Goal: Task Accomplishment & Management: Use online tool/utility

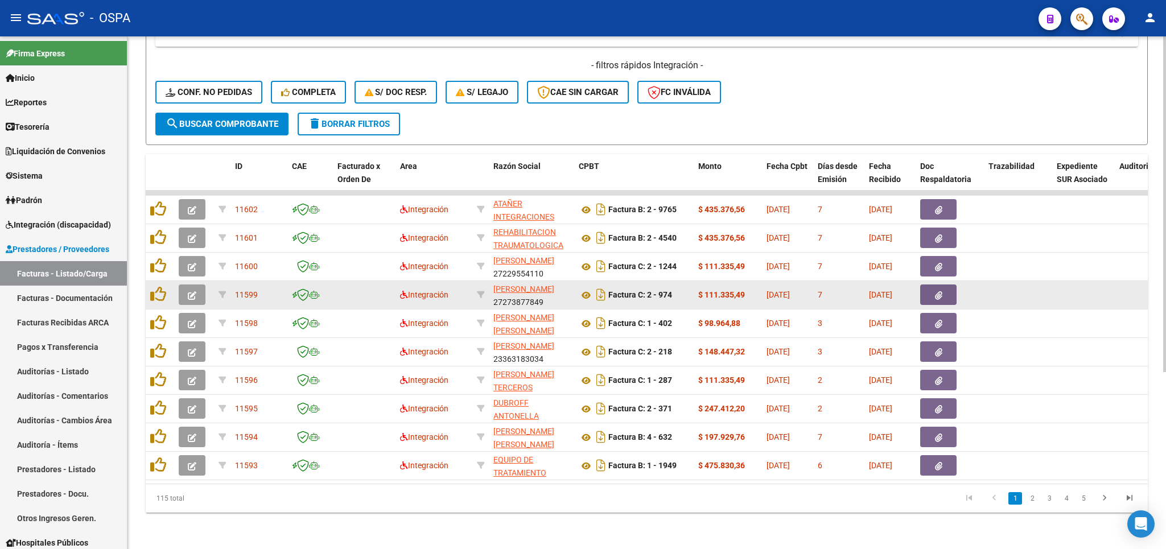
scroll to position [270, 0]
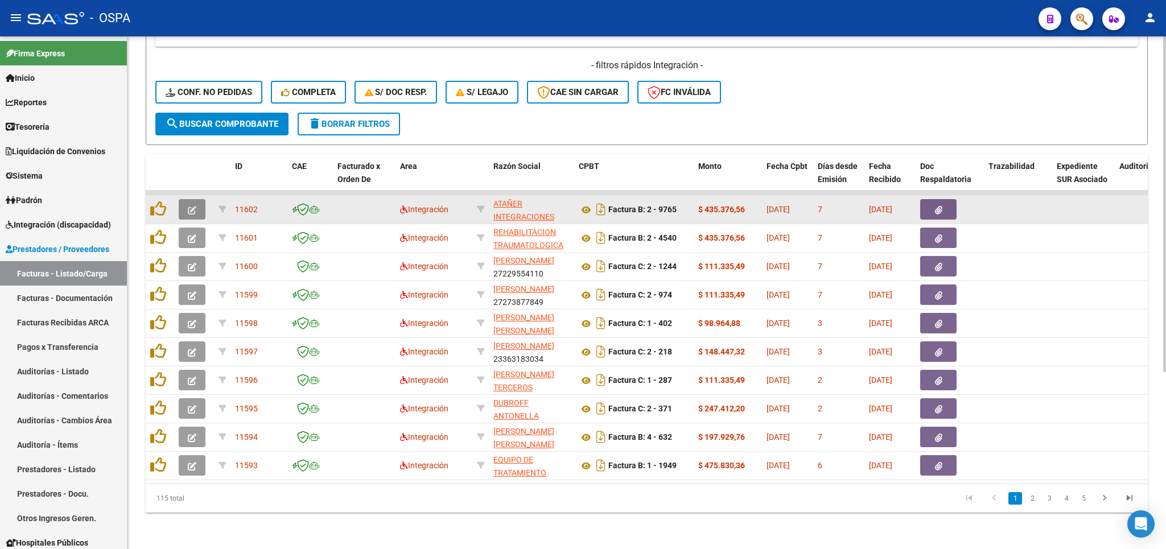
click at [194, 206] on icon "button" at bounding box center [192, 210] width 9 height 9
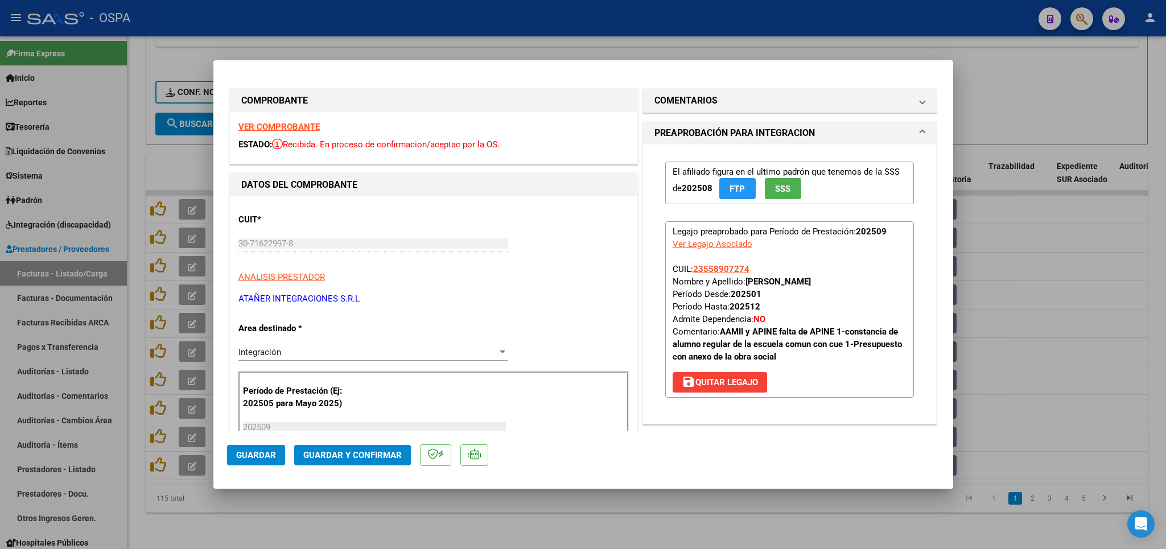
click at [273, 125] on strong "VER COMPROBANTE" at bounding box center [278, 127] width 81 height 10
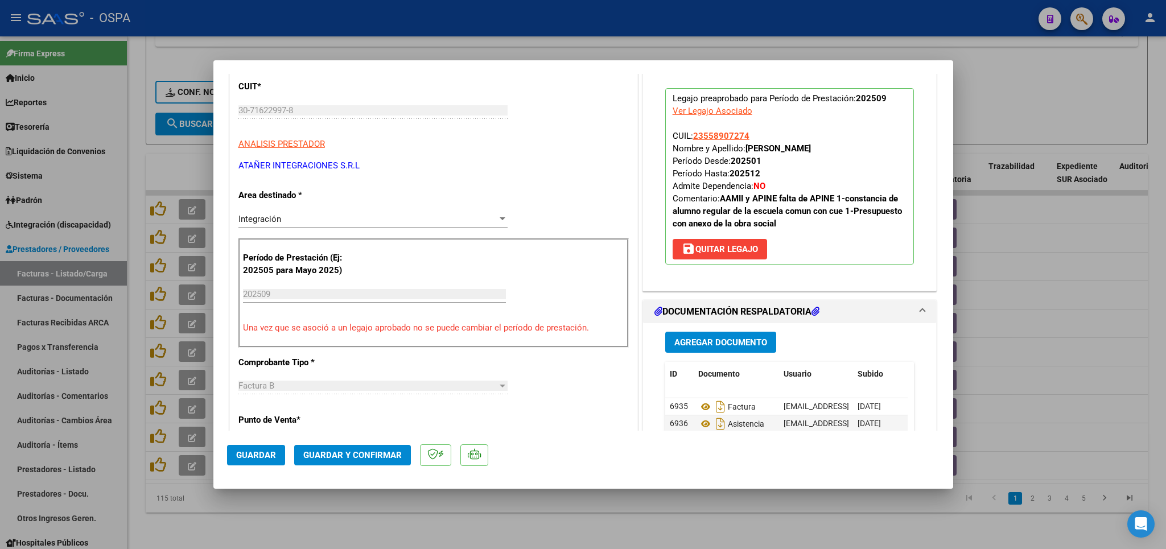
scroll to position [266, 0]
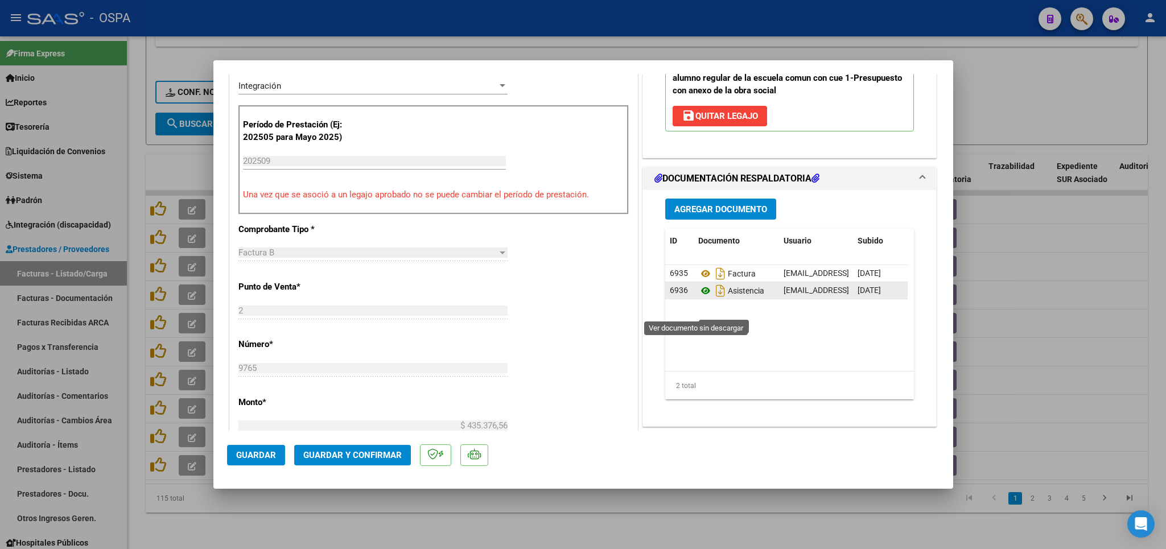
click at [698, 298] on icon at bounding box center [705, 291] width 15 height 14
click at [353, 454] on span "Guardar y Confirmar" at bounding box center [352, 455] width 98 height 10
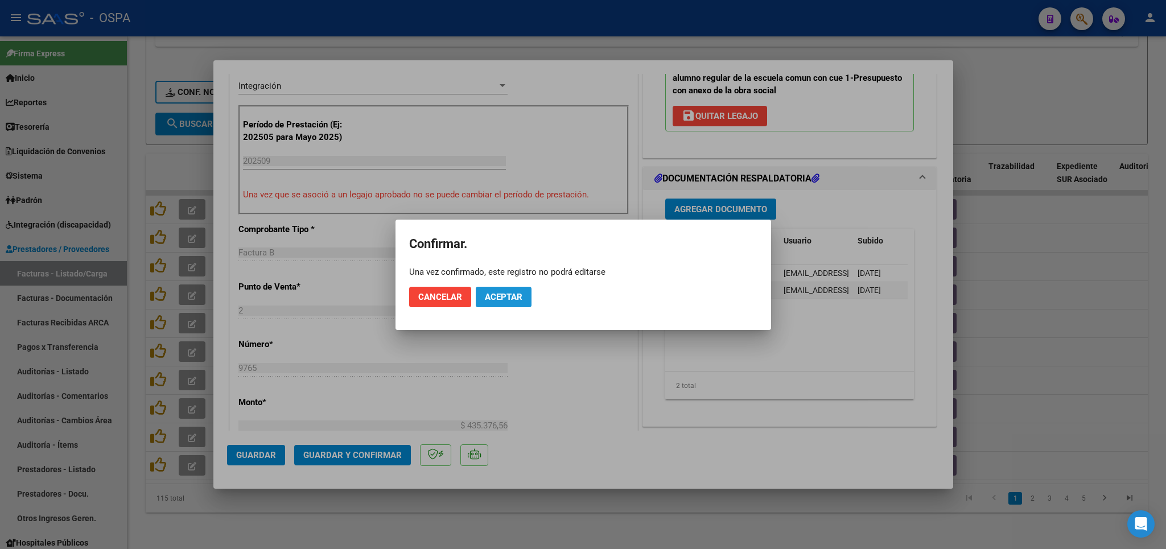
click at [497, 290] on button "Aceptar" at bounding box center [504, 297] width 56 height 20
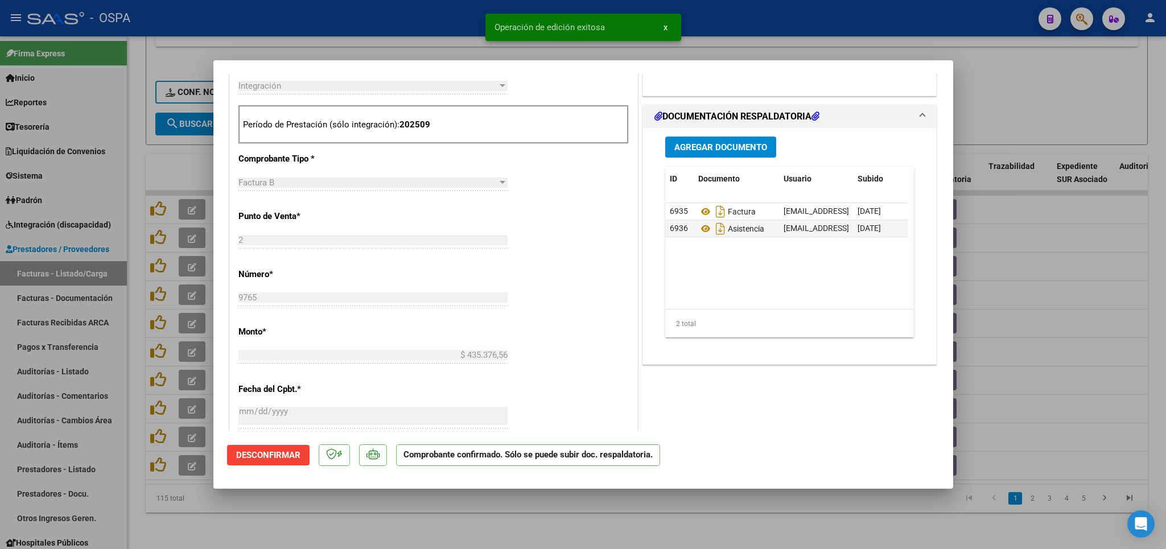
click at [481, 519] on div at bounding box center [583, 274] width 1166 height 549
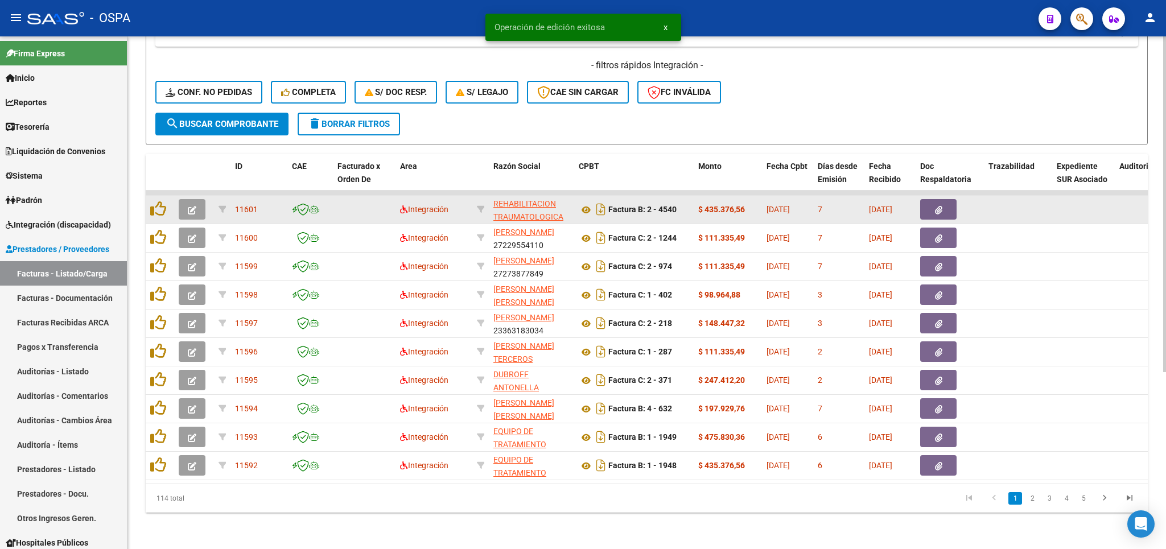
click at [192, 206] on icon "button" at bounding box center [192, 210] width 9 height 9
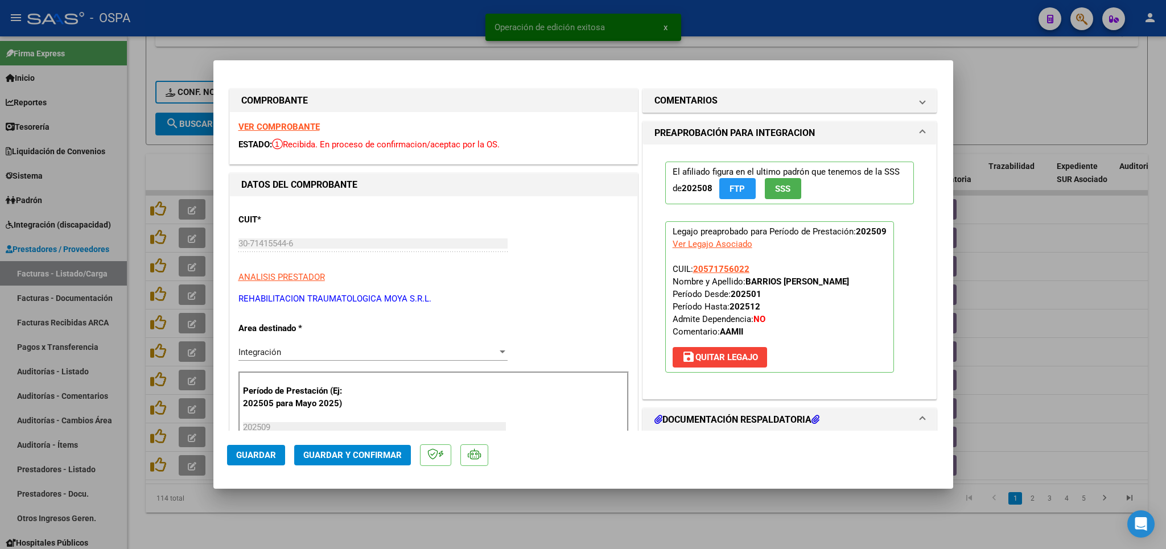
click at [295, 127] on strong "VER COMPROBANTE" at bounding box center [278, 127] width 81 height 10
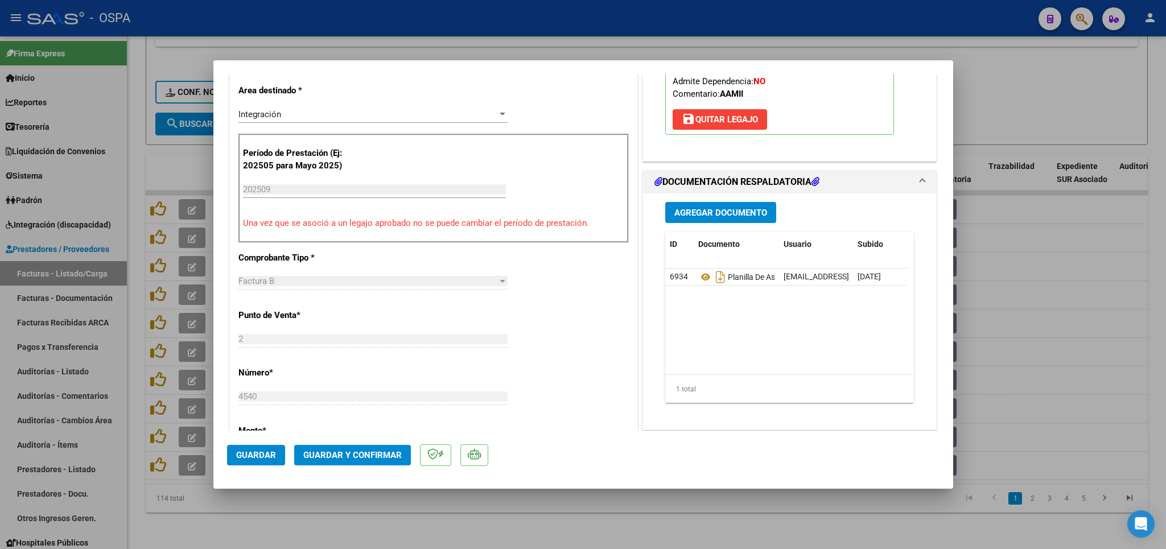
scroll to position [266, 0]
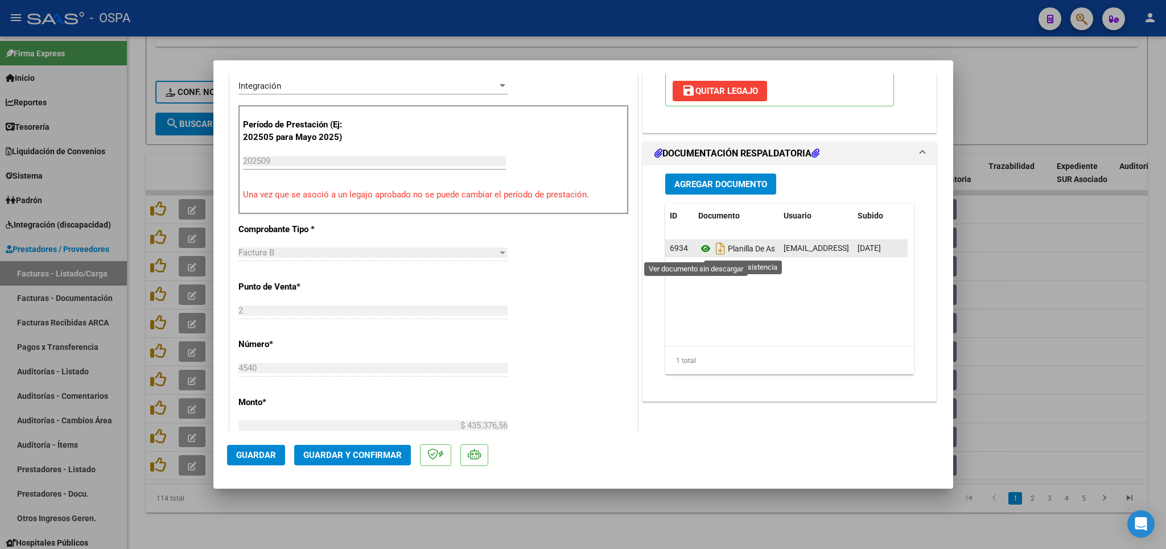
click at [698, 251] on icon at bounding box center [705, 249] width 15 height 14
click at [331, 459] on span "Guardar y Confirmar" at bounding box center [352, 455] width 98 height 10
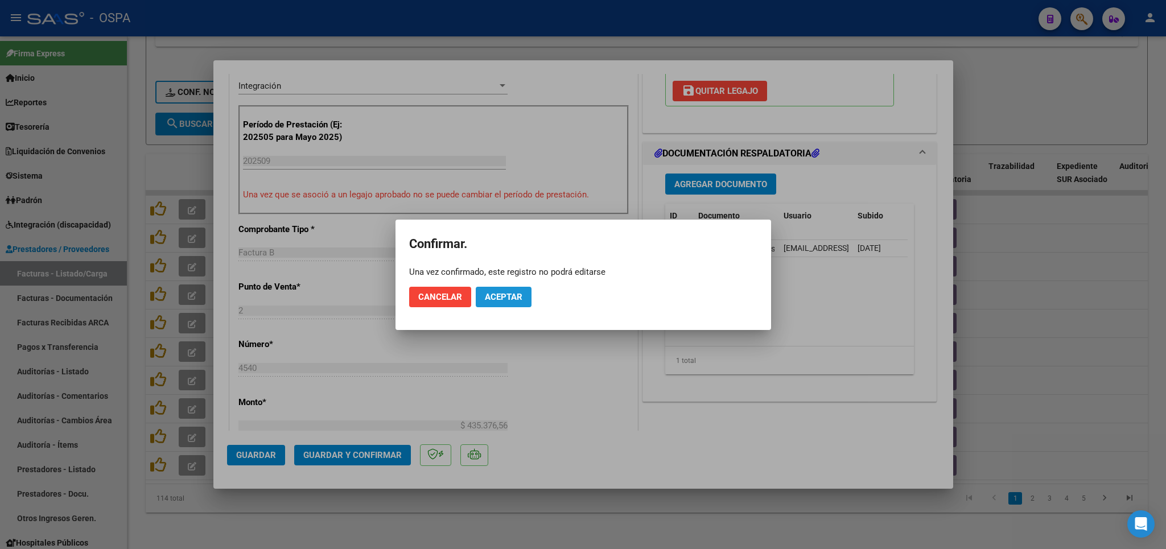
click at [522, 297] on span "Aceptar" at bounding box center [504, 297] width 38 height 10
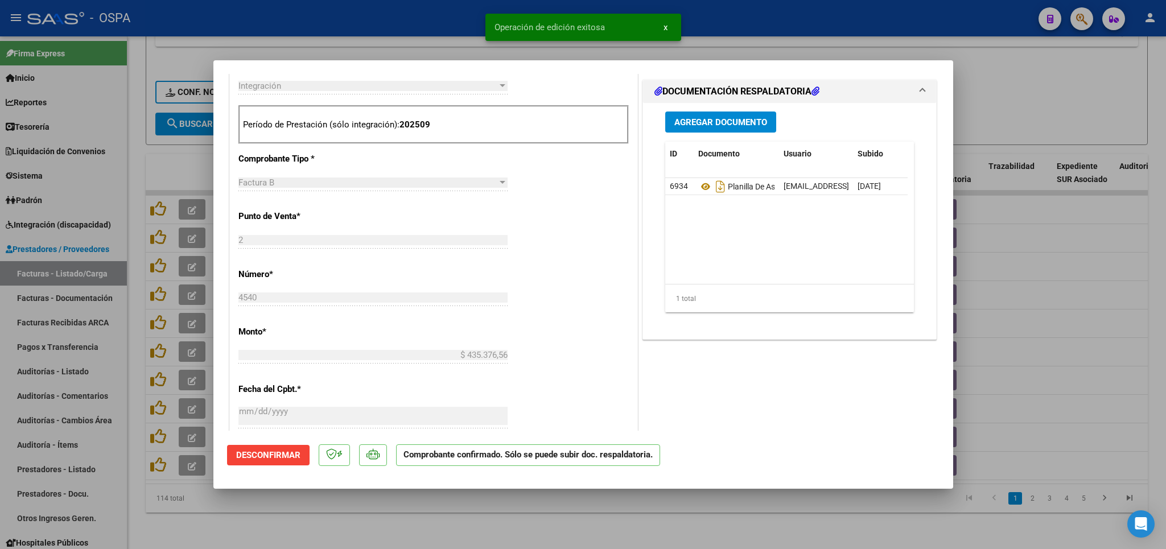
click at [466, 516] on div at bounding box center [583, 274] width 1166 height 549
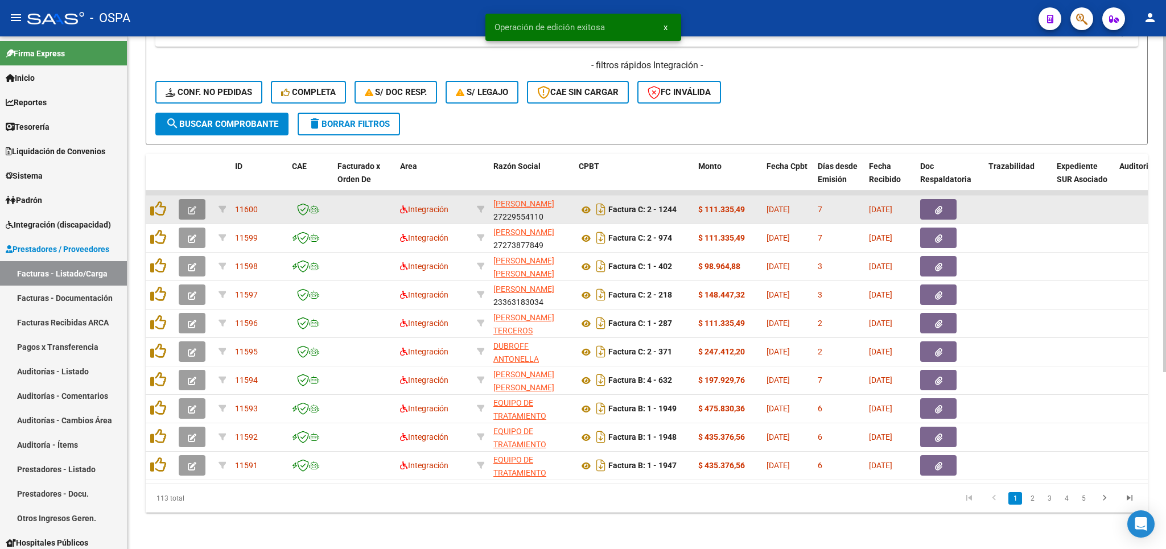
click at [191, 206] on icon "button" at bounding box center [192, 210] width 9 height 9
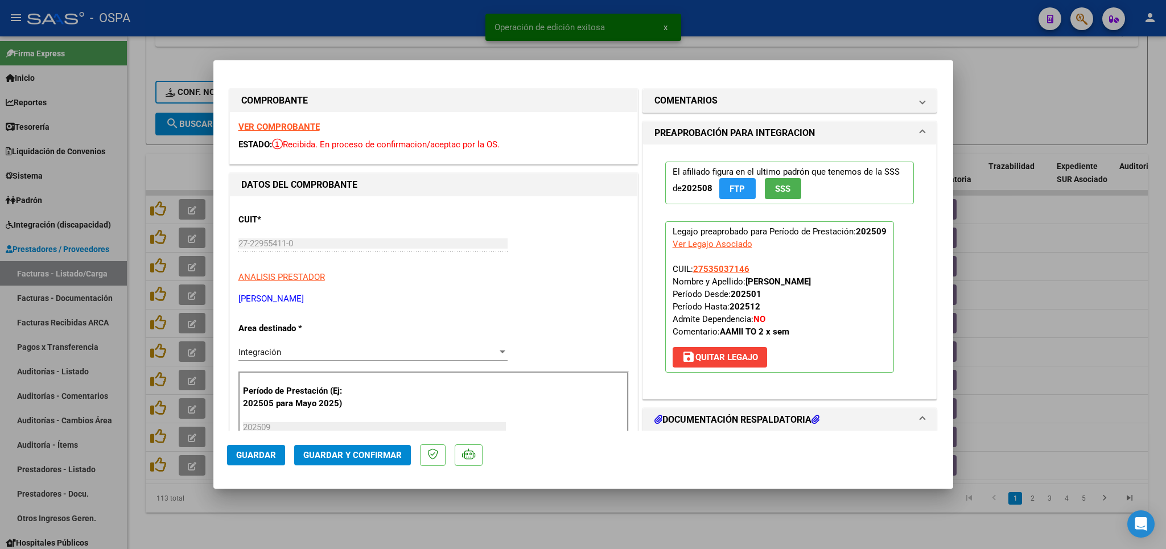
click at [298, 124] on strong "VER COMPROBANTE" at bounding box center [278, 127] width 81 height 10
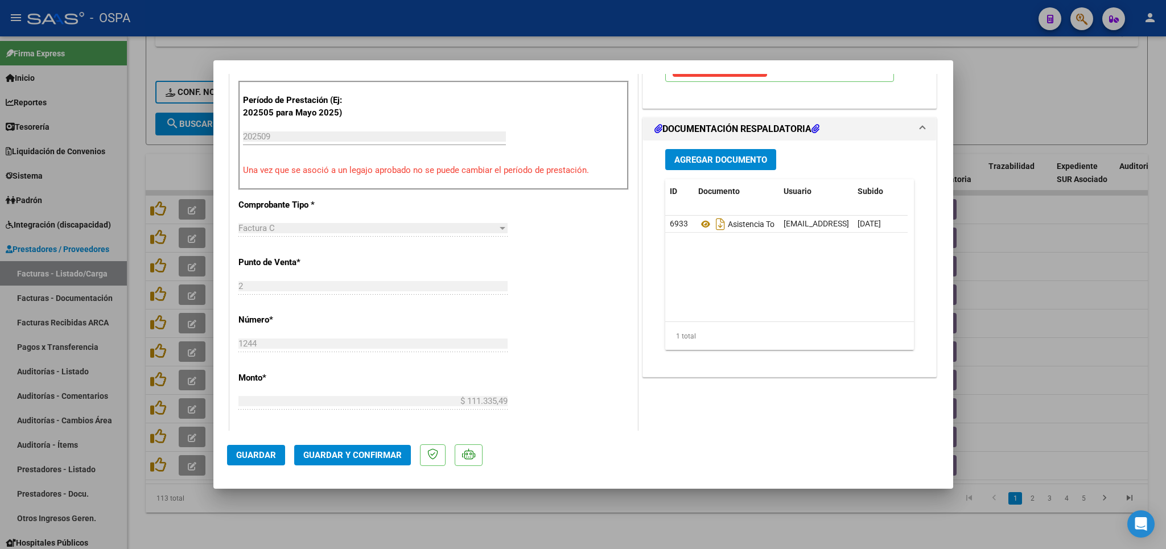
scroll to position [333, 0]
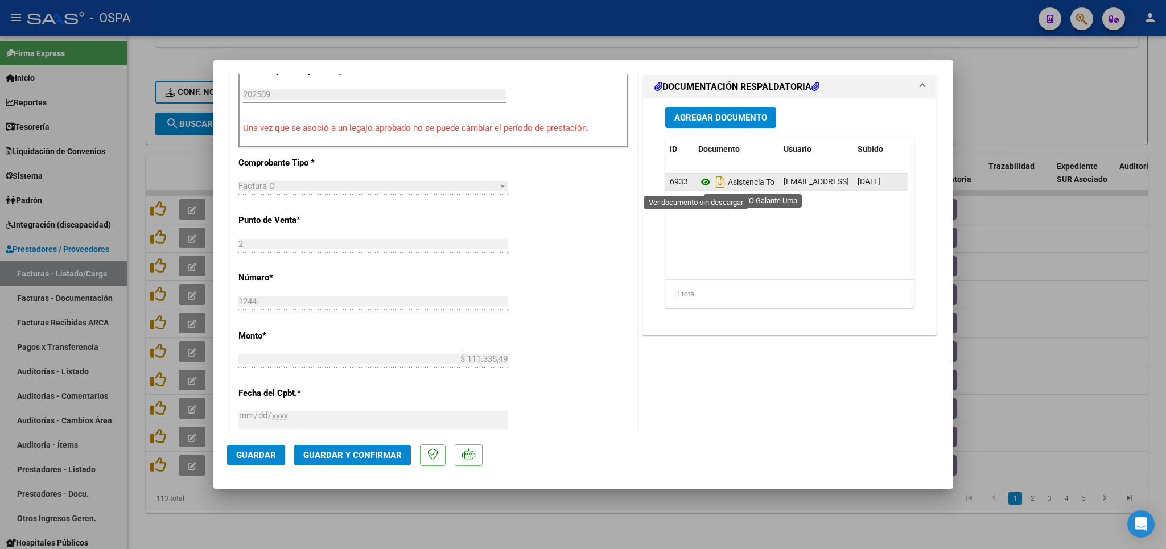
click at [698, 184] on icon at bounding box center [705, 182] width 15 height 14
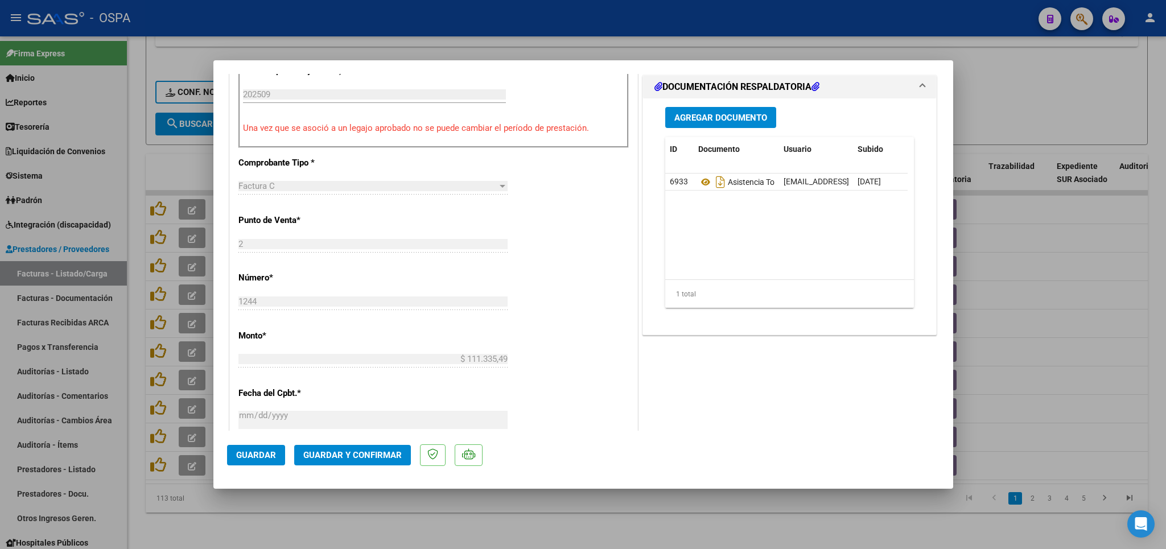
click at [370, 461] on button "Guardar y Confirmar" at bounding box center [352, 455] width 117 height 20
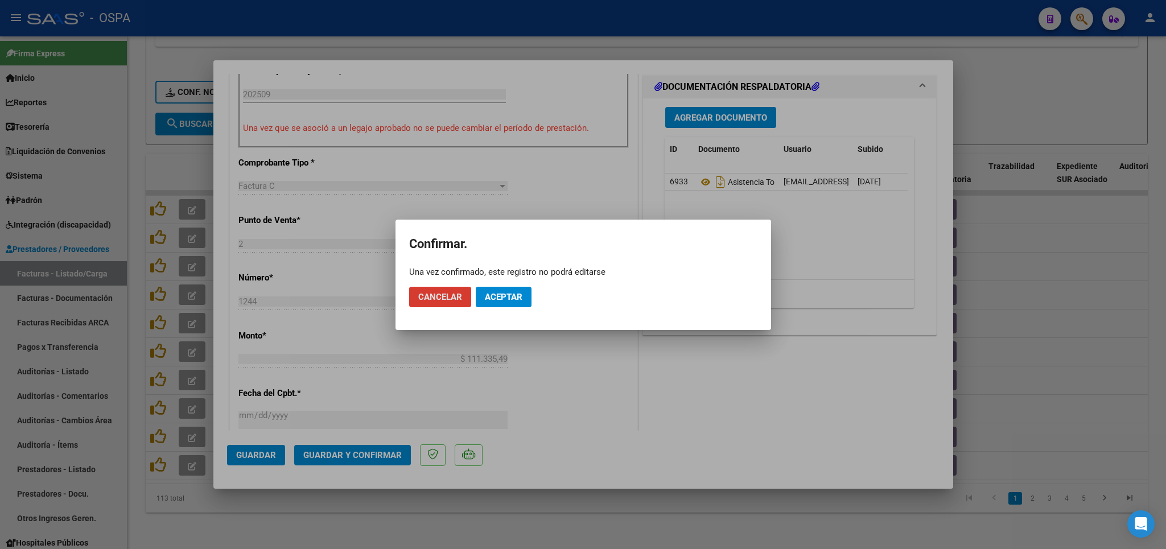
click at [506, 310] on mat-dialog-actions "Cancelar Aceptar" at bounding box center [583, 297] width 348 height 39
click at [505, 300] on span "Aceptar" at bounding box center [504, 297] width 38 height 10
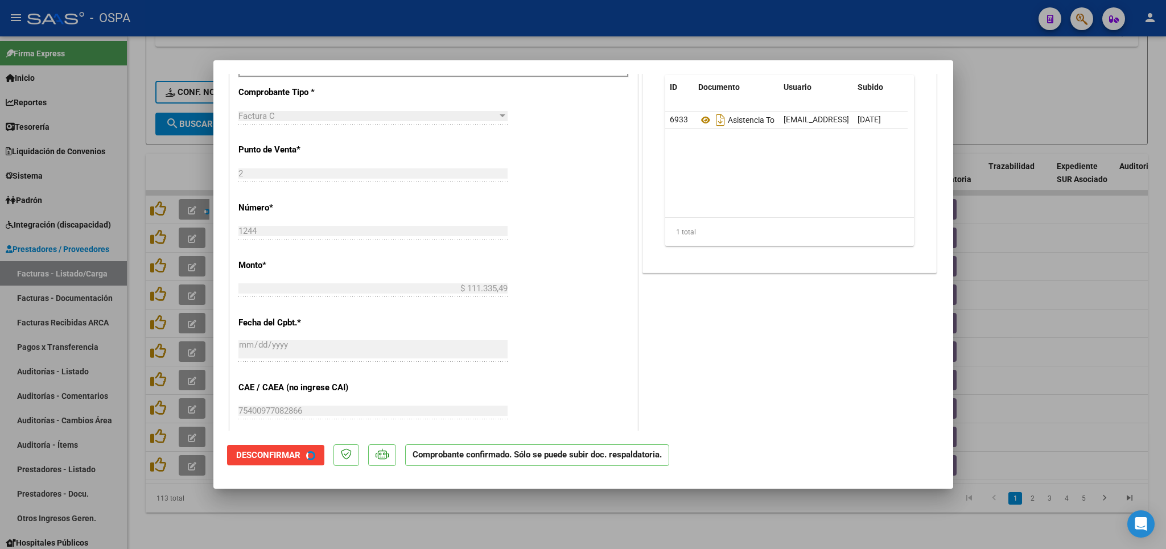
scroll to position [262, 0]
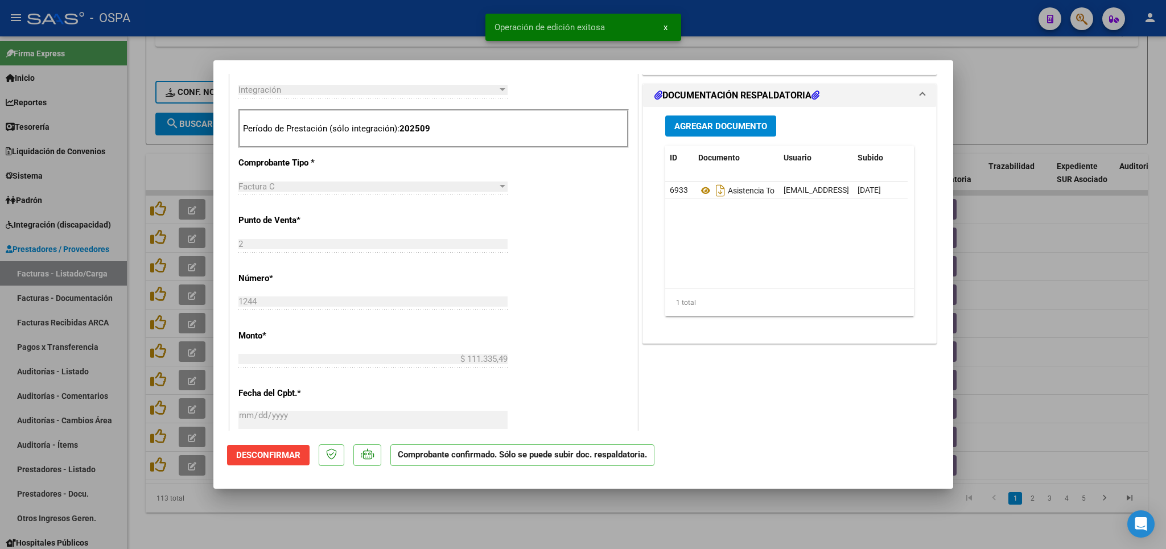
click at [555, 519] on div at bounding box center [583, 274] width 1166 height 549
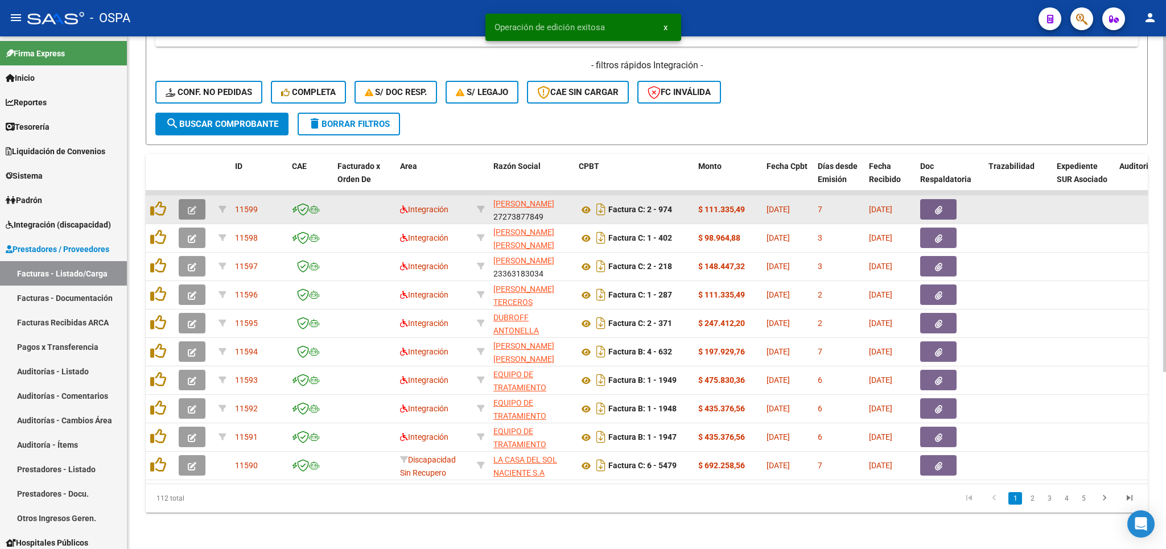
click at [196, 204] on span "button" at bounding box center [192, 209] width 9 height 10
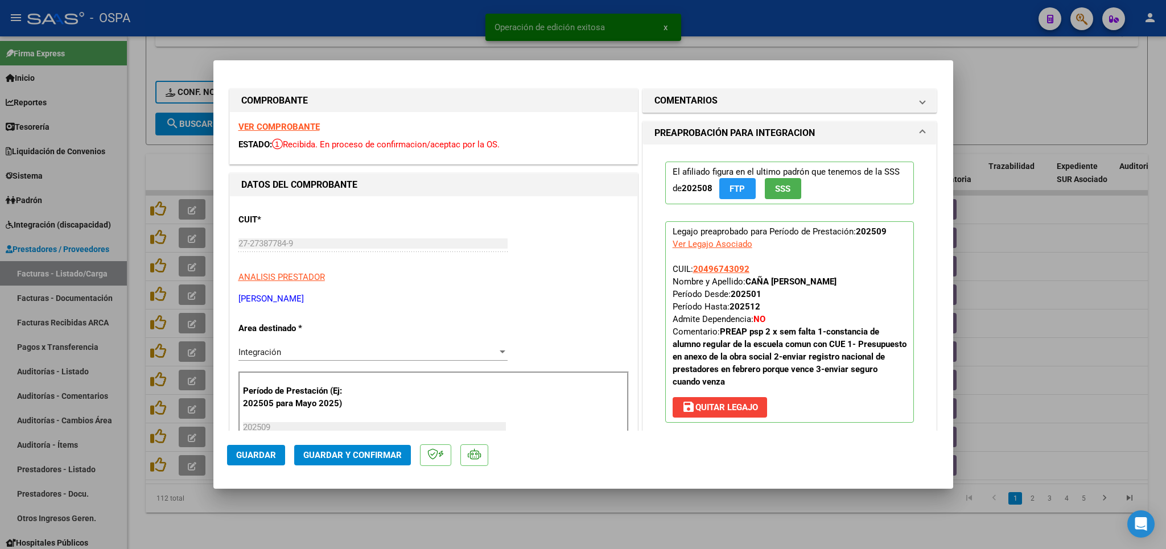
click at [261, 124] on strong "VER COMPROBANTE" at bounding box center [278, 127] width 81 height 10
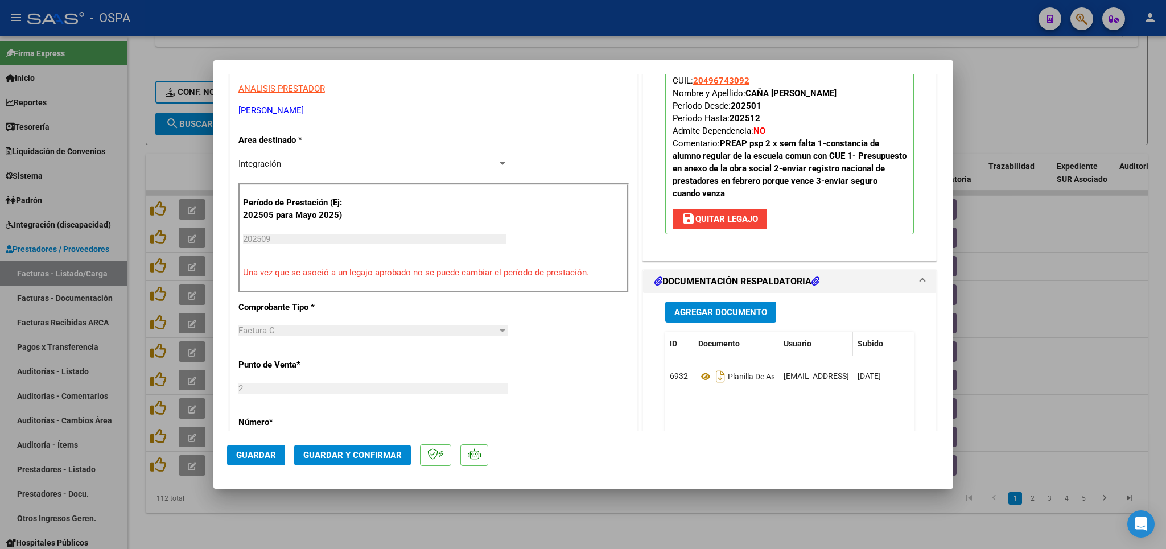
scroll to position [200, 0]
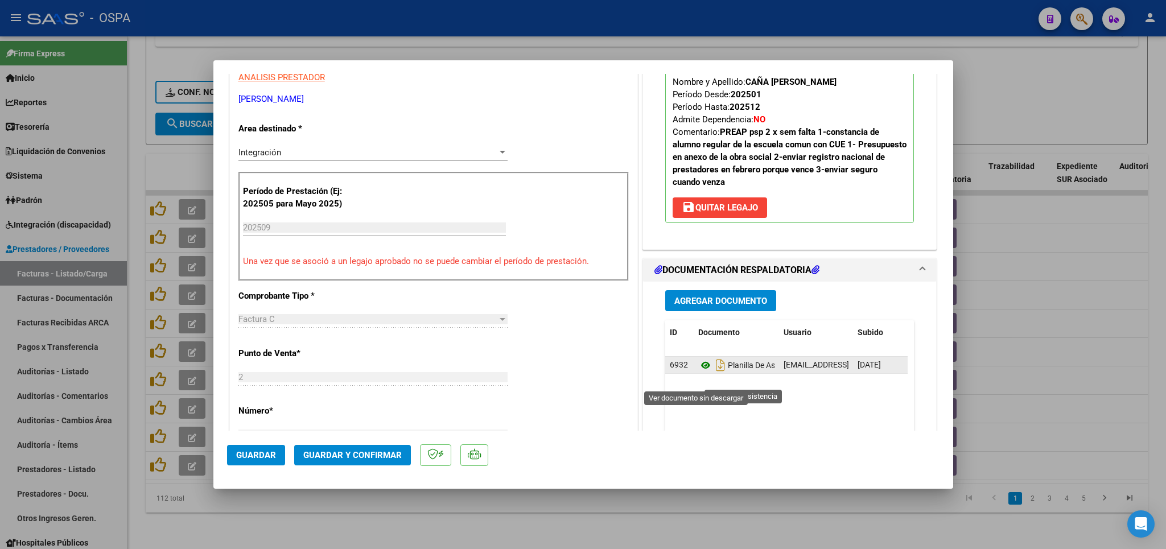
click at [698, 372] on icon at bounding box center [705, 366] width 15 height 14
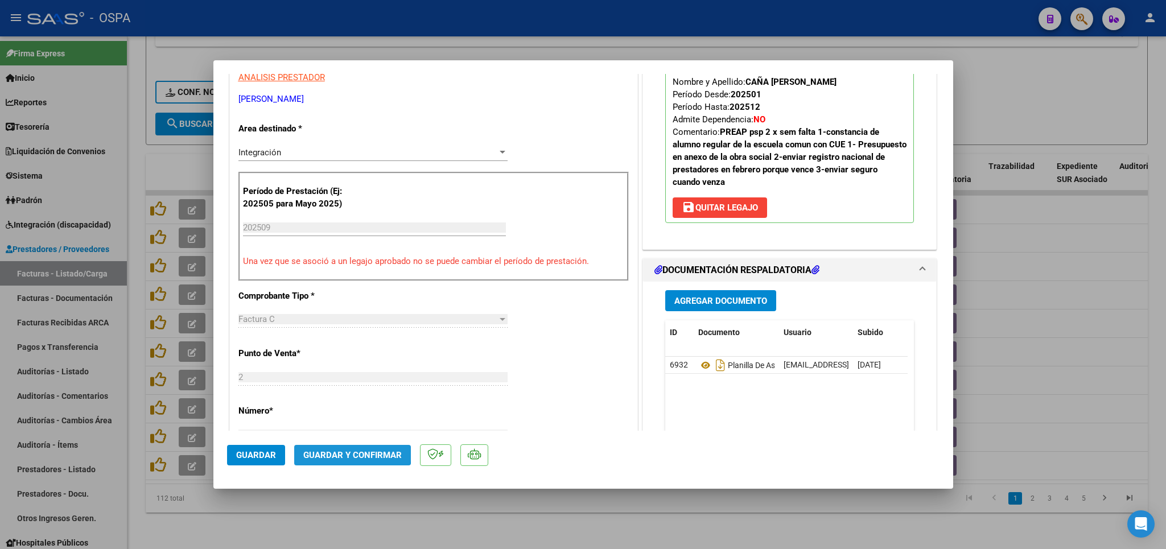
click at [344, 452] on span "Guardar y Confirmar" at bounding box center [352, 455] width 98 height 10
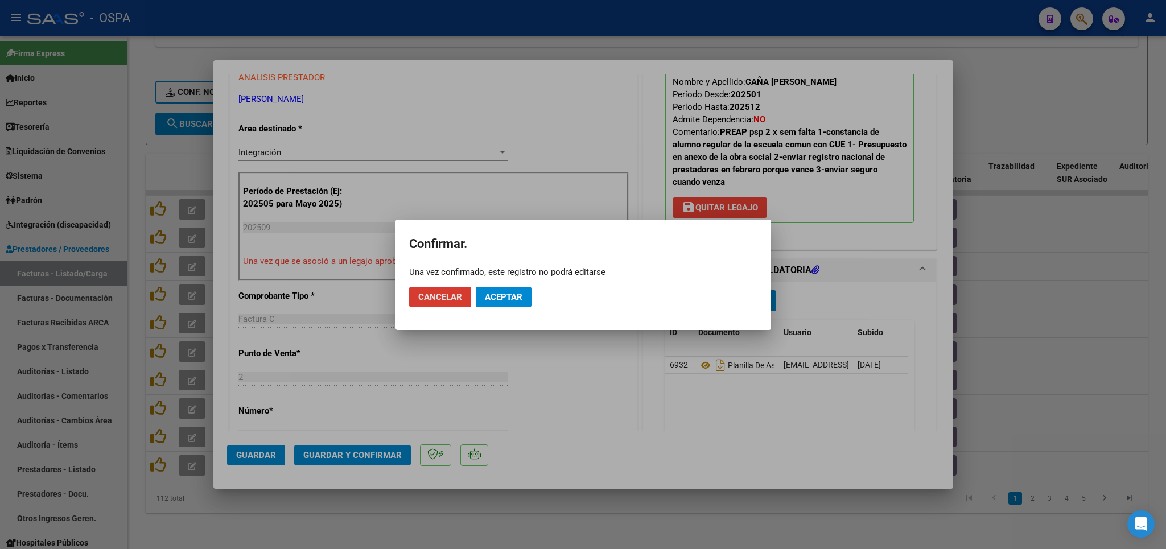
click at [490, 290] on button "Aceptar" at bounding box center [504, 297] width 56 height 20
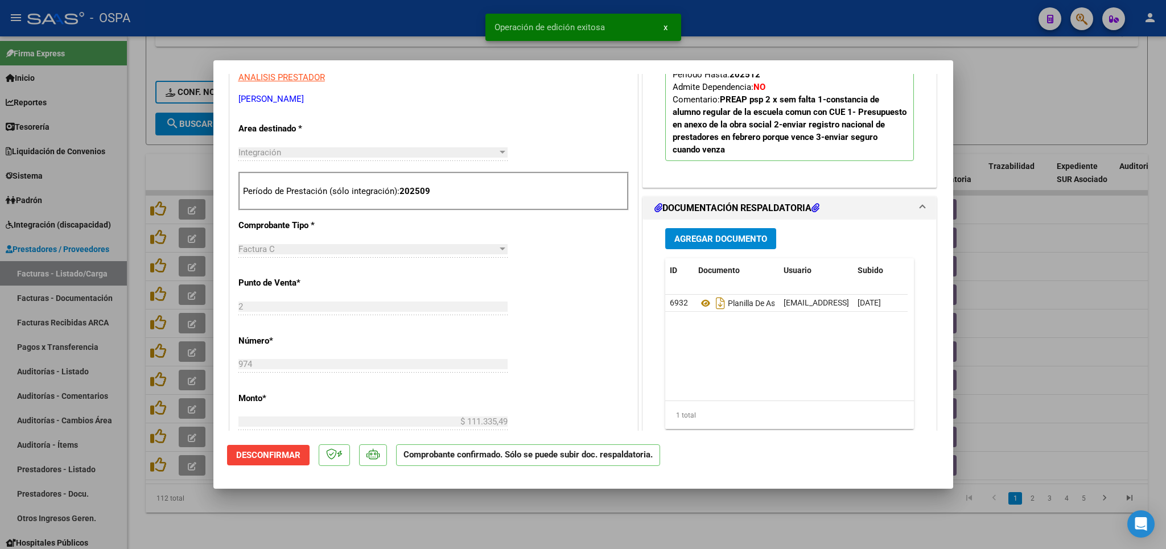
click at [479, 525] on div at bounding box center [583, 274] width 1166 height 549
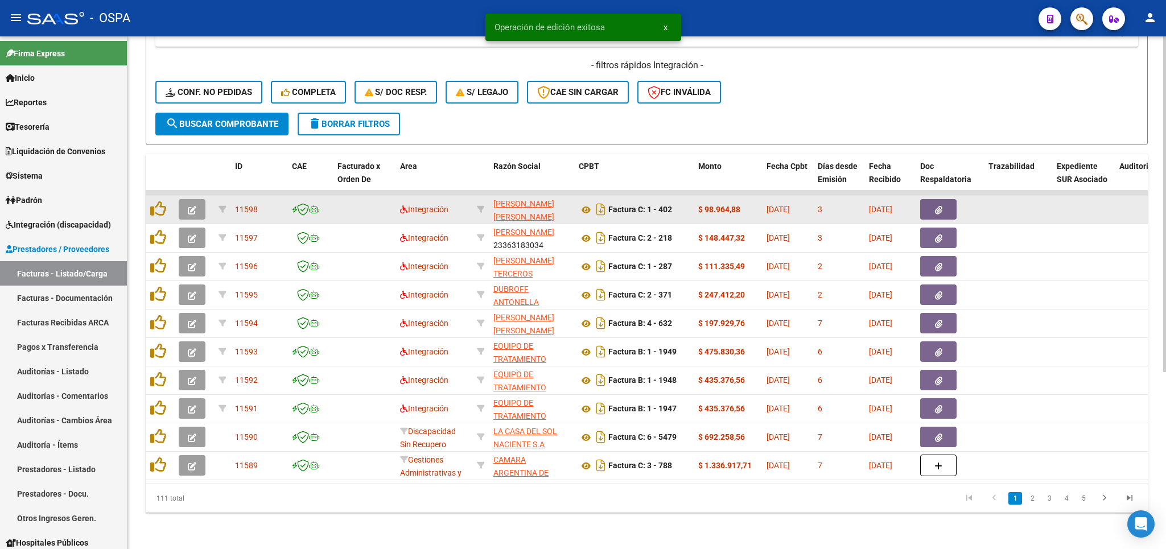
click at [195, 206] on icon "button" at bounding box center [192, 210] width 9 height 9
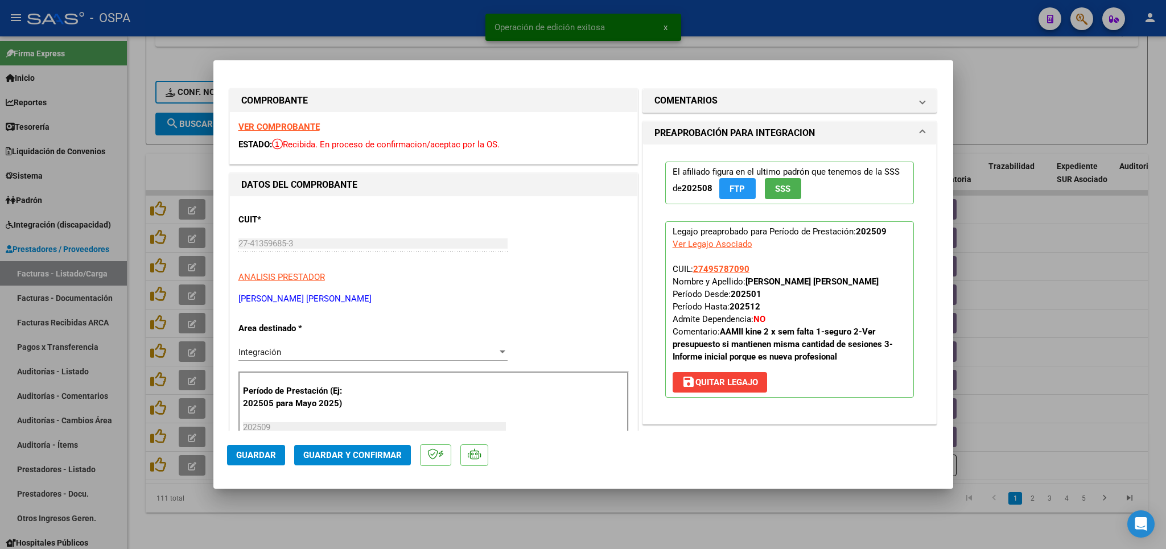
click at [271, 130] on strong "VER COMPROBANTE" at bounding box center [278, 127] width 81 height 10
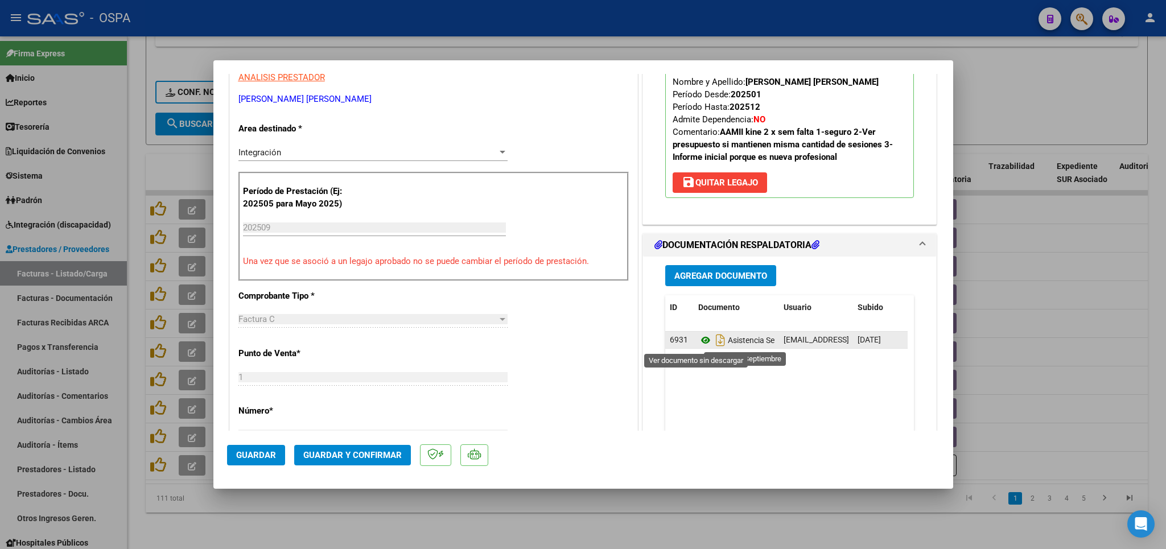
click at [698, 343] on icon at bounding box center [705, 340] width 15 height 14
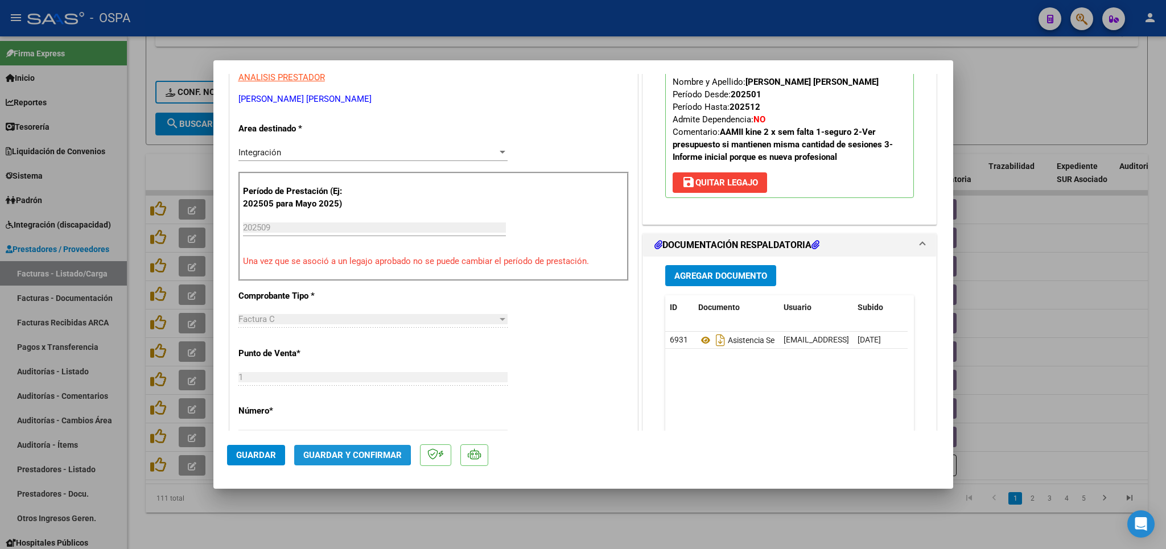
click at [341, 452] on span "Guardar y Confirmar" at bounding box center [352, 455] width 98 height 10
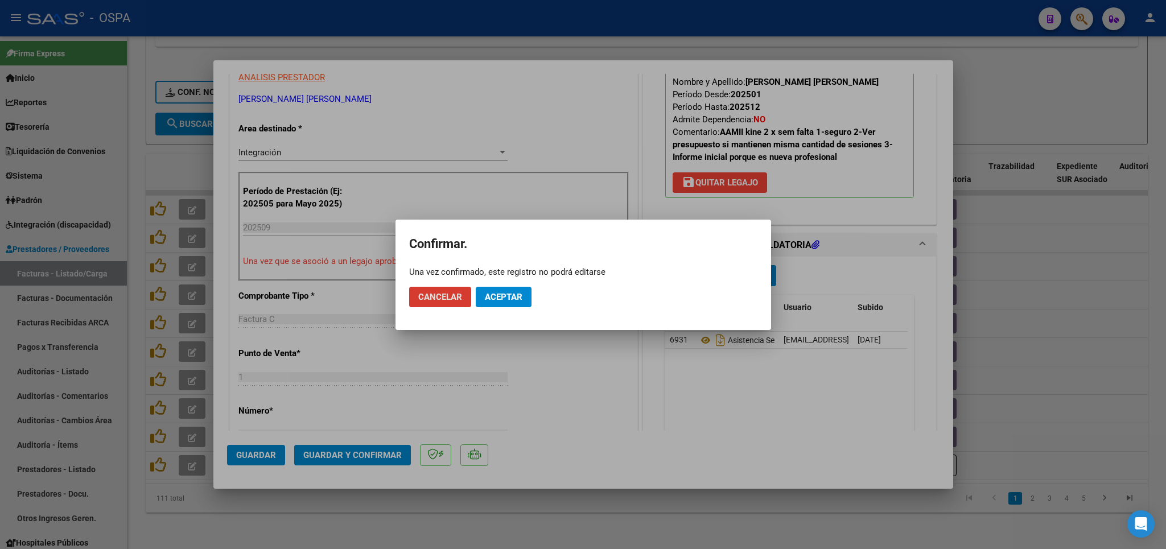
click at [518, 299] on span "Aceptar" at bounding box center [504, 297] width 38 height 10
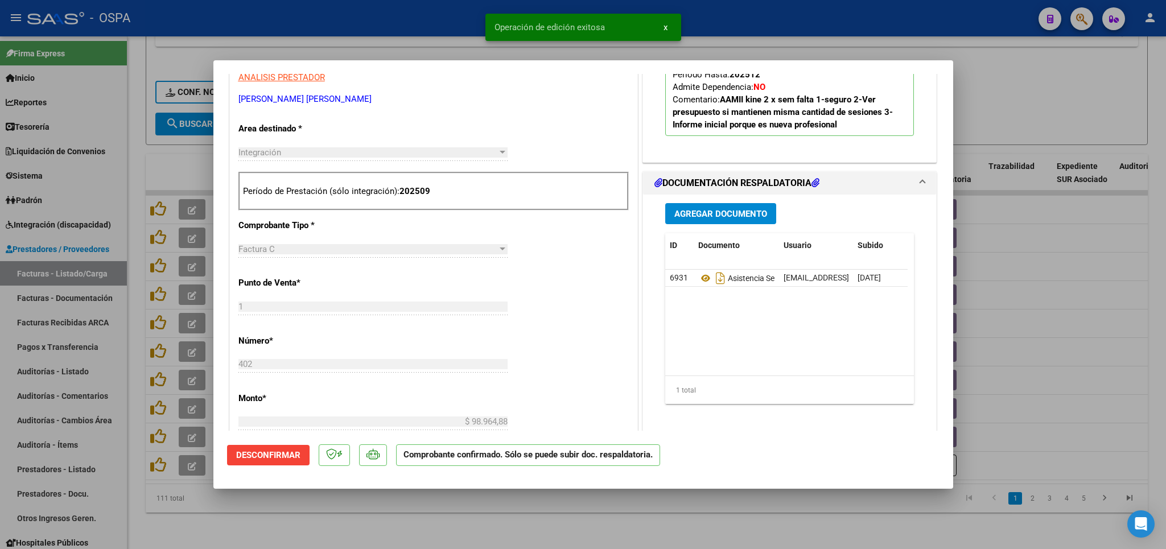
click at [485, 518] on div at bounding box center [583, 274] width 1166 height 549
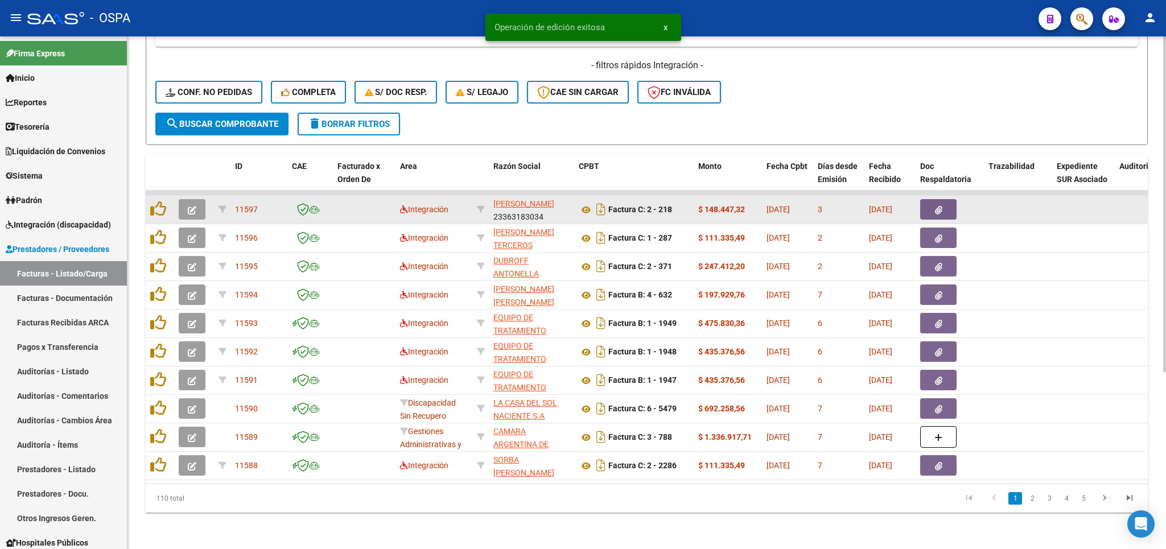
click at [196, 201] on button "button" at bounding box center [192, 209] width 27 height 20
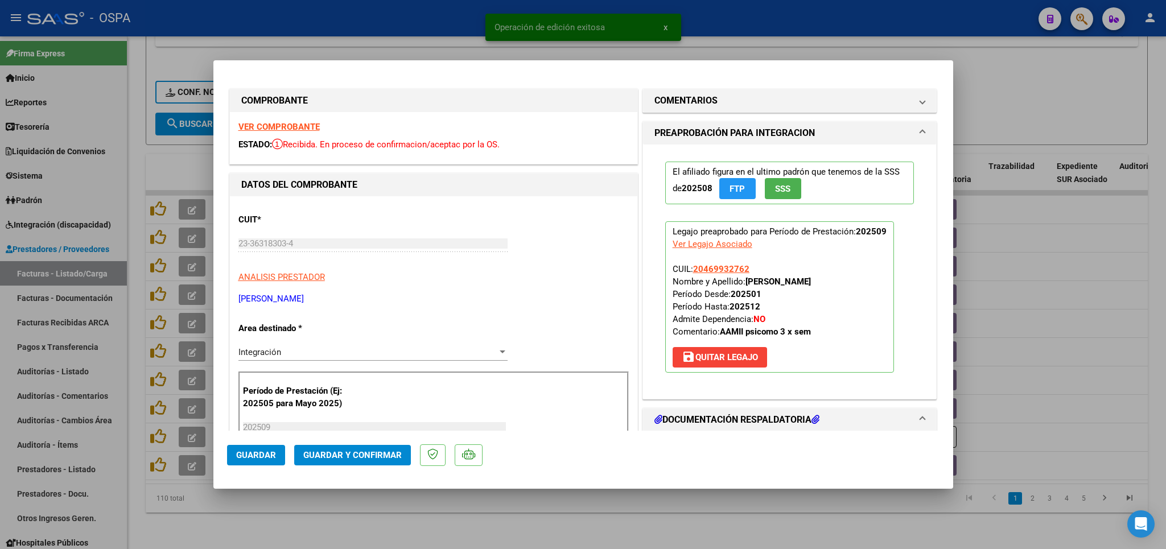
click at [271, 126] on strong "VER COMPROBANTE" at bounding box center [278, 127] width 81 height 10
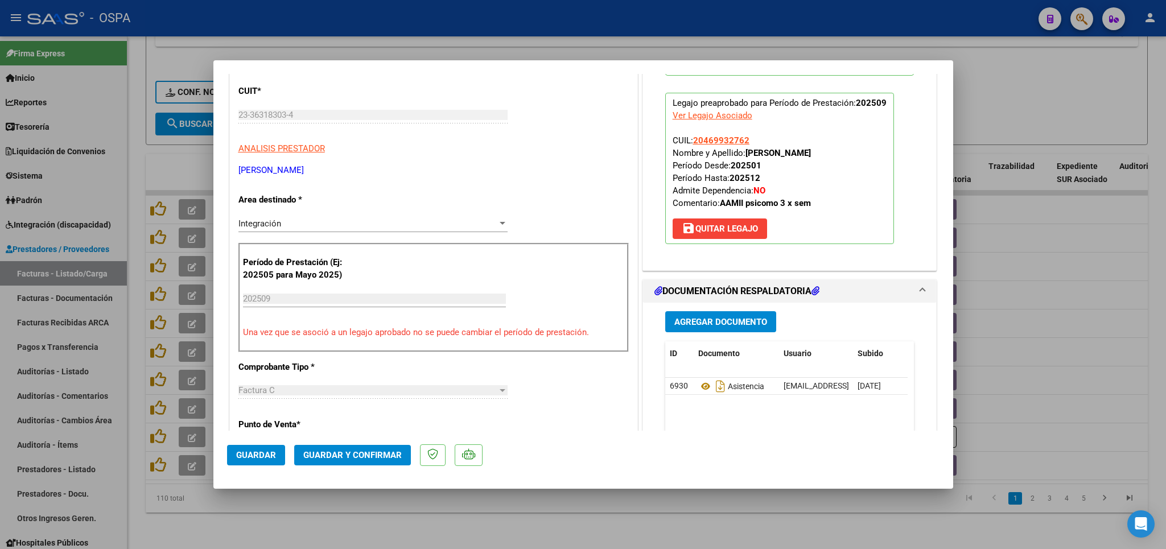
scroll to position [133, 0]
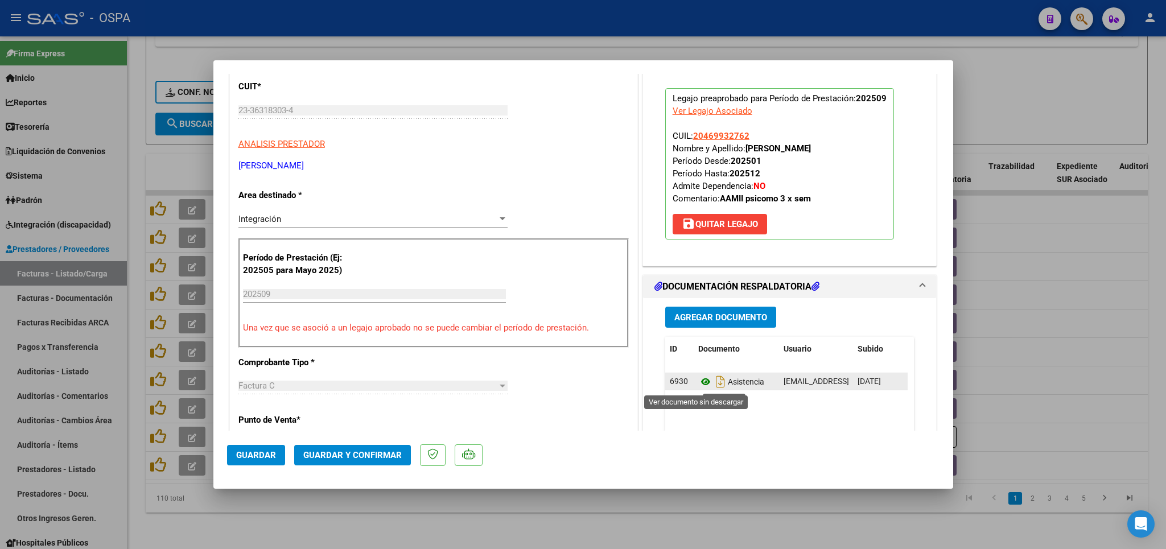
click at [698, 388] on icon at bounding box center [705, 382] width 15 height 14
click at [362, 448] on button "Guardar y Confirmar" at bounding box center [352, 455] width 117 height 20
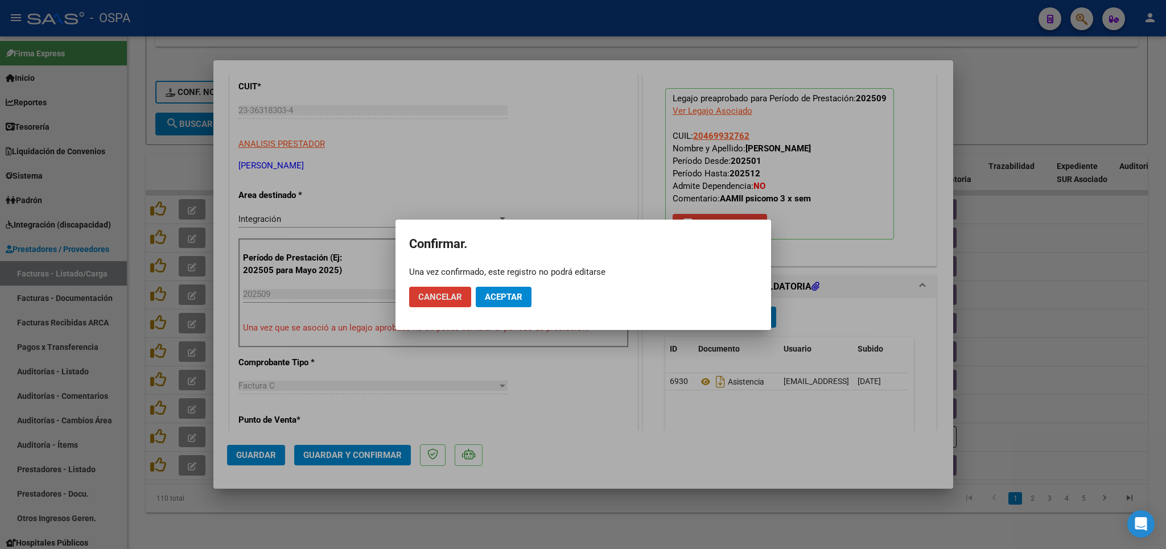
click at [504, 300] on span "Aceptar" at bounding box center [504, 297] width 38 height 10
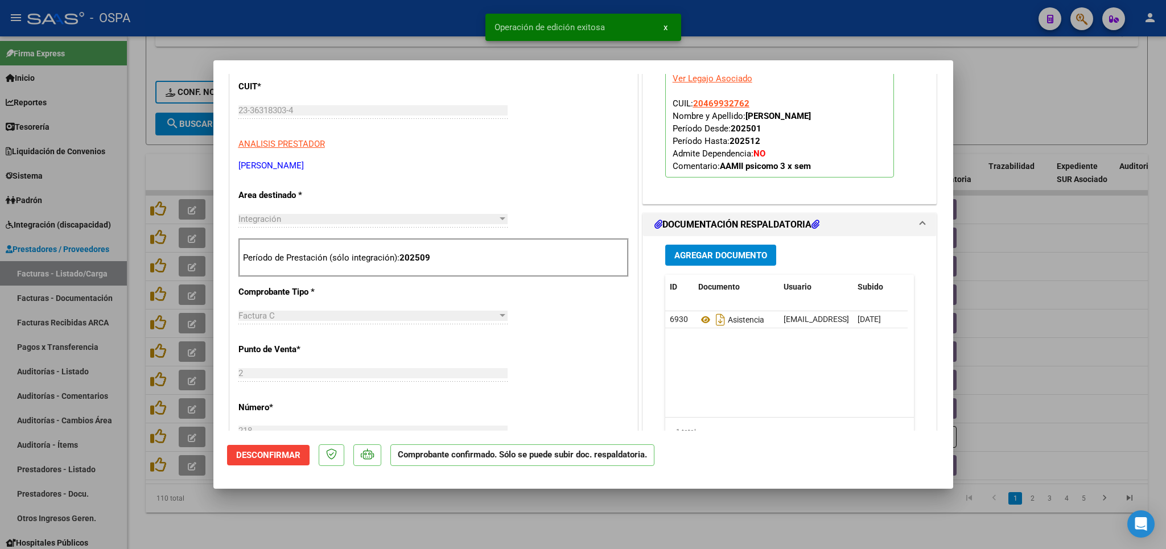
click at [462, 525] on div at bounding box center [583, 274] width 1166 height 549
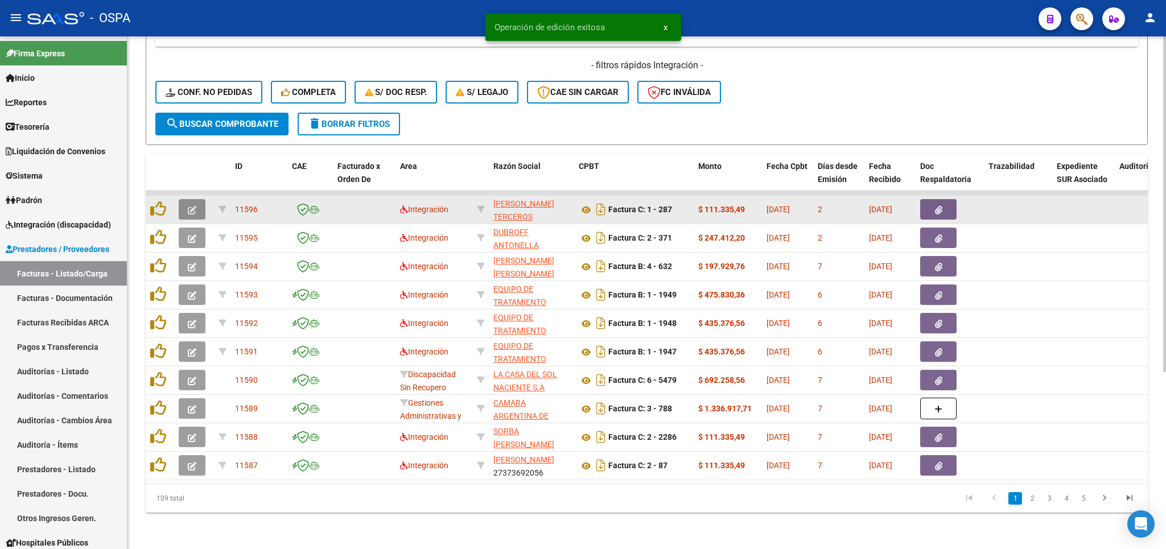
click at [199, 199] on button "button" at bounding box center [192, 209] width 27 height 20
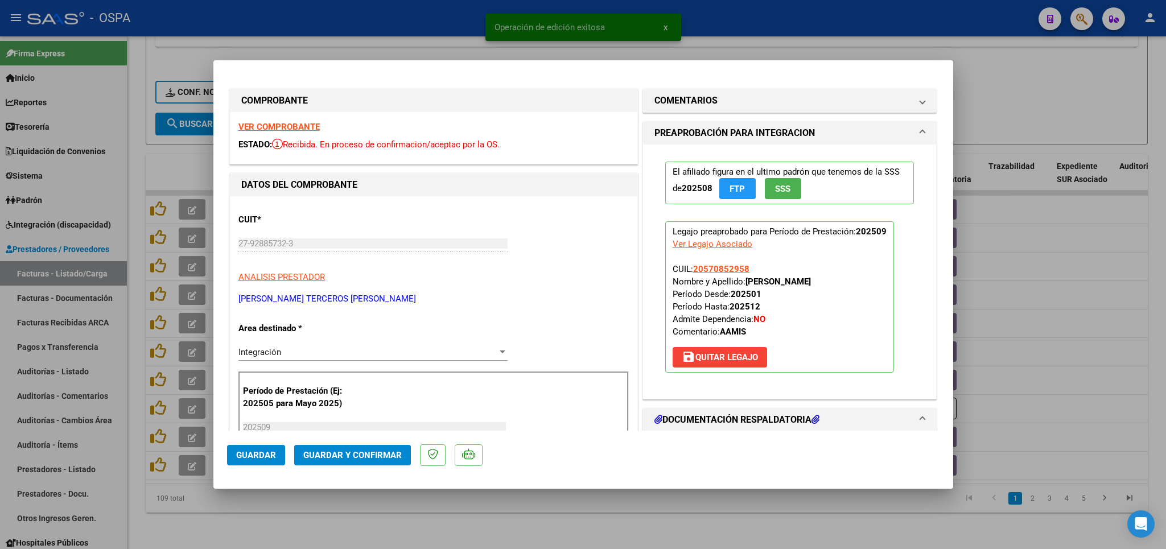
click at [266, 126] on strong "VER COMPROBANTE" at bounding box center [278, 127] width 81 height 10
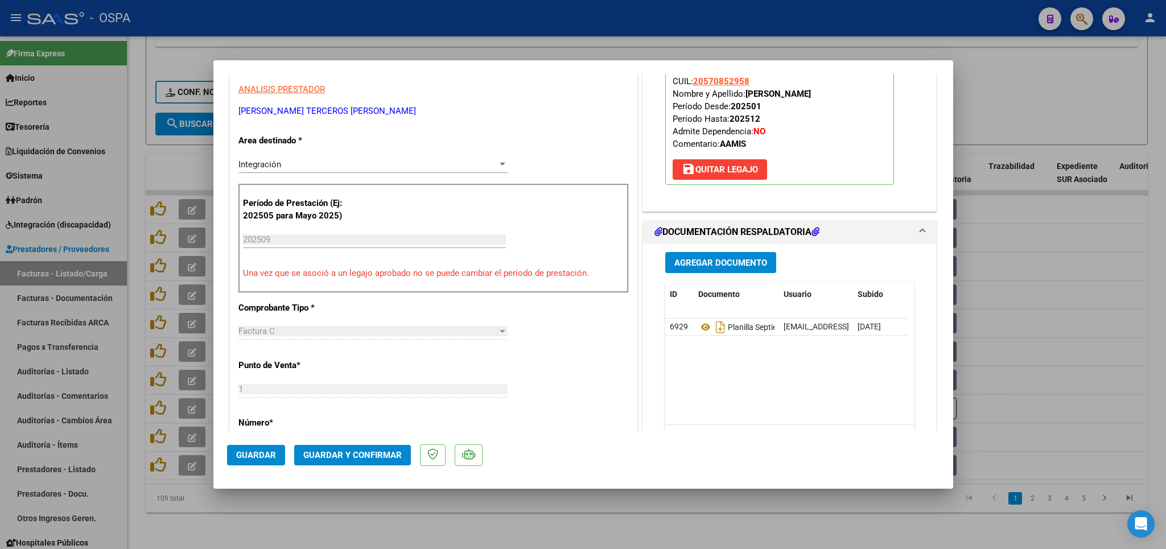
scroll to position [200, 0]
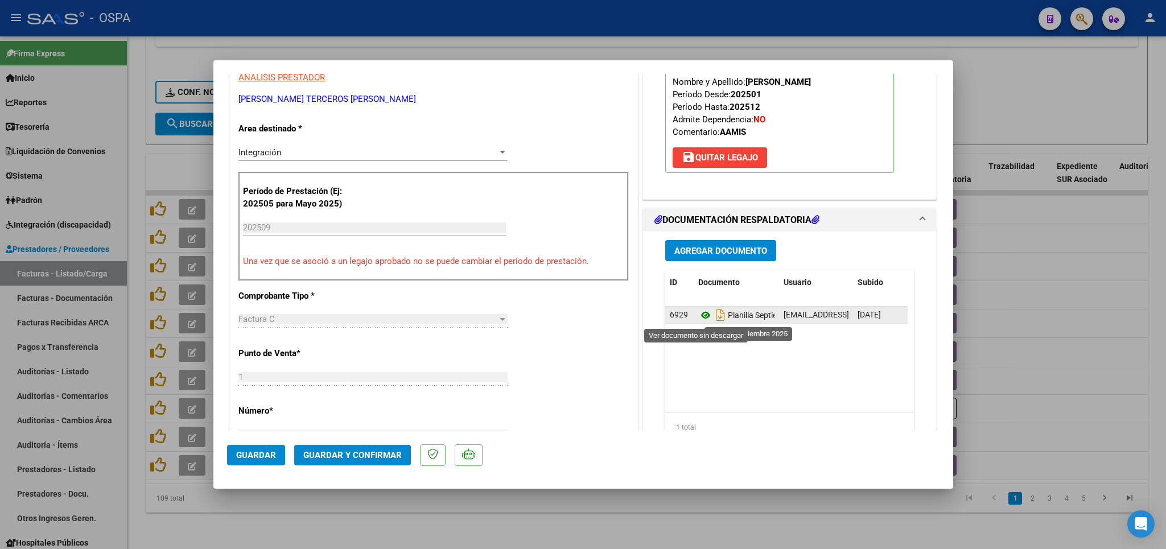
click at [698, 317] on icon at bounding box center [705, 315] width 15 height 14
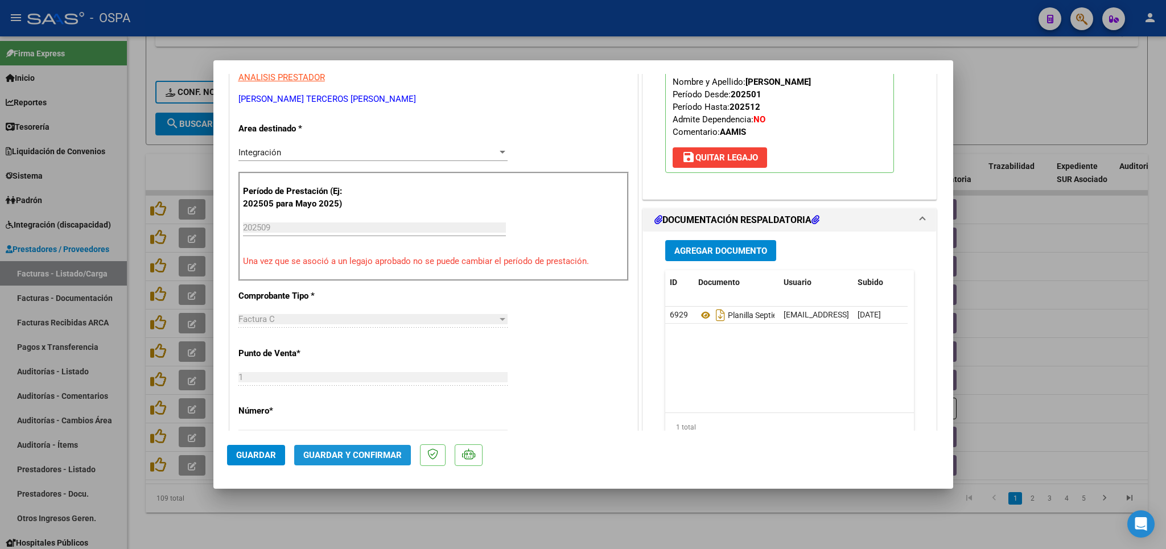
click at [381, 459] on span "Guardar y Confirmar" at bounding box center [352, 455] width 98 height 10
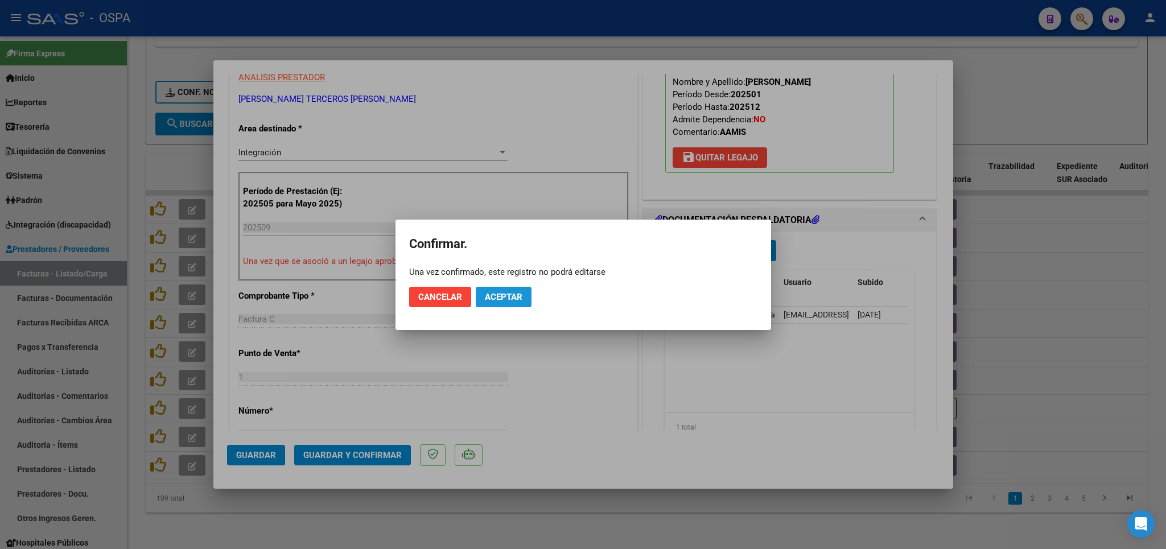
click at [505, 297] on span "Aceptar" at bounding box center [504, 297] width 38 height 10
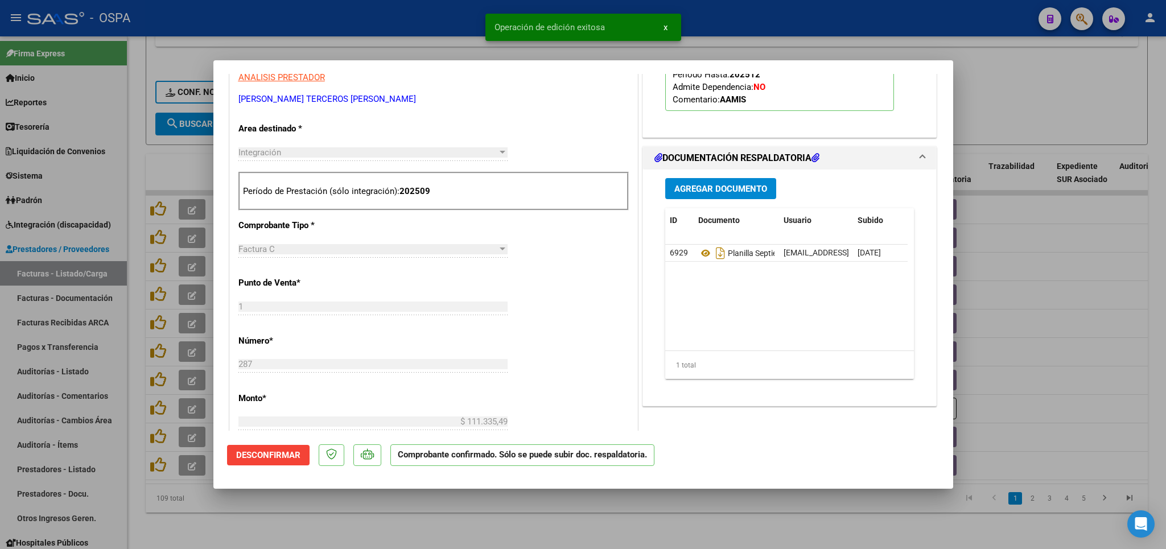
click at [386, 525] on div at bounding box center [583, 274] width 1166 height 549
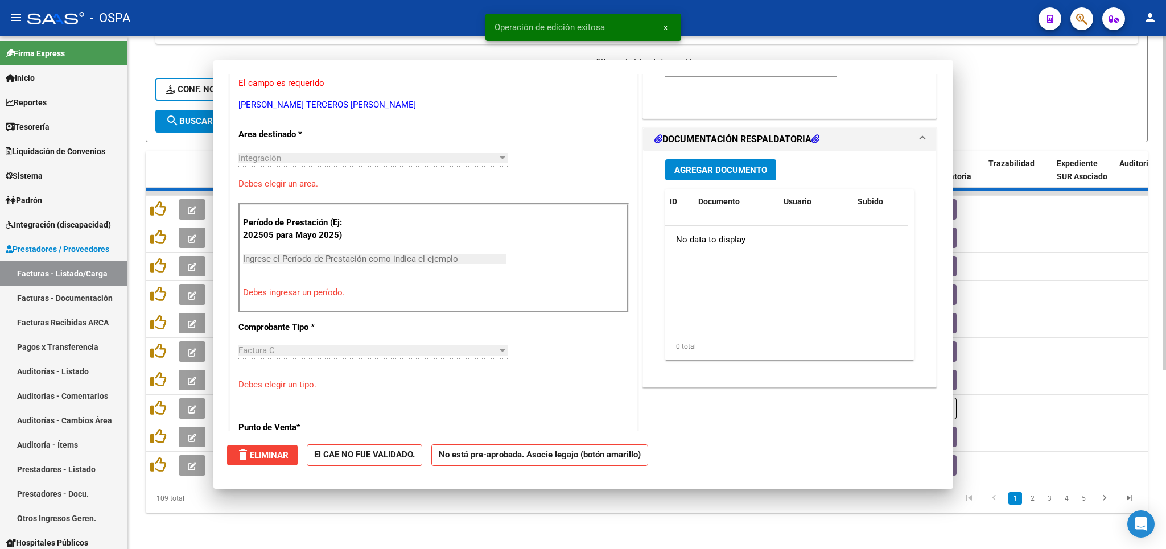
scroll to position [0, 0]
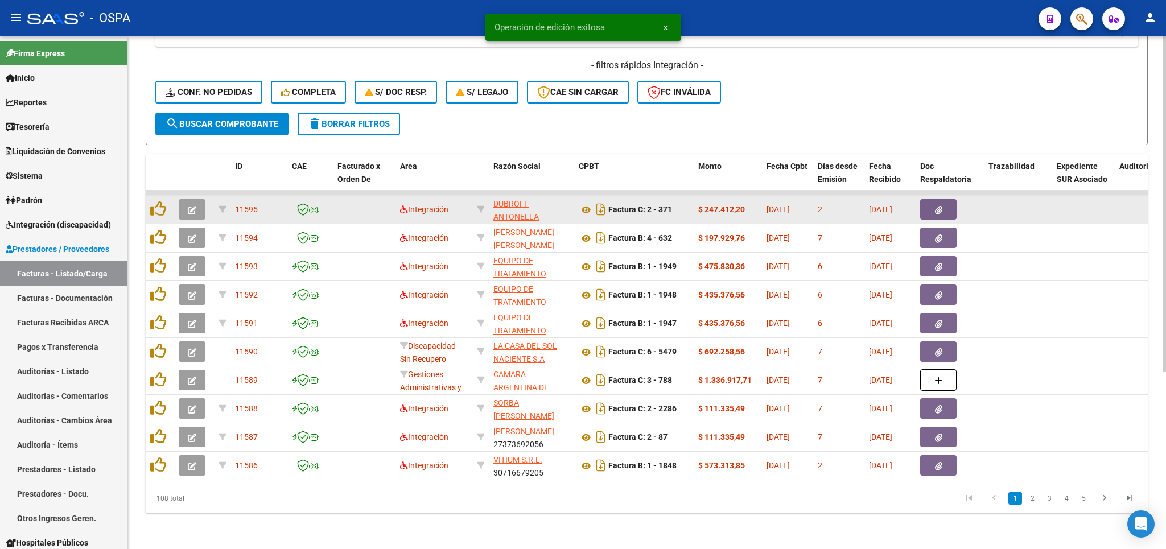
click at [194, 206] on icon "button" at bounding box center [192, 210] width 9 height 9
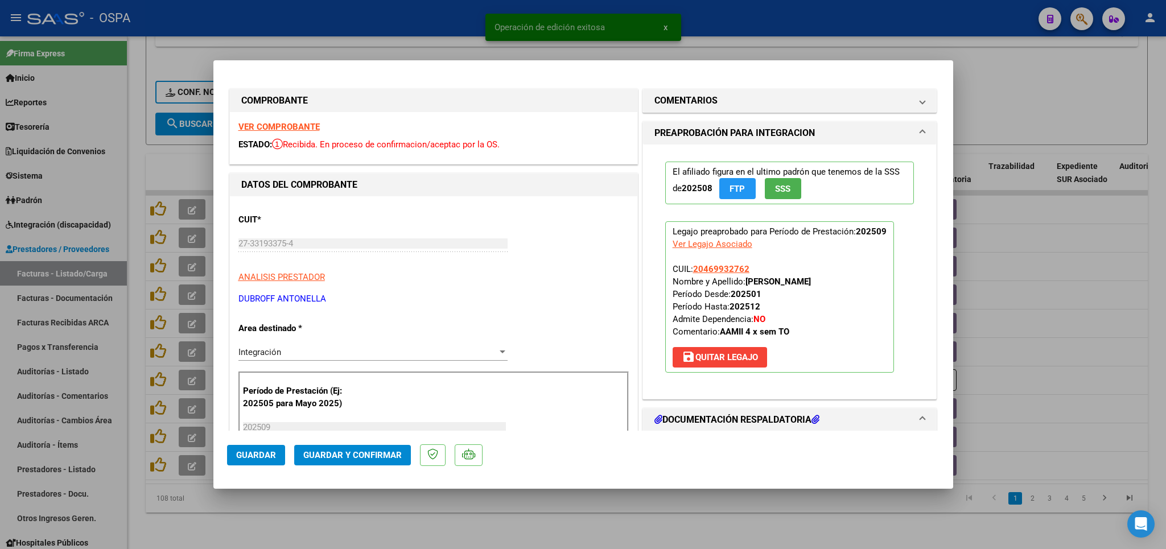
click at [299, 124] on strong "VER COMPROBANTE" at bounding box center [278, 127] width 81 height 10
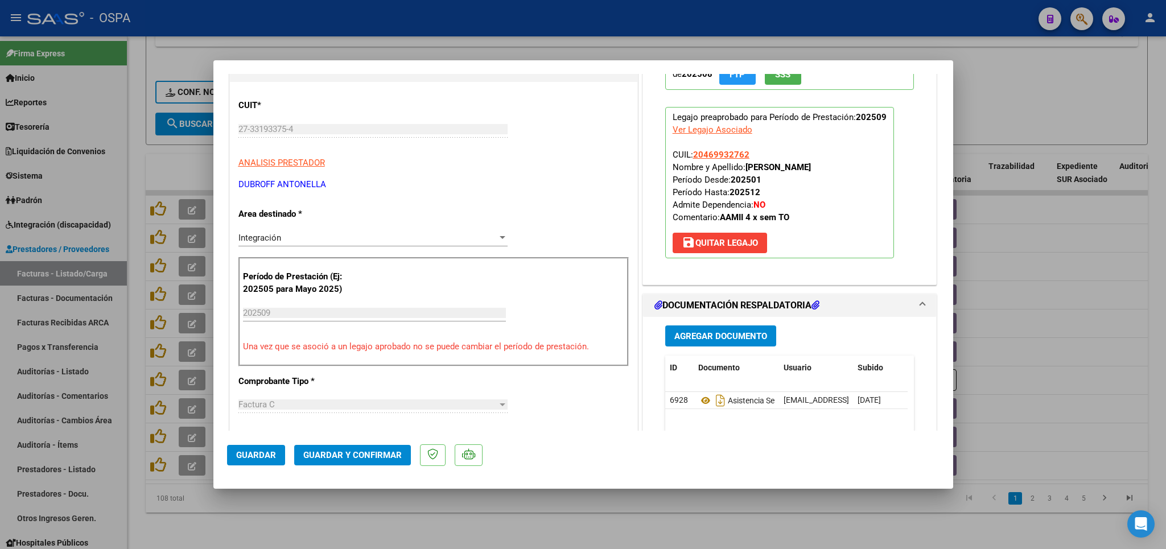
scroll to position [133, 0]
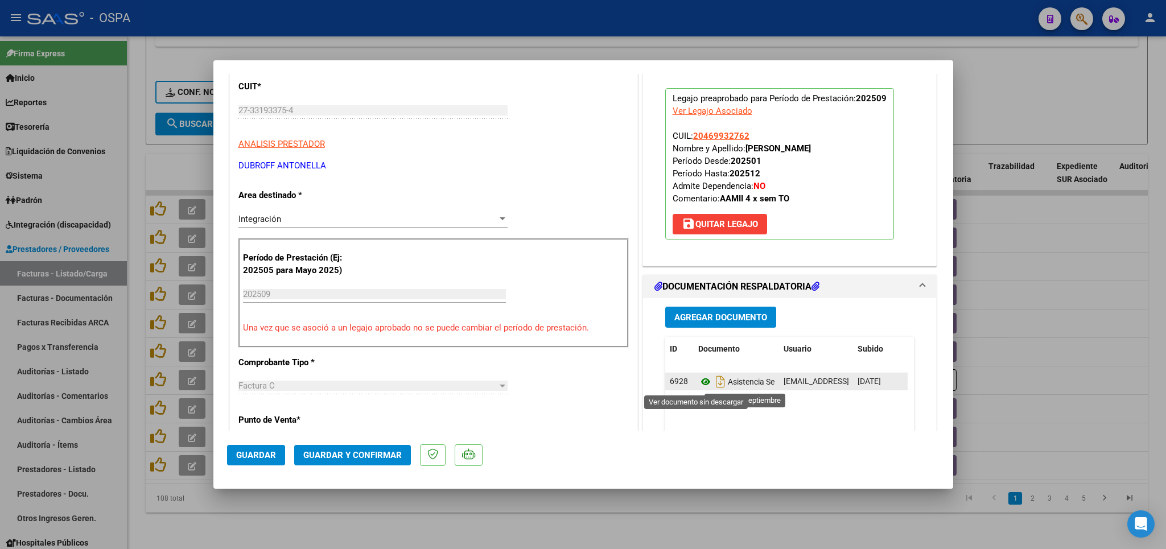
click at [698, 387] on icon at bounding box center [705, 382] width 15 height 14
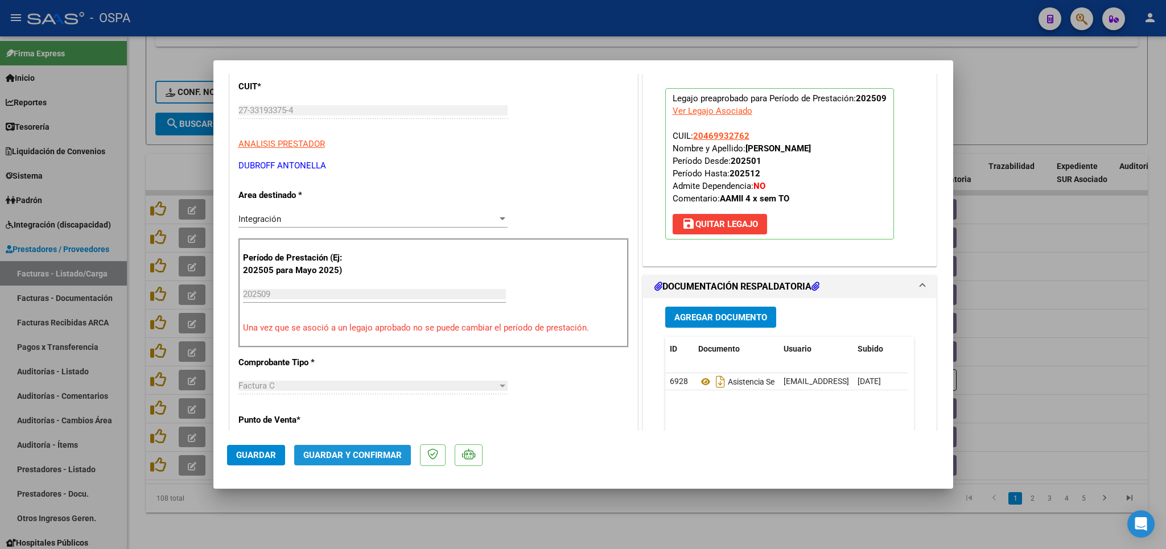
click at [341, 451] on span "Guardar y Confirmar" at bounding box center [352, 455] width 98 height 10
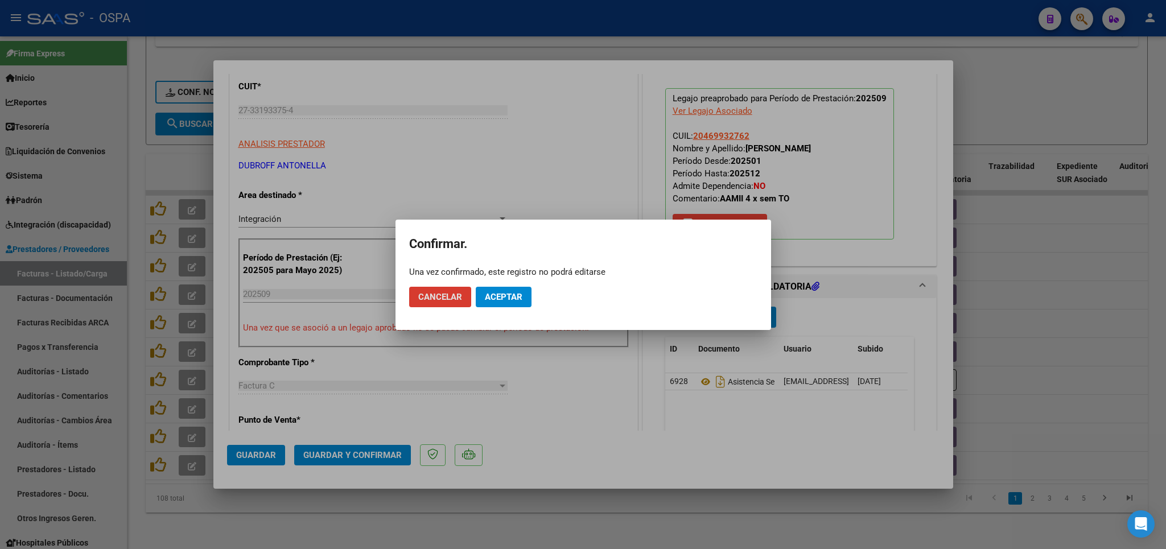
click at [513, 296] on span "Aceptar" at bounding box center [504, 297] width 38 height 10
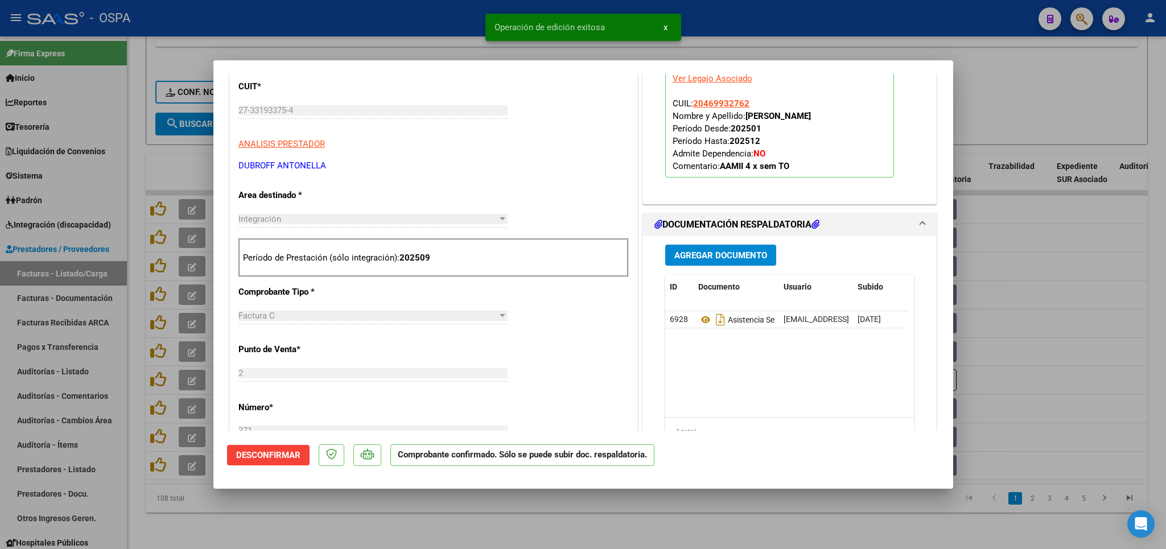
click at [469, 522] on div at bounding box center [583, 274] width 1166 height 549
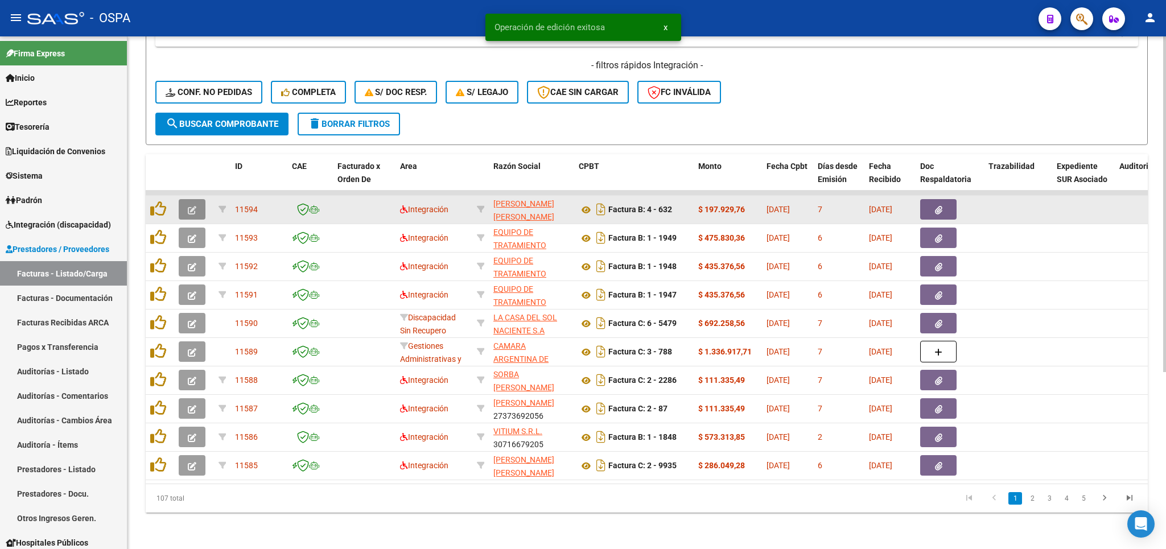
click at [190, 206] on icon "button" at bounding box center [192, 210] width 9 height 9
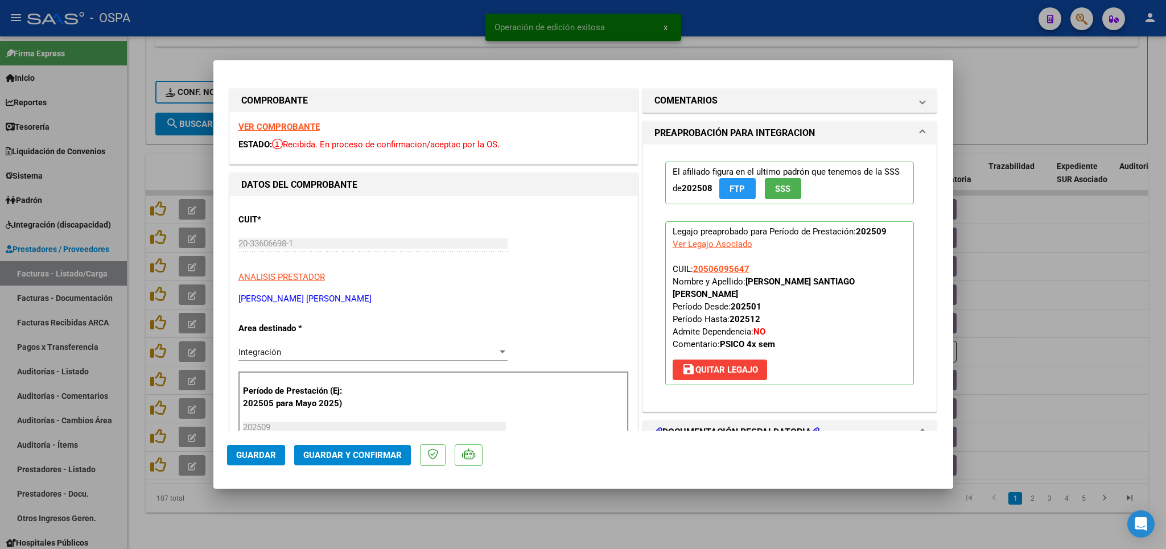
click at [280, 126] on strong "VER COMPROBANTE" at bounding box center [278, 127] width 81 height 10
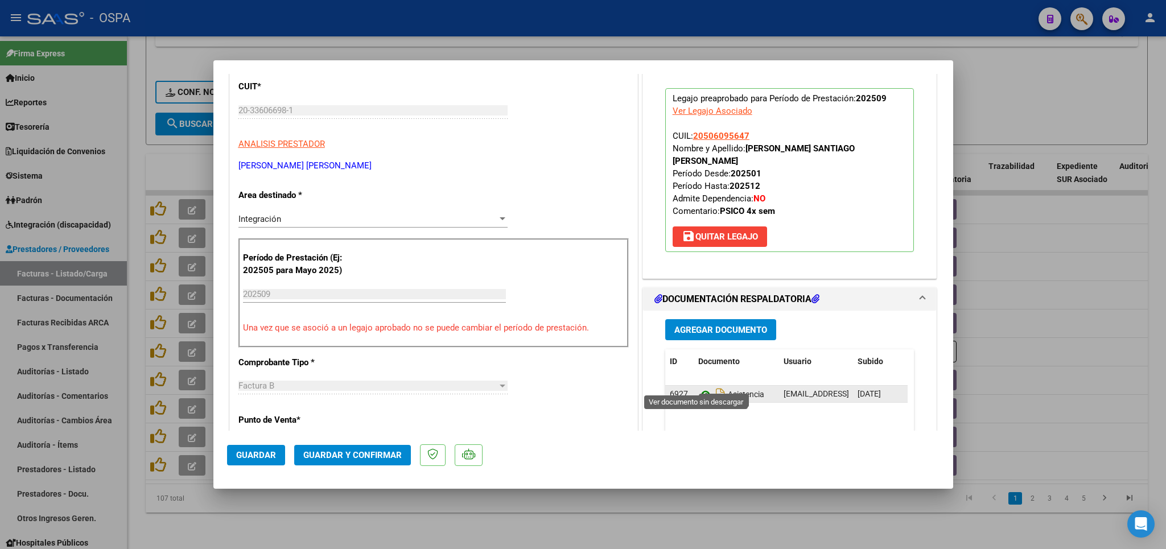
click at [699, 388] on icon at bounding box center [705, 395] width 15 height 14
click at [358, 454] on span "Guardar y Confirmar" at bounding box center [352, 455] width 98 height 10
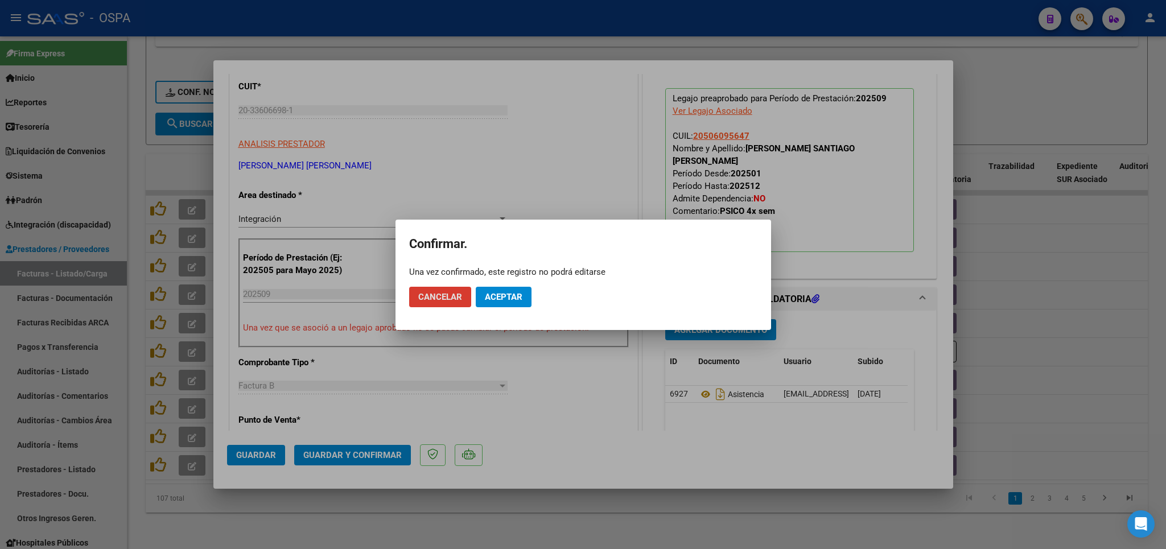
click at [512, 295] on span "Aceptar" at bounding box center [504, 297] width 38 height 10
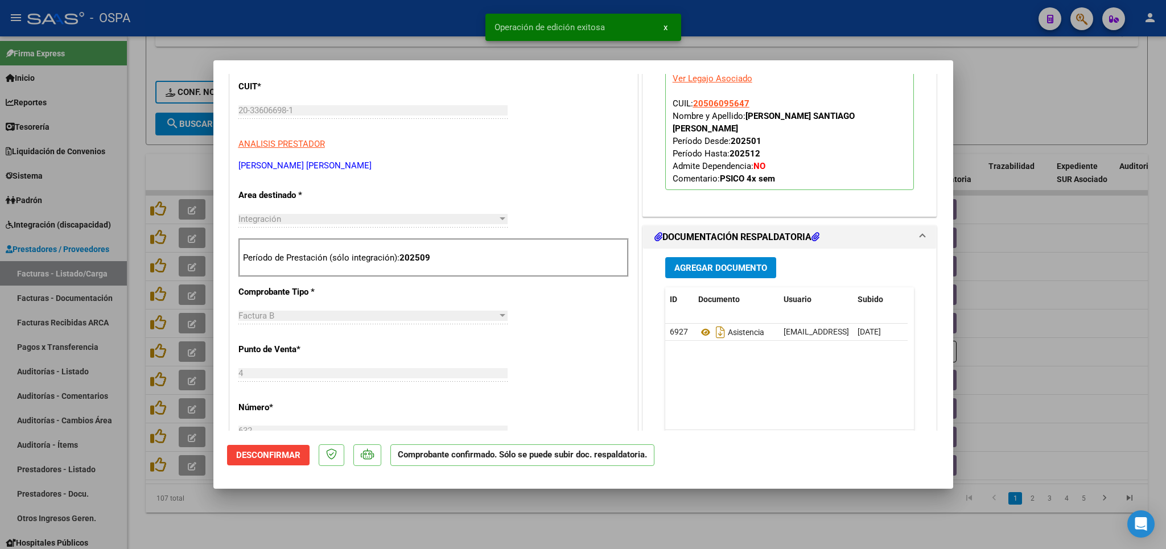
click at [467, 517] on div at bounding box center [583, 274] width 1166 height 549
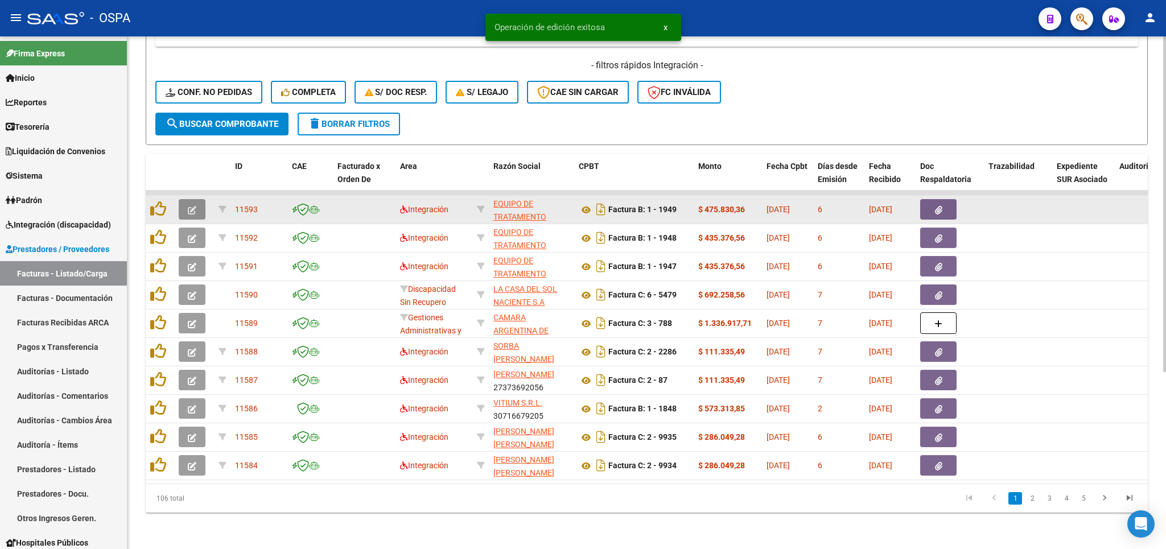
click at [195, 206] on icon "button" at bounding box center [192, 210] width 9 height 9
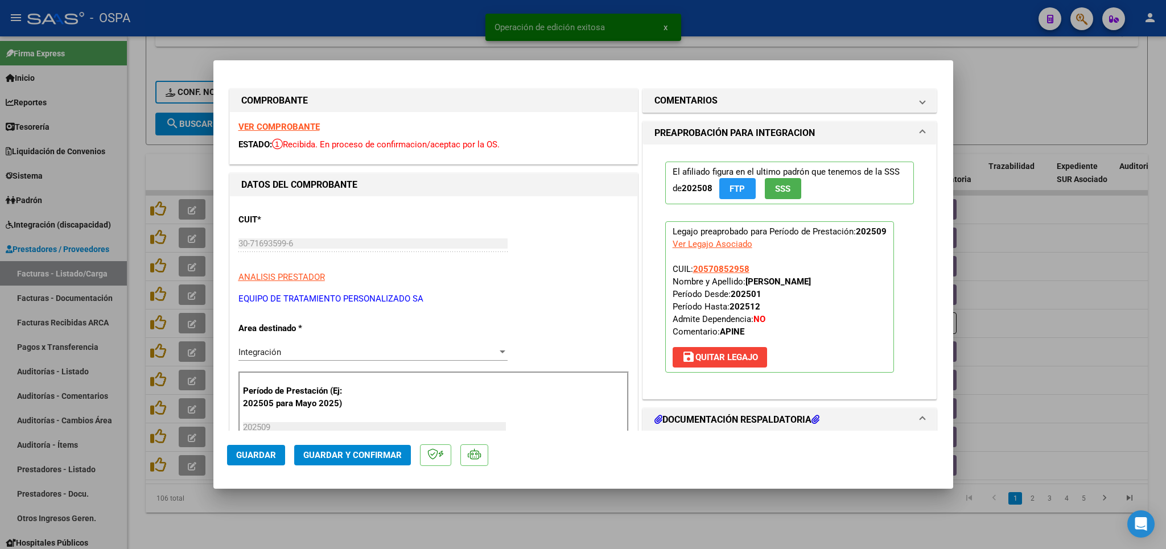
click at [312, 125] on strong "VER COMPROBANTE" at bounding box center [278, 127] width 81 height 10
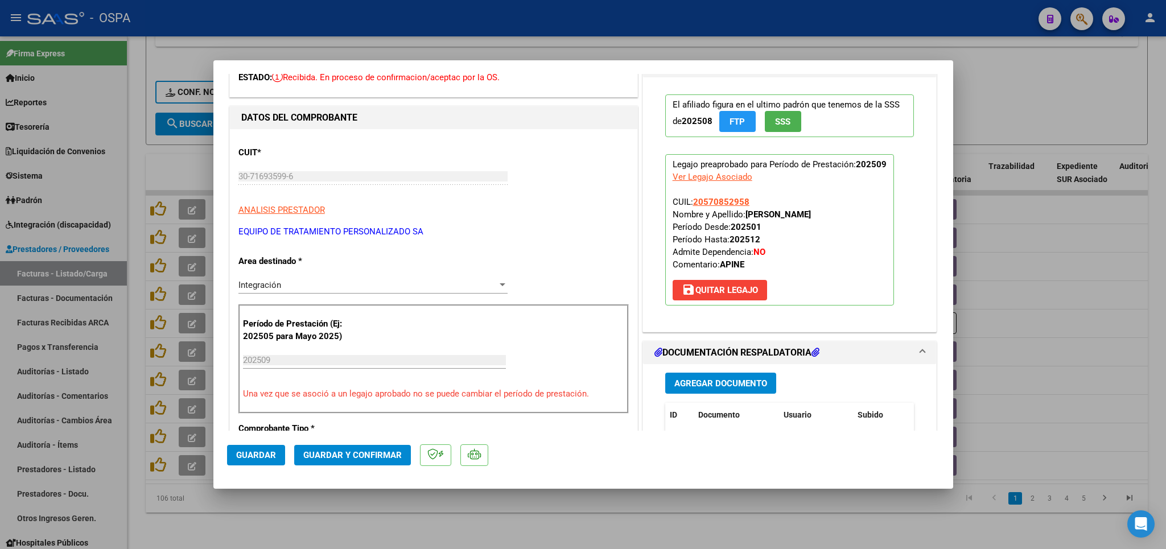
scroll to position [266, 0]
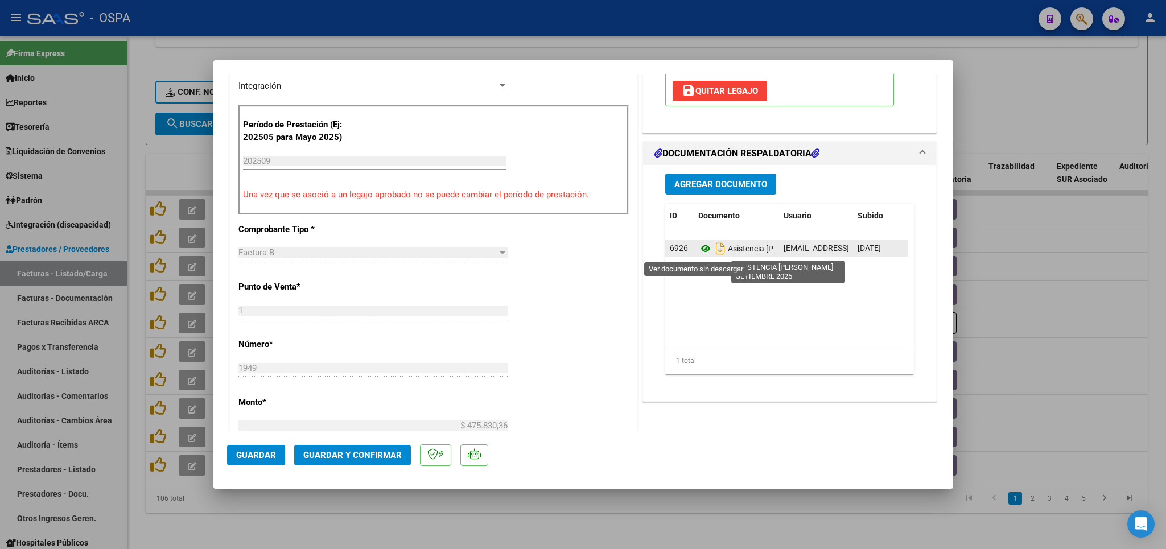
click at [698, 256] on icon at bounding box center [705, 249] width 15 height 14
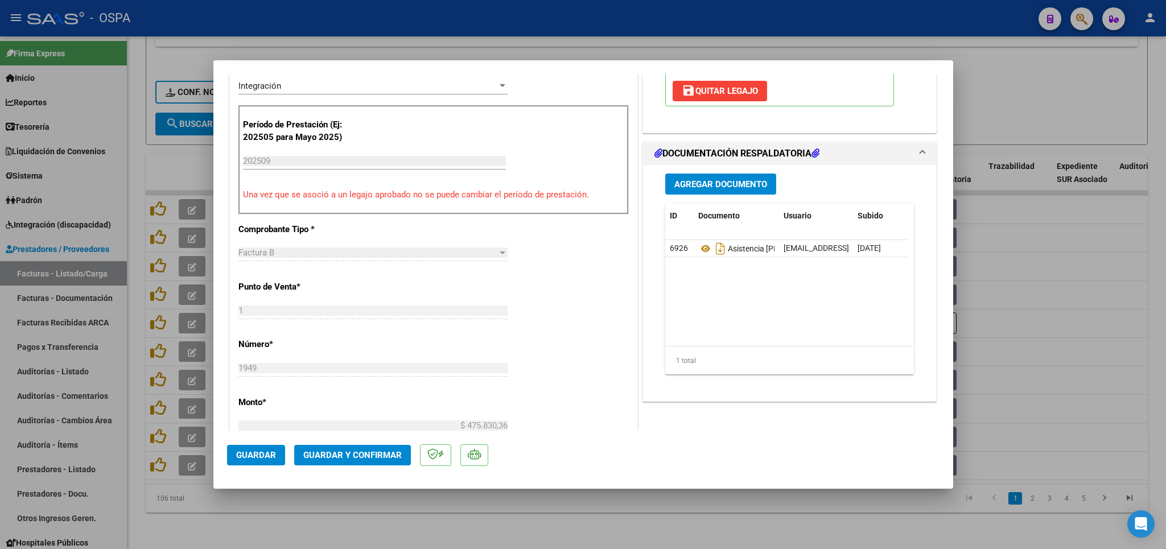
click at [363, 452] on span "Guardar y Confirmar" at bounding box center [352, 455] width 98 height 10
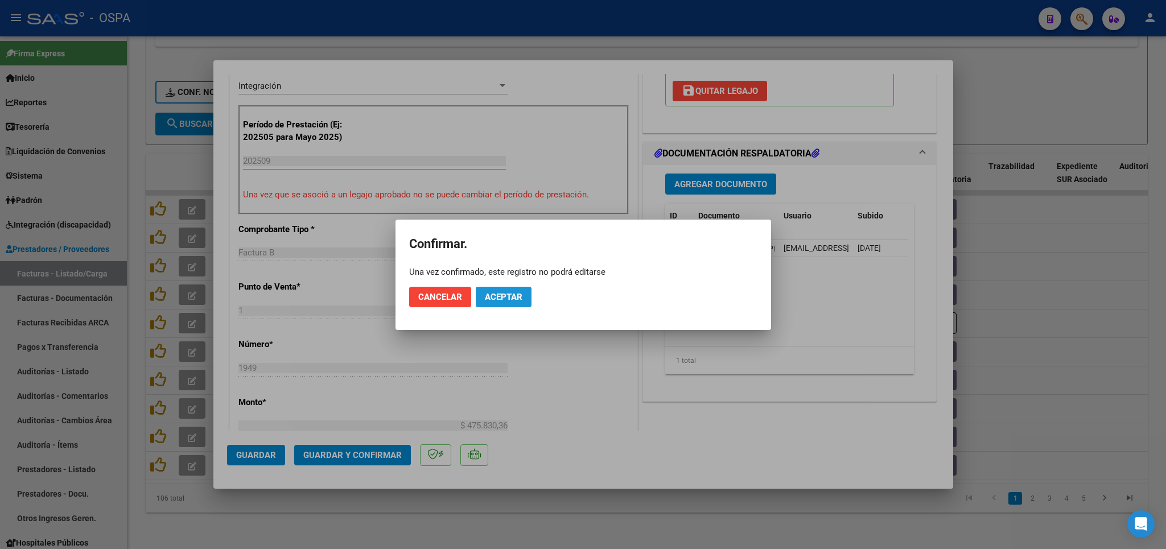
click at [522, 296] on button "Aceptar" at bounding box center [504, 297] width 56 height 20
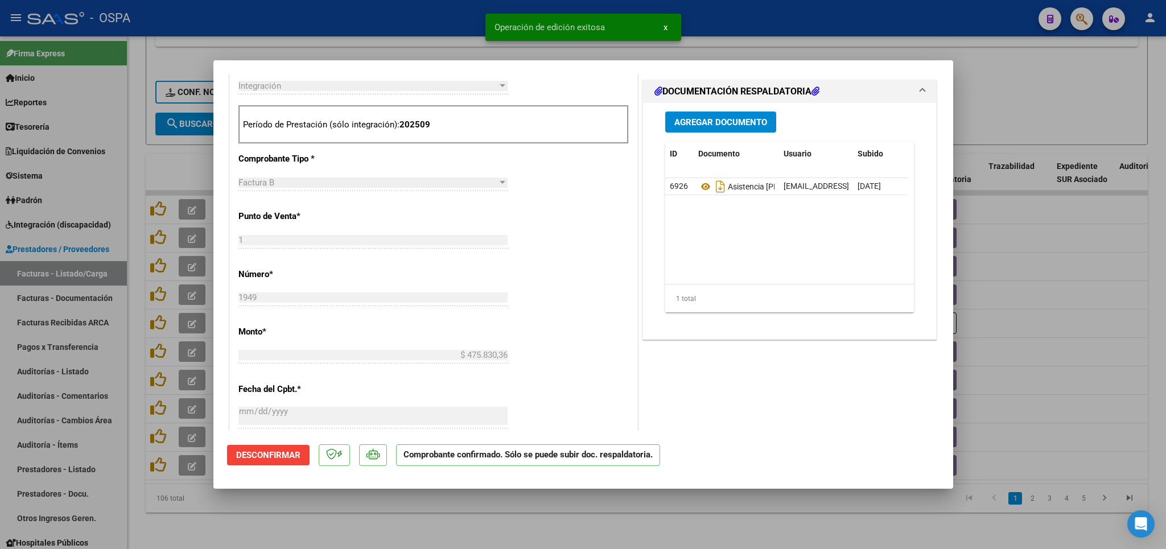
click at [529, 525] on div at bounding box center [583, 274] width 1166 height 549
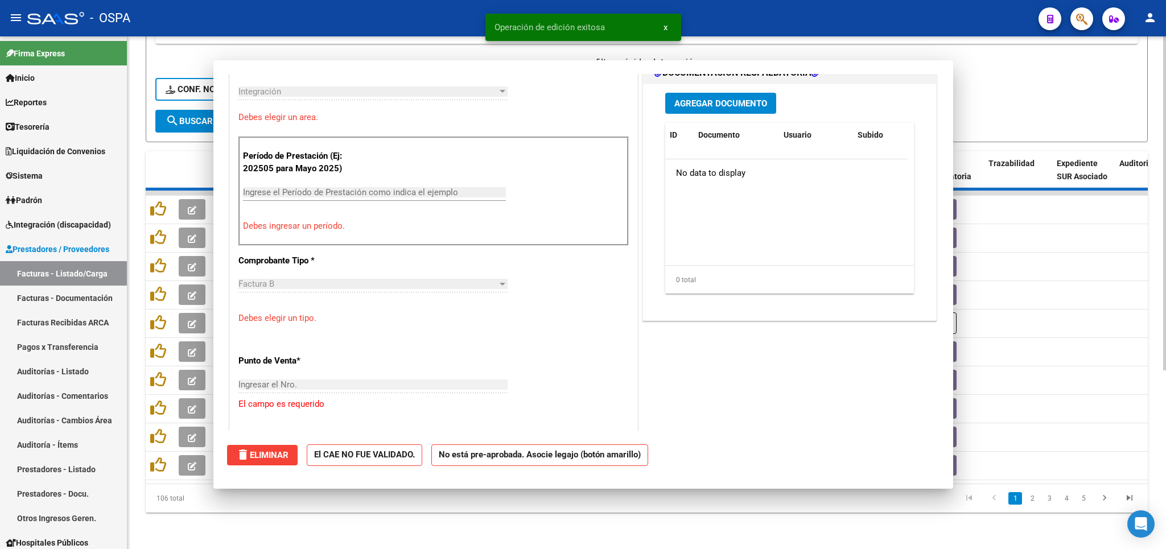
scroll to position [0, 0]
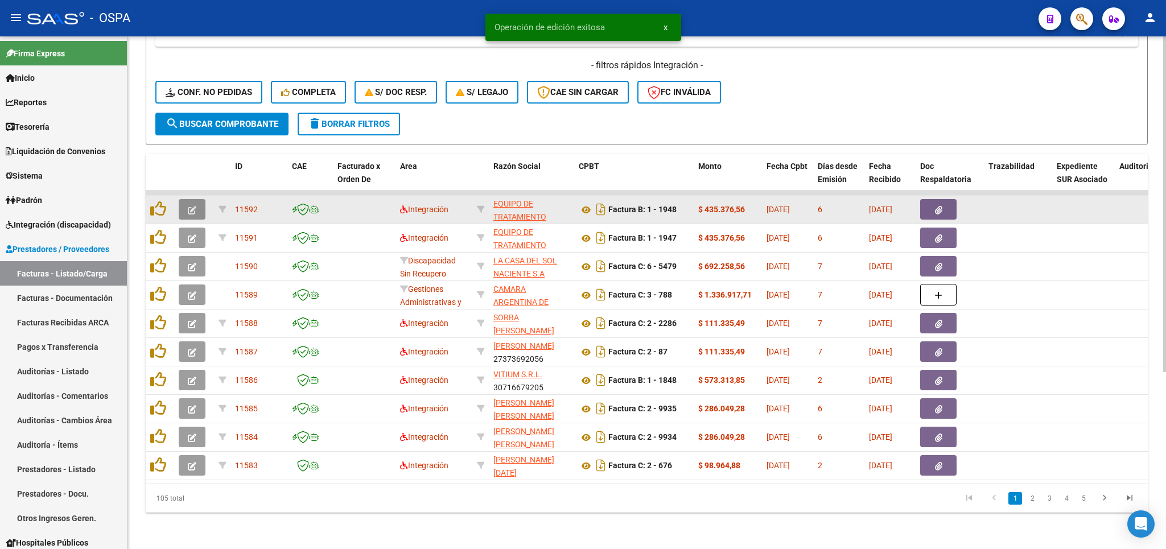
click at [193, 206] on icon "button" at bounding box center [192, 210] width 9 height 9
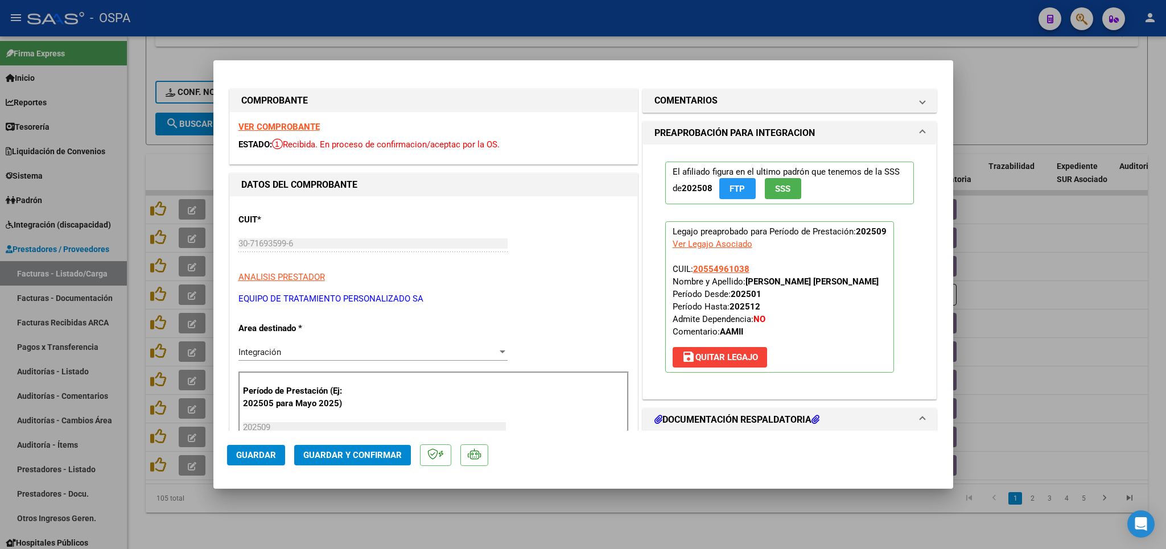
click at [254, 126] on strong "VER COMPROBANTE" at bounding box center [278, 127] width 81 height 10
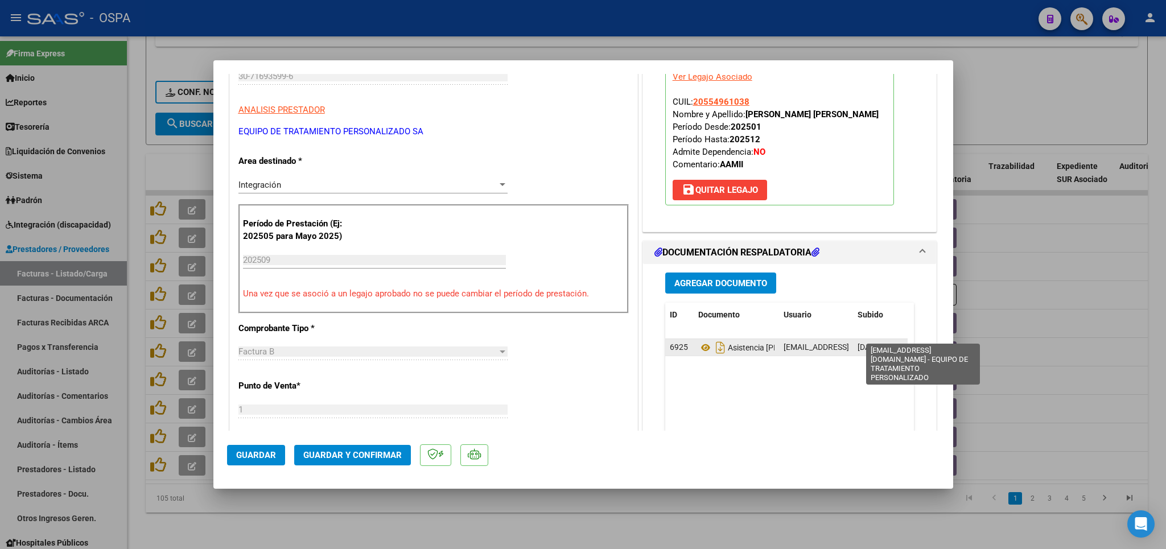
scroll to position [200, 0]
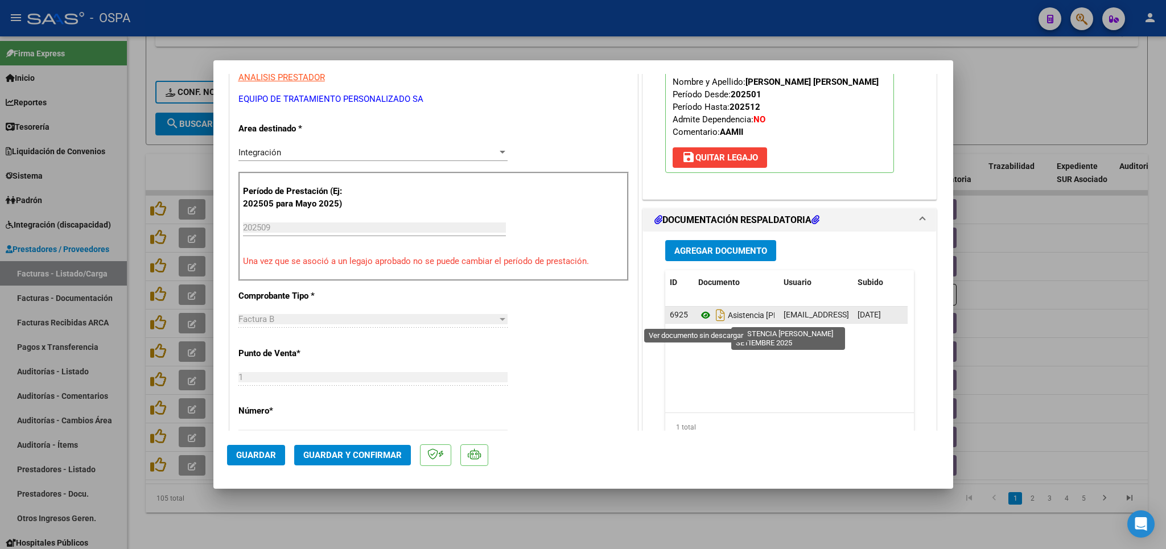
click at [698, 319] on icon at bounding box center [705, 315] width 15 height 14
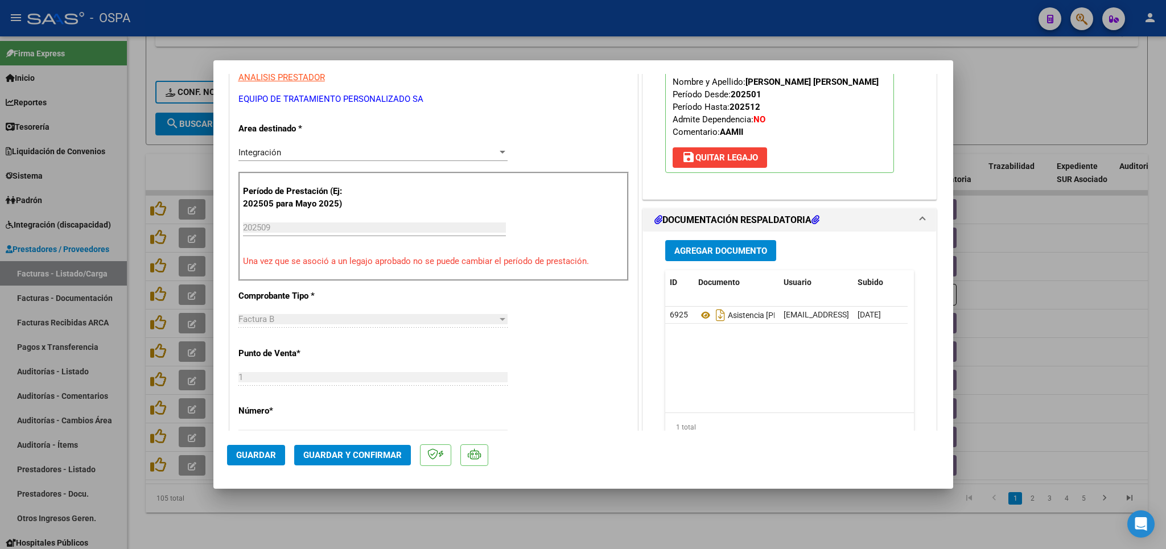
click at [381, 454] on span "Guardar y Confirmar" at bounding box center [352, 455] width 98 height 10
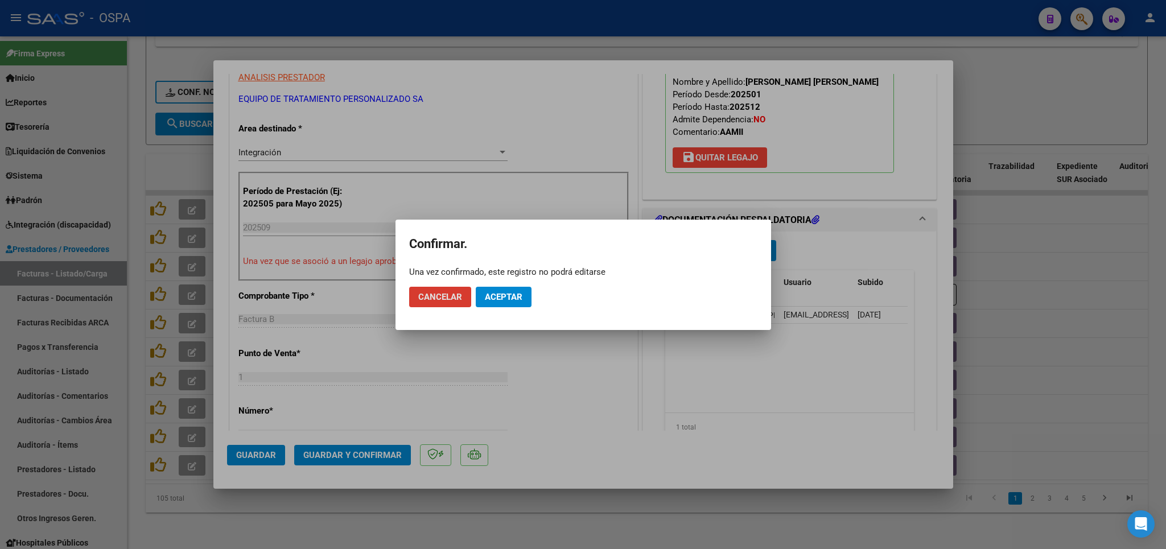
click at [522, 293] on button "Aceptar" at bounding box center [504, 297] width 56 height 20
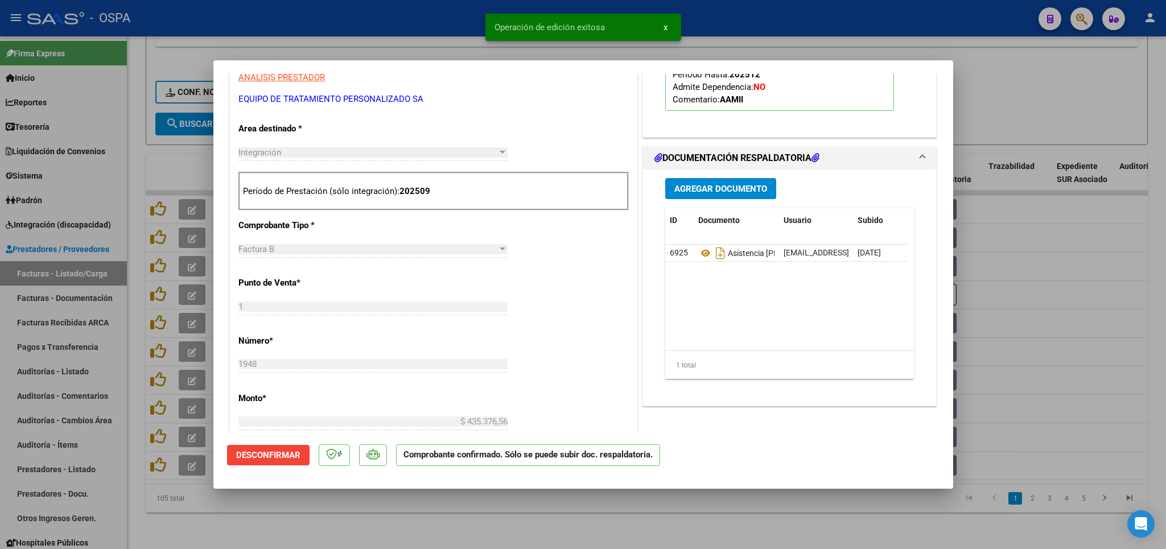
click at [459, 525] on div at bounding box center [583, 274] width 1166 height 549
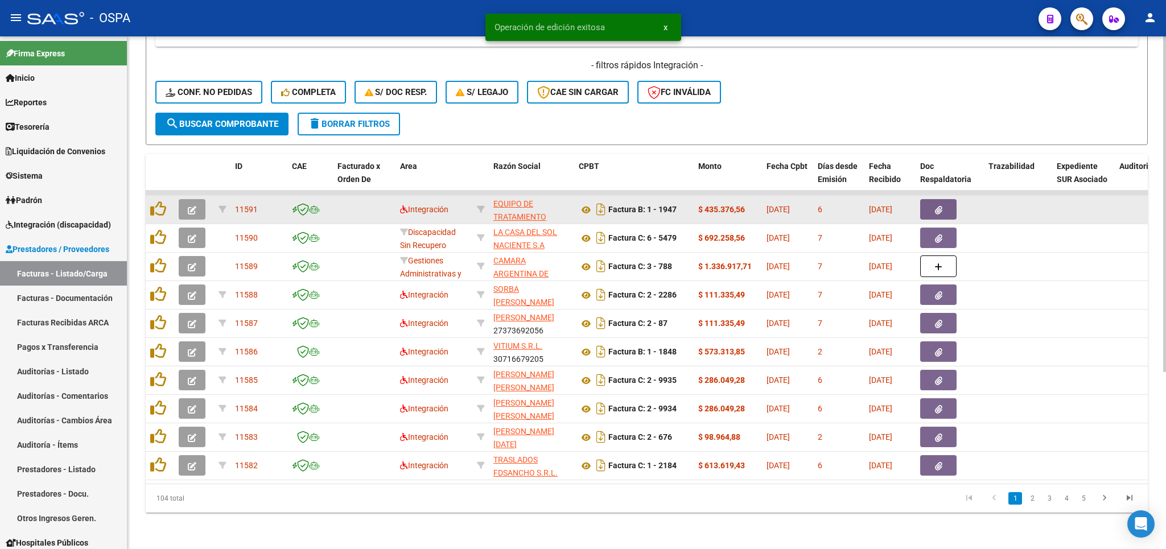
click at [193, 206] on icon "button" at bounding box center [192, 210] width 9 height 9
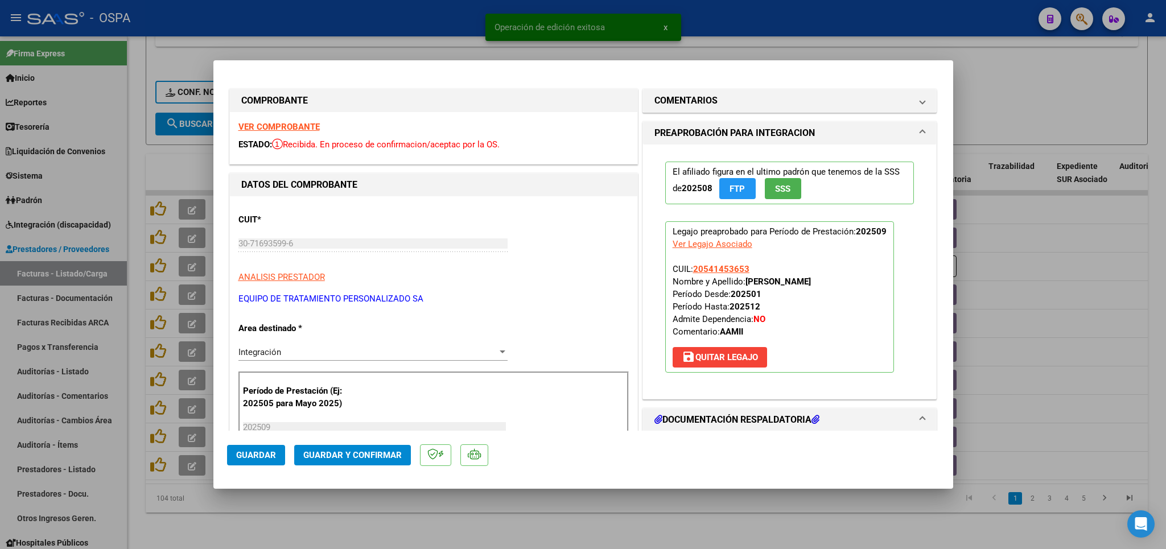
click at [277, 124] on strong "VER COMPROBANTE" at bounding box center [278, 127] width 81 height 10
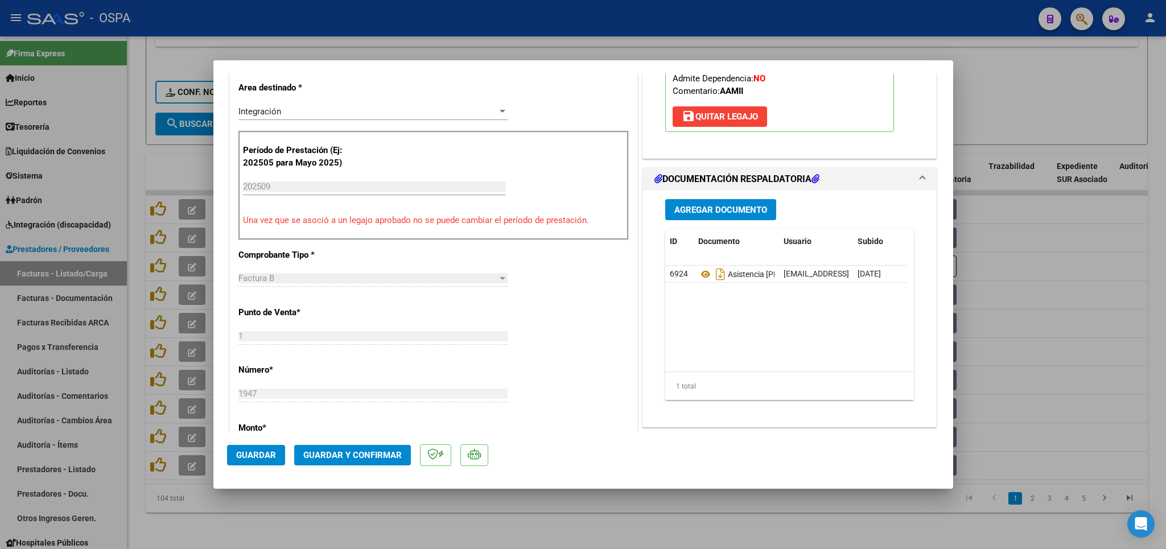
scroll to position [333, 0]
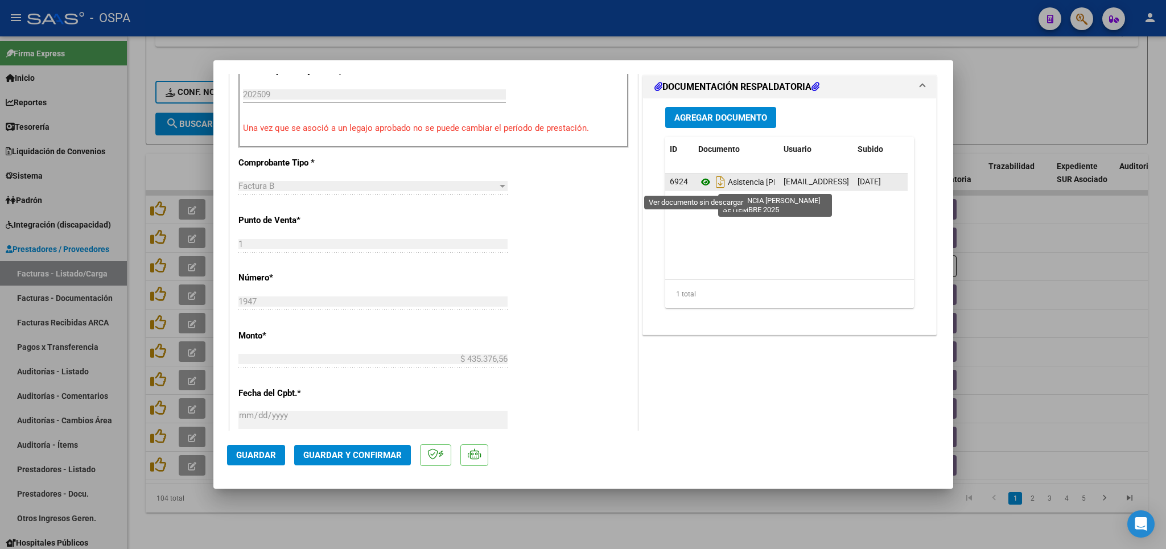
click at [698, 184] on icon at bounding box center [705, 182] width 15 height 14
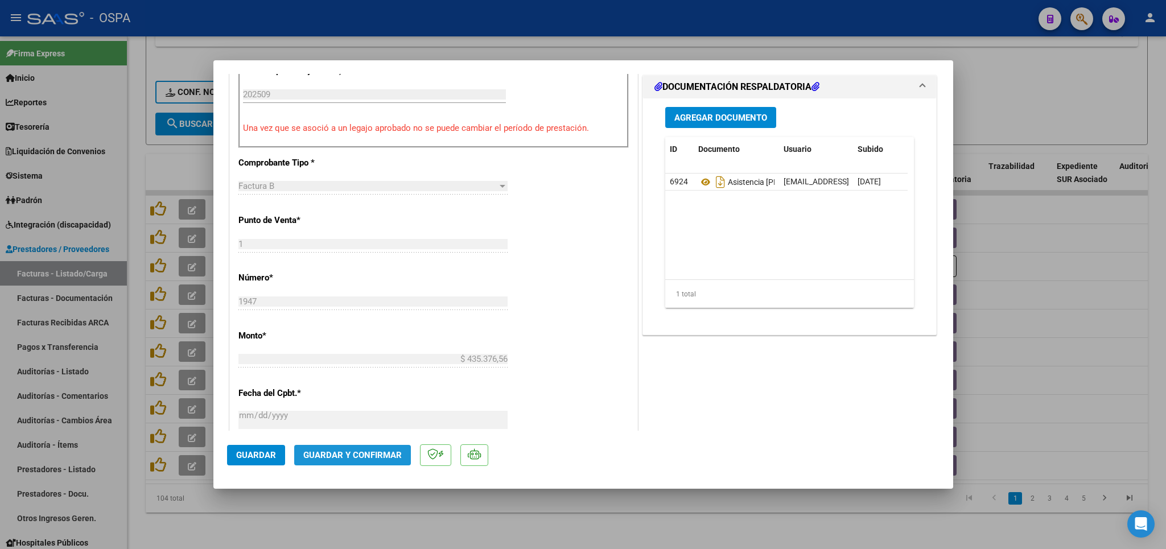
click at [373, 461] on button "Guardar y Confirmar" at bounding box center [352, 455] width 117 height 20
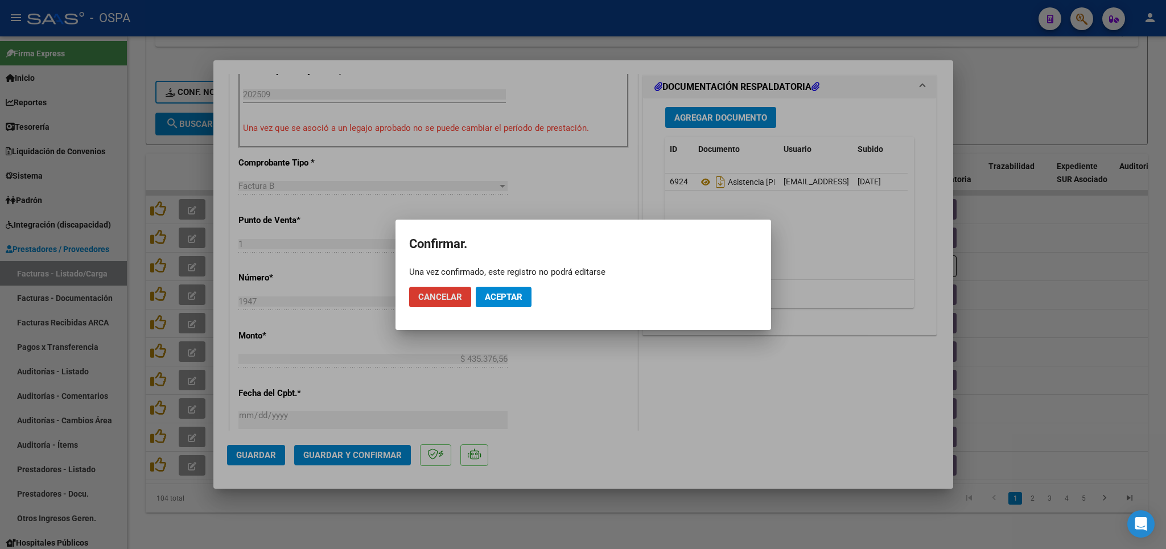
drag, startPoint x: 522, startPoint y: 292, endPoint x: 520, endPoint y: 298, distance: 6.5
click at [521, 292] on span "Aceptar" at bounding box center [504, 297] width 38 height 10
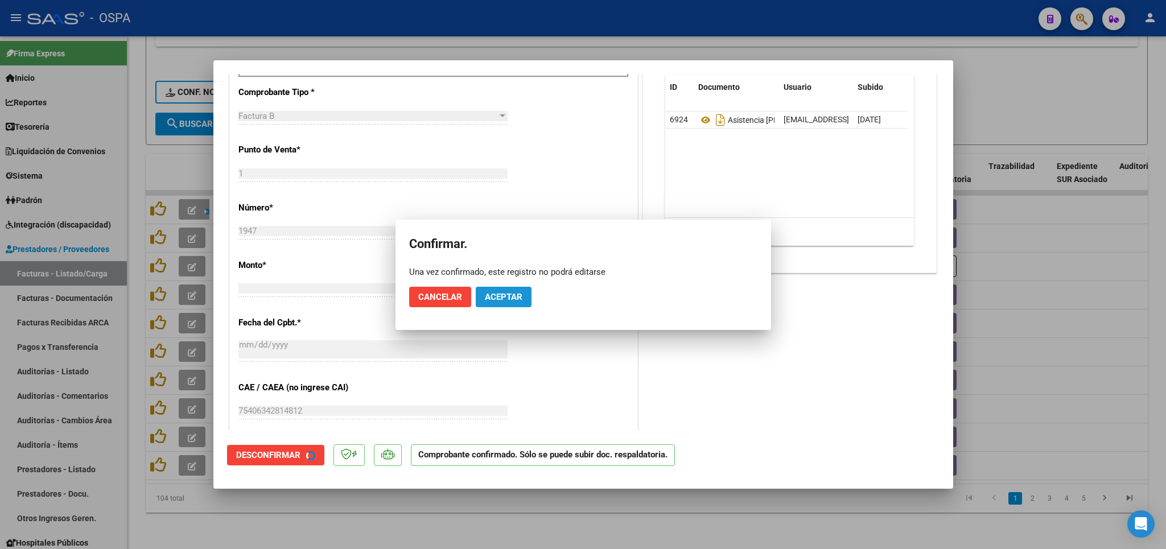
scroll to position [262, 0]
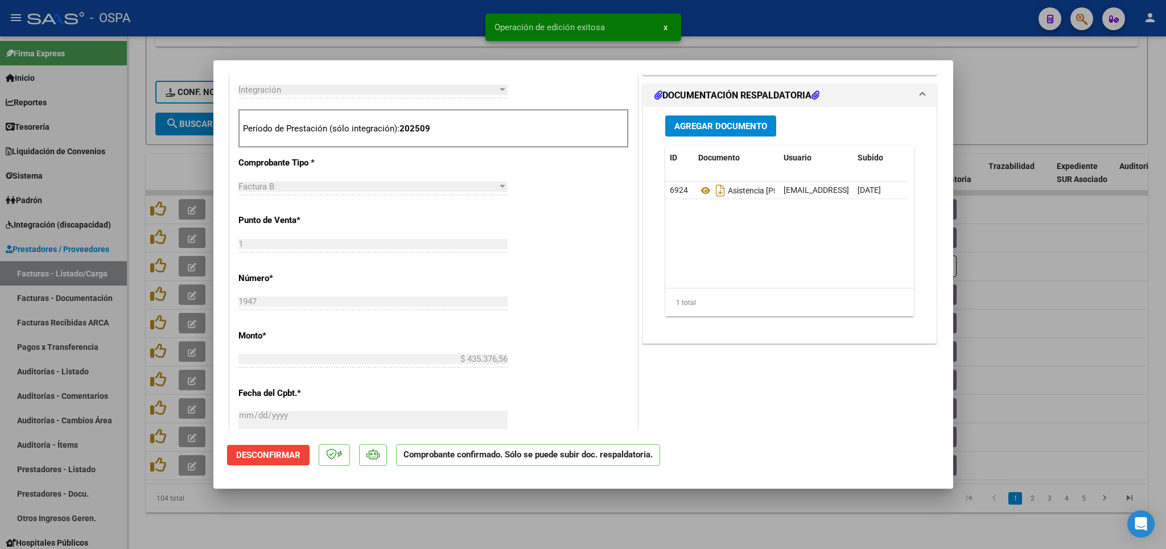
click at [466, 524] on div at bounding box center [583, 274] width 1166 height 549
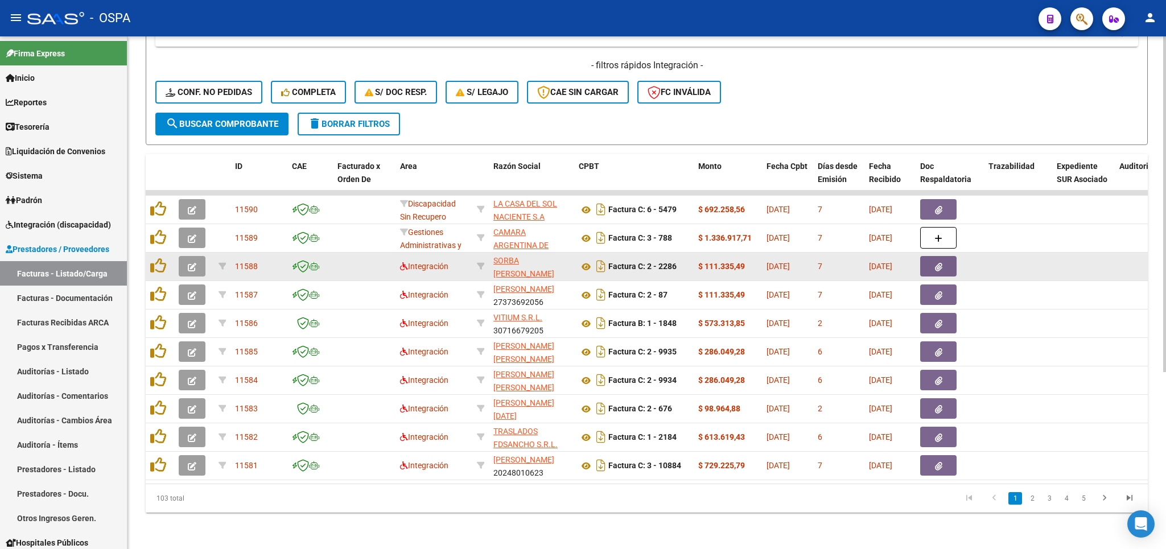
click at [199, 256] on button "button" at bounding box center [192, 266] width 27 height 20
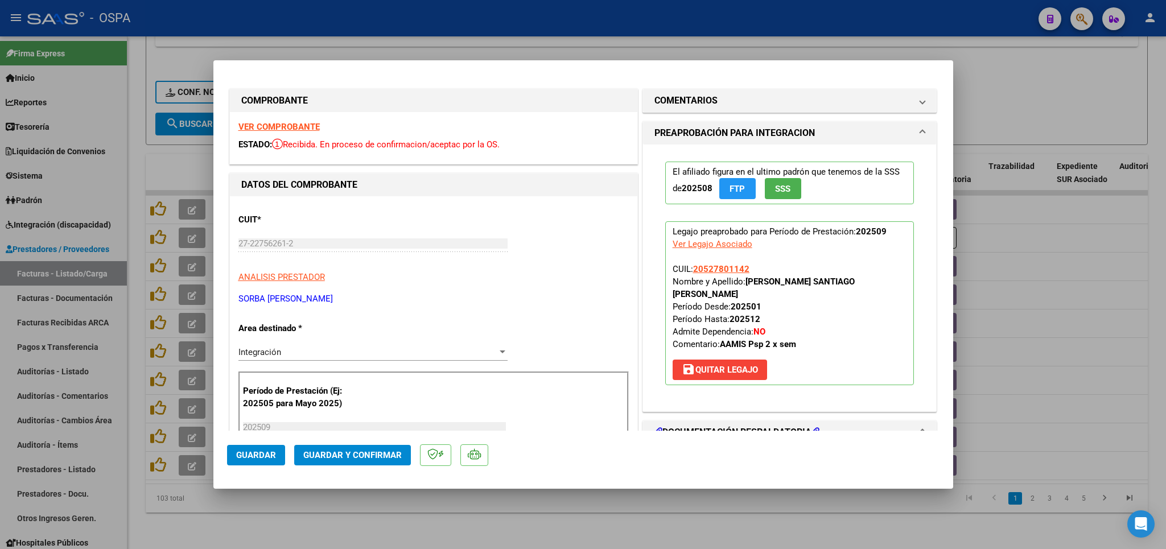
click at [287, 129] on strong "VER COMPROBANTE" at bounding box center [278, 127] width 81 height 10
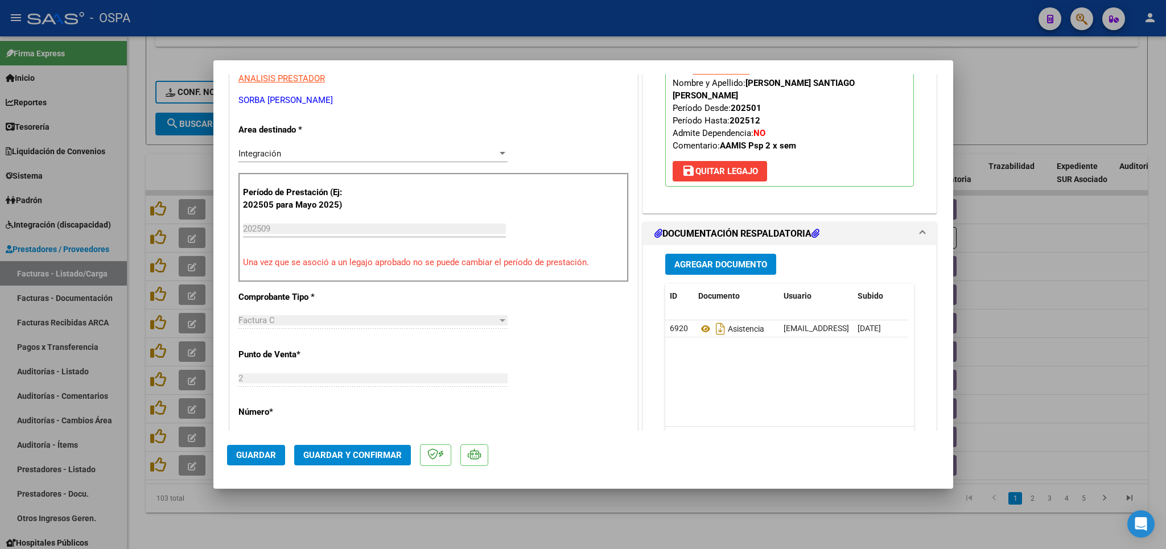
scroll to position [200, 0]
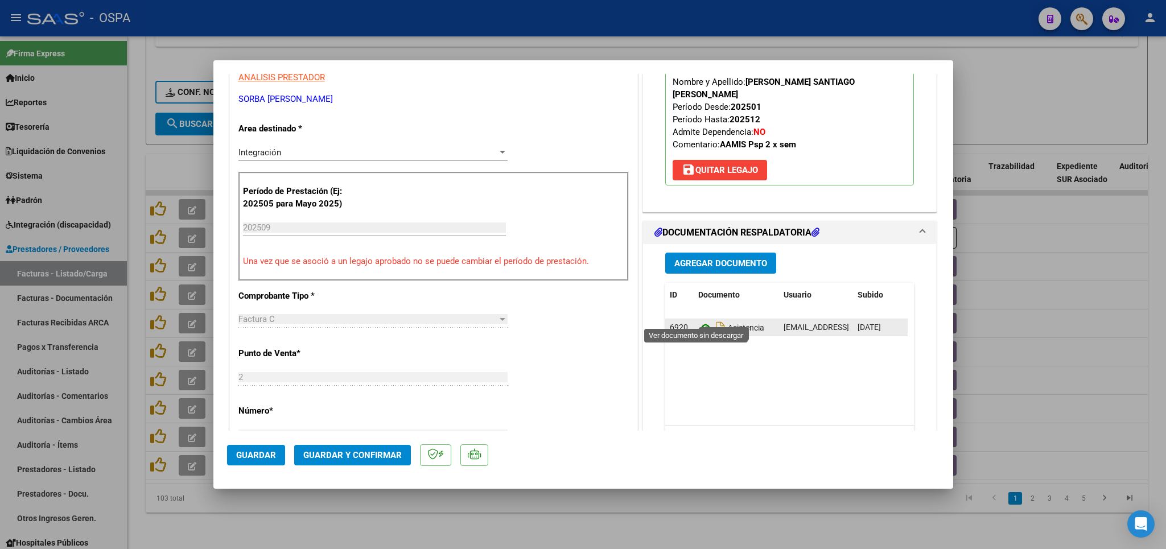
click at [698, 321] on icon at bounding box center [705, 328] width 15 height 14
click at [379, 460] on span "Guardar y Confirmar" at bounding box center [352, 455] width 98 height 10
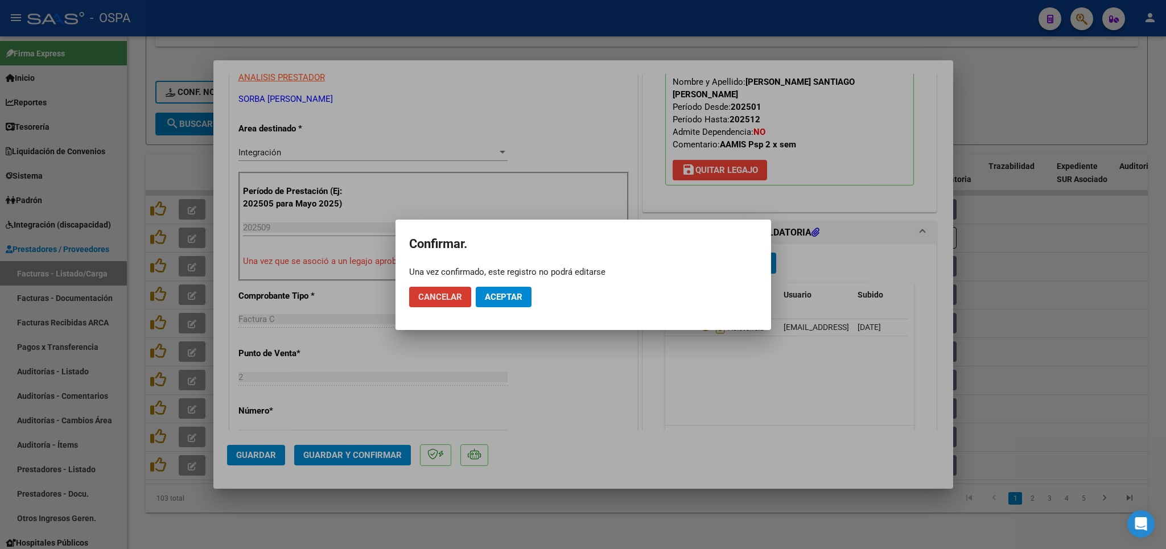
click at [522, 300] on span "Aceptar" at bounding box center [504, 297] width 38 height 10
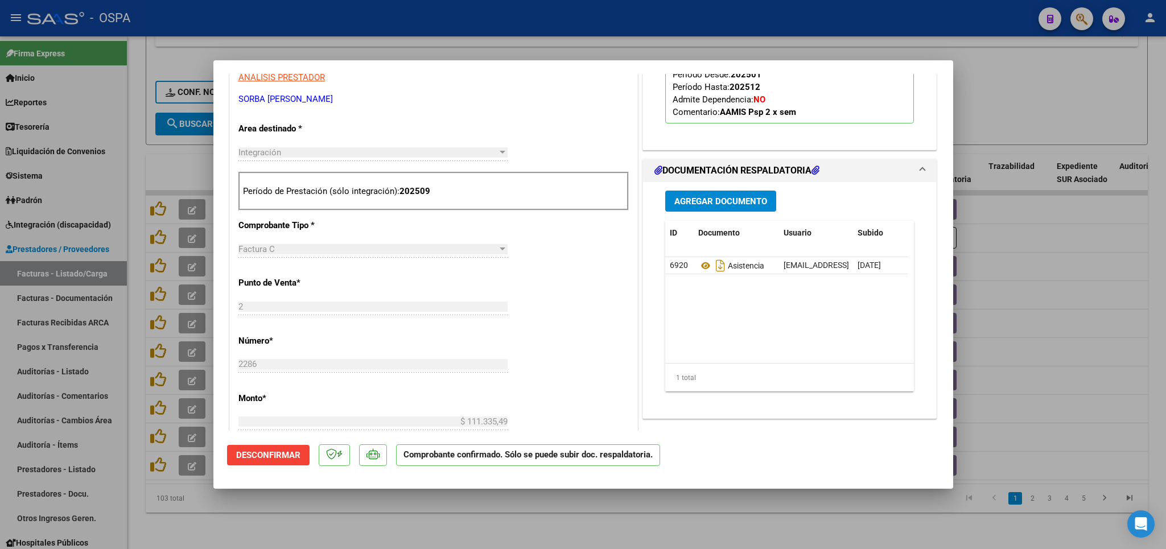
click at [1052, 89] on div at bounding box center [583, 274] width 1166 height 549
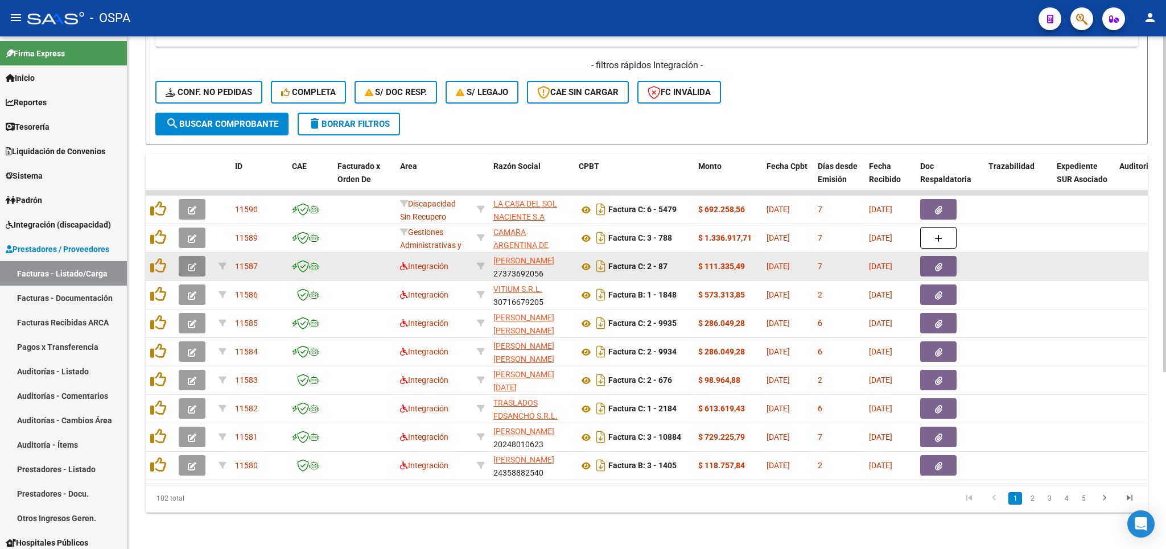
click at [191, 261] on span "button" at bounding box center [192, 266] width 9 height 10
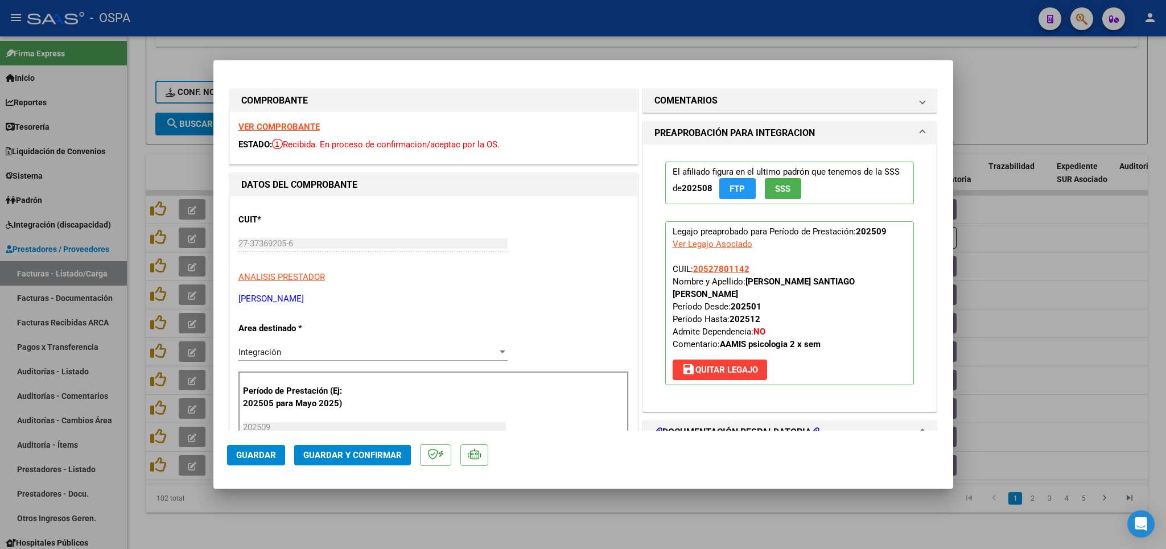
click at [285, 129] on strong "VER COMPROBANTE" at bounding box center [278, 127] width 81 height 10
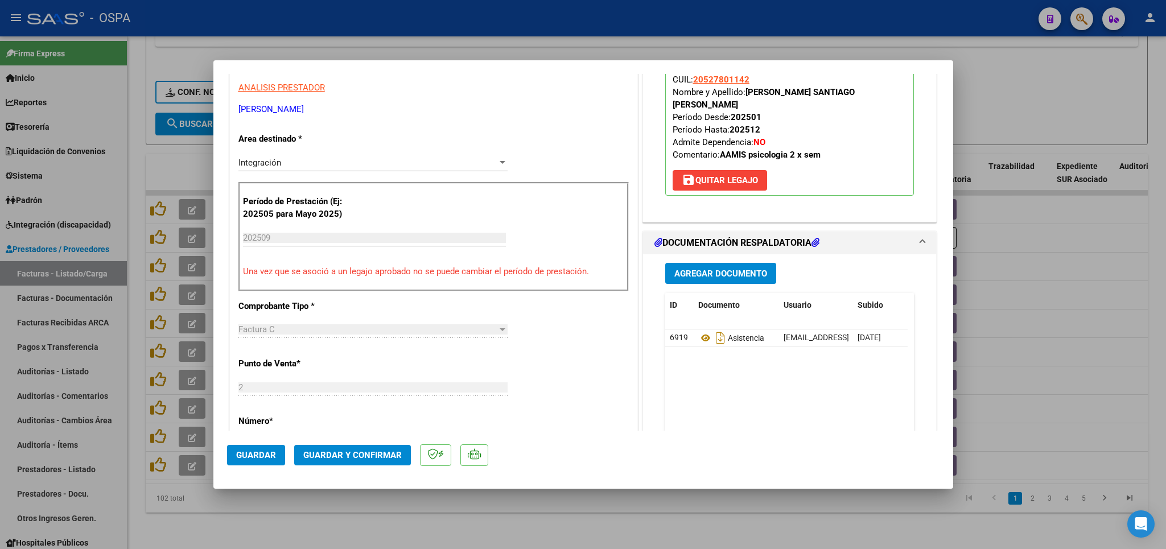
scroll to position [266, 0]
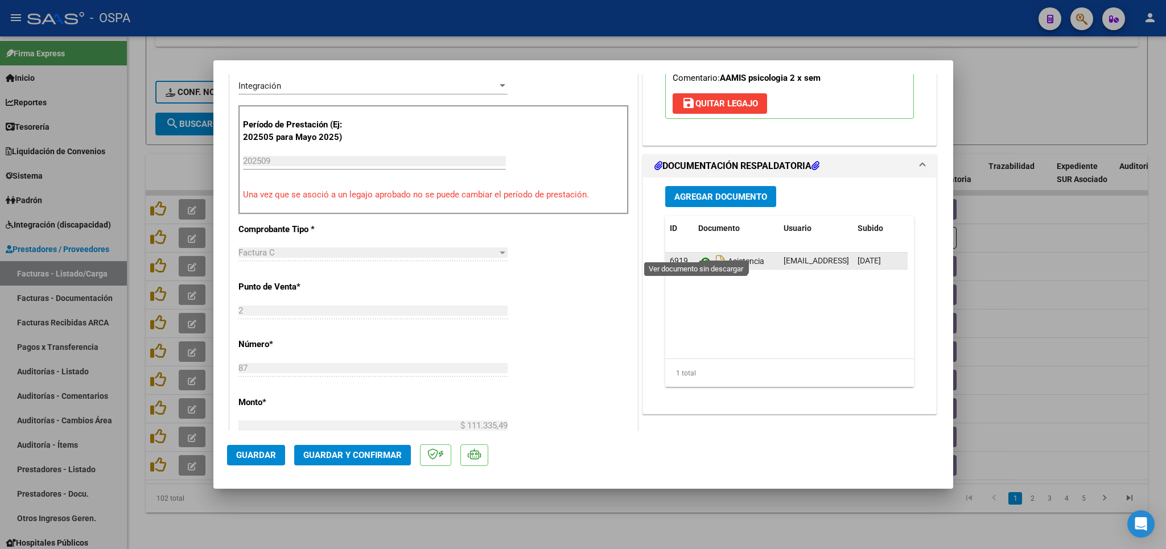
click at [701, 254] on icon at bounding box center [705, 261] width 15 height 14
click at [360, 456] on span "Guardar y Confirmar" at bounding box center [352, 455] width 98 height 10
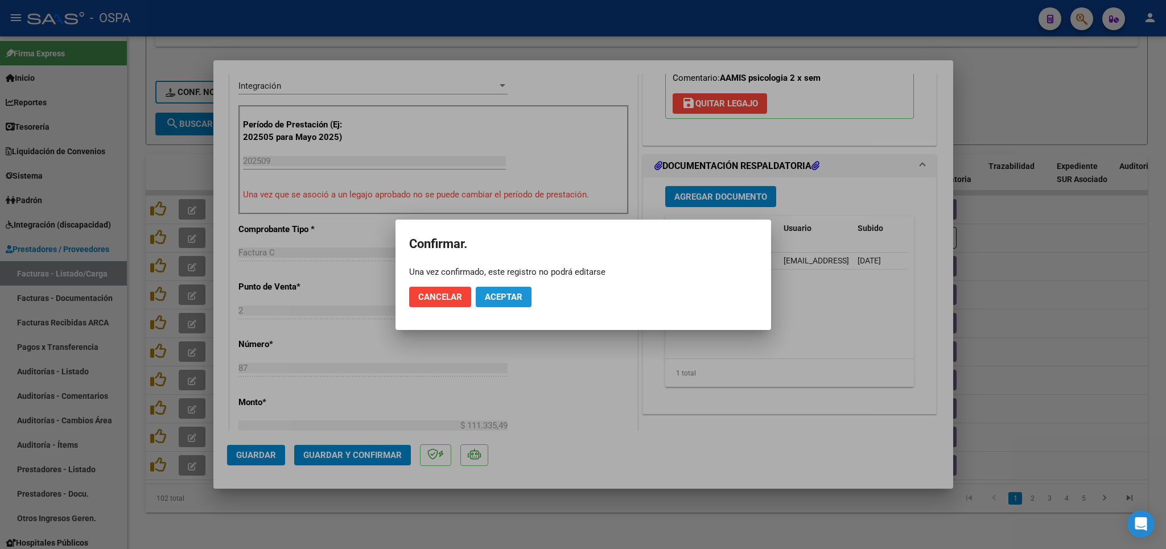
click at [501, 295] on span "Aceptar" at bounding box center [504, 297] width 38 height 10
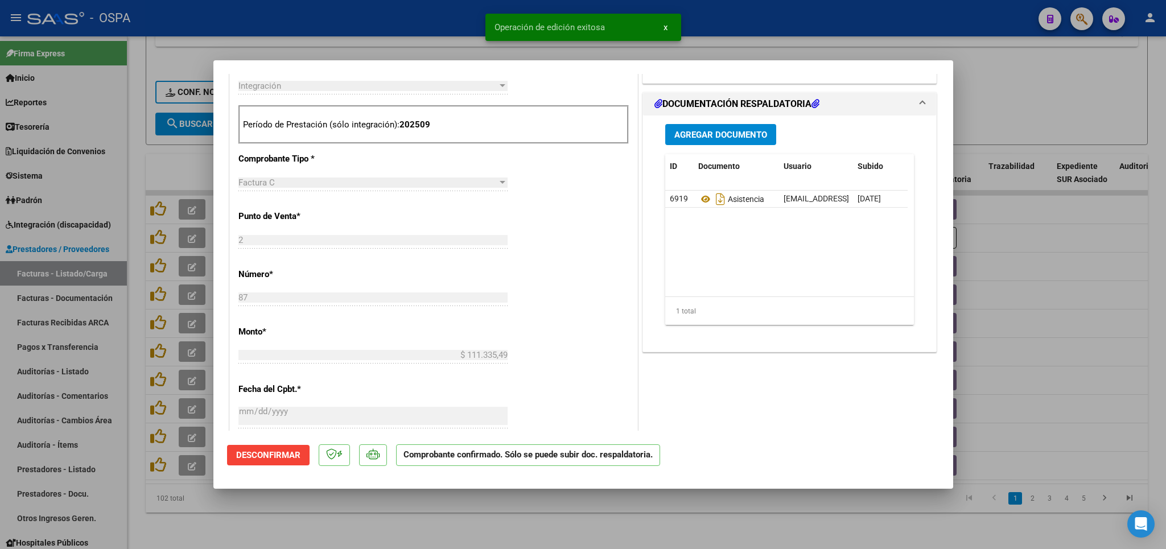
click at [481, 524] on div at bounding box center [583, 274] width 1166 height 549
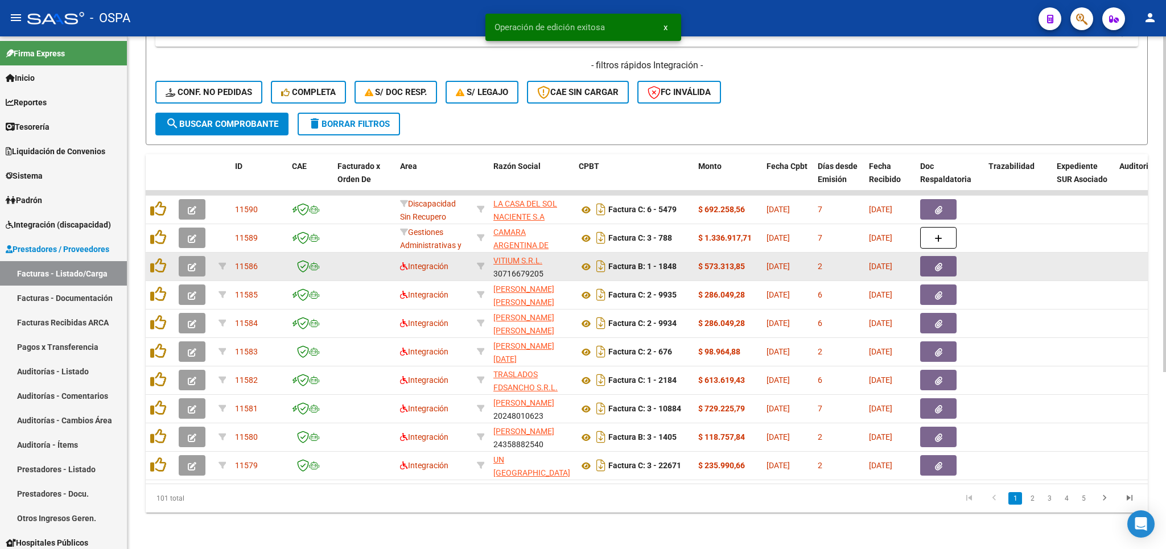
click at [200, 256] on button "button" at bounding box center [192, 266] width 27 height 20
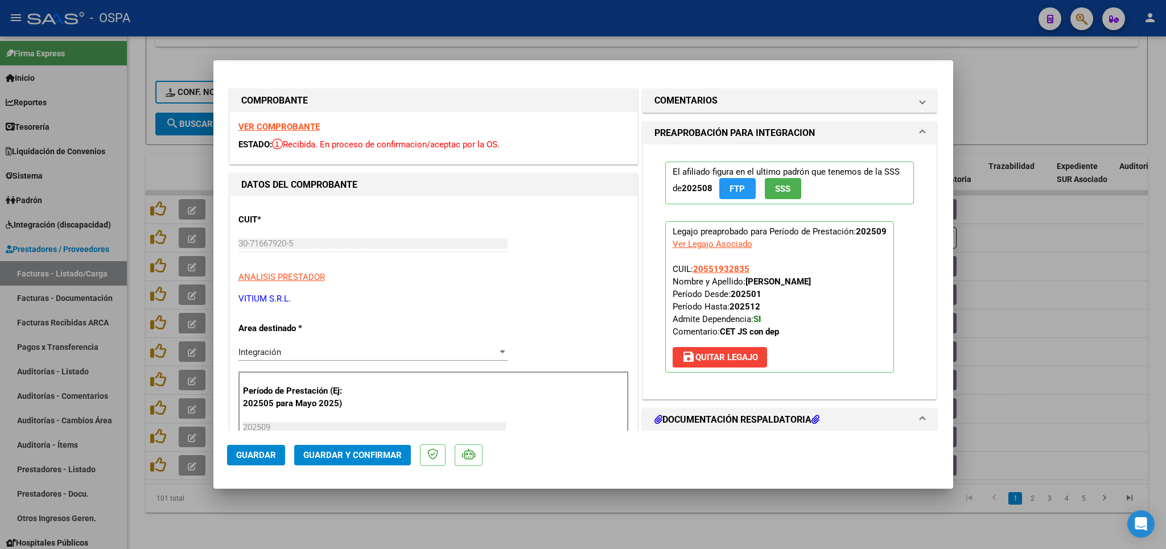
click at [283, 124] on strong "VER COMPROBANTE" at bounding box center [278, 127] width 81 height 10
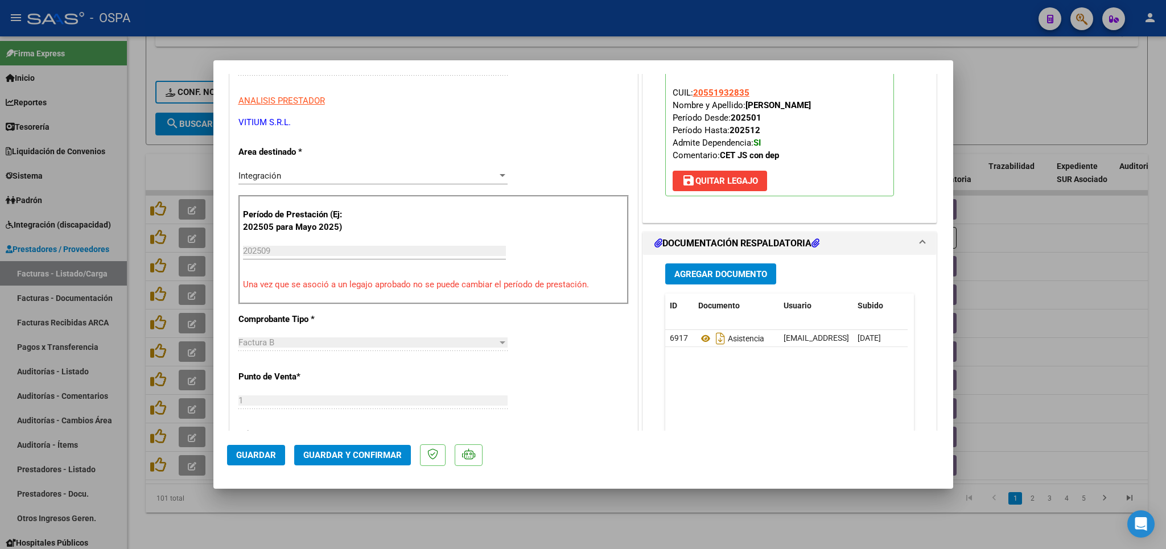
scroll to position [200, 0]
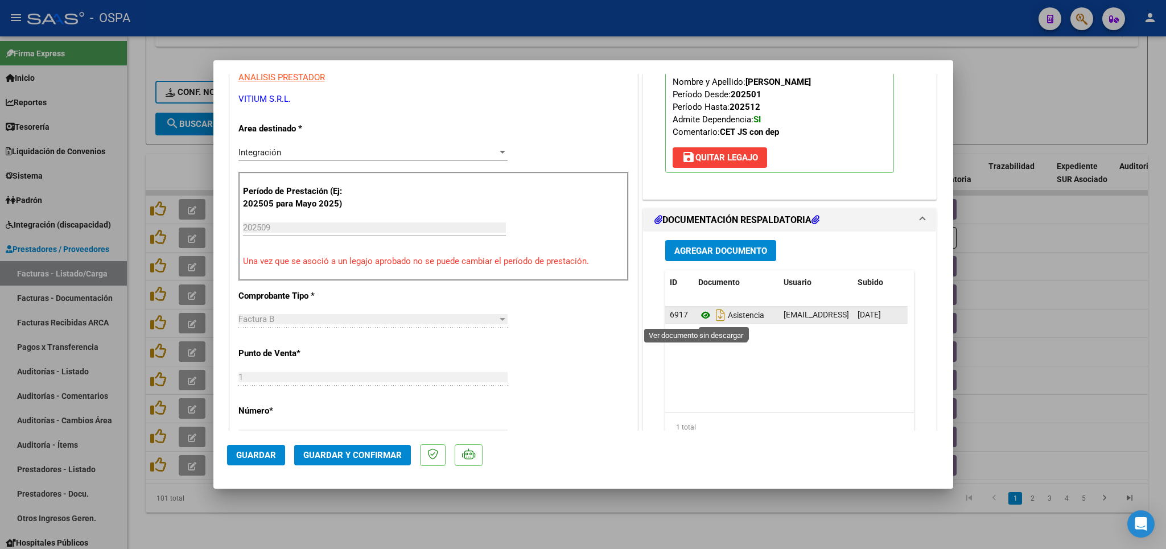
click at [698, 321] on icon at bounding box center [705, 315] width 15 height 14
click at [353, 456] on span "Guardar y Confirmar" at bounding box center [352, 455] width 98 height 10
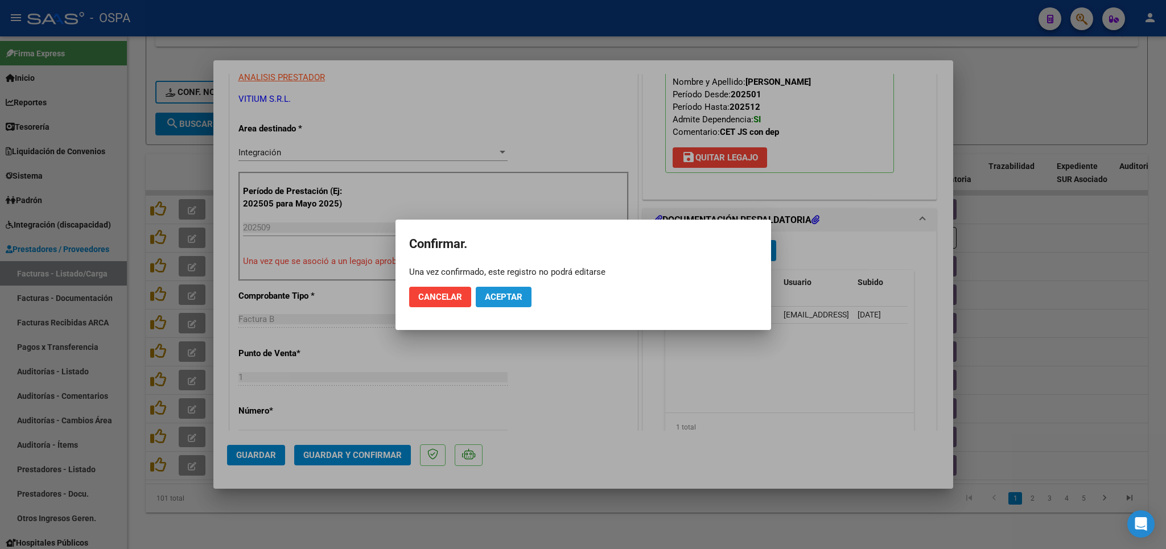
click at [488, 302] on button "Aceptar" at bounding box center [504, 297] width 56 height 20
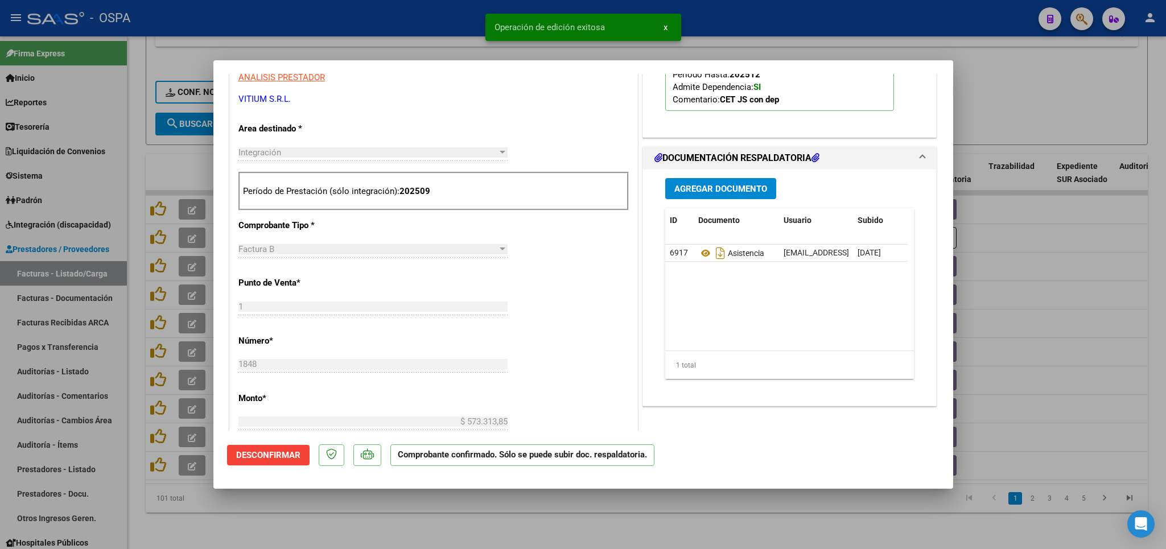
click at [431, 525] on div at bounding box center [583, 274] width 1166 height 549
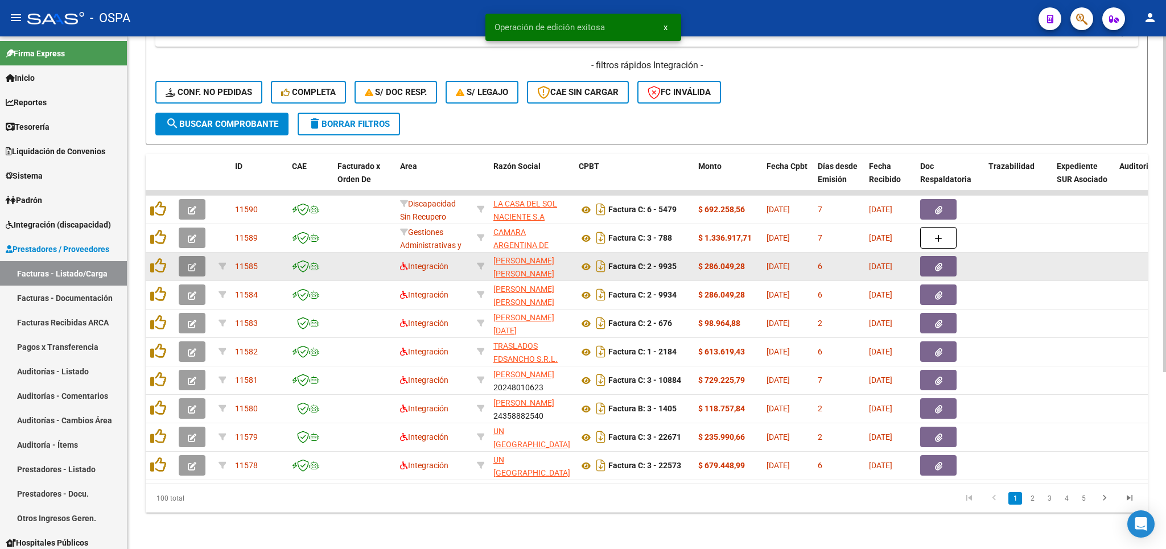
click at [191, 263] on icon "button" at bounding box center [192, 267] width 9 height 9
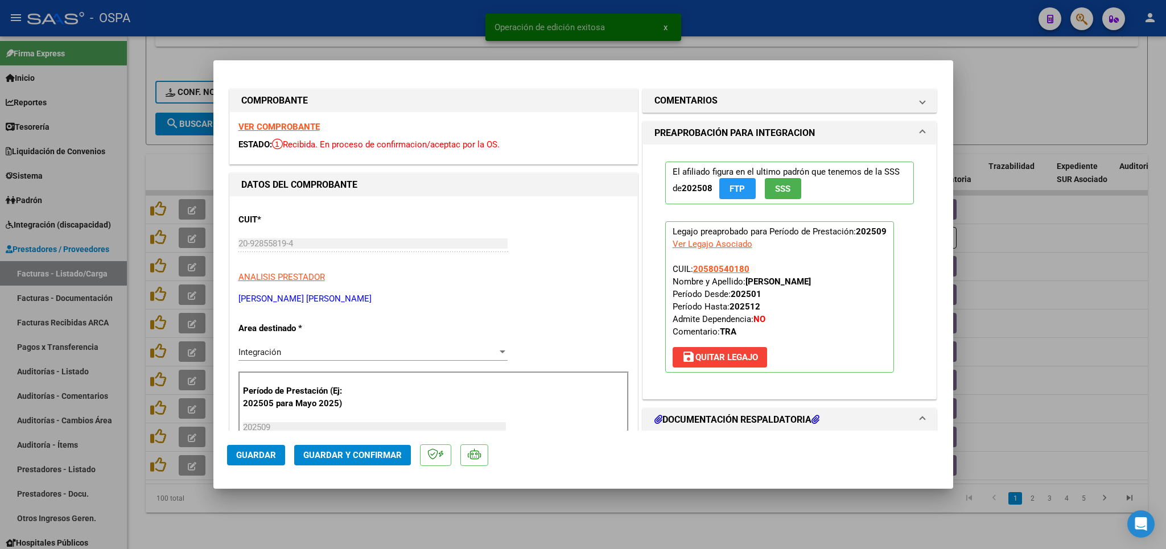
click at [276, 128] on strong "VER COMPROBANTE" at bounding box center [278, 127] width 81 height 10
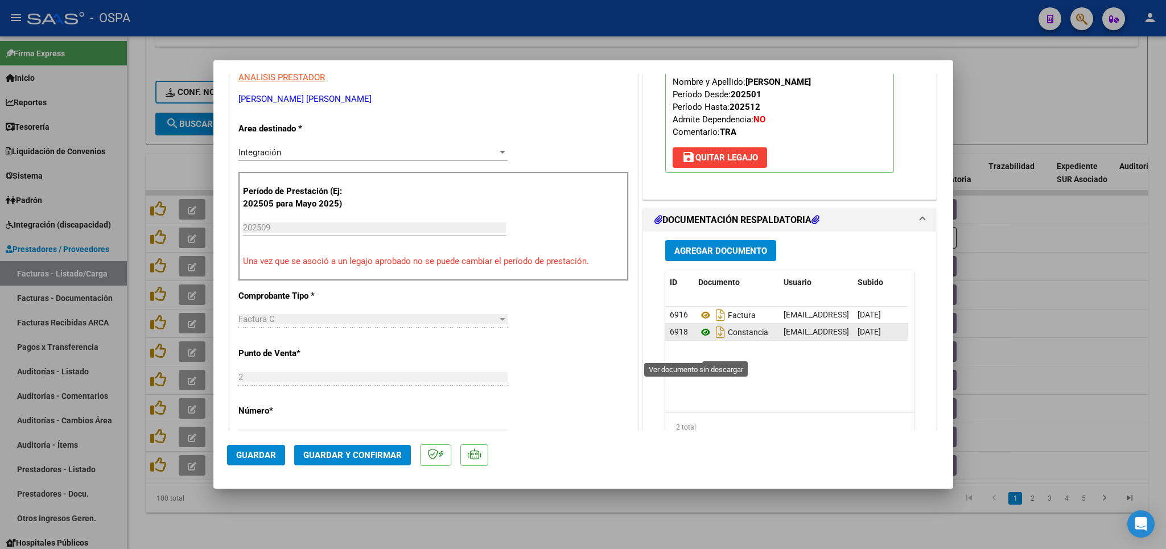
click at [700, 339] on icon at bounding box center [705, 333] width 15 height 14
click at [373, 458] on span "Guardar y Confirmar" at bounding box center [352, 455] width 98 height 10
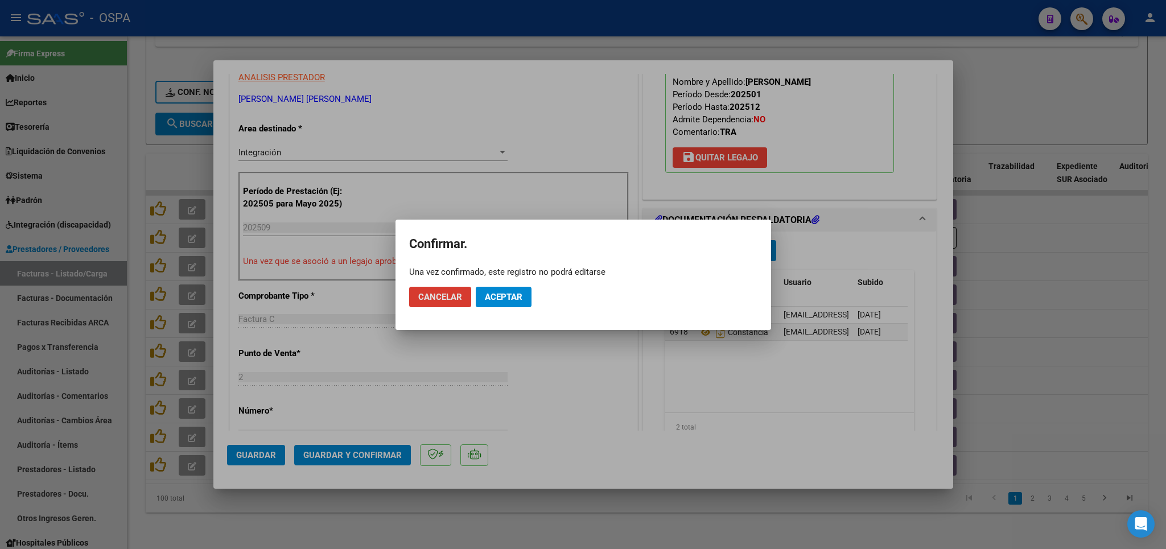
click at [496, 297] on span "Aceptar" at bounding box center [504, 297] width 38 height 10
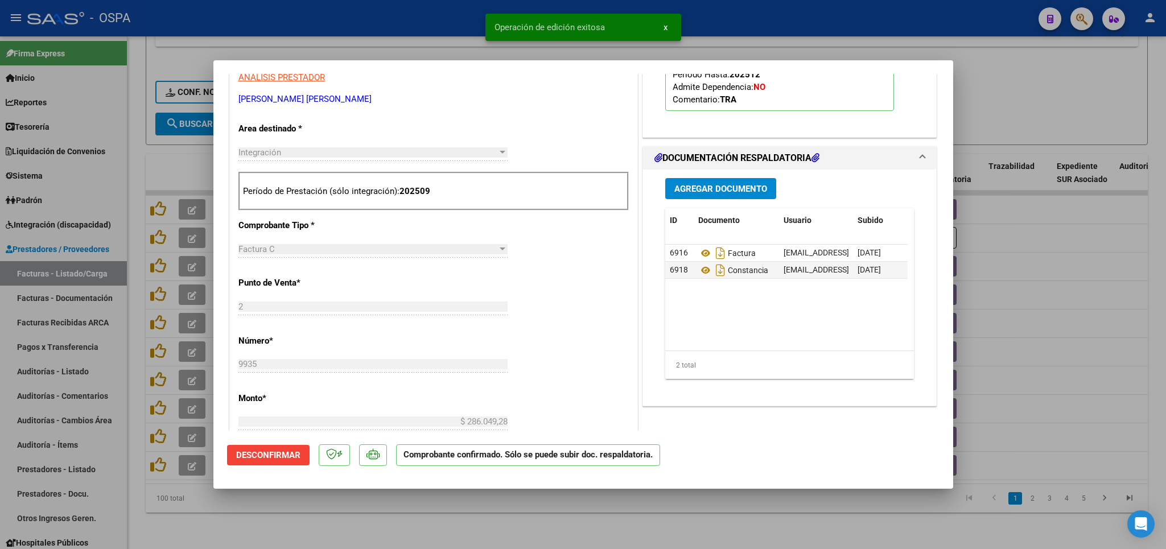
click at [491, 516] on div at bounding box center [583, 274] width 1166 height 549
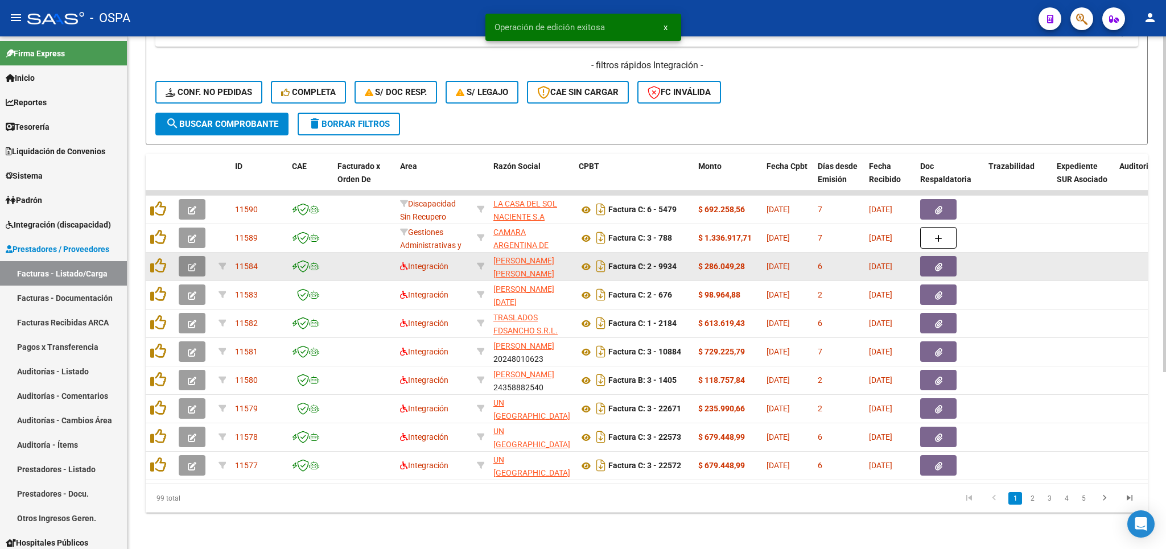
click at [196, 263] on icon "button" at bounding box center [192, 267] width 9 height 9
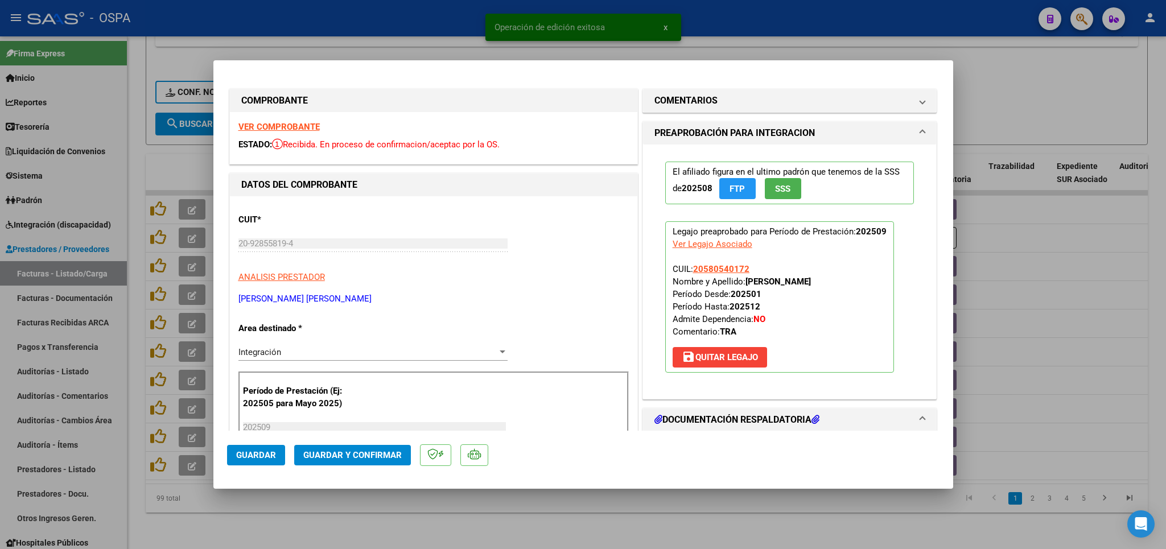
click at [293, 128] on strong "VER COMPROBANTE" at bounding box center [278, 127] width 81 height 10
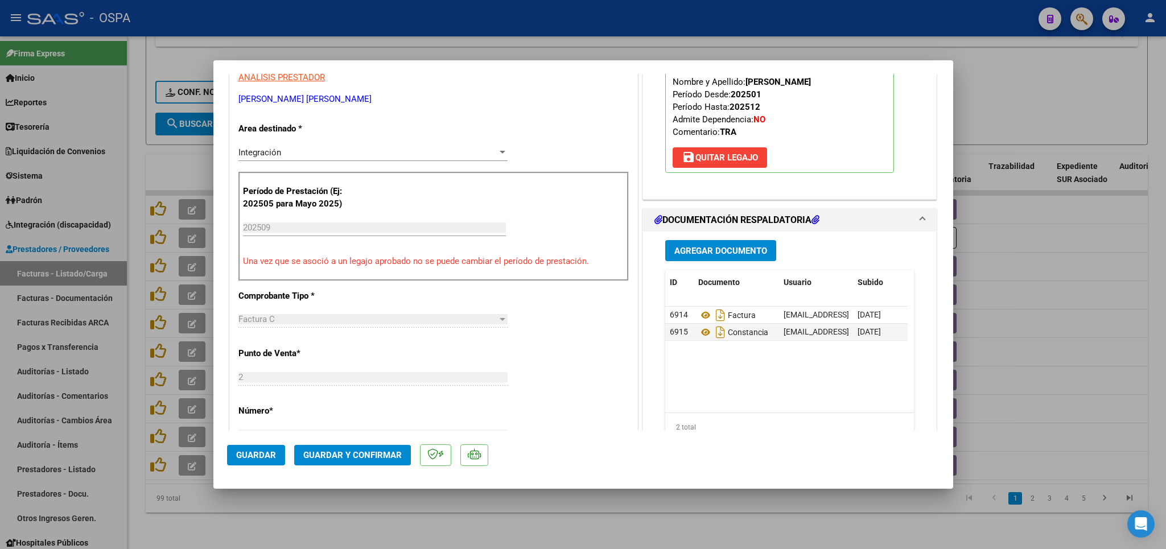
click at [351, 458] on span "Guardar y Confirmar" at bounding box center [352, 455] width 98 height 10
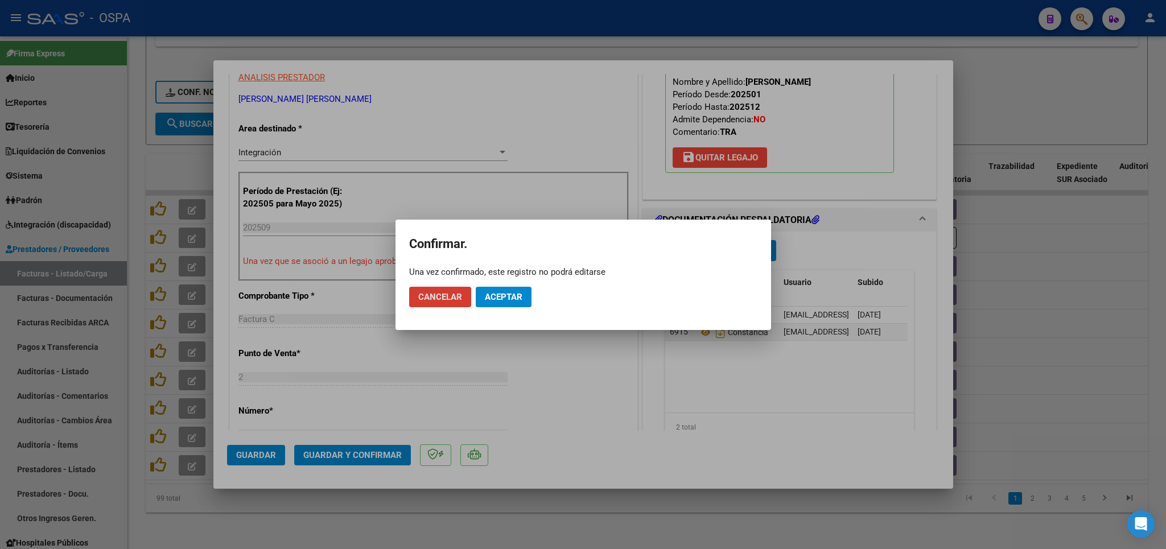
click at [500, 291] on button "Aceptar" at bounding box center [504, 297] width 56 height 20
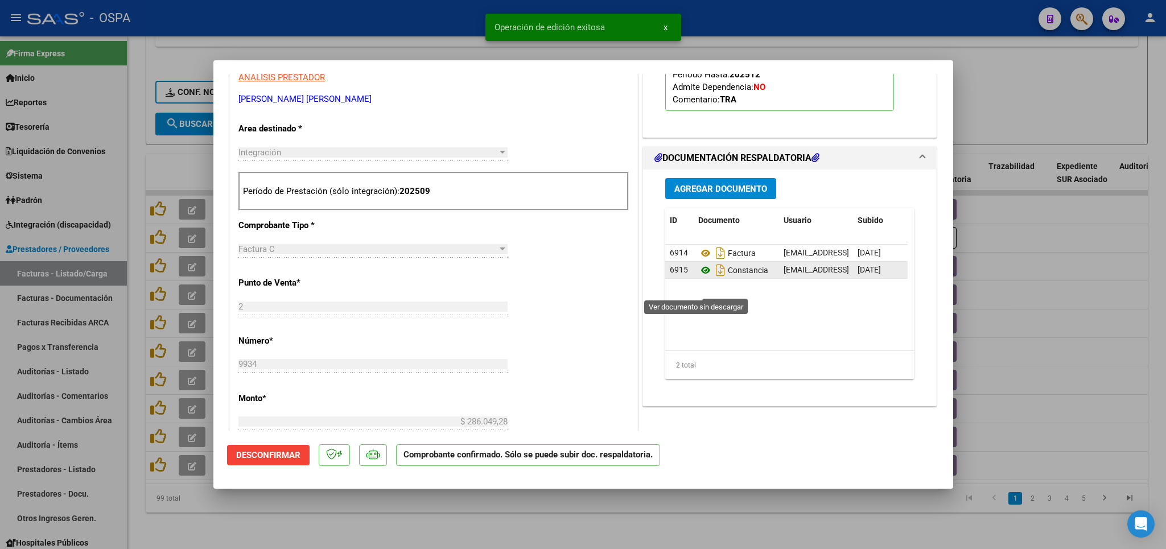
click at [699, 277] on icon at bounding box center [705, 270] width 15 height 14
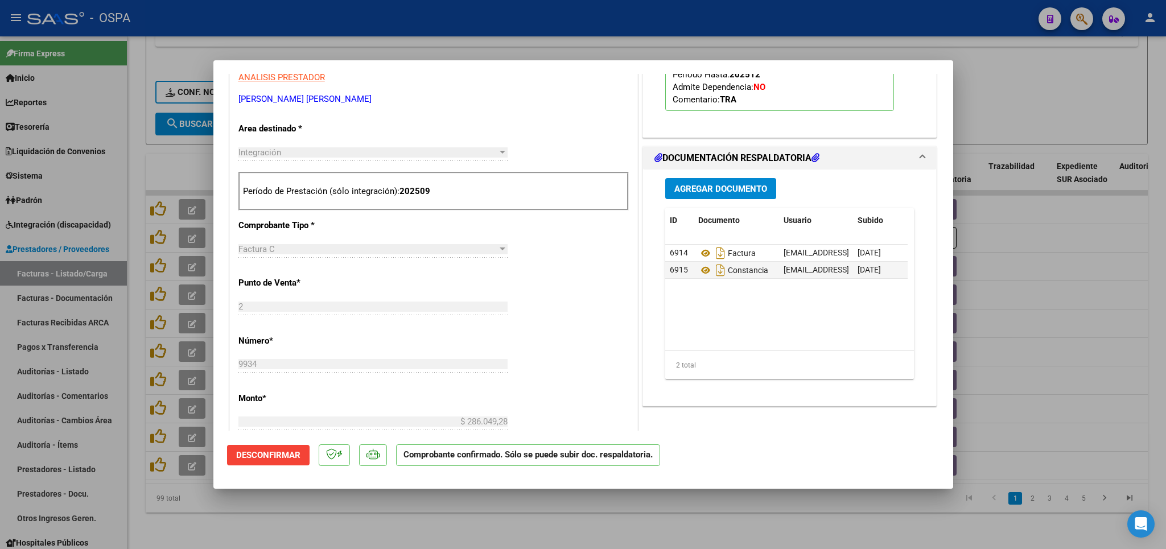
click at [349, 517] on div at bounding box center [583, 274] width 1166 height 549
type input "$ 0,00"
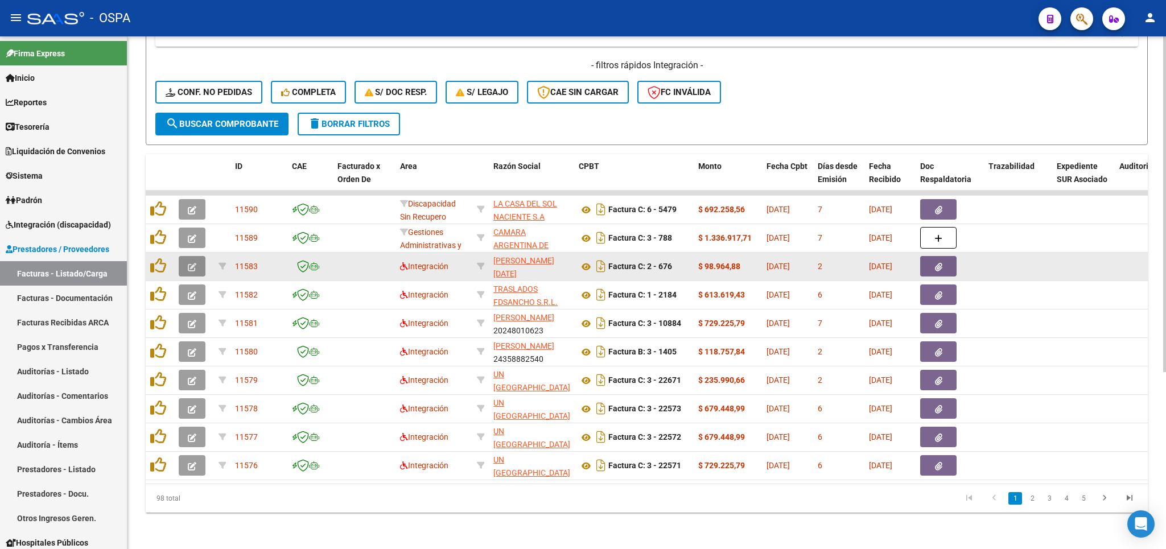
click at [193, 263] on icon "button" at bounding box center [192, 267] width 9 height 9
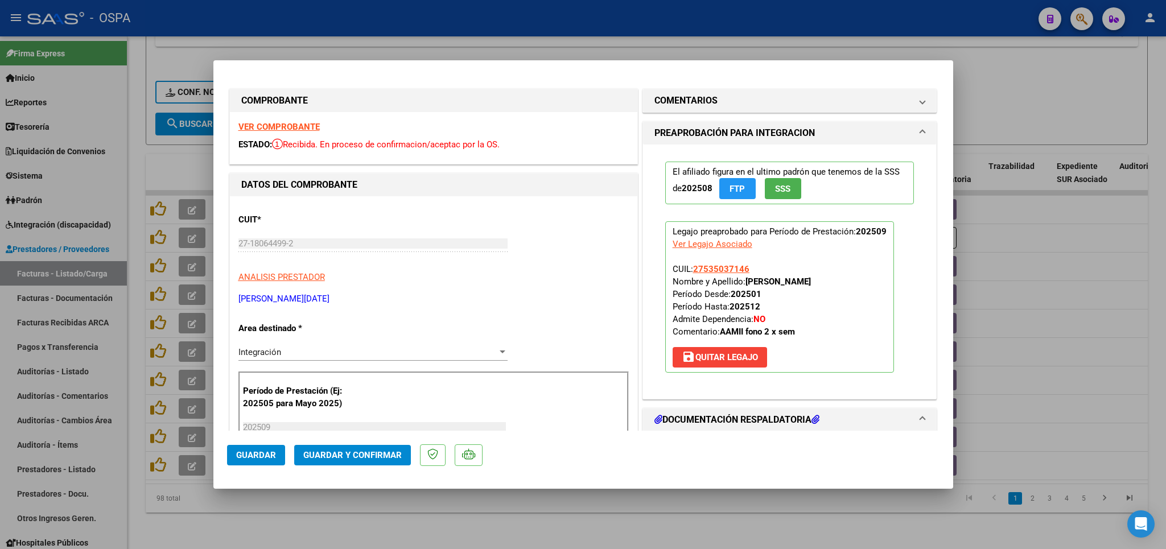
click at [307, 126] on strong "VER COMPROBANTE" at bounding box center [278, 127] width 81 height 10
click at [347, 457] on span "Guardar y Confirmar" at bounding box center [352, 455] width 98 height 10
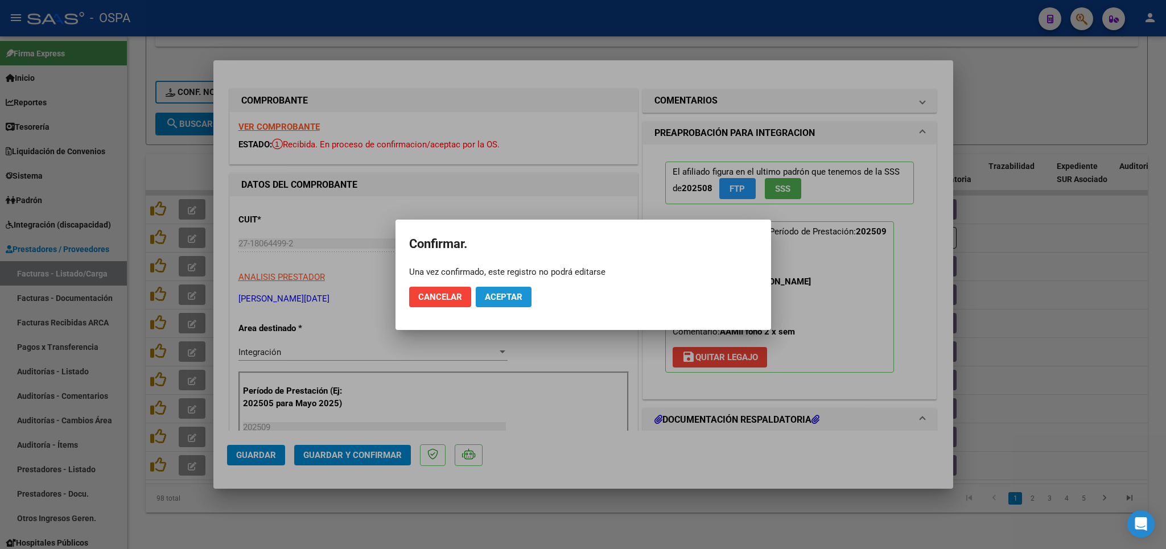
click at [504, 302] on span "Aceptar" at bounding box center [504, 297] width 38 height 10
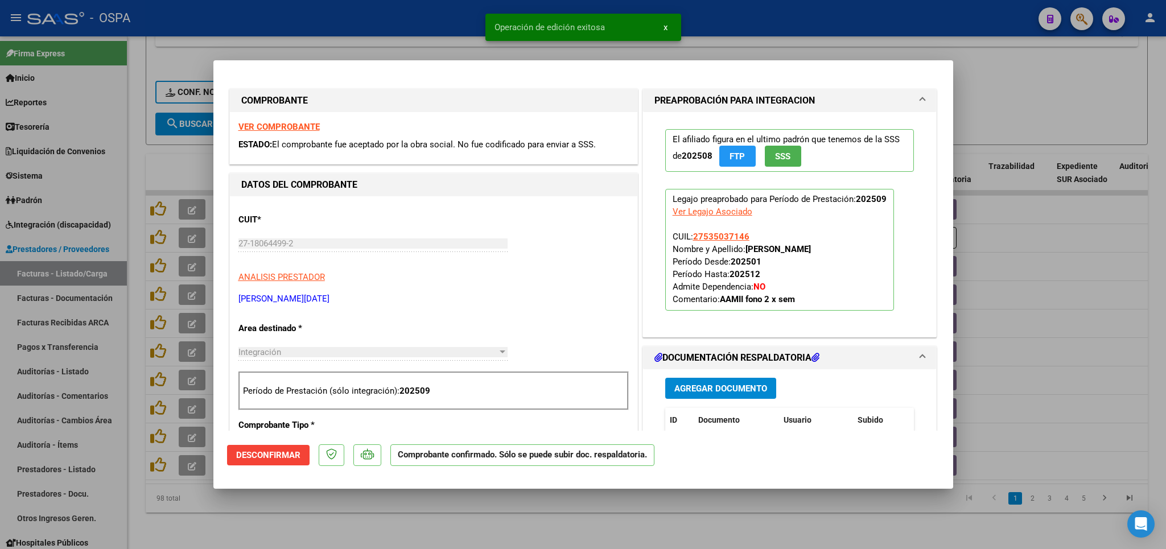
click at [440, 514] on div at bounding box center [583, 274] width 1166 height 549
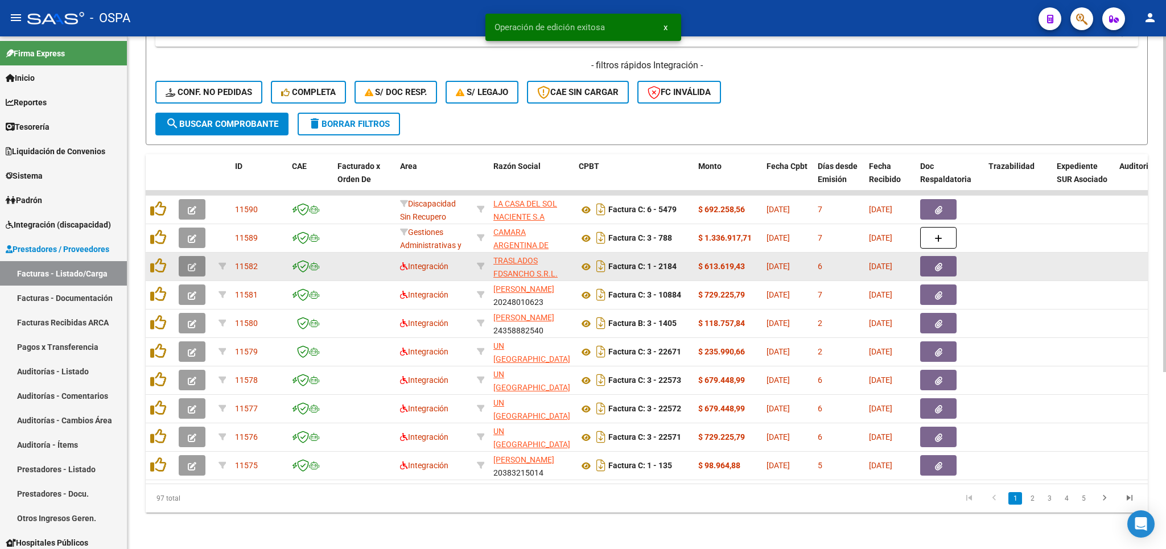
click at [195, 263] on icon "button" at bounding box center [192, 267] width 9 height 9
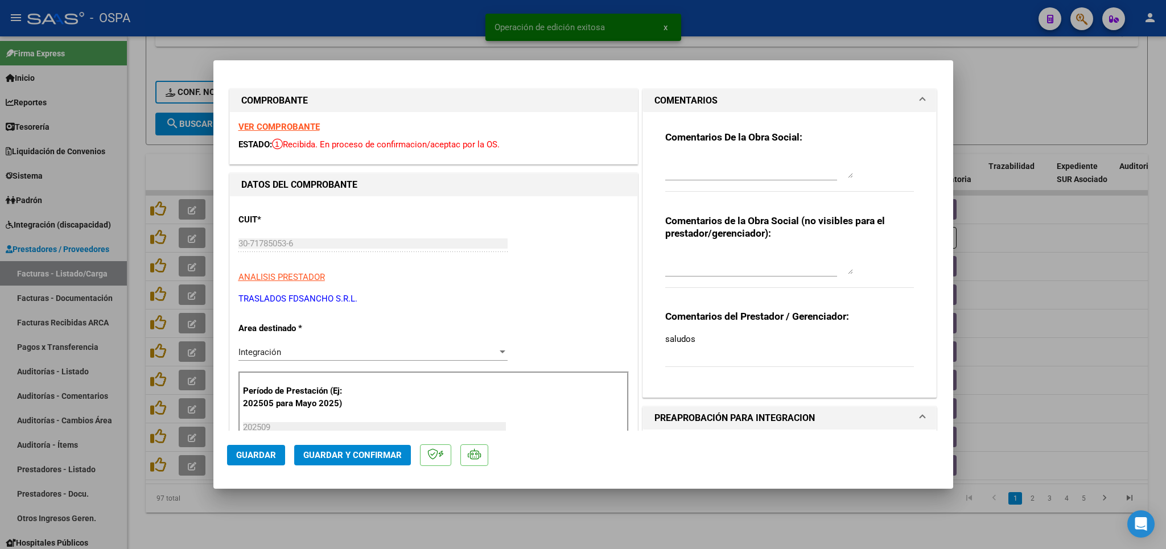
click at [282, 126] on strong "VER COMPROBANTE" at bounding box center [278, 127] width 81 height 10
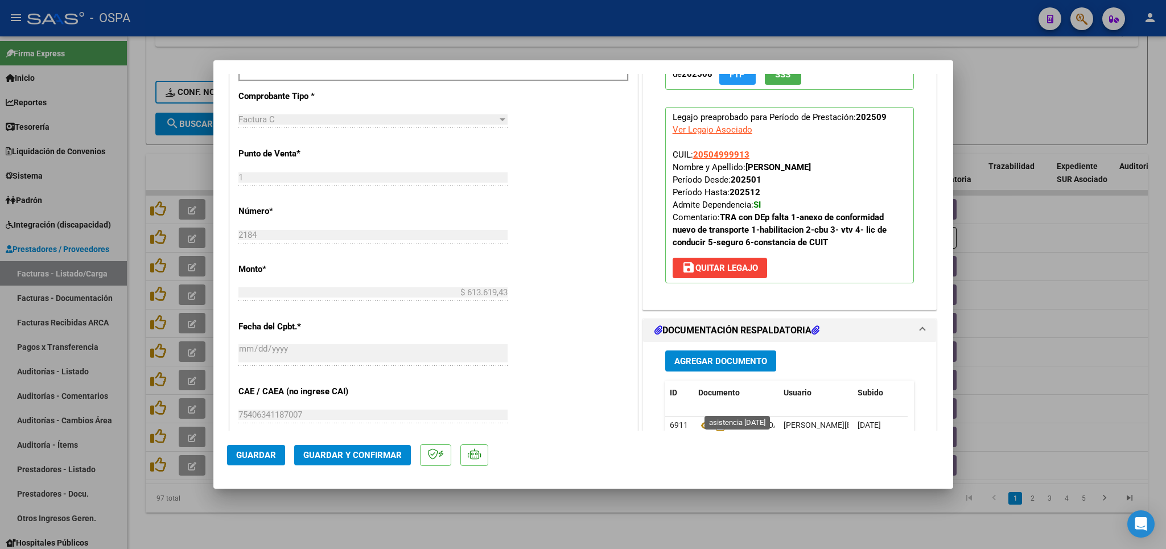
scroll to position [533, 0]
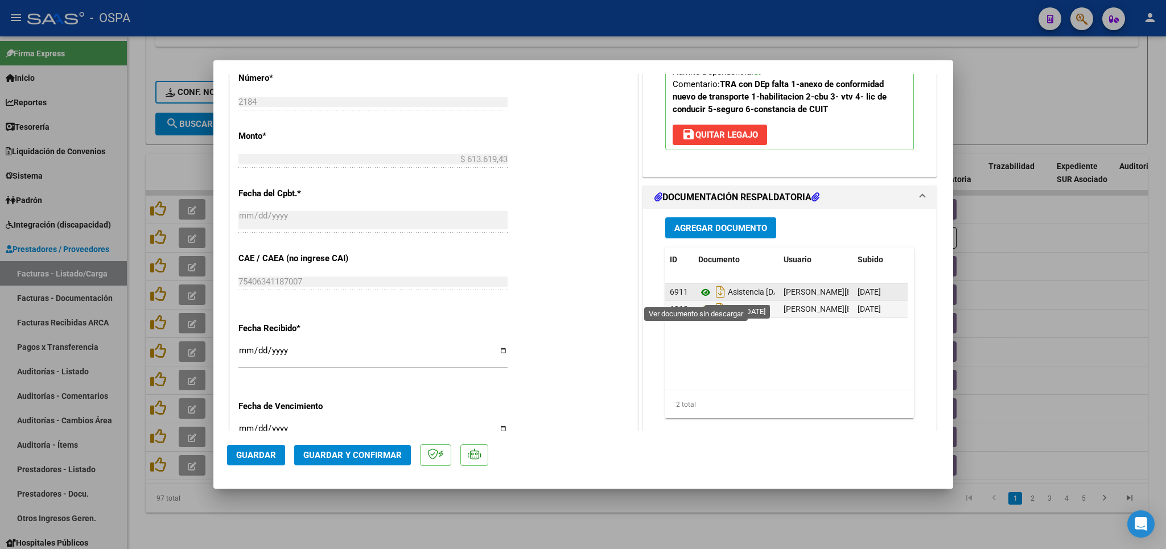
click at [699, 296] on icon at bounding box center [705, 293] width 15 height 14
click at [350, 463] on button "Guardar y Confirmar" at bounding box center [352, 455] width 117 height 20
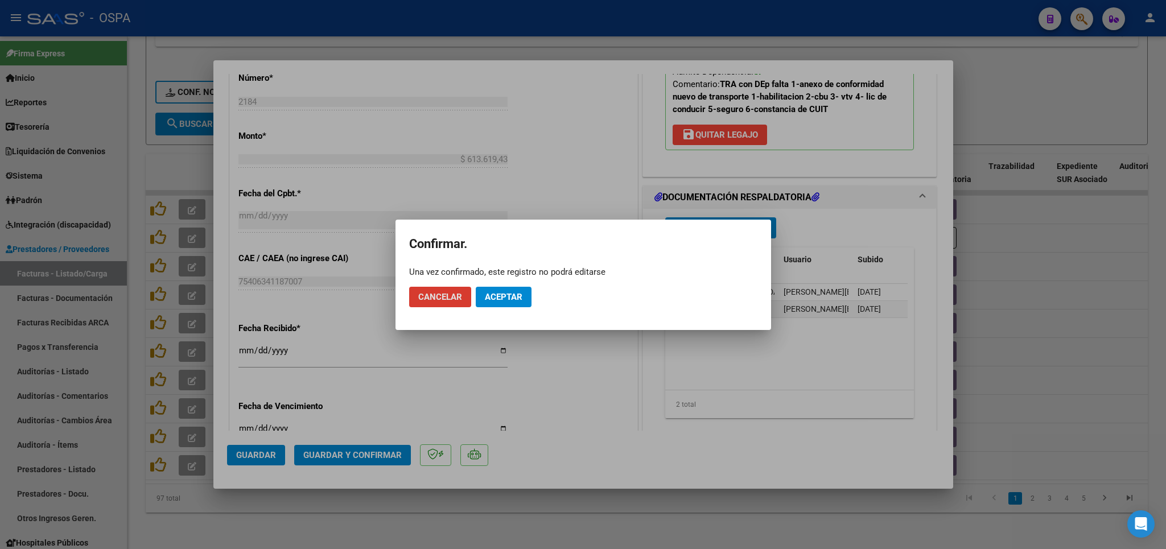
click at [505, 295] on span "Aceptar" at bounding box center [504, 297] width 38 height 10
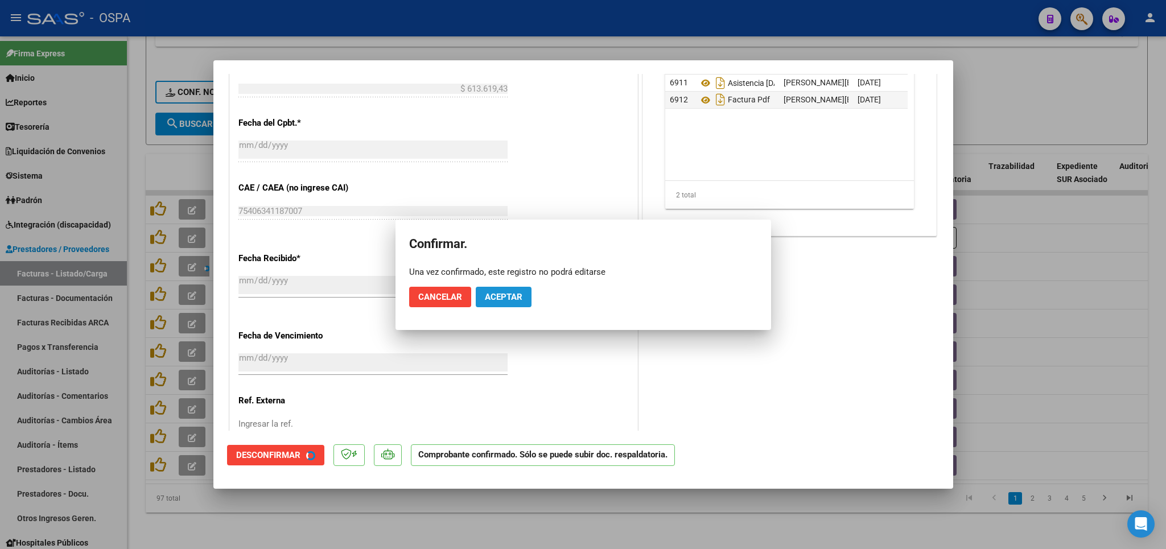
scroll to position [462, 0]
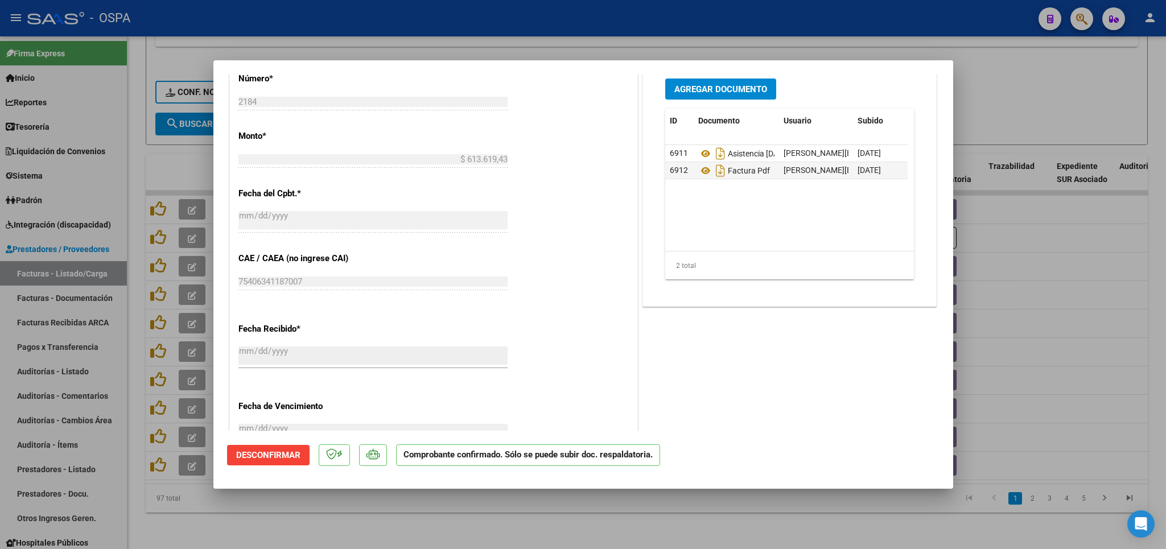
drag, startPoint x: 361, startPoint y: 525, endPoint x: 598, endPoint y: 126, distance: 464.1
click at [361, 524] on div at bounding box center [583, 274] width 1166 height 549
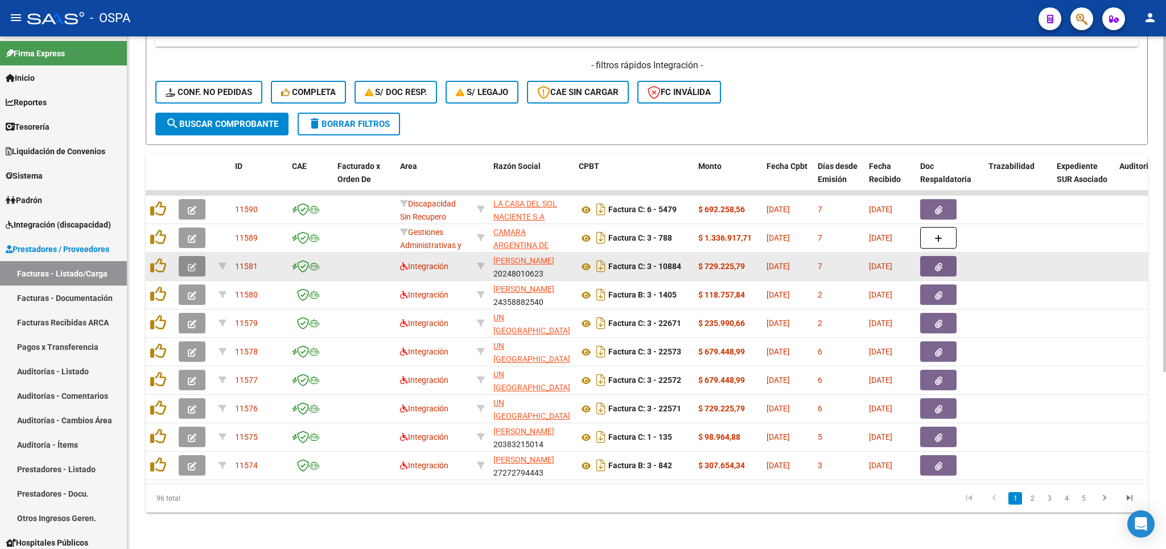
click at [188, 256] on button "button" at bounding box center [192, 266] width 27 height 20
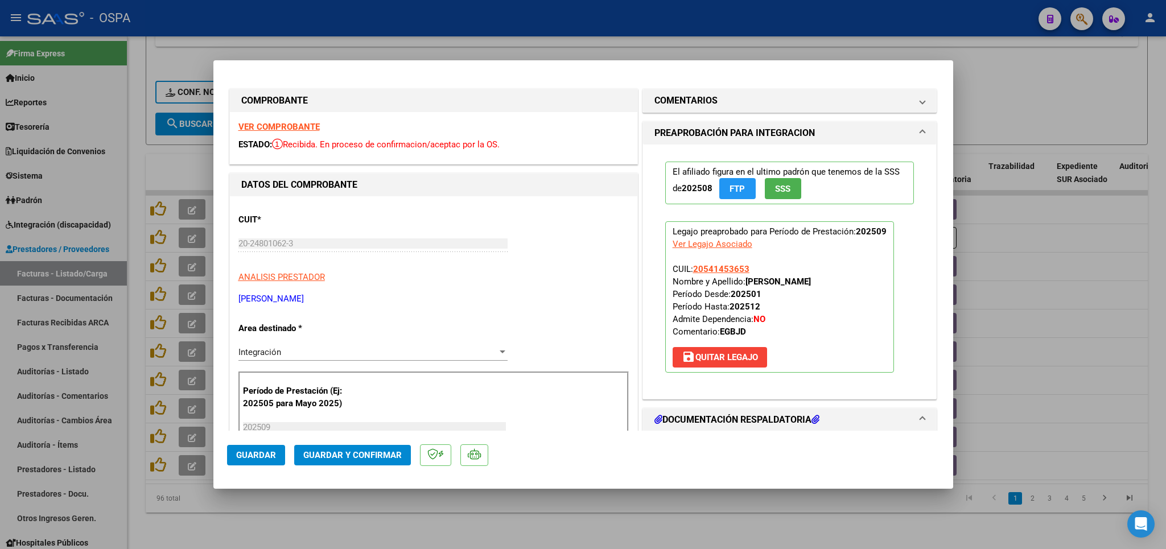
click at [295, 127] on strong "VER COMPROBANTE" at bounding box center [278, 127] width 81 height 10
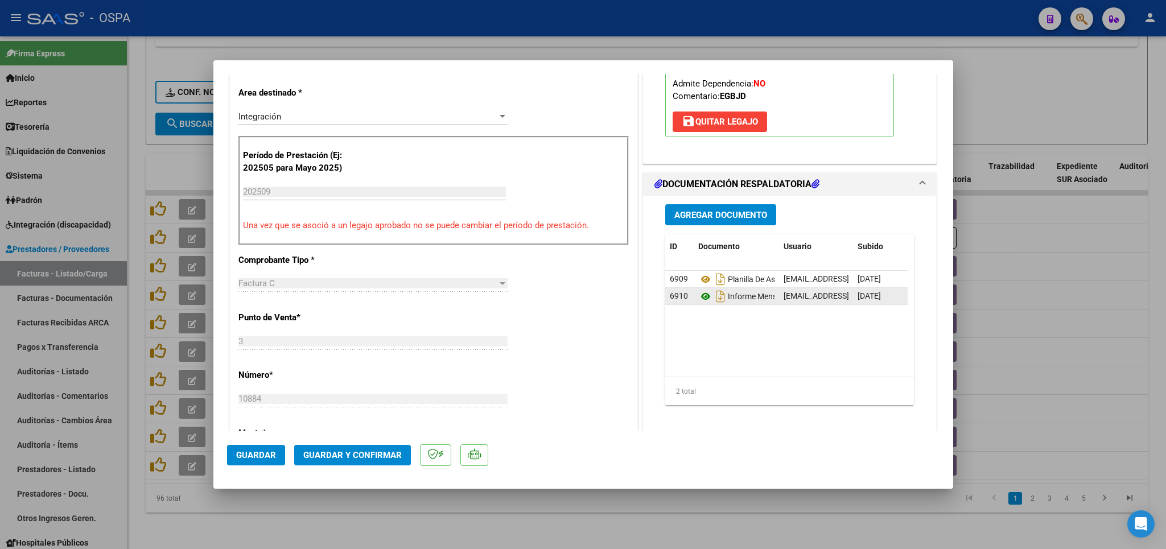
scroll to position [266, 0]
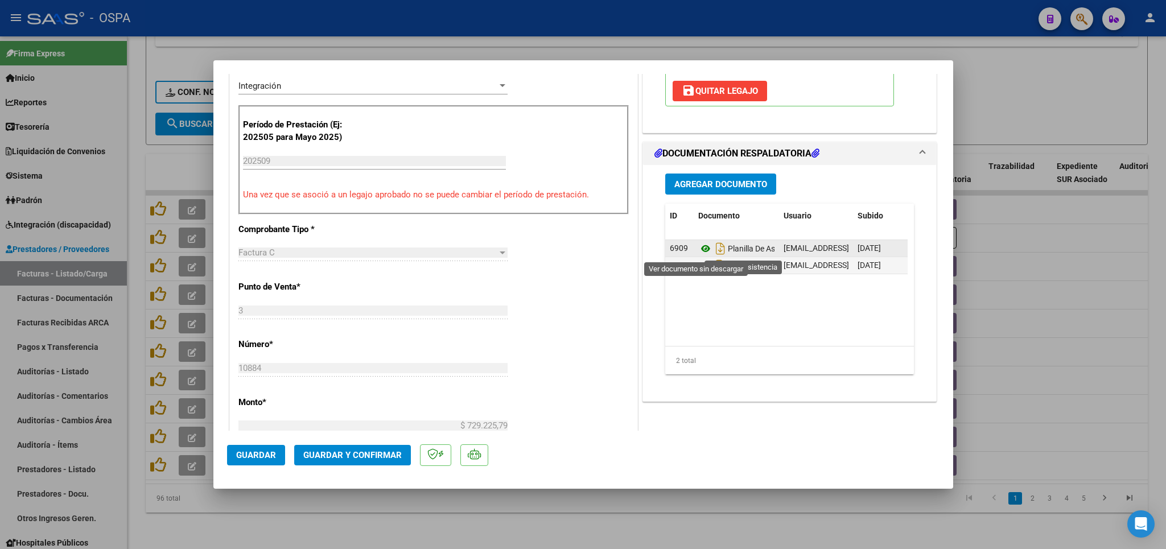
click at [698, 249] on icon at bounding box center [705, 249] width 15 height 14
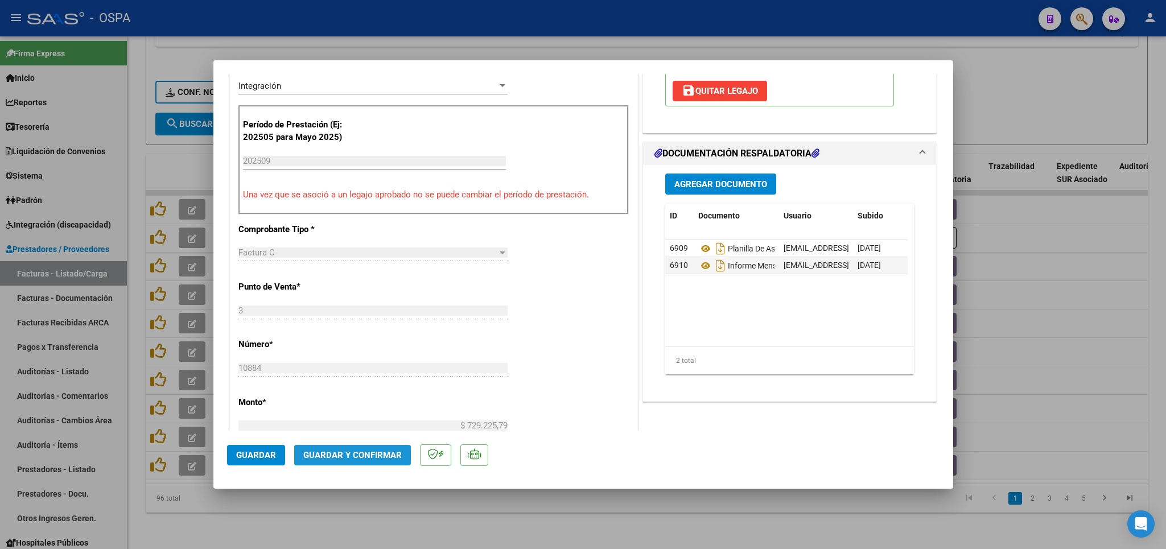
click at [358, 456] on span "Guardar y Confirmar" at bounding box center [352, 455] width 98 height 10
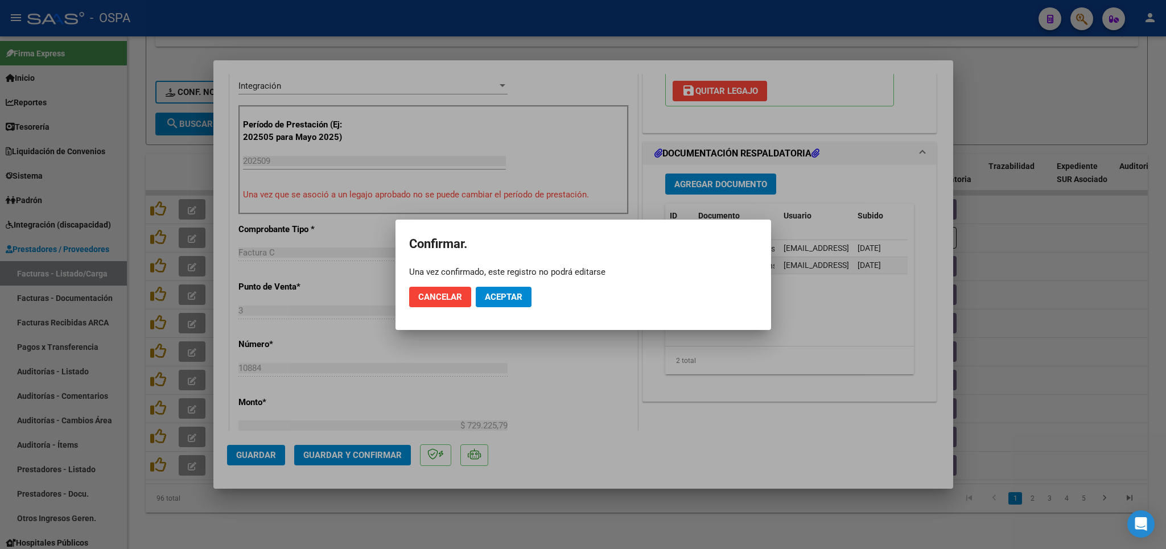
drag, startPoint x: 495, startPoint y: 282, endPoint x: 496, endPoint y: 288, distance: 6.4
click at [496, 286] on mat-dialog-actions "Cancelar Aceptar" at bounding box center [583, 297] width 348 height 39
click at [493, 298] on span "Aceptar" at bounding box center [504, 297] width 38 height 10
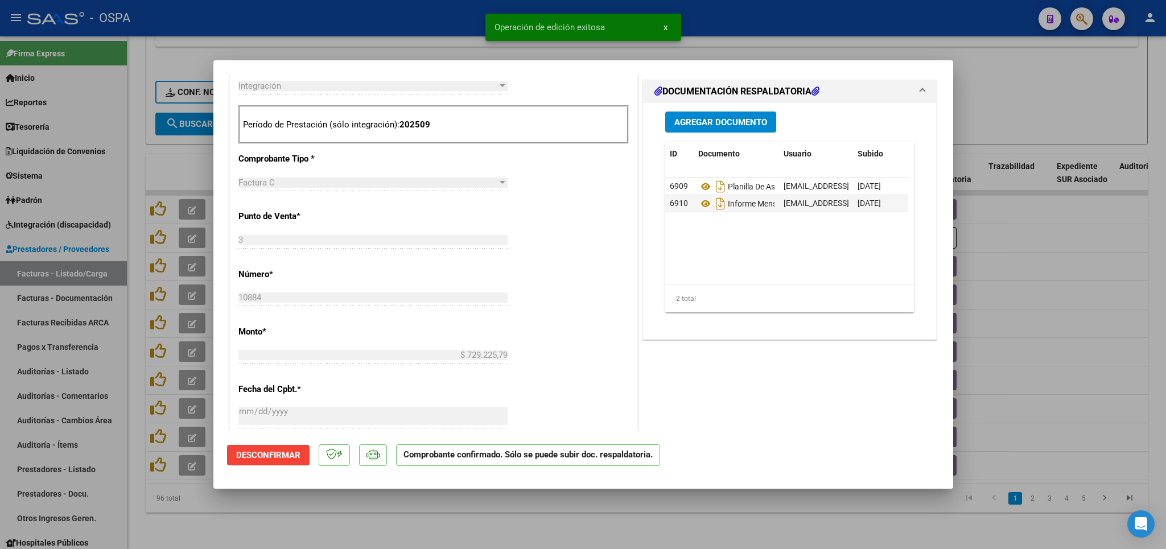
click at [413, 524] on div at bounding box center [583, 274] width 1166 height 549
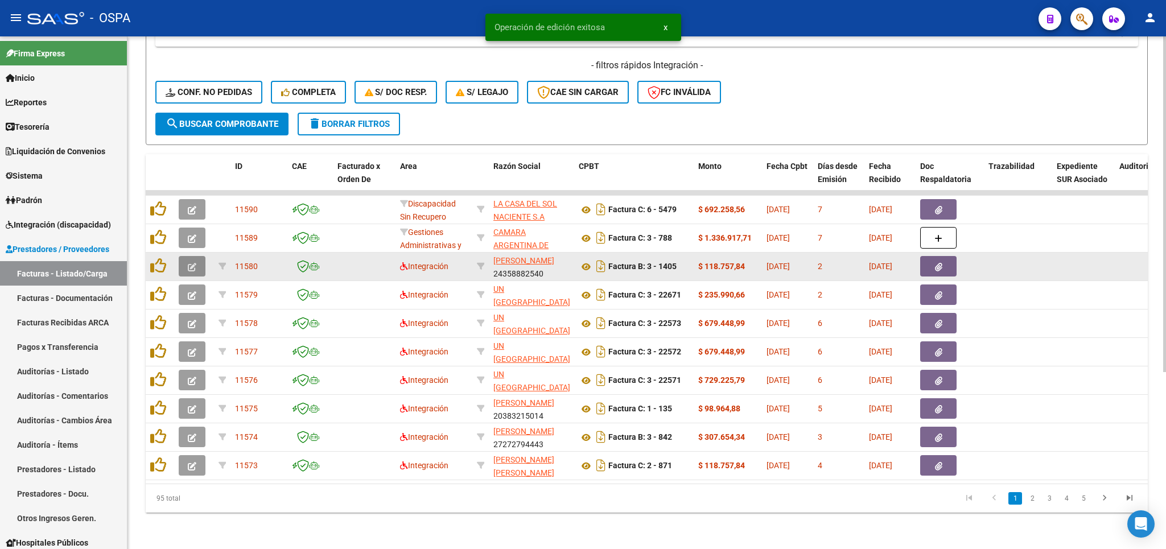
click at [191, 263] on icon "button" at bounding box center [192, 267] width 9 height 9
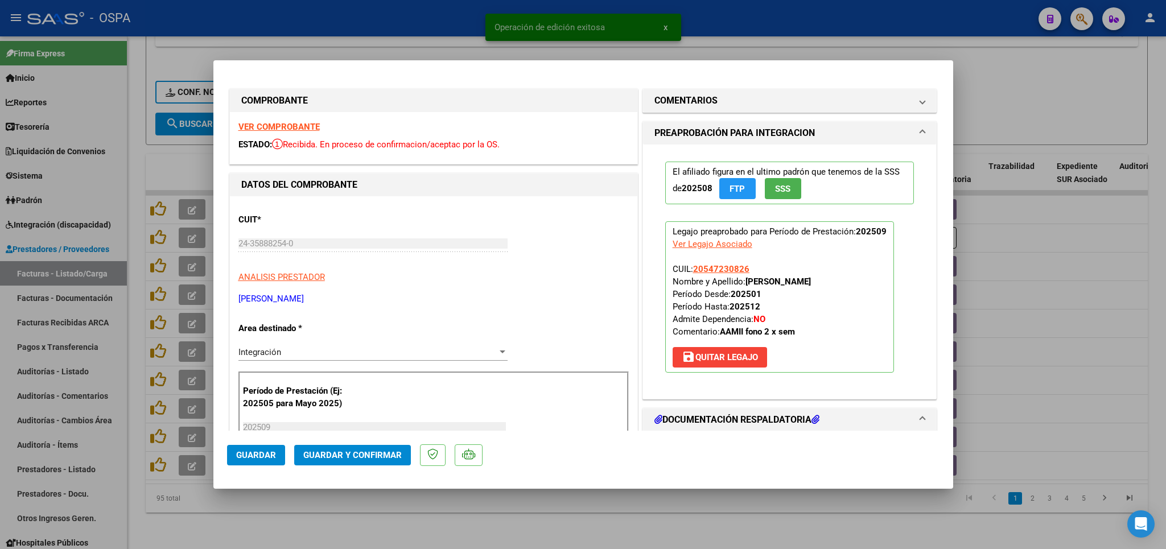
click at [293, 126] on strong "VER COMPROBANTE" at bounding box center [278, 127] width 81 height 10
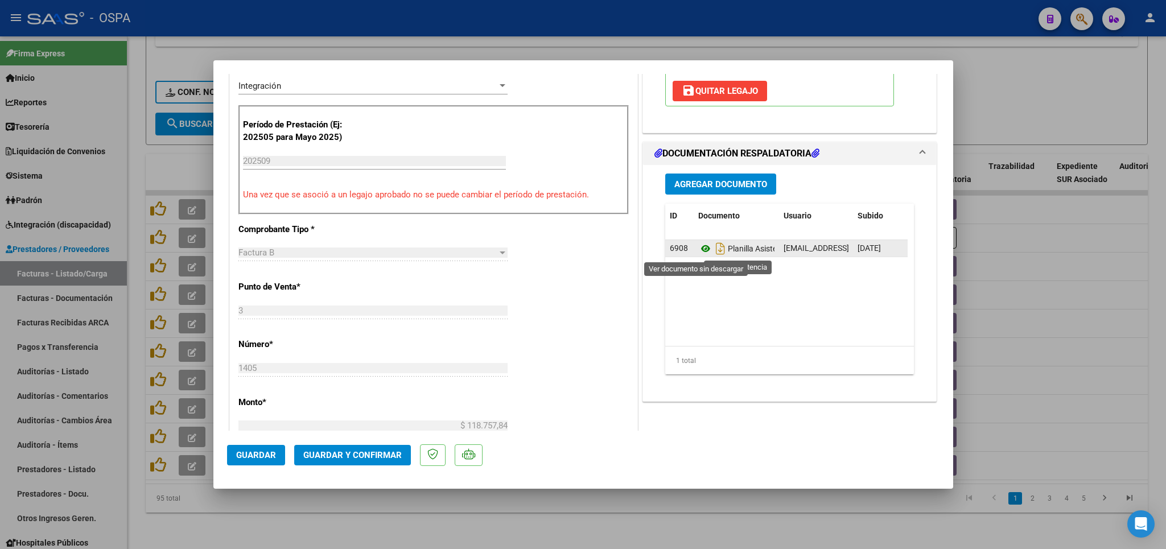
click at [698, 254] on icon at bounding box center [705, 249] width 15 height 14
click at [323, 457] on span "Guardar y Confirmar" at bounding box center [352, 455] width 98 height 10
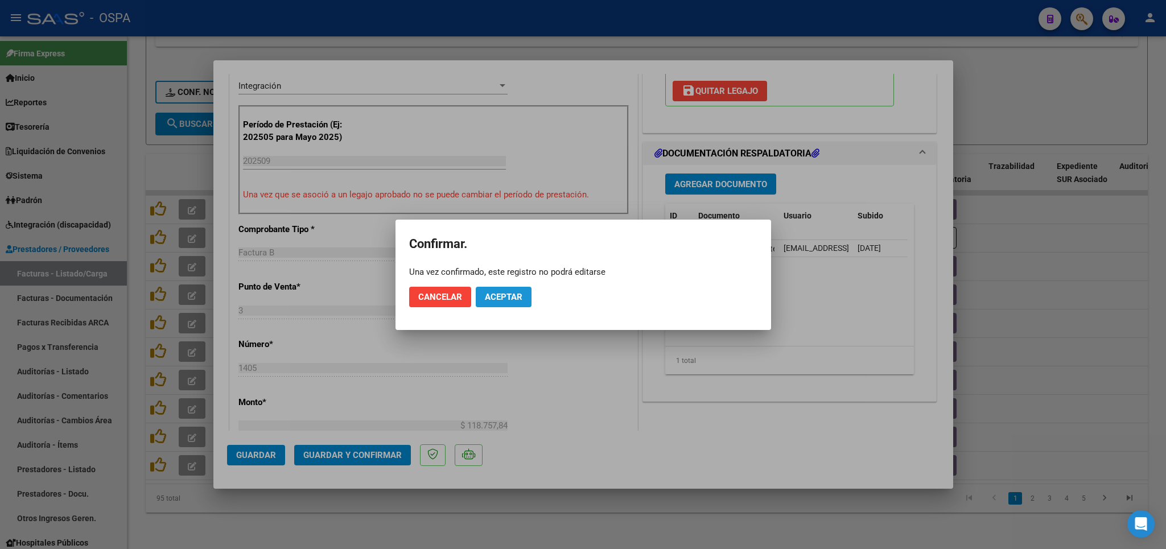
click at [505, 300] on span "Aceptar" at bounding box center [504, 297] width 38 height 10
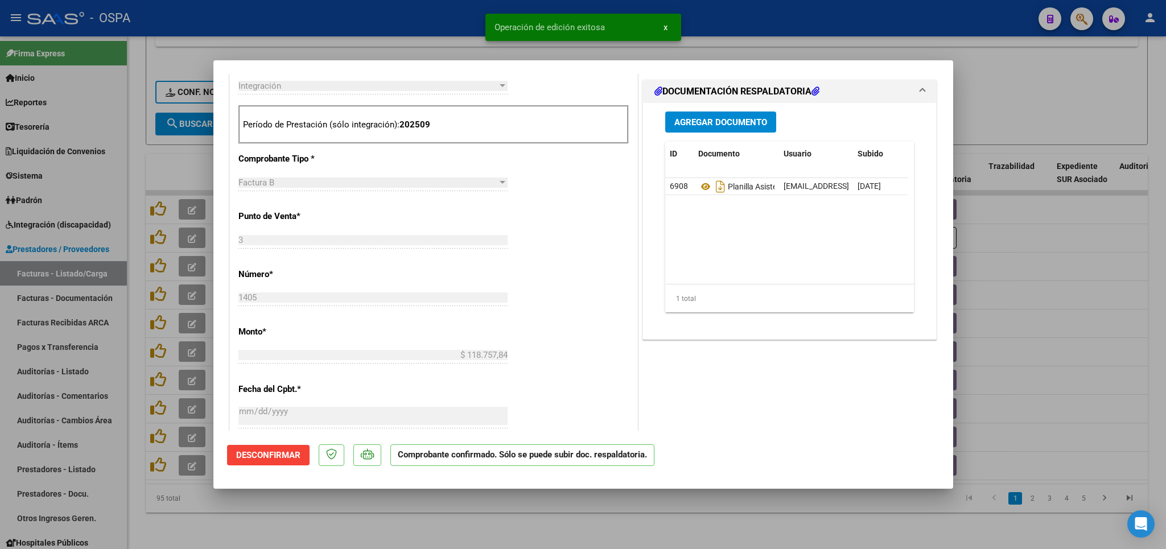
click at [500, 516] on div at bounding box center [583, 274] width 1166 height 549
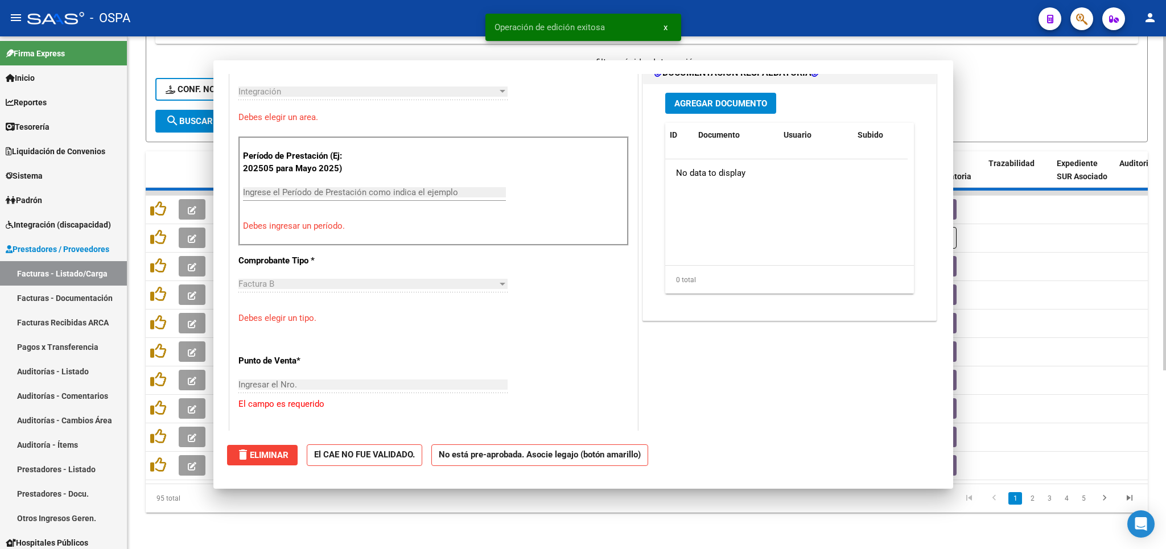
scroll to position [0, 0]
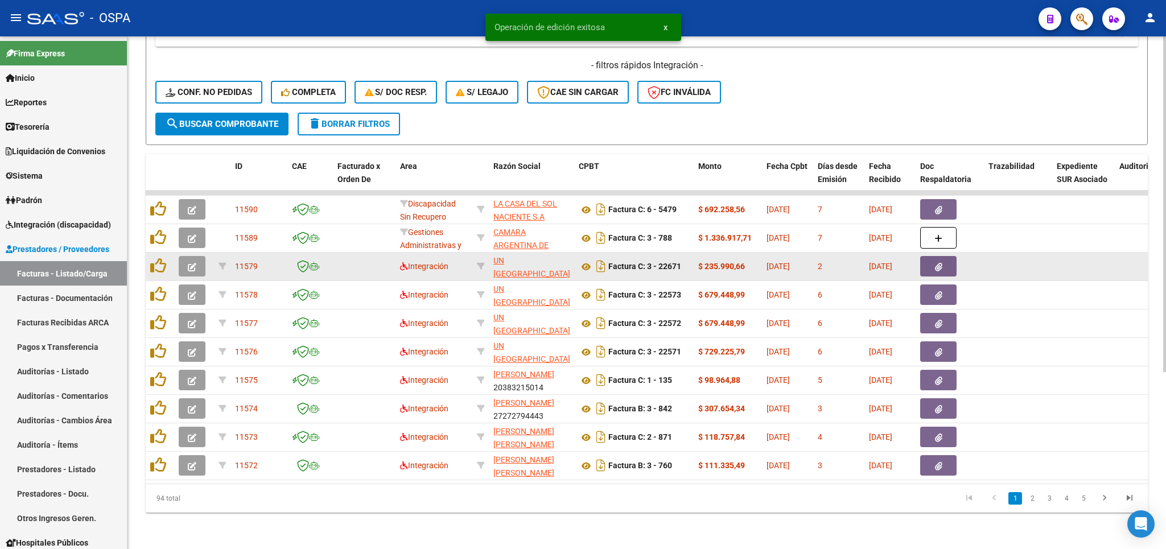
click at [196, 263] on icon "button" at bounding box center [192, 267] width 9 height 9
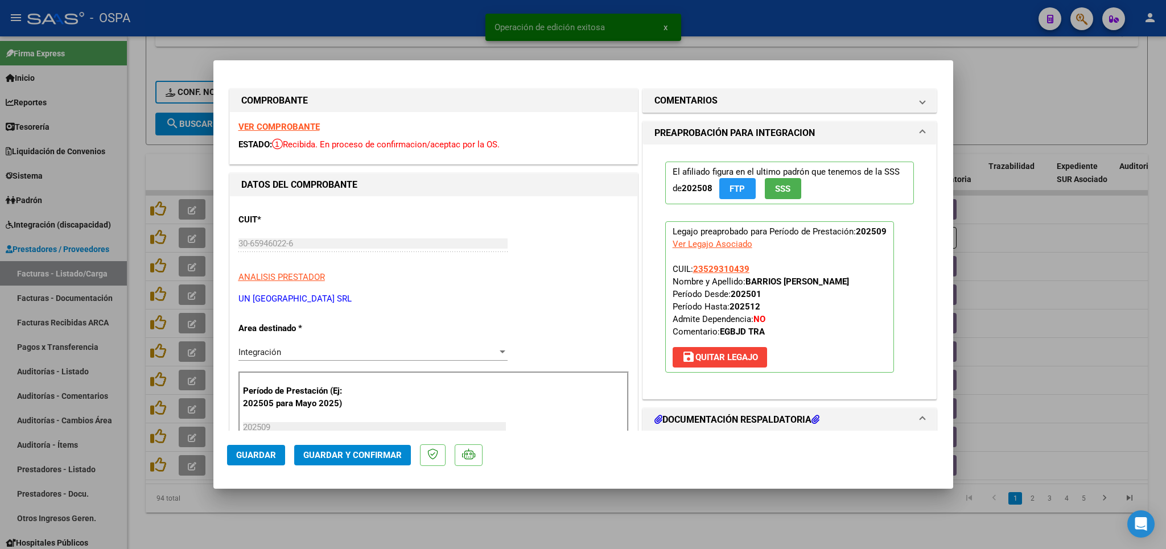
click at [303, 124] on strong "VER COMPROBANTE" at bounding box center [278, 127] width 81 height 10
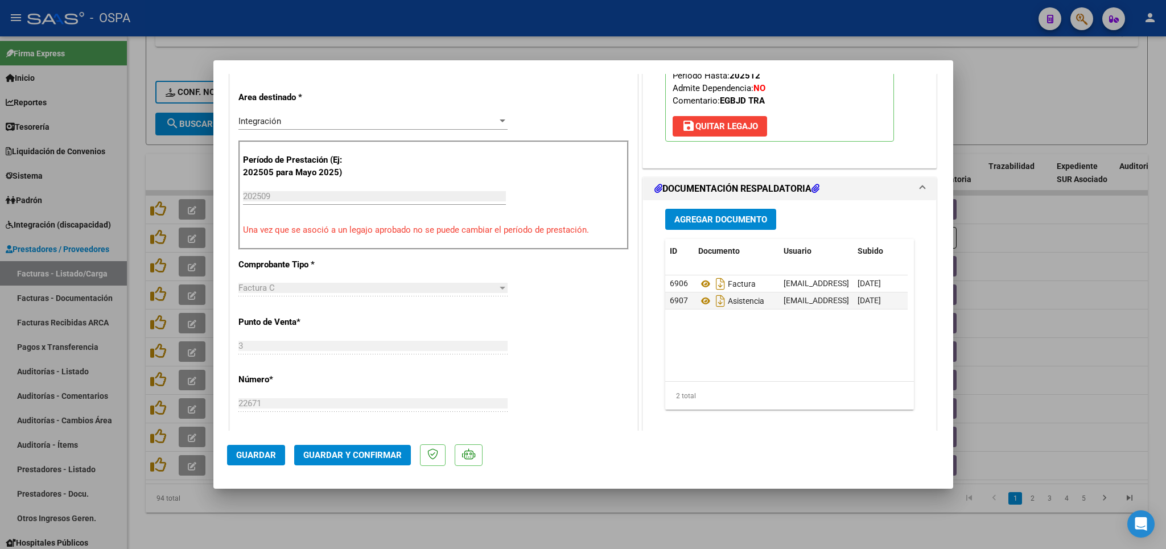
scroll to position [266, 0]
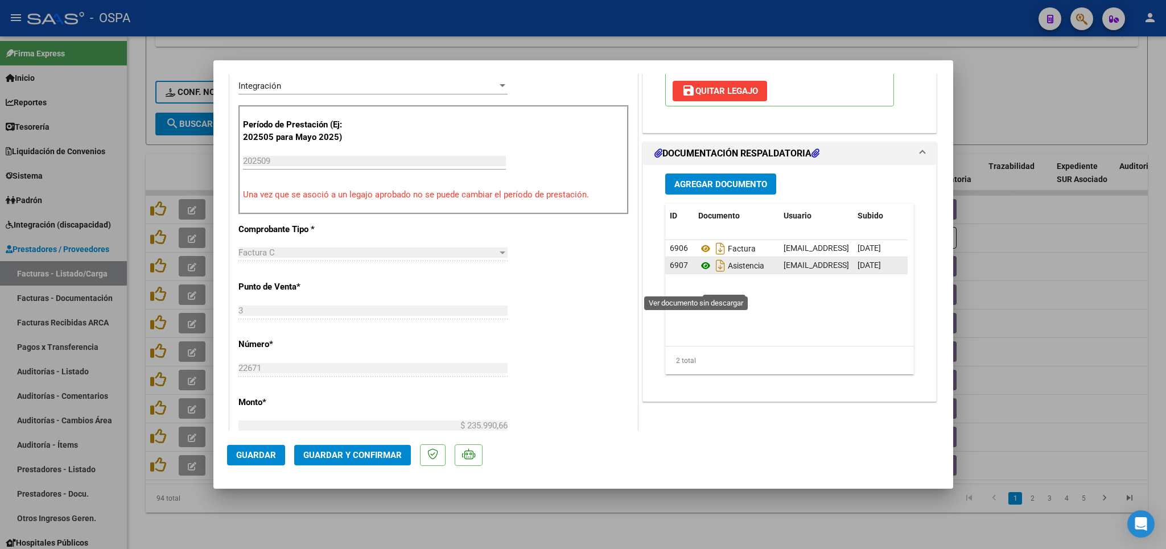
click at [699, 273] on icon at bounding box center [705, 266] width 15 height 14
click at [360, 460] on span "Guardar y Confirmar" at bounding box center [352, 455] width 98 height 10
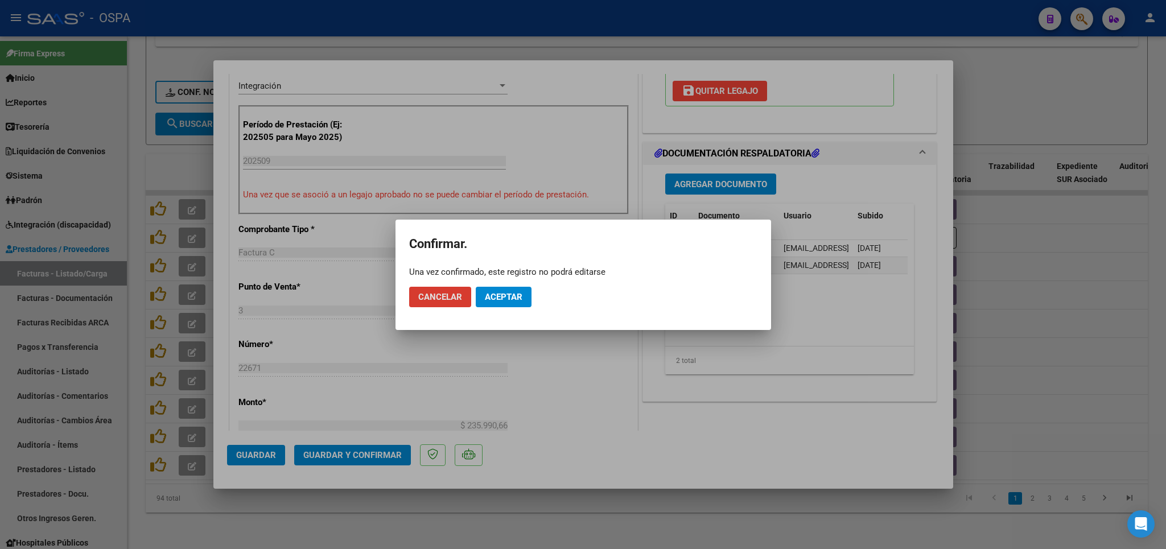
click at [495, 293] on span "Aceptar" at bounding box center [504, 297] width 38 height 10
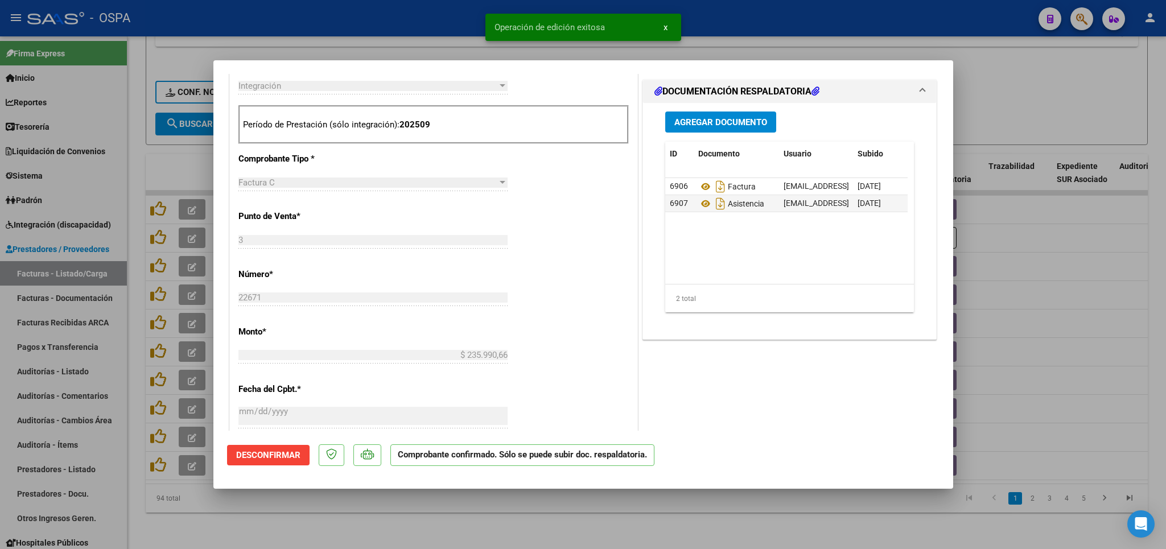
click at [321, 520] on div at bounding box center [583, 274] width 1166 height 549
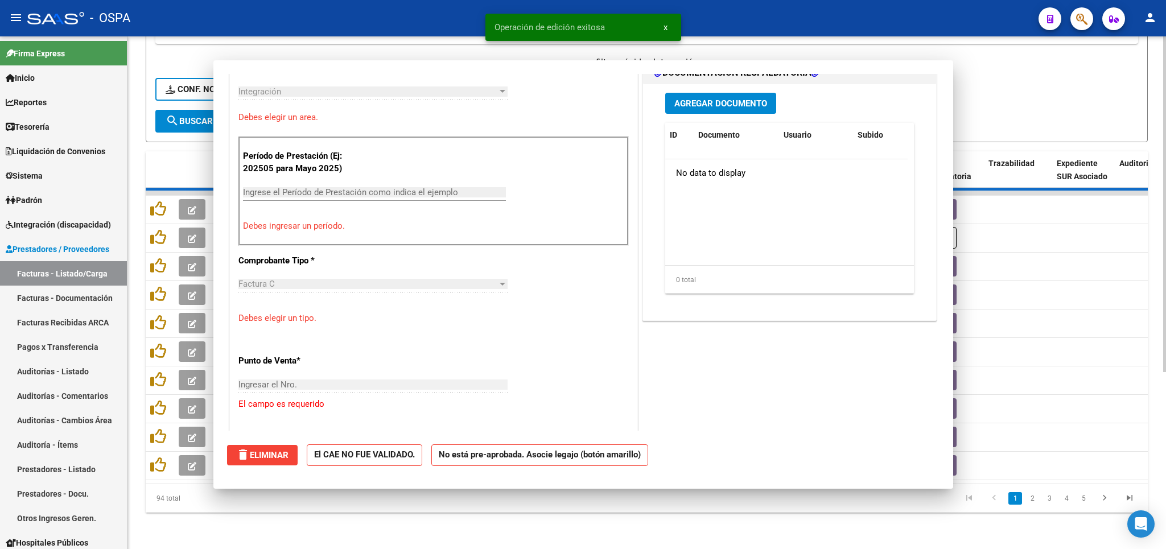
scroll to position [0, 0]
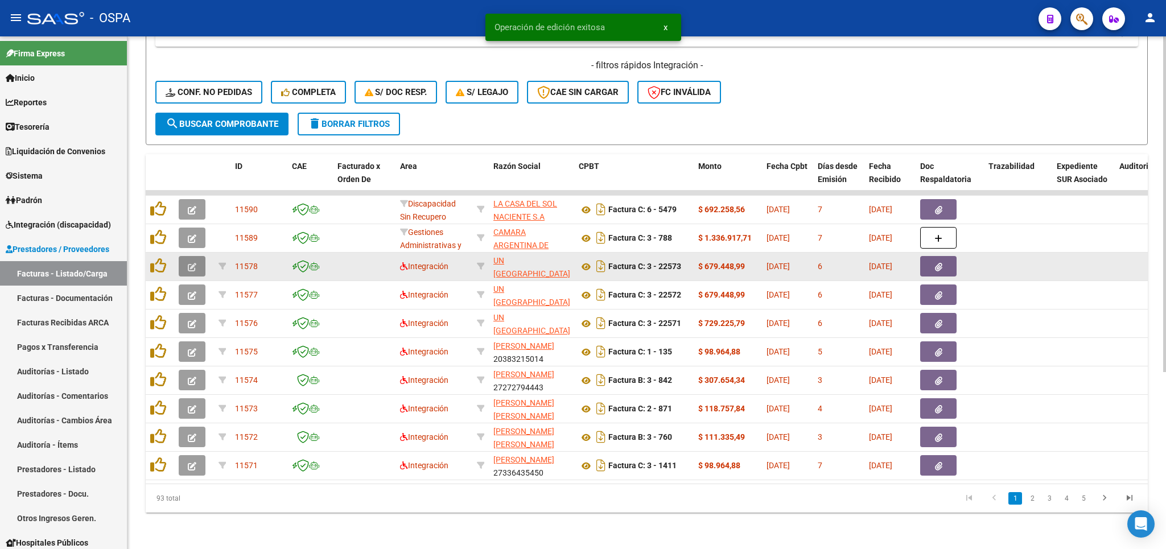
click at [191, 263] on icon "button" at bounding box center [192, 267] width 9 height 9
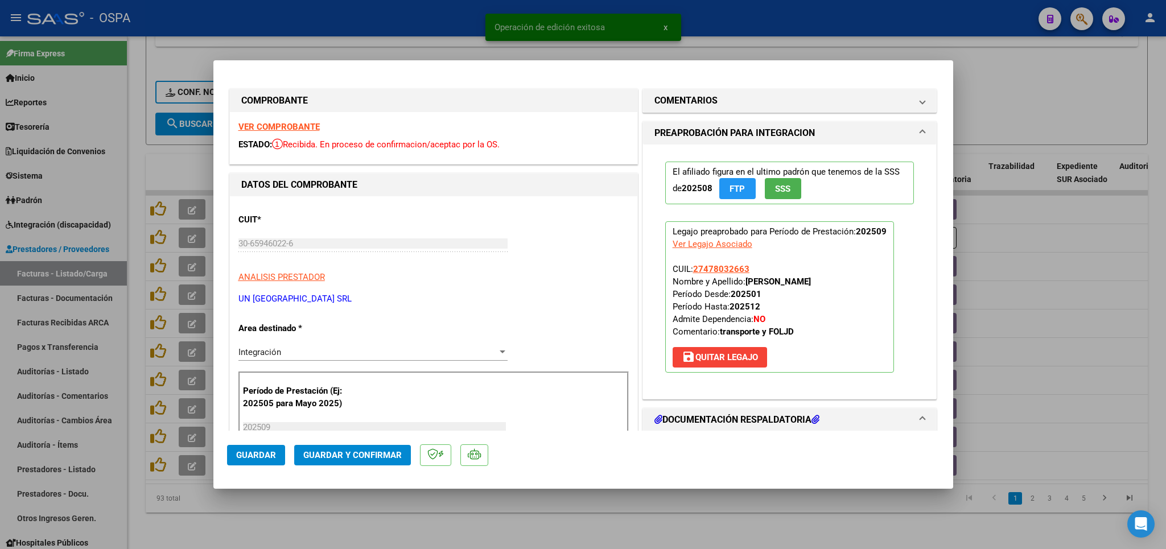
click at [300, 121] on div "VER COMPROBANTE ESTADO: Recibida. En proceso de confirmacion/aceptac por la OS." at bounding box center [433, 138] width 407 height 52
click at [307, 131] on strong "VER COMPROBANTE" at bounding box center [278, 127] width 81 height 10
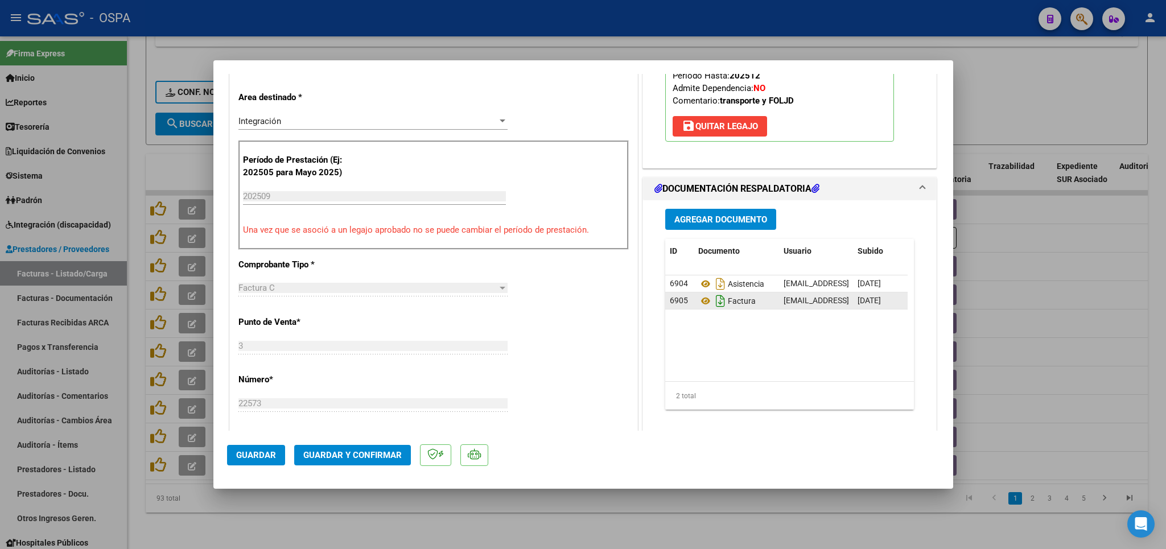
scroll to position [266, 0]
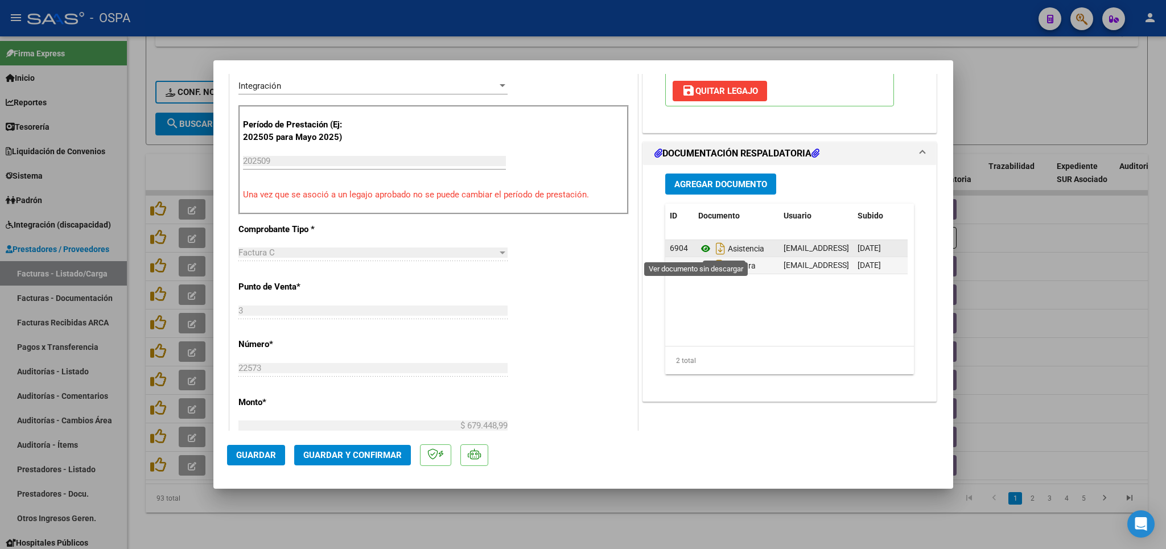
click at [699, 249] on icon at bounding box center [705, 249] width 15 height 14
click at [350, 455] on span "Guardar y Confirmar" at bounding box center [352, 455] width 98 height 10
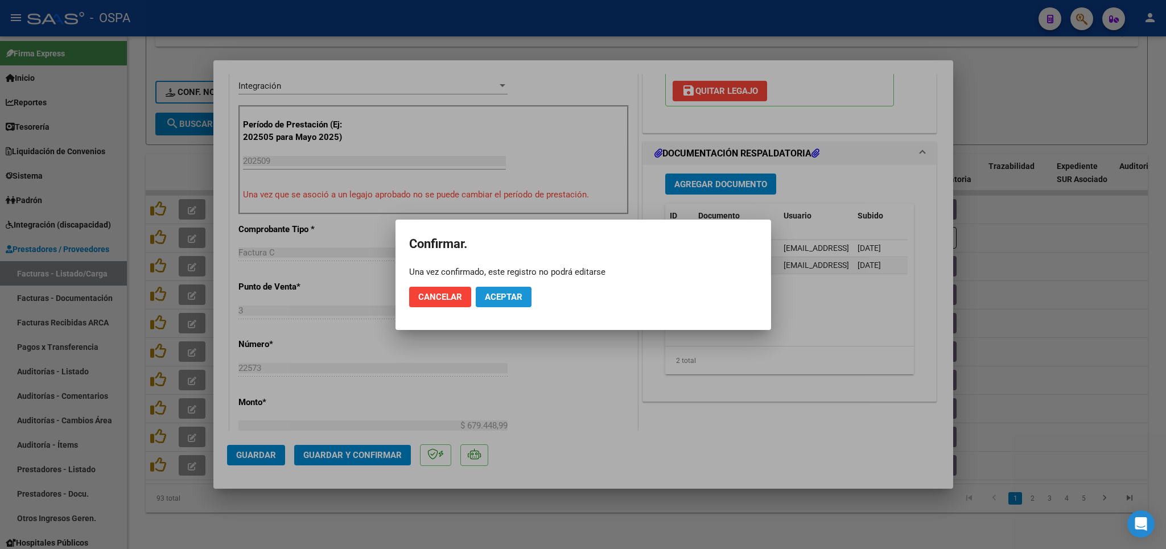
click at [517, 295] on span "Aceptar" at bounding box center [504, 297] width 38 height 10
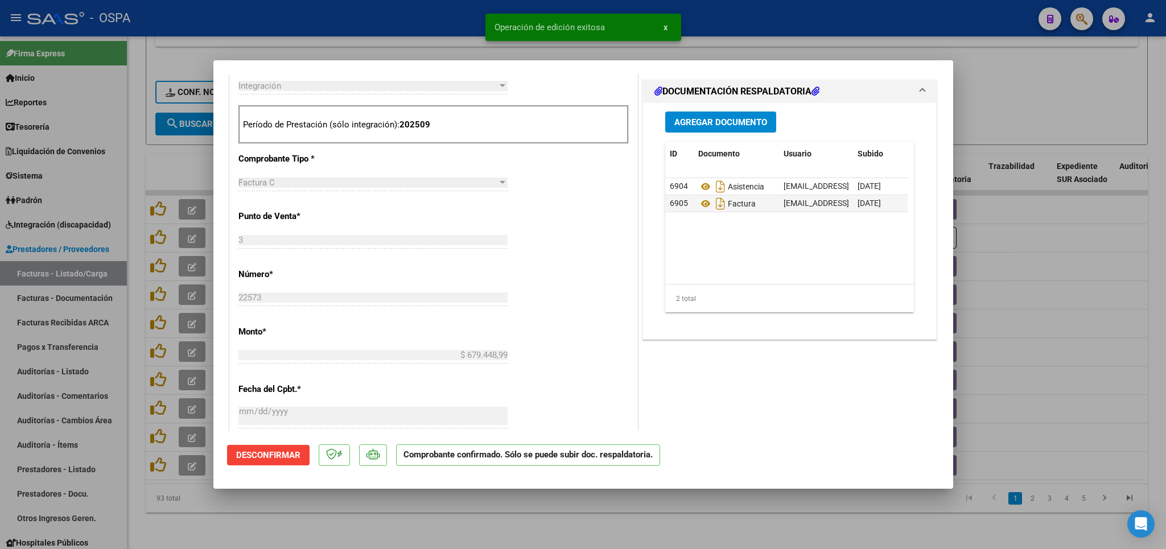
click at [498, 510] on div at bounding box center [583, 274] width 1166 height 549
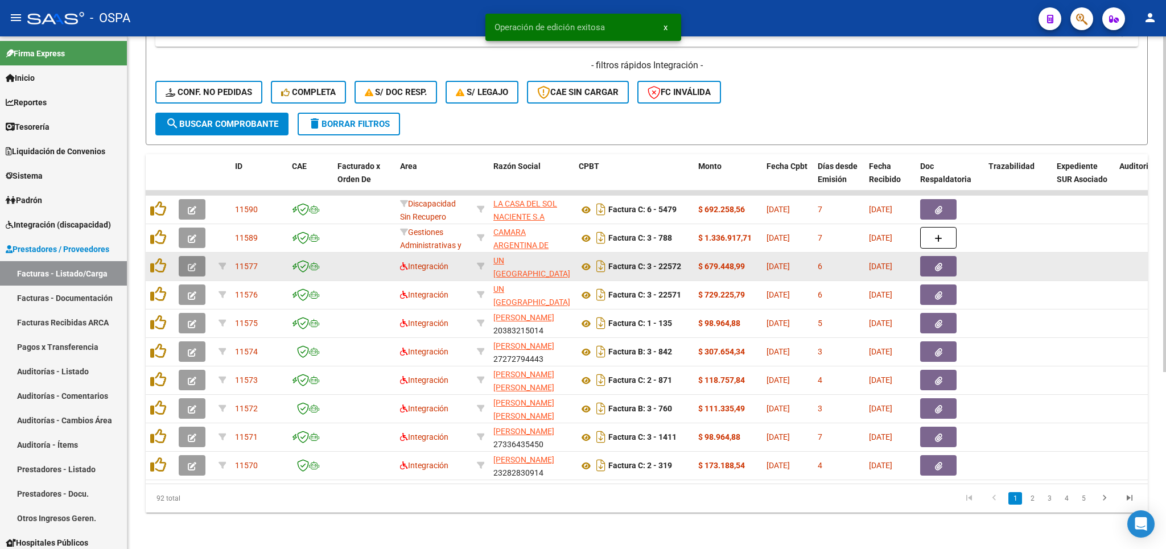
click at [191, 263] on icon "button" at bounding box center [192, 267] width 9 height 9
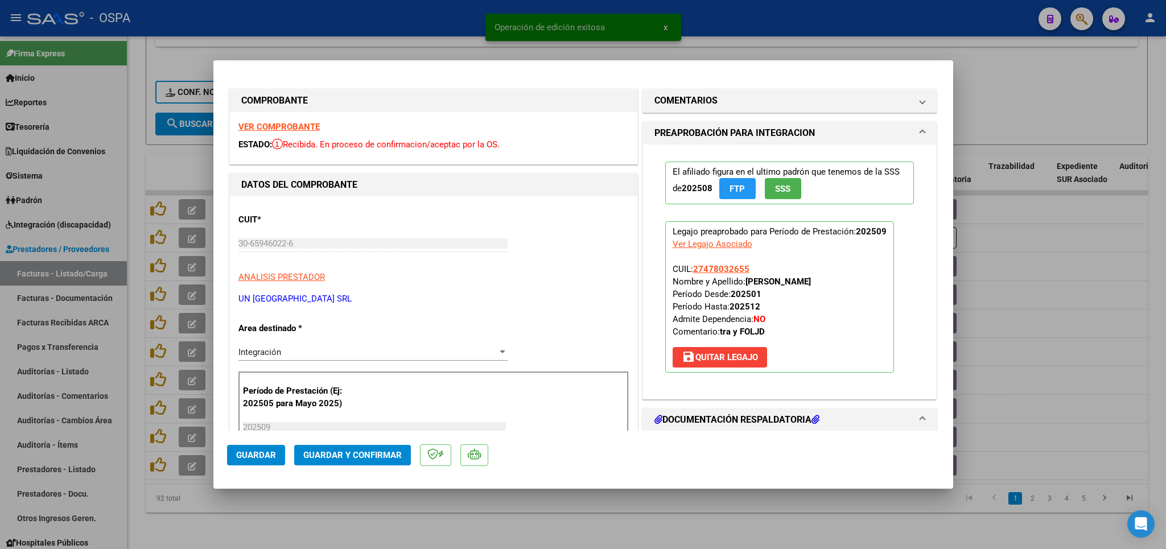
click at [303, 122] on strong "VER COMPROBANTE" at bounding box center [278, 127] width 81 height 10
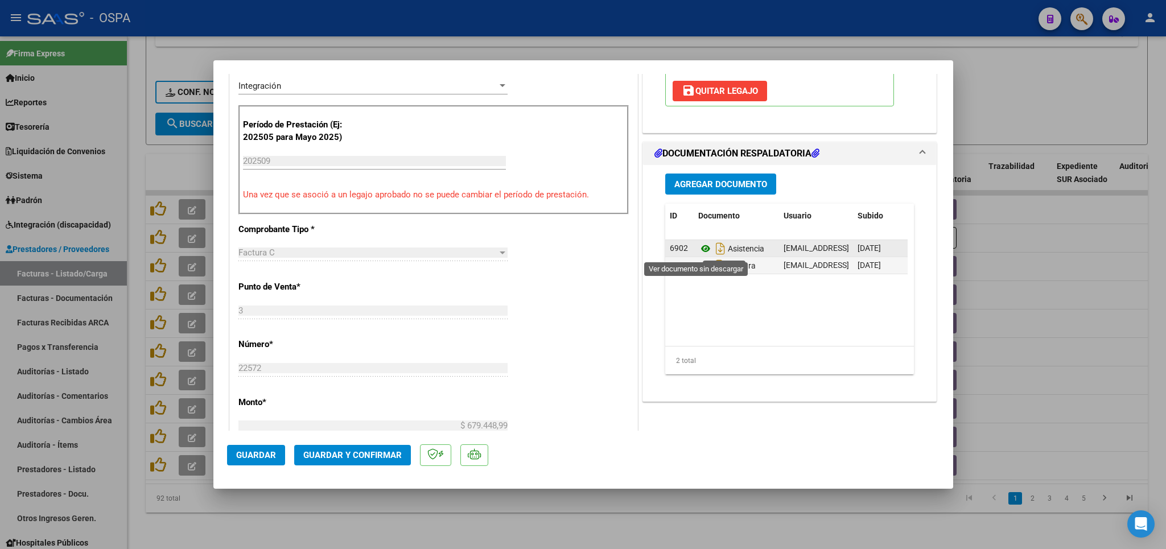
click at [698, 249] on icon at bounding box center [705, 249] width 15 height 14
click at [341, 452] on span "Guardar y Confirmar" at bounding box center [352, 455] width 98 height 10
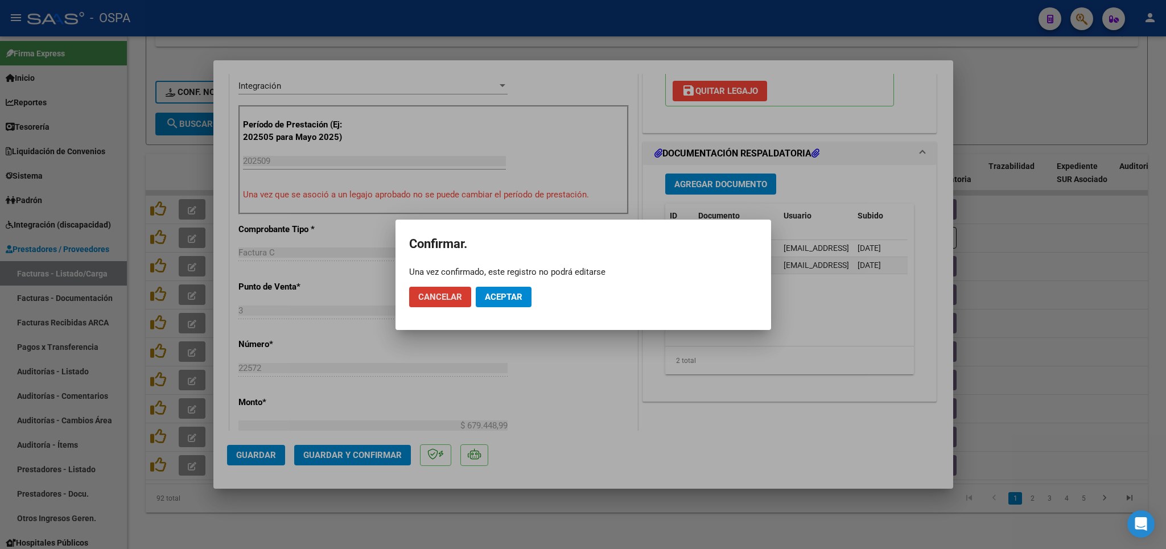
click at [515, 300] on span "Aceptar" at bounding box center [504, 297] width 38 height 10
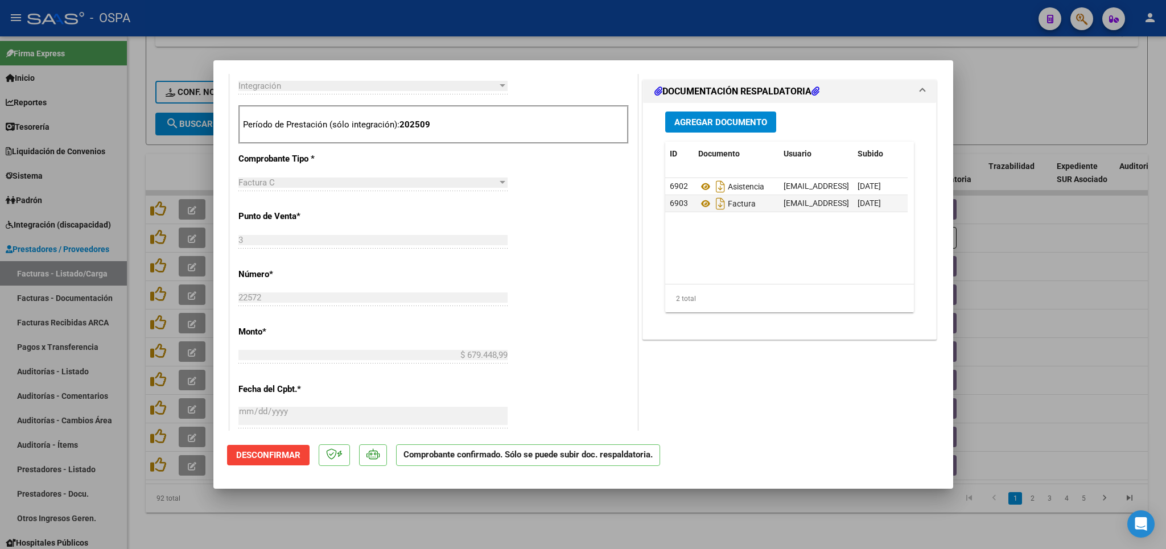
click at [295, 520] on div at bounding box center [583, 274] width 1166 height 549
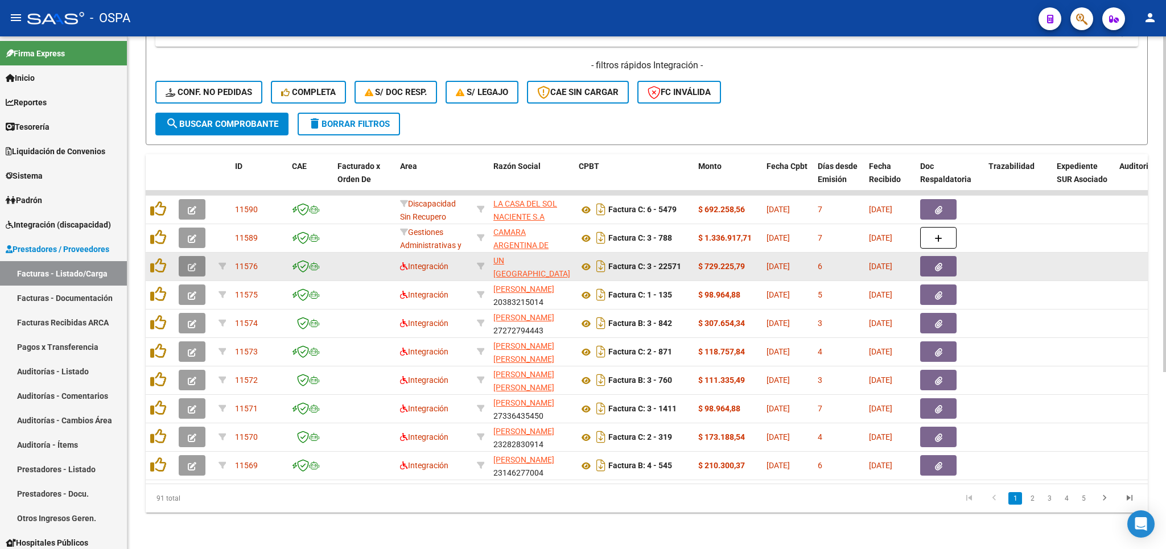
click at [192, 263] on icon "button" at bounding box center [192, 267] width 9 height 9
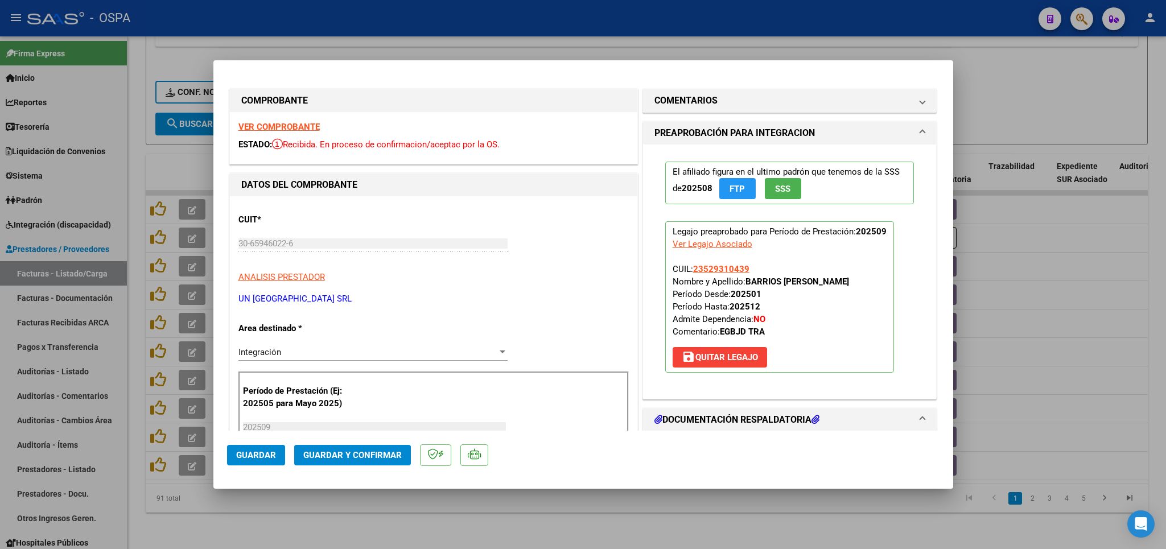
click at [294, 128] on strong "VER COMPROBANTE" at bounding box center [278, 127] width 81 height 10
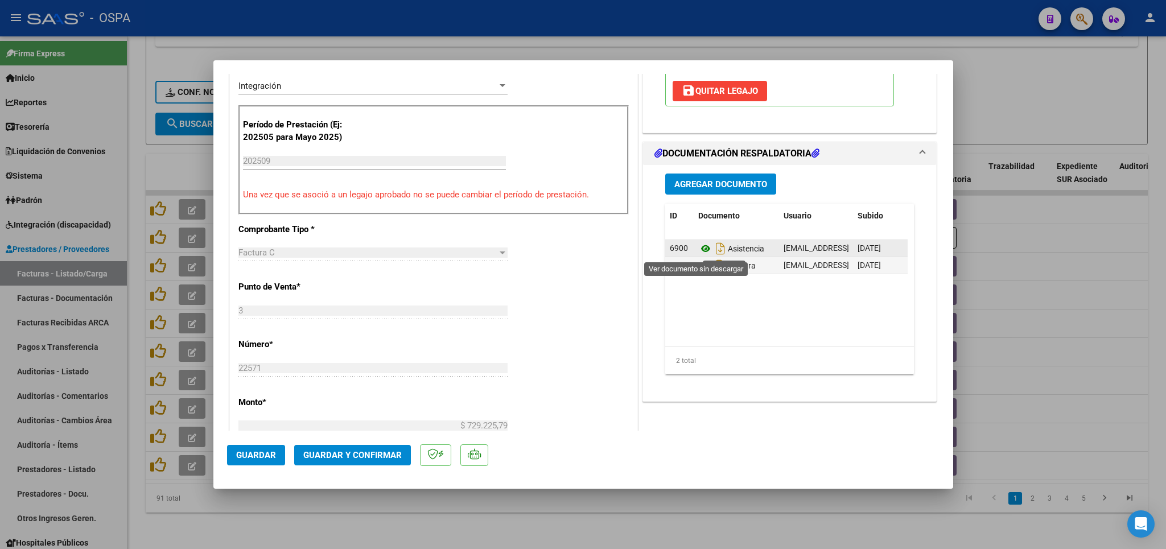
click at [698, 249] on icon at bounding box center [705, 249] width 15 height 14
click at [374, 462] on button "Guardar y Confirmar" at bounding box center [352, 455] width 117 height 20
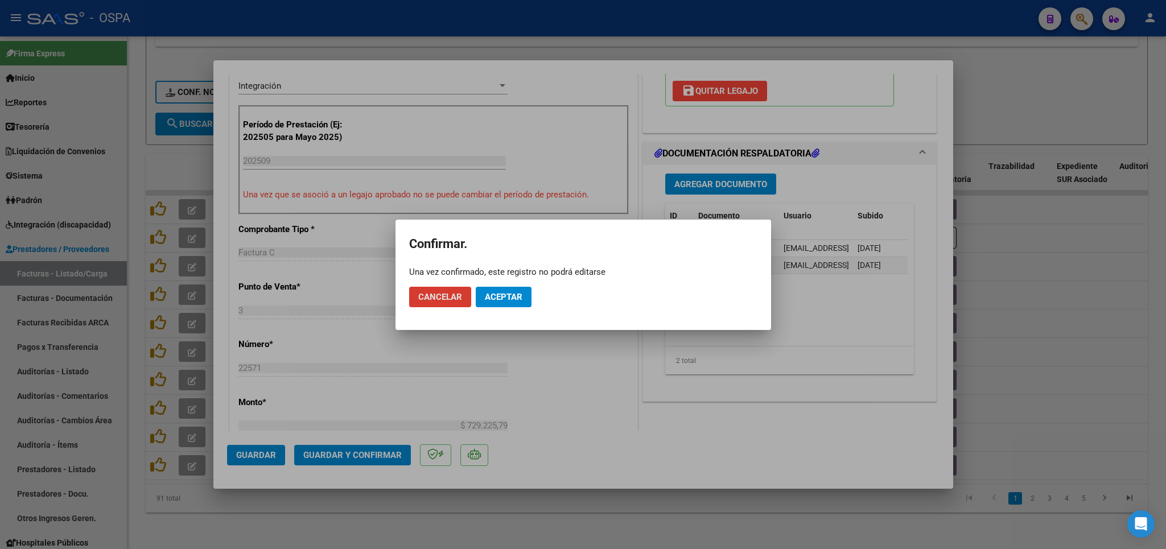
click at [515, 295] on span "Aceptar" at bounding box center [504, 297] width 38 height 10
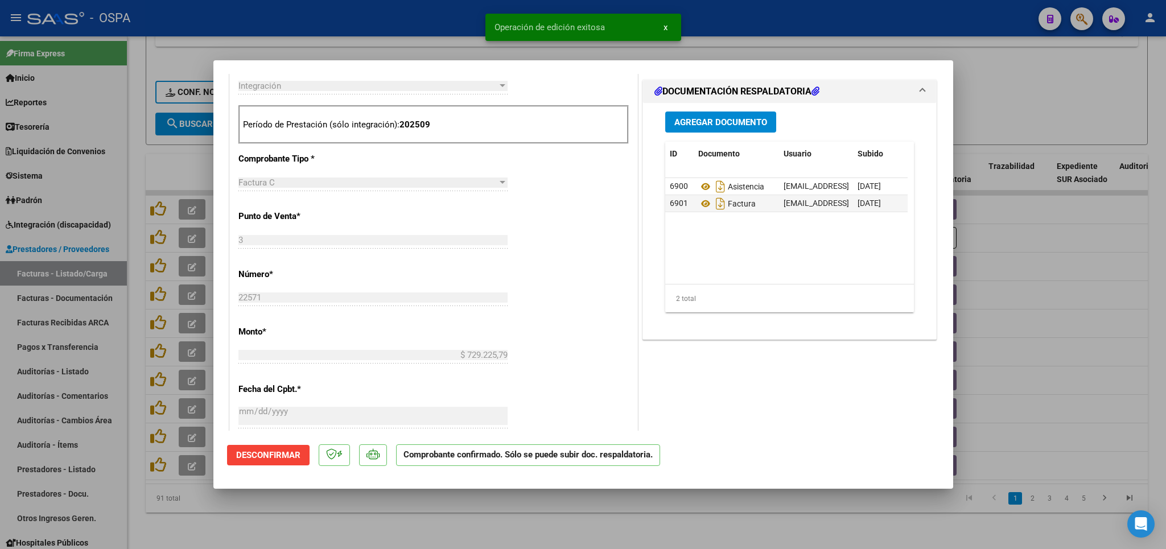
click at [377, 510] on div at bounding box center [583, 274] width 1166 height 549
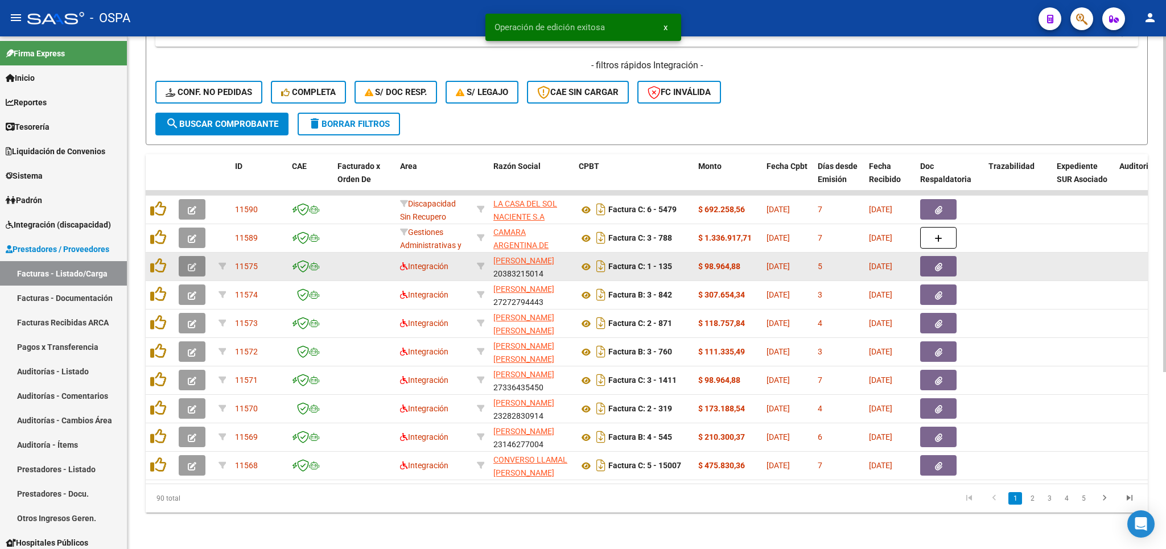
click at [184, 256] on button "button" at bounding box center [192, 266] width 27 height 20
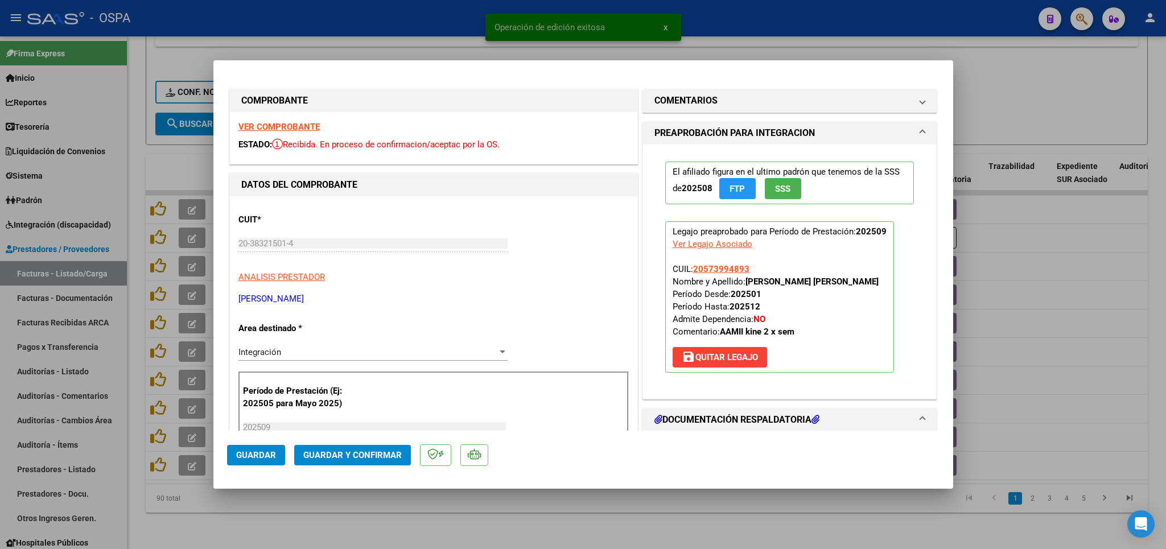
click at [280, 126] on strong "VER COMPROBANTE" at bounding box center [278, 127] width 81 height 10
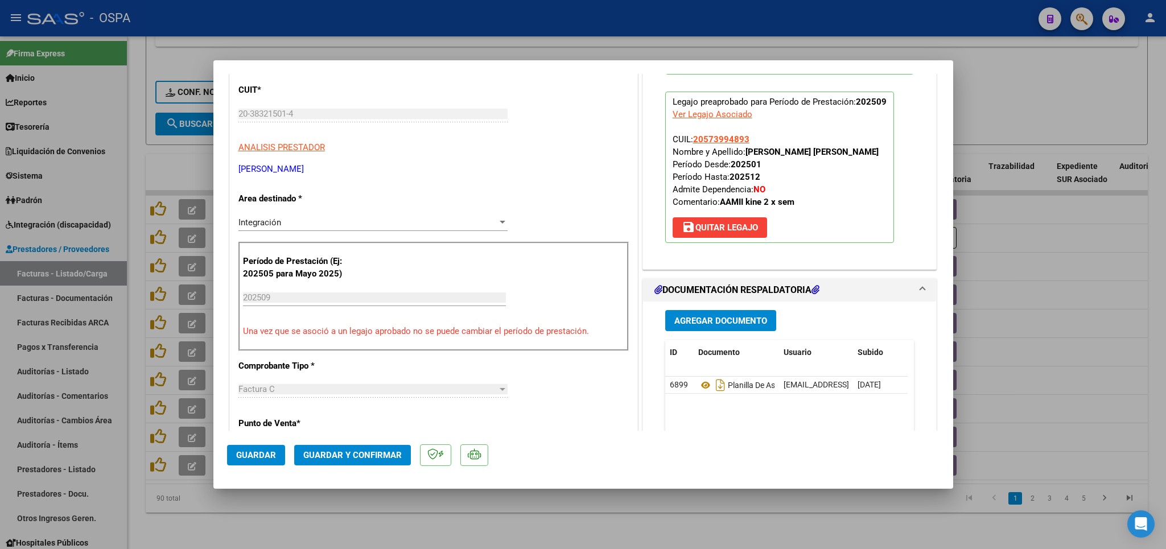
scroll to position [200, 0]
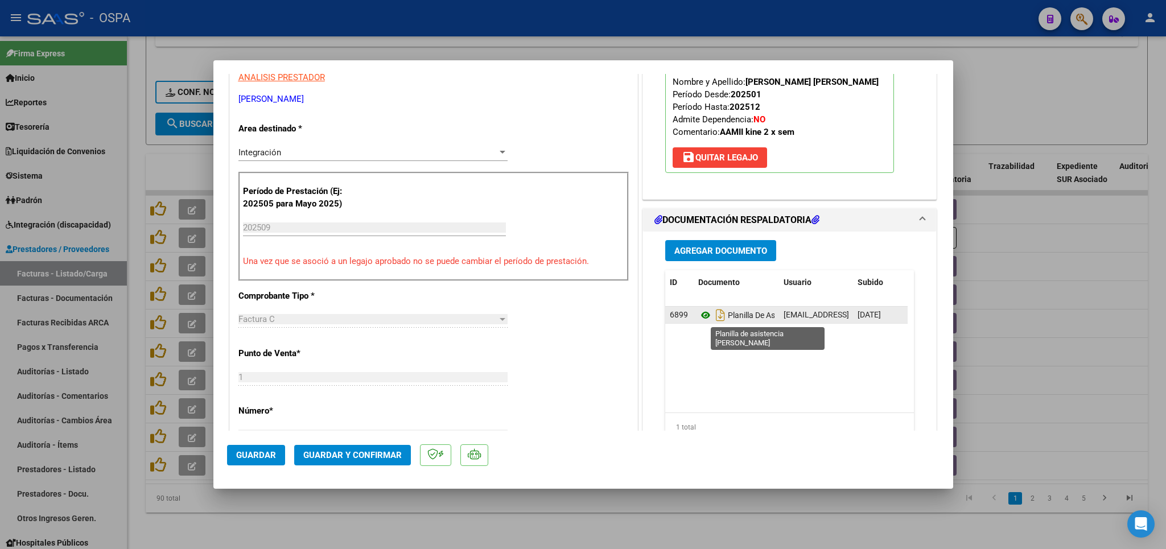
click at [698, 318] on icon at bounding box center [705, 315] width 15 height 14
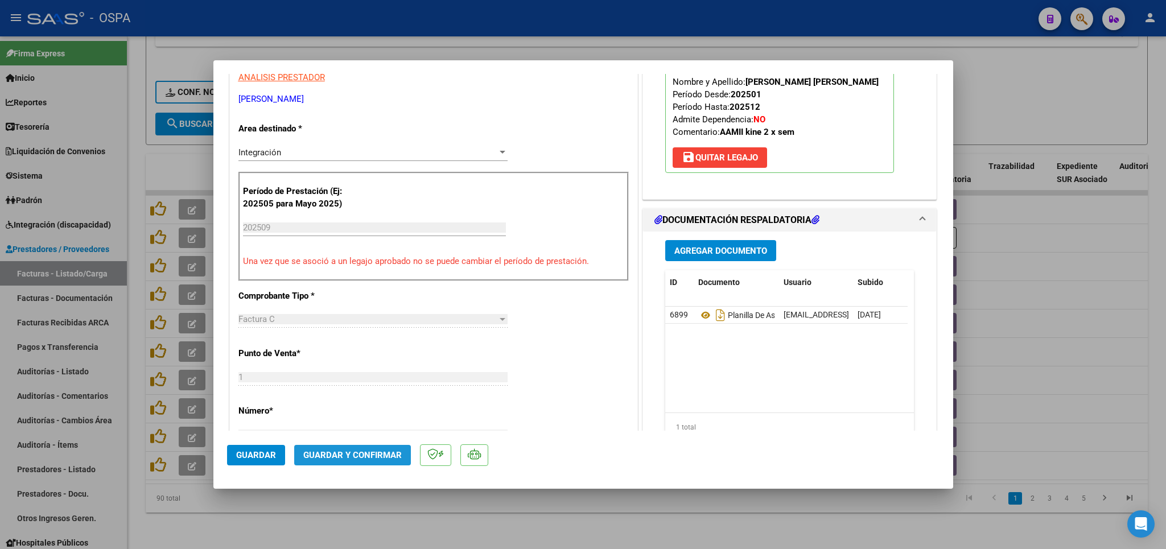
click at [374, 455] on span "Guardar y Confirmar" at bounding box center [352, 455] width 98 height 10
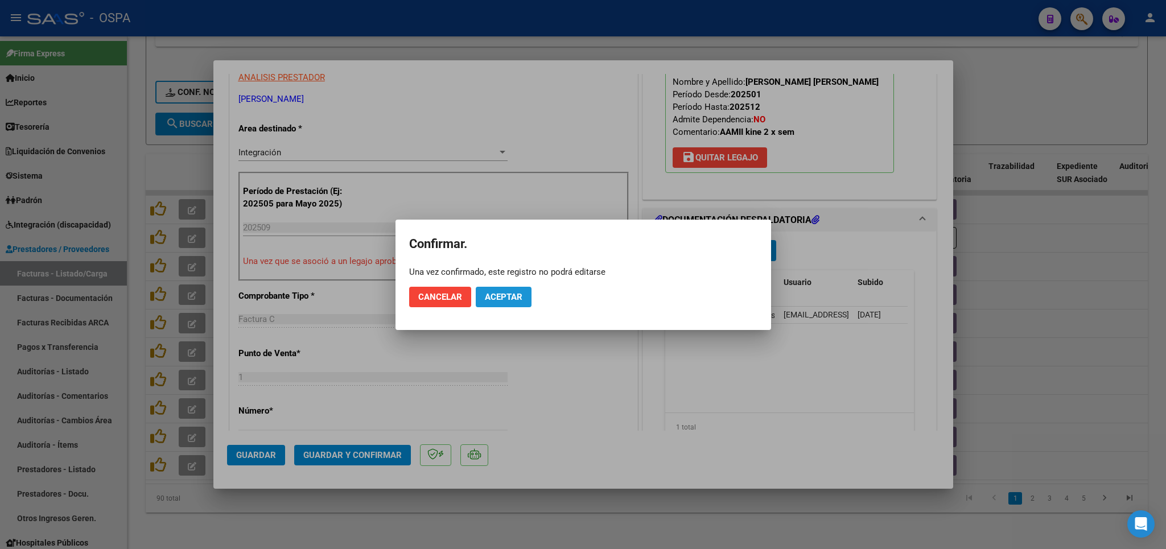
click at [524, 299] on button "Aceptar" at bounding box center [504, 297] width 56 height 20
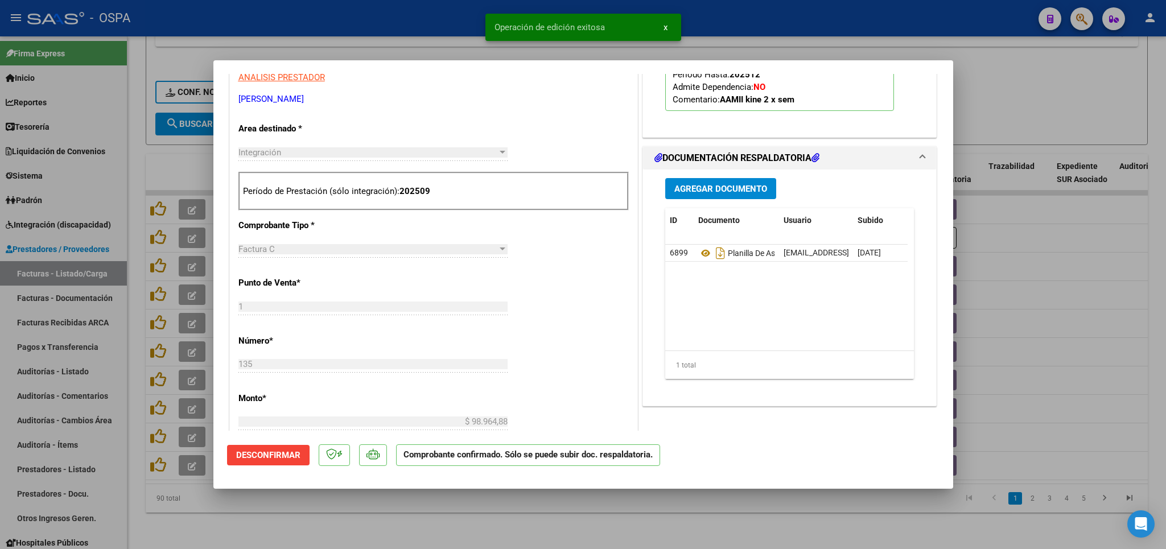
click at [459, 522] on div at bounding box center [583, 274] width 1166 height 549
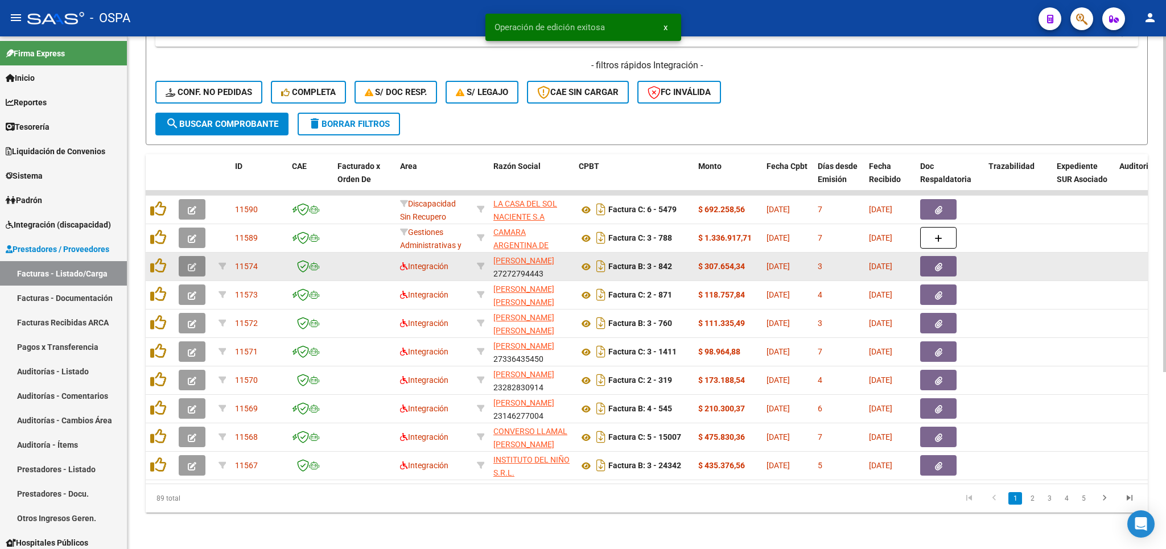
click at [194, 263] on icon "button" at bounding box center [192, 267] width 9 height 9
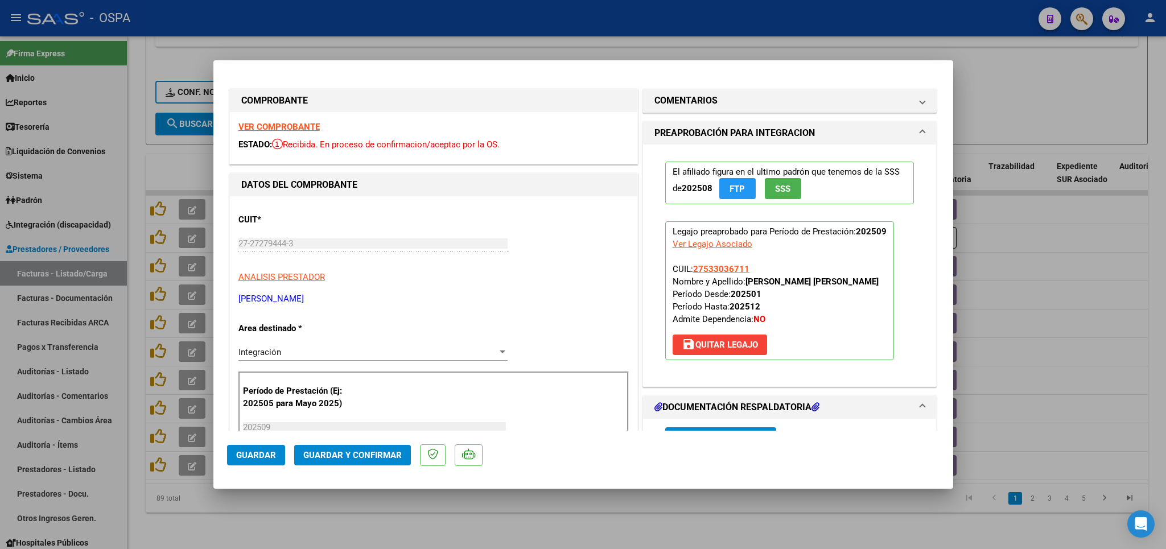
click at [287, 128] on strong "VER COMPROBANTE" at bounding box center [278, 127] width 81 height 10
click at [732, 399] on mat-expansion-panel-header "DOCUMENTACIÓN RESPALDATORIA" at bounding box center [790, 407] width 294 height 23
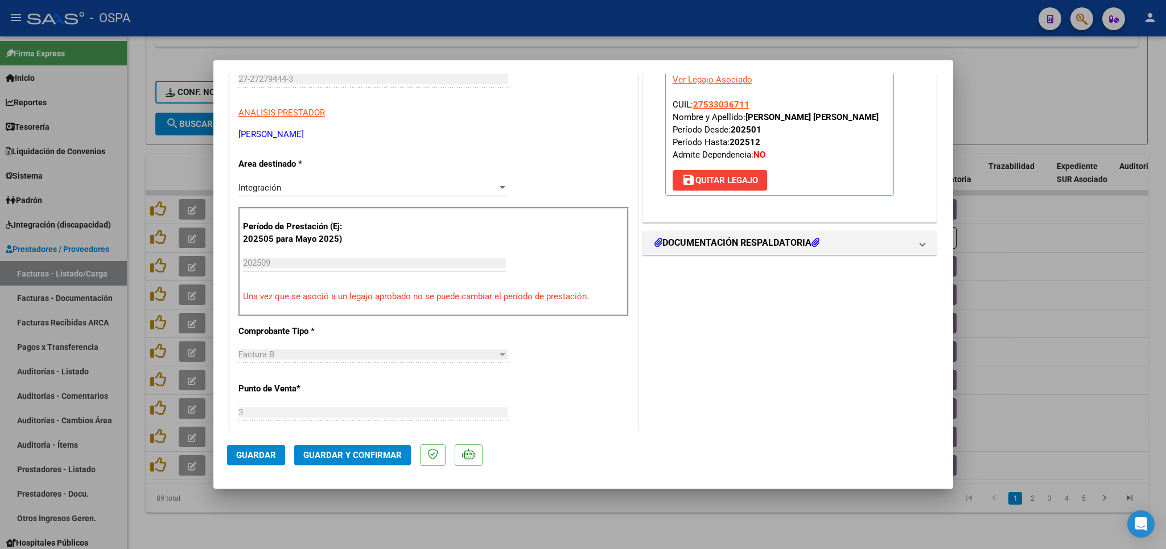
scroll to position [133, 0]
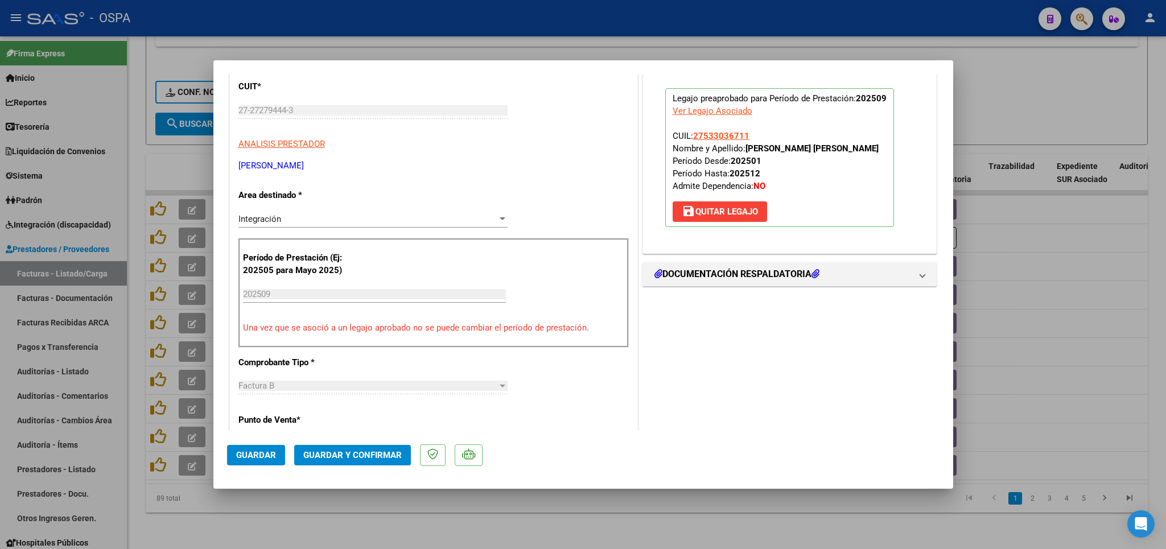
click at [1089, 84] on div at bounding box center [583, 274] width 1166 height 549
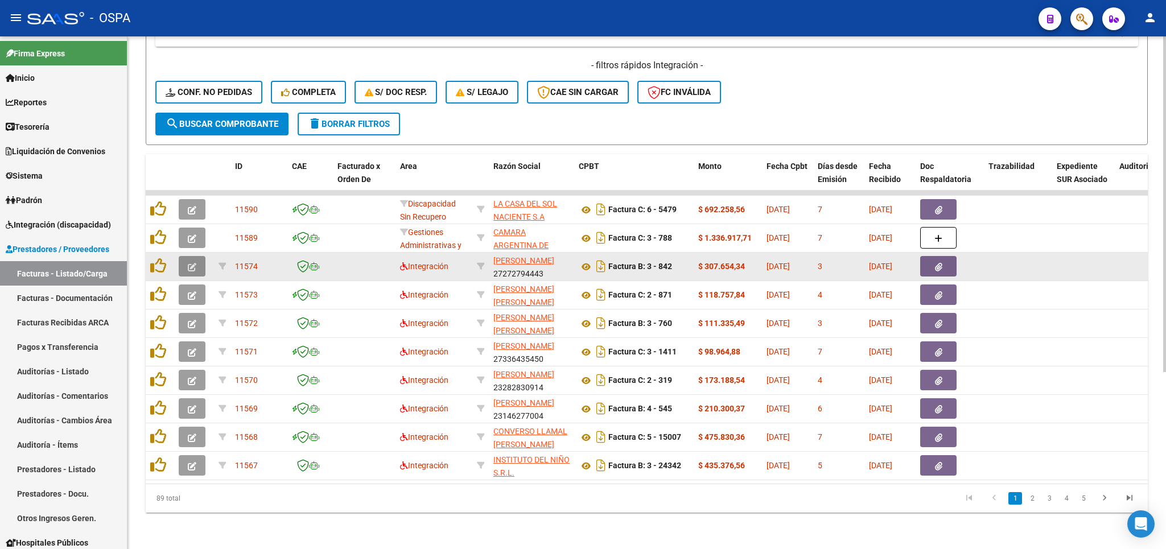
click at [199, 256] on button "button" at bounding box center [192, 266] width 27 height 20
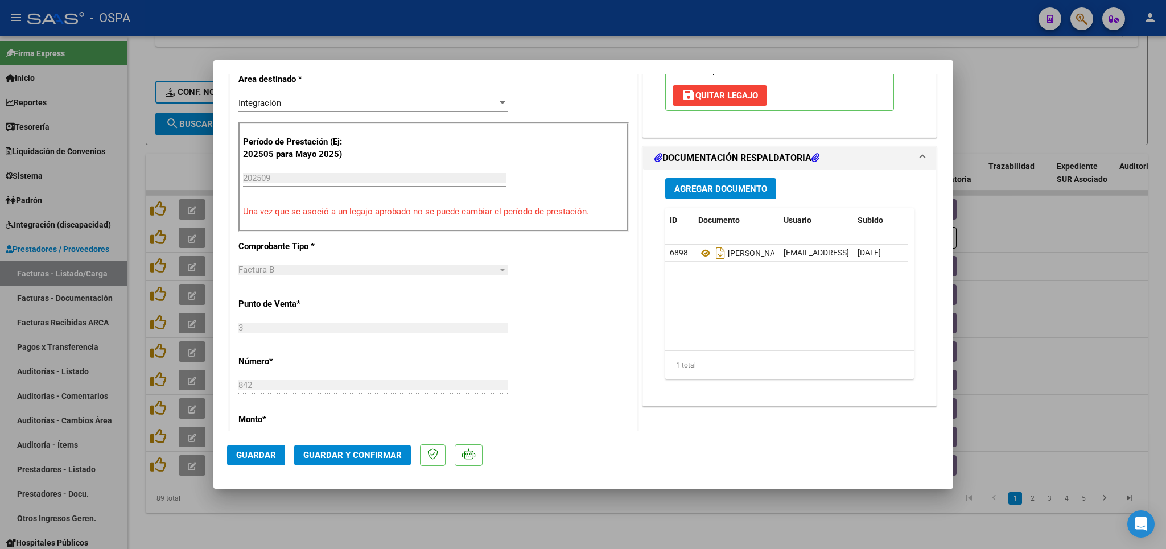
scroll to position [266, 0]
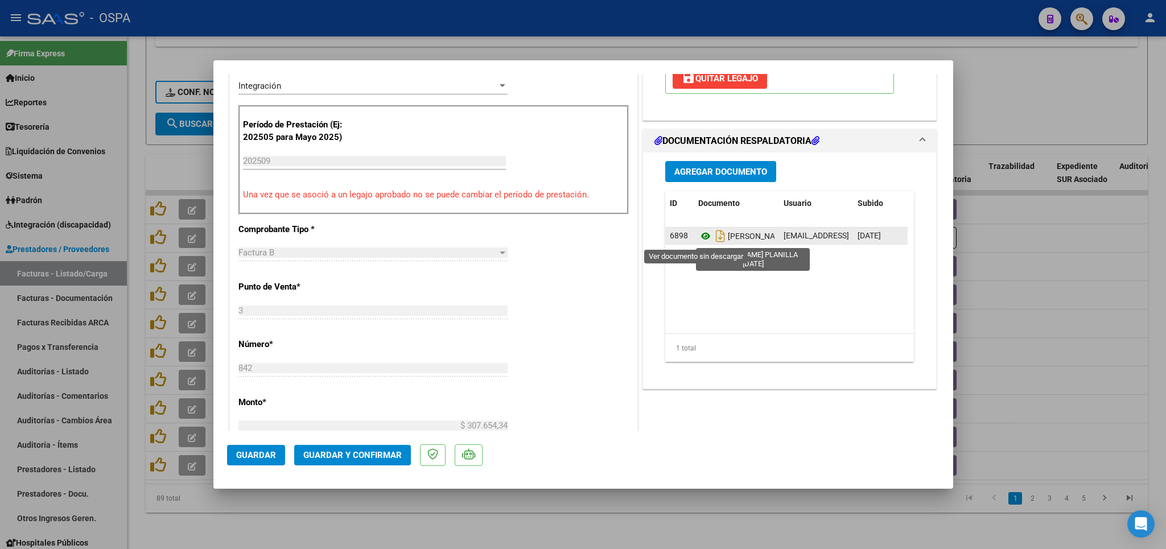
click at [698, 239] on icon at bounding box center [705, 236] width 15 height 14
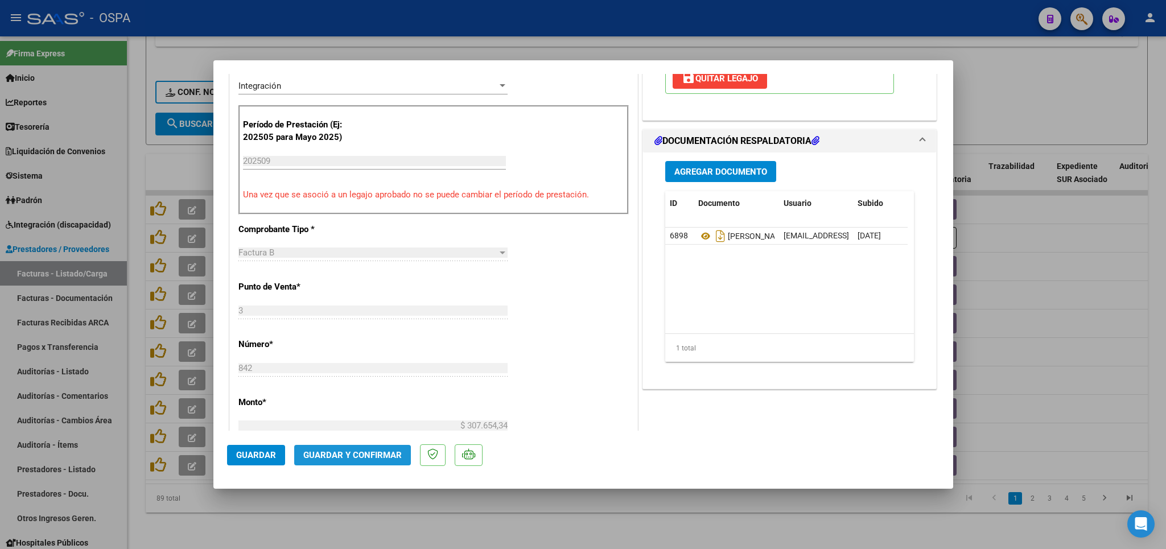
click at [355, 457] on span "Guardar y Confirmar" at bounding box center [352, 455] width 98 height 10
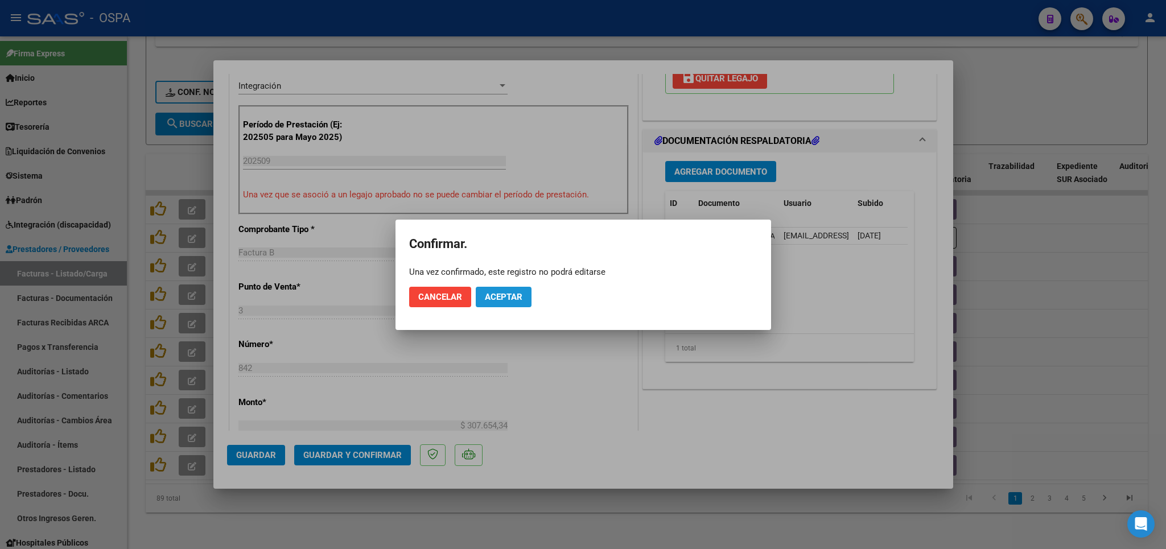
click at [510, 297] on span "Aceptar" at bounding box center [504, 297] width 38 height 10
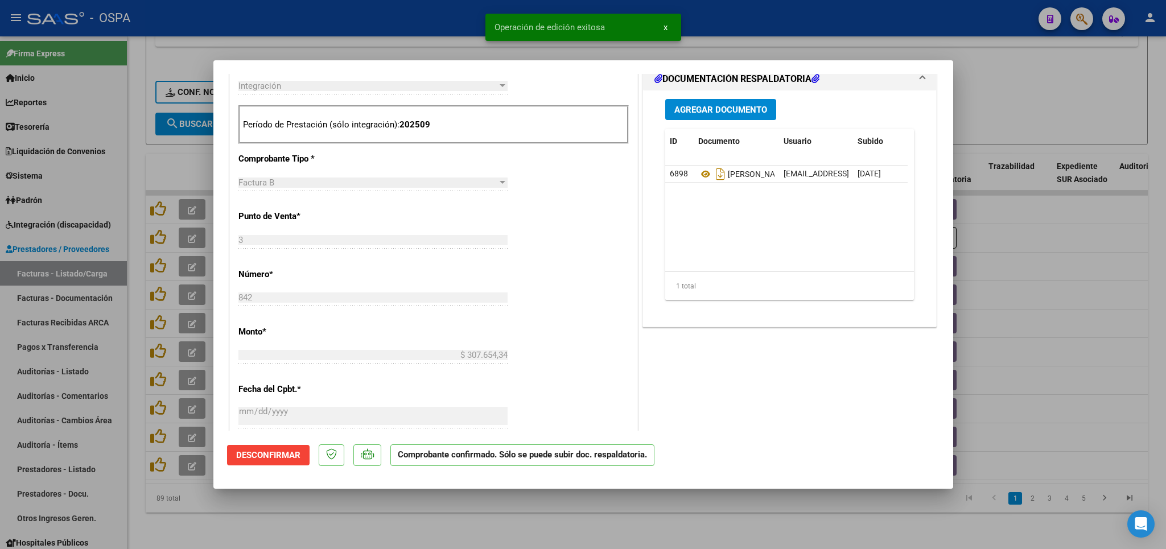
click at [408, 525] on div at bounding box center [583, 274] width 1166 height 549
type input "$ 0,00"
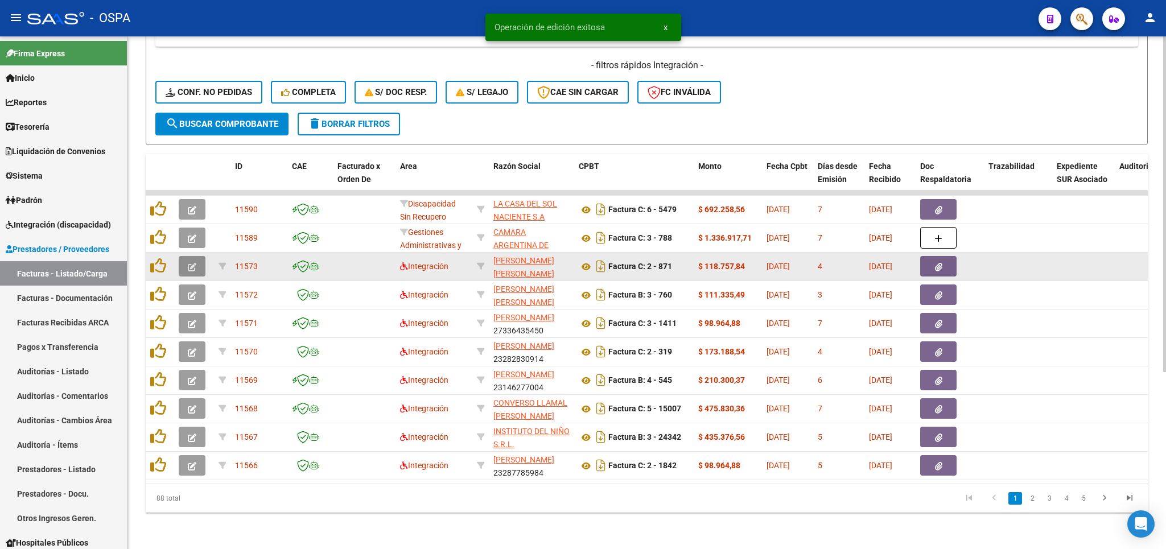
click at [192, 263] on icon "button" at bounding box center [192, 267] width 9 height 9
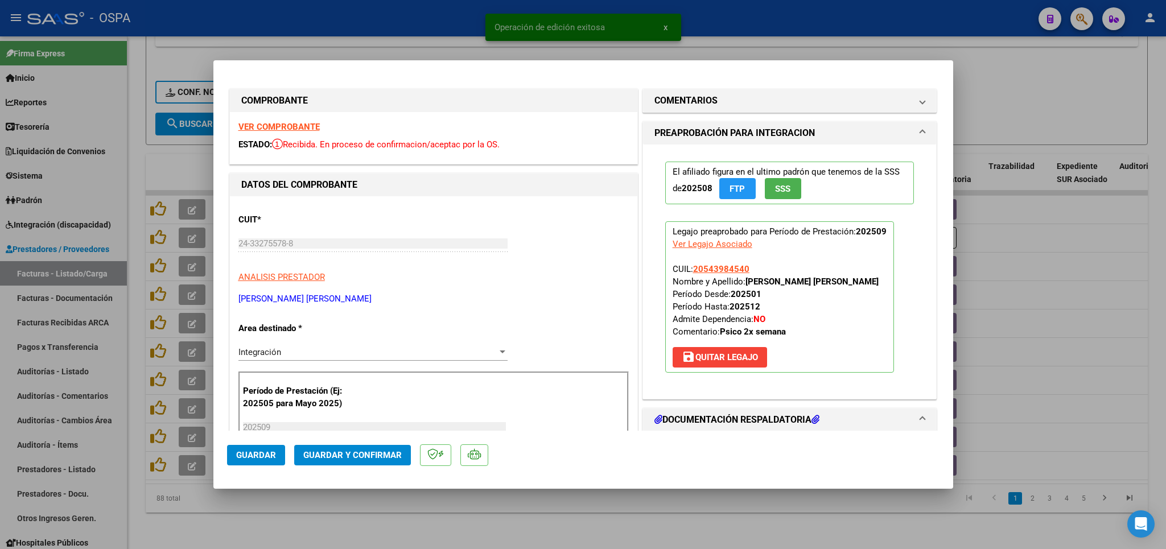
click at [281, 125] on strong "VER COMPROBANTE" at bounding box center [278, 127] width 81 height 10
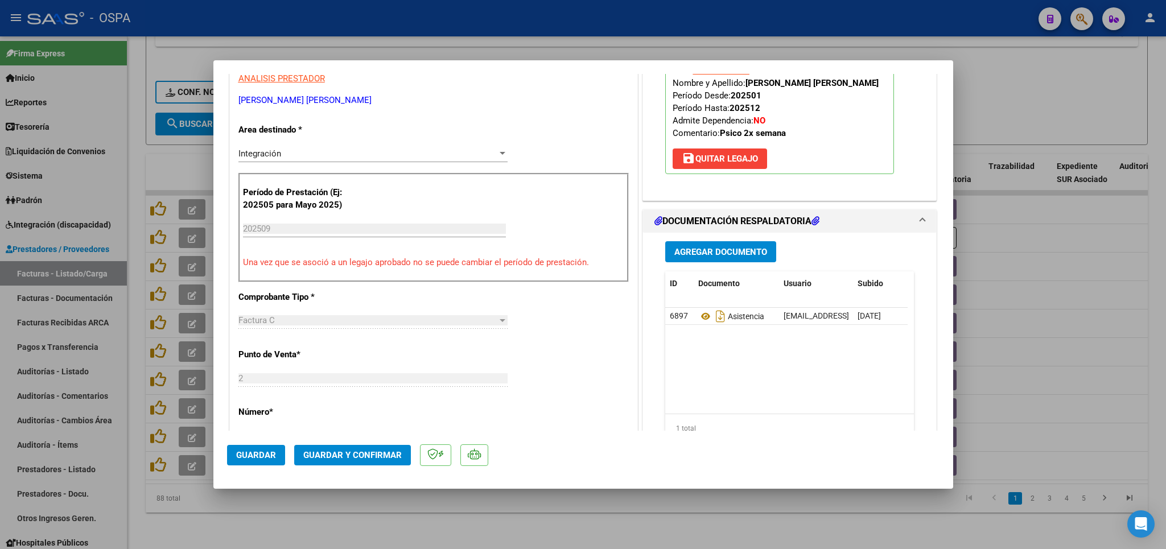
scroll to position [200, 0]
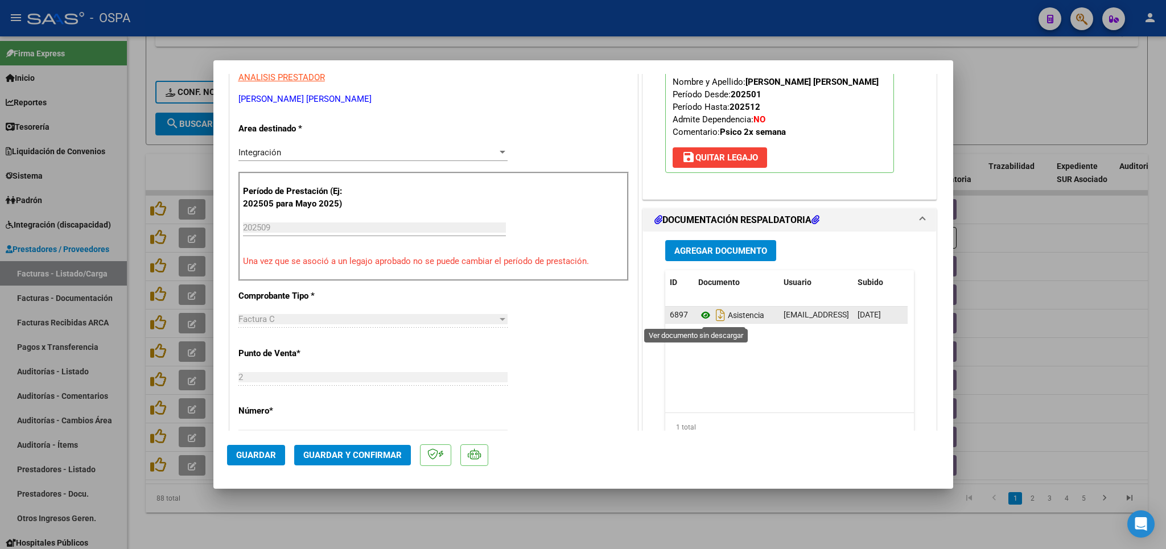
click at [698, 314] on icon at bounding box center [705, 315] width 15 height 14
click at [358, 458] on span "Guardar y Confirmar" at bounding box center [352, 455] width 98 height 10
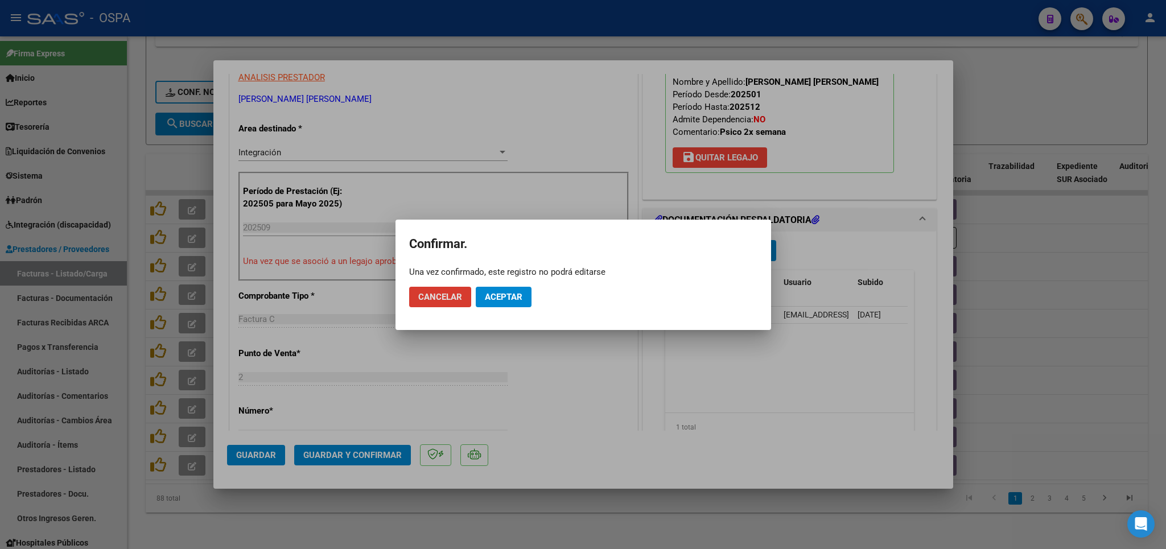
click at [495, 298] on span "Aceptar" at bounding box center [504, 297] width 38 height 10
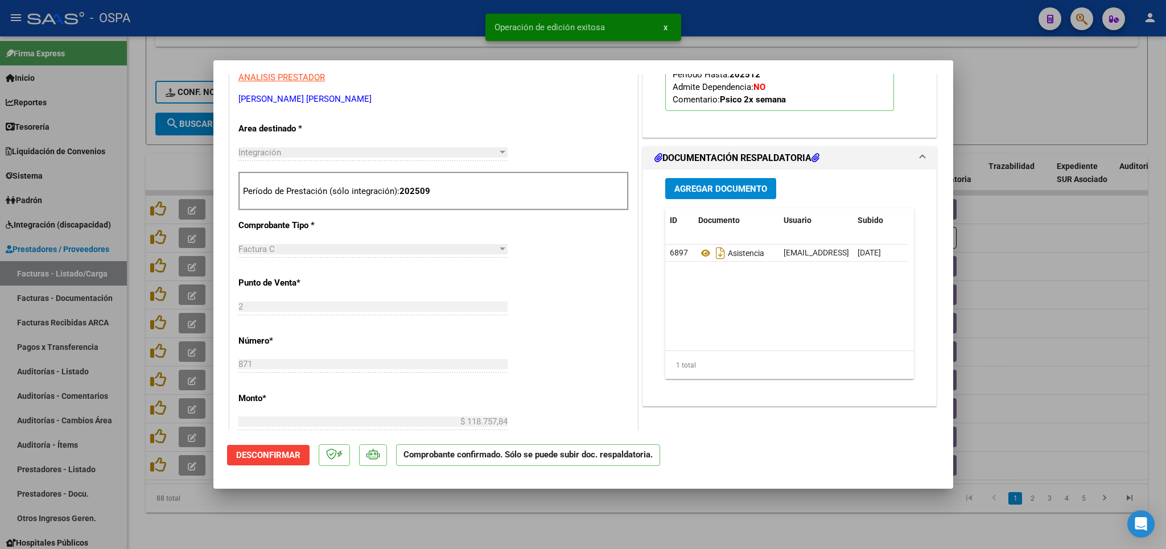
click at [338, 525] on div at bounding box center [583, 274] width 1166 height 549
type input "$ 0,00"
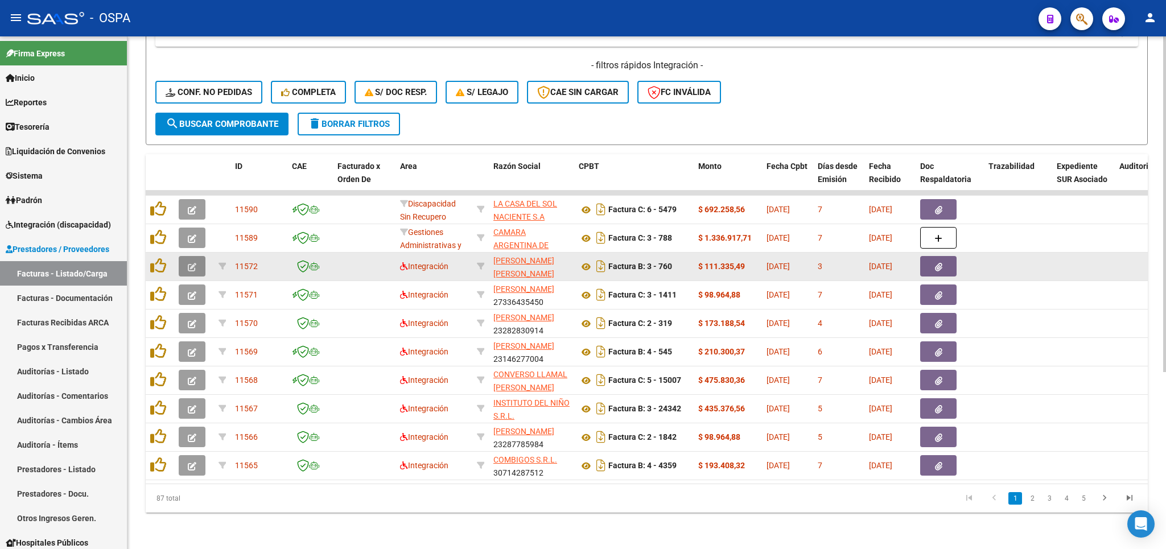
click at [192, 263] on icon "button" at bounding box center [192, 267] width 9 height 9
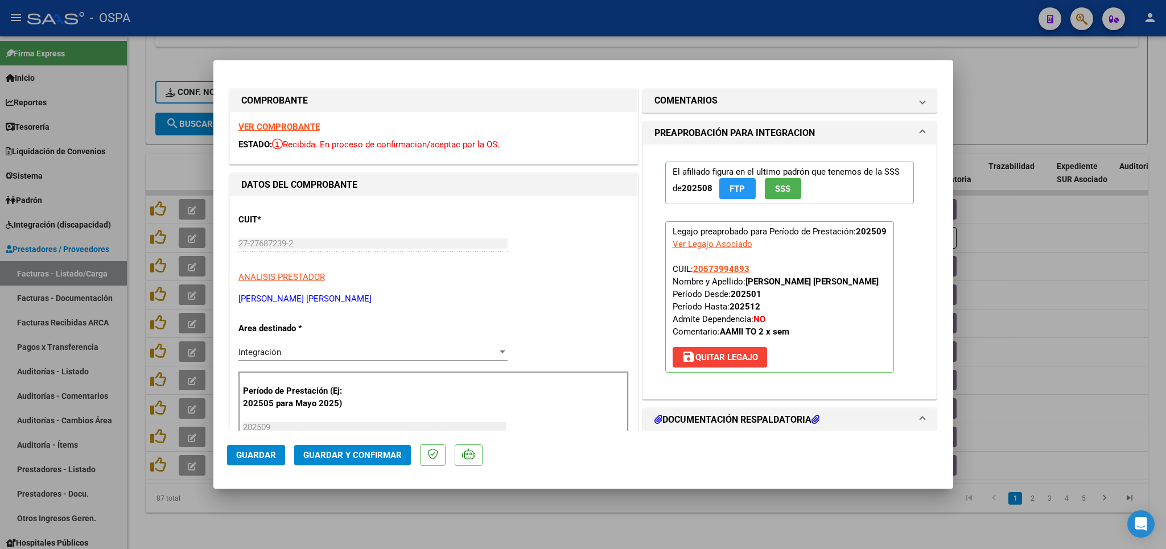
click at [273, 128] on strong "VER COMPROBANTE" at bounding box center [278, 127] width 81 height 10
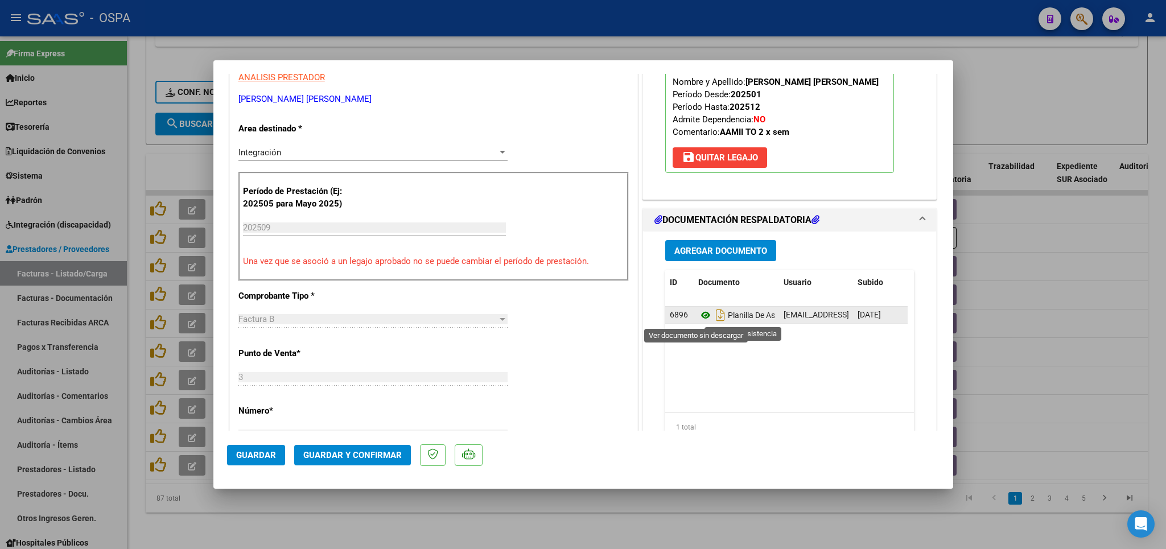
click at [698, 317] on icon at bounding box center [705, 315] width 15 height 14
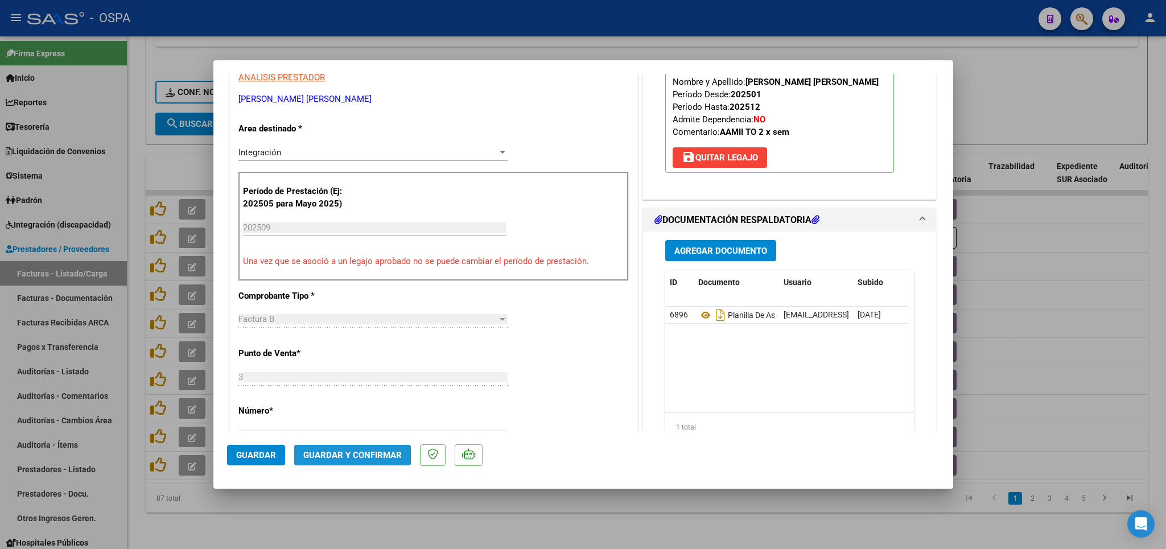
click at [388, 458] on span "Guardar y Confirmar" at bounding box center [352, 455] width 98 height 10
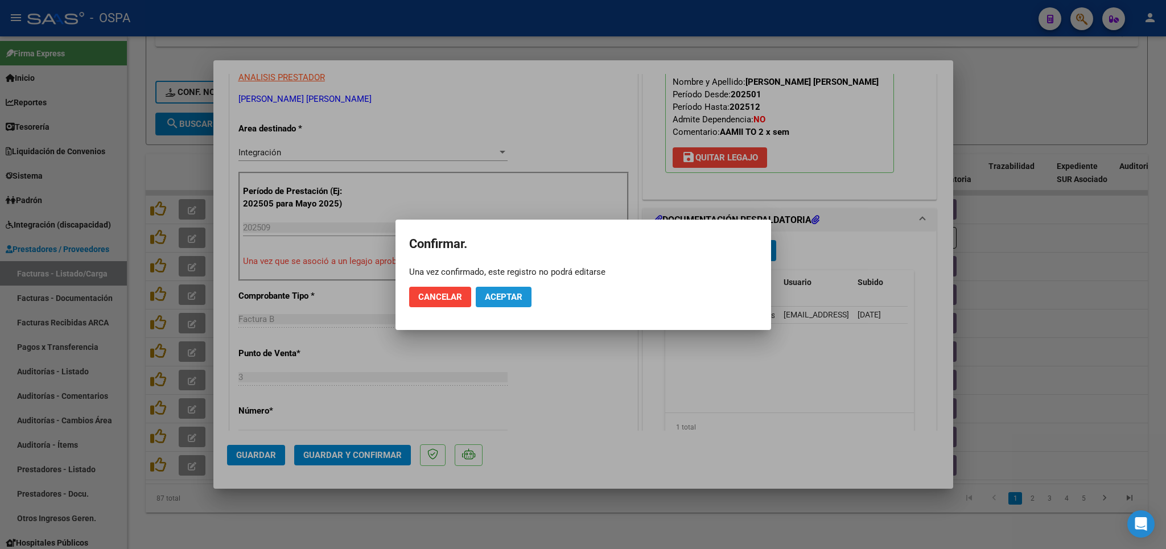
click at [510, 302] on button "Aceptar" at bounding box center [504, 297] width 56 height 20
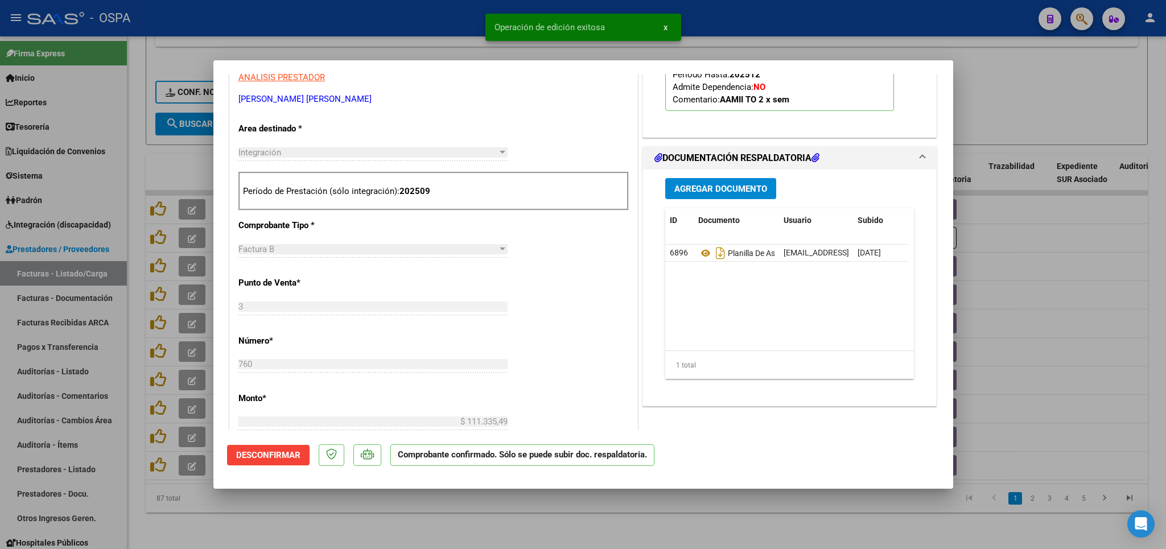
click at [466, 525] on div at bounding box center [583, 274] width 1166 height 549
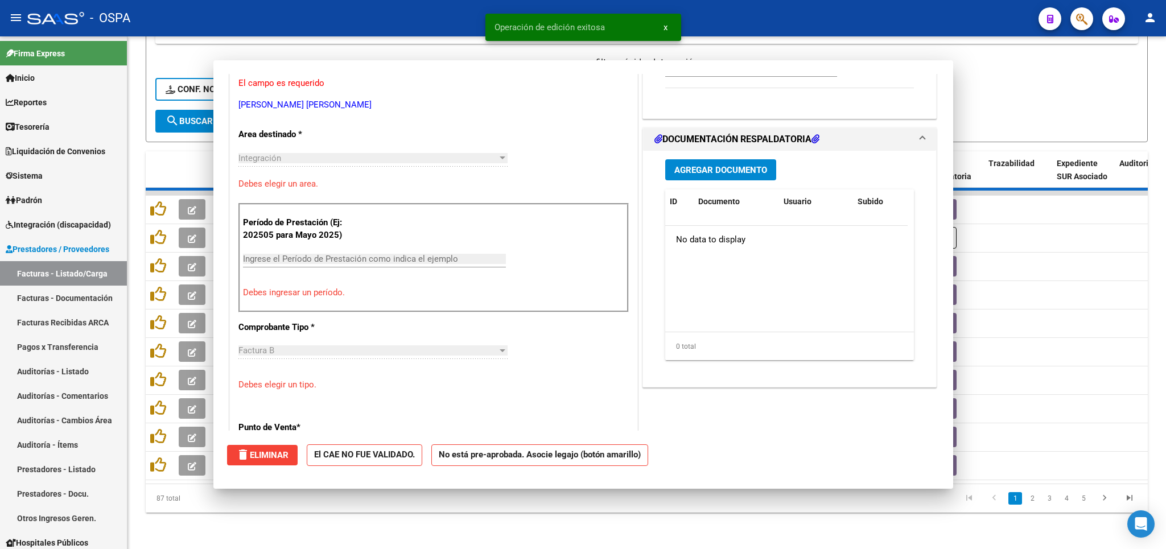
scroll to position [0, 0]
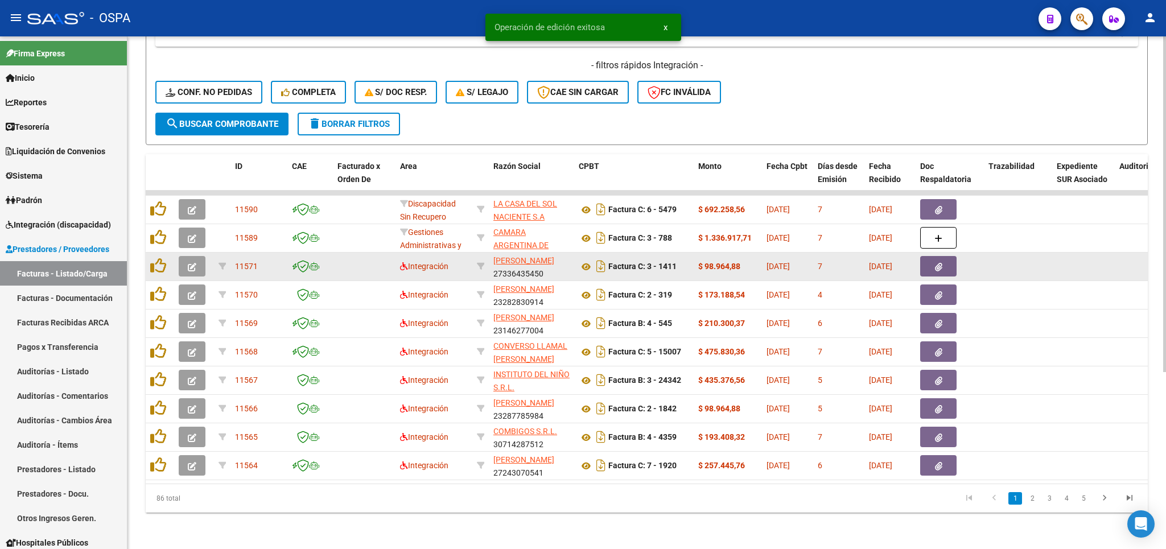
click at [194, 263] on icon "button" at bounding box center [192, 267] width 9 height 9
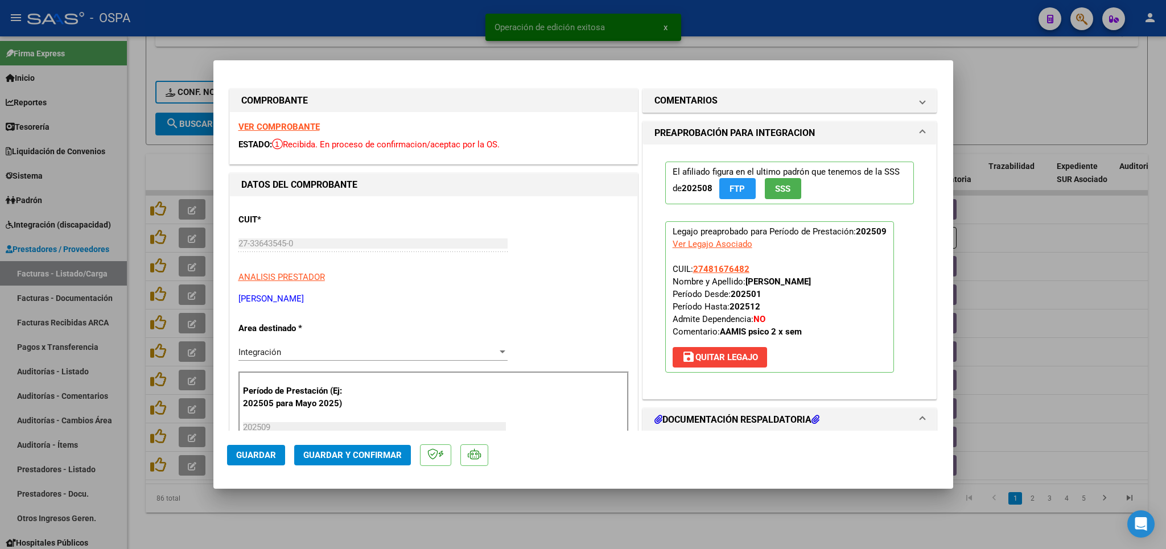
click at [293, 126] on strong "VER COMPROBANTE" at bounding box center [278, 127] width 81 height 10
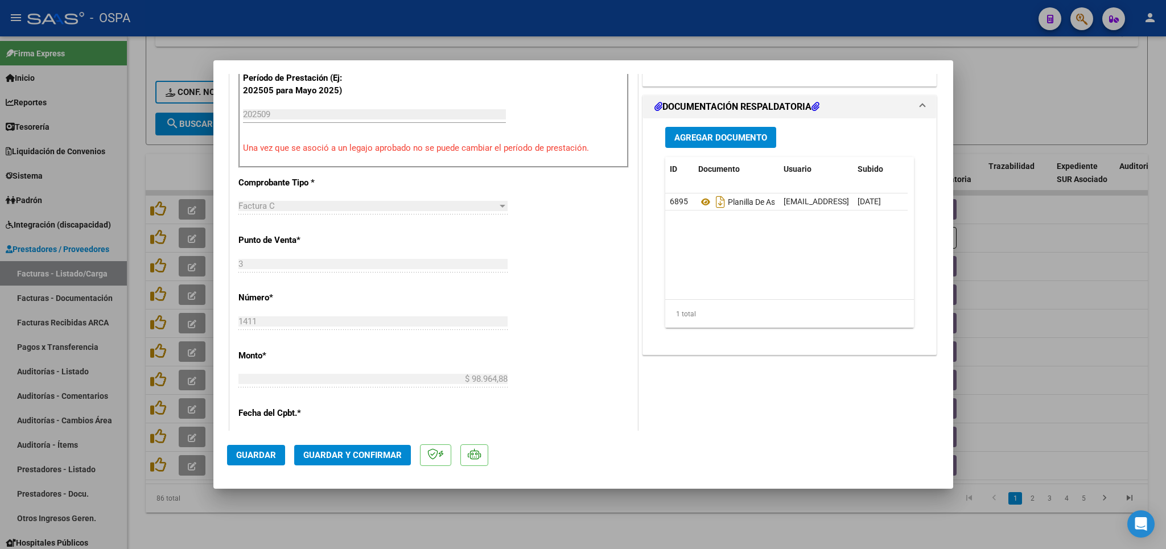
scroll to position [333, 0]
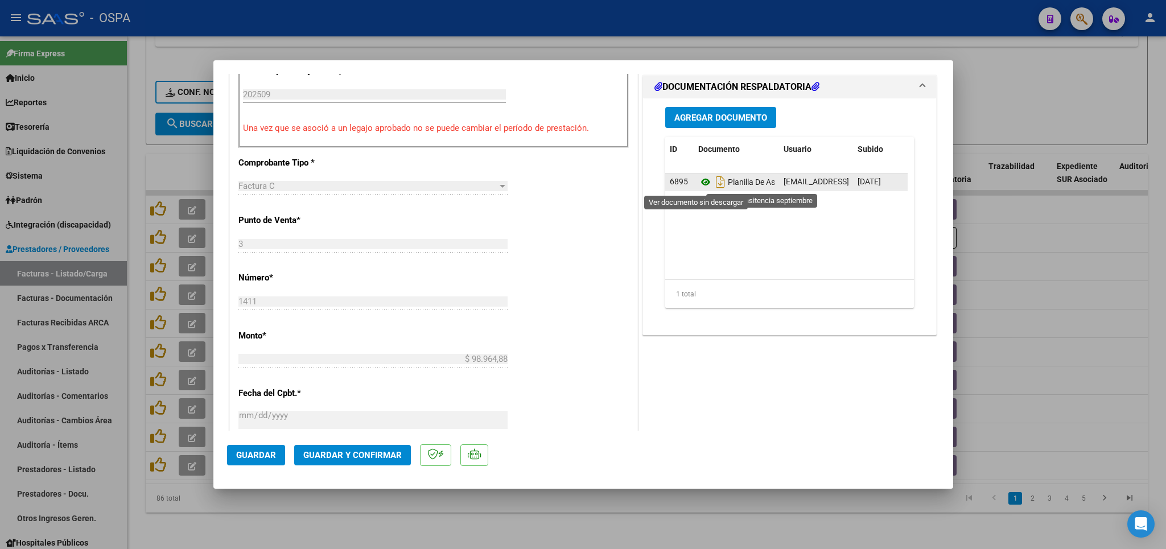
click at [698, 186] on icon at bounding box center [705, 182] width 15 height 14
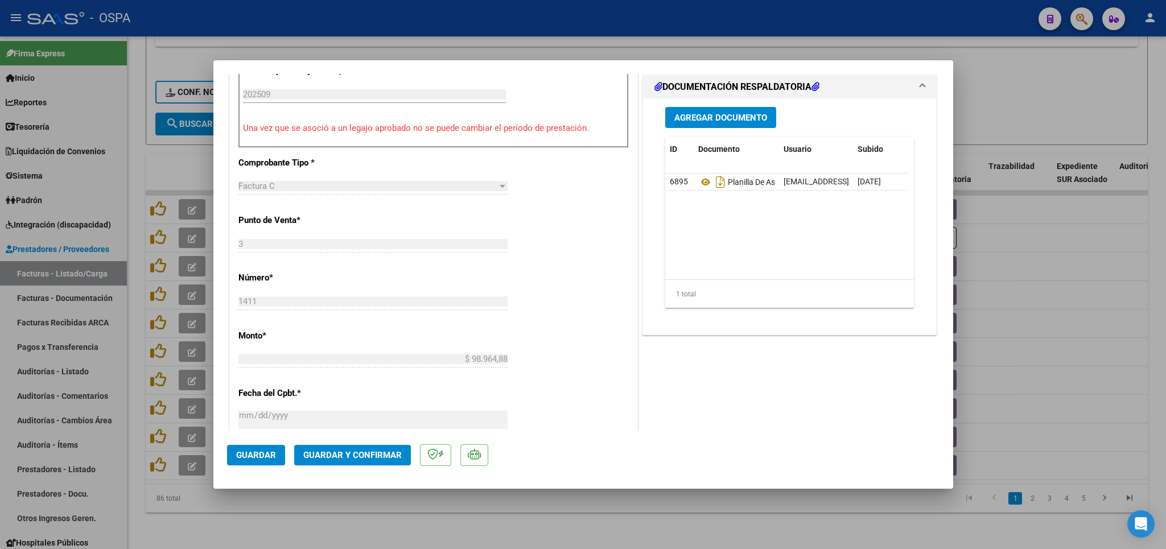
click at [357, 454] on span "Guardar y Confirmar" at bounding box center [352, 455] width 98 height 10
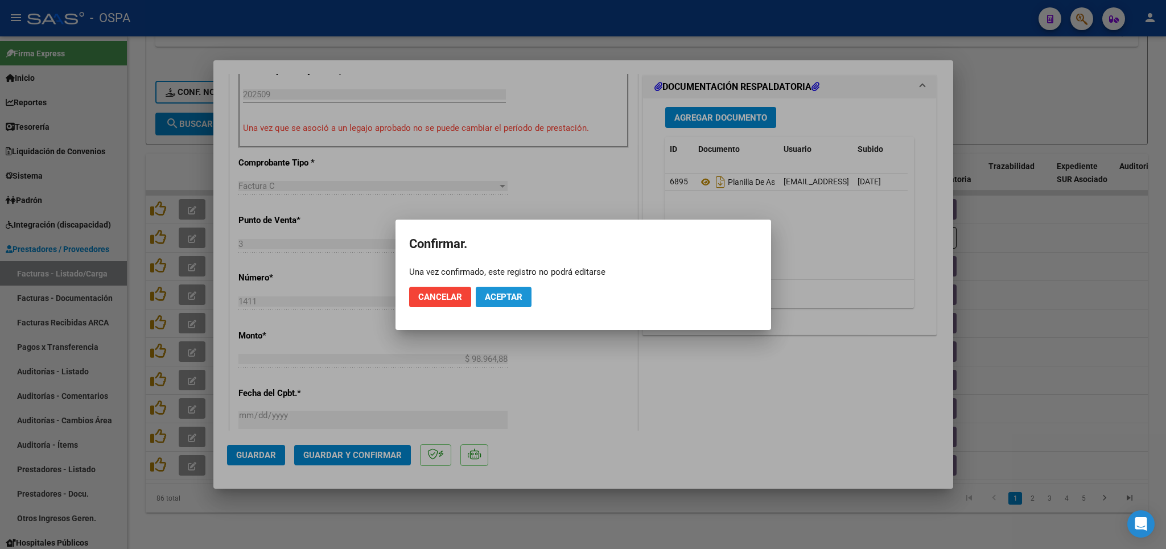
click at [515, 295] on span "Aceptar" at bounding box center [504, 297] width 38 height 10
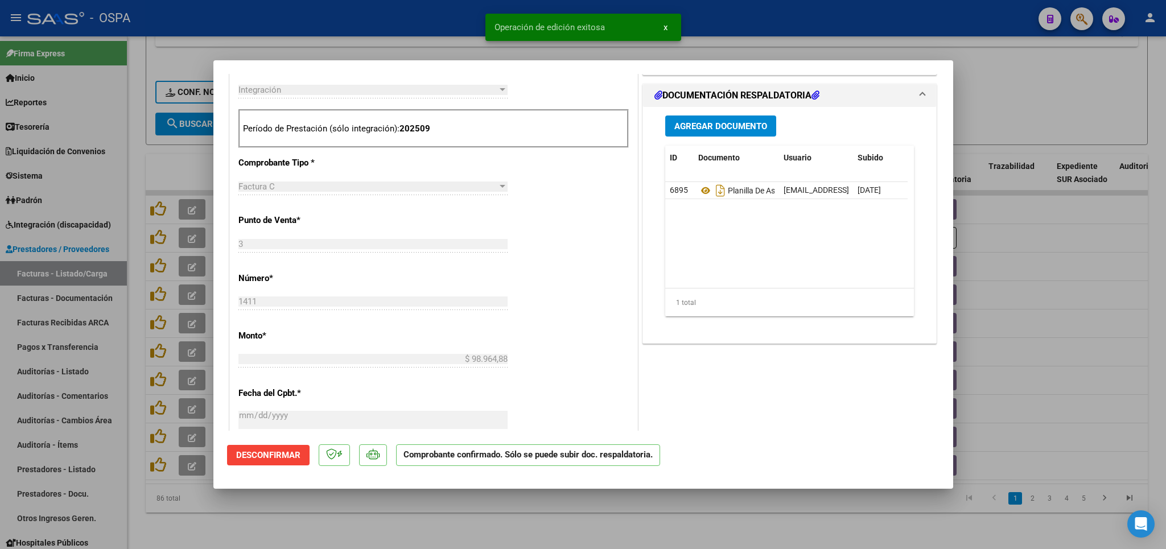
click at [524, 525] on div at bounding box center [583, 274] width 1166 height 549
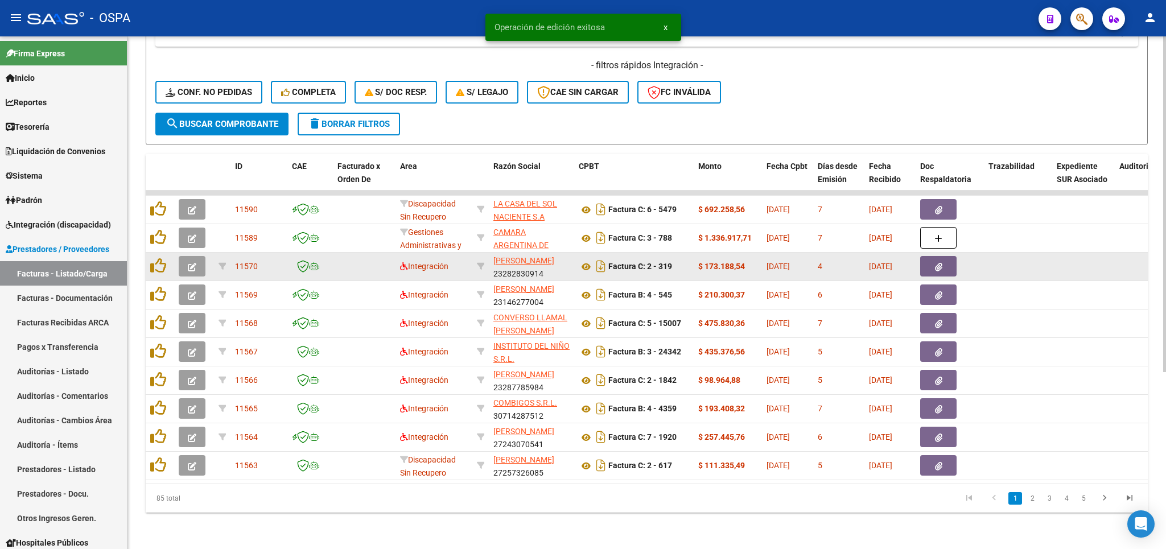
click at [191, 263] on icon "button" at bounding box center [192, 267] width 9 height 9
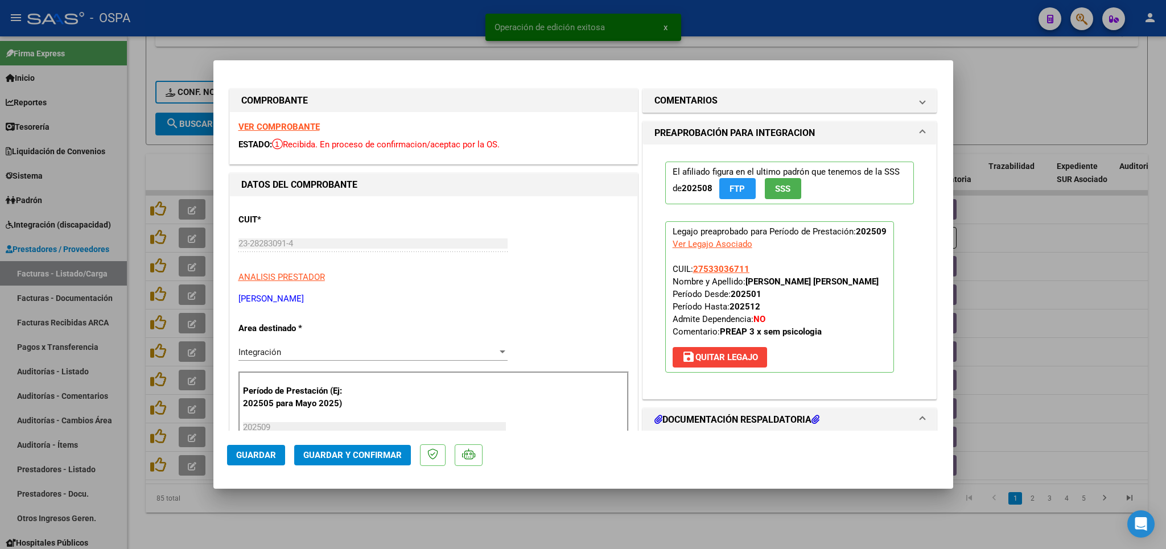
click at [271, 127] on strong "VER COMPROBANTE" at bounding box center [278, 127] width 81 height 10
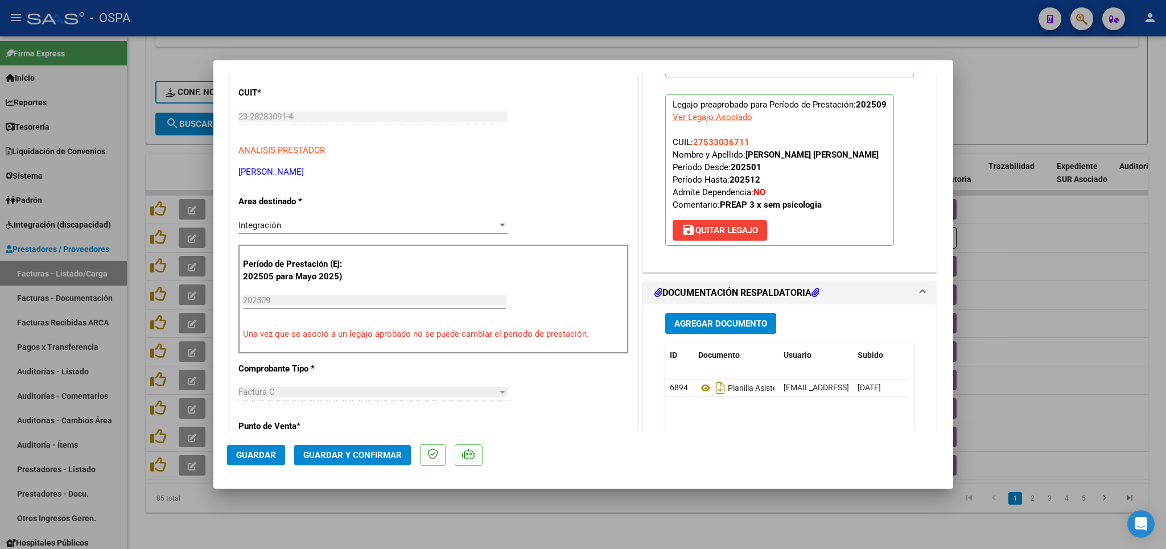
scroll to position [133, 0]
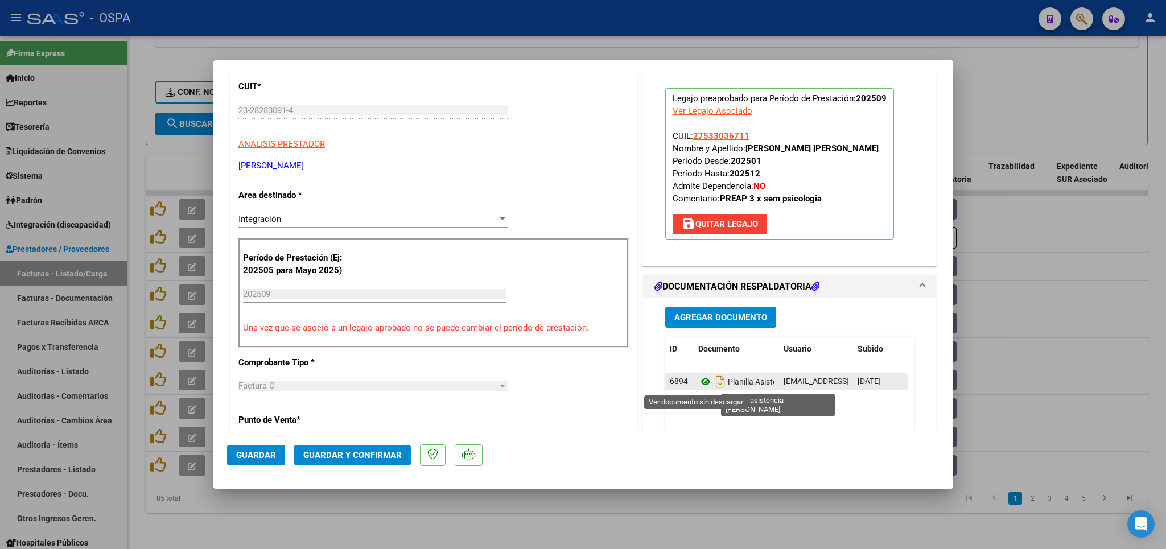
click at [698, 384] on icon at bounding box center [705, 382] width 15 height 14
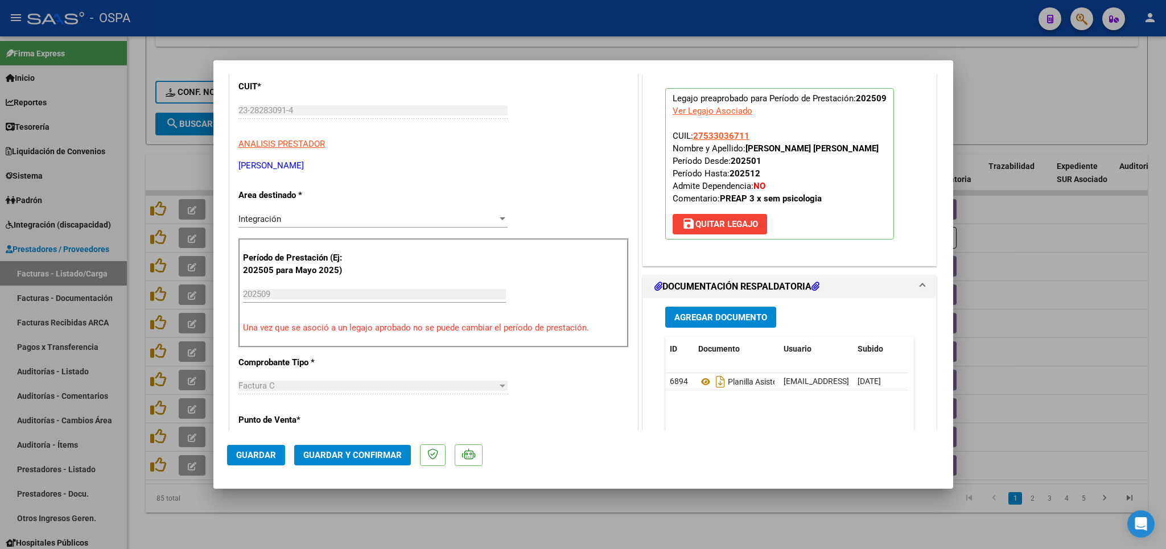
click at [387, 454] on span "Guardar y Confirmar" at bounding box center [352, 455] width 98 height 10
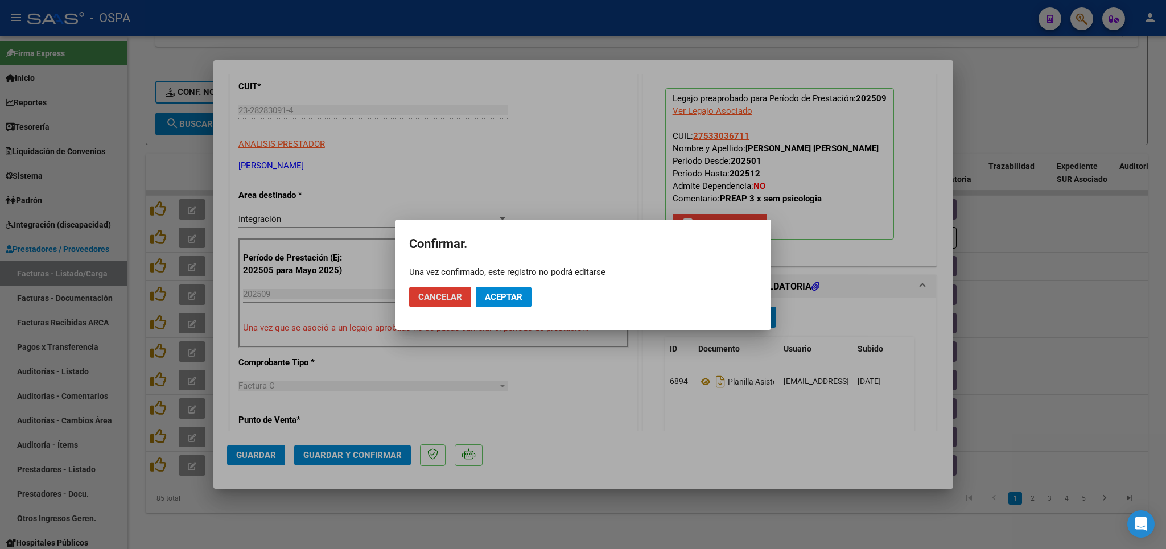
click at [500, 300] on span "Aceptar" at bounding box center [504, 297] width 38 height 10
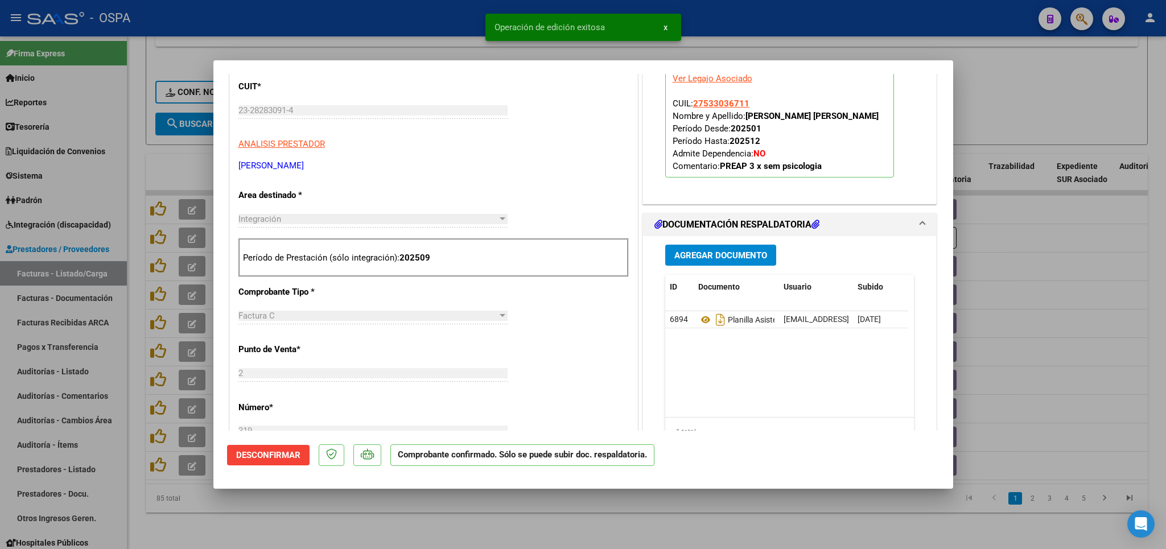
click at [466, 525] on div at bounding box center [583, 274] width 1166 height 549
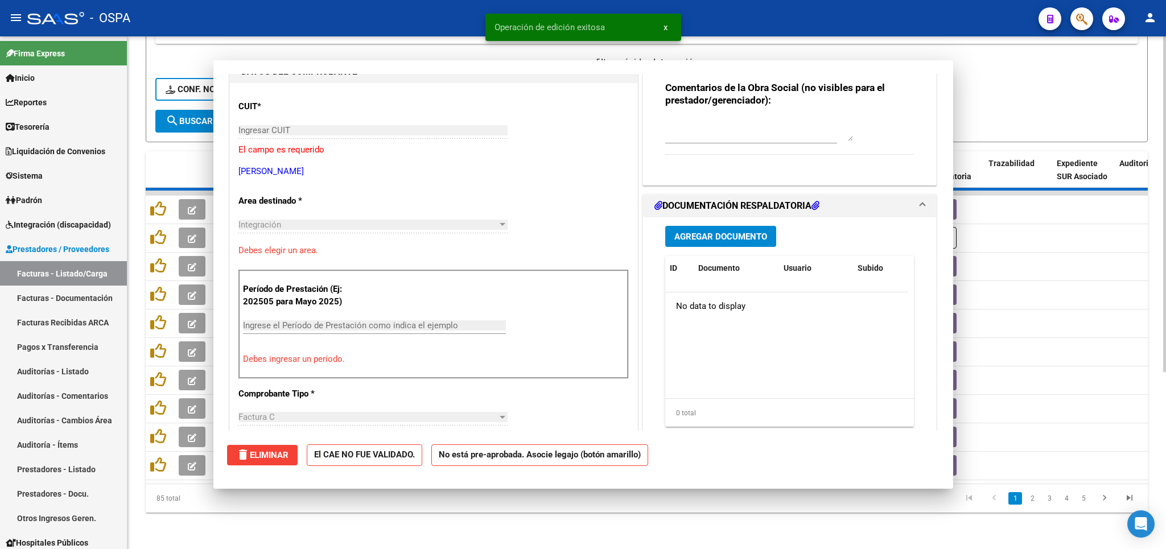
scroll to position [0, 0]
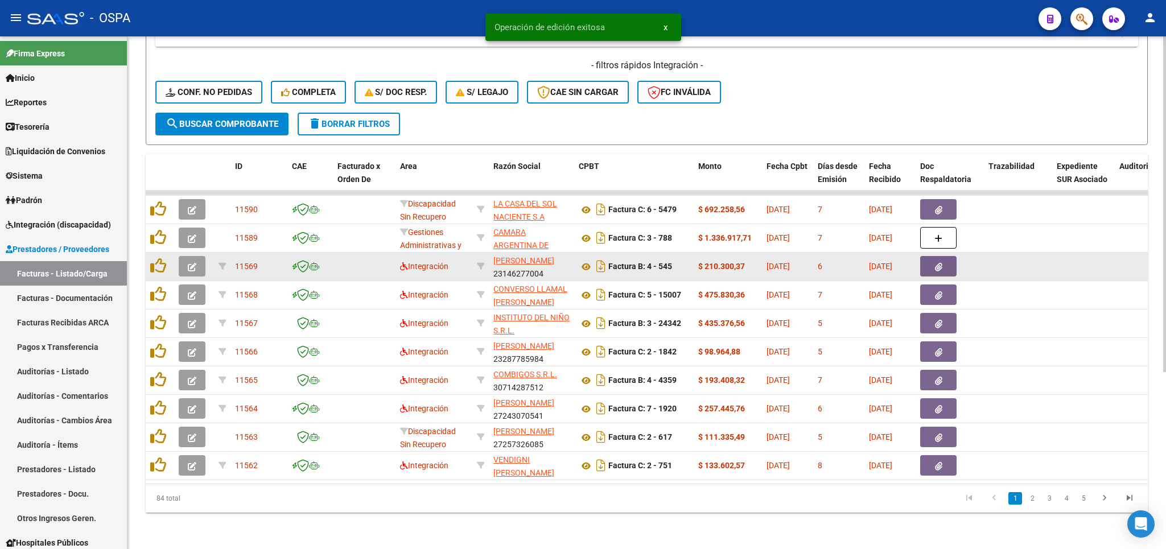
click at [197, 256] on button "button" at bounding box center [192, 266] width 27 height 20
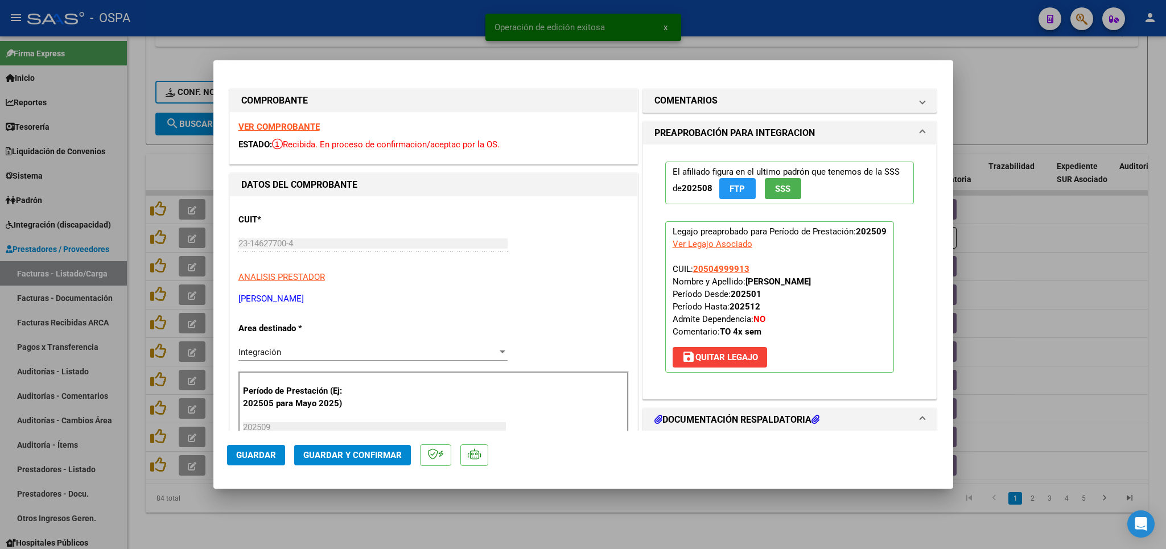
click at [291, 128] on strong "VER COMPROBANTE" at bounding box center [278, 127] width 81 height 10
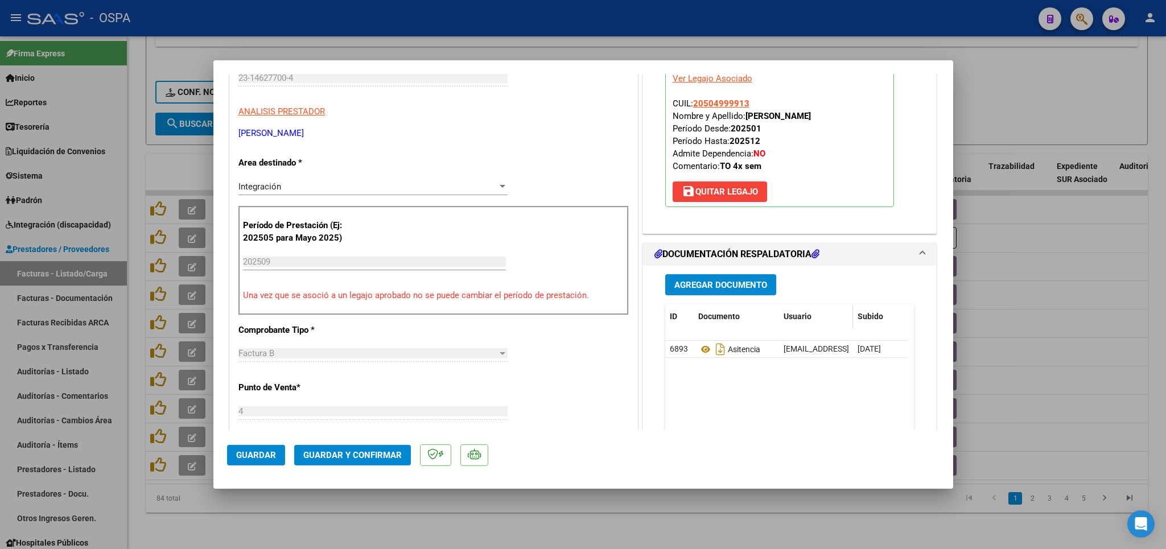
scroll to position [200, 0]
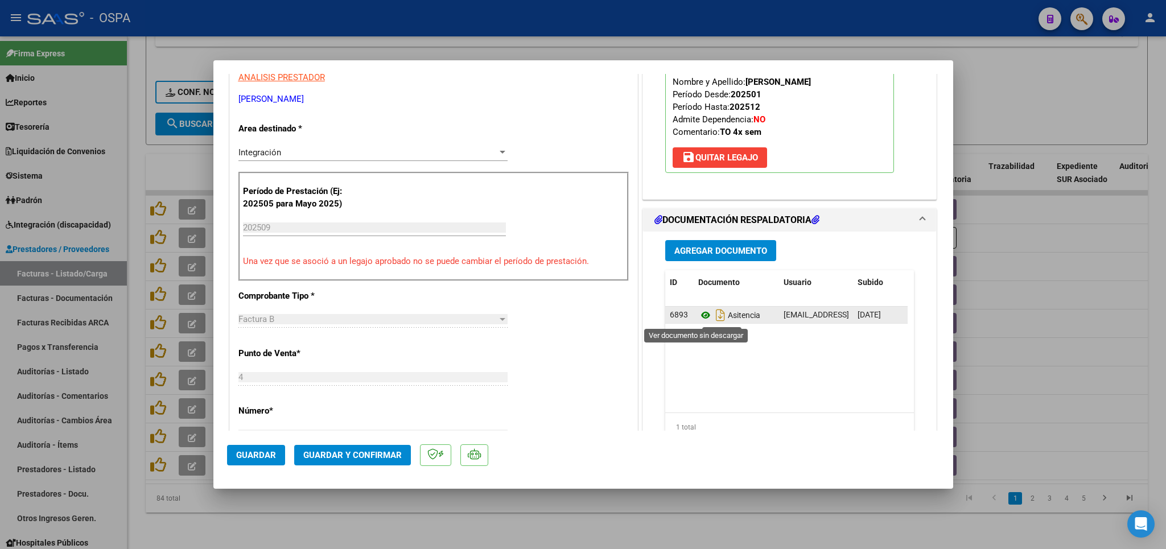
click at [698, 316] on icon at bounding box center [705, 315] width 15 height 14
click at [361, 450] on span "Guardar y Confirmar" at bounding box center [352, 455] width 98 height 10
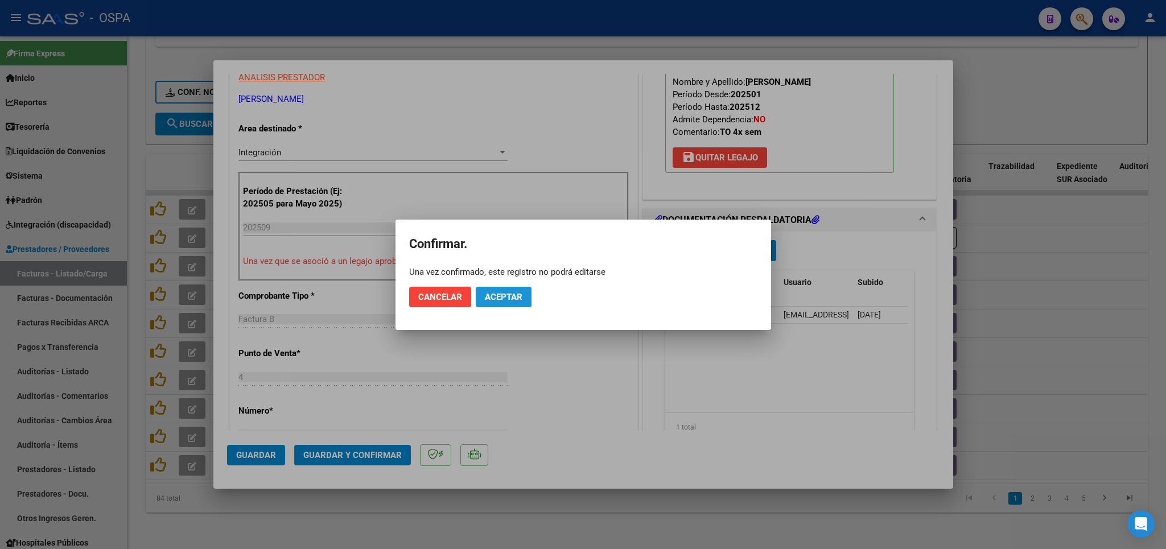
click at [500, 295] on span "Aceptar" at bounding box center [504, 297] width 38 height 10
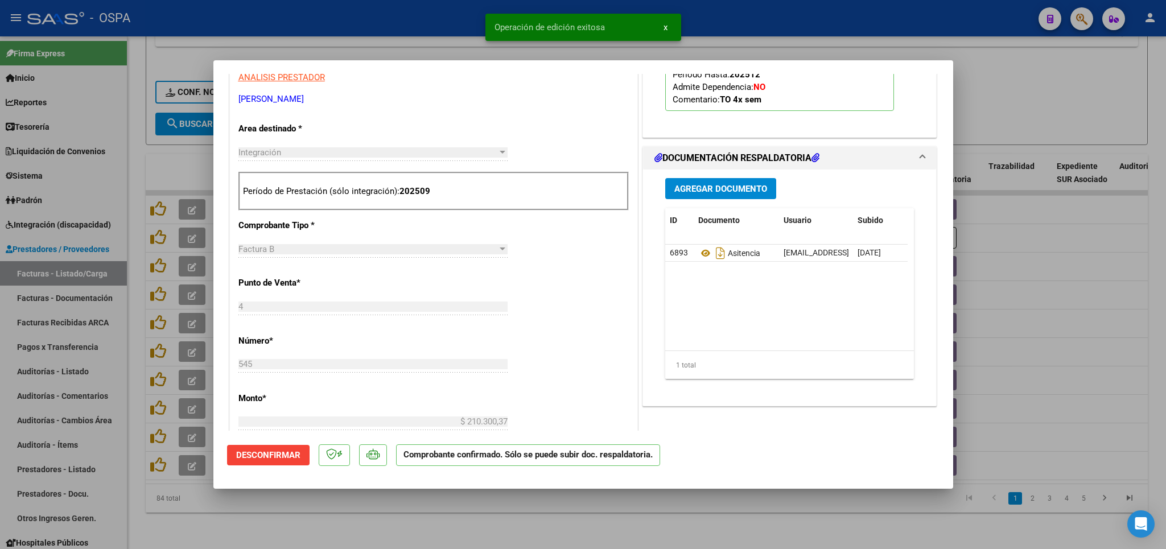
click at [495, 525] on div at bounding box center [583, 274] width 1166 height 549
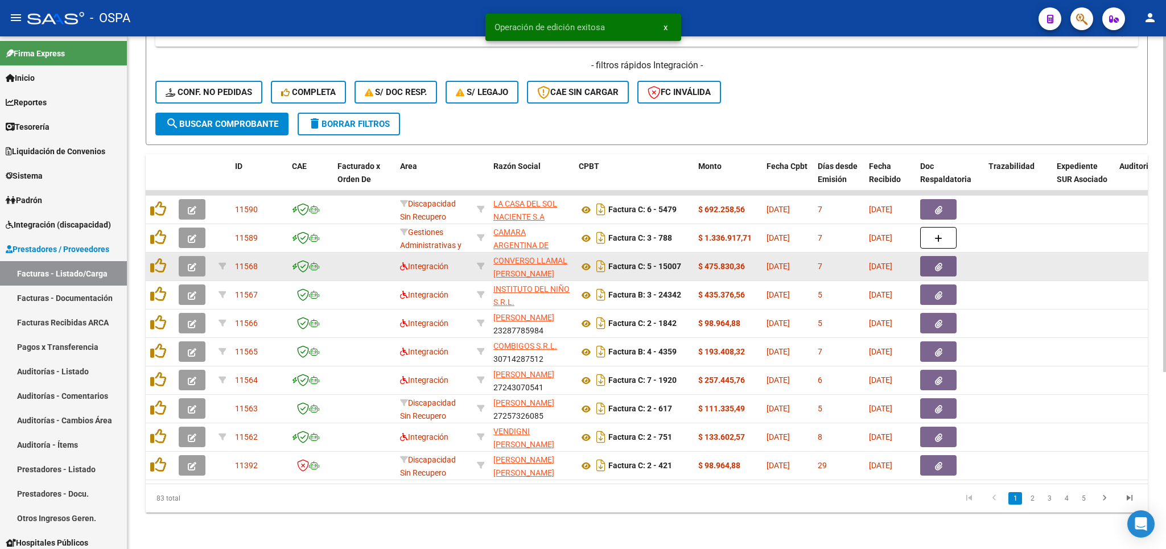
click at [190, 261] on span "button" at bounding box center [192, 266] width 9 height 10
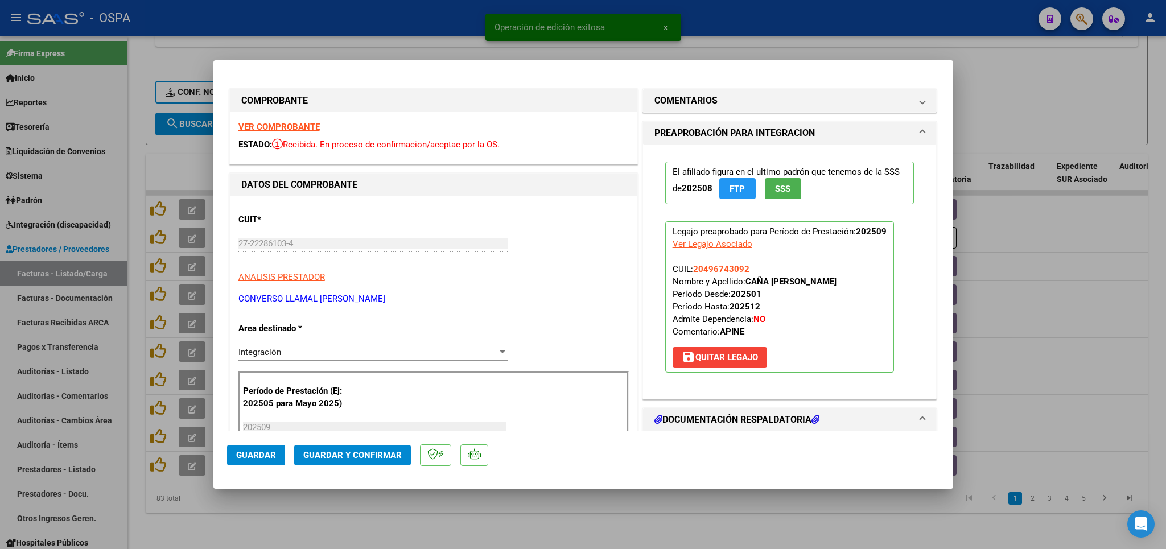
click at [293, 126] on strong "VER COMPROBANTE" at bounding box center [278, 127] width 81 height 10
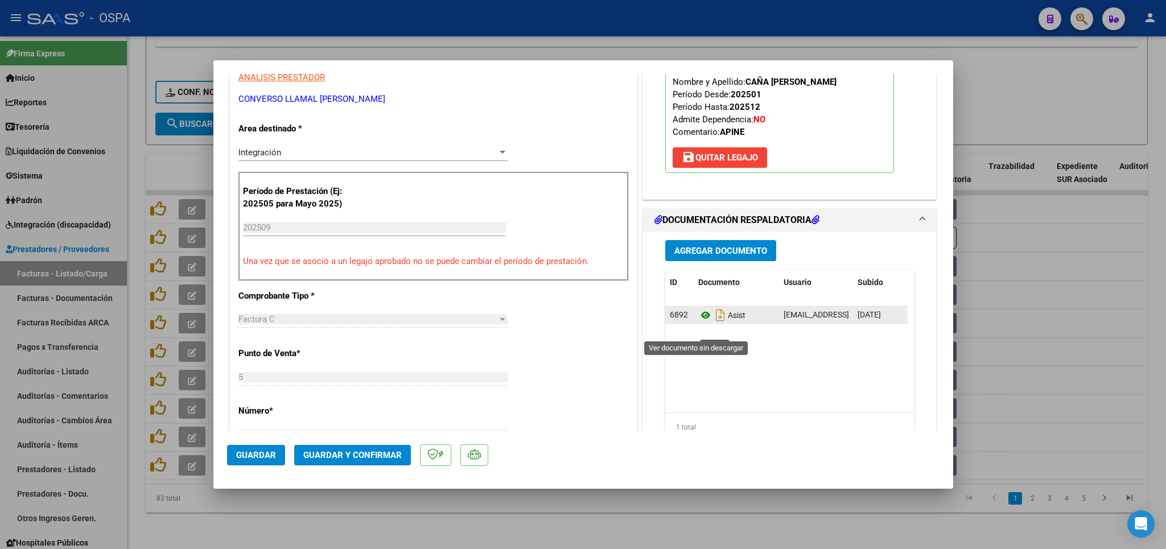
click at [698, 322] on icon at bounding box center [705, 315] width 15 height 14
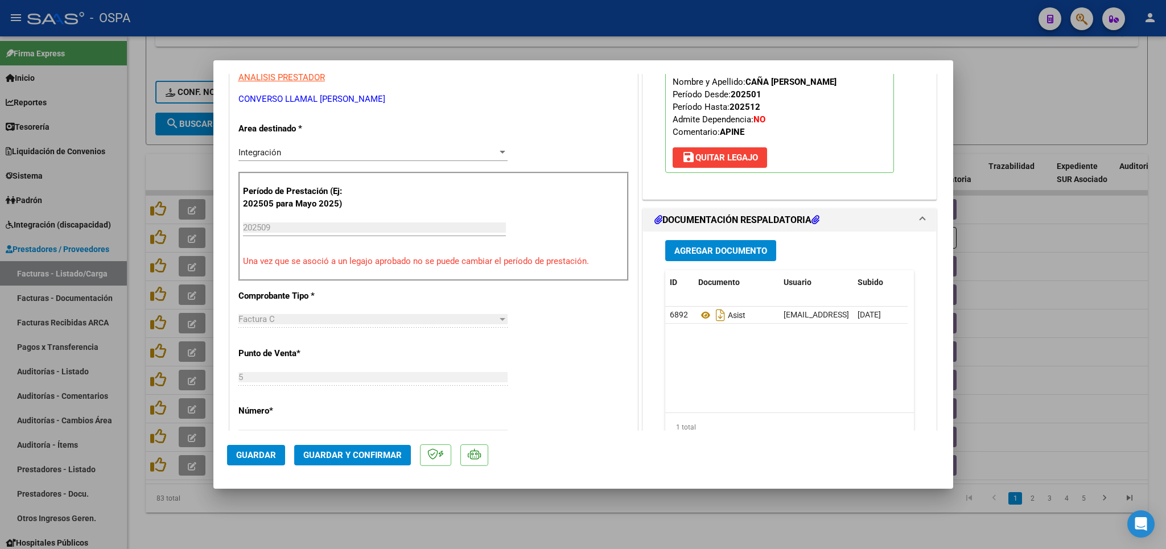
scroll to position [0, 0]
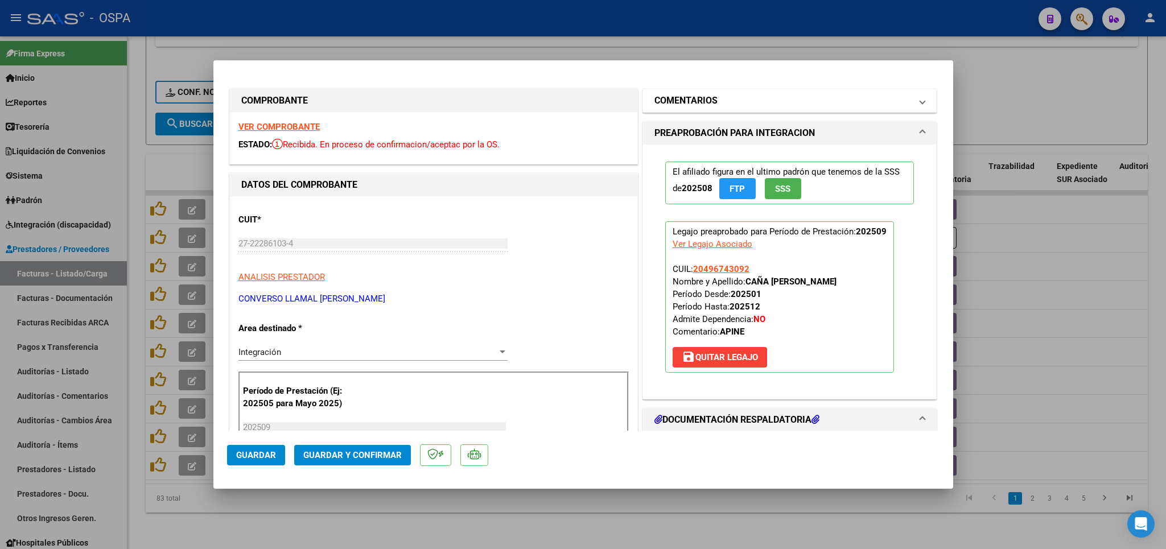
click at [720, 110] on mat-expansion-panel-header "COMENTARIOS" at bounding box center [790, 100] width 294 height 23
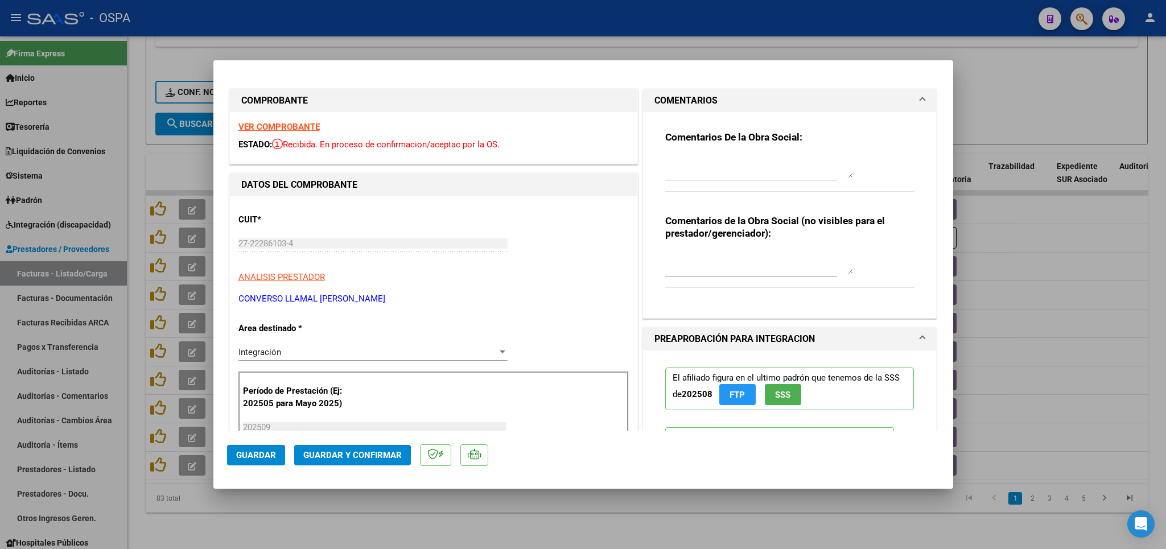
click at [732, 167] on textarea at bounding box center [759, 166] width 188 height 23
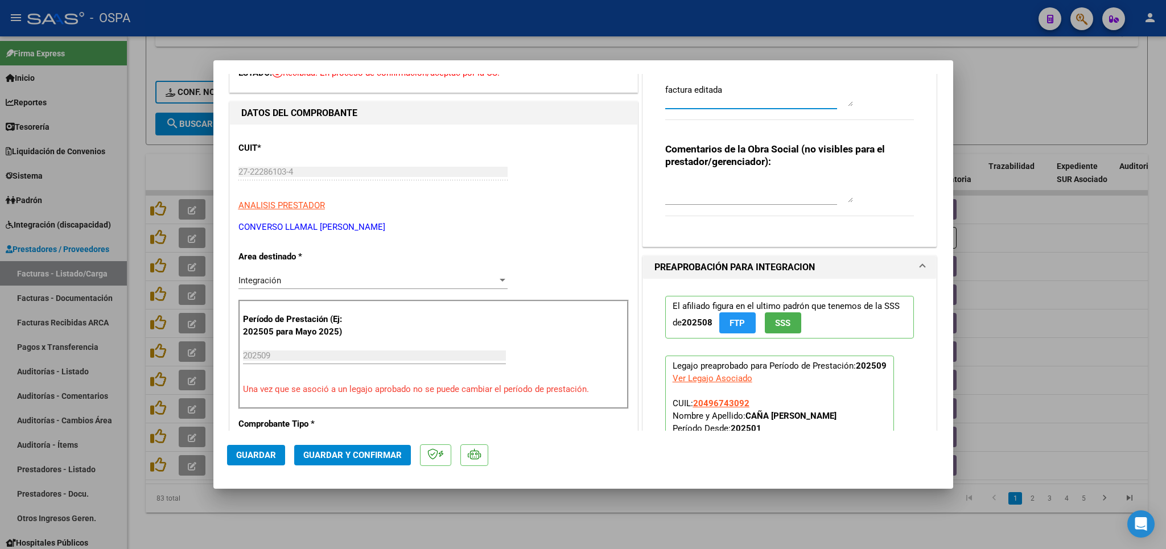
scroll to position [67, 0]
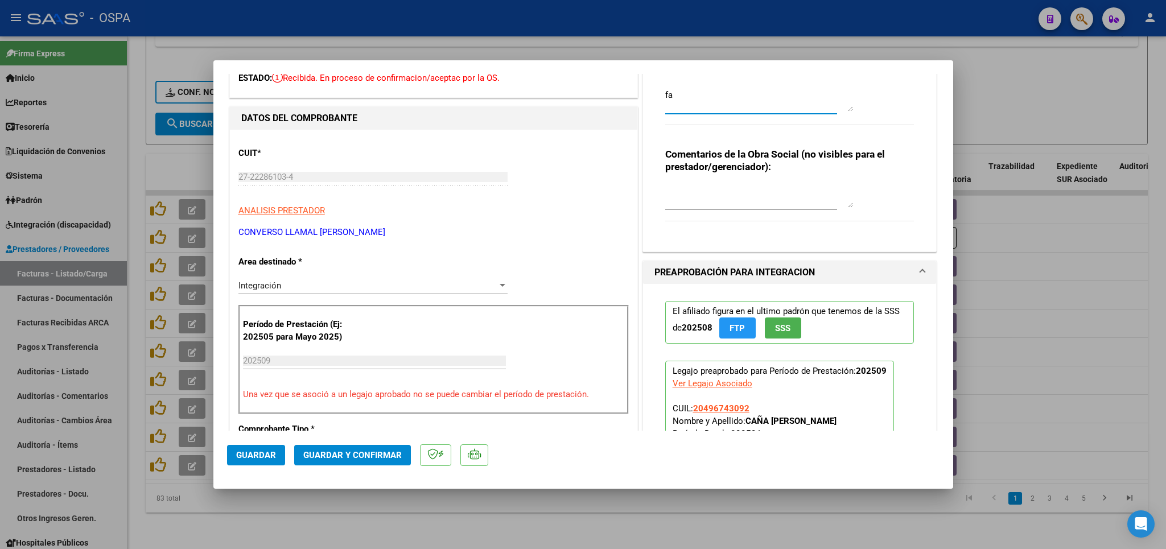
type textarea "f"
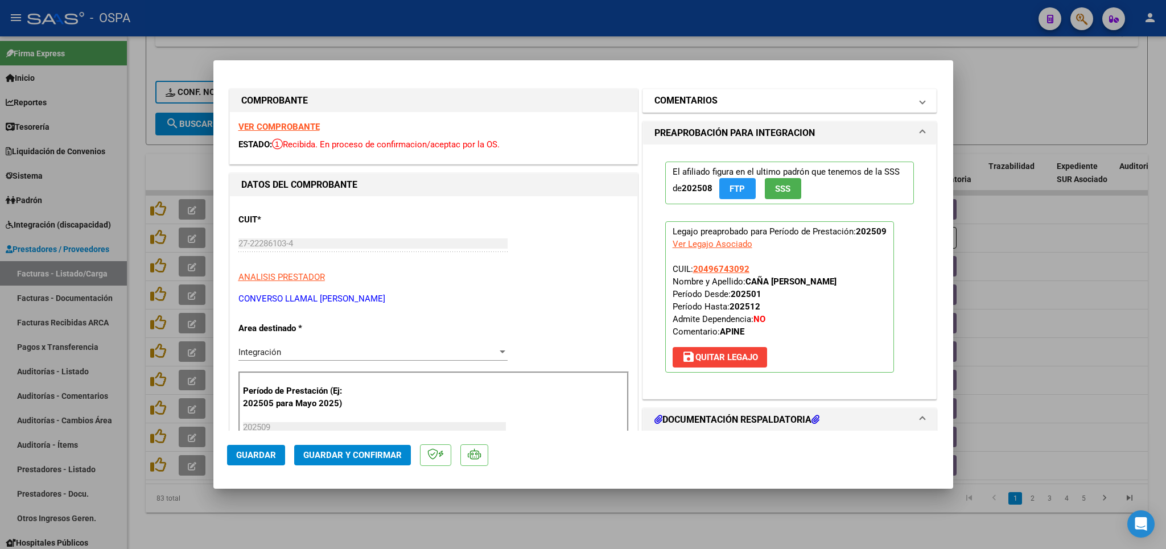
click at [822, 105] on mat-panel-title "COMENTARIOS" at bounding box center [782, 101] width 257 height 14
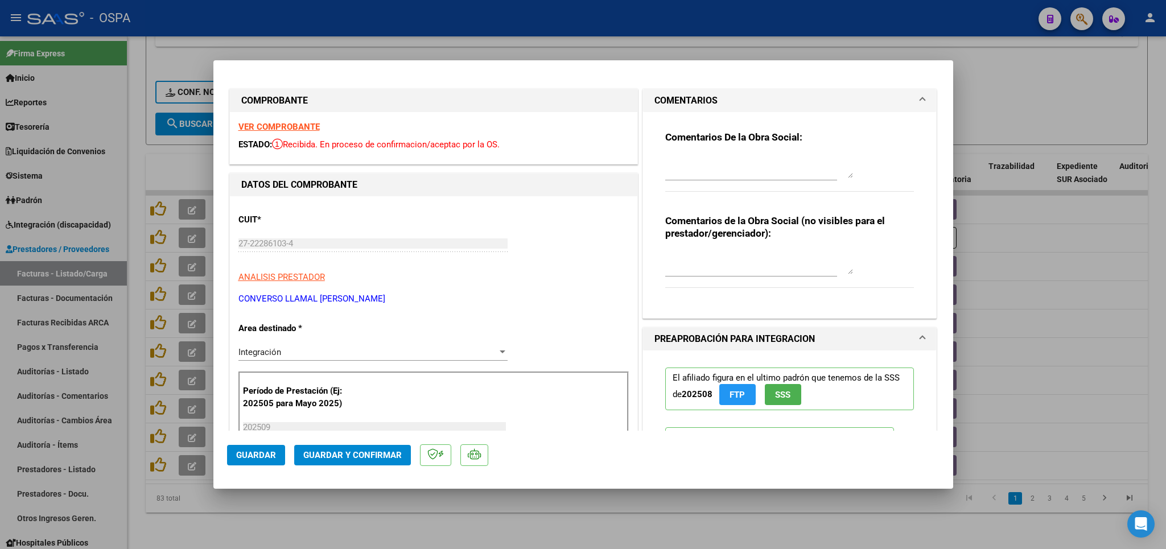
click at [683, 165] on textarea at bounding box center [759, 166] width 188 height 23
click at [747, 174] on textarea "planilla editada subir nueva planilla, proxima planilla editada no se aonara fa…" at bounding box center [759, 166] width 188 height 23
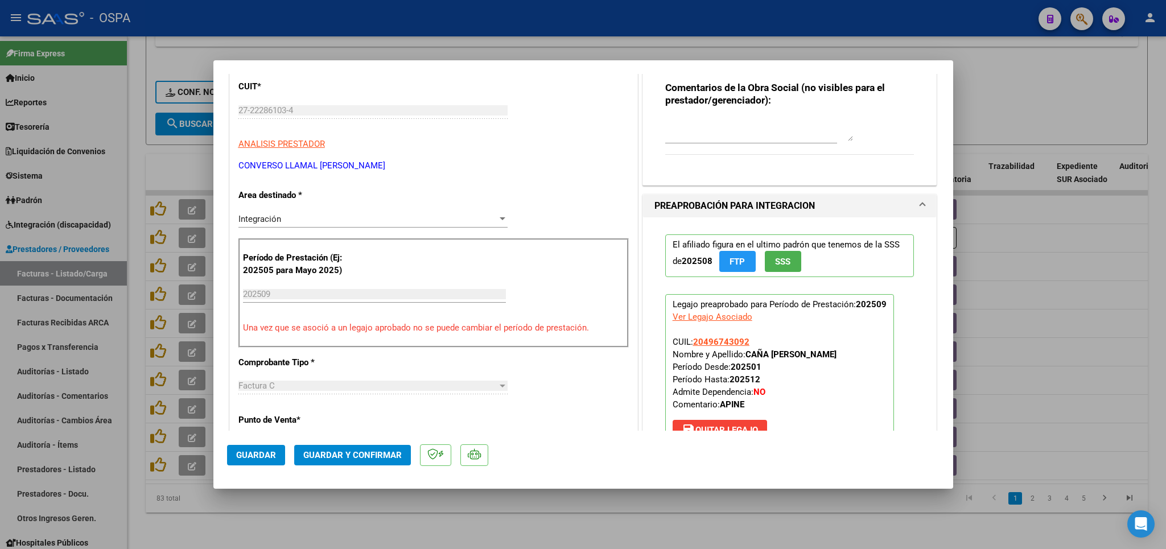
scroll to position [200, 0]
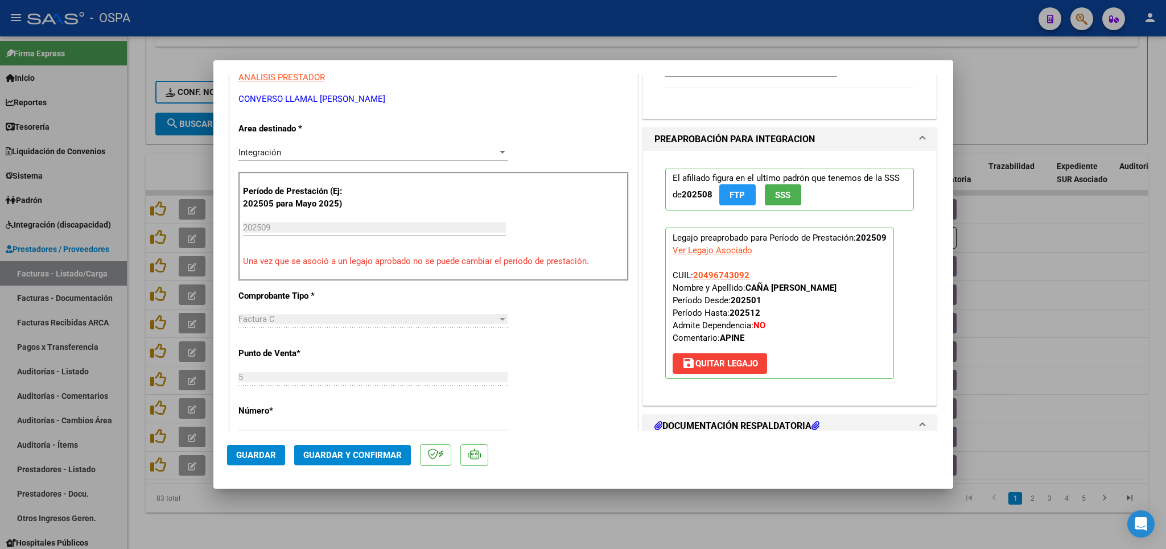
type textarea "planilla editada subir nueva planilla, proxima planilla editada no se abonara f…"
click at [249, 459] on span "Guardar" at bounding box center [256, 455] width 40 height 10
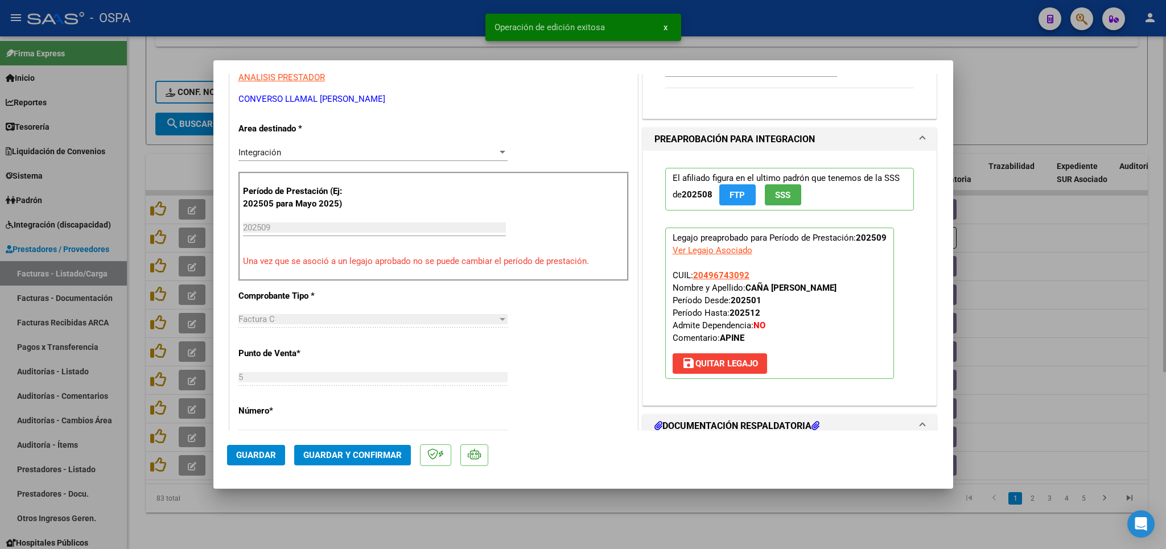
click at [377, 525] on div at bounding box center [583, 274] width 1166 height 549
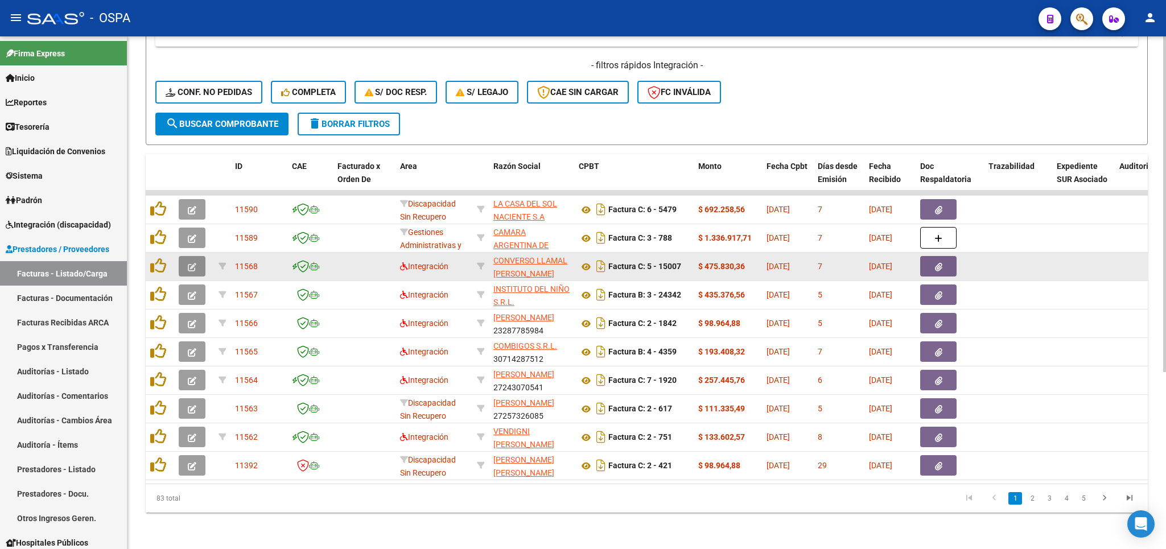
click at [192, 263] on icon "button" at bounding box center [192, 267] width 9 height 9
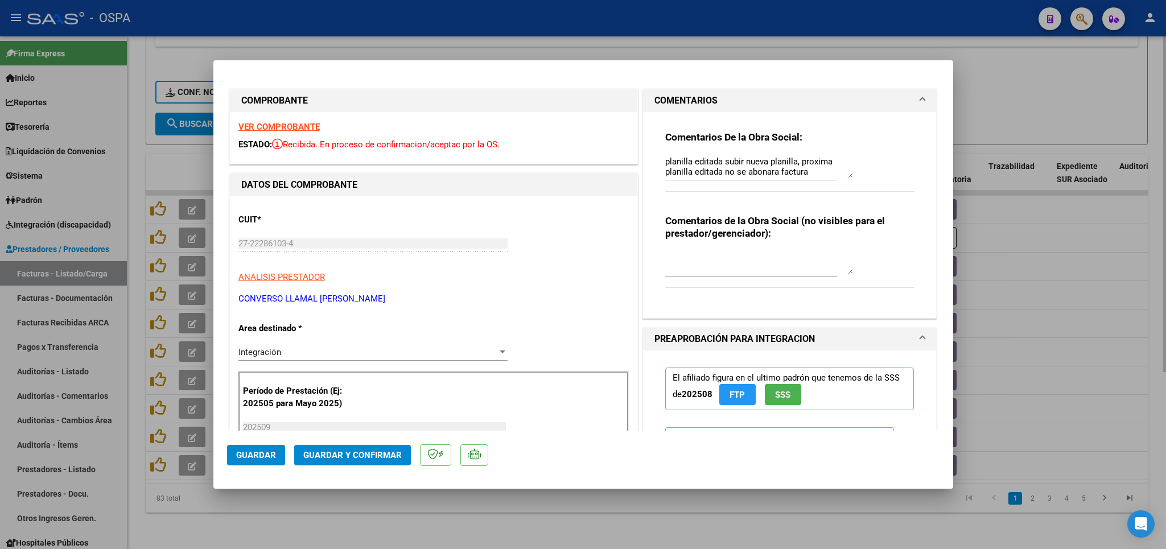
drag, startPoint x: 368, startPoint y: 517, endPoint x: 366, endPoint y: 524, distance: 7.0
click at [368, 520] on div at bounding box center [583, 274] width 1166 height 549
type input "$ 0,00"
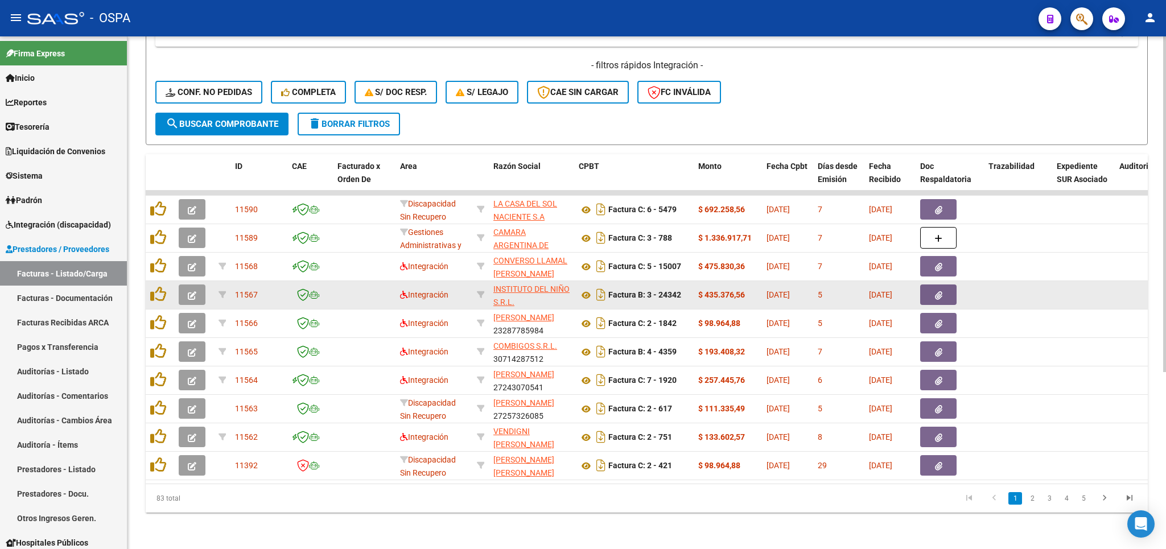
click at [188, 285] on button "button" at bounding box center [192, 295] width 27 height 20
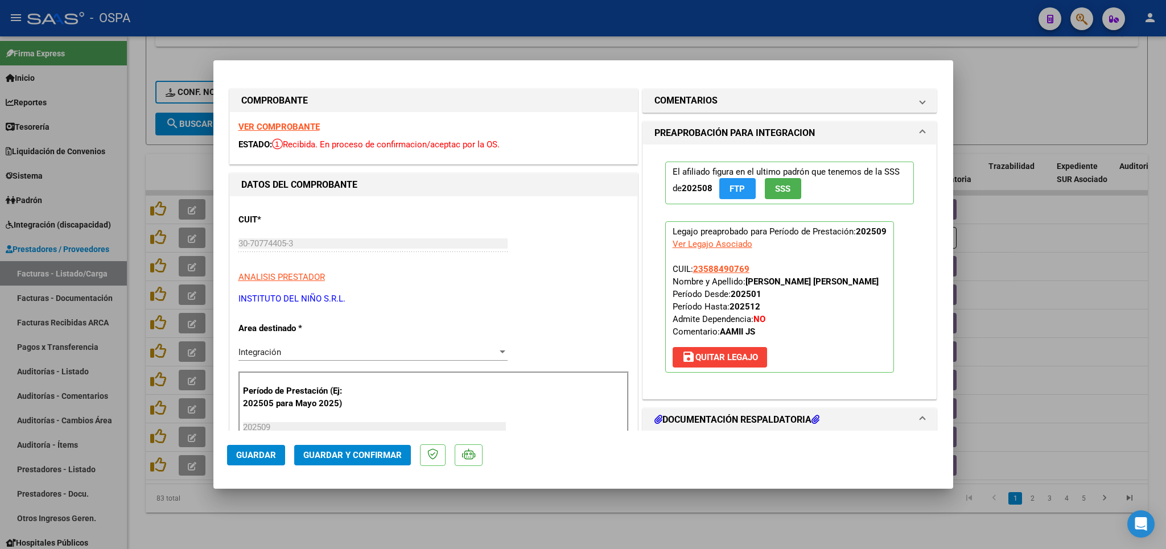
click at [271, 126] on strong "VER COMPROBANTE" at bounding box center [278, 127] width 81 height 10
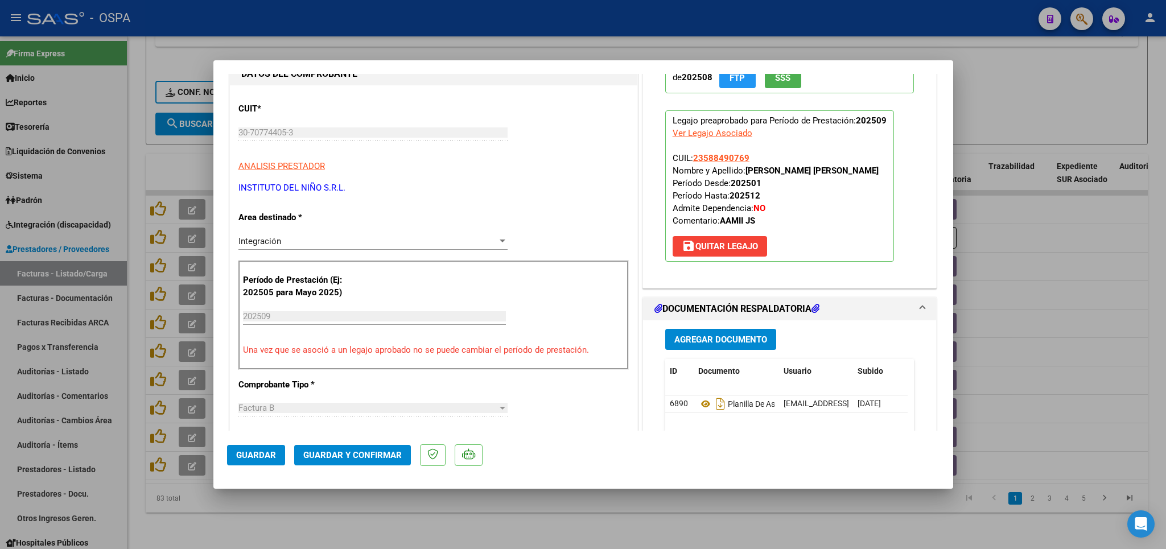
scroll to position [133, 0]
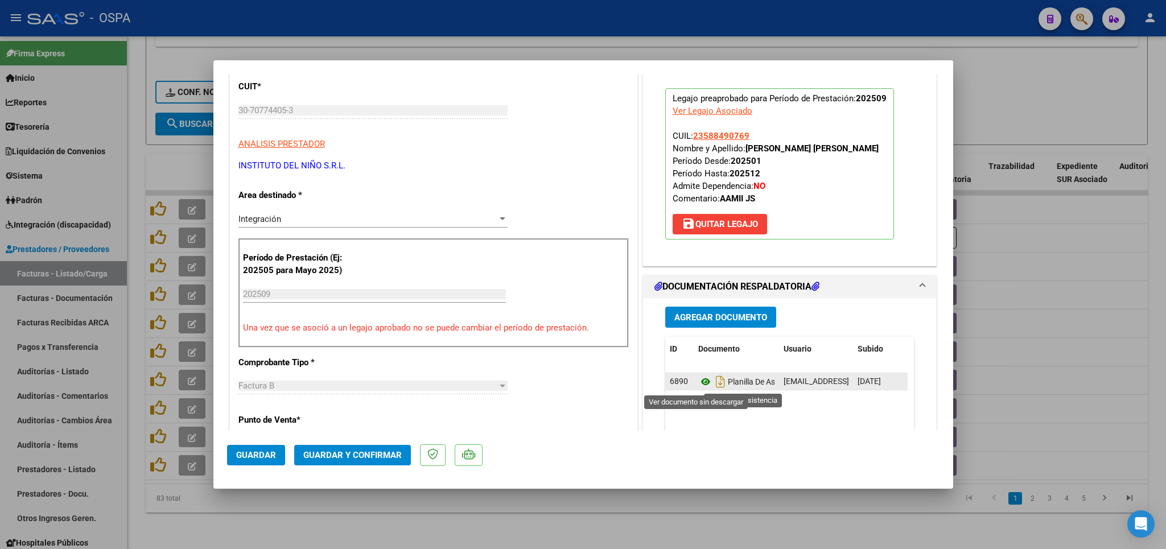
click at [698, 387] on icon at bounding box center [705, 382] width 15 height 14
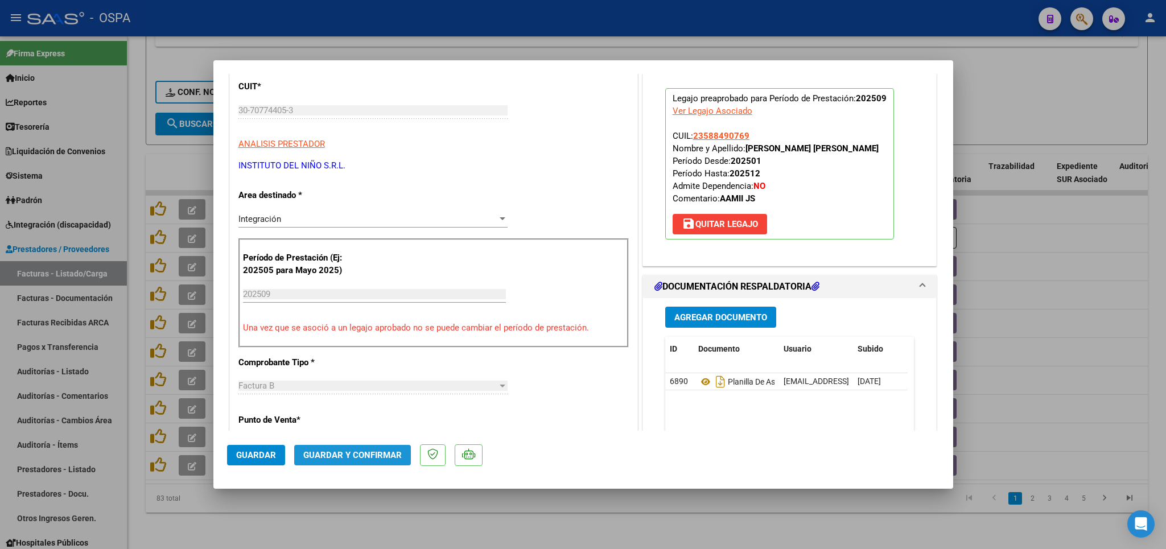
click at [365, 455] on span "Guardar y Confirmar" at bounding box center [352, 455] width 98 height 10
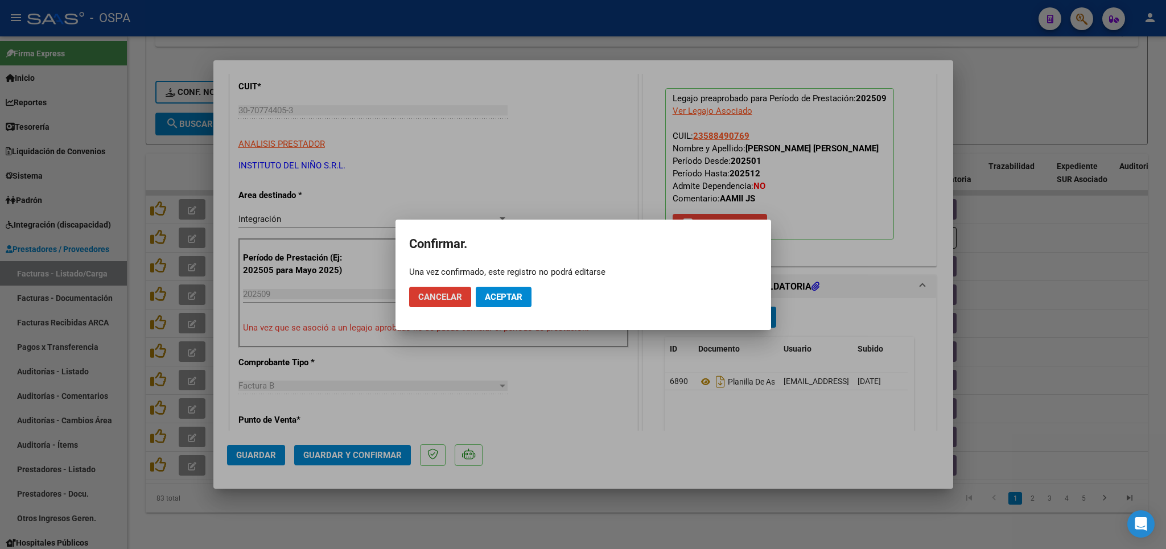
click at [507, 302] on button "Aceptar" at bounding box center [504, 297] width 56 height 20
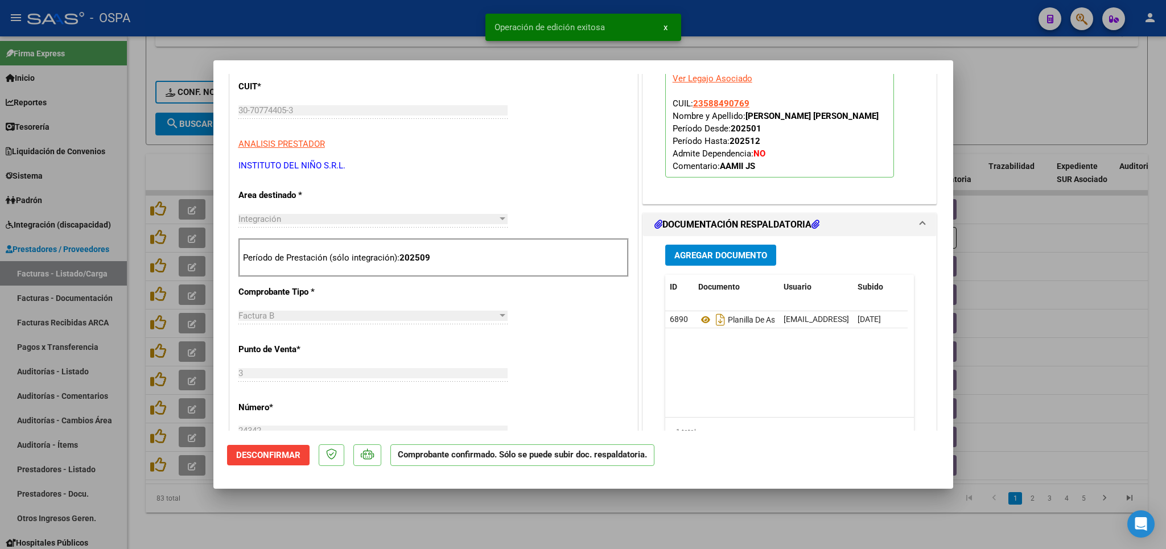
click at [418, 525] on div at bounding box center [583, 274] width 1166 height 549
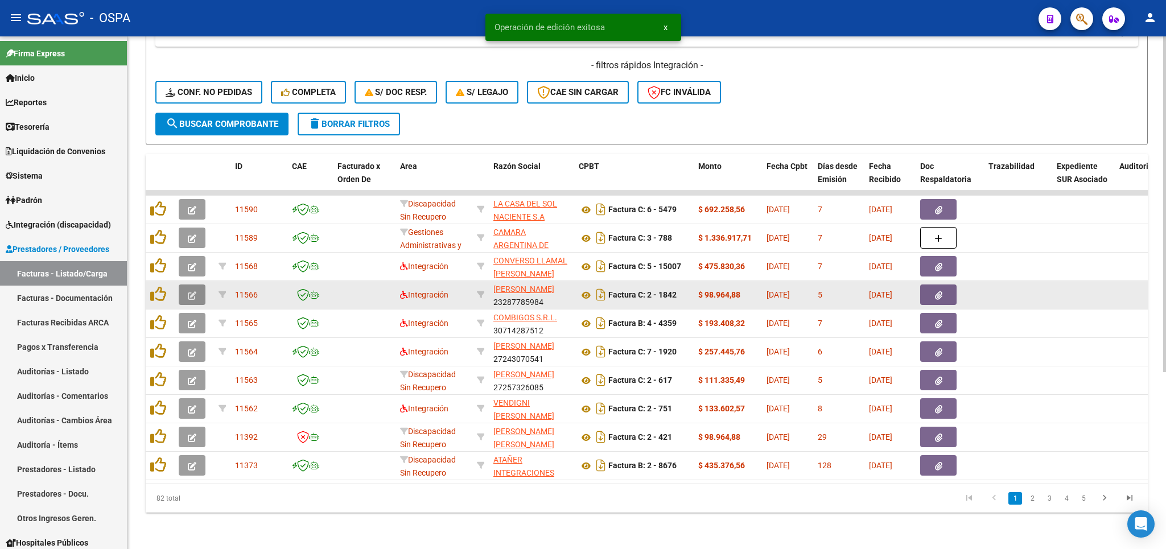
drag, startPoint x: 201, startPoint y: 273, endPoint x: 196, endPoint y: 290, distance: 17.8
click at [196, 290] on button "button" at bounding box center [192, 295] width 27 height 20
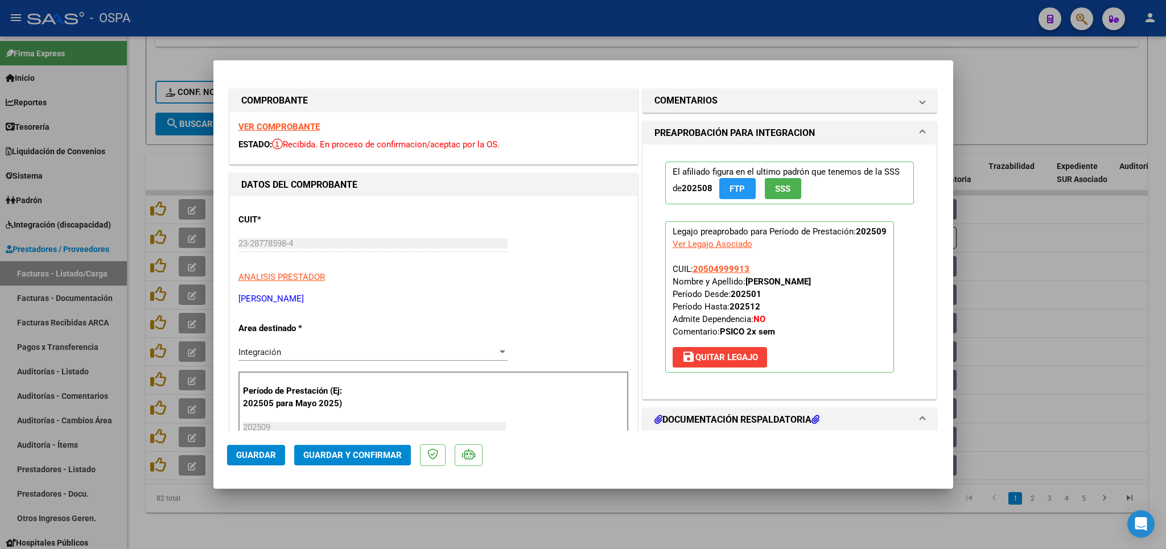
click at [253, 124] on strong "VER COMPROBANTE" at bounding box center [278, 127] width 81 height 10
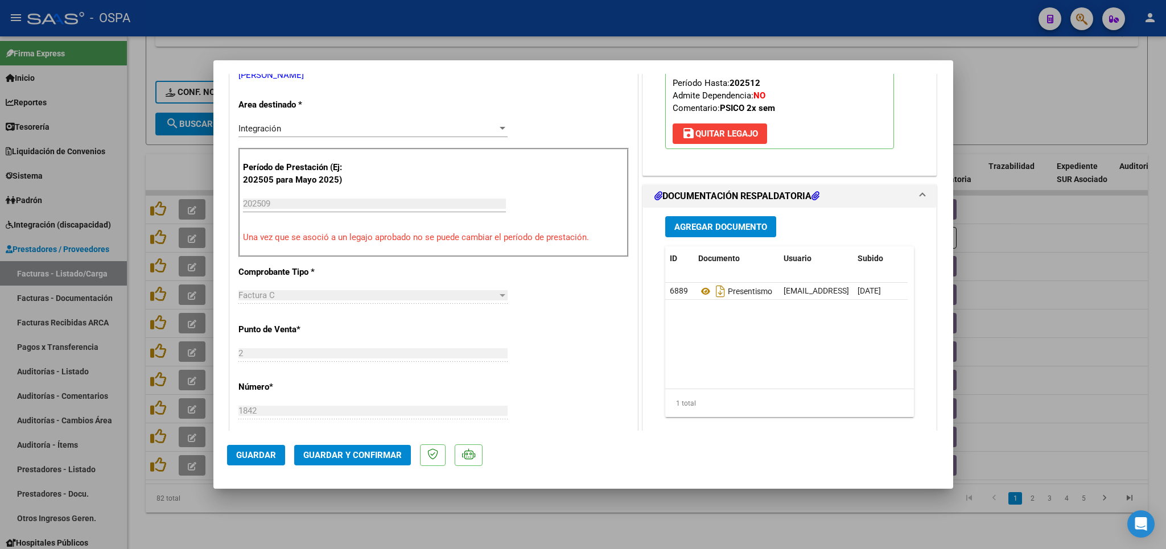
scroll to position [266, 0]
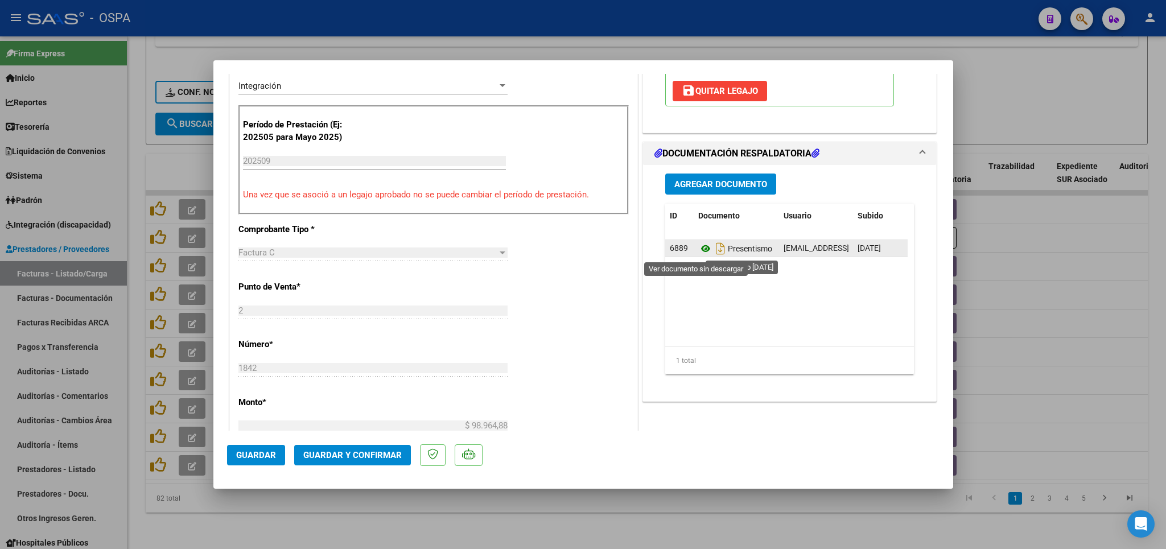
click at [698, 252] on icon at bounding box center [705, 249] width 15 height 14
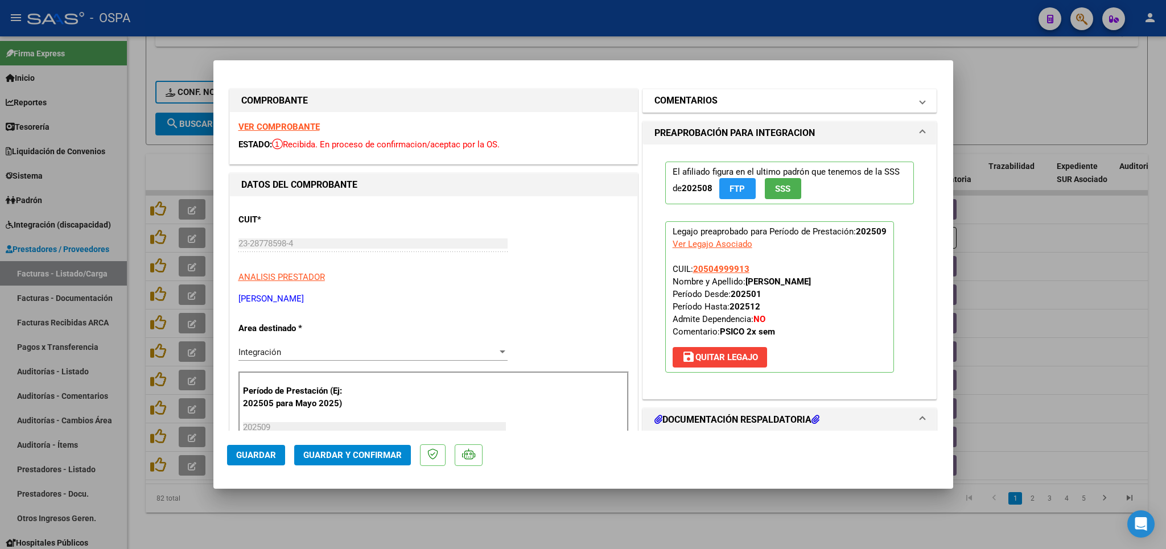
click at [751, 106] on mat-panel-title "COMENTARIOS" at bounding box center [782, 101] width 257 height 14
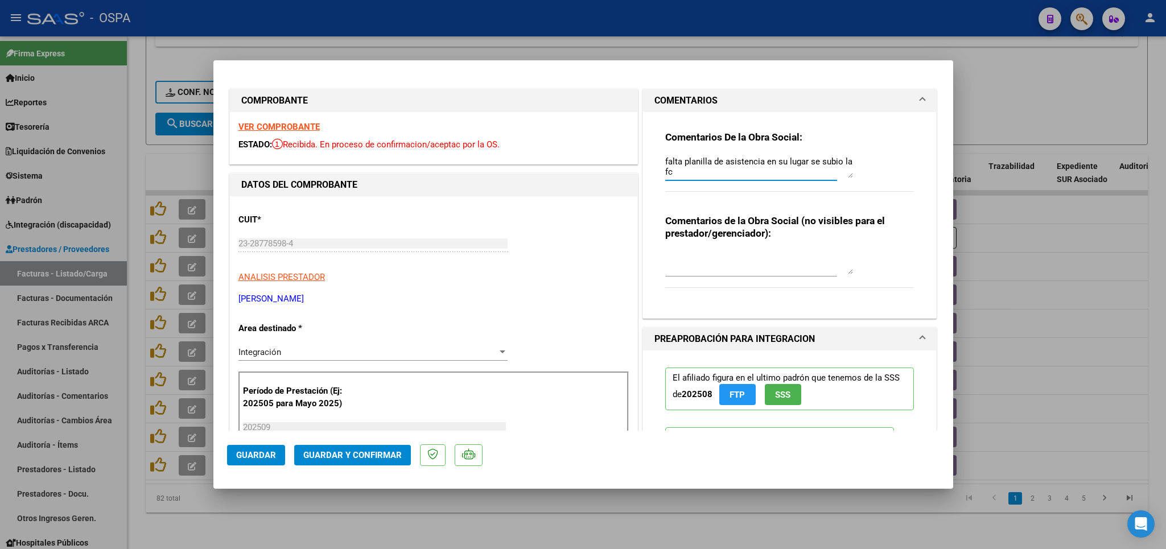
click at [717, 165] on textarea "falta planilla de asistencia en su lugar se subio la fc" at bounding box center [759, 166] width 188 height 23
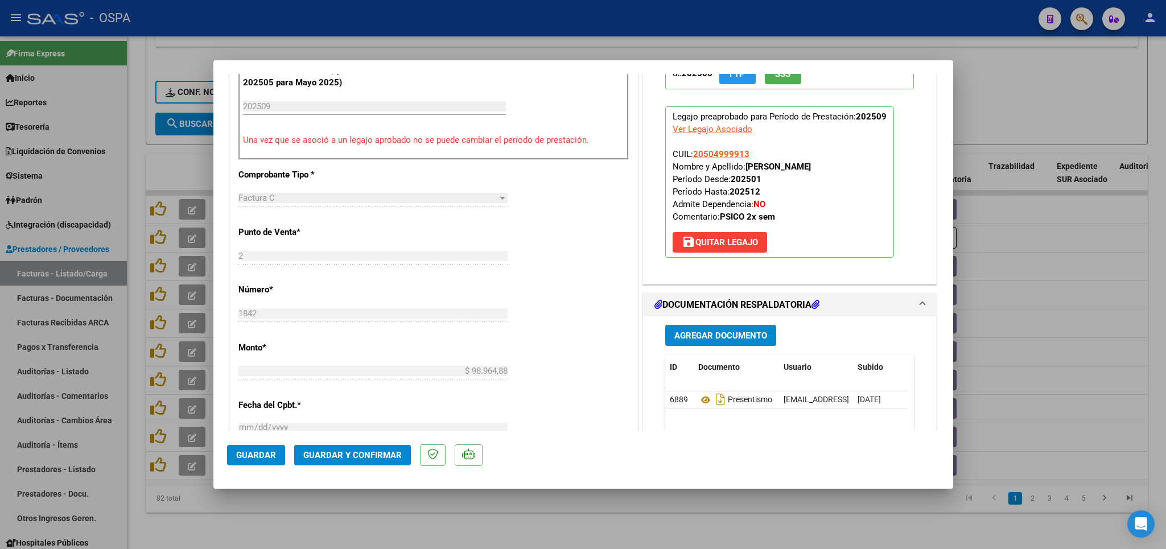
scroll to position [333, 0]
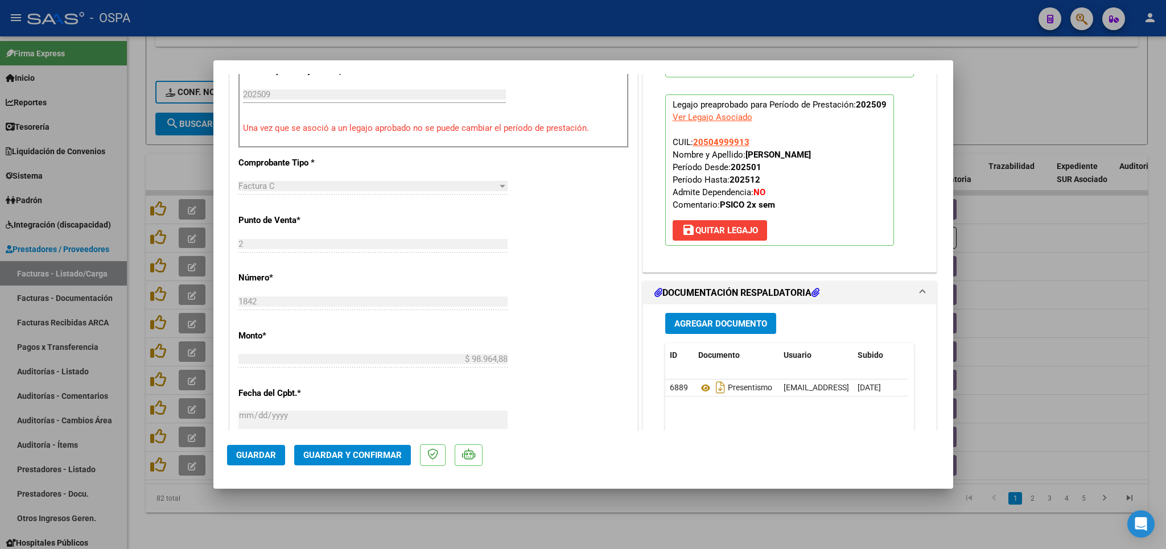
type textarea "falta planilla de asistencia en su lugar se subio la fc"
click at [256, 457] on span "Guardar" at bounding box center [256, 455] width 40 height 10
click at [1084, 97] on div at bounding box center [583, 274] width 1166 height 549
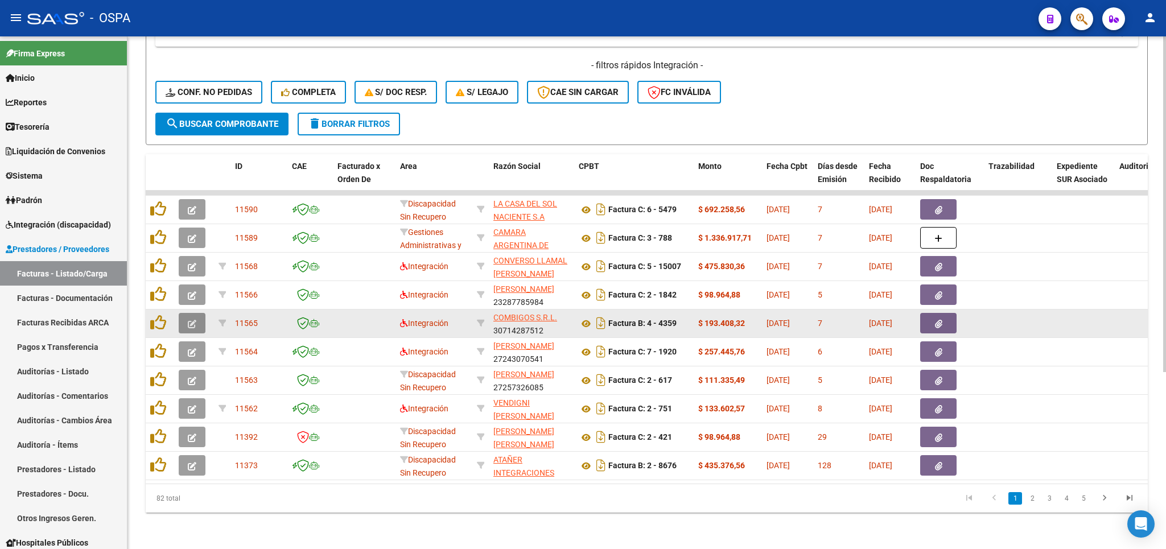
click at [196, 320] on icon "button" at bounding box center [192, 324] width 9 height 9
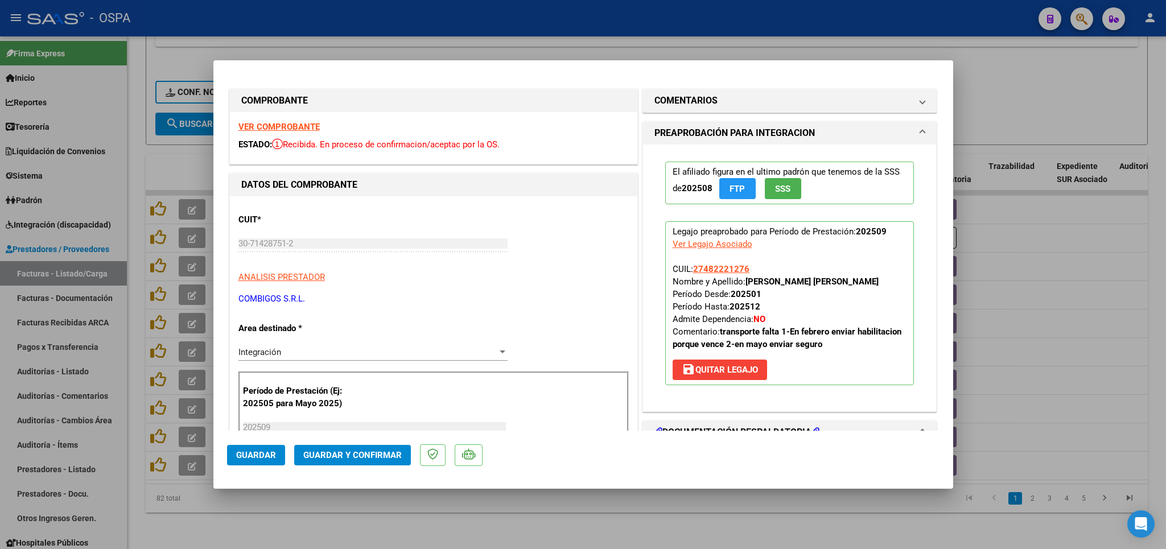
click at [299, 126] on strong "VER COMPROBANTE" at bounding box center [278, 127] width 81 height 10
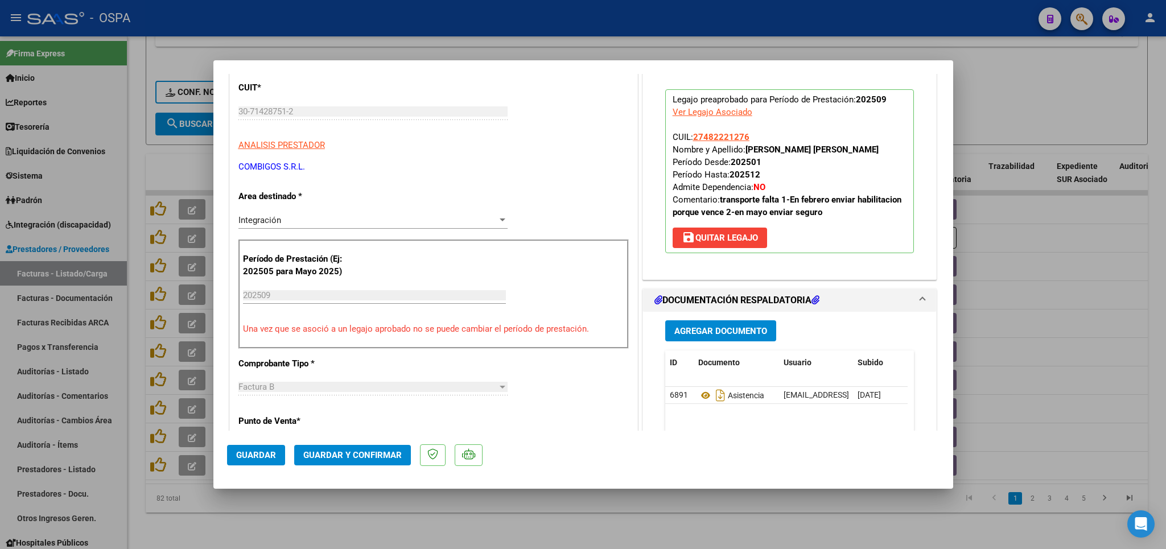
scroll to position [133, 0]
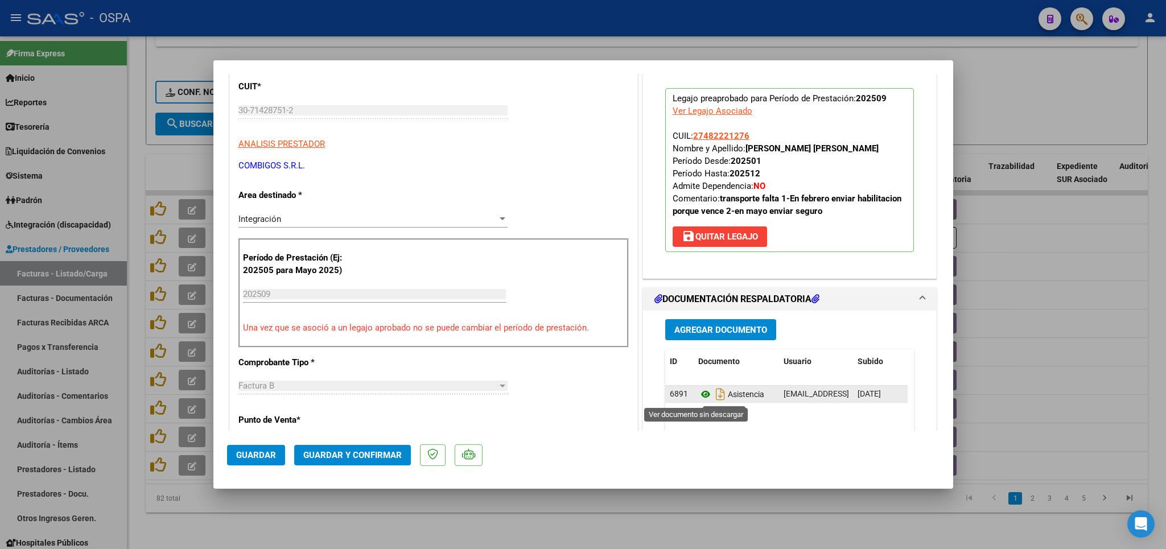
click at [698, 401] on icon at bounding box center [705, 395] width 15 height 14
click at [377, 455] on span "Guardar y Confirmar" at bounding box center [352, 455] width 98 height 10
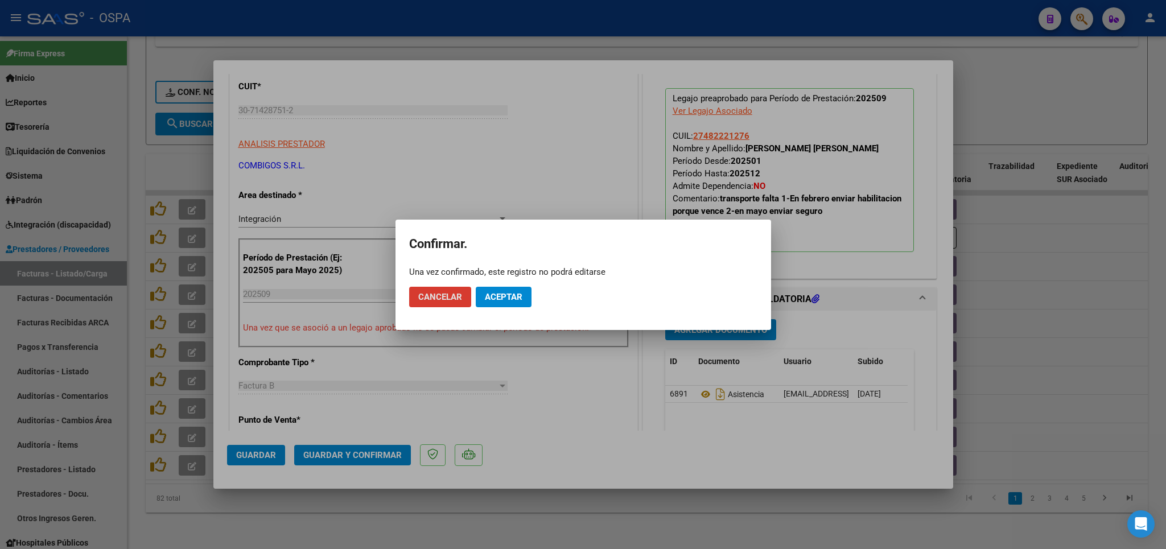
click at [522, 295] on button "Aceptar" at bounding box center [504, 297] width 56 height 20
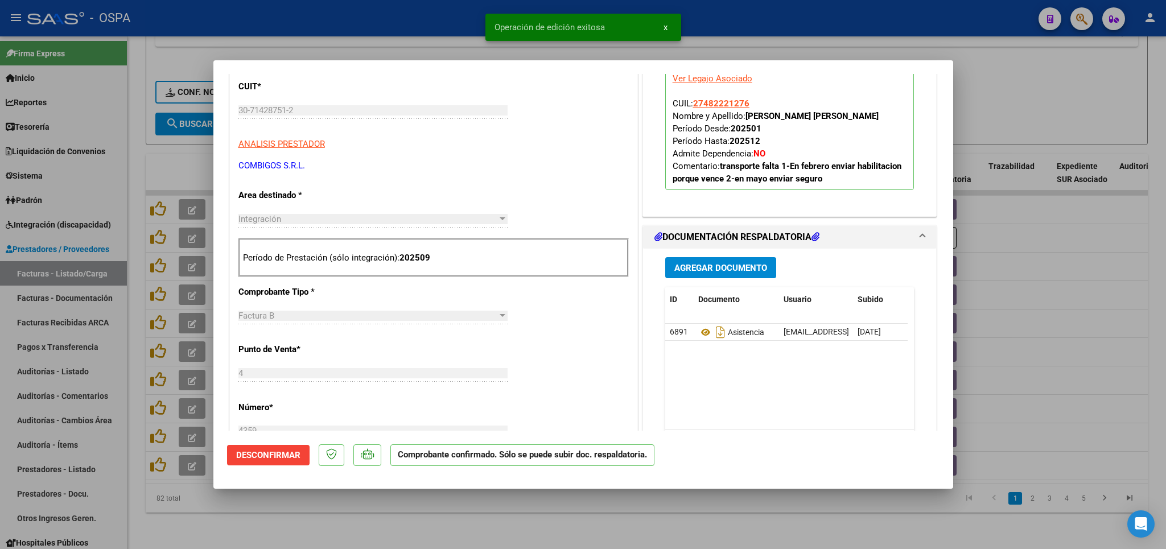
click at [476, 525] on div at bounding box center [583, 274] width 1166 height 549
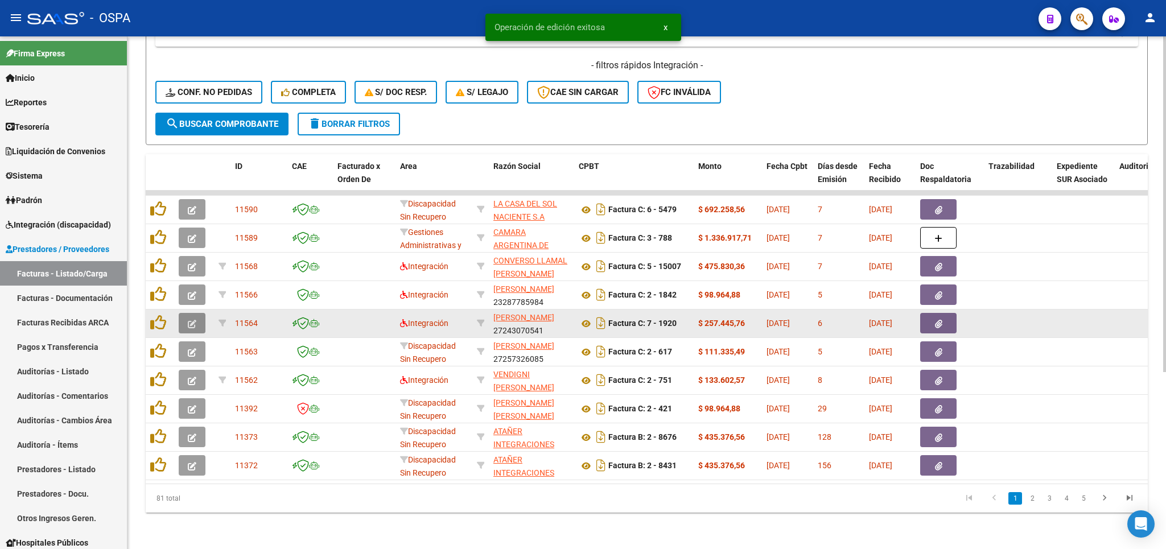
click at [194, 320] on icon "button" at bounding box center [192, 324] width 9 height 9
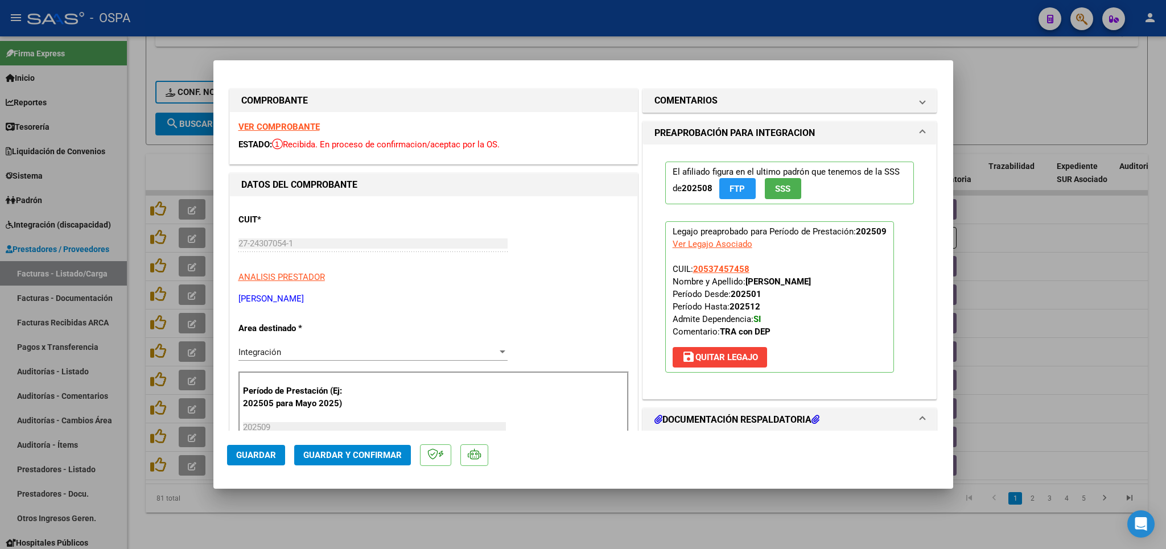
click at [285, 129] on strong "VER COMPROBANTE" at bounding box center [278, 127] width 81 height 10
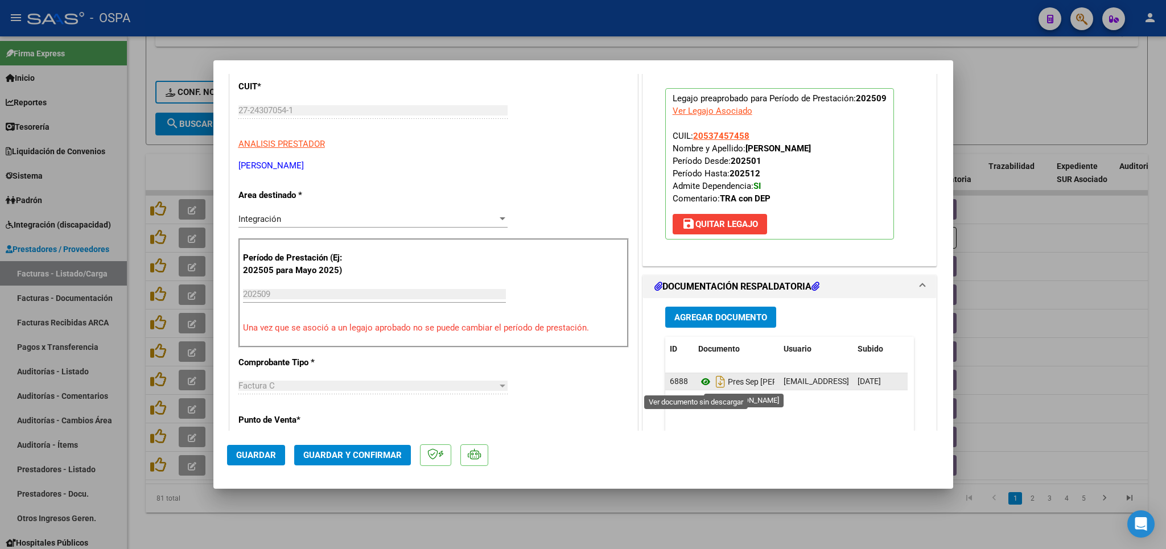
click at [698, 385] on icon at bounding box center [705, 382] width 15 height 14
click at [396, 460] on span "Guardar y Confirmar" at bounding box center [352, 455] width 98 height 10
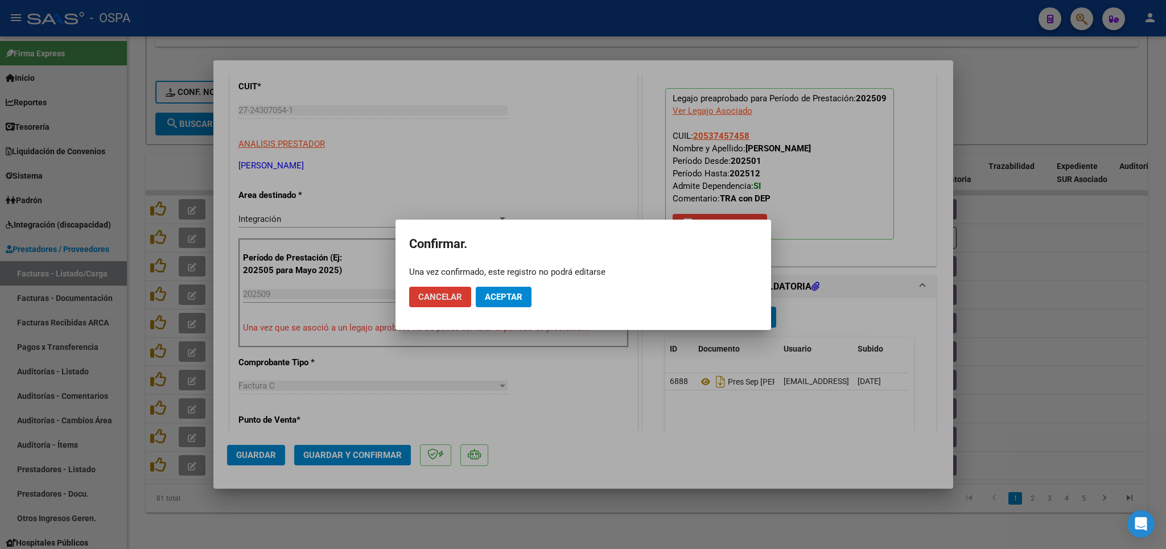
click at [476, 296] on button "Aceptar" at bounding box center [504, 297] width 56 height 20
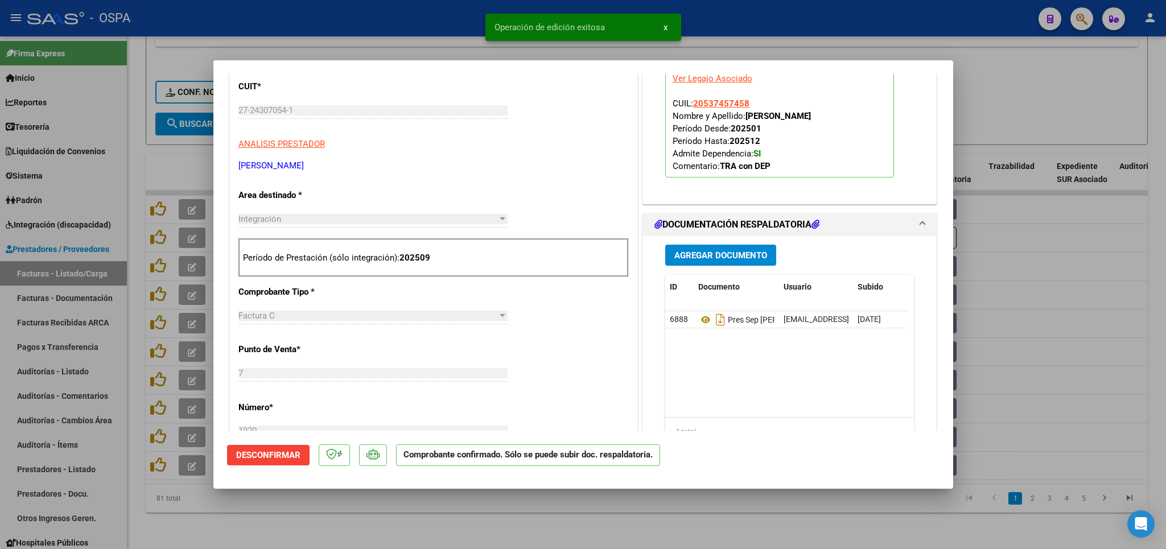
click at [524, 524] on div at bounding box center [583, 274] width 1166 height 549
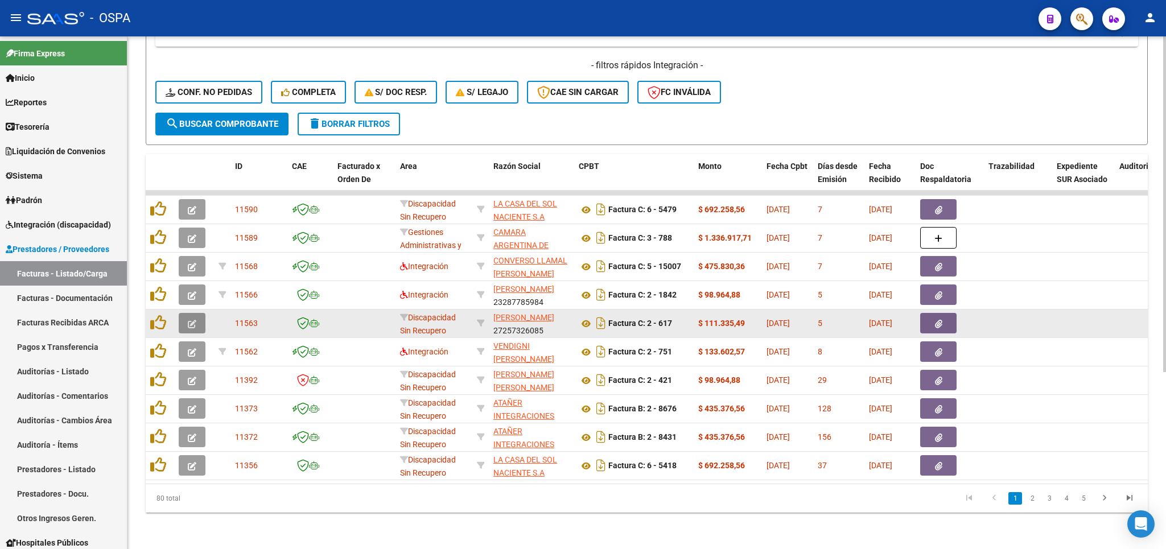
click at [188, 313] on button "button" at bounding box center [192, 323] width 27 height 20
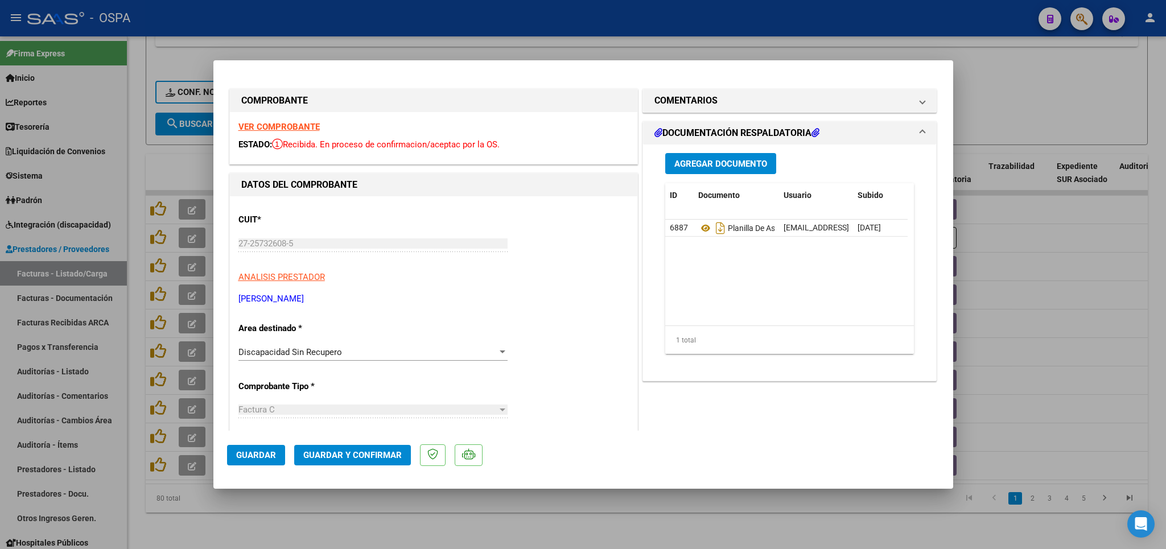
click at [297, 129] on strong "VER COMPROBANTE" at bounding box center [278, 127] width 81 height 10
click at [742, 102] on mat-panel-title "COMENTARIOS" at bounding box center [782, 101] width 257 height 14
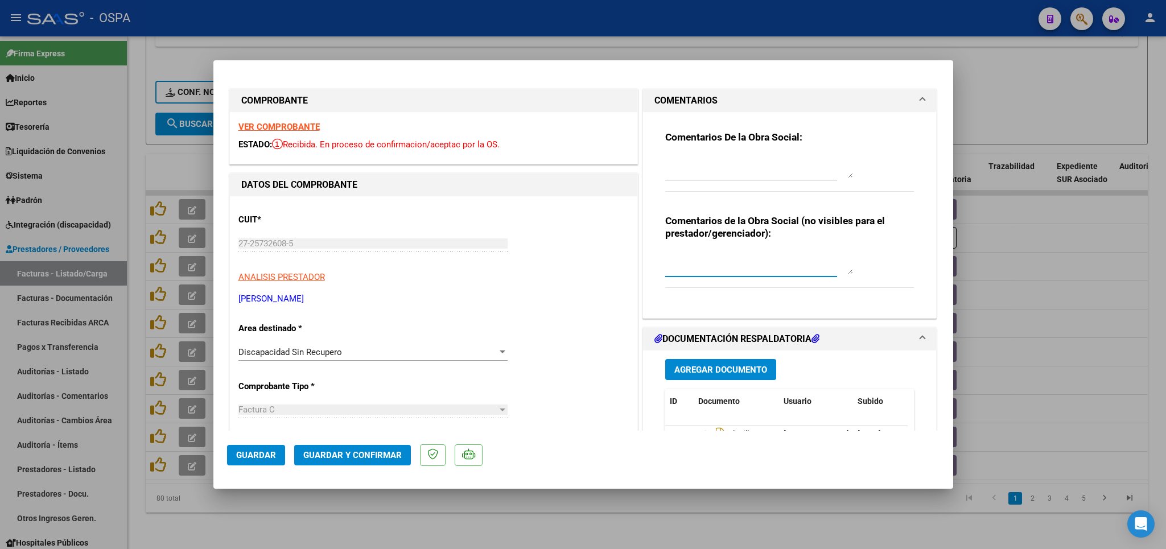
click at [722, 266] on textarea at bounding box center [759, 263] width 188 height 23
click at [701, 253] on textarea at bounding box center [759, 263] width 188 height 23
type textarea "se dio a [PERSON_NAME] el 8/10"
click at [251, 459] on span "Guardar" at bounding box center [256, 455] width 40 height 10
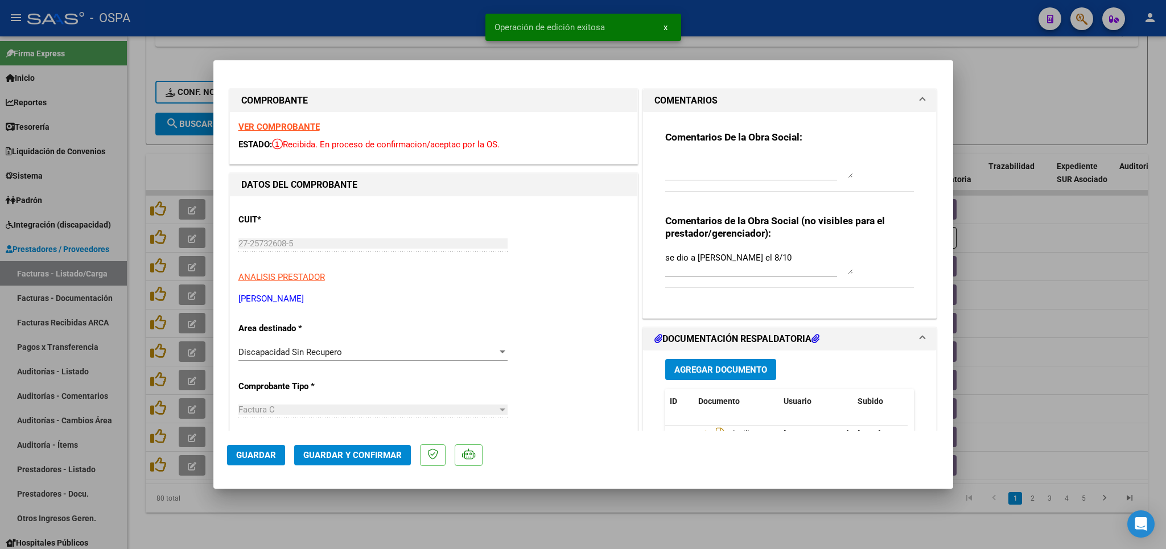
click at [329, 524] on div at bounding box center [583, 274] width 1166 height 549
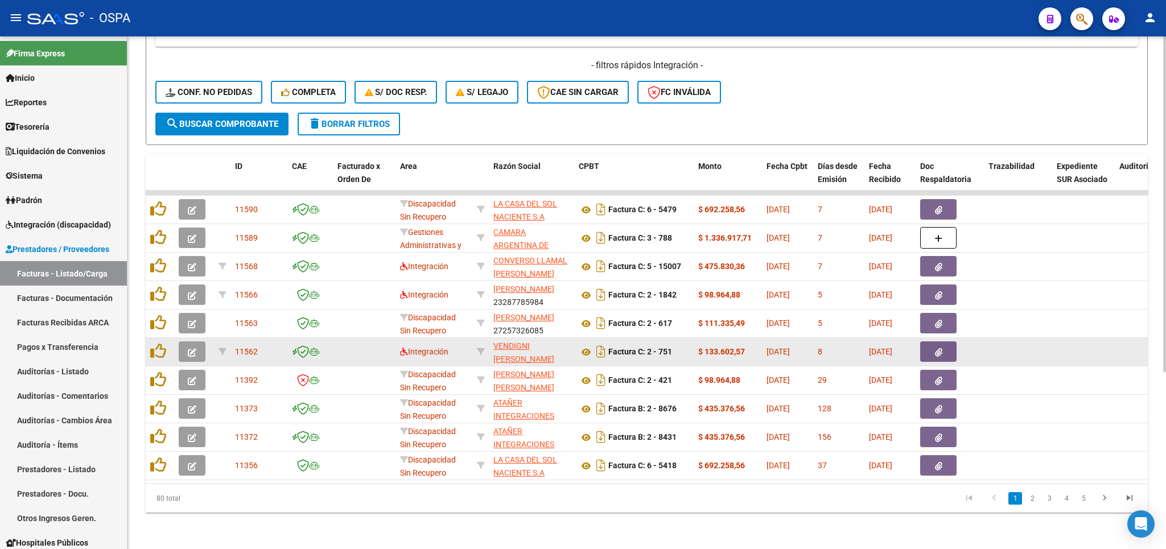
click at [196, 347] on span "button" at bounding box center [192, 352] width 9 height 10
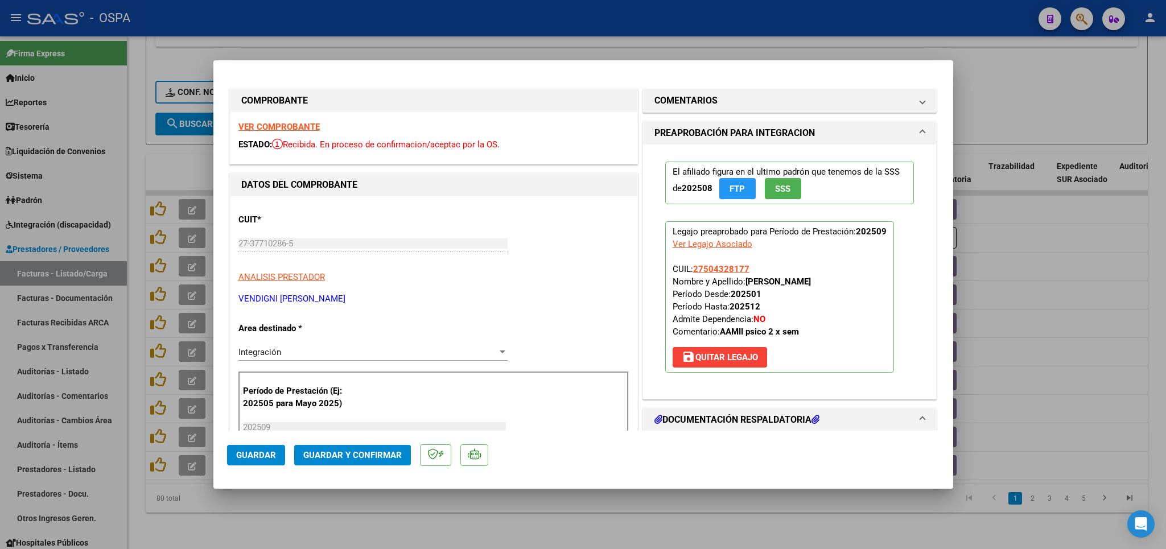
click at [268, 128] on strong "VER COMPROBANTE" at bounding box center [278, 127] width 81 height 10
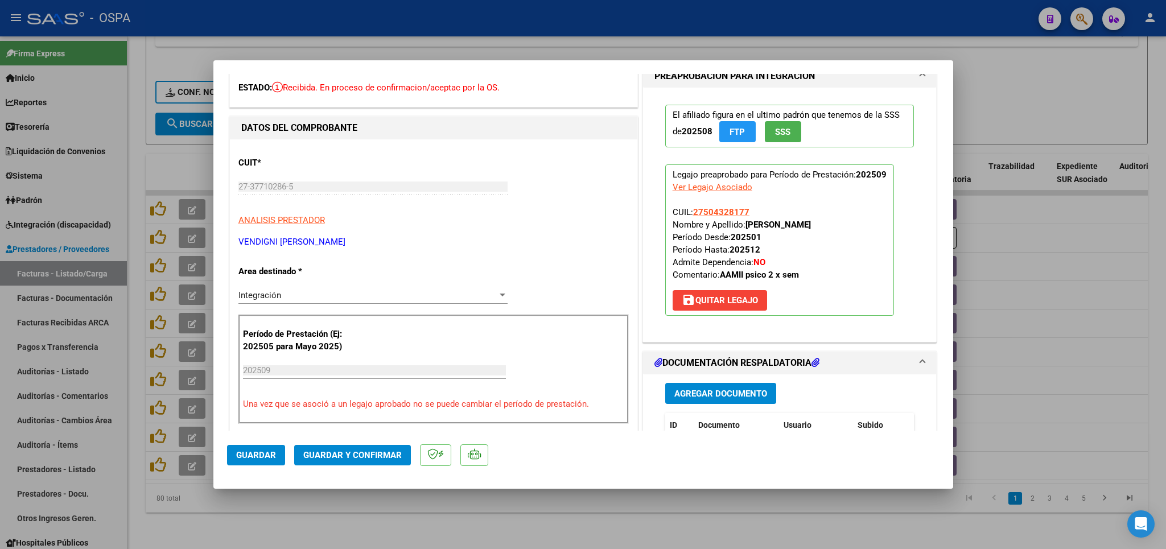
scroll to position [200, 0]
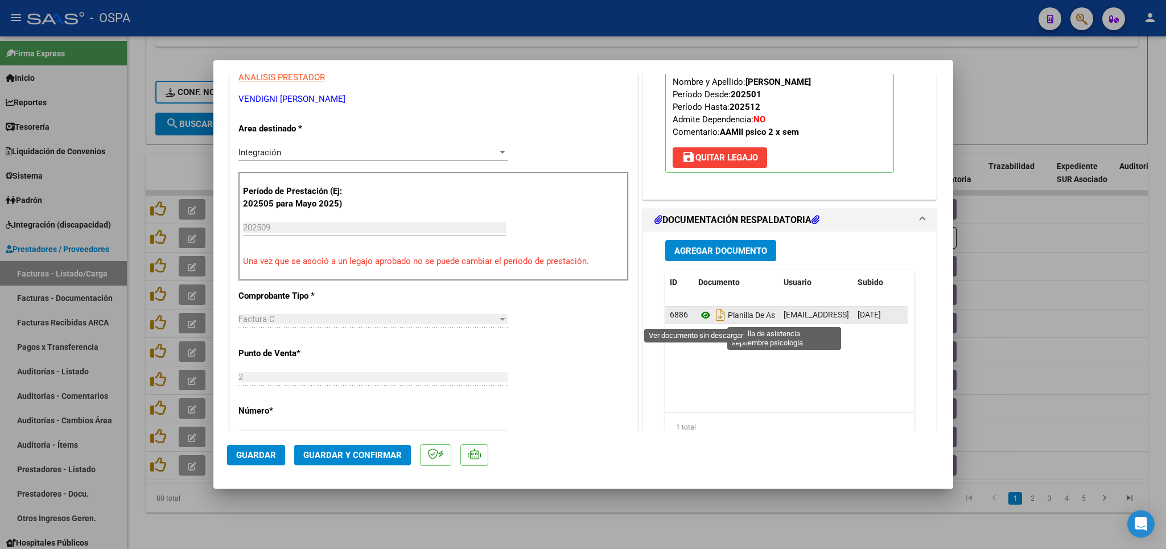
click at [698, 317] on icon at bounding box center [705, 315] width 15 height 14
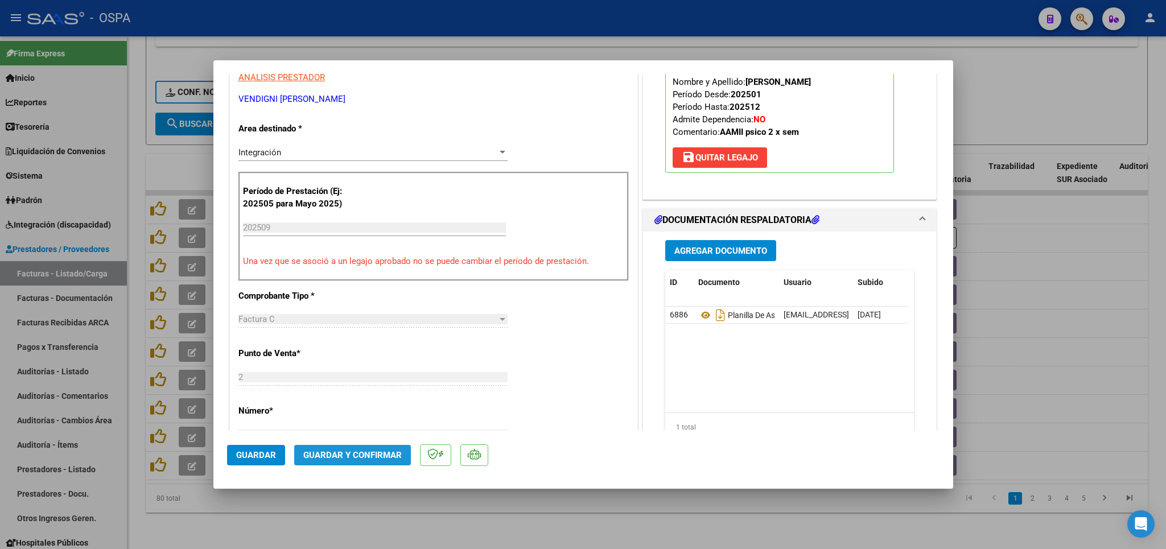
click at [368, 463] on button "Guardar y Confirmar" at bounding box center [352, 455] width 117 height 20
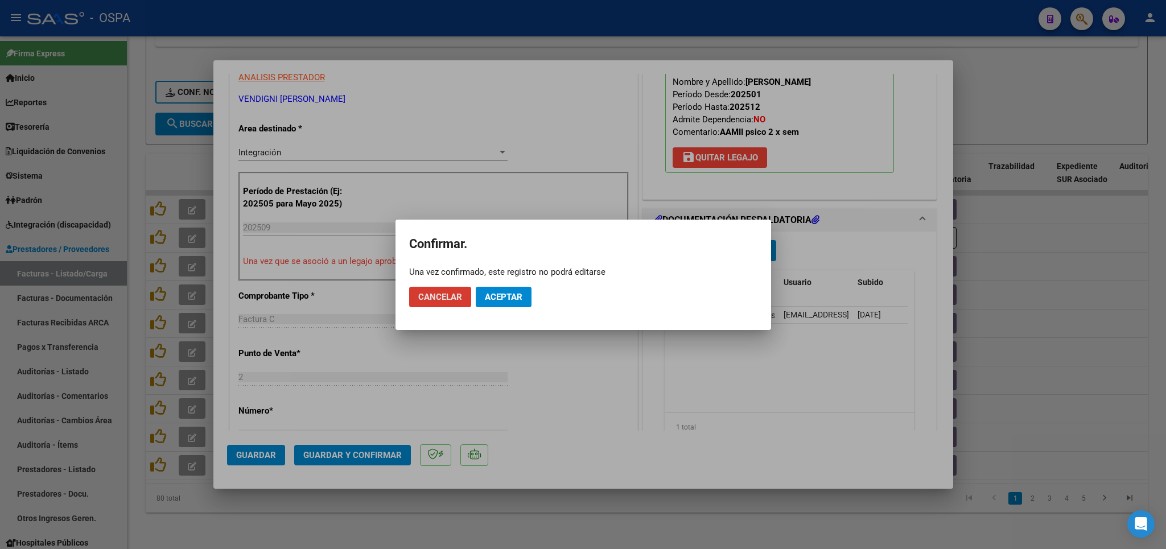
click at [499, 299] on span "Aceptar" at bounding box center [504, 297] width 38 height 10
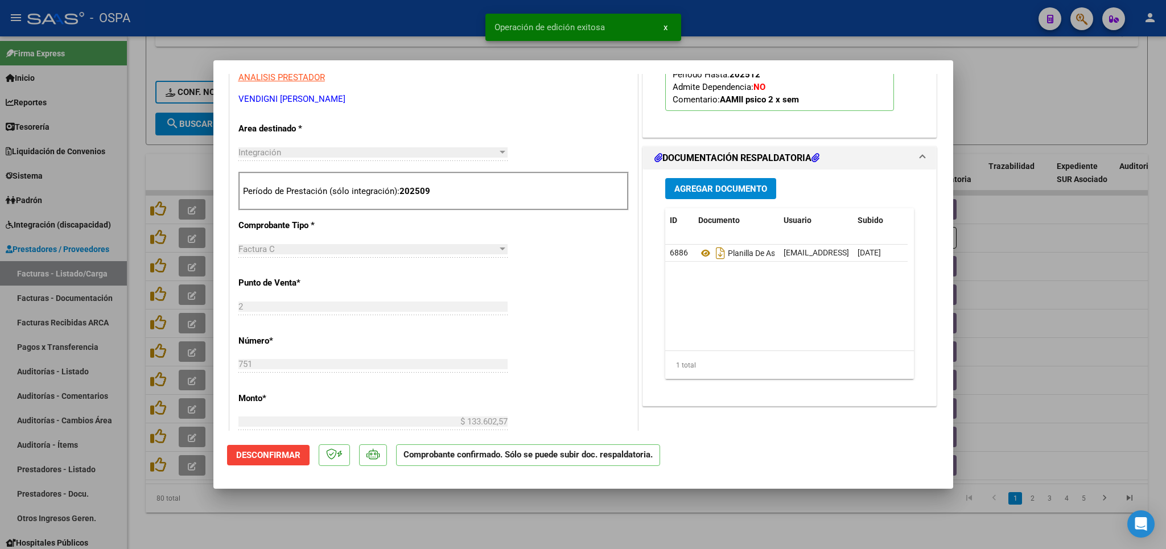
click at [495, 524] on div at bounding box center [583, 274] width 1166 height 549
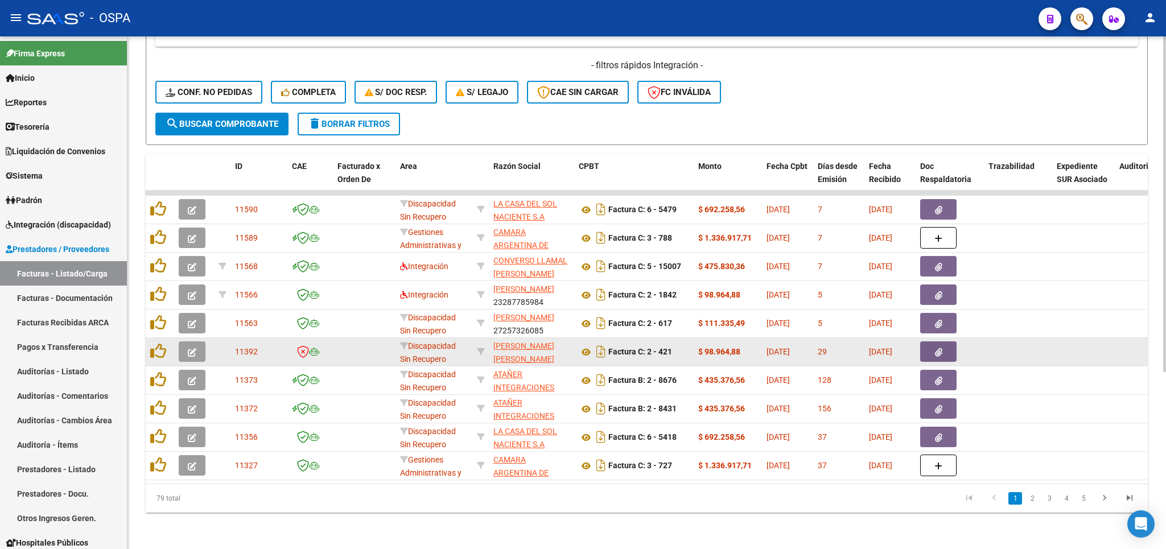
click at [193, 348] on icon "button" at bounding box center [192, 352] width 9 height 9
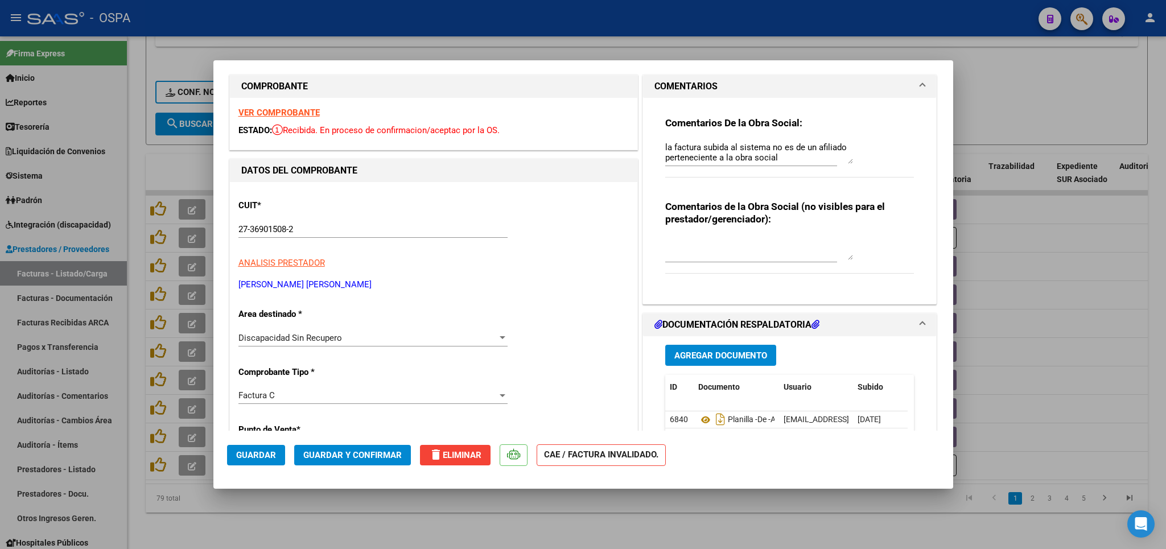
scroll to position [0, 0]
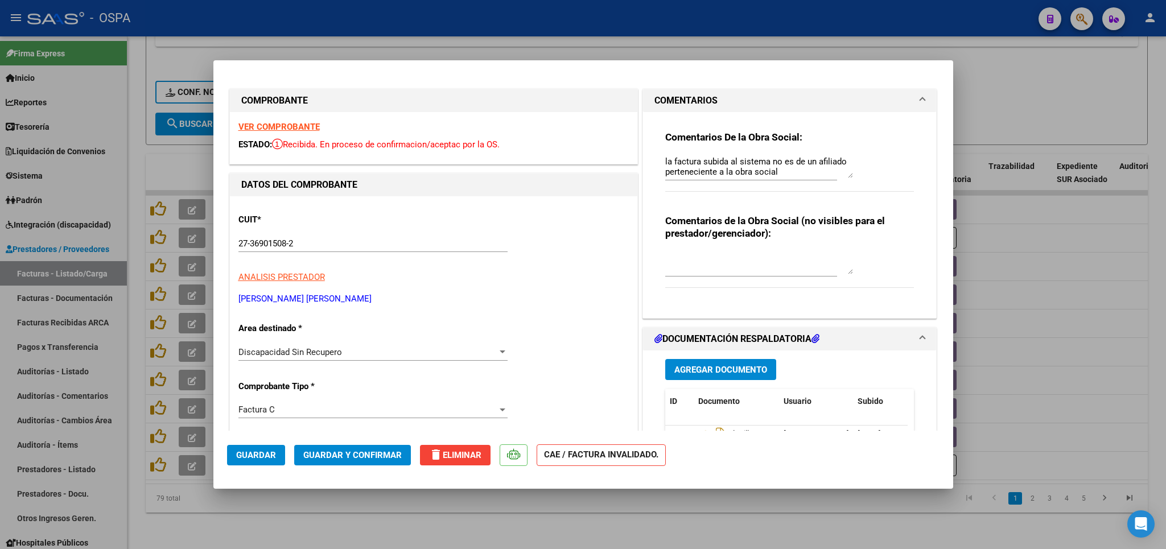
click at [282, 129] on strong "VER COMPROBANTE" at bounding box center [278, 127] width 81 height 10
click at [1072, 95] on div at bounding box center [583, 274] width 1166 height 549
type input "$ 0,00"
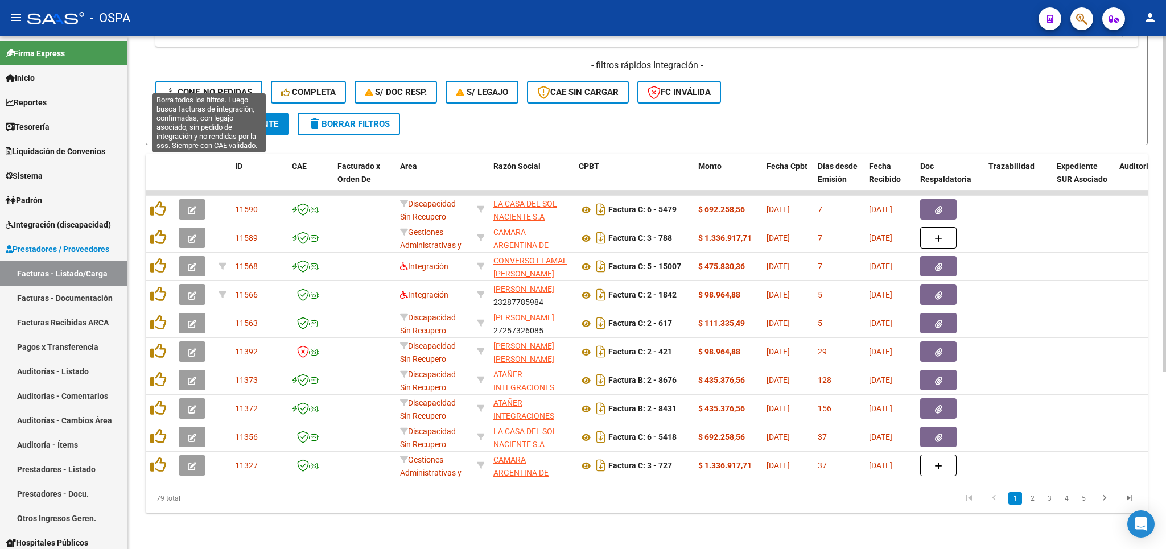
click at [208, 87] on span "Conf. no pedidas" at bounding box center [209, 92] width 87 height 10
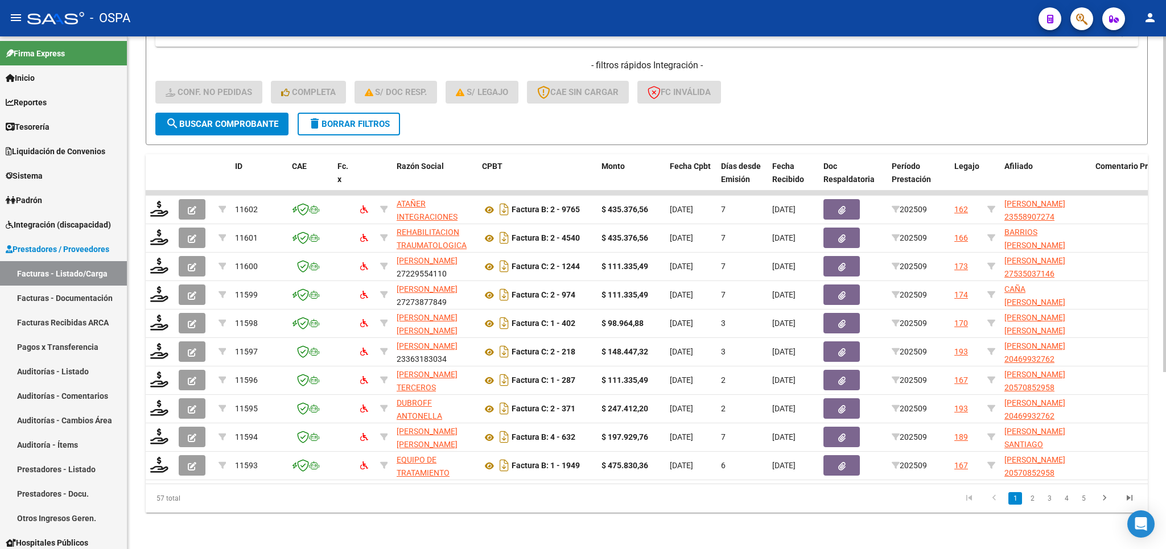
scroll to position [204, 0]
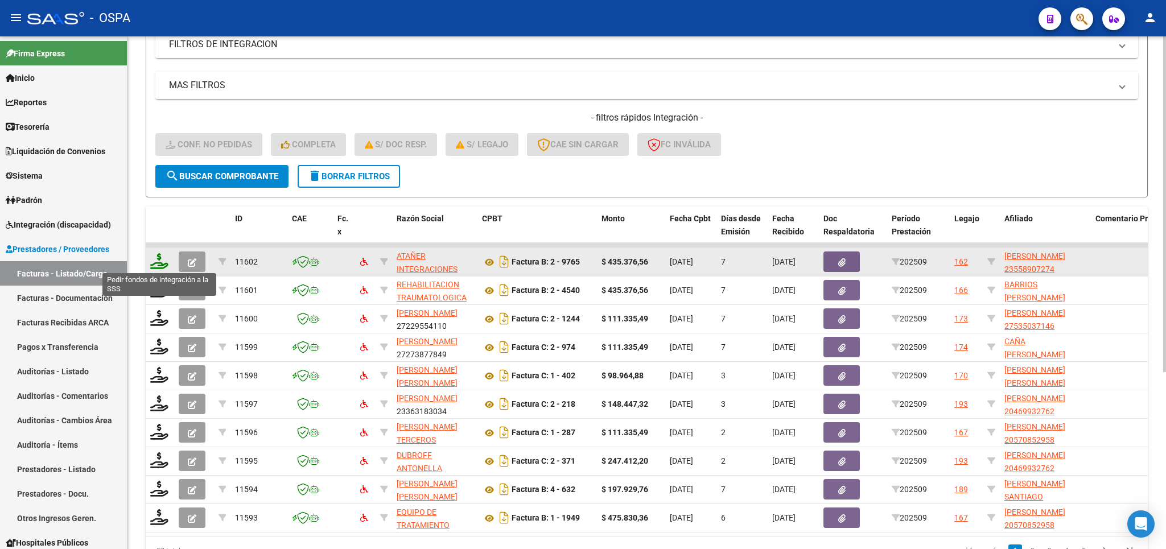
click at [162, 257] on icon at bounding box center [159, 261] width 18 height 16
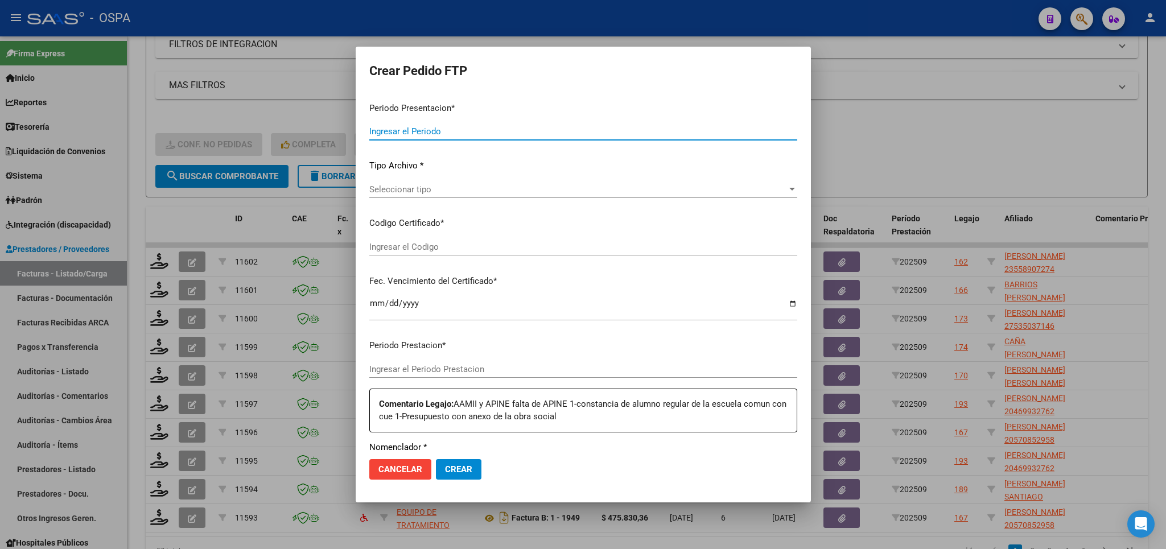
type input "202509"
type input "$ 435.376,56"
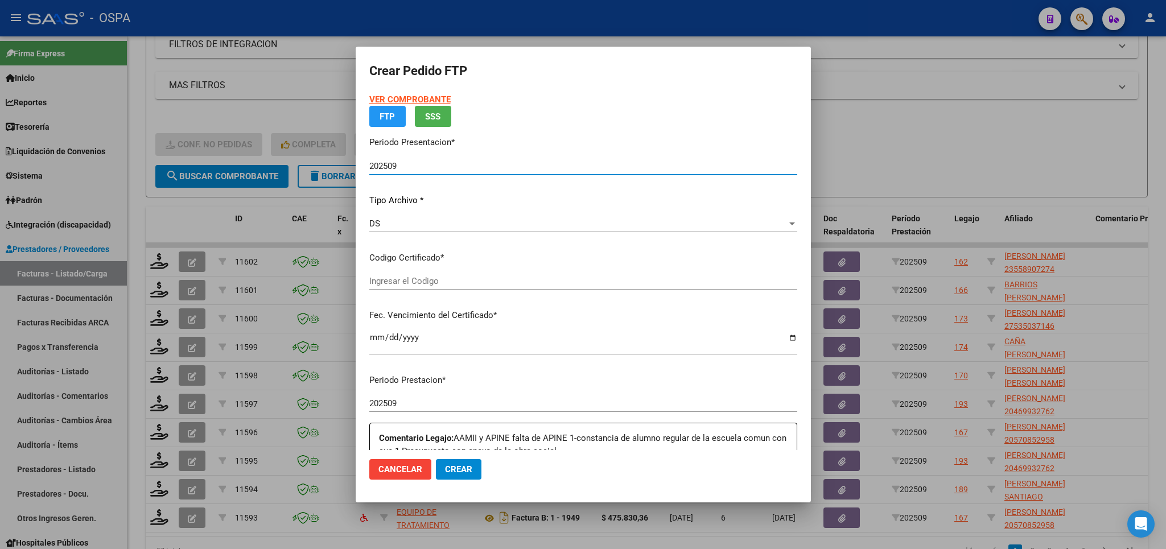
type input "arg01000589072720220330202470330bs370"
type input "[DATE]"
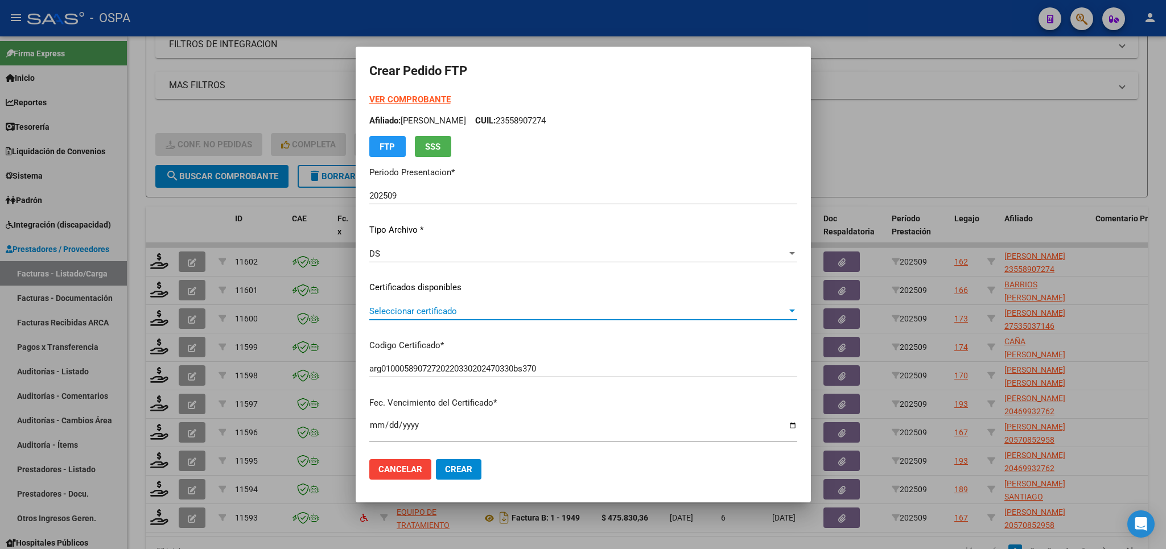
click at [660, 311] on span "Seleccionar certificado" at bounding box center [578, 311] width 418 height 10
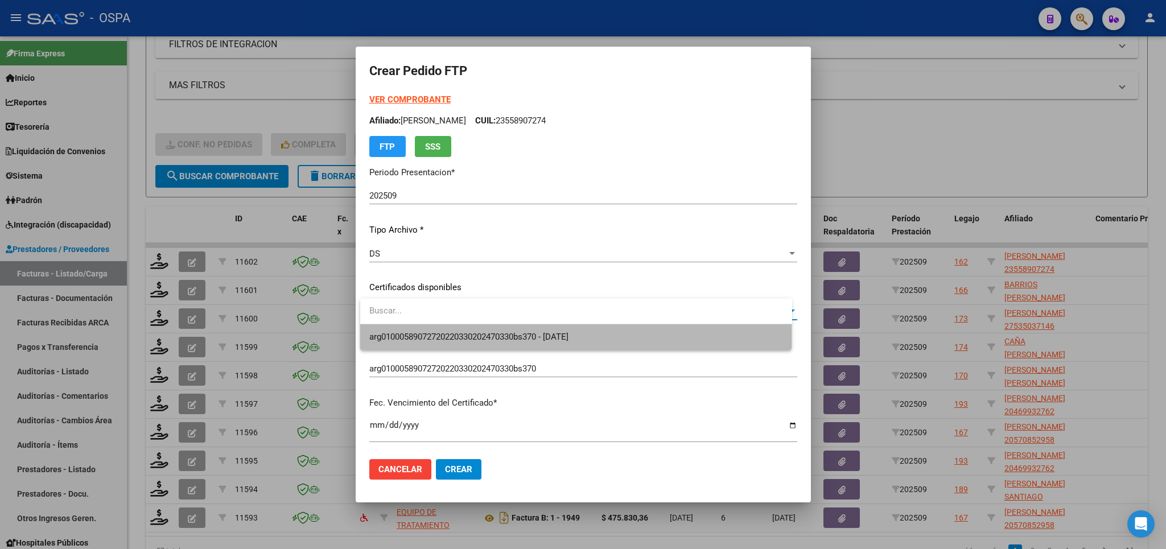
click at [667, 338] on span "arg01000589072720220330202470330bs370 - [DATE]" at bounding box center [576, 337] width 414 height 26
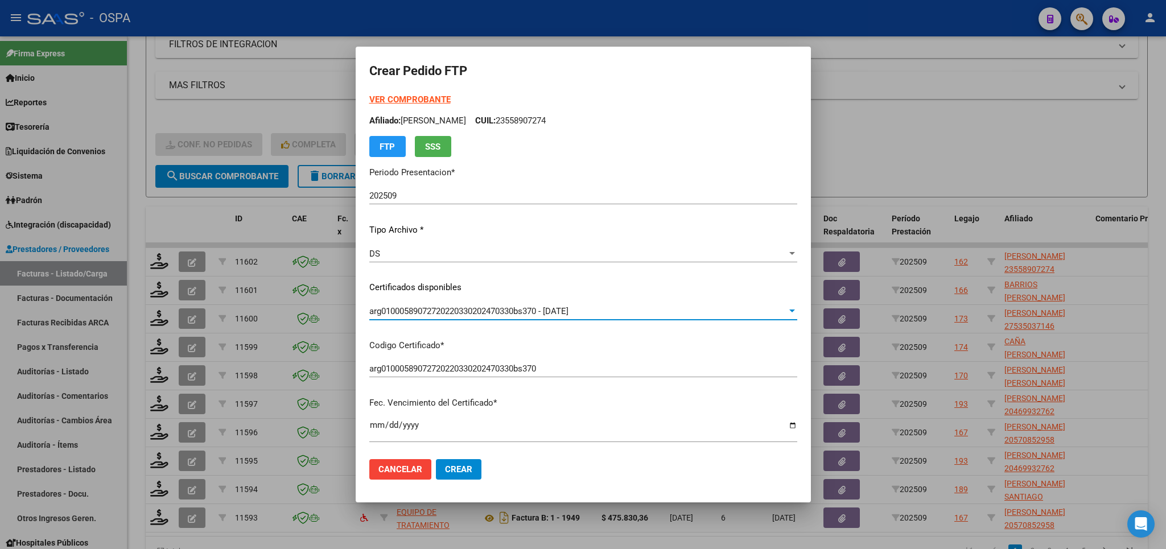
scroll to position [266, 0]
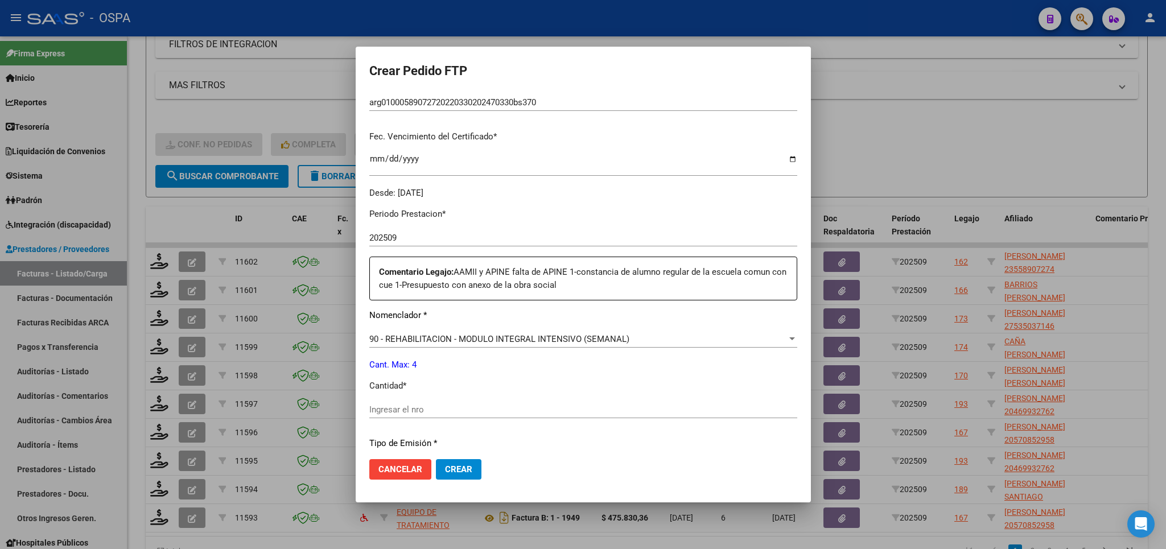
click at [563, 393] on div "Periodo Prestacion * 202509 Ingresar el Periodo Prestacion Comentario Legajo: A…" at bounding box center [583, 400] width 428 height 402
click at [560, 405] on input "Ingresar el nro" at bounding box center [583, 410] width 428 height 10
type input "4"
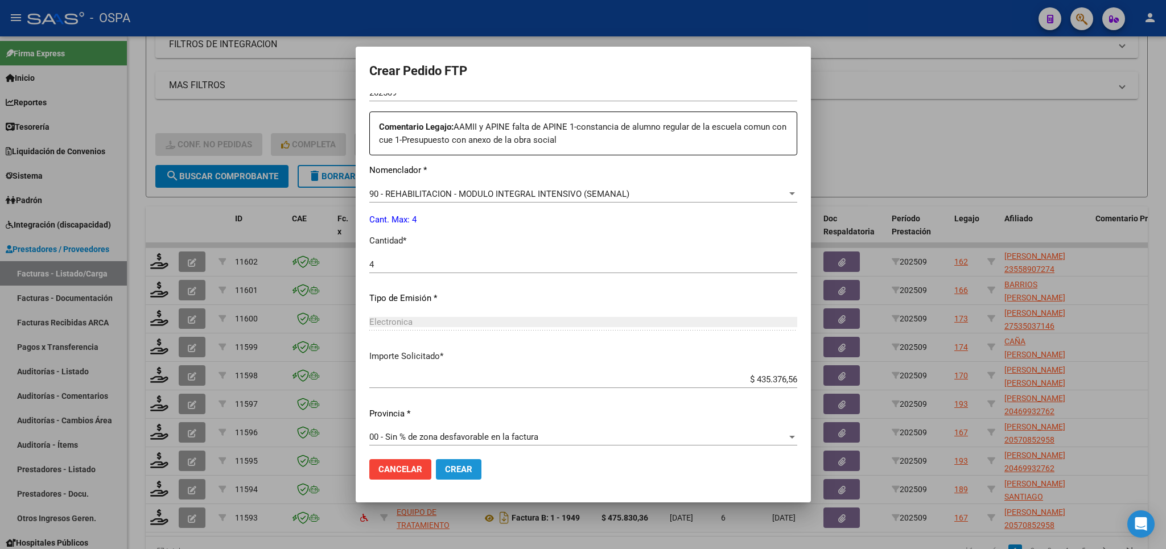
click at [459, 466] on span "Crear" at bounding box center [458, 469] width 27 height 10
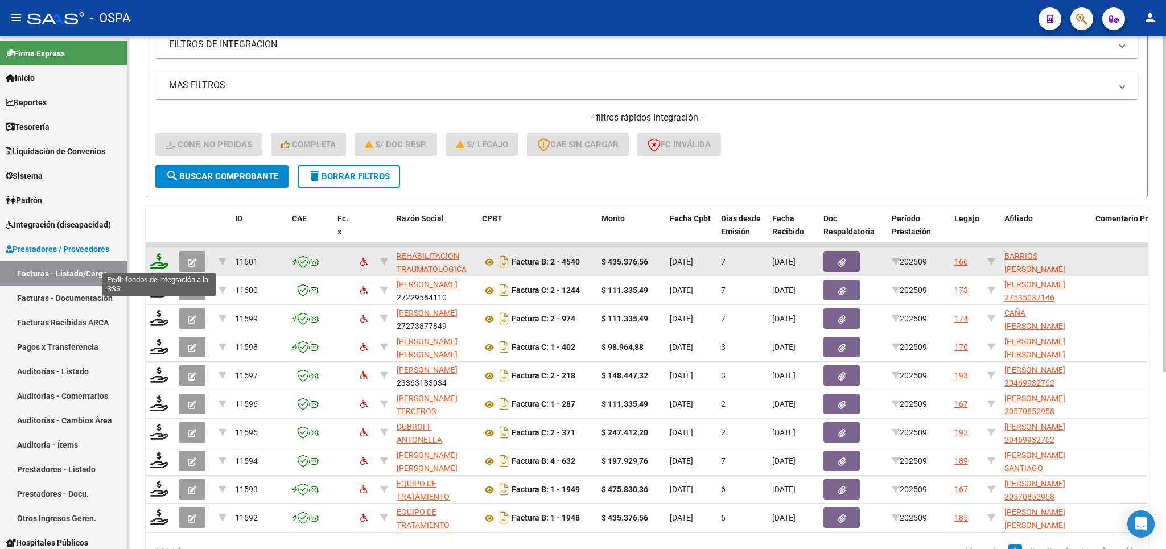
click at [157, 263] on icon at bounding box center [159, 261] width 18 height 16
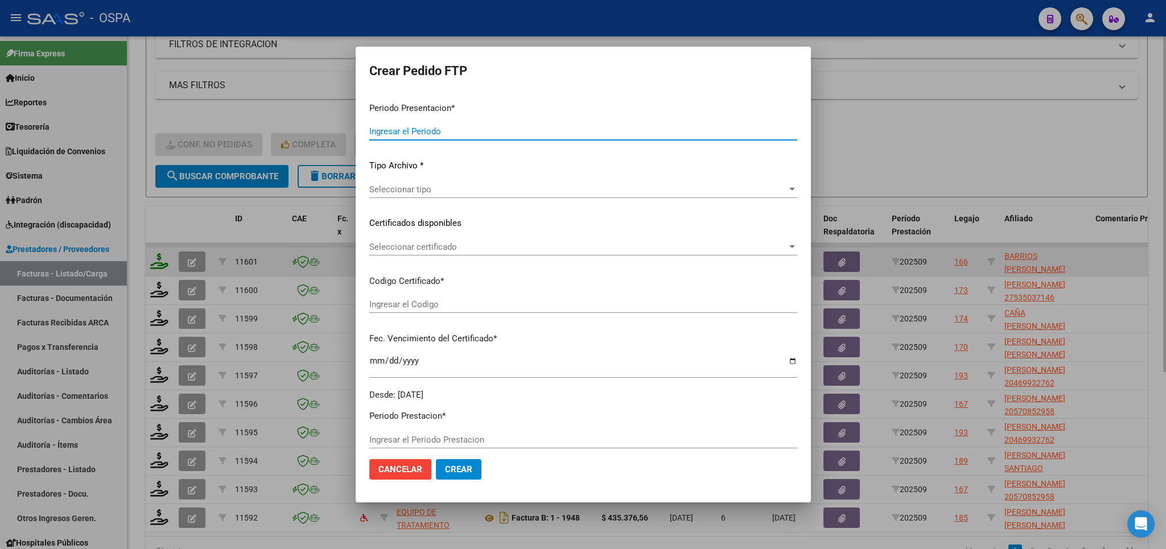
type input "202509"
type input "$ 435.376,56"
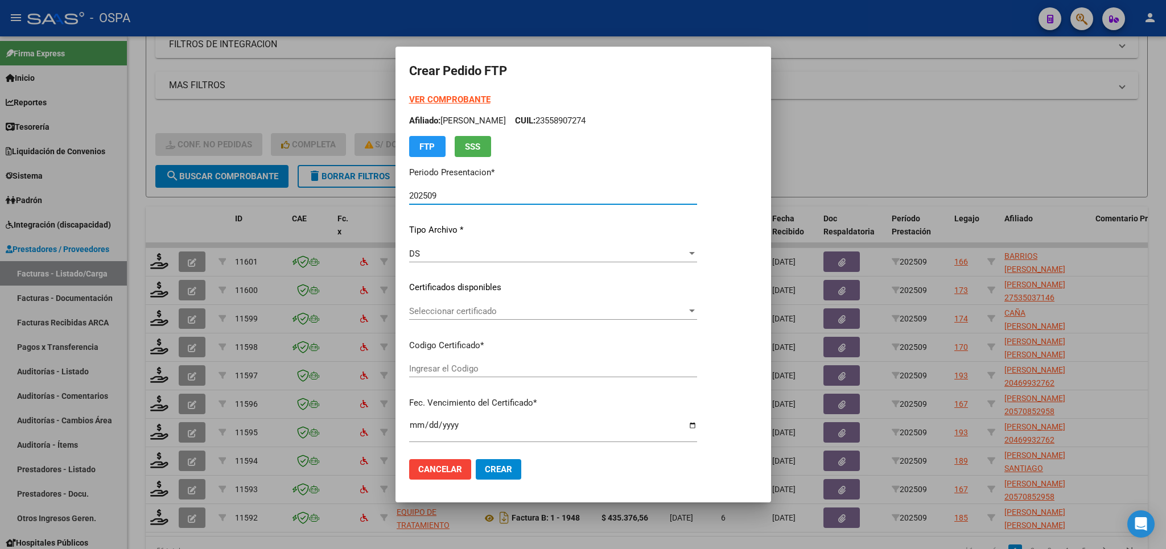
type input "arg02000571756022021051320260513bs315"
type input "[DATE]"
click at [631, 315] on span "Seleccionar certificado" at bounding box center [566, 311] width 314 height 10
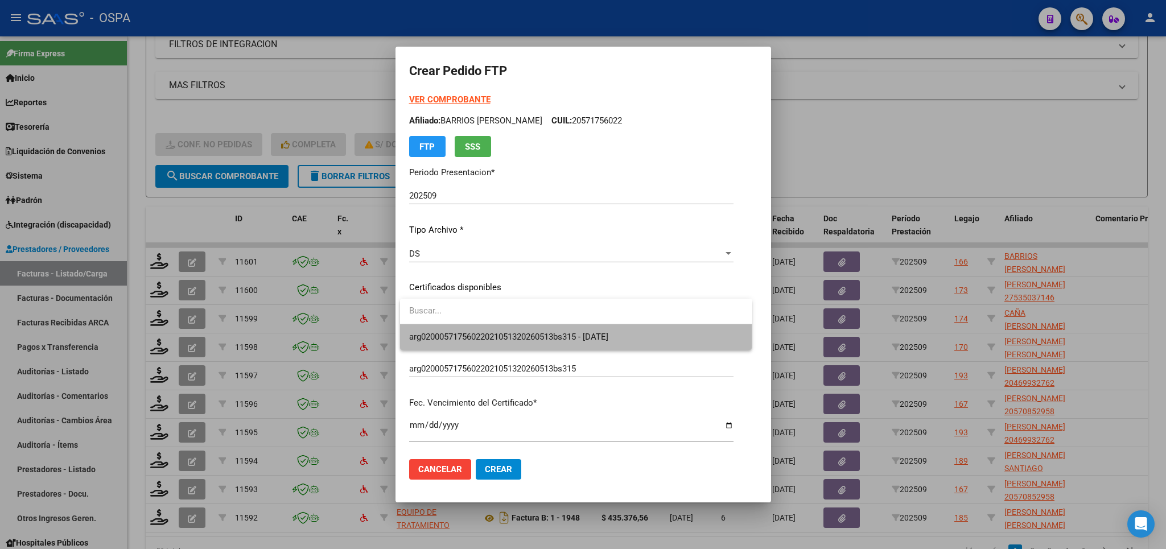
click at [602, 345] on span "arg02000571756022021051320260513bs315 - [DATE]" at bounding box center [576, 337] width 334 height 26
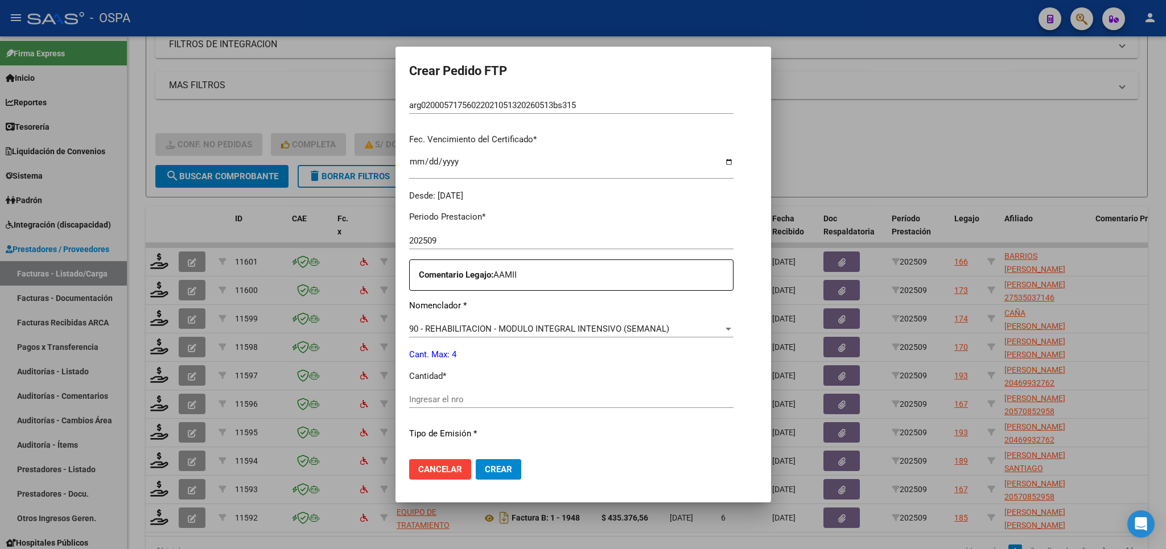
scroll to position [266, 0]
click at [536, 392] on input "Ingresar el nro" at bounding box center [571, 397] width 324 height 10
type input "4"
click at [504, 469] on span "Crear" at bounding box center [498, 469] width 27 height 10
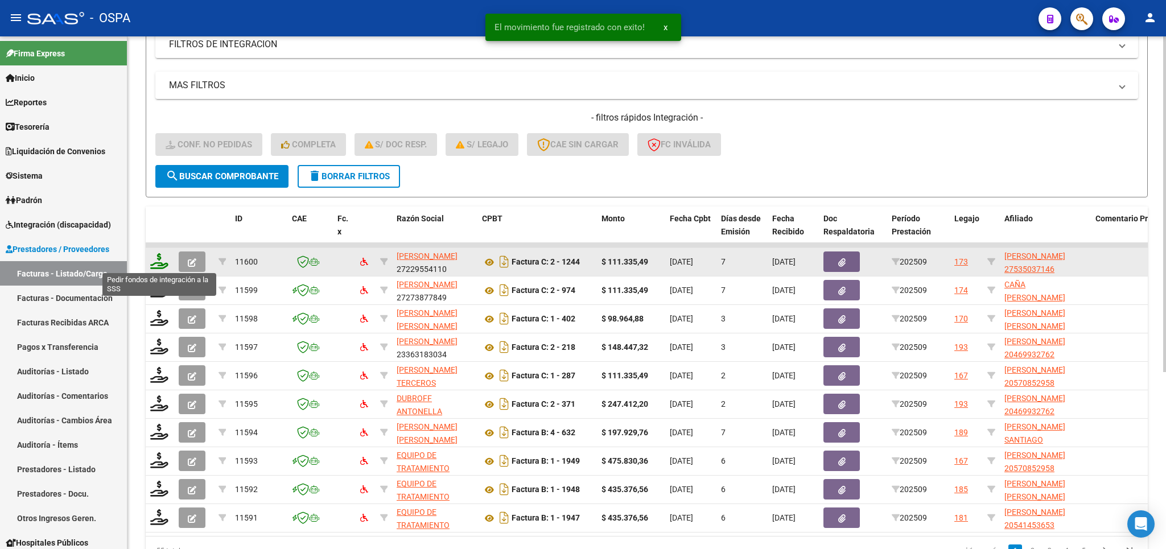
click at [160, 258] on icon at bounding box center [159, 261] width 18 height 16
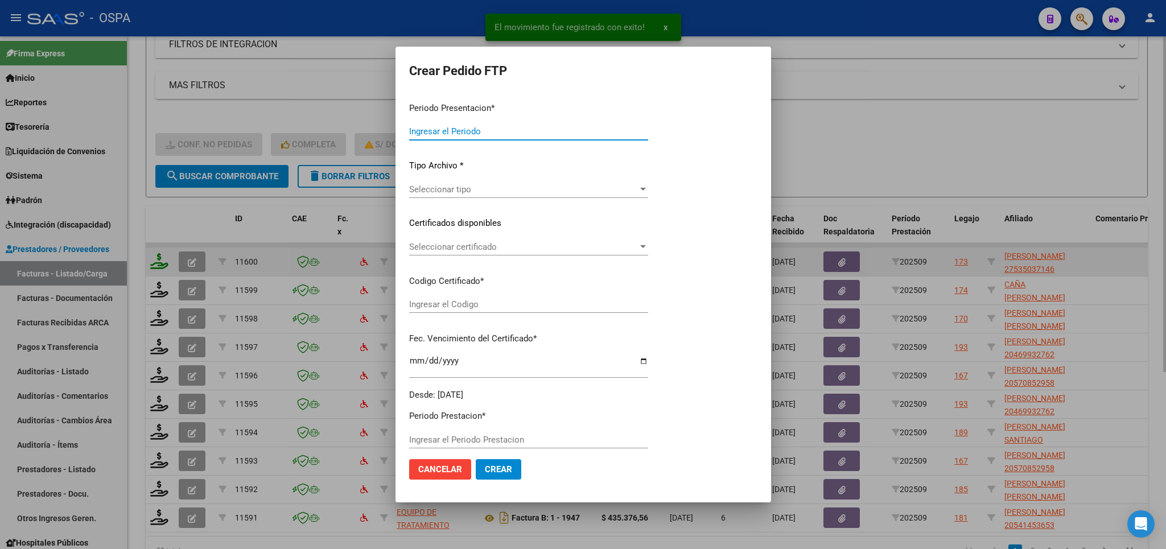
type input "202509"
type input "$ 111.335,49"
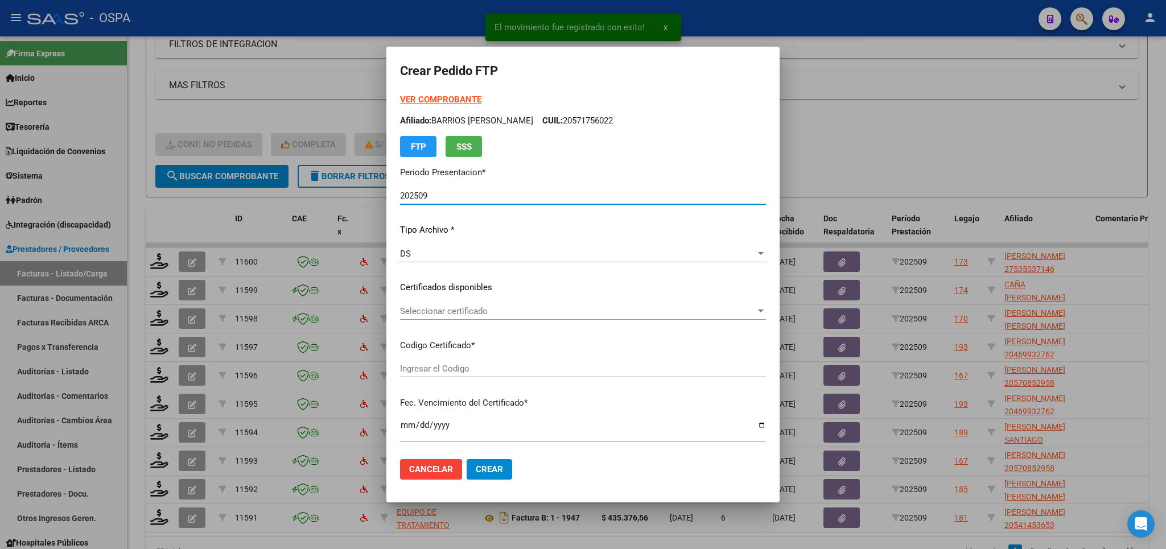
type input "arg01000535037142024032220290322san163"
type input "[DATE]"
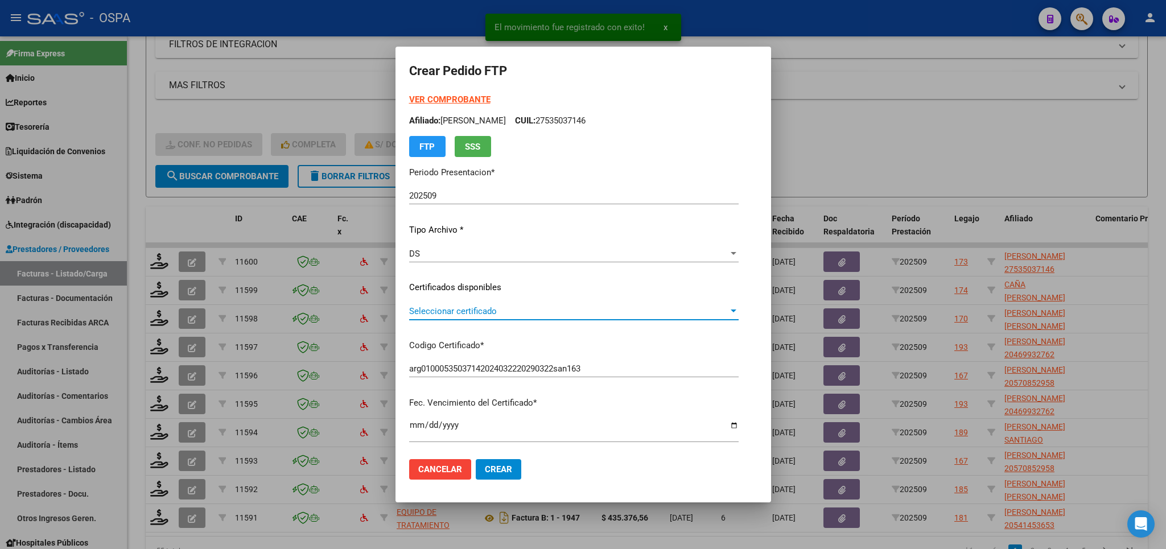
click at [567, 315] on span "Seleccionar certificado" at bounding box center [568, 311] width 319 height 10
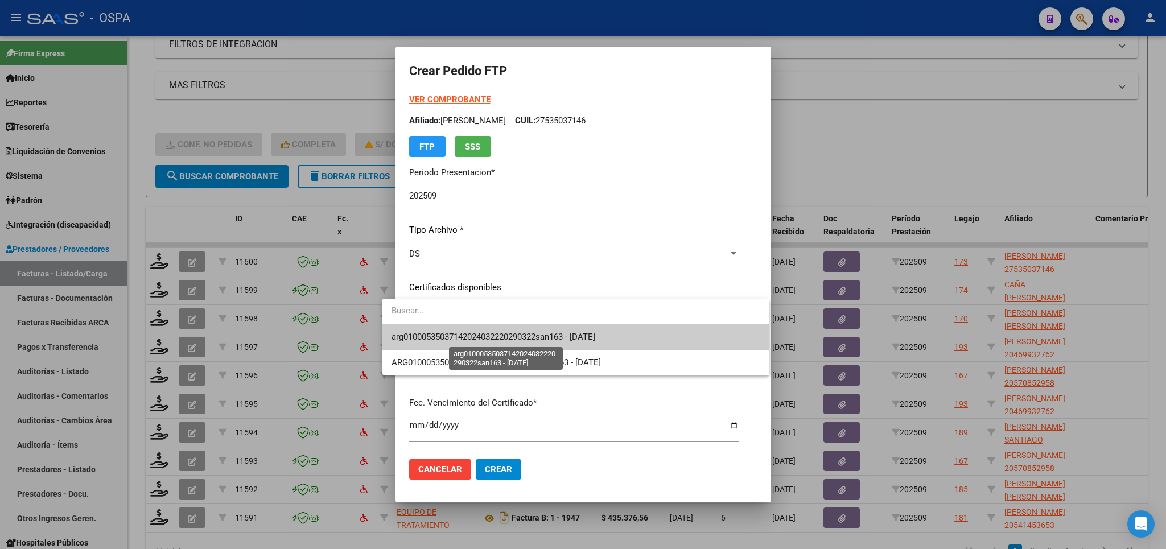
click at [575, 336] on span "arg01000535037142024032220290322san163 - [DATE]" at bounding box center [494, 337] width 204 height 10
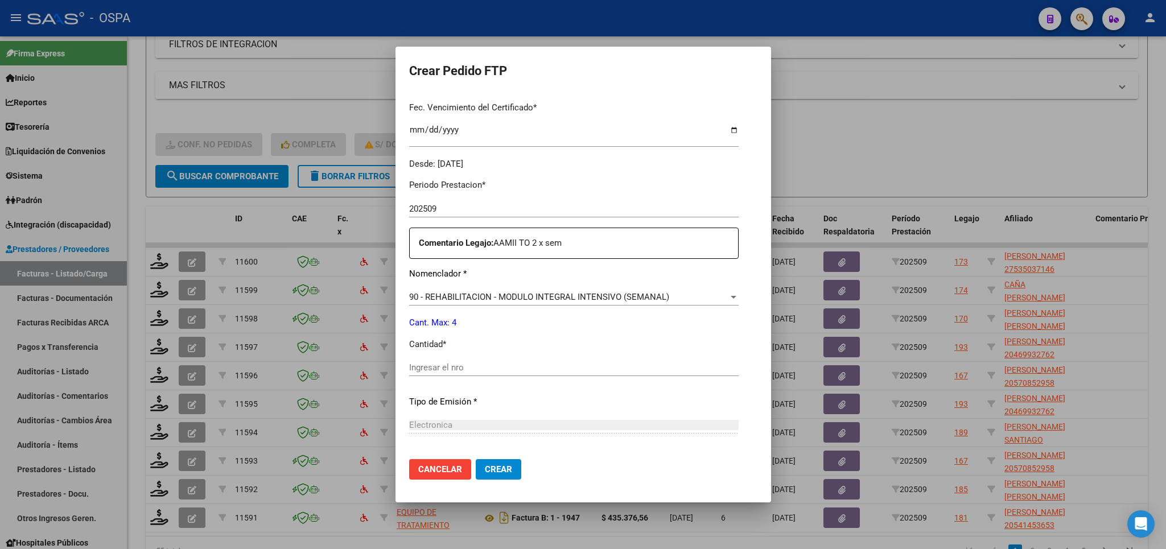
scroll to position [333, 0]
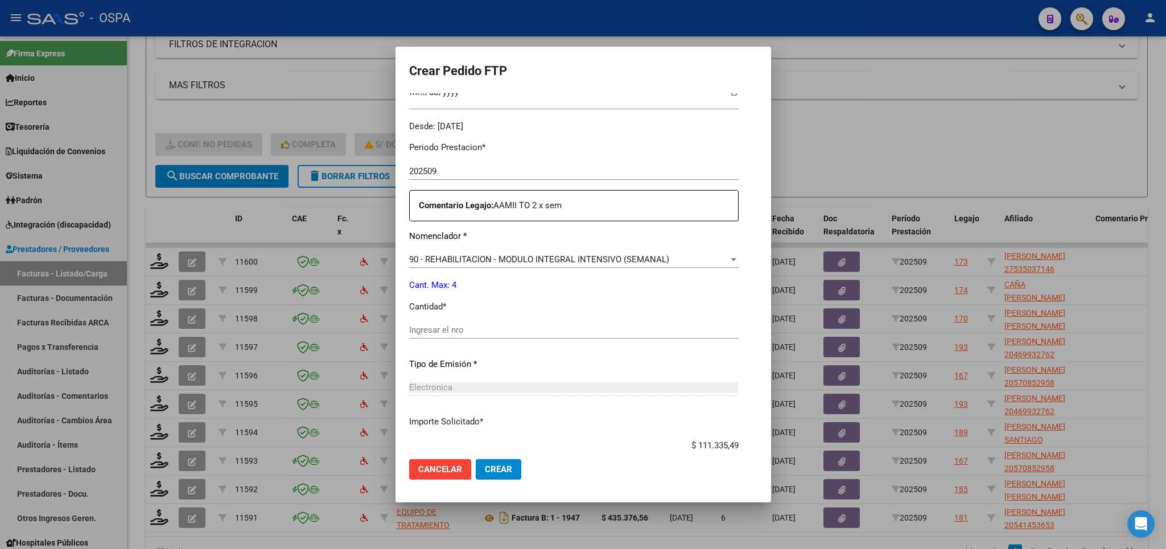
click at [600, 325] on input "Ingresar el nro" at bounding box center [574, 330] width 330 height 10
type input "4"
click at [492, 469] on span "Crear" at bounding box center [498, 469] width 27 height 10
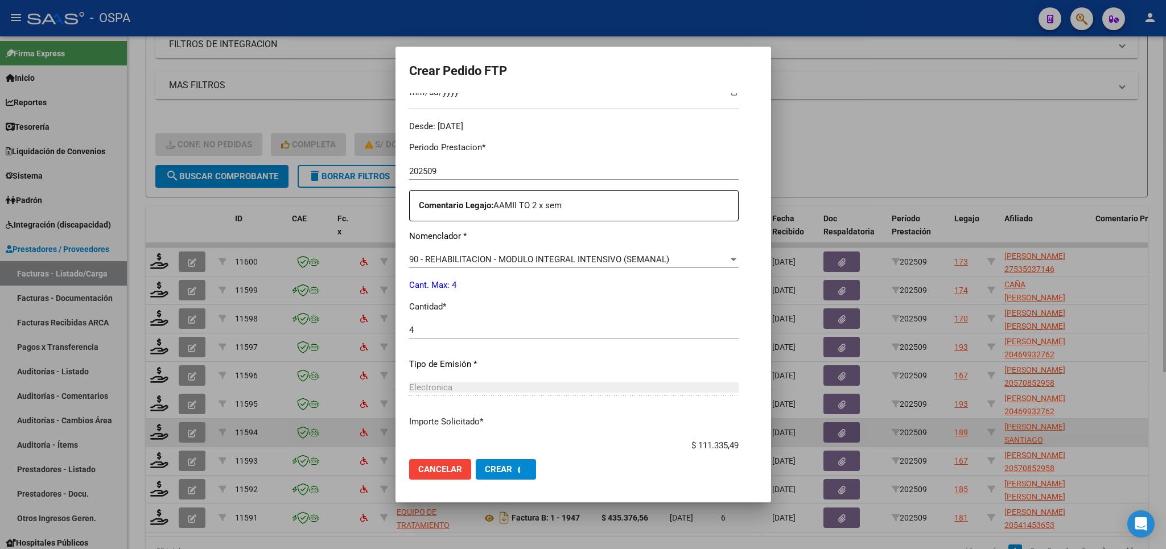
scroll to position [268, 0]
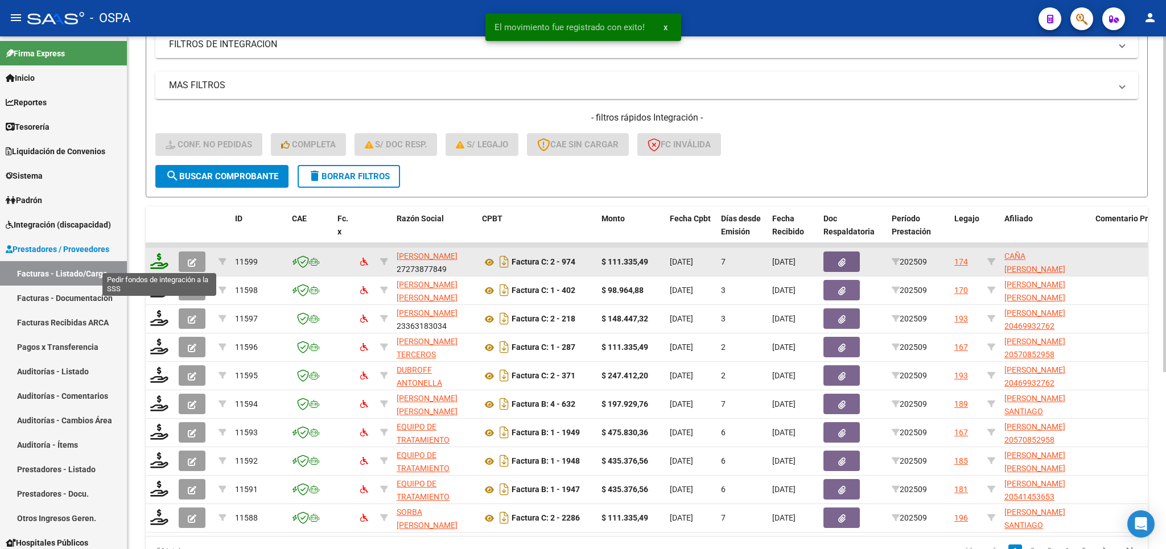
click at [159, 260] on icon at bounding box center [159, 261] width 18 height 16
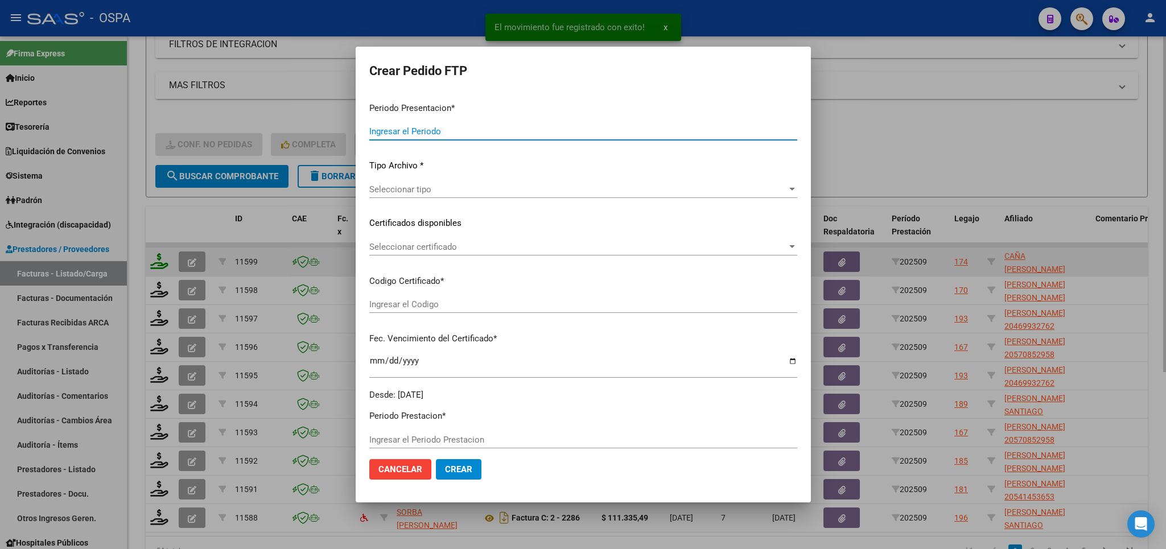
type input "202509"
type input "$ 111.335,49"
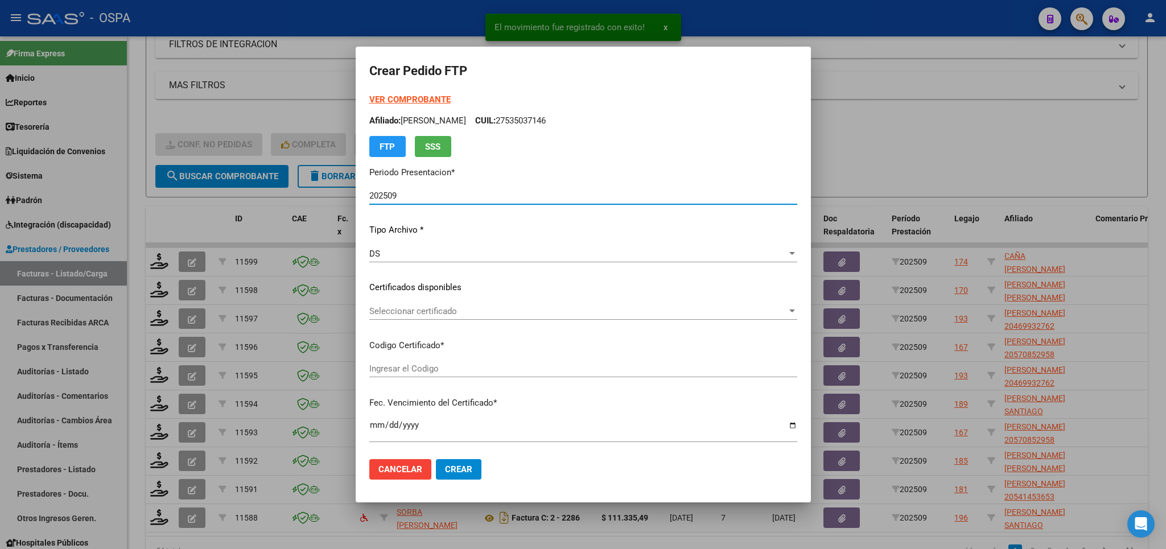
type input "arg020004967430920220506bs315"
type input "[DATE]"
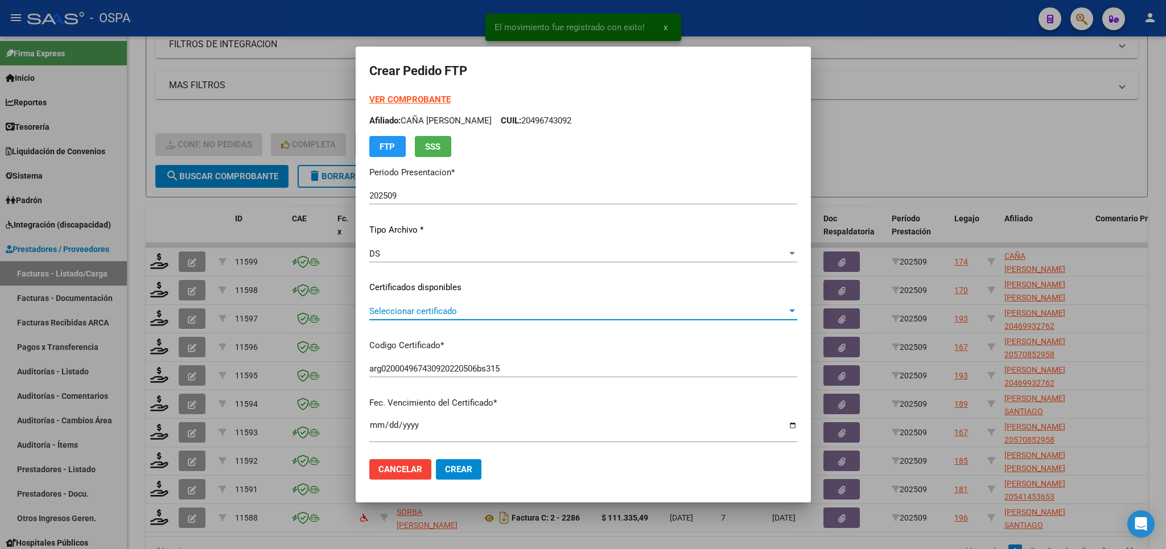
click at [714, 314] on span "Seleccionar certificado" at bounding box center [578, 311] width 418 height 10
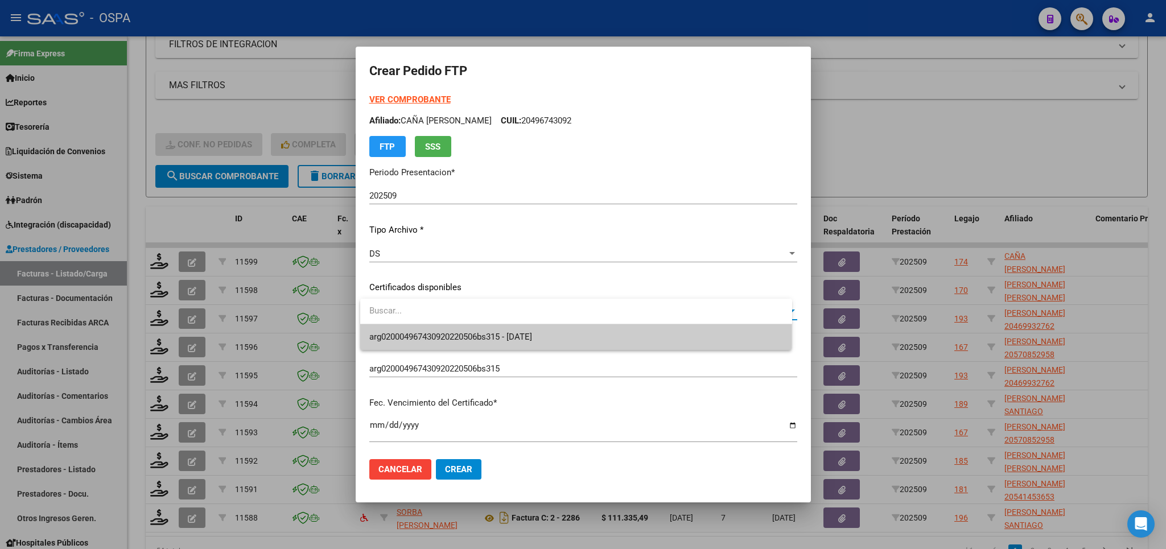
click at [703, 338] on span "arg020004967430920220506bs315 - [DATE]" at bounding box center [576, 337] width 414 height 26
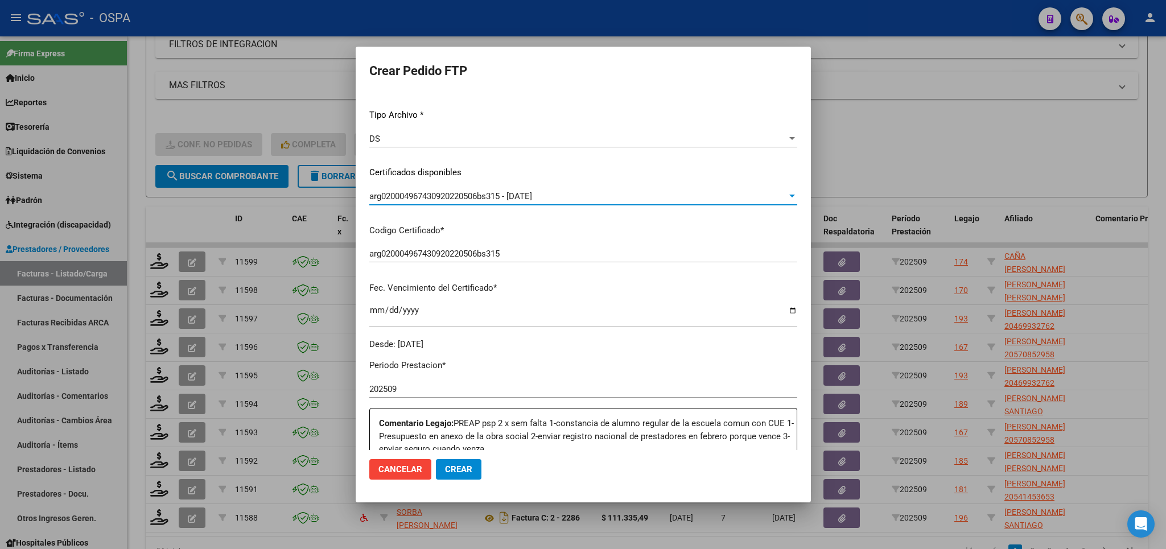
scroll to position [266, 0]
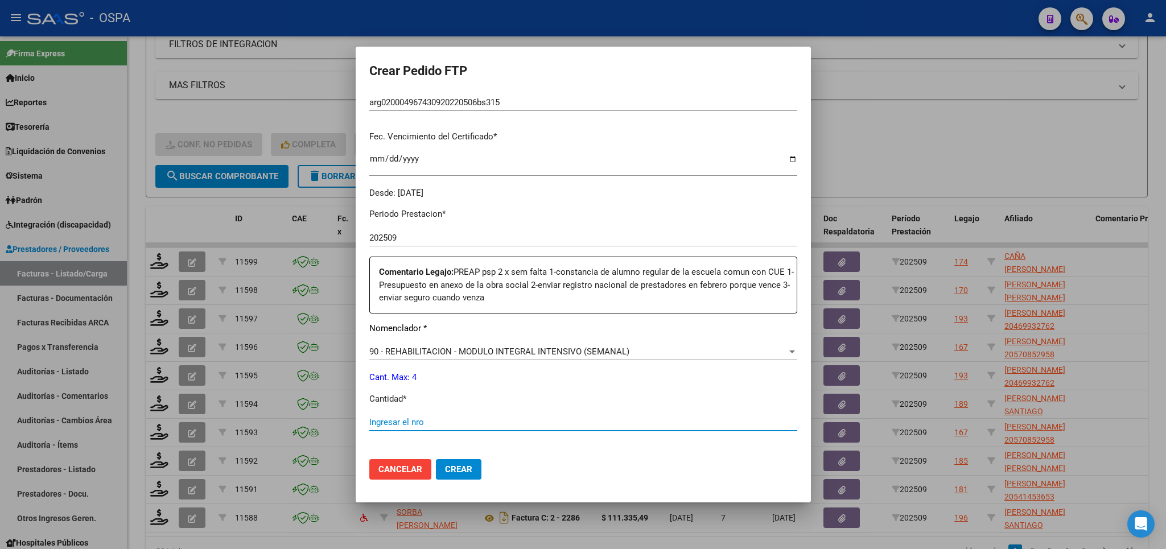
click at [703, 417] on input "Ingresar el nro" at bounding box center [583, 422] width 428 height 10
type input "4"
click at [469, 476] on button "Crear" at bounding box center [459, 469] width 46 height 20
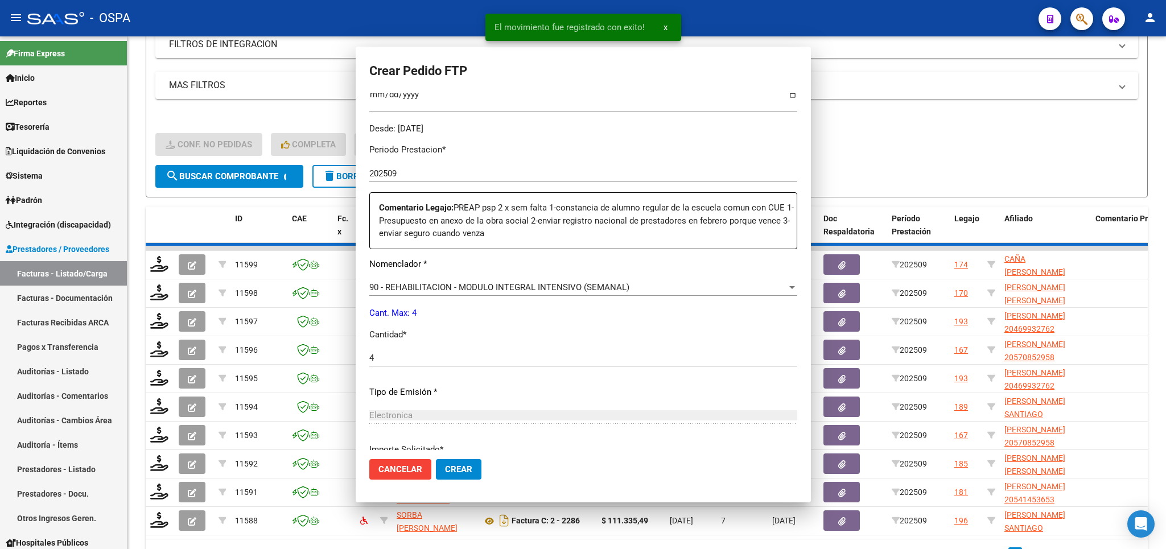
scroll to position [0, 0]
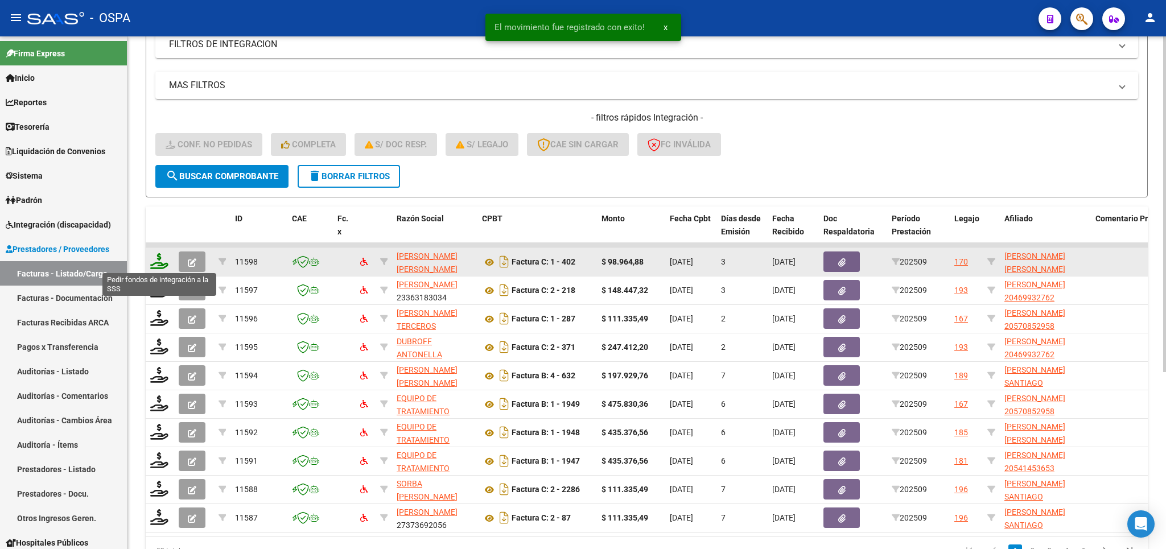
click at [157, 259] on icon at bounding box center [159, 261] width 18 height 16
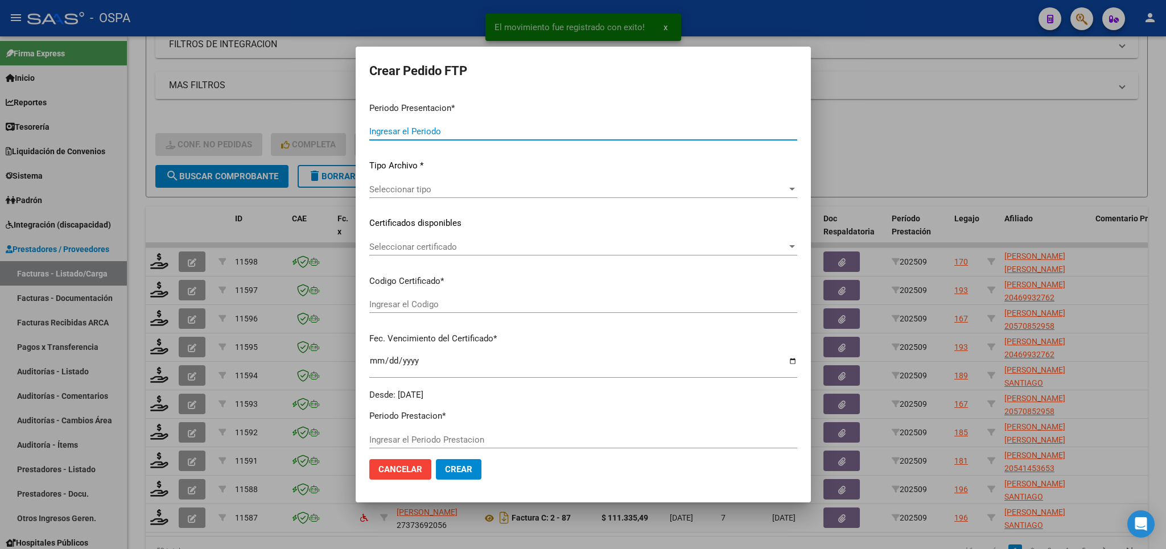
type input "202509"
type input "$ 98.964,88"
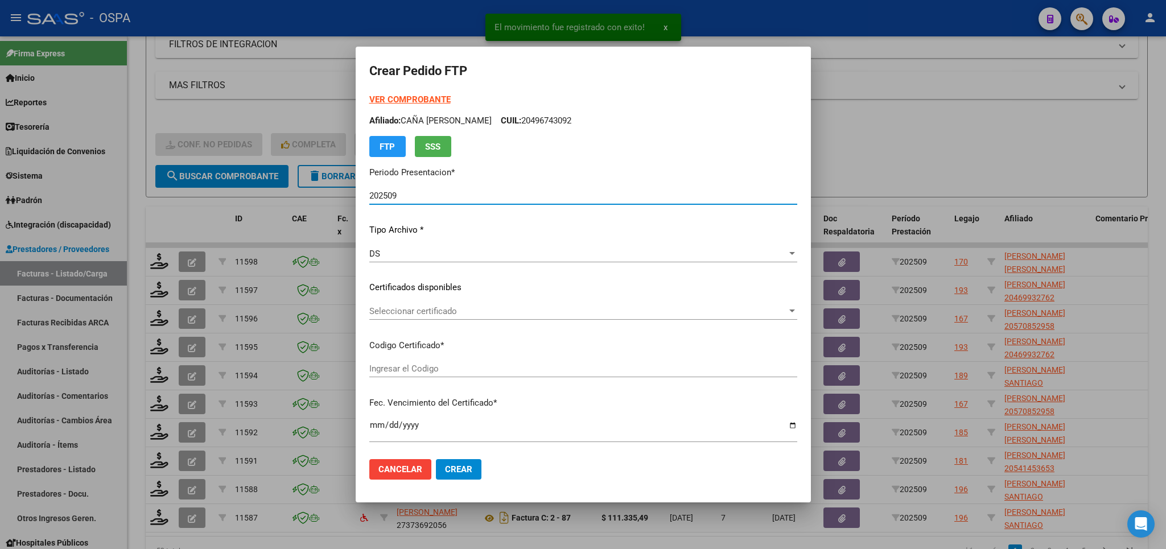
type input "ARG01-00049578709-20190821-20250821-SFE-"
type input "[DATE]"
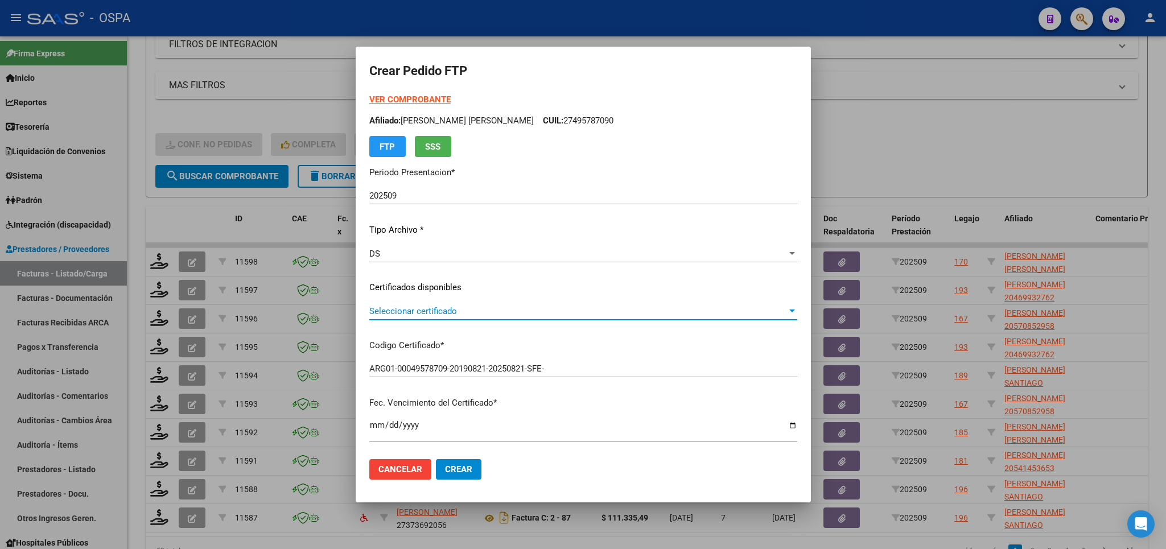
click at [662, 311] on span "Seleccionar certificado" at bounding box center [578, 311] width 418 height 10
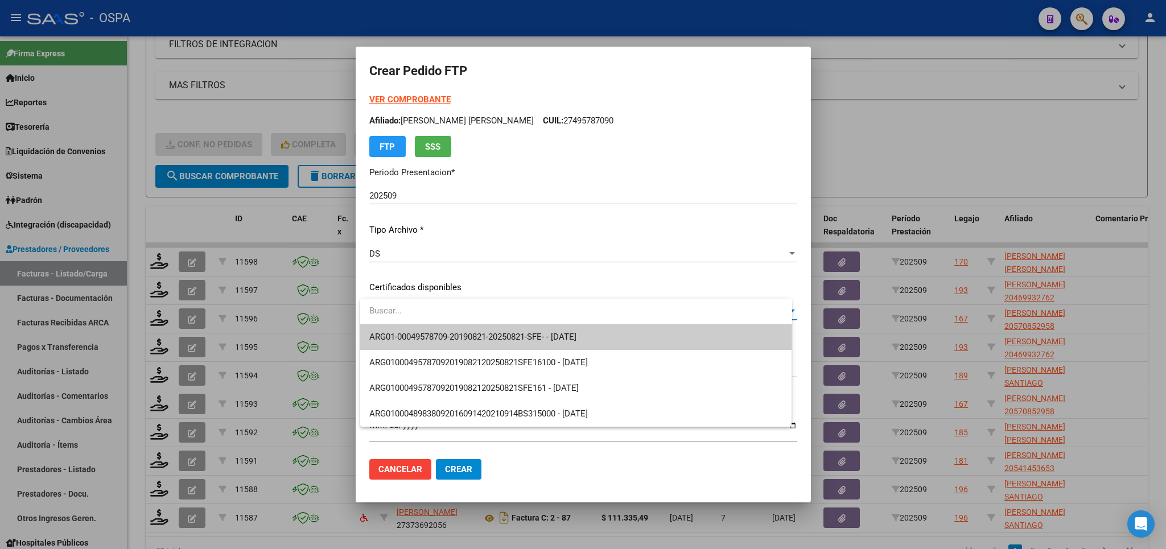
click at [664, 341] on span "ARG01-00049578709-20190821-20250821-SFE- - [DATE]" at bounding box center [576, 337] width 414 height 26
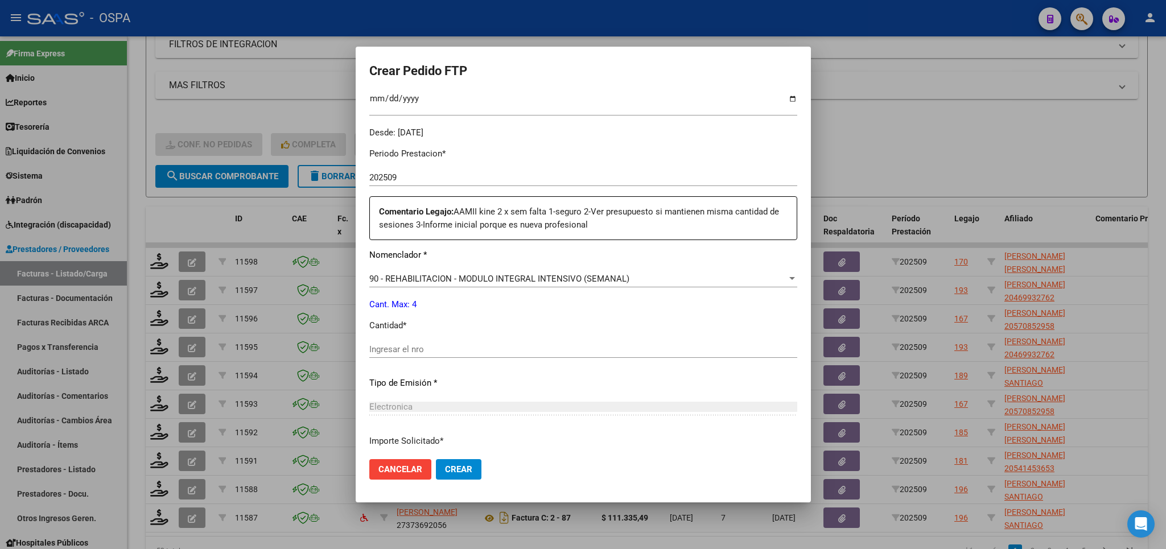
scroll to position [333, 0]
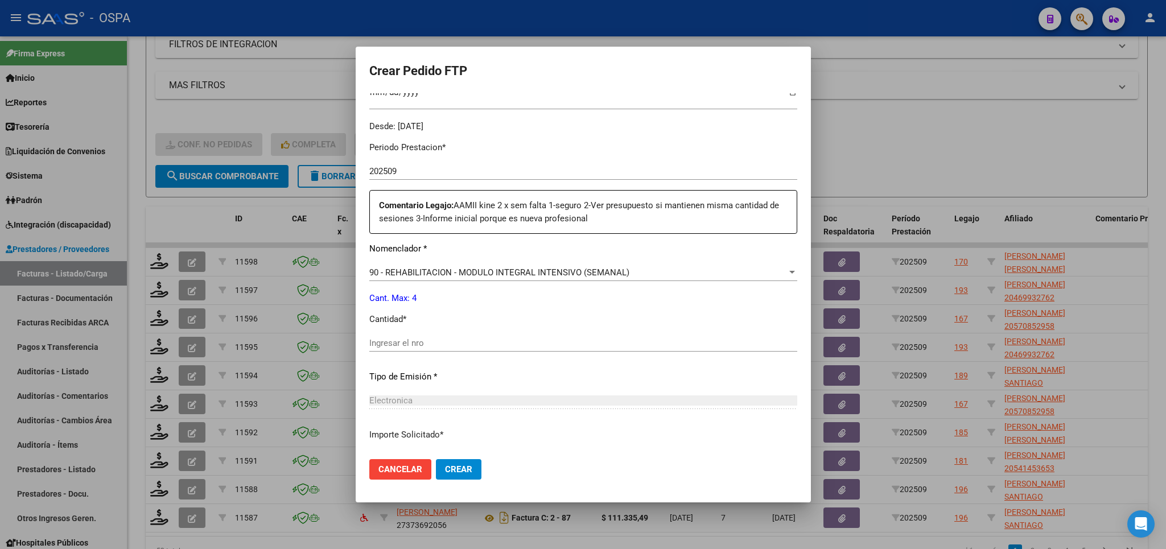
click at [621, 335] on div "Ingresar el nro" at bounding box center [583, 343] width 428 height 17
type input "4"
click at [461, 469] on span "Crear" at bounding box center [458, 469] width 27 height 10
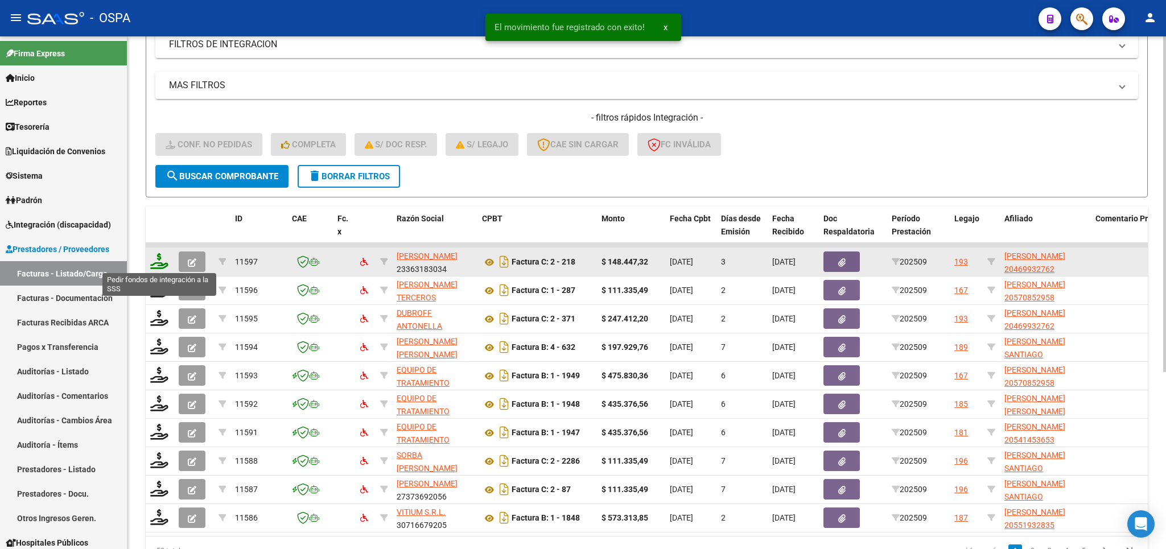
click at [165, 261] on icon at bounding box center [159, 261] width 18 height 16
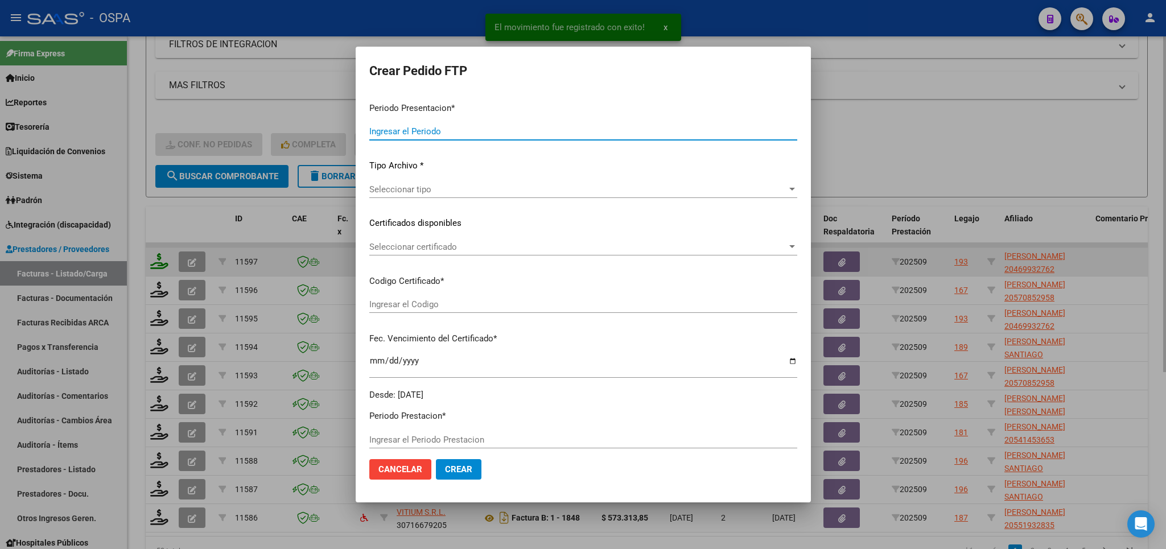
type input "202509"
type input "$ 148.447,32"
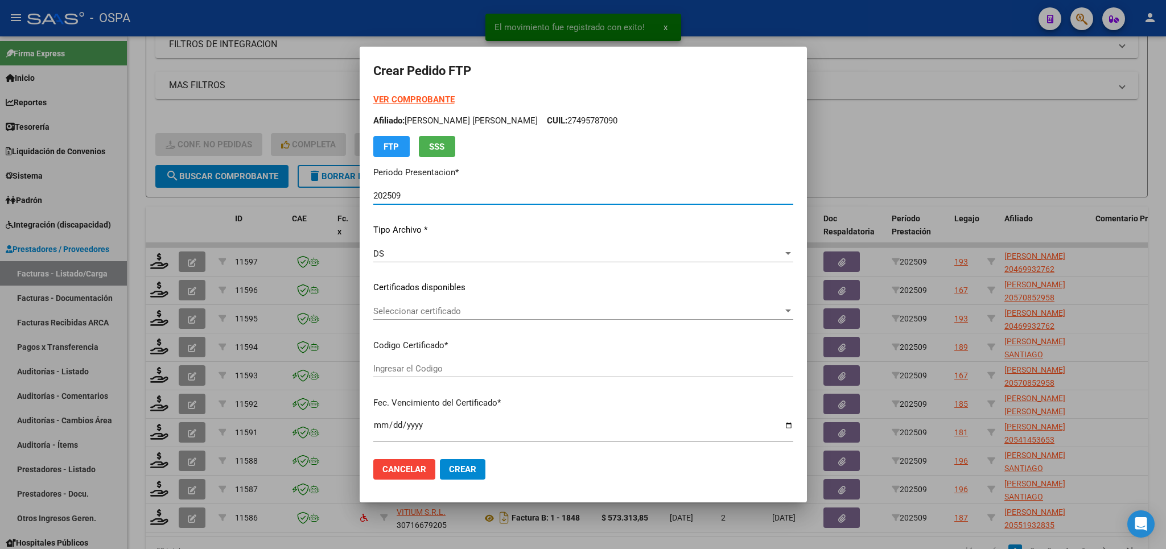
type input "ARG02000469932762018112220281122BS313"
type input "[DATE]"
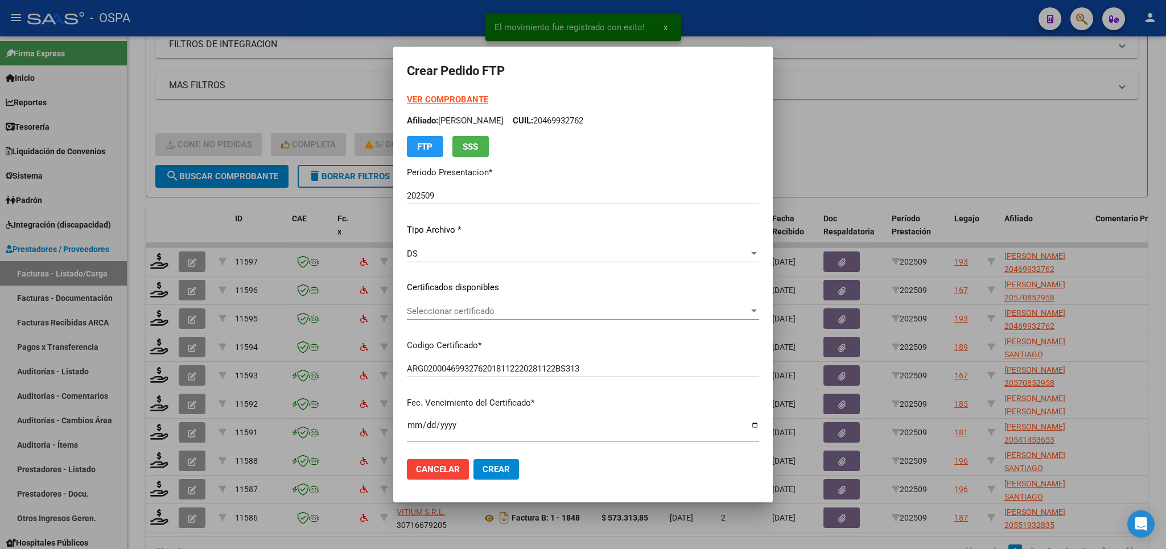
click at [689, 319] on div "Seleccionar certificado Seleccionar certificado" at bounding box center [583, 311] width 352 height 17
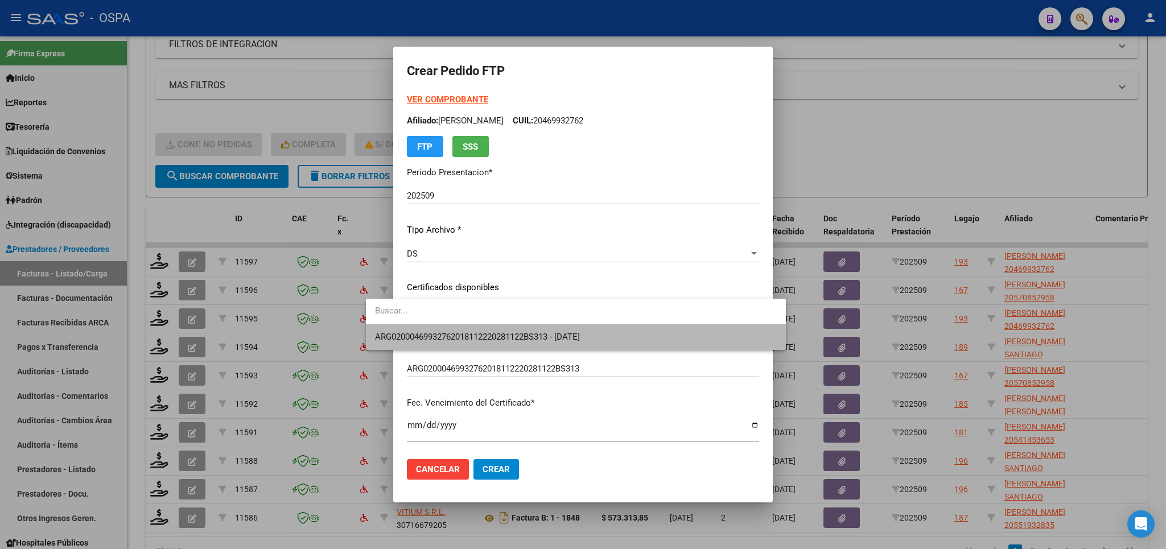
click at [623, 344] on span "ARG02000469932762018112220281122BS313 - [DATE]" at bounding box center [576, 337] width 402 height 26
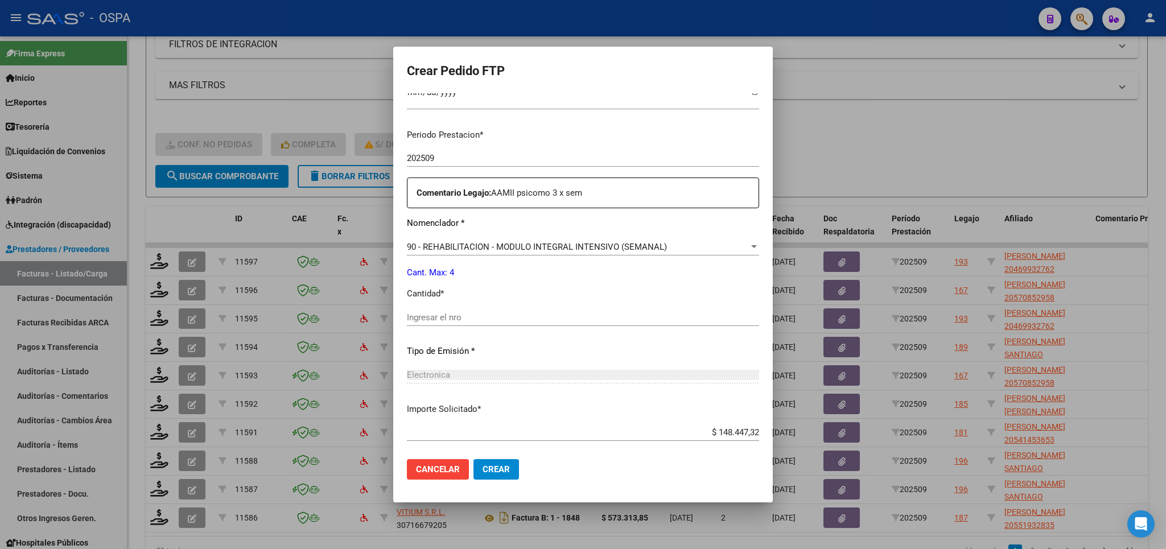
click at [574, 315] on input "Ingresar el nro" at bounding box center [583, 317] width 352 height 10
type input "4"
click at [461, 480] on mat-dialog-actions "Cancelar Crear" at bounding box center [583, 469] width 352 height 39
click at [483, 473] on span "Crear" at bounding box center [496, 469] width 27 height 10
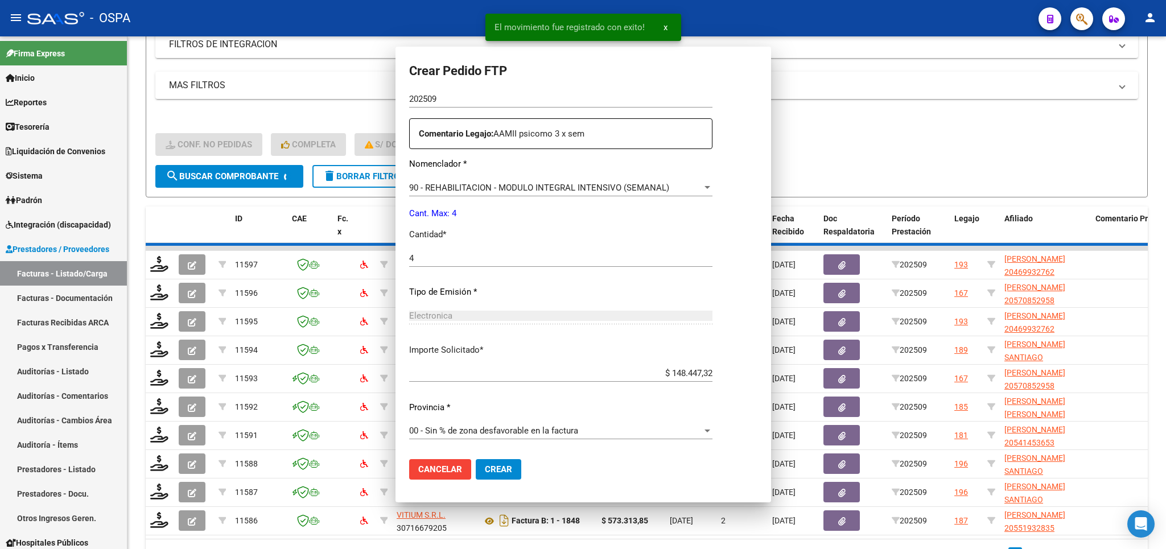
scroll to position [0, 0]
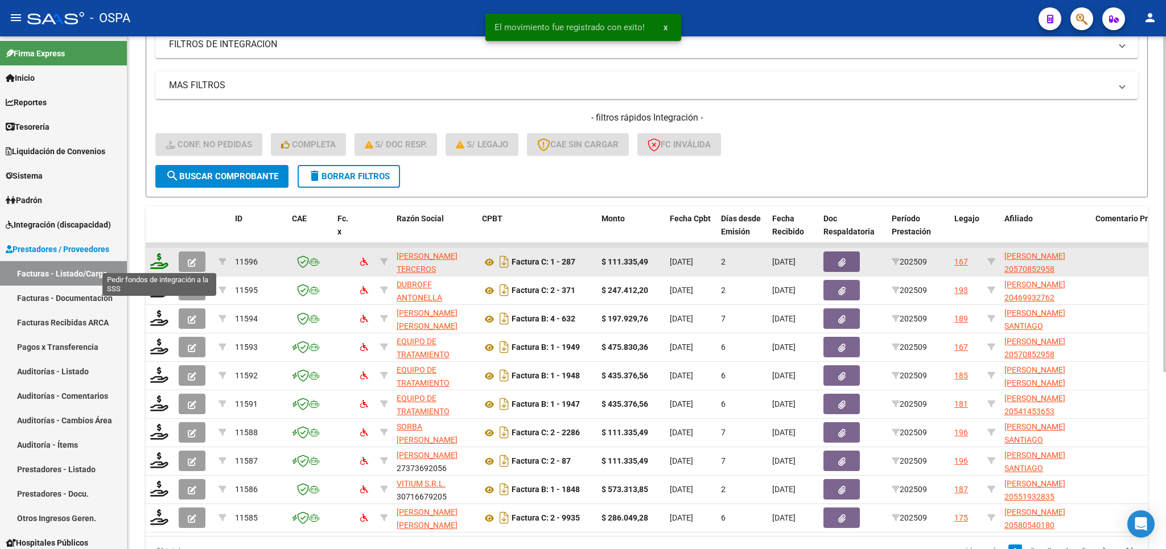
click at [152, 264] on icon at bounding box center [159, 261] width 18 height 16
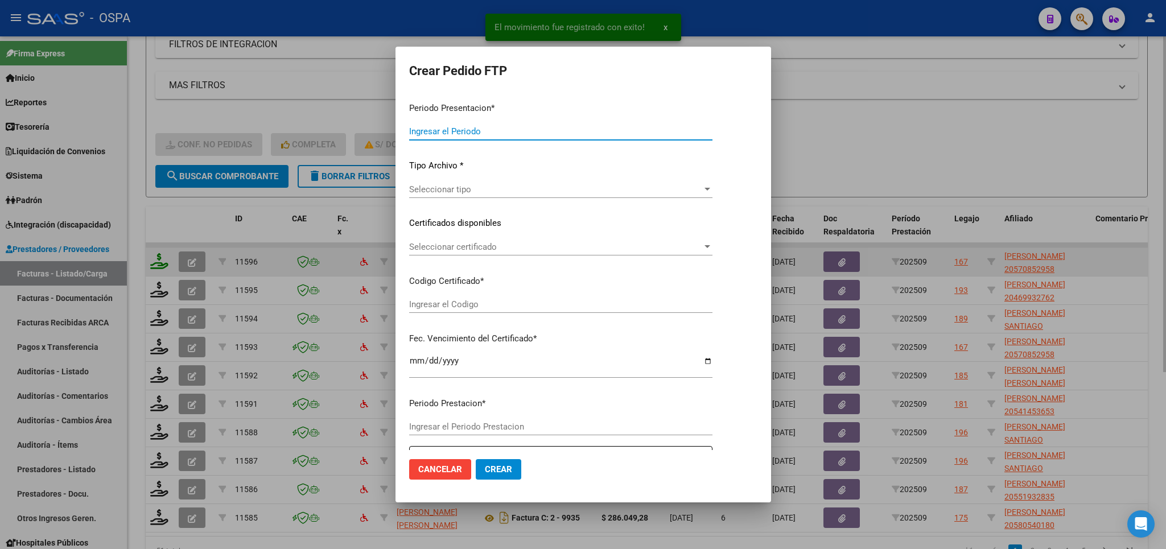
type input "202509"
type input "$ 111.335,49"
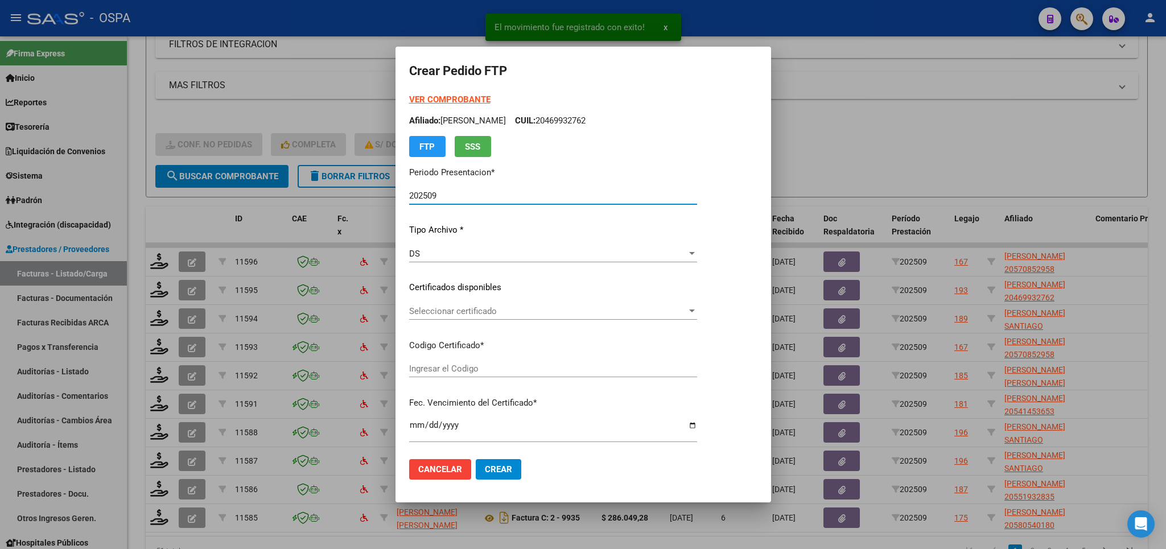
type input "arg02000570852952024110420291104bue370"
type input "[DATE]"
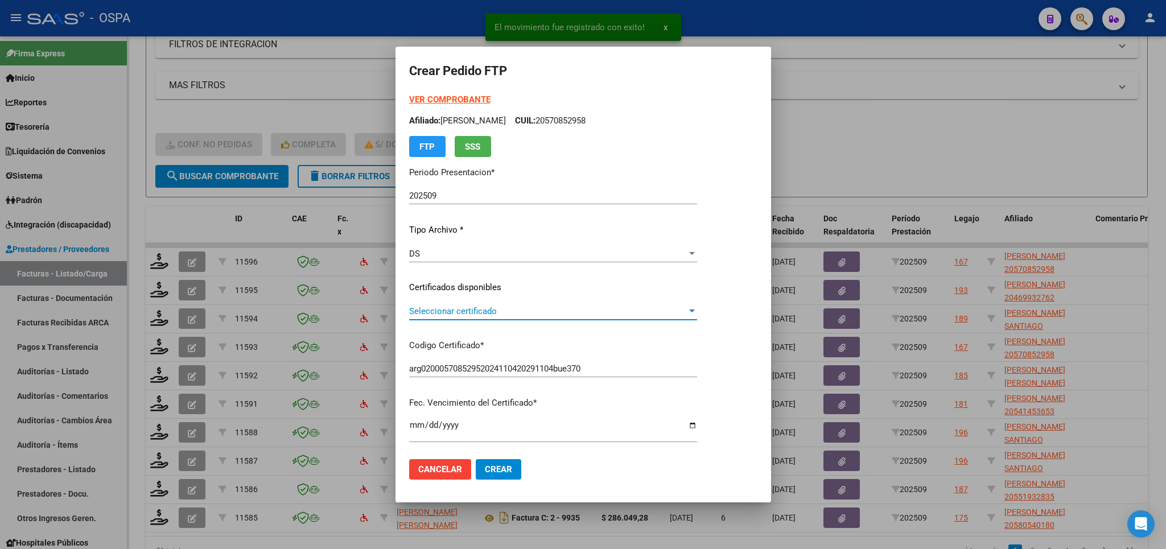
click at [584, 310] on span "Seleccionar certificado" at bounding box center [548, 311] width 278 height 10
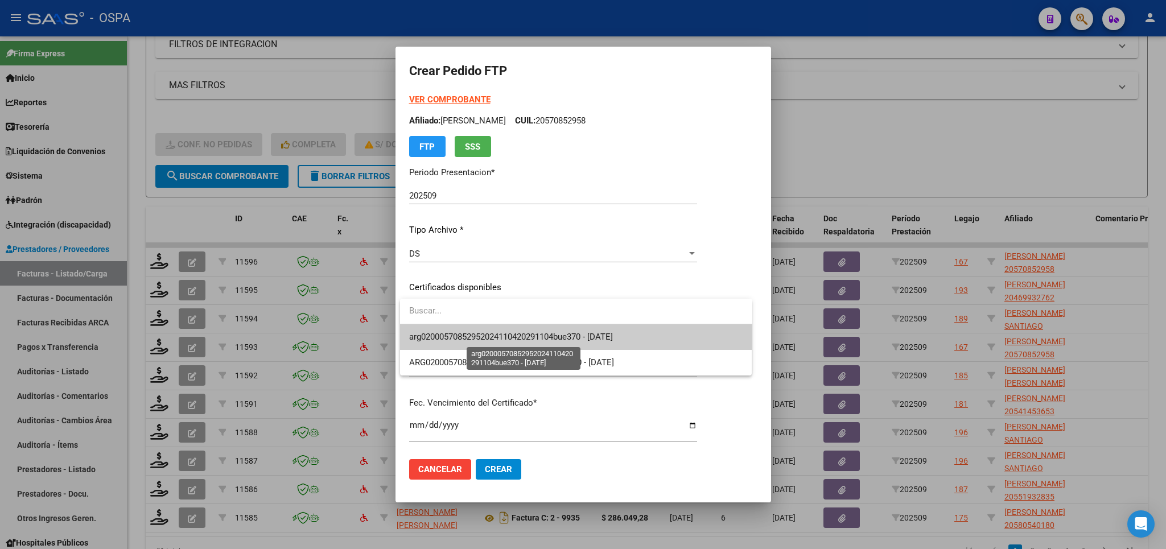
click at [590, 334] on span "arg02000570852952024110420291104bue370 - [DATE]" at bounding box center [511, 337] width 204 height 10
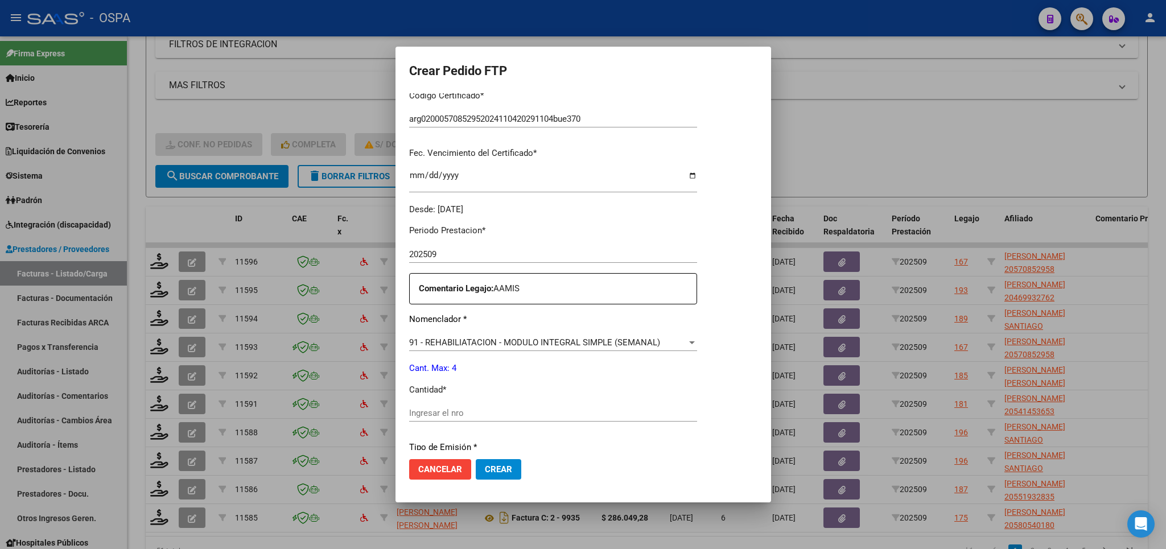
scroll to position [333, 0]
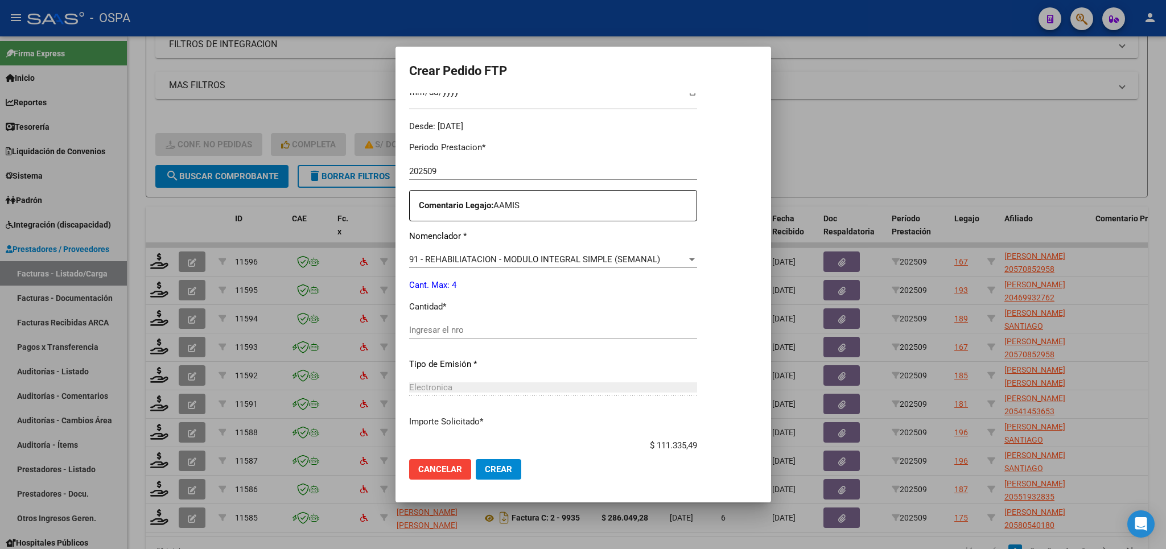
click at [611, 325] on input "Ingresar el nro" at bounding box center [553, 330] width 288 height 10
type input "4"
click at [503, 471] on span "Crear" at bounding box center [498, 469] width 27 height 10
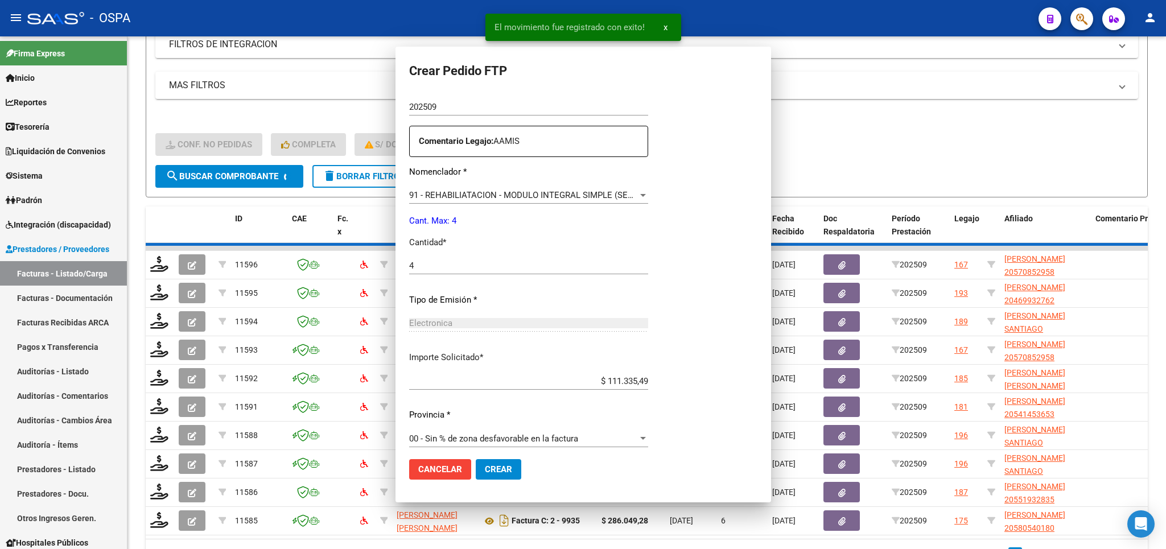
scroll to position [0, 0]
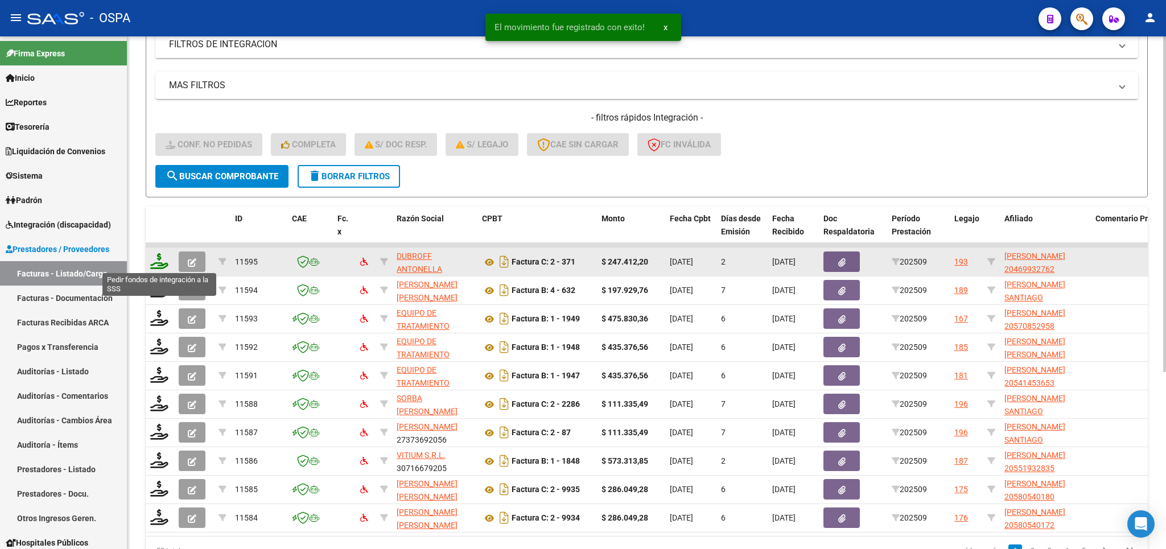
click at [154, 261] on icon at bounding box center [159, 261] width 18 height 16
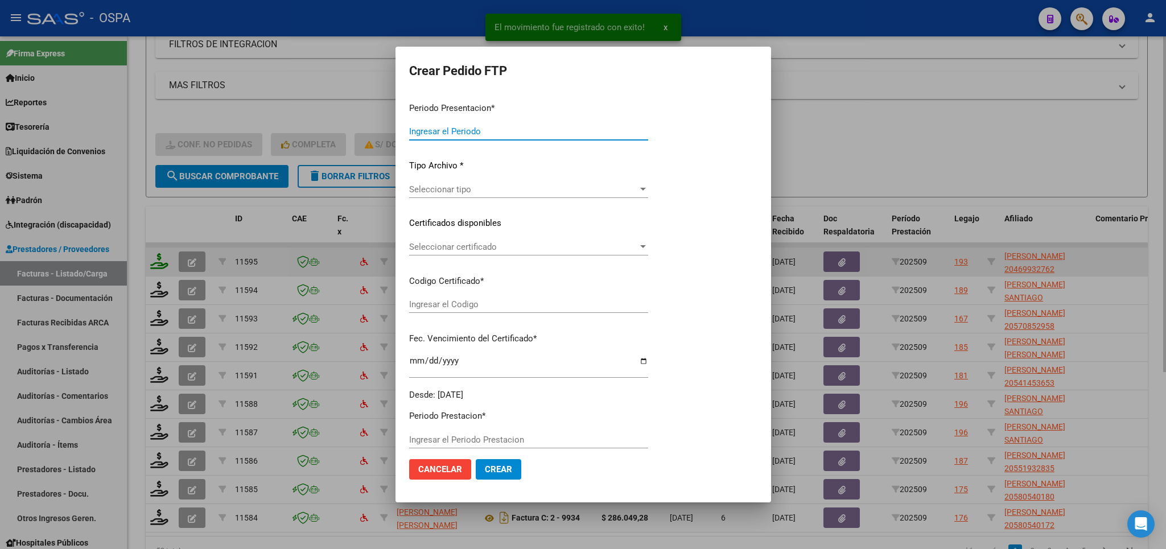
type input "202509"
type input "$ 247.412,20"
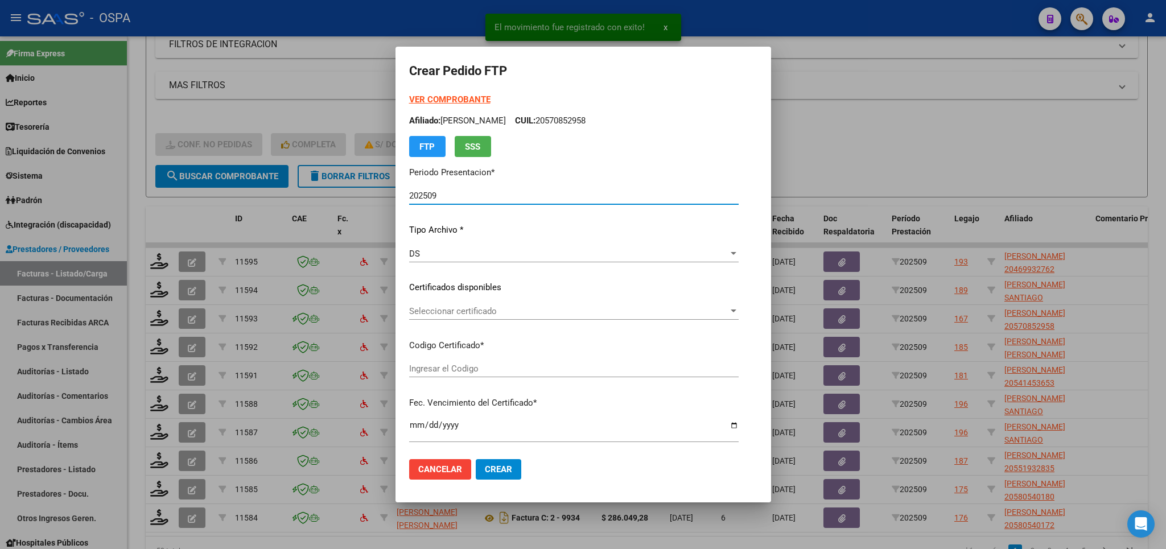
type input "ARG02000469932762018112220281122BS313"
type input "[DATE]"
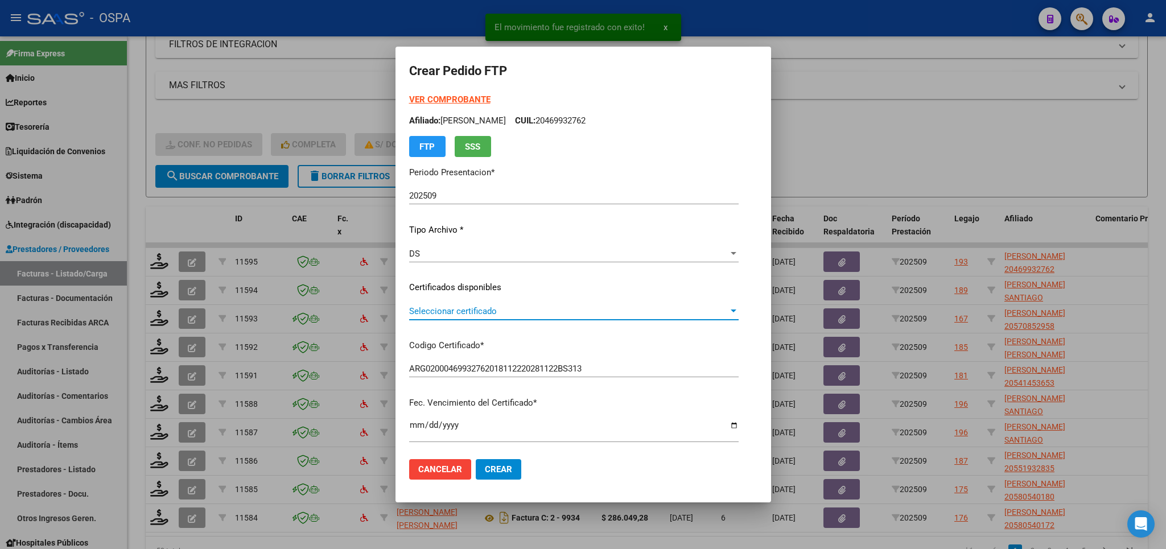
click at [676, 311] on span "Seleccionar certificado" at bounding box center [568, 311] width 319 height 10
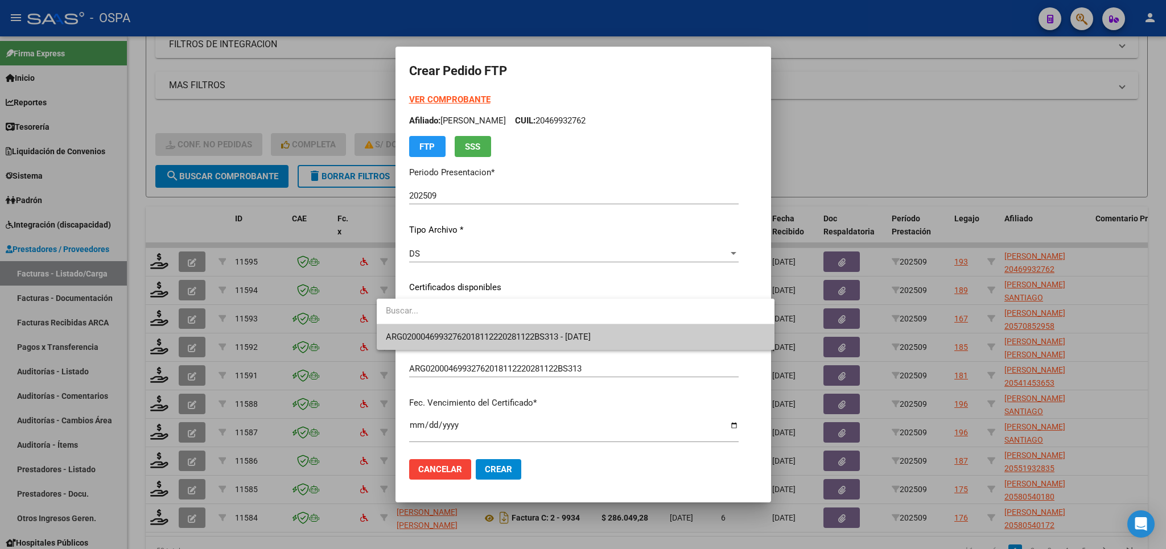
click at [674, 340] on span "ARG02000469932762018112220281122BS313 - [DATE]" at bounding box center [576, 337] width 380 height 26
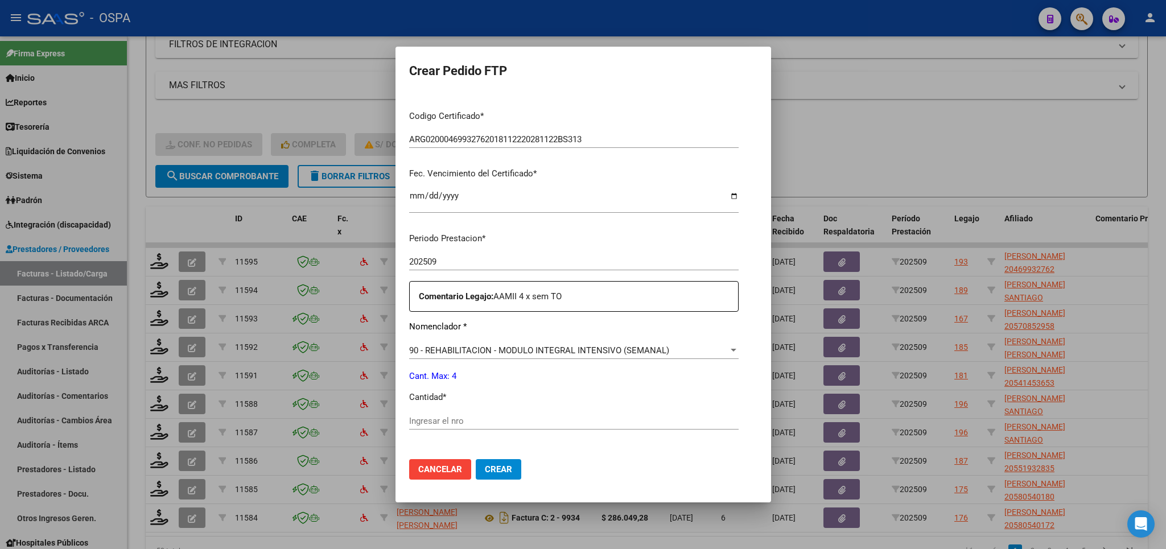
scroll to position [386, 0]
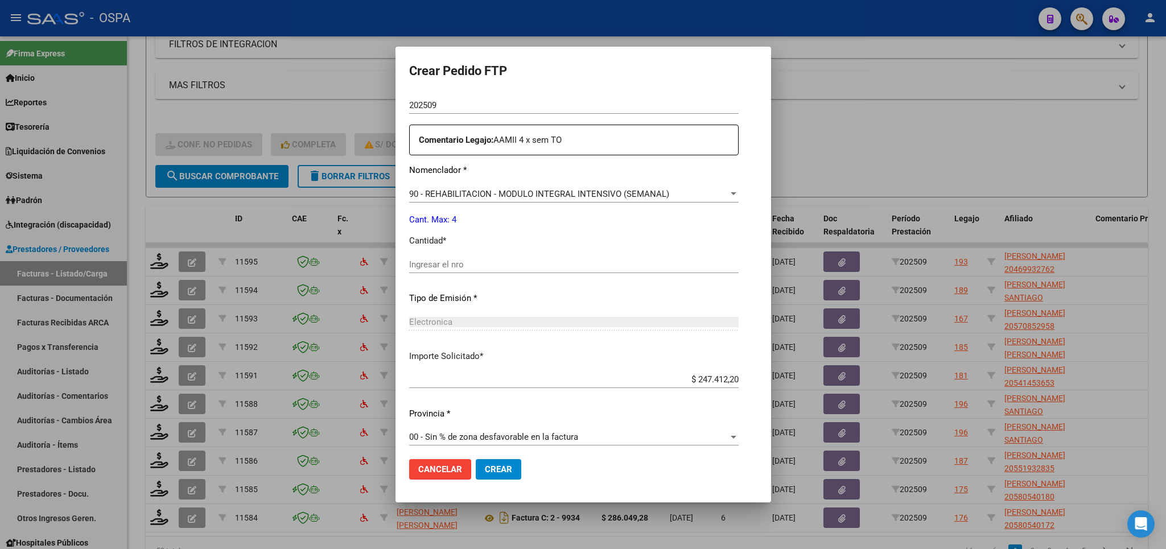
click at [662, 260] on input "Ingresar el nro" at bounding box center [574, 265] width 330 height 10
type input "4"
click at [485, 474] on span "Crear" at bounding box center [498, 469] width 27 height 10
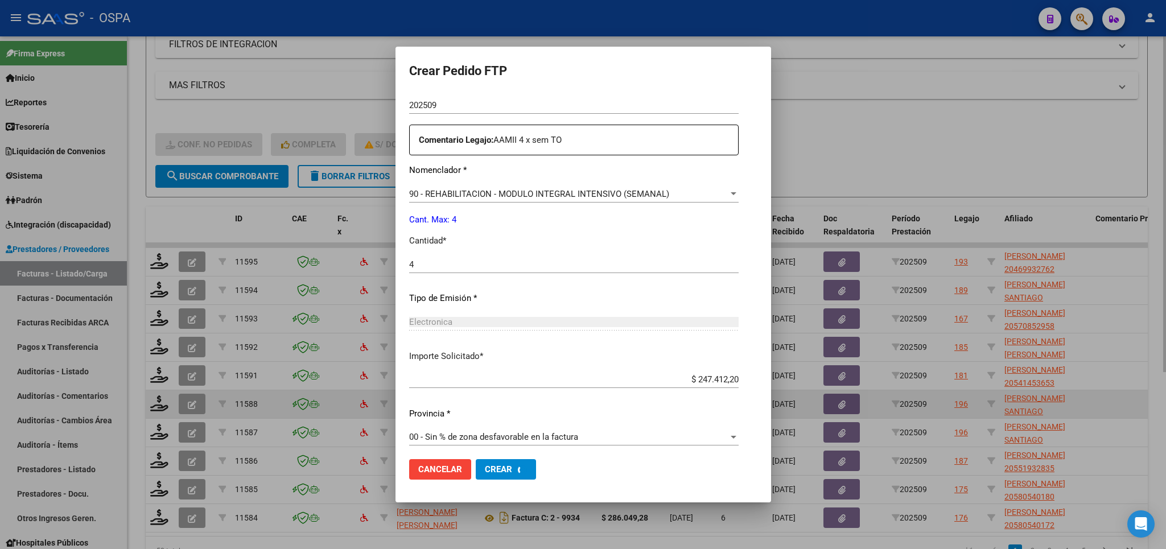
scroll to position [0, 0]
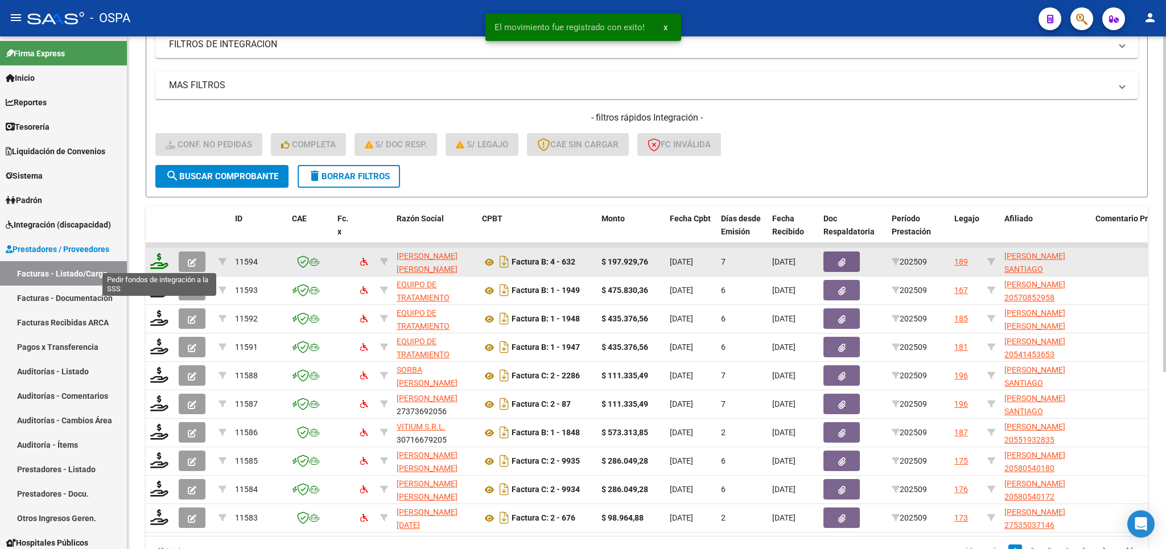
click at [154, 257] on icon at bounding box center [159, 261] width 18 height 16
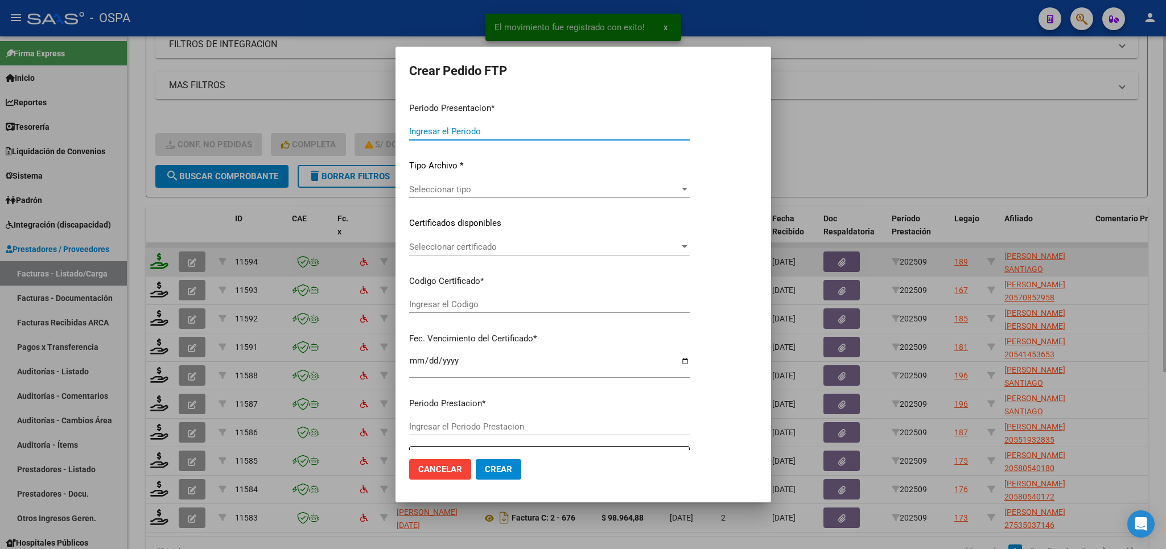
type input "202509"
type input "$ 197.929,76"
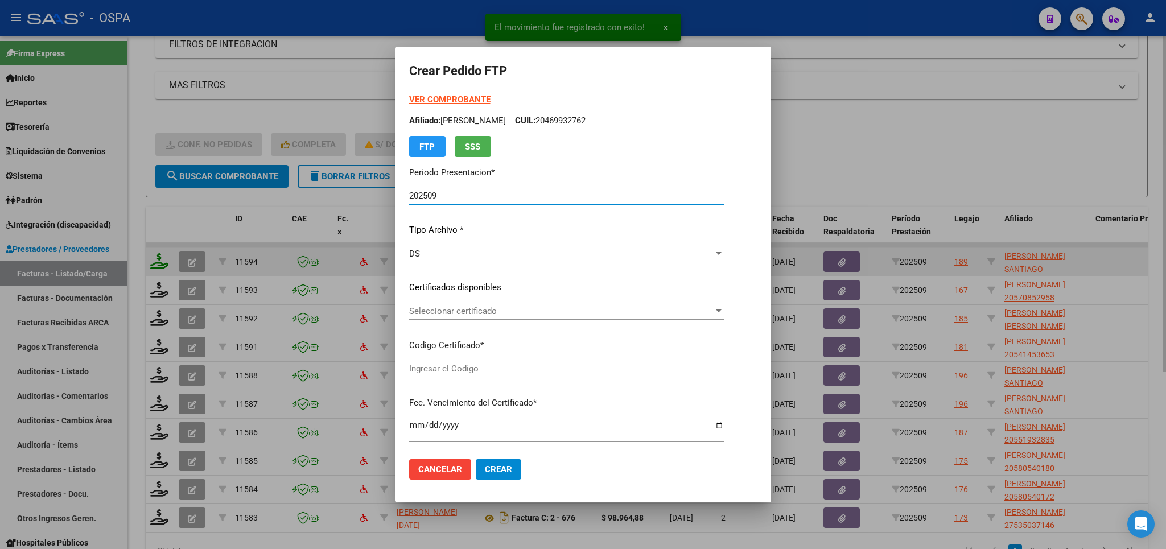
type input "ARG02000506095642016032320210323BS413"
type input "[DATE]"
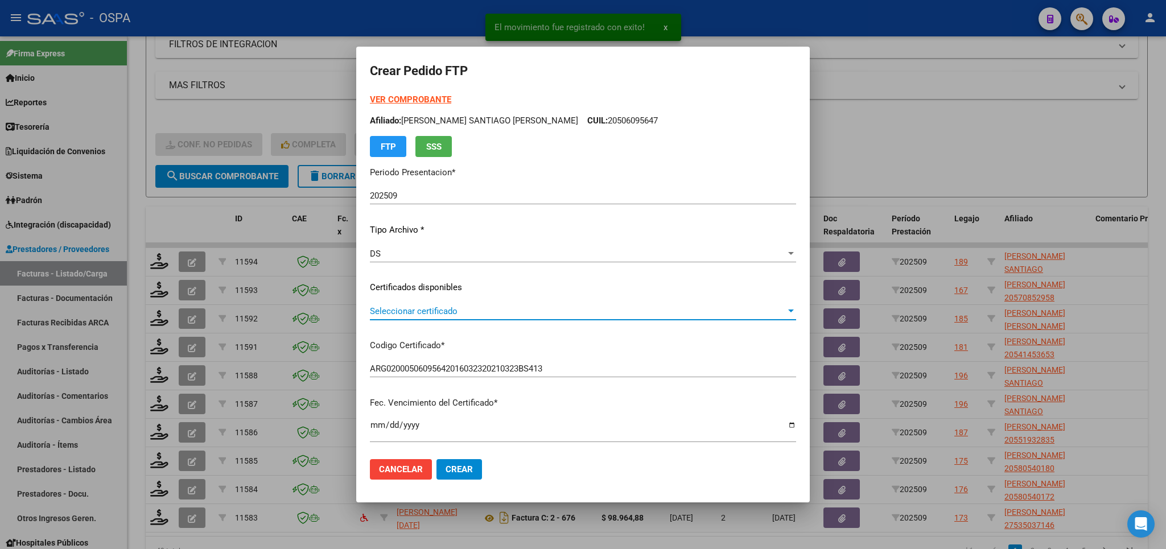
click at [657, 312] on span "Seleccionar certificado" at bounding box center [578, 311] width 416 height 10
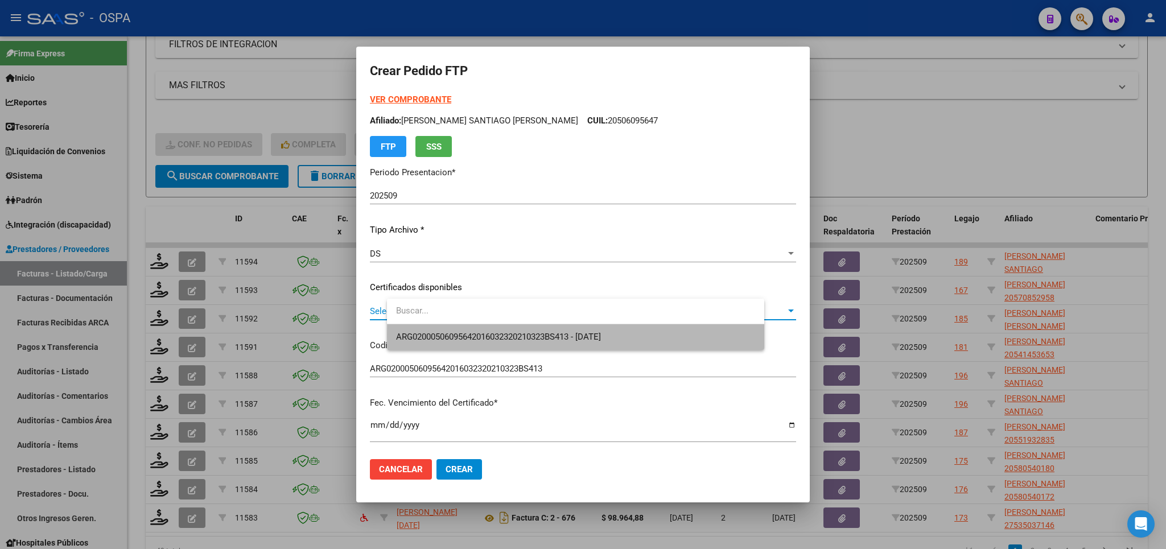
click at [652, 336] on span "ARG02000506095642016032320210323BS413 - [DATE]" at bounding box center [575, 337] width 359 height 26
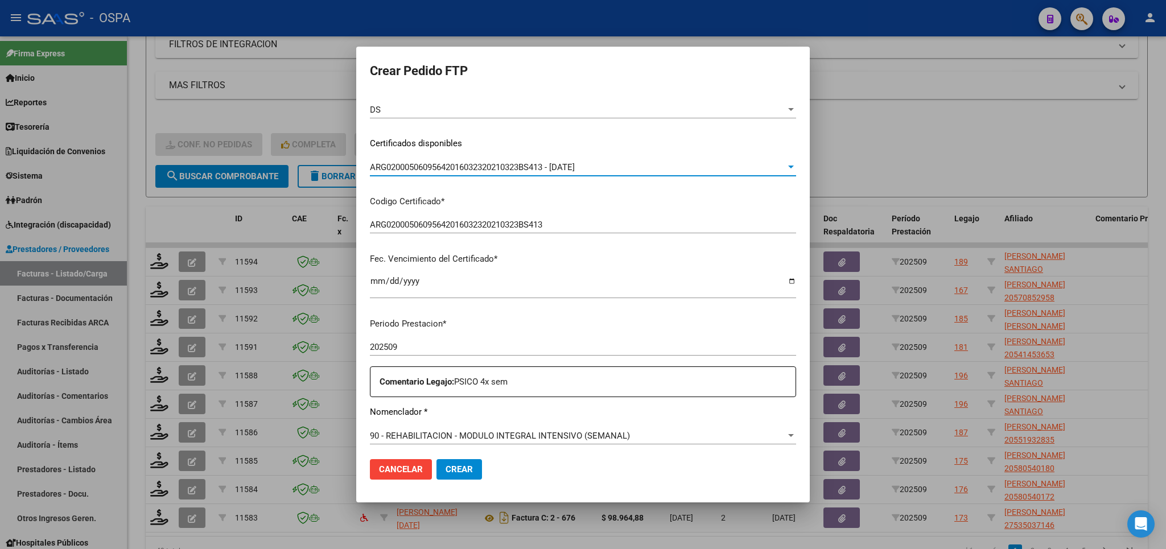
scroll to position [266, 0]
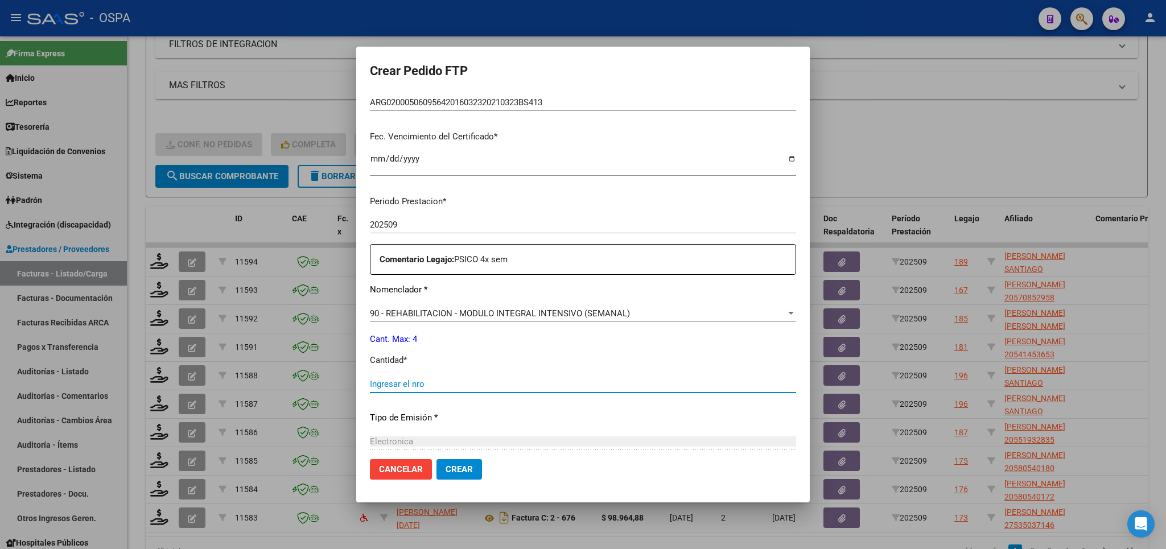
click at [628, 379] on input "Ingresar el nro" at bounding box center [583, 384] width 426 height 10
type input "4"
click at [473, 473] on span "Crear" at bounding box center [459, 469] width 27 height 10
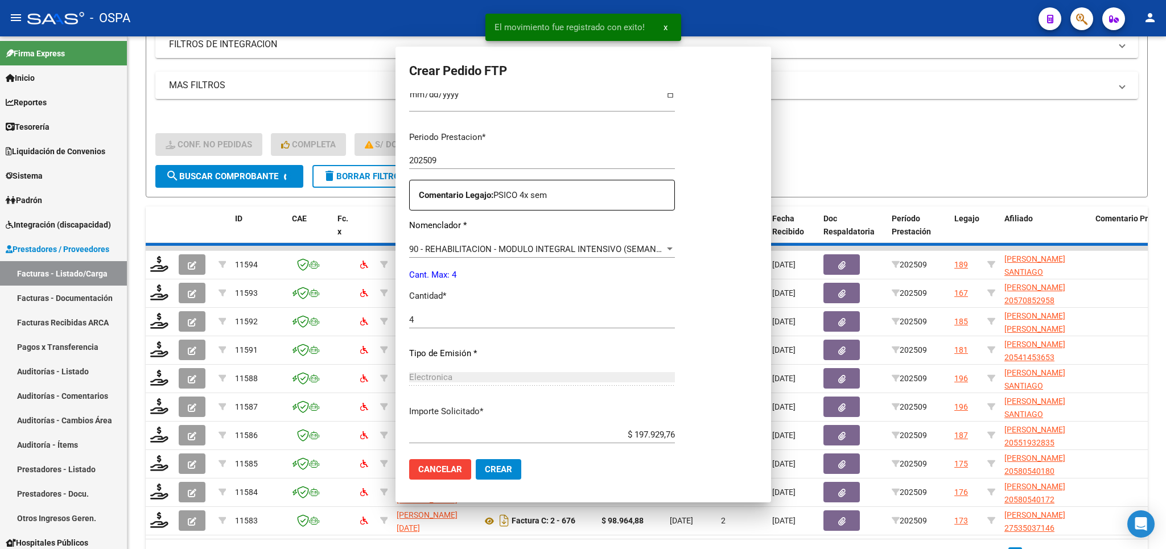
scroll to position [0, 0]
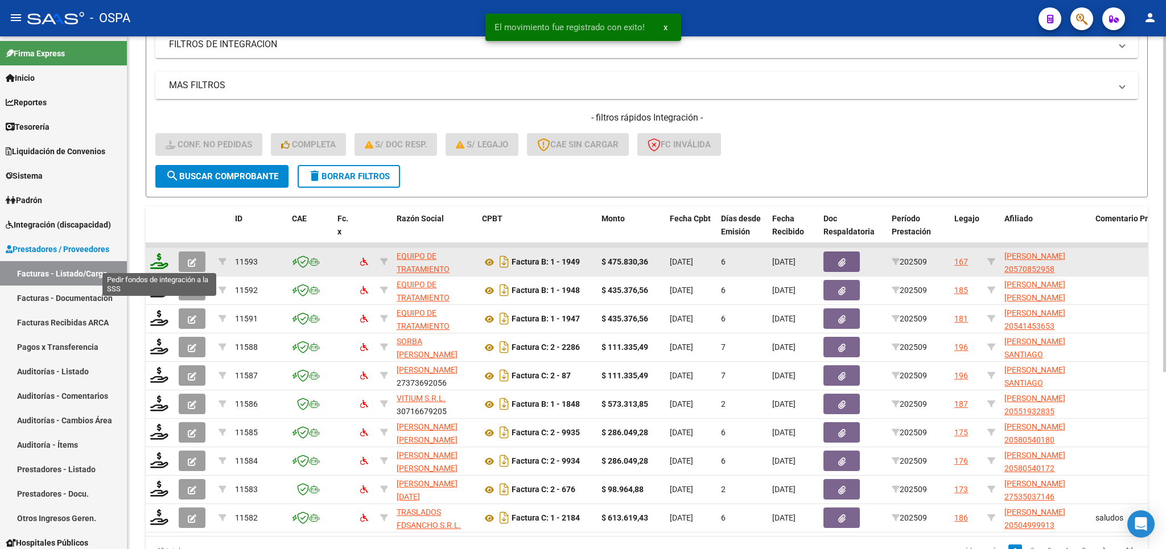
click at [156, 254] on icon at bounding box center [159, 261] width 18 height 16
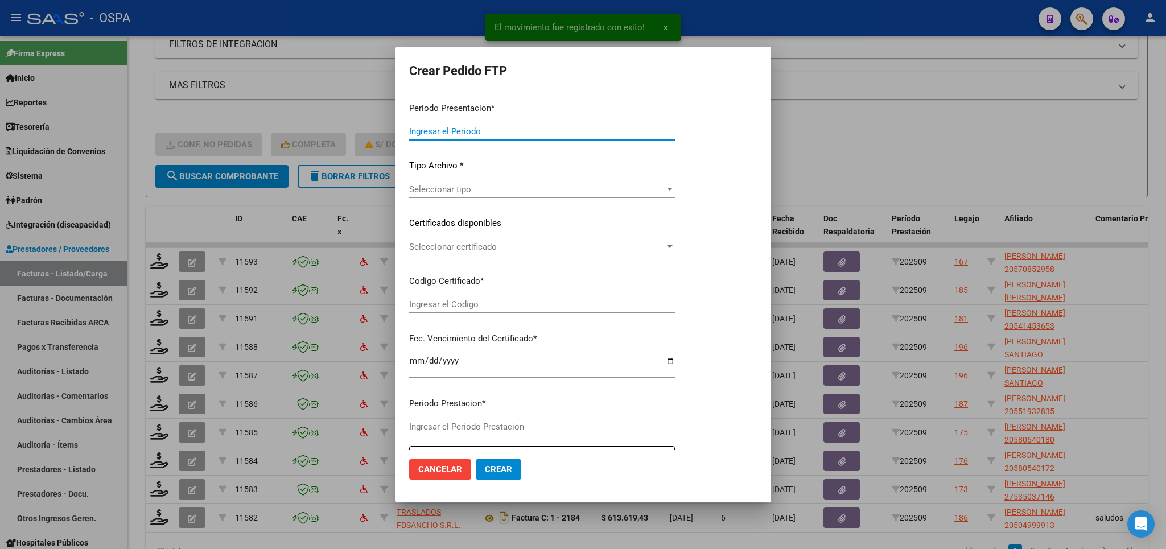
type input "202509"
type input "$ 475.830,36"
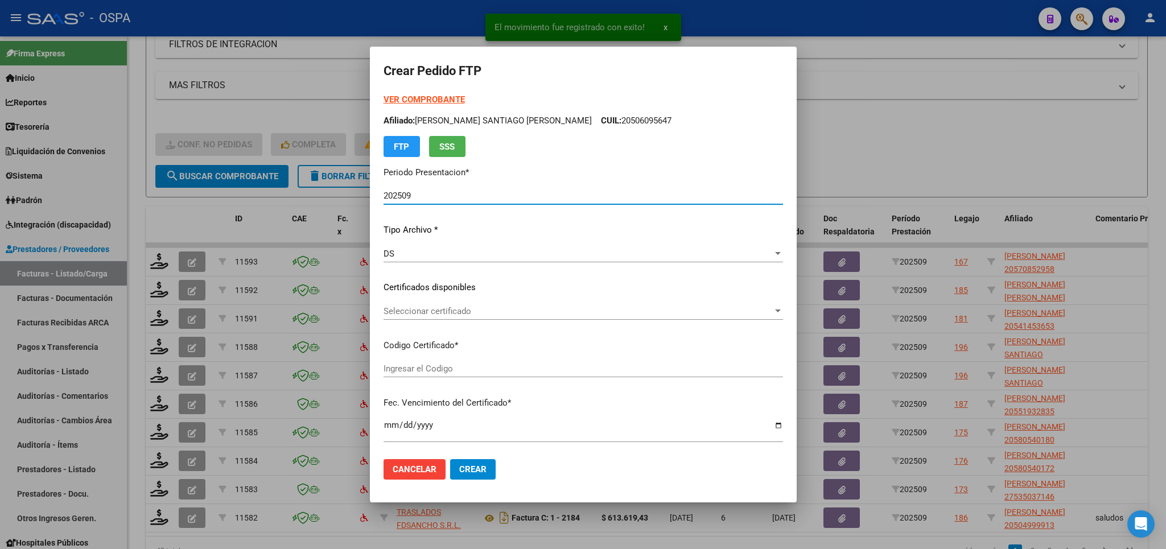
type input "arg02000570852952024110420291104bue370"
type input "[DATE]"
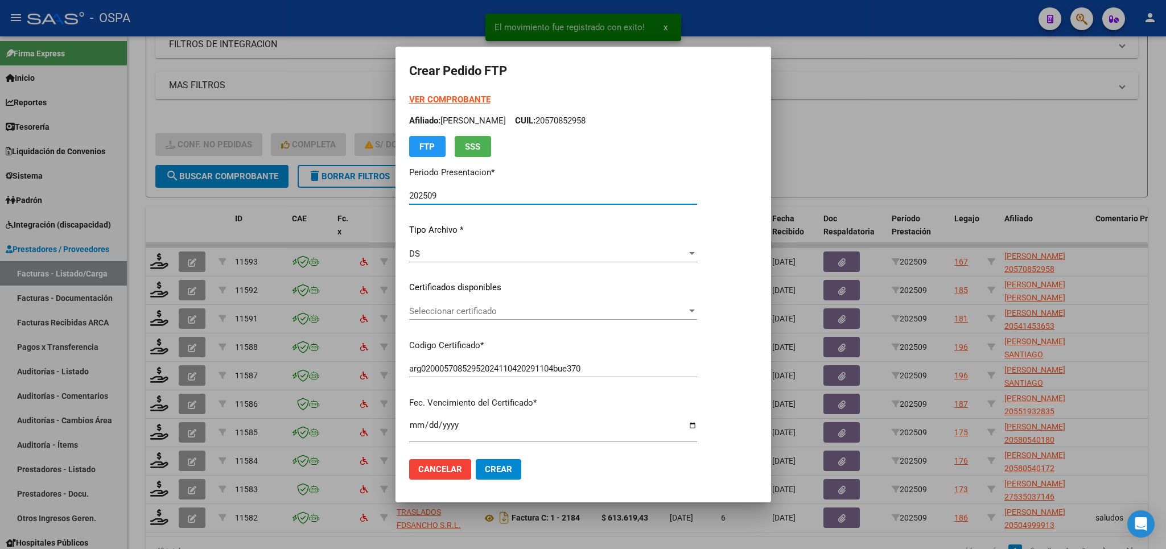
click at [604, 312] on span "Seleccionar certificado" at bounding box center [548, 311] width 278 height 10
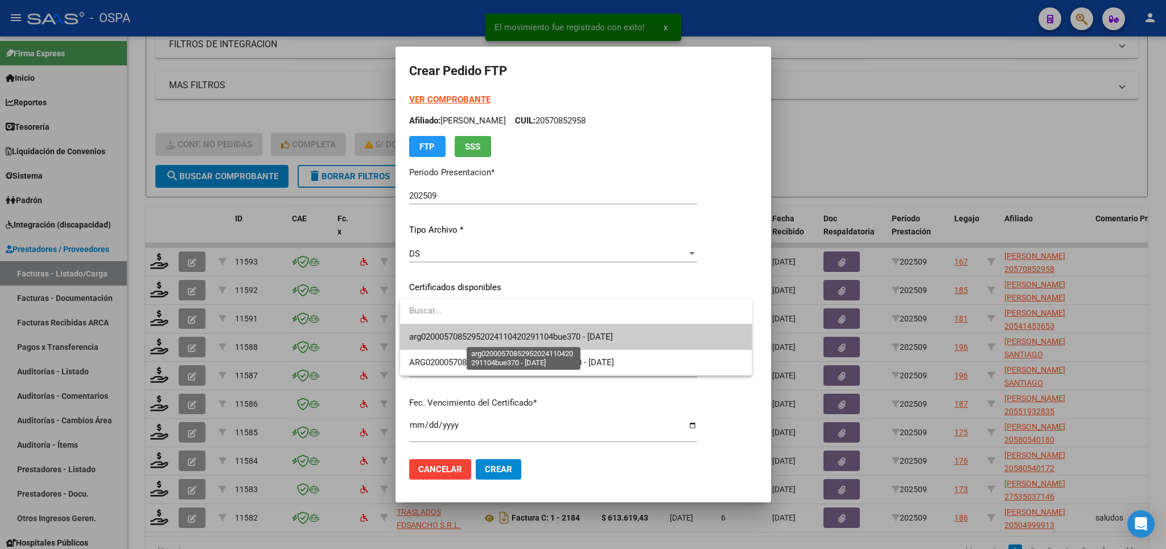
click at [604, 341] on span "arg02000570852952024110420291104bue370 - [DATE]" at bounding box center [511, 337] width 204 height 10
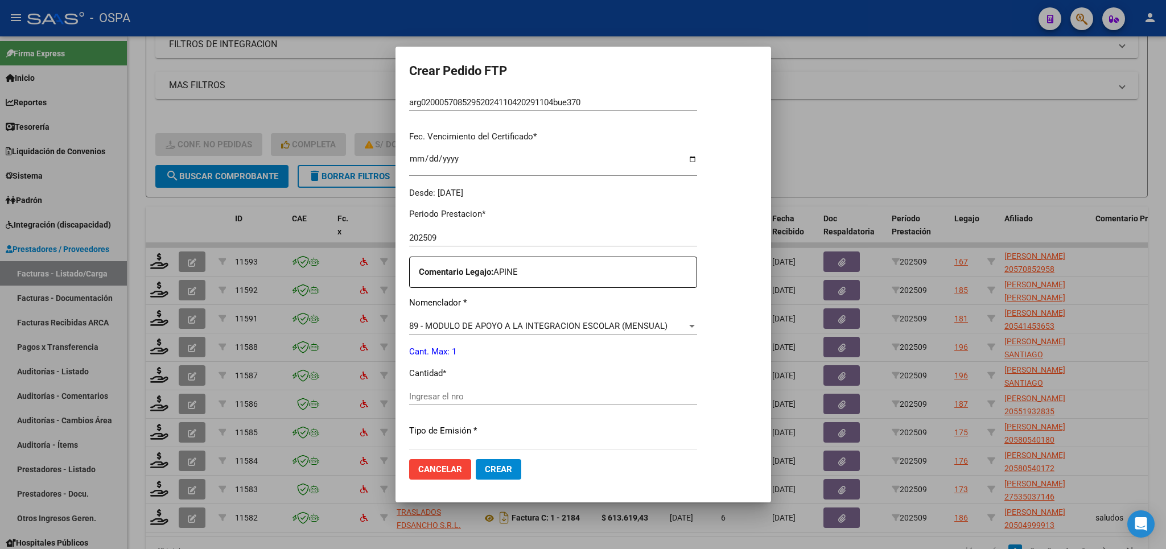
scroll to position [333, 0]
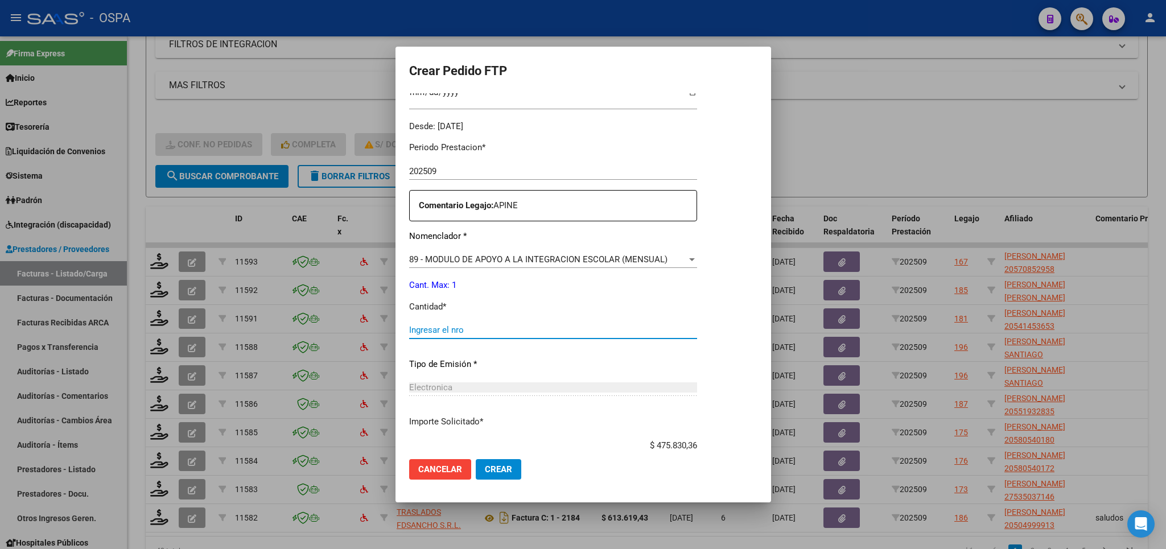
click at [584, 325] on input "Ingresar el nro" at bounding box center [553, 330] width 288 height 10
type input "1"
click at [501, 468] on span "Crear" at bounding box center [498, 469] width 27 height 10
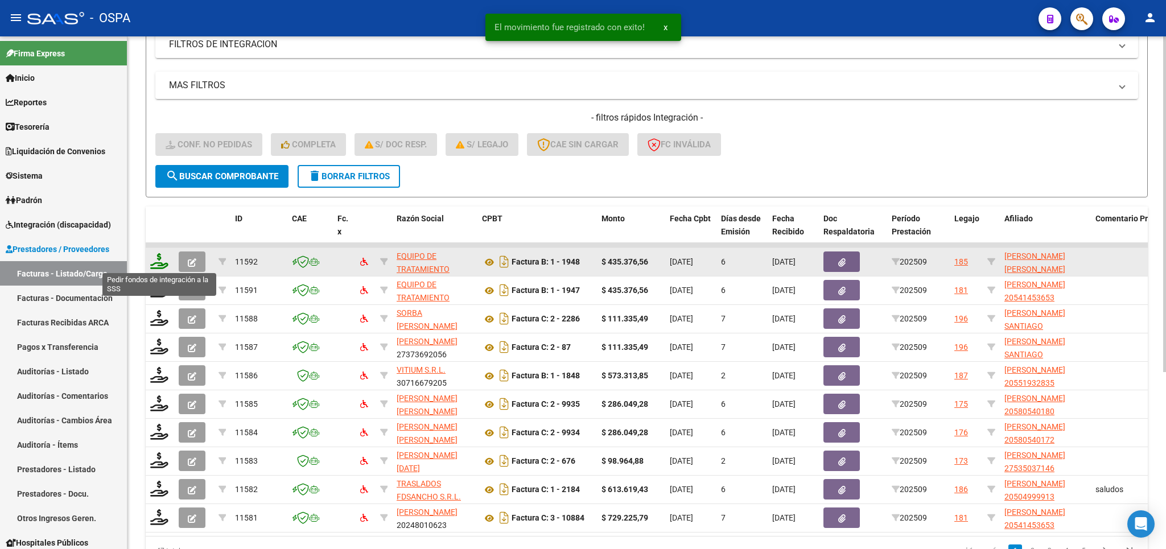
click at [164, 261] on icon at bounding box center [159, 261] width 18 height 16
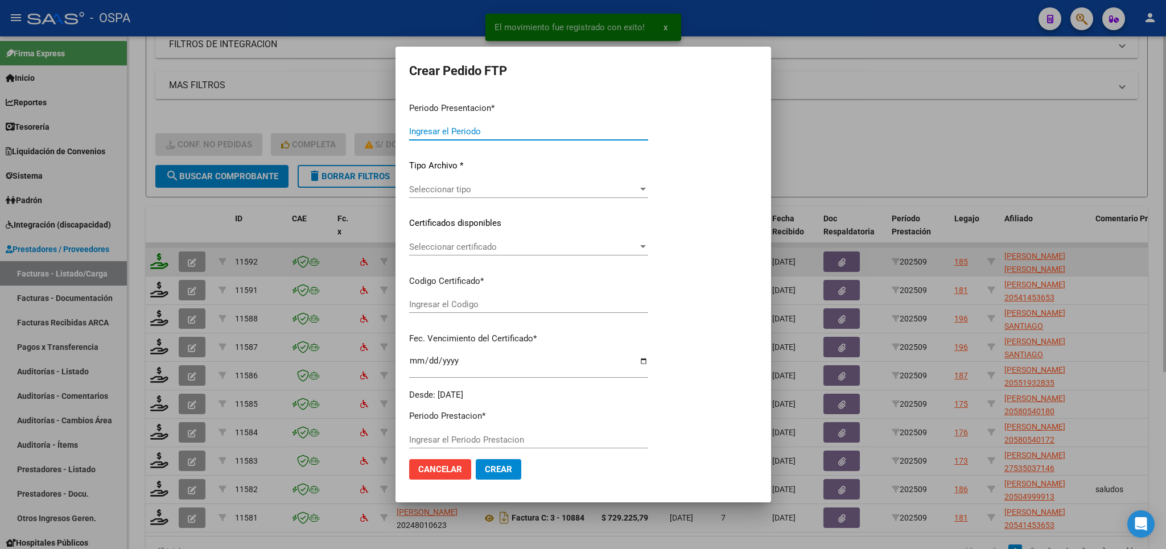
type input "202509"
type input "$ 435.376,56"
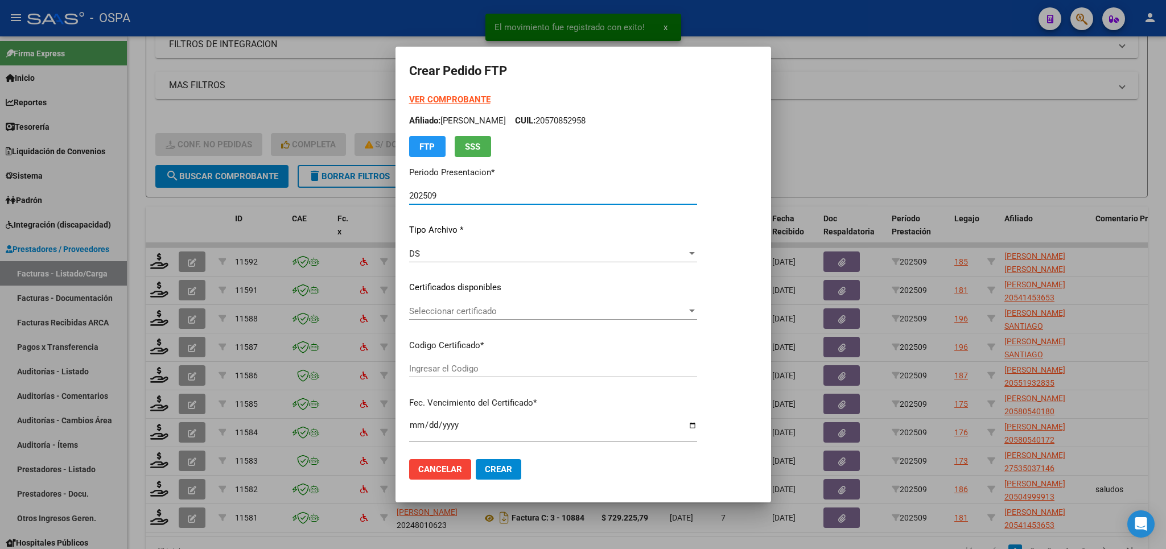
type input "arg0200055496103224042320340423bue440"
type input "[DATE]"
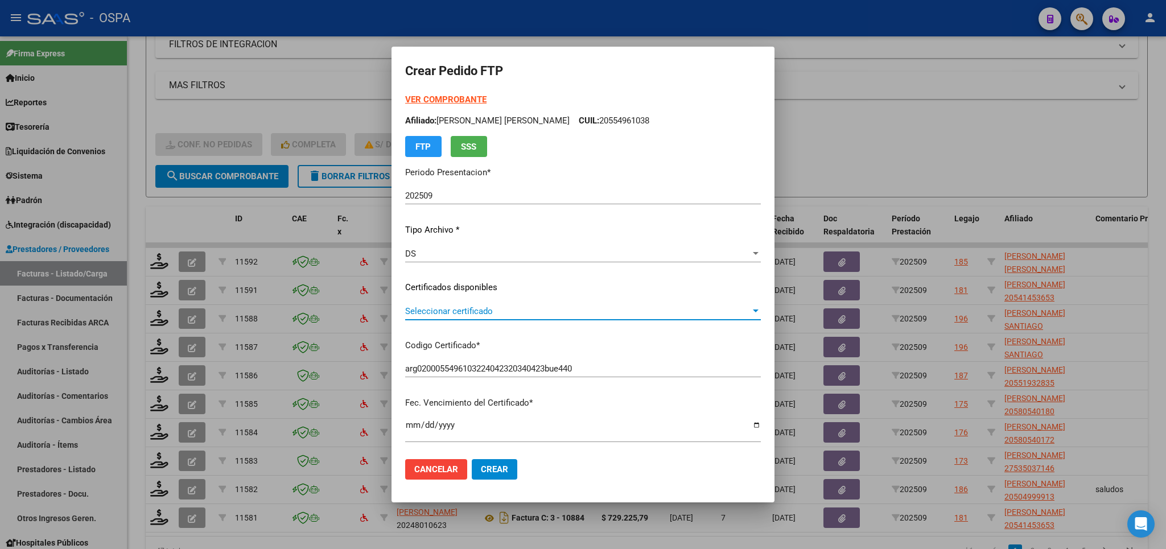
click at [657, 315] on span "Seleccionar certificado" at bounding box center [577, 311] width 345 height 10
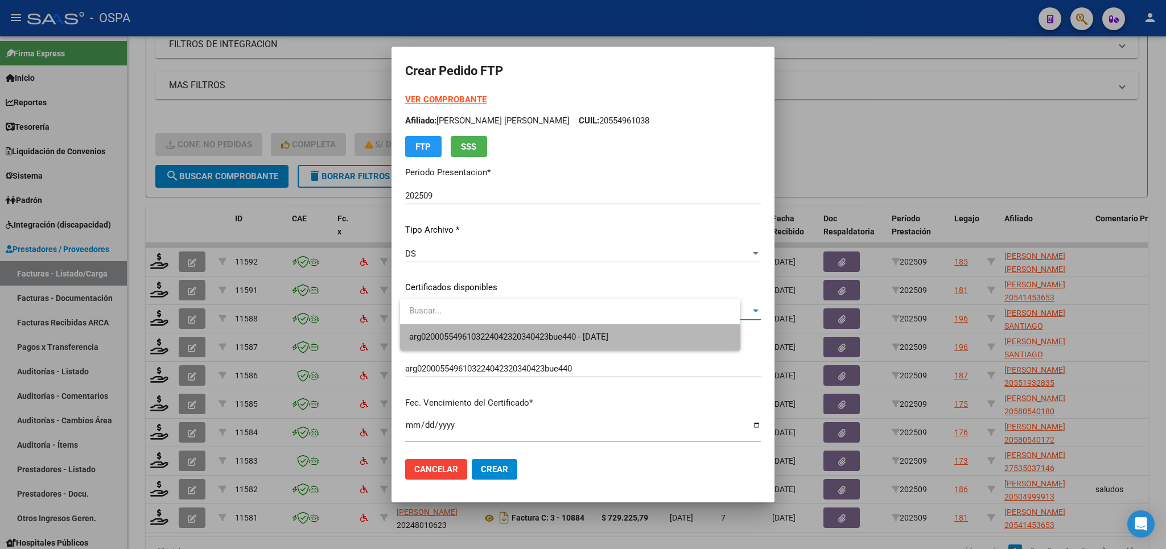
click at [639, 344] on span "arg0200055496103224042320340423bue440 - [DATE]" at bounding box center [570, 337] width 322 height 26
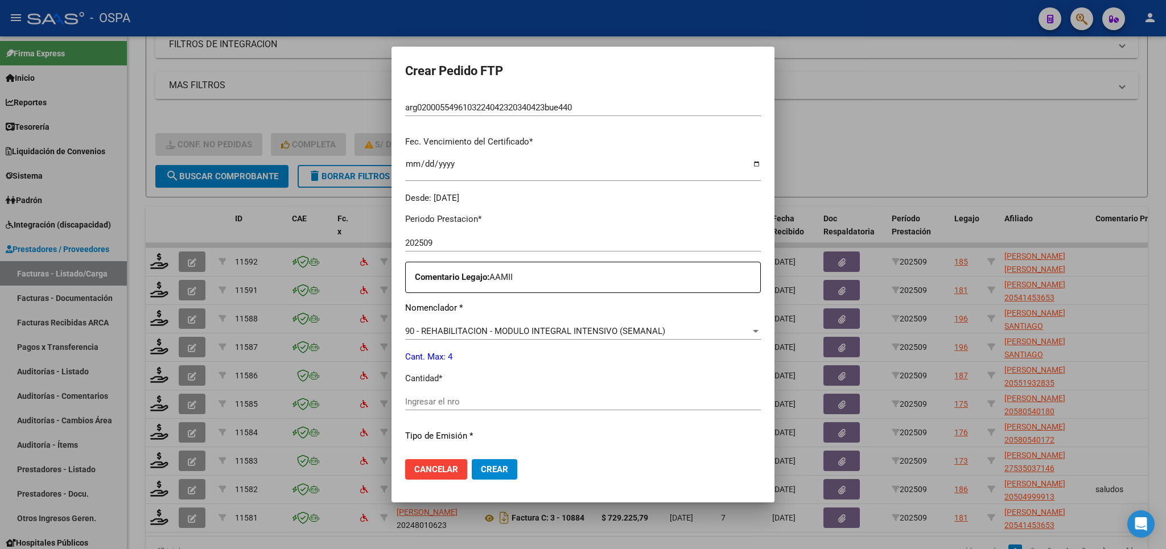
scroll to position [266, 0]
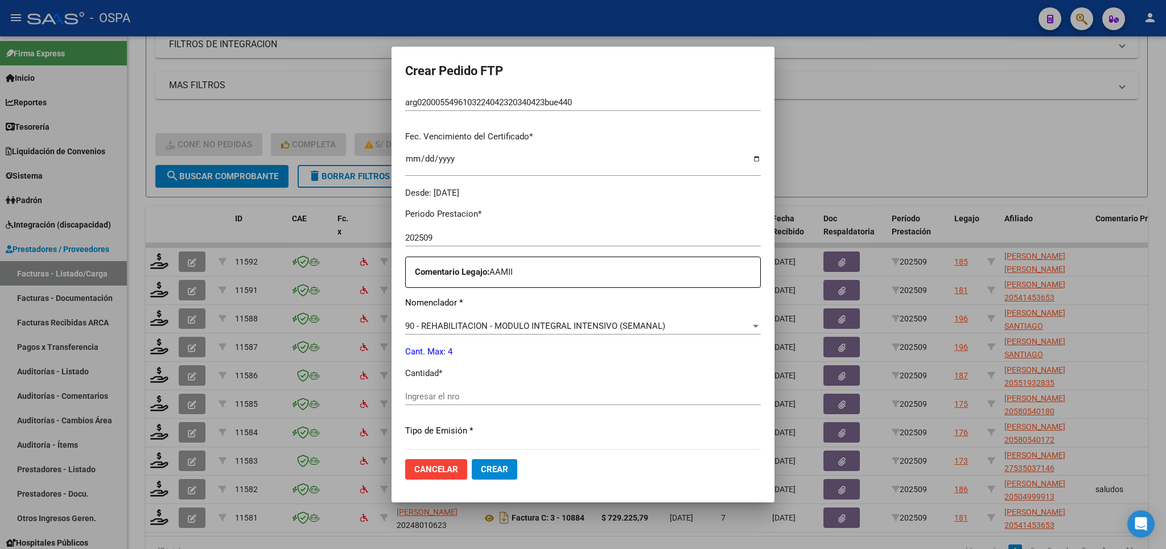
click at [627, 381] on div "Periodo Prestacion * 202509 Ingresar el Periodo Prestacion Comentario Legajo: A…" at bounding box center [583, 394] width 356 height 390
click at [627, 393] on input "Ingresar el nro" at bounding box center [583, 397] width 356 height 10
type input "4"
click at [505, 472] on span "Crear" at bounding box center [494, 469] width 27 height 10
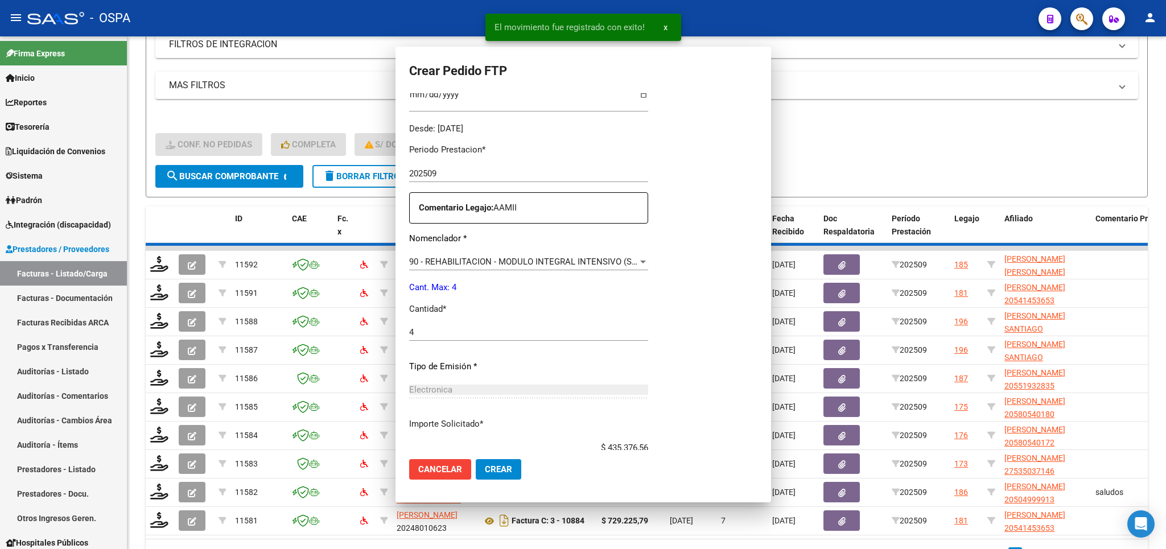
scroll to position [0, 0]
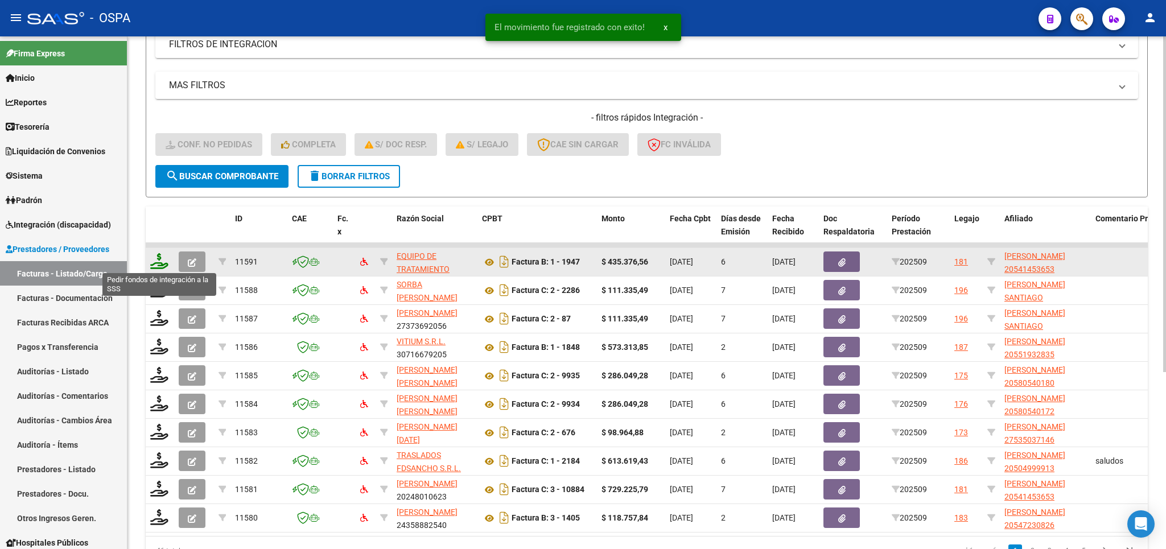
click at [155, 264] on icon at bounding box center [159, 261] width 18 height 16
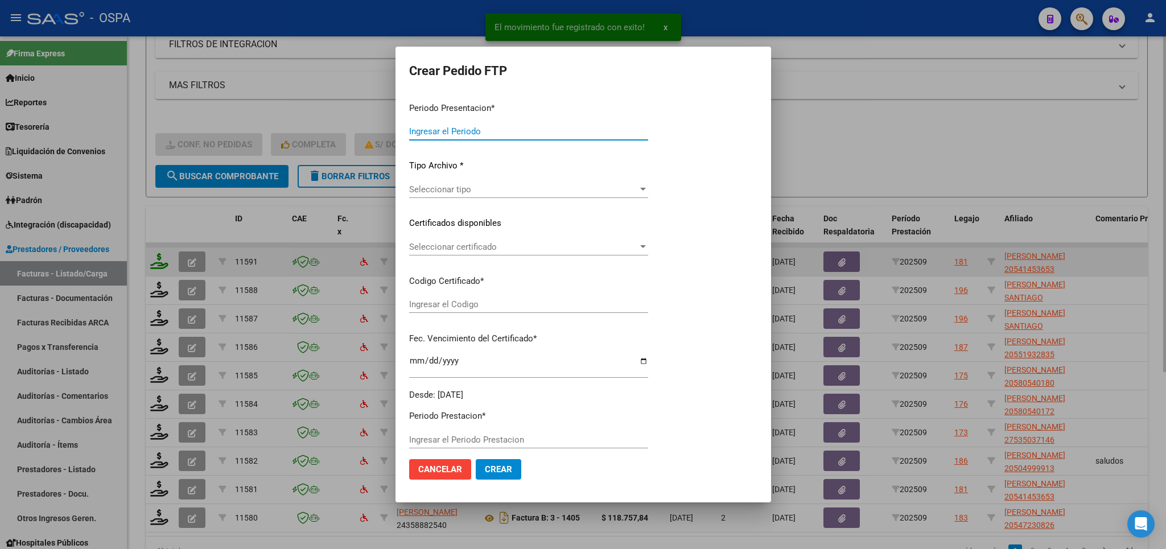
type input "202509"
type input "$ 435.376,56"
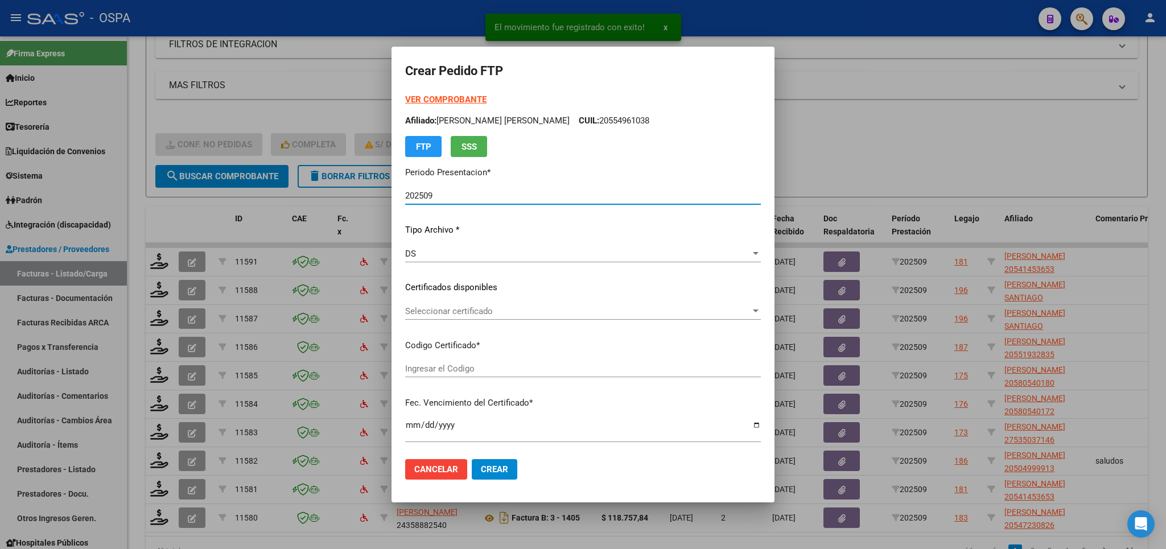
type input "arg02000541453652019072920250729bsas370"
type input "[DATE]"
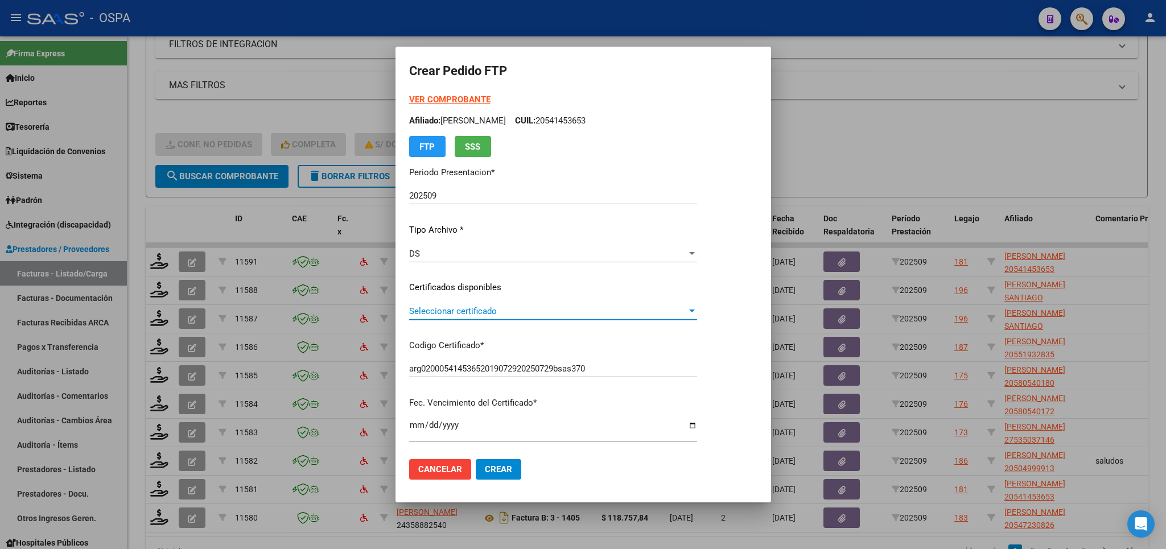
click at [613, 307] on span "Seleccionar certificado" at bounding box center [548, 311] width 278 height 10
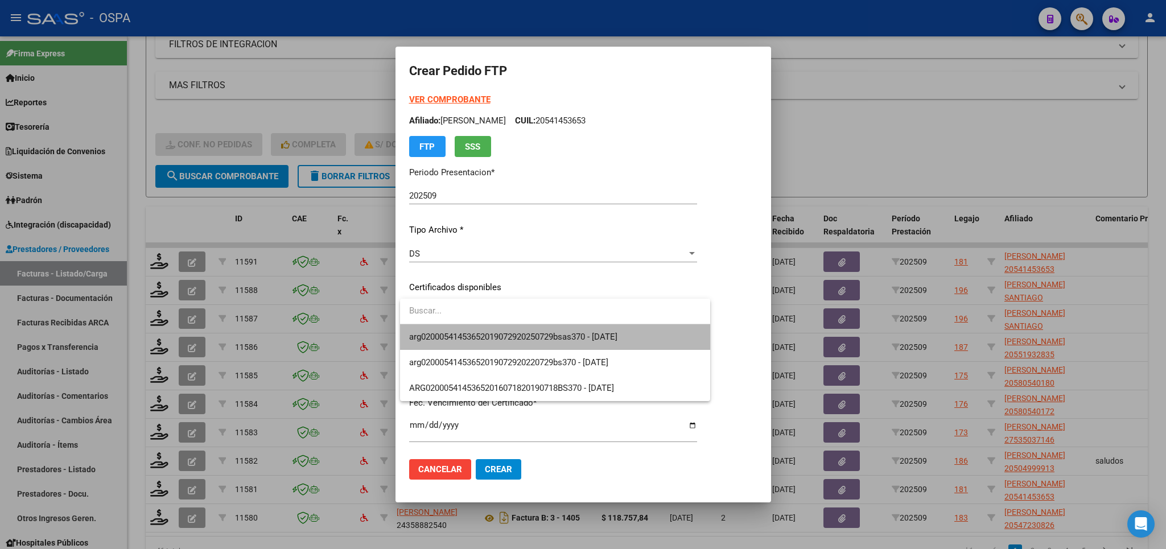
click at [613, 344] on span "arg02000541453652019072920250729bsas370 - [DATE]" at bounding box center [555, 337] width 292 height 26
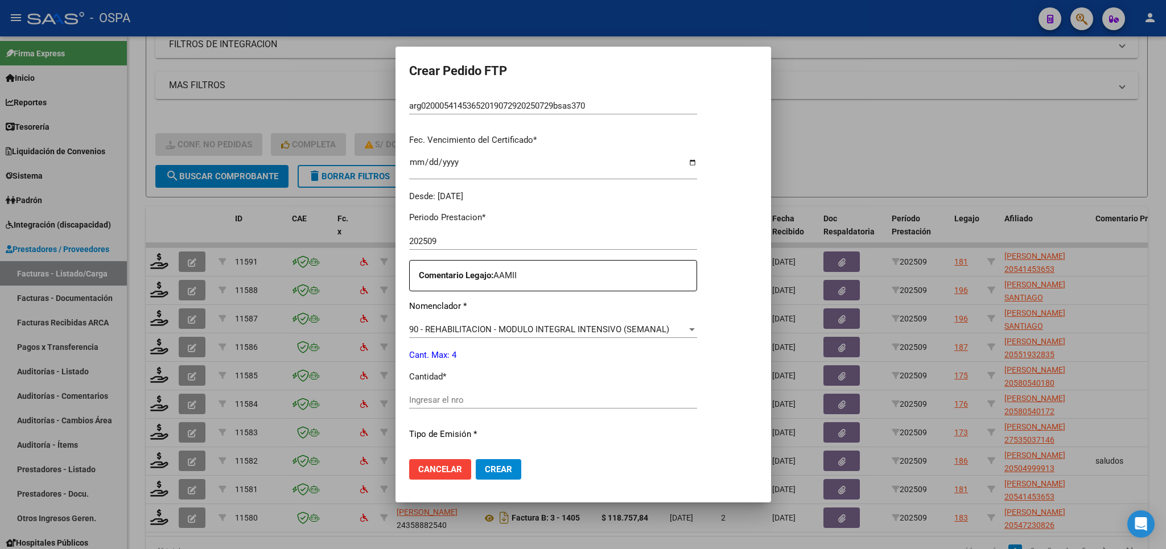
scroll to position [266, 0]
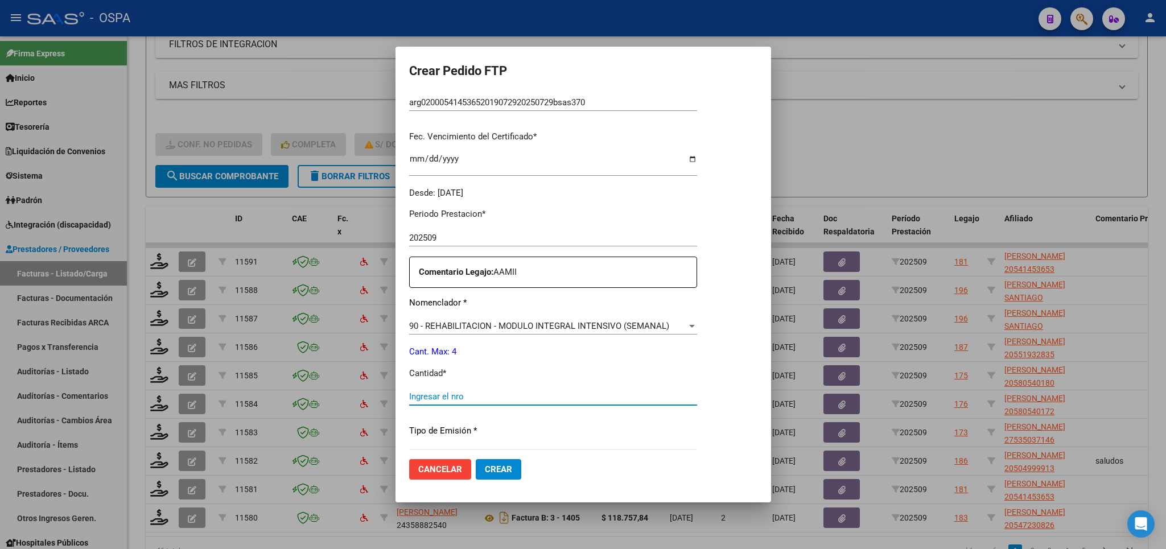
click at [604, 392] on input "Ingresar el nro" at bounding box center [553, 397] width 288 height 10
type input "4"
click at [479, 469] on button "Crear" at bounding box center [499, 469] width 46 height 20
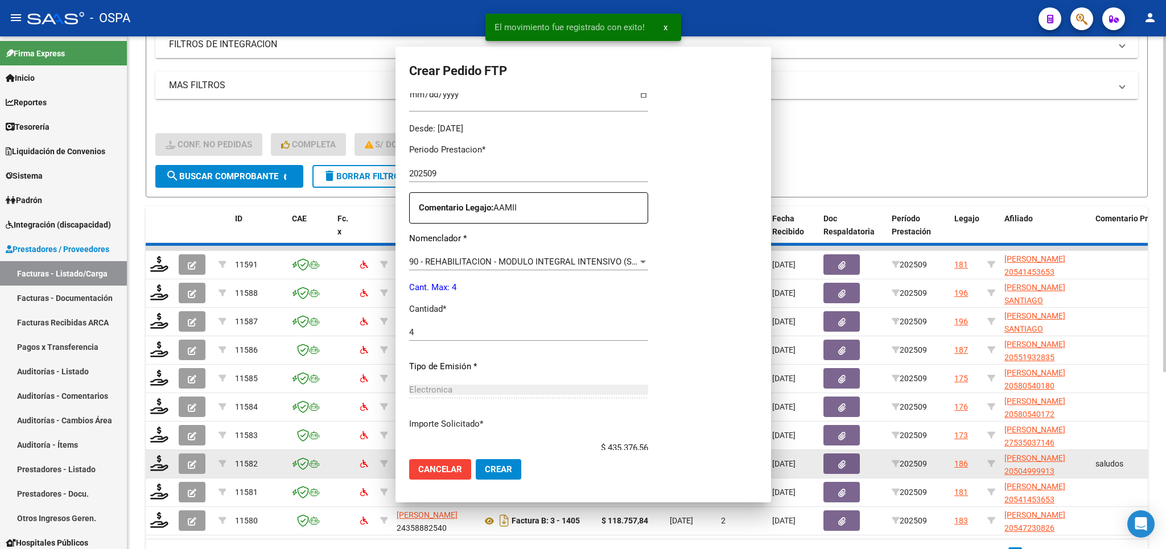
scroll to position [0, 0]
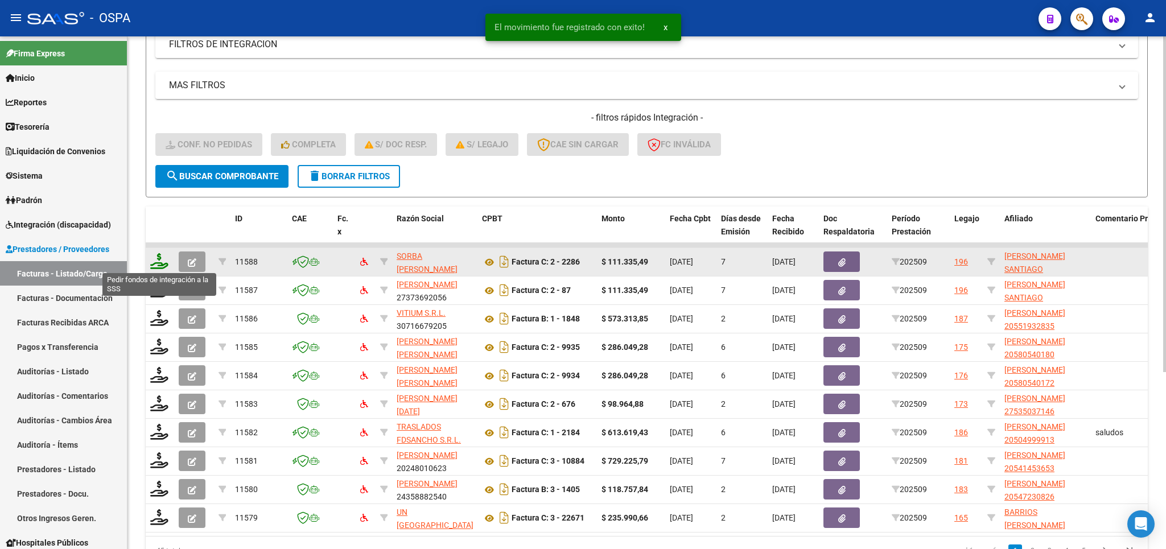
click at [157, 260] on icon at bounding box center [159, 261] width 18 height 16
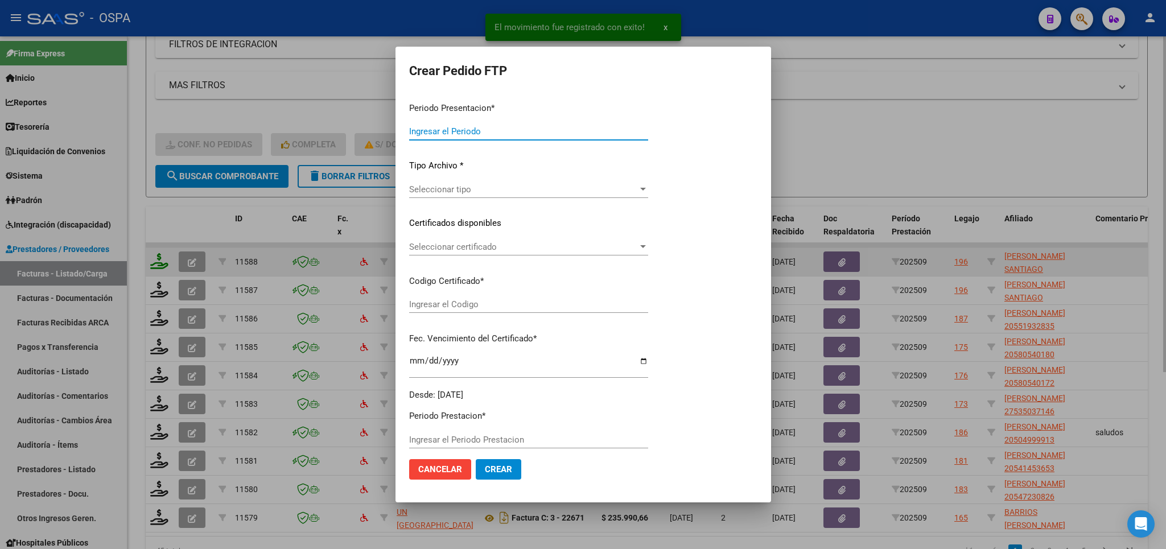
type input "202509"
type input "$ 111.335,49"
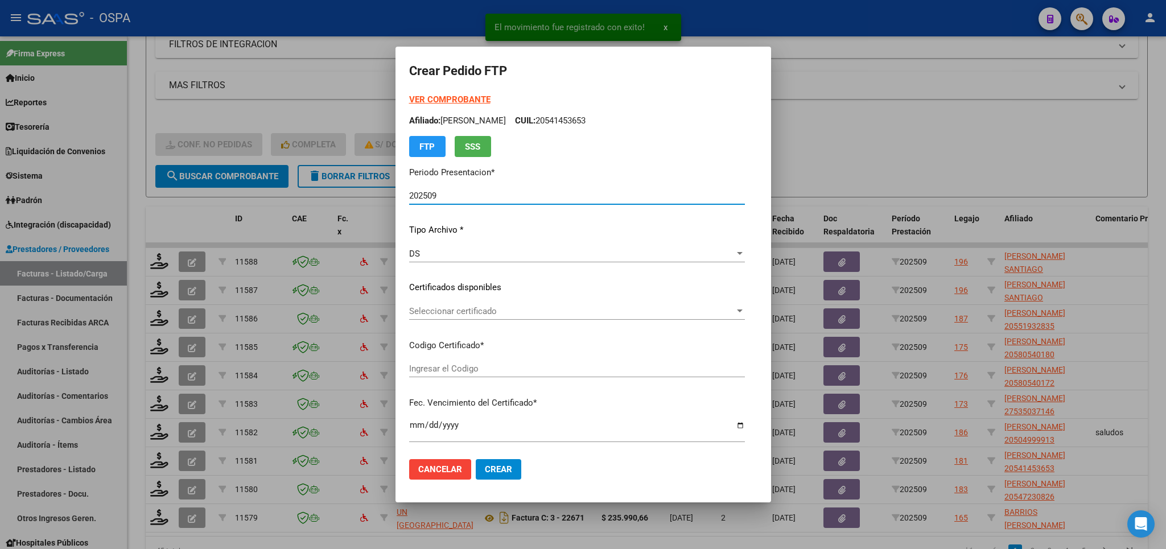
type input "arg02000527801142024061120260611bue315"
type input "[DATE]"
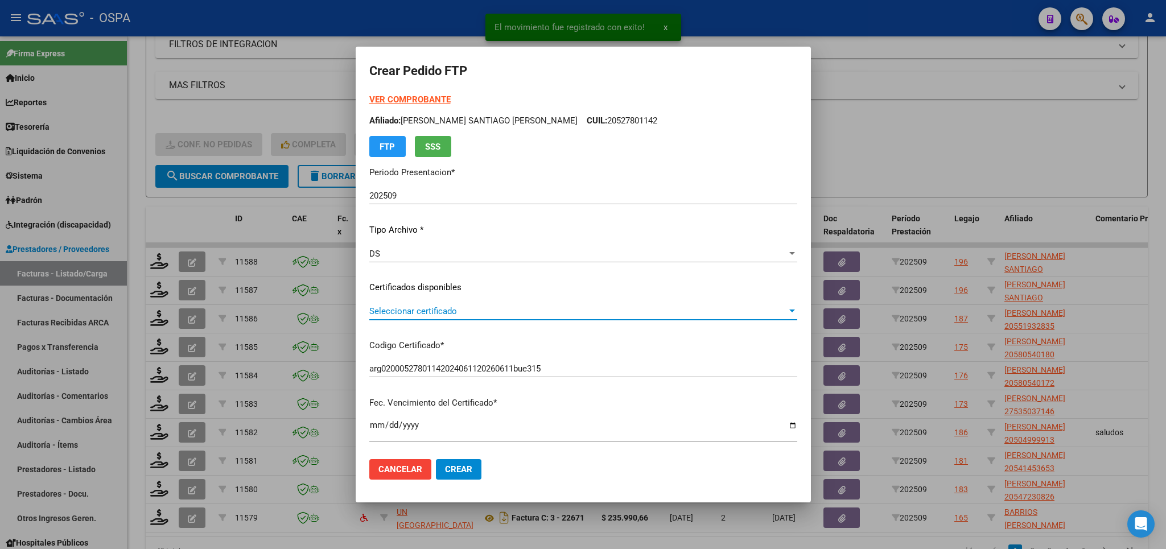
click at [644, 311] on span "Seleccionar certificado" at bounding box center [578, 311] width 418 height 10
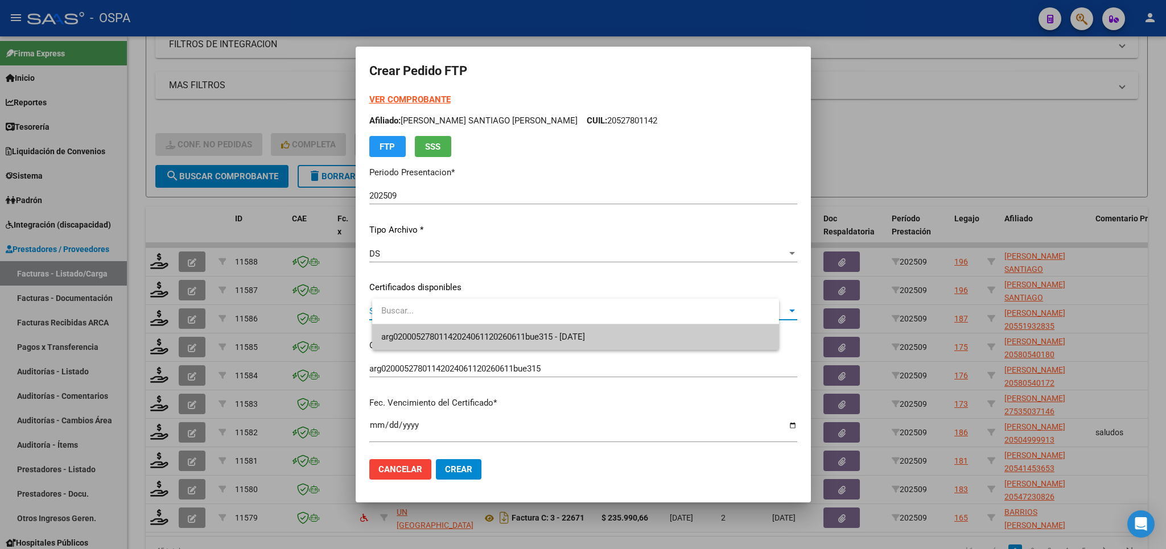
click at [646, 331] on span "arg02000527801142024061120260611bue315 - [DATE]" at bounding box center [575, 337] width 389 height 26
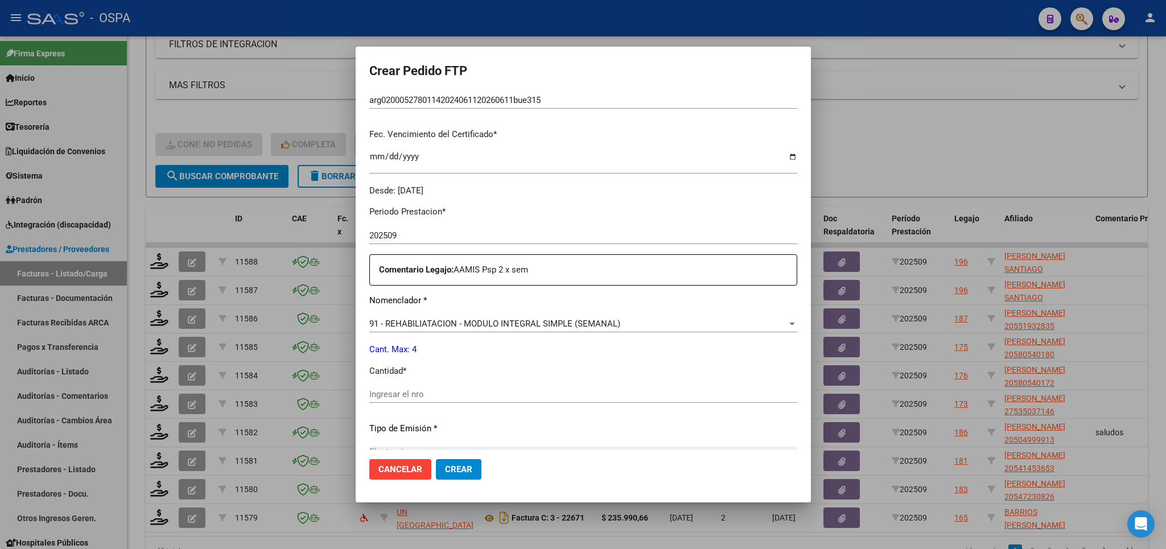
scroll to position [333, 0]
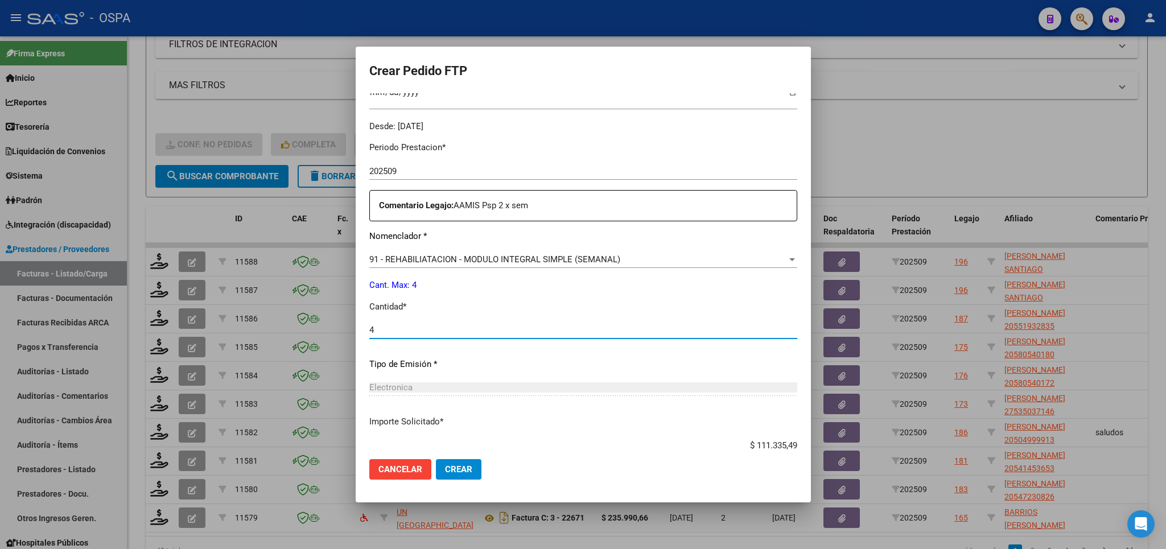
drag, startPoint x: 609, startPoint y: 324, endPoint x: 526, endPoint y: 350, distance: 86.9
click at [608, 325] on input "4" at bounding box center [583, 330] width 428 height 10
type input "4"
click at [472, 473] on span "Crear" at bounding box center [458, 469] width 27 height 10
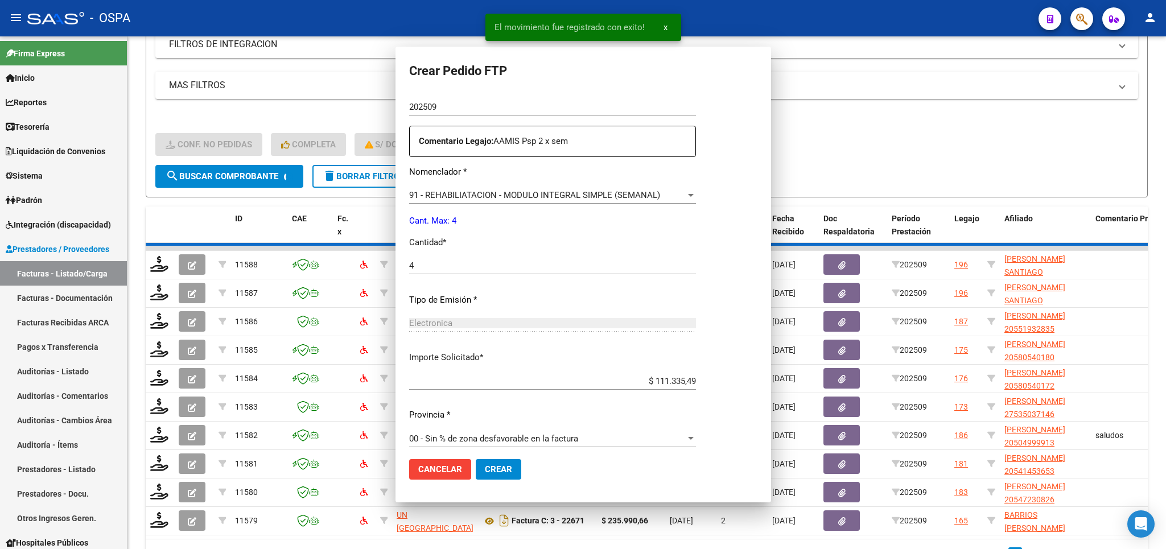
scroll to position [0, 0]
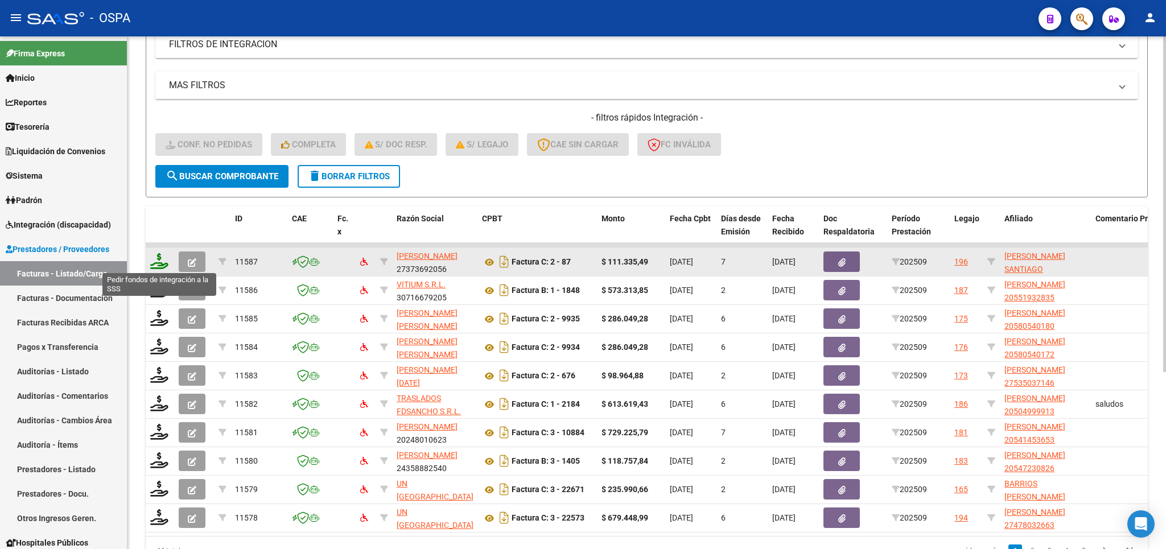
click at [165, 262] on icon at bounding box center [159, 261] width 18 height 16
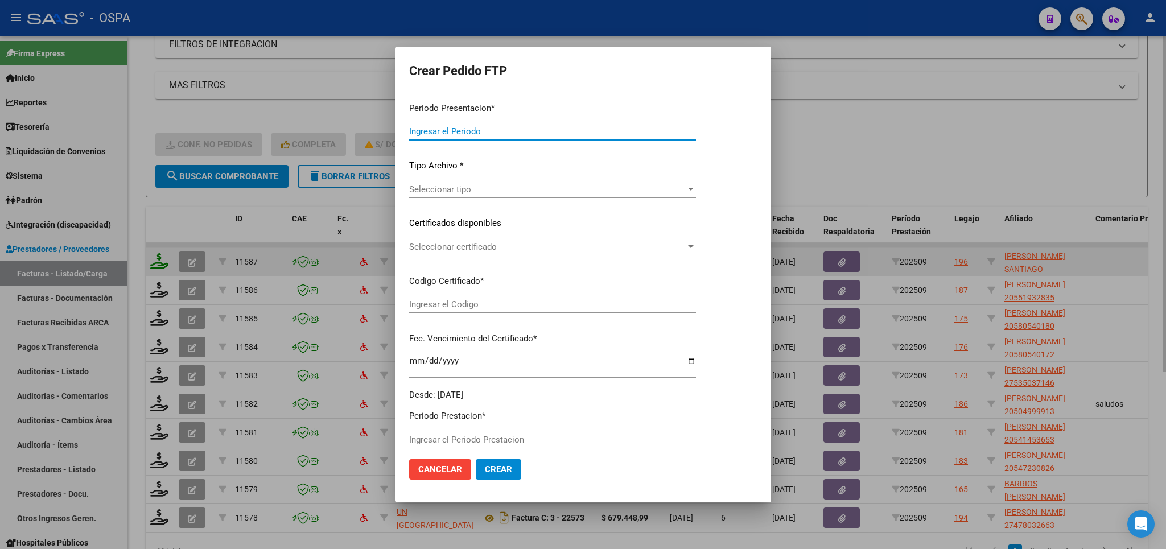
type input "202509"
type input "$ 111.335,49"
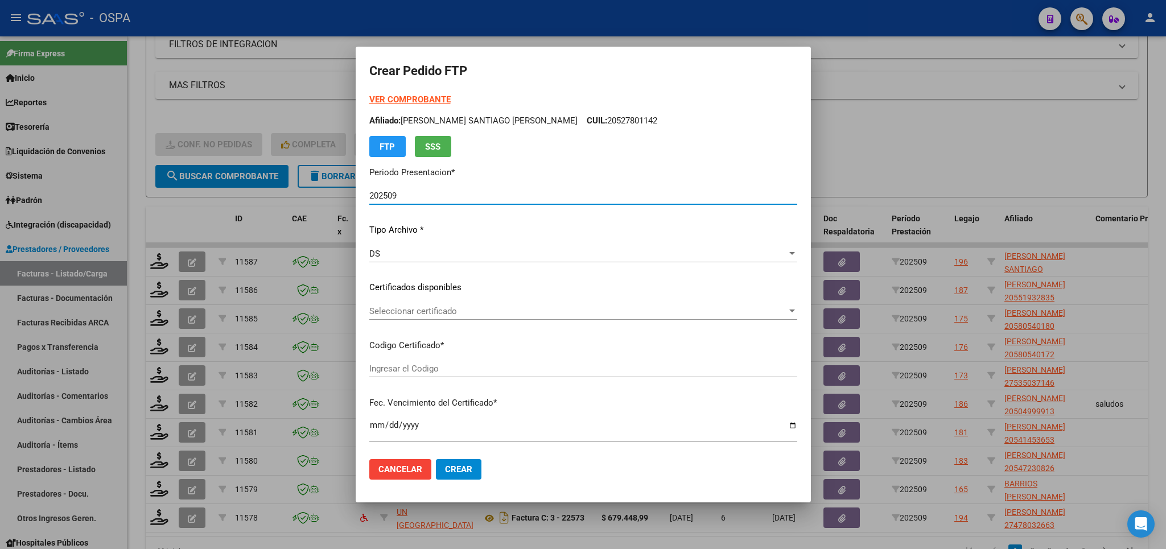
type input "arg02000527801142024061120260611bue315"
type input "[DATE]"
click at [726, 312] on span "Seleccionar certificado" at bounding box center [578, 311] width 418 height 10
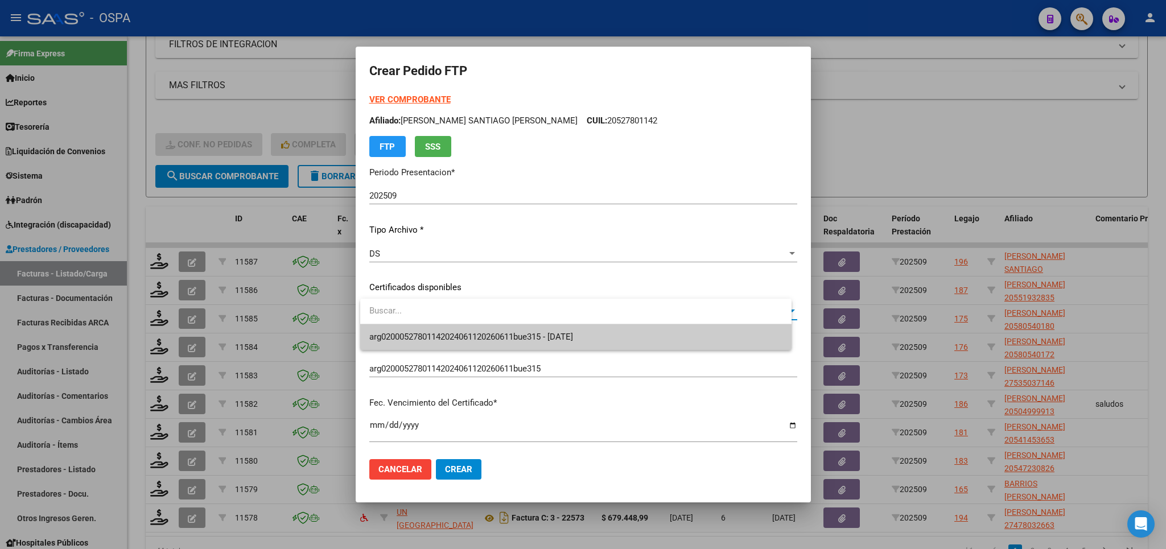
click at [726, 340] on span "arg02000527801142024061120260611bue315 - [DATE]" at bounding box center [575, 337] width 413 height 26
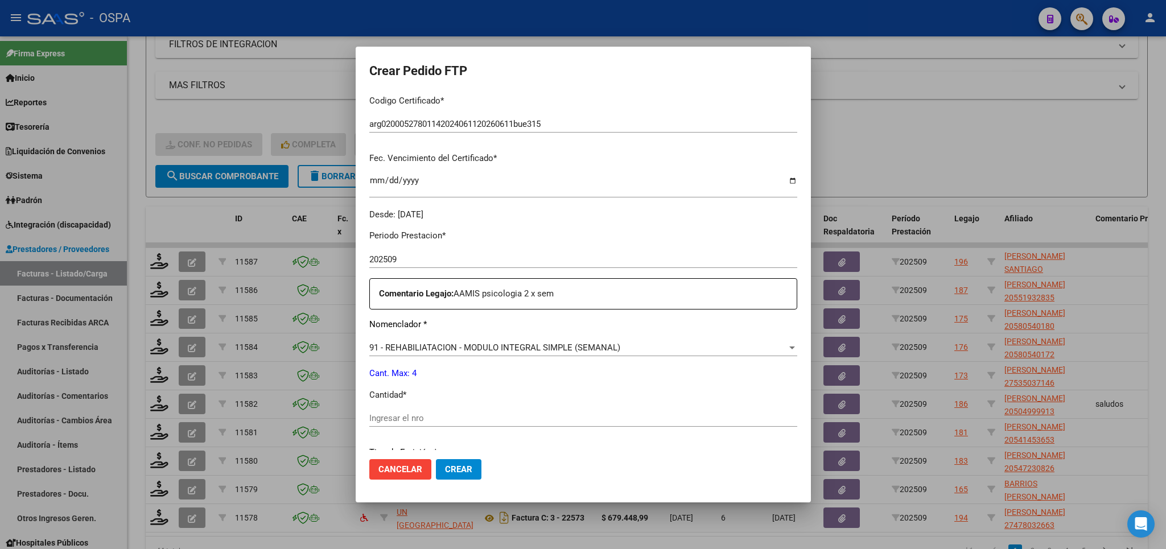
scroll to position [266, 0]
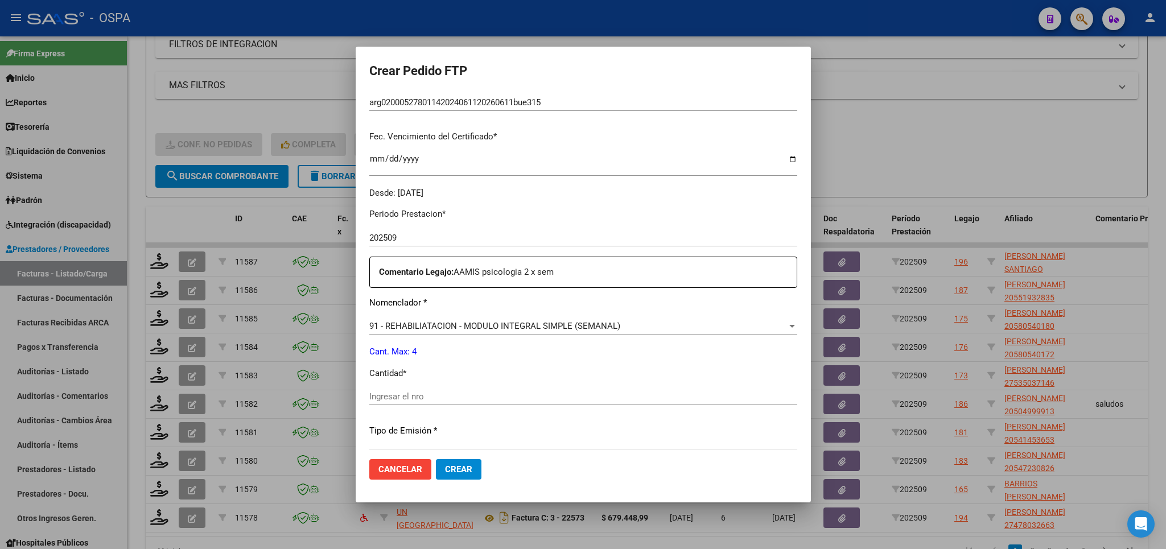
click at [632, 392] on input "Ingresar el nro" at bounding box center [583, 397] width 428 height 10
type input "4"
click at [447, 460] on button "Crear" at bounding box center [459, 469] width 46 height 20
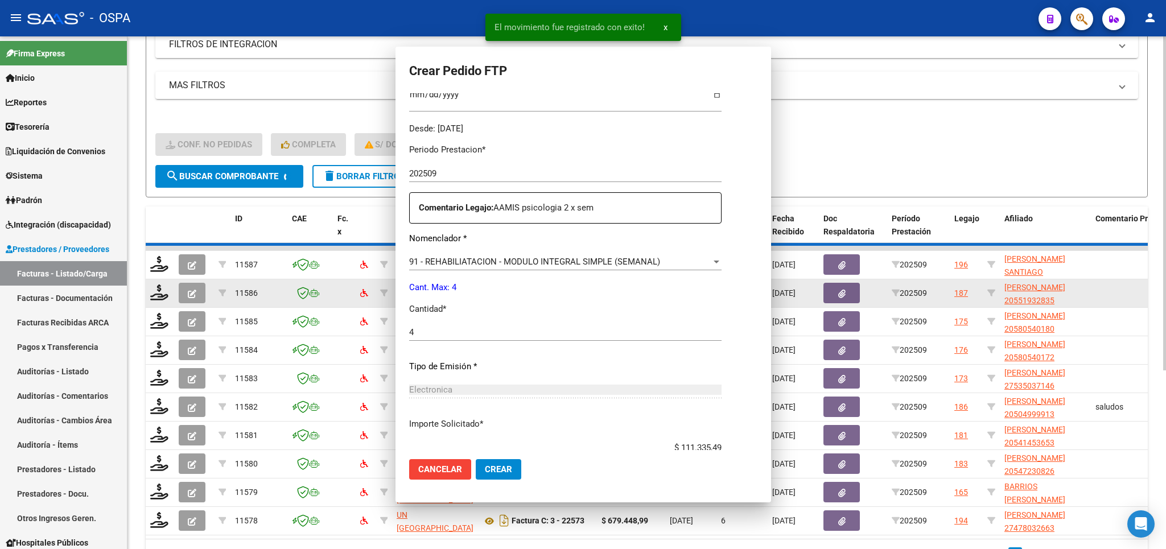
scroll to position [0, 0]
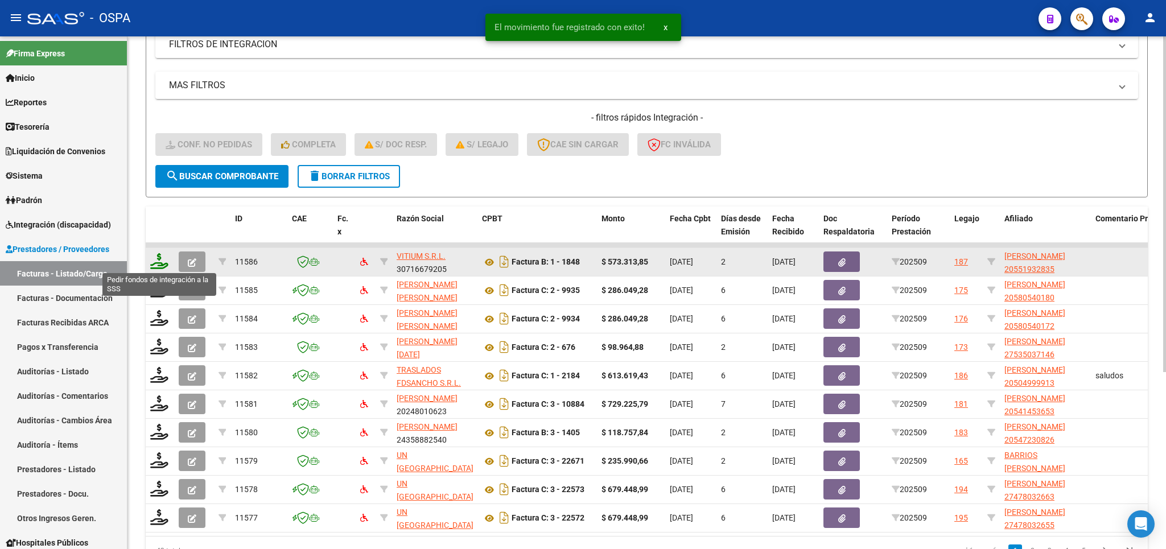
click at [158, 260] on icon at bounding box center [159, 261] width 18 height 16
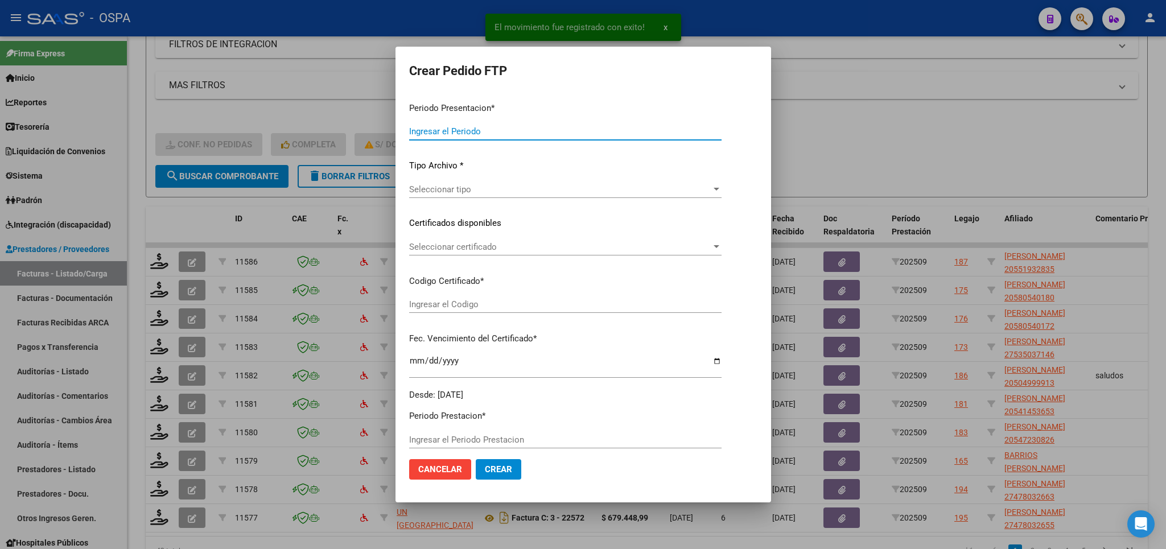
type input "202509"
type input "$ 573.313,85"
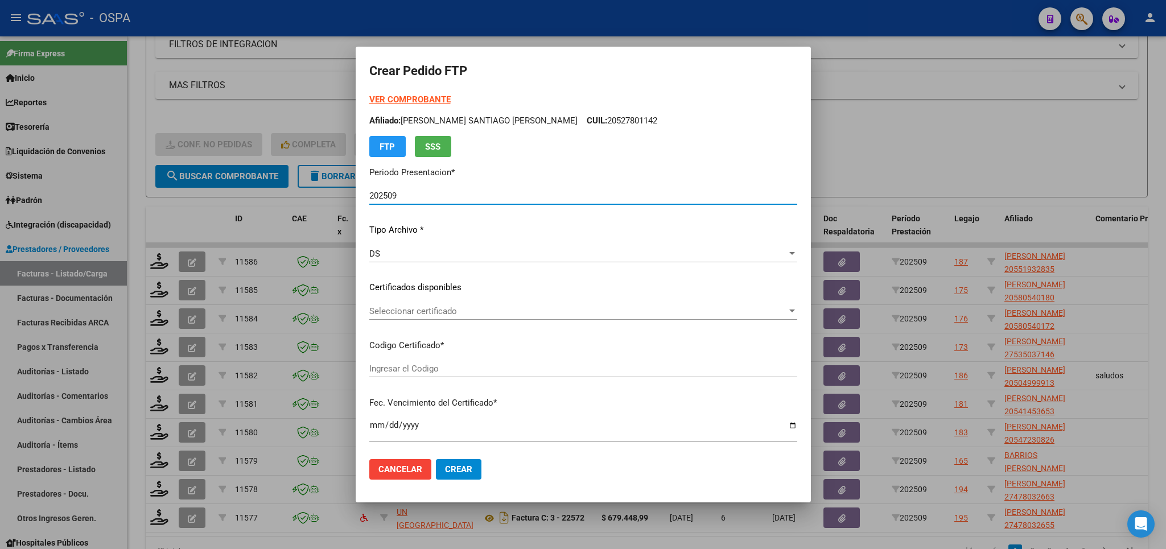
type input "arg02000551932832025041120350411bue427"
type input "[DATE]"
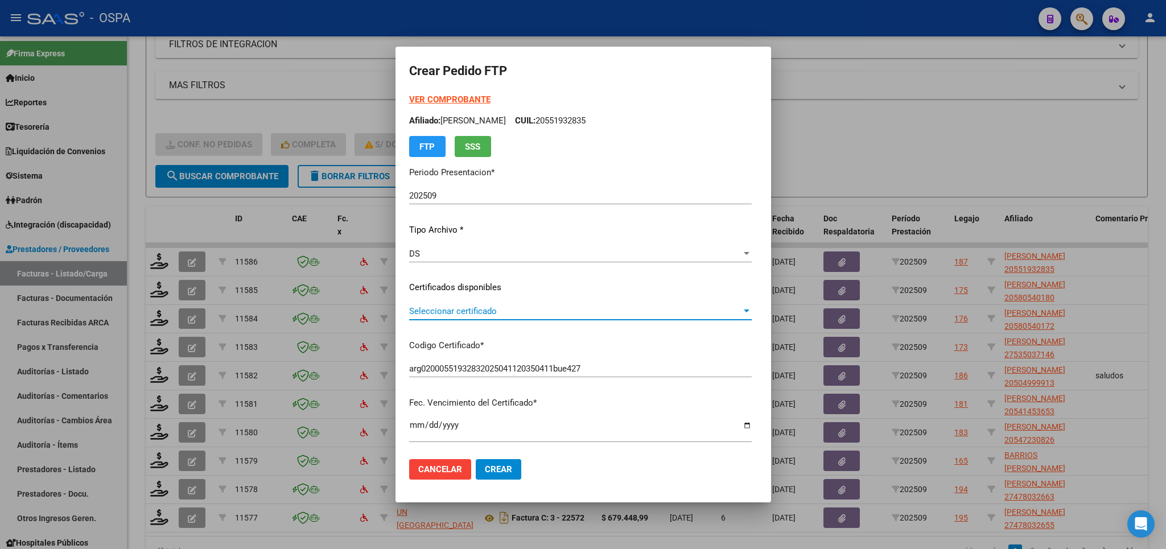
click at [700, 307] on span "Seleccionar certificado" at bounding box center [575, 311] width 332 height 10
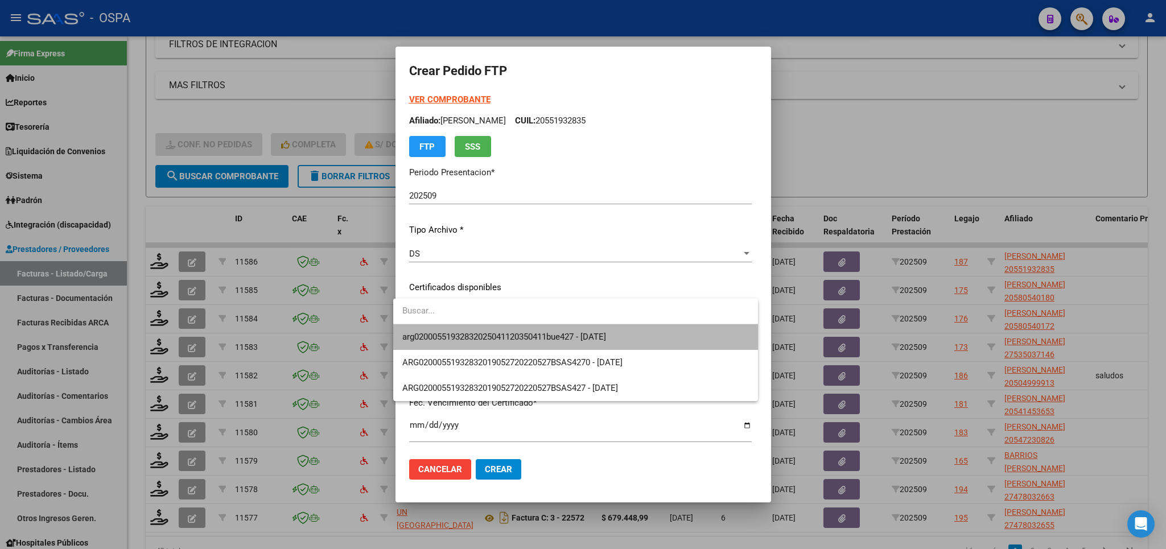
click at [677, 339] on span "arg02000551932832025041120350411bue427 - [DATE]" at bounding box center [575, 337] width 347 height 26
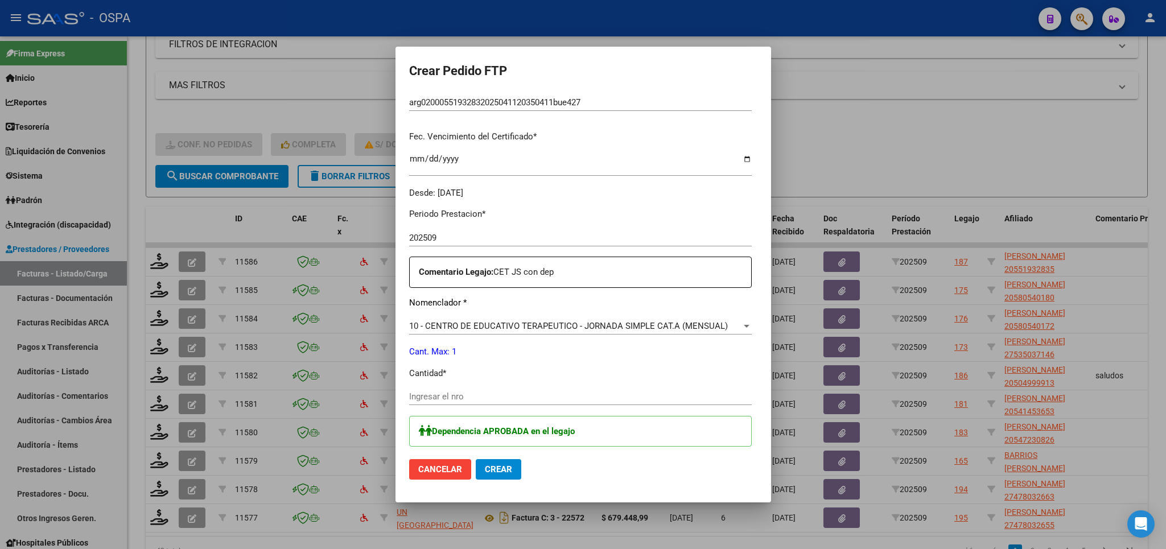
scroll to position [333, 0]
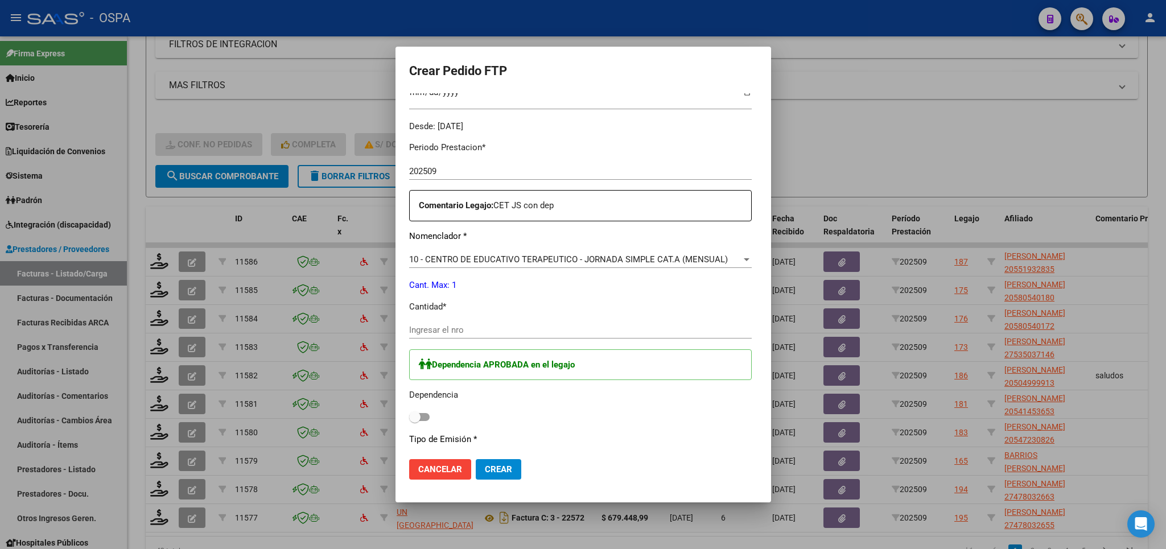
click at [632, 322] on div "Ingresar el nro" at bounding box center [580, 330] width 343 height 17
type input "1"
click at [421, 413] on span at bounding box center [419, 417] width 20 height 8
click at [415, 421] on input "checkbox" at bounding box center [414, 421] width 1 height 1
checkbox input "true"
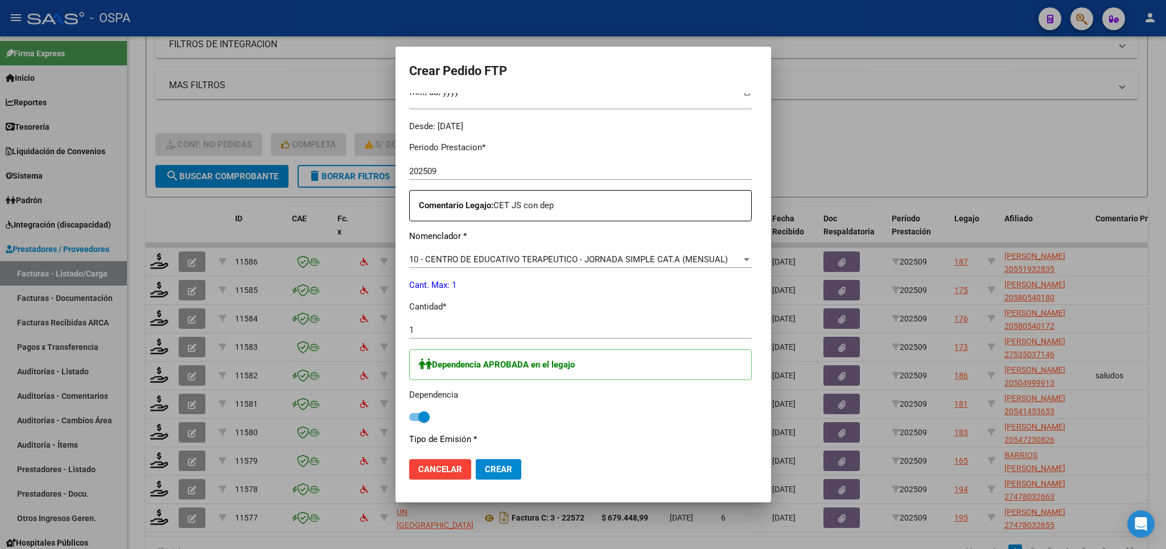
click at [495, 469] on span "Crear" at bounding box center [498, 469] width 27 height 10
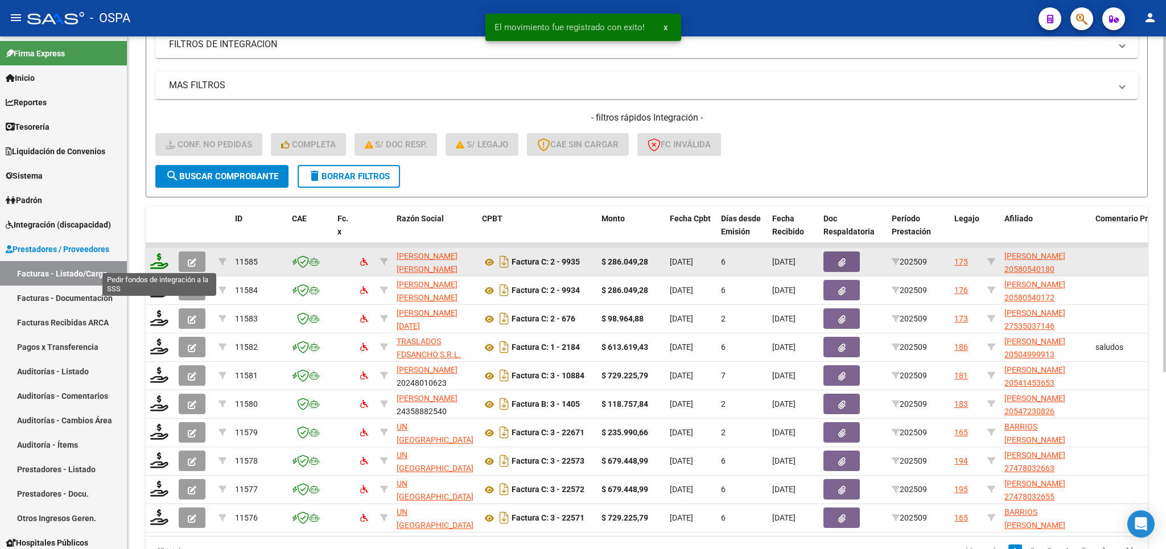
click at [152, 259] on icon at bounding box center [159, 261] width 18 height 16
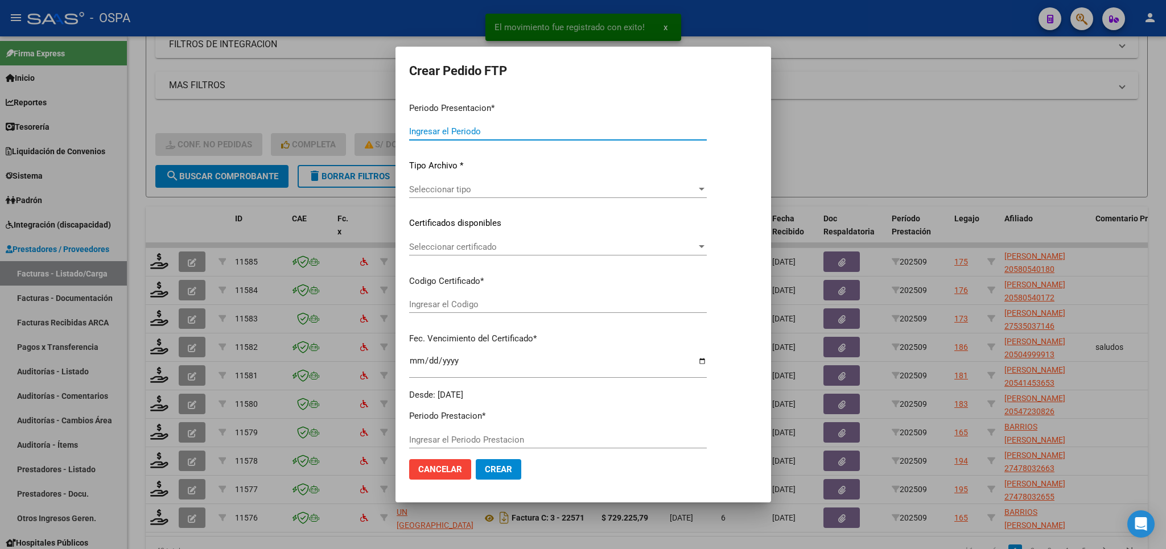
type input "202509"
type input "$ 286.049,28"
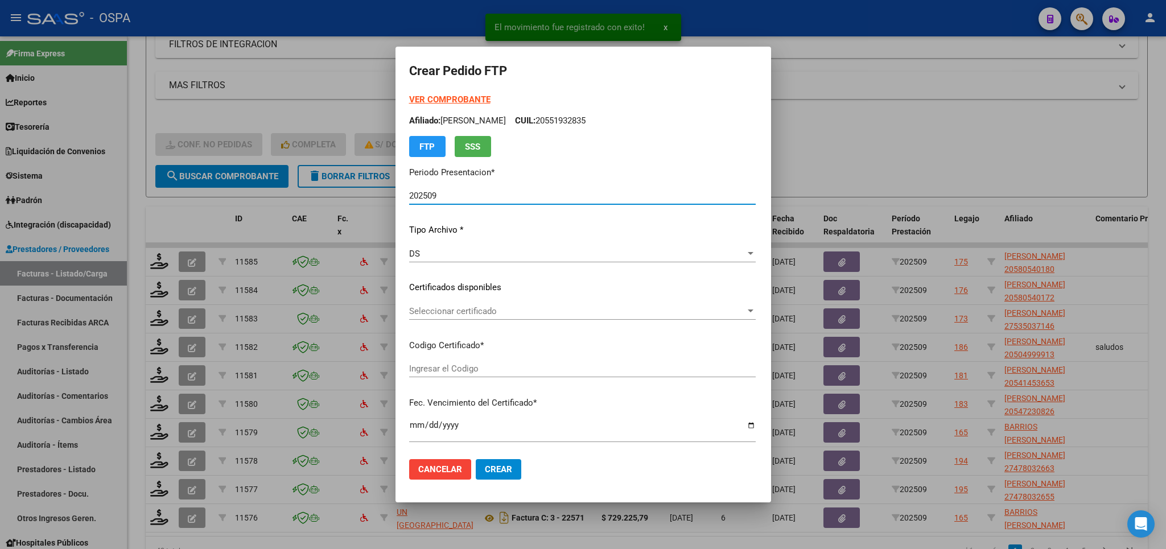
type input "arg02000580540182023101720281017bs420"
type input "[DATE]"
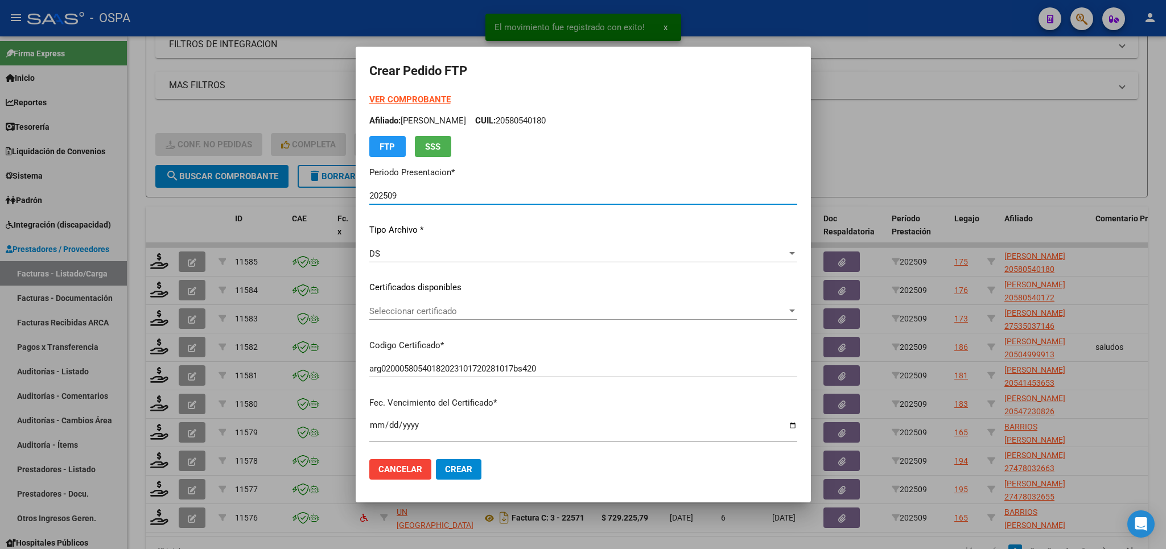
click at [466, 97] on div "VER COMPROBANTE ARCA Padrón Afiliado: [PERSON_NAME]: 20580540180 FTP SSS" at bounding box center [583, 125] width 428 height 64
click at [436, 97] on strong "VER COMPROBANTE" at bounding box center [409, 99] width 81 height 10
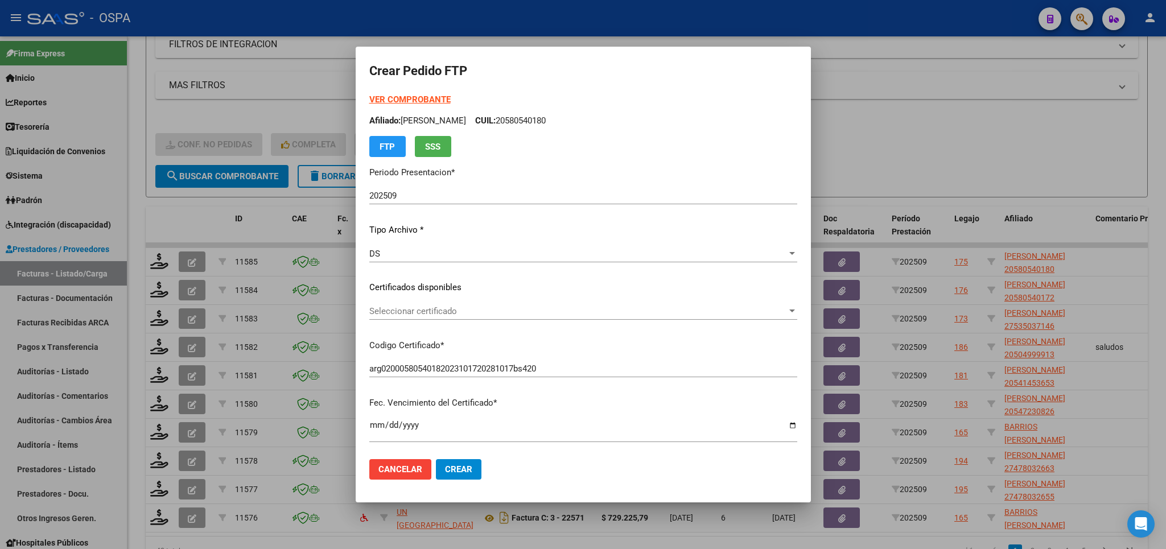
click at [567, 317] on div "Seleccionar certificado Seleccionar certificado" at bounding box center [583, 311] width 428 height 17
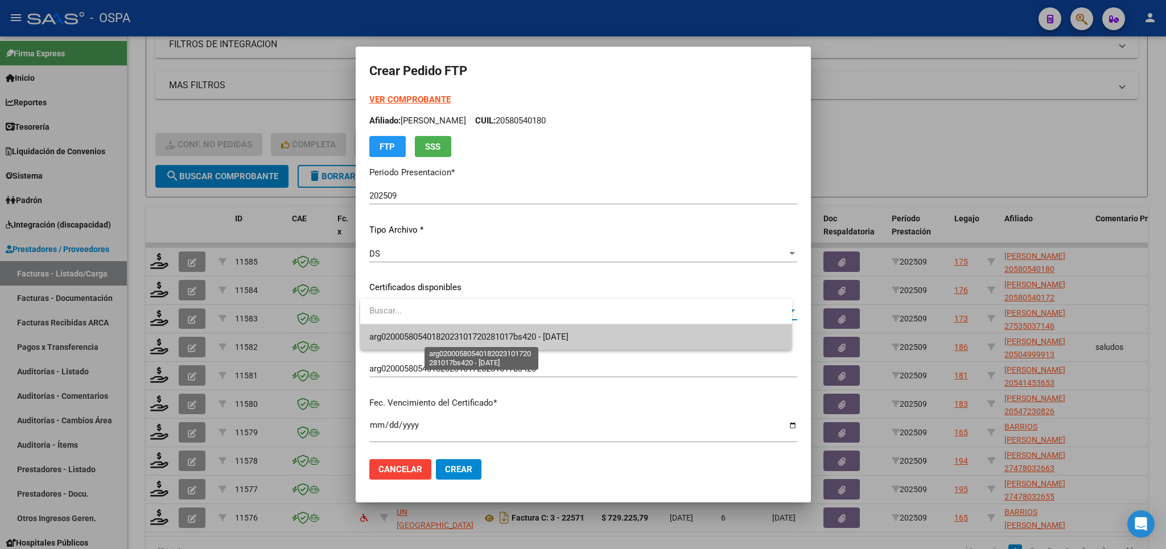
click at [560, 345] on span "arg02000580540182023101720281017bs420 - [DATE]" at bounding box center [576, 337] width 414 height 26
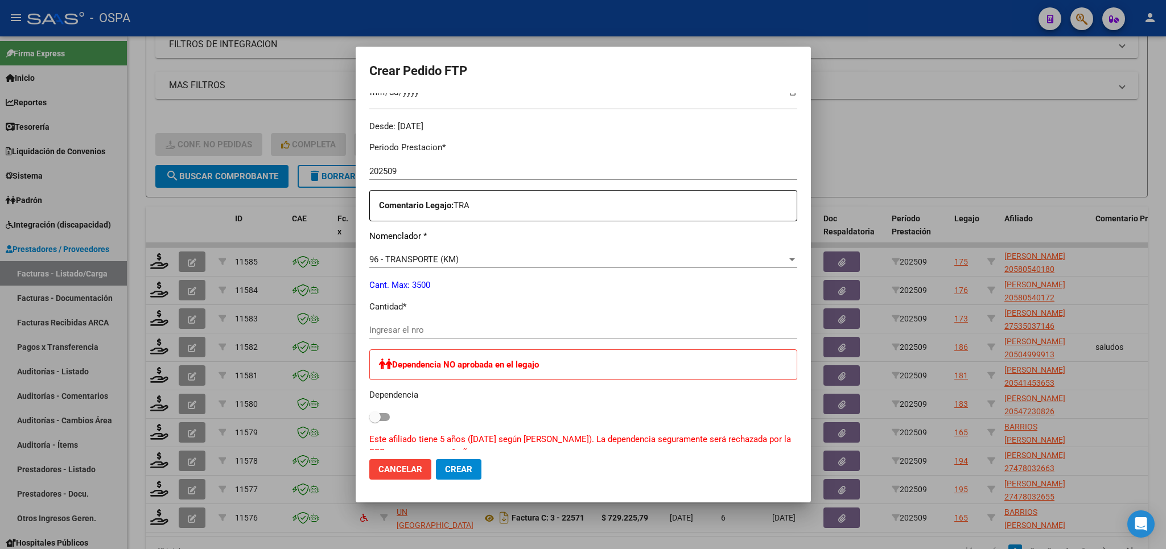
click at [539, 326] on input "Ingresar el nro" at bounding box center [583, 330] width 428 height 10
type input "528"
click at [460, 471] on span "Crear" at bounding box center [458, 469] width 27 height 10
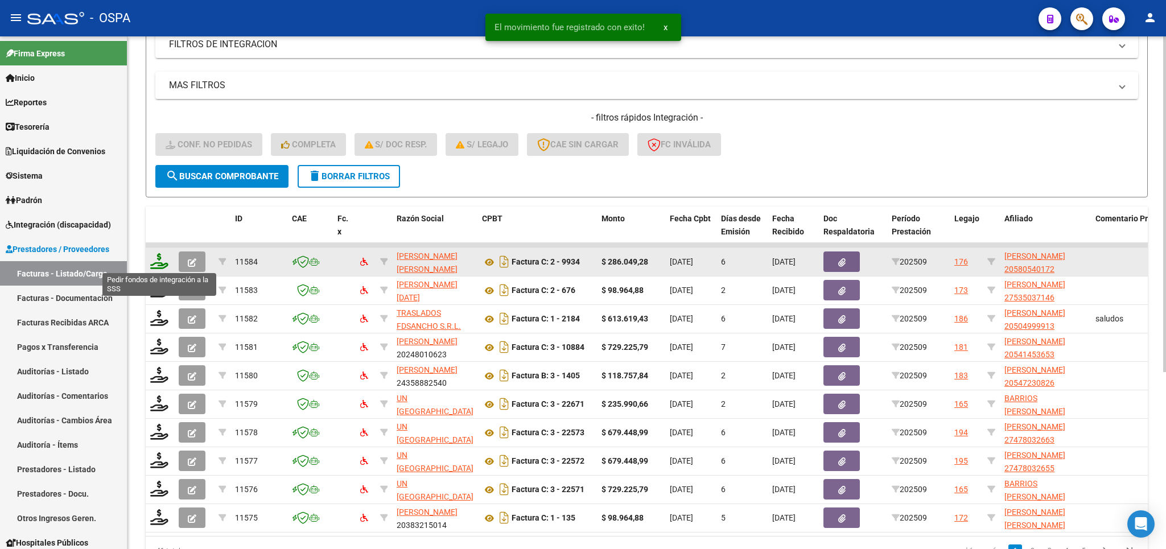
click at [162, 257] on icon at bounding box center [159, 261] width 18 height 16
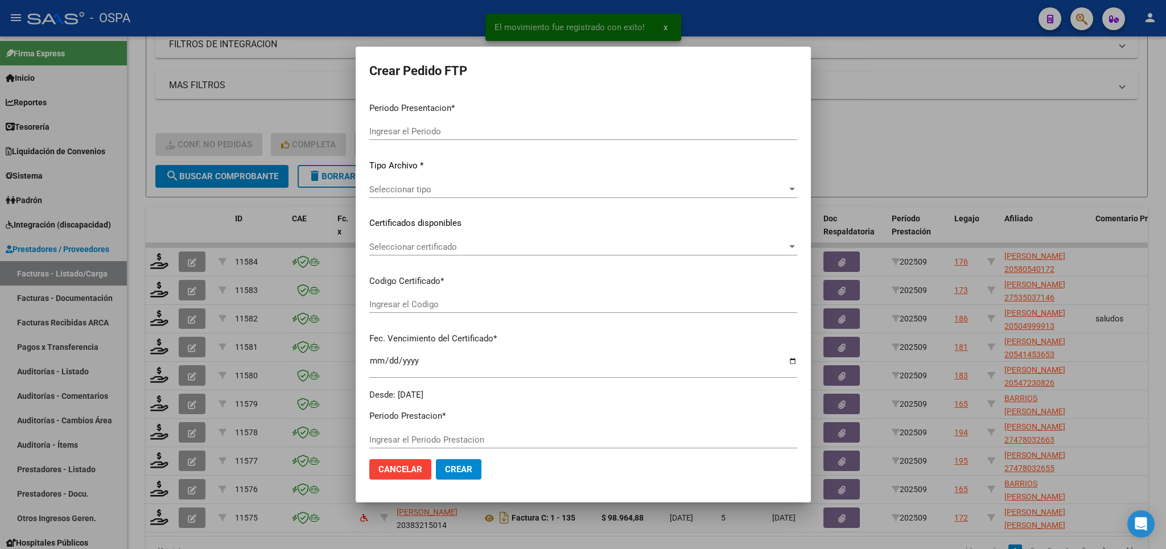
type input "202509"
type input "$ 286.049,28"
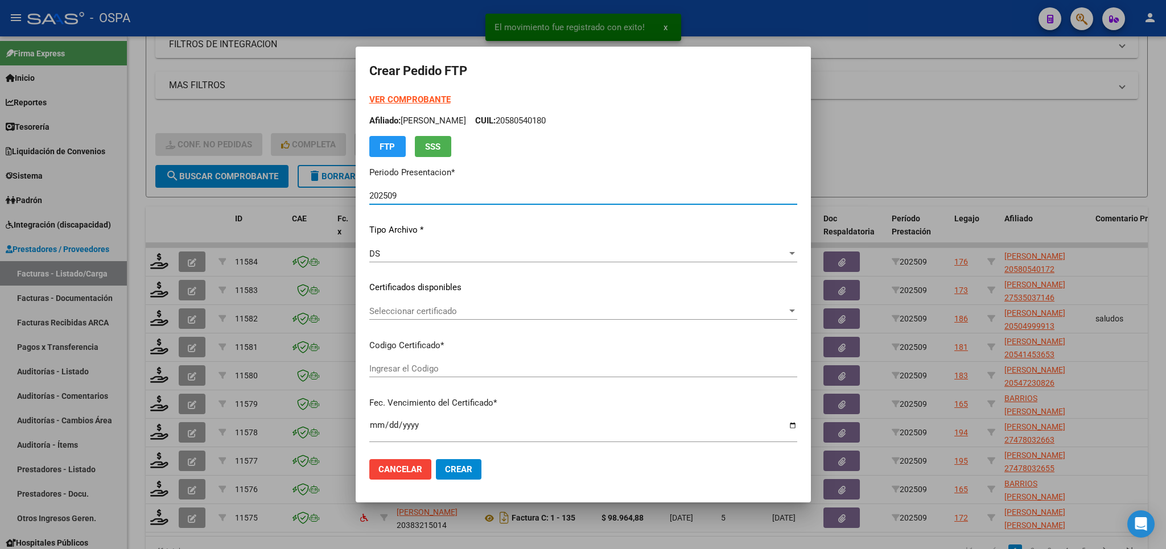
type input "ARG020005805401720221110020251110BS 430"
type input "[DATE]"
type input "60182300"
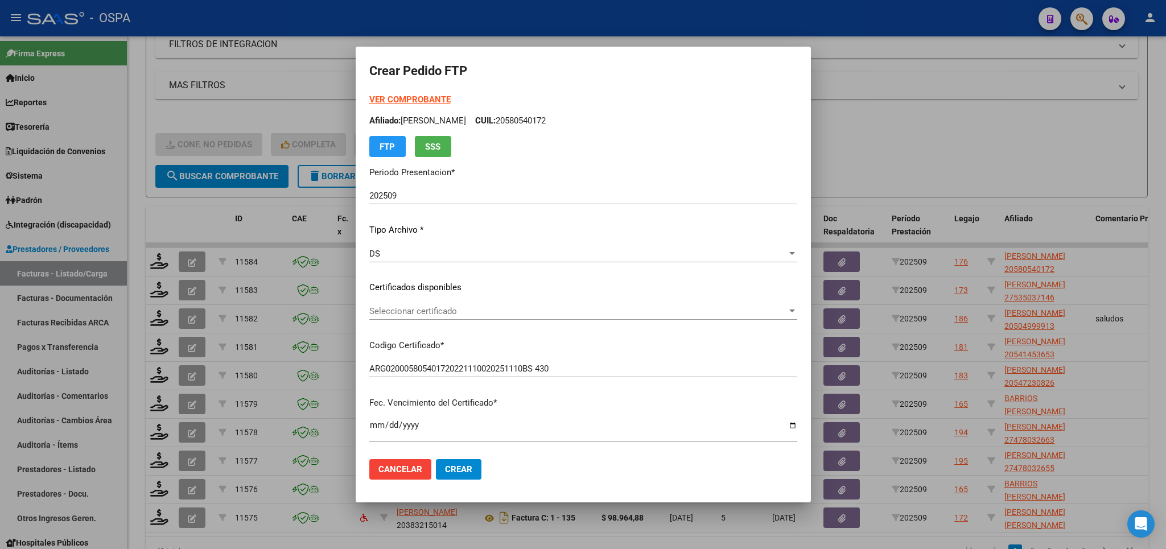
click at [413, 97] on strong "VER COMPROBANTE" at bounding box center [409, 99] width 81 height 10
click at [635, 311] on span "Seleccionar certificado" at bounding box center [578, 311] width 418 height 10
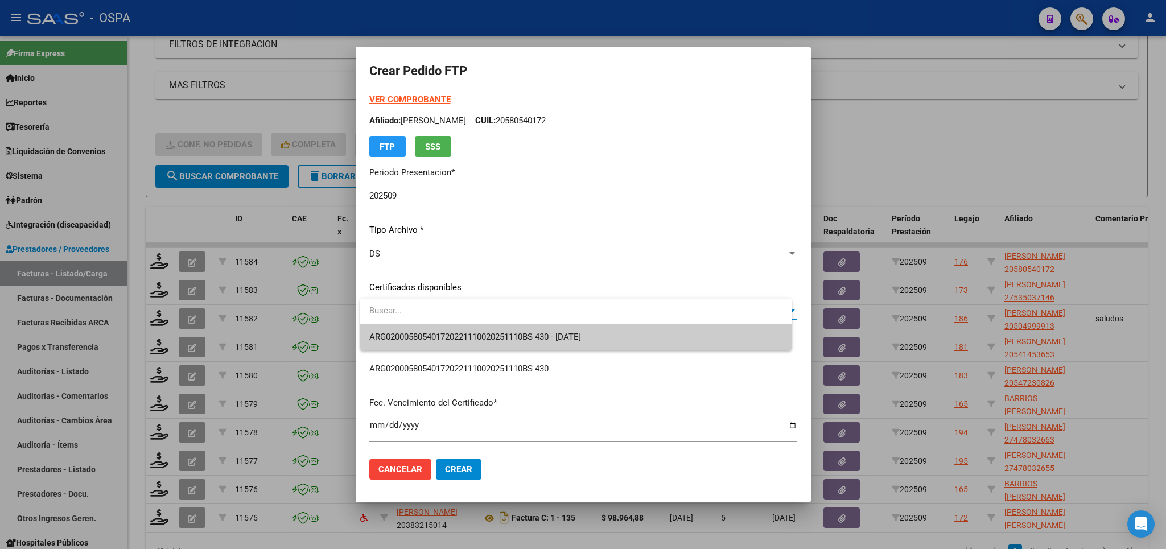
click at [612, 337] on span "ARG020005805401720221110020251110BS 430 - [DATE]" at bounding box center [576, 337] width 414 height 26
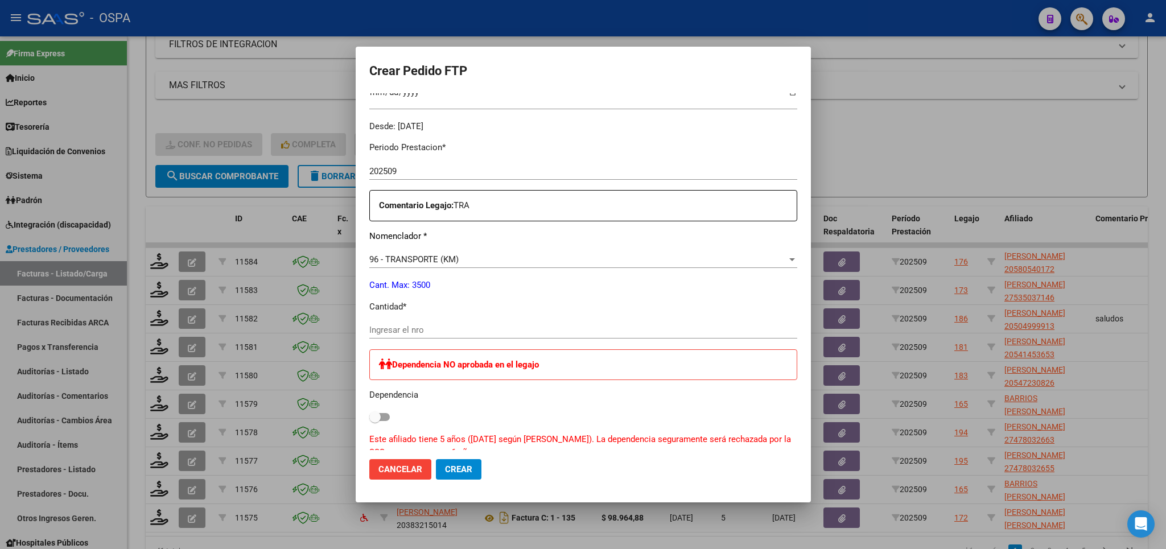
click at [607, 330] on div "Ingresar el nro" at bounding box center [583, 330] width 428 height 17
type input "528"
click at [436, 459] on button "Crear" at bounding box center [459, 469] width 46 height 20
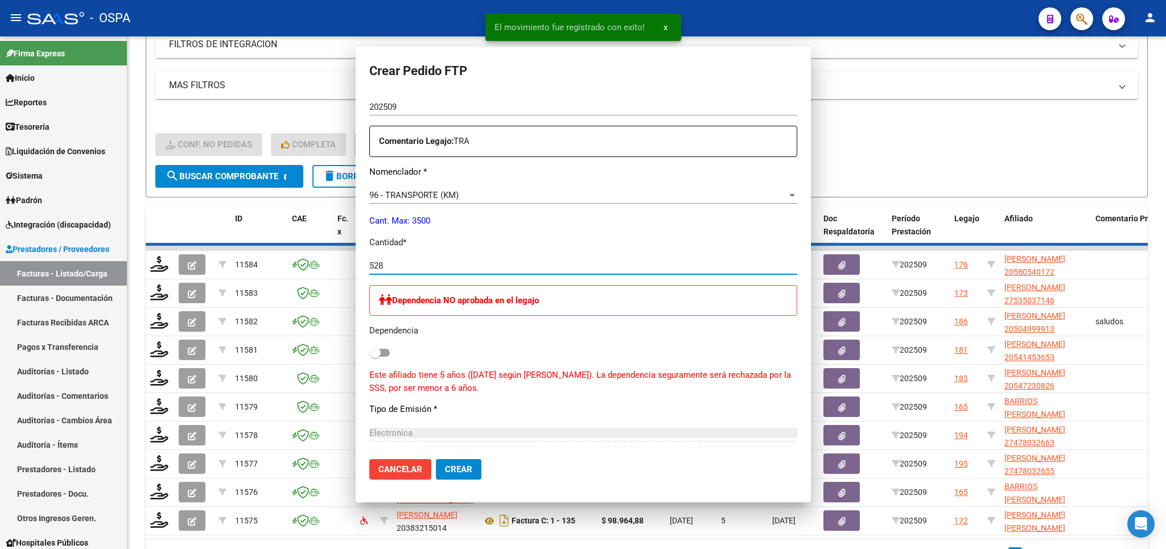
scroll to position [0, 0]
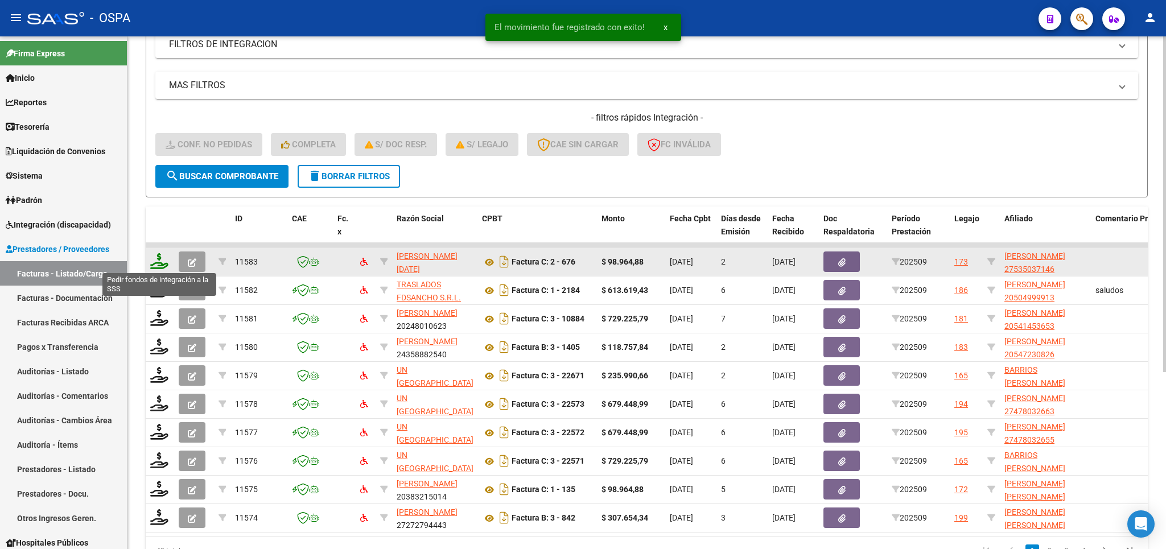
click at [160, 258] on icon at bounding box center [159, 261] width 18 height 16
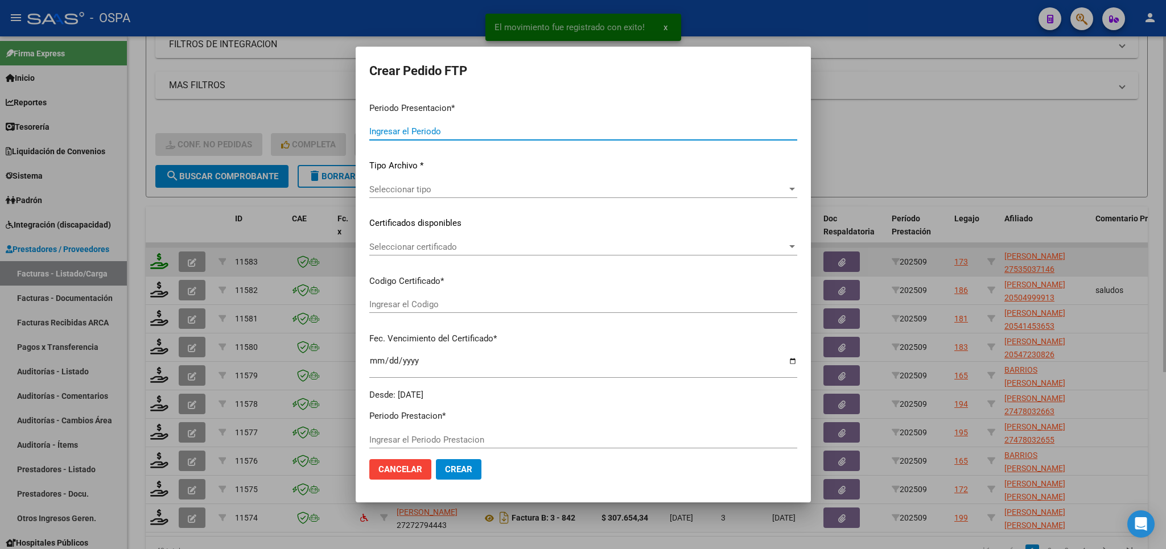
type input "202509"
type input "$ 98.964,88"
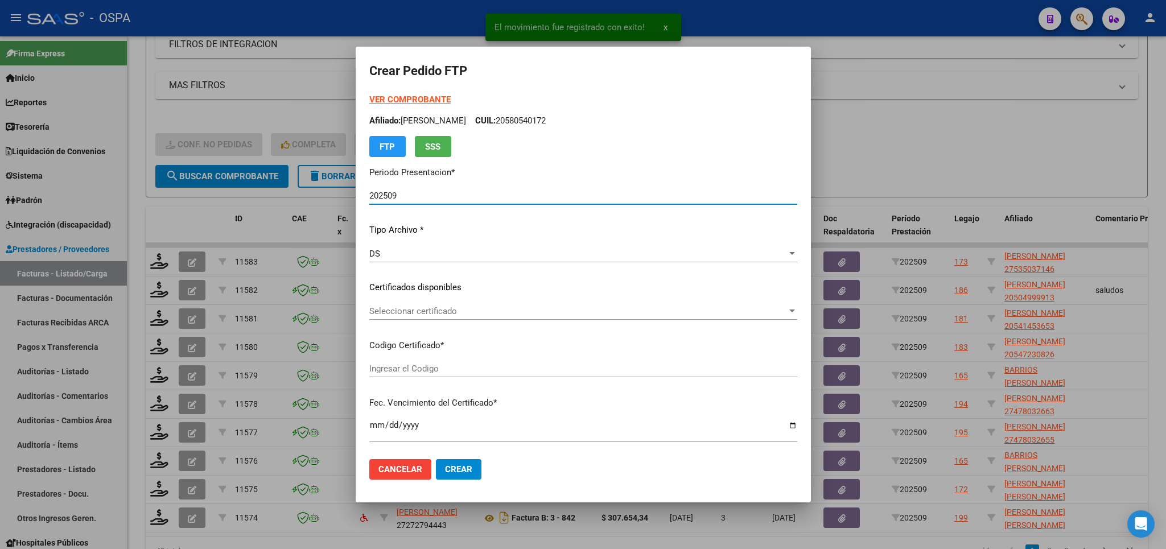
type input "arg01000535037142024032220290322san163"
type input "[DATE]"
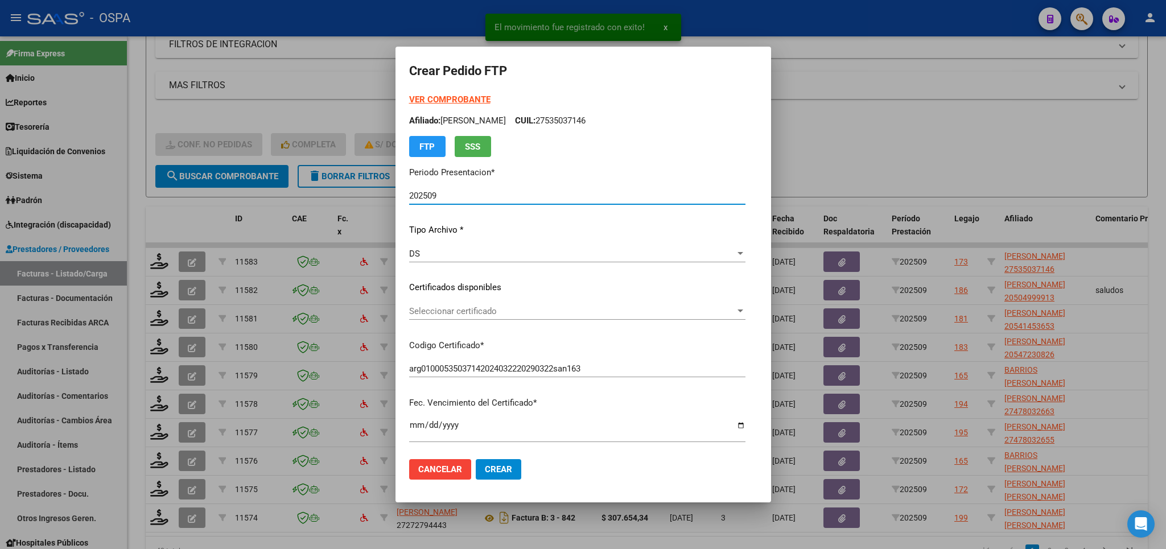
click at [532, 312] on span "Seleccionar certificado" at bounding box center [572, 311] width 326 height 10
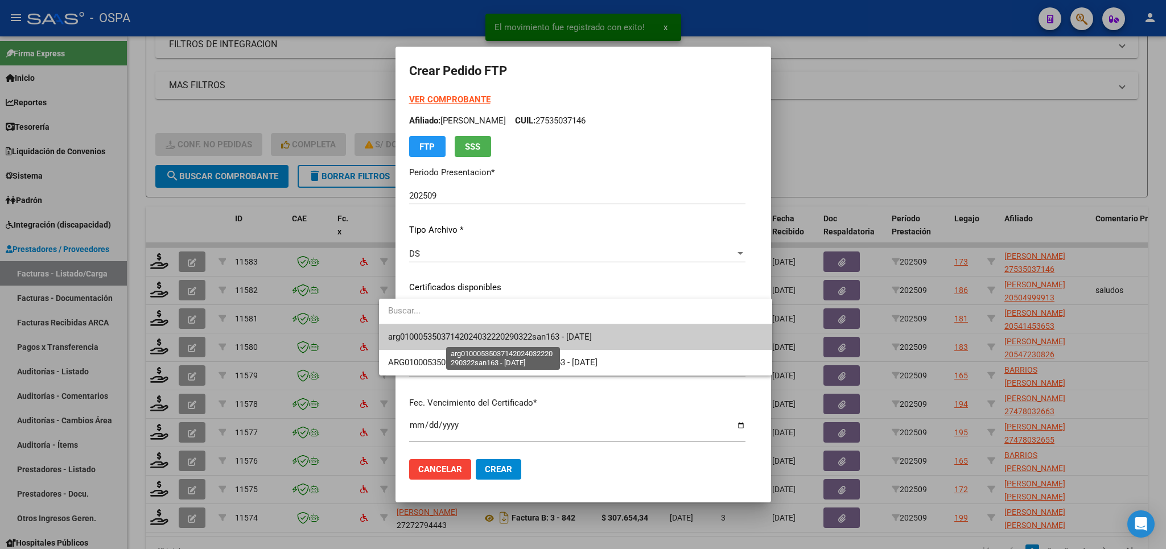
click at [518, 334] on span "arg01000535037142024032220290322san163 - [DATE]" at bounding box center [490, 337] width 204 height 10
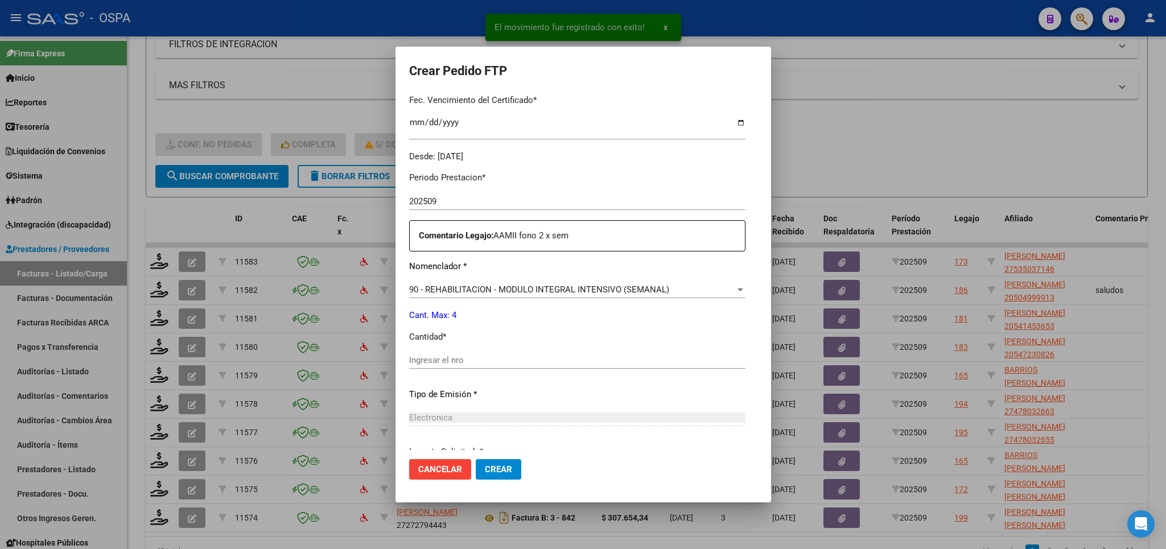
scroll to position [333, 0]
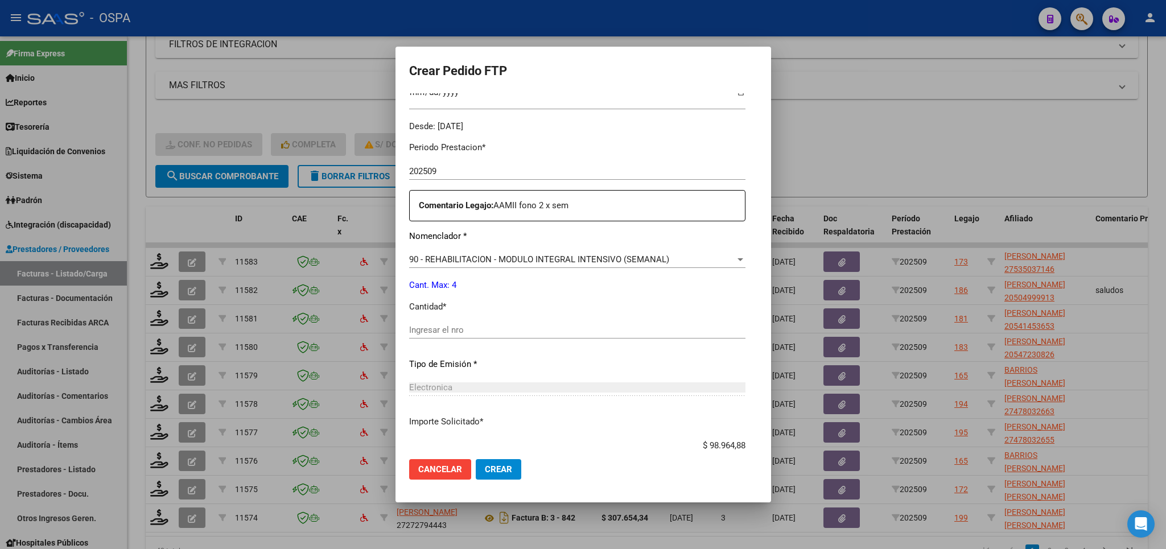
click at [518, 325] on input "Ingresar el nro" at bounding box center [577, 330] width 336 height 10
type input "4"
click at [488, 477] on button "Crear" at bounding box center [499, 469] width 46 height 20
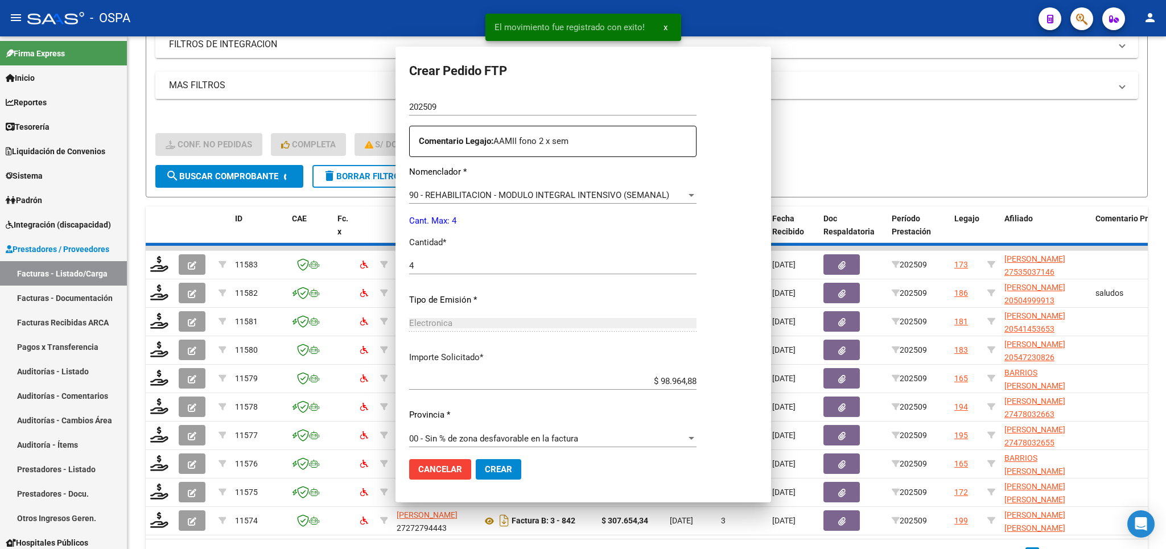
scroll to position [0, 0]
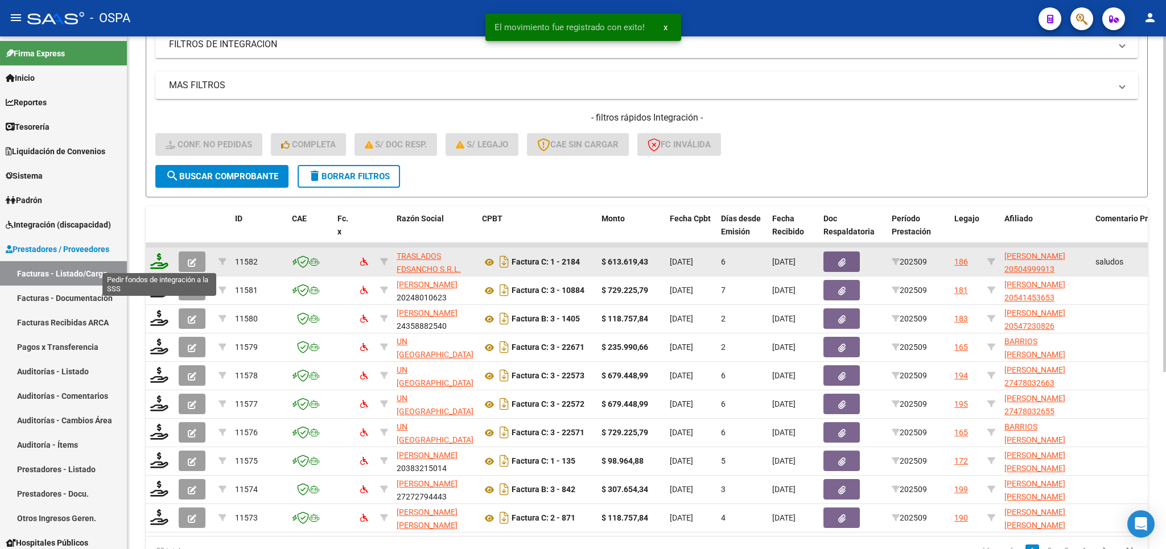
click at [160, 254] on icon at bounding box center [159, 261] width 18 height 16
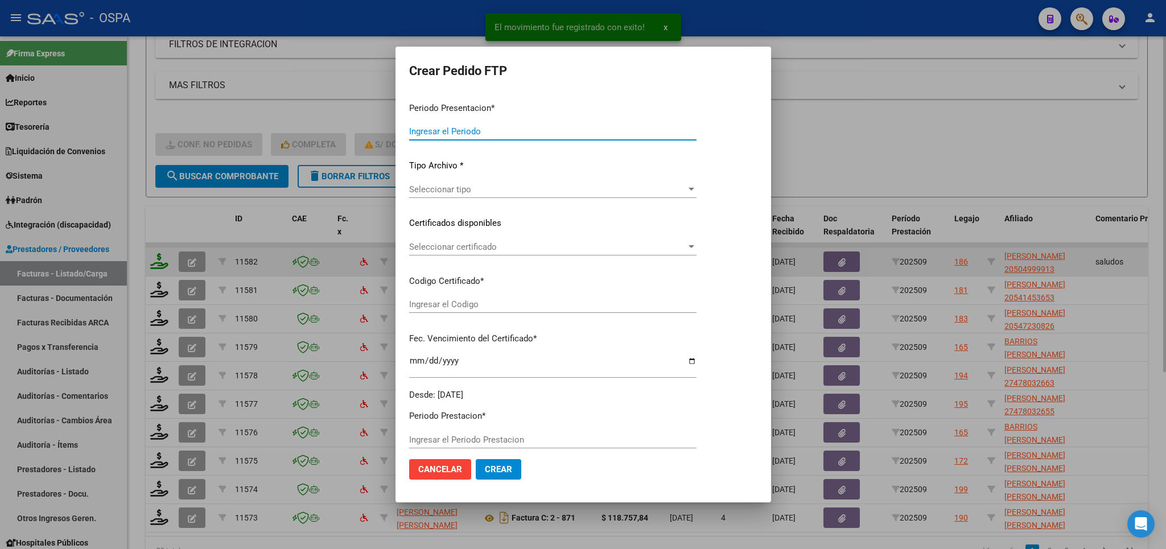
type input "202509"
type input "$ 613.619,43"
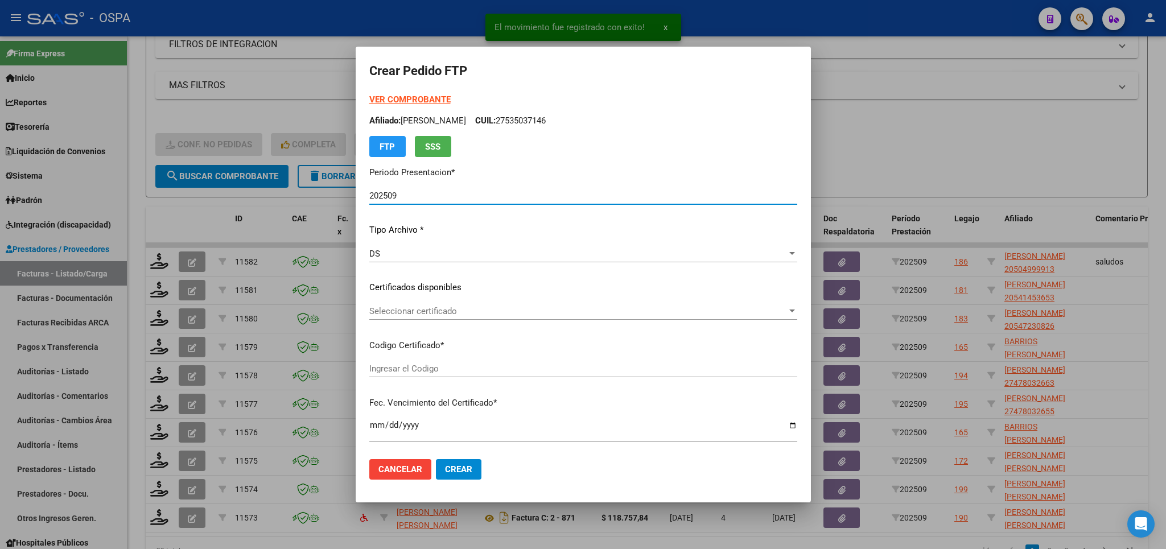
type input "arg02000504999912022011220270112bs315"
type input "[DATE]"
click at [390, 97] on strong "VER COMPROBANTE" at bounding box center [409, 99] width 81 height 10
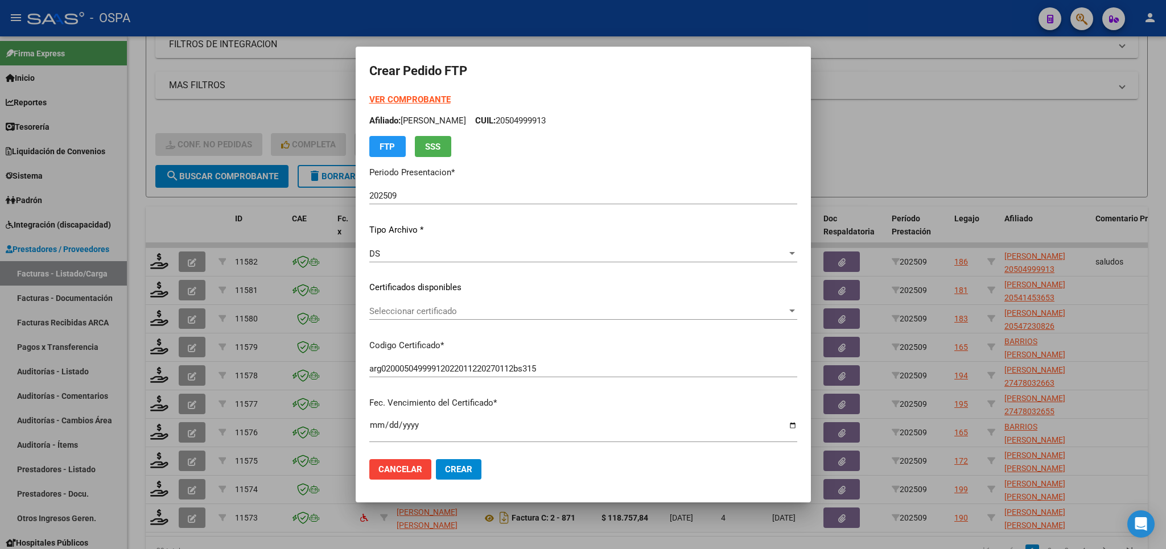
click at [641, 312] on span "Seleccionar certificado" at bounding box center [578, 311] width 418 height 10
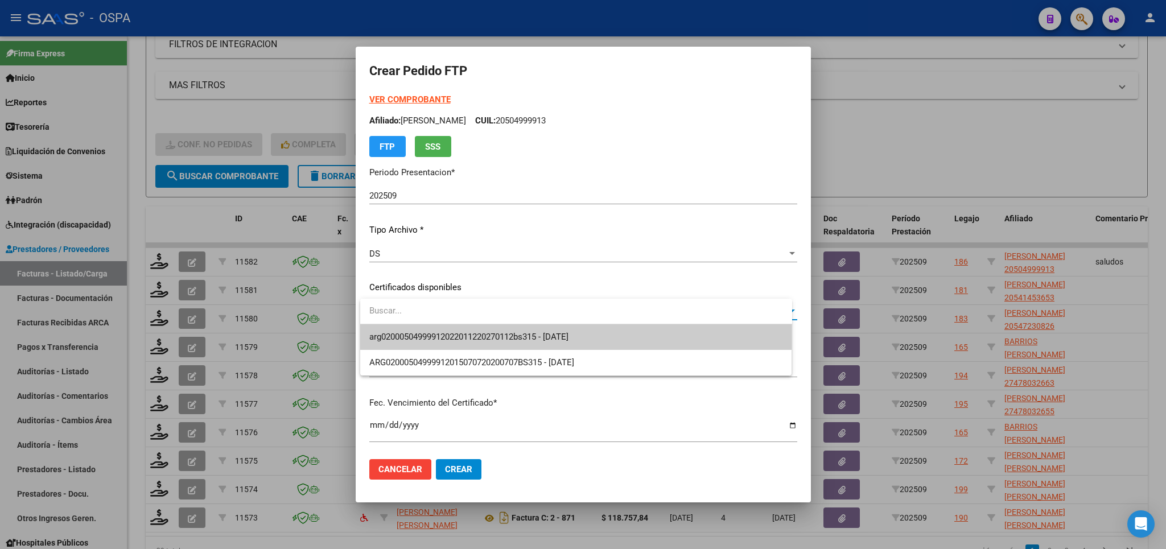
click at [624, 340] on span "arg02000504999912022011220270112bs315 - [DATE]" at bounding box center [576, 337] width 414 height 26
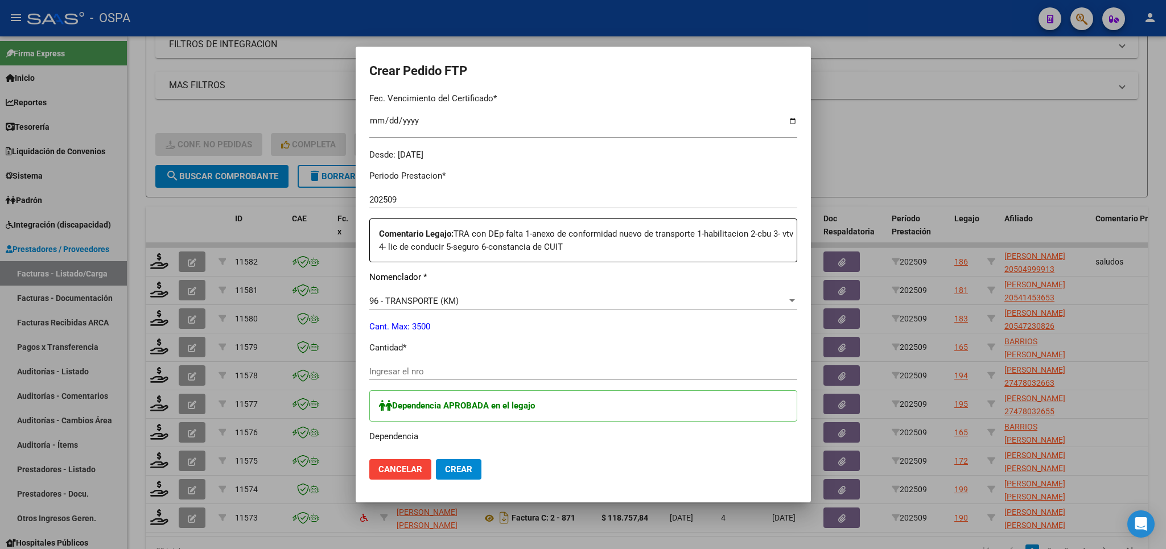
scroll to position [333, 0]
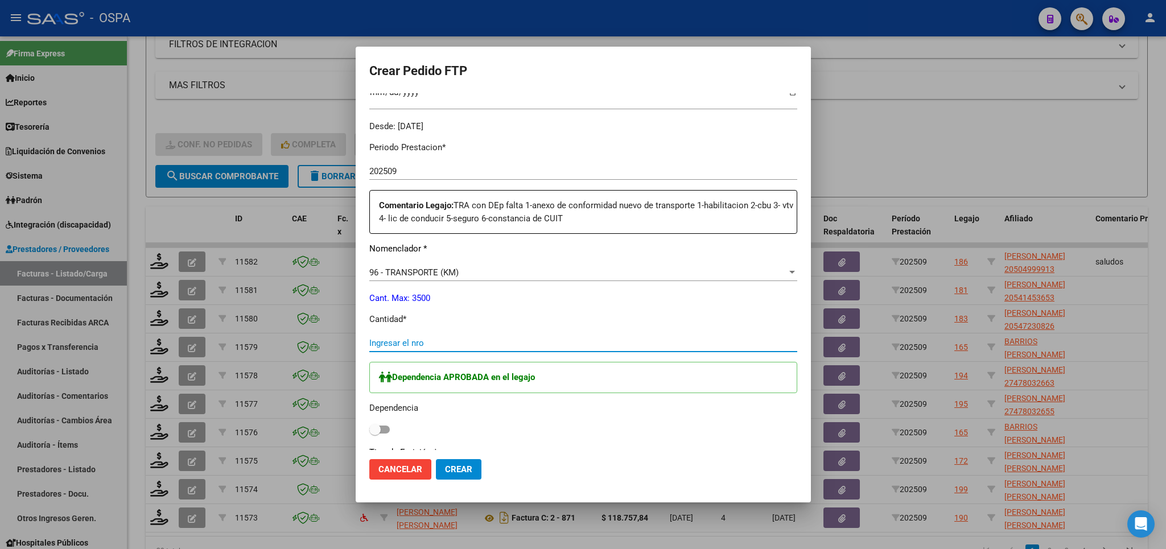
click at [613, 338] on input "Ingresar el nro" at bounding box center [583, 343] width 428 height 10
type input "839"
click at [389, 426] on span at bounding box center [379, 430] width 20 height 8
click at [375, 434] on input "checkbox" at bounding box center [374, 434] width 1 height 1
checkbox input "true"
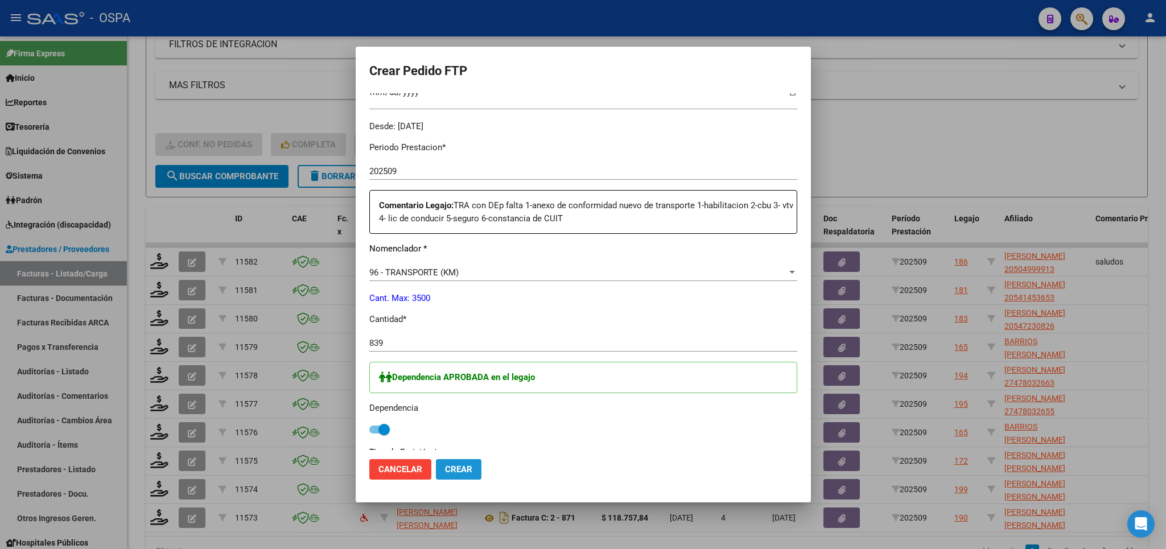
click at [468, 476] on button "Crear" at bounding box center [459, 469] width 46 height 20
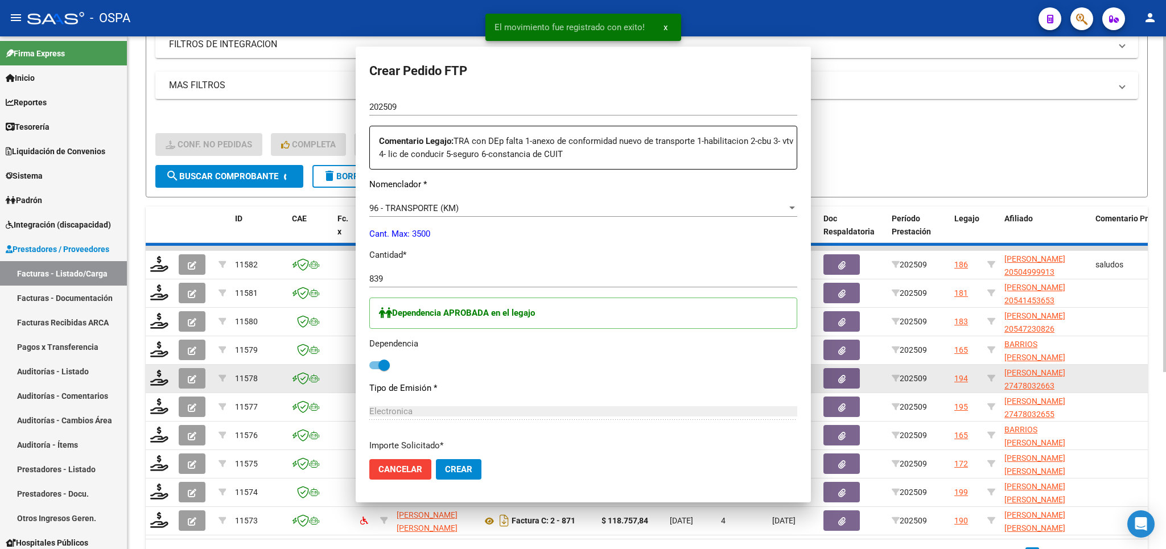
scroll to position [0, 0]
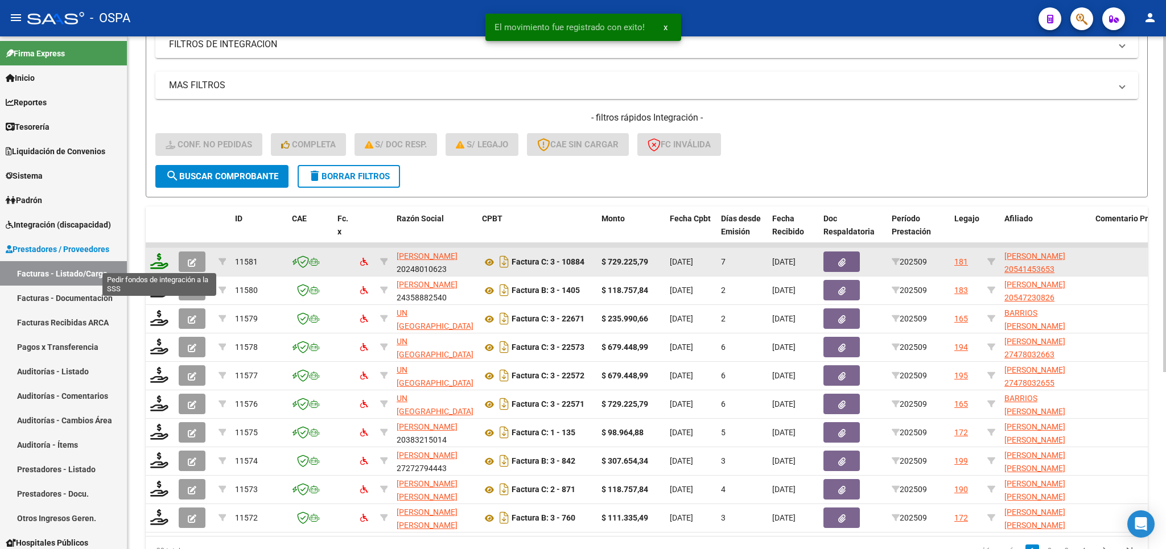
click at [160, 261] on icon at bounding box center [159, 261] width 18 height 16
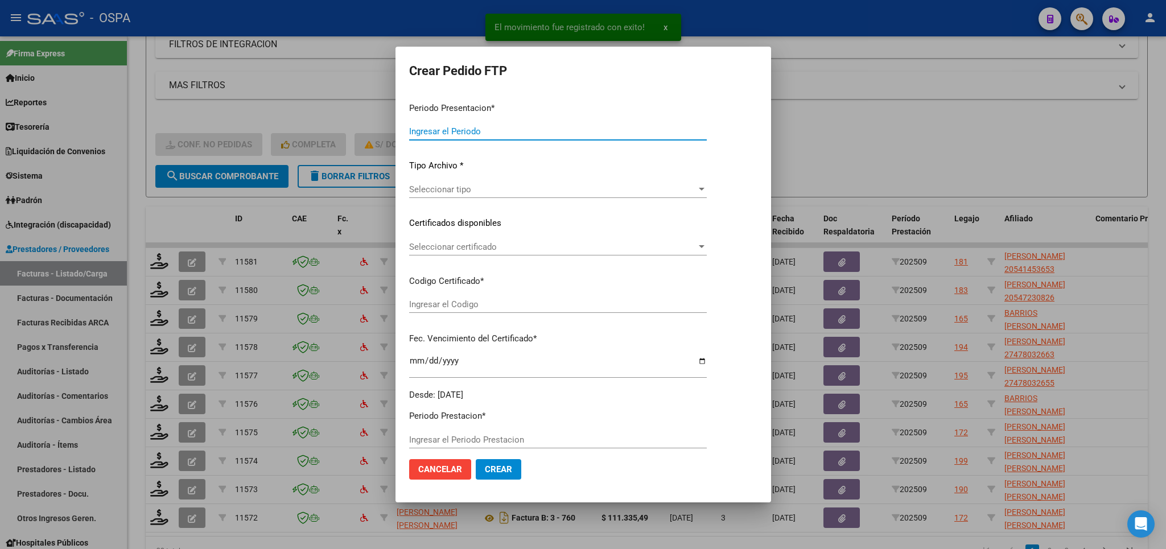
type input "202509"
type input "$ 729.225,79"
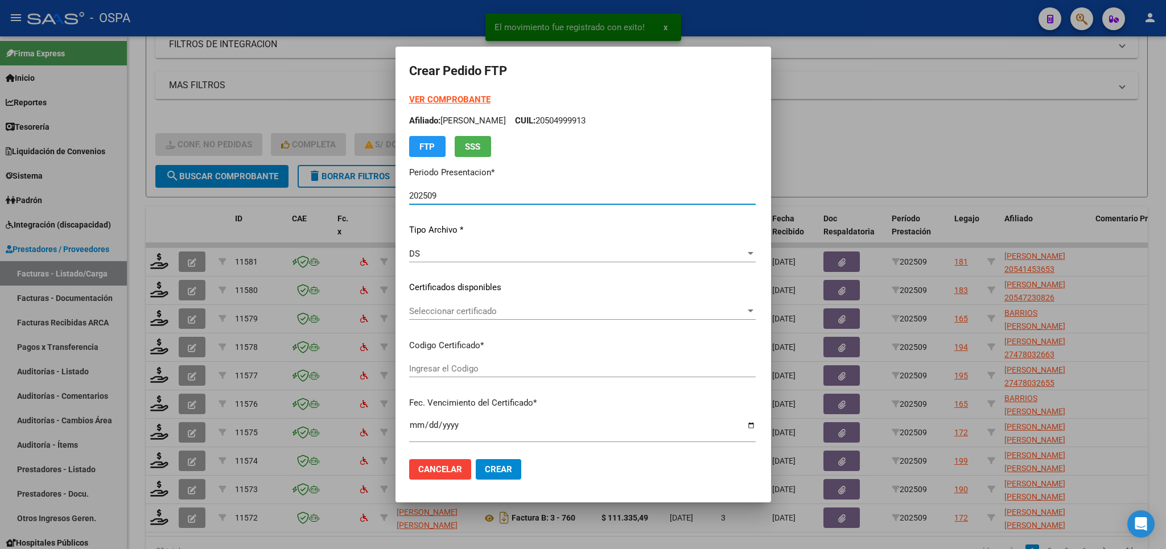
type input "arg02000541453652019072920250729bsas370"
type input "[DATE]"
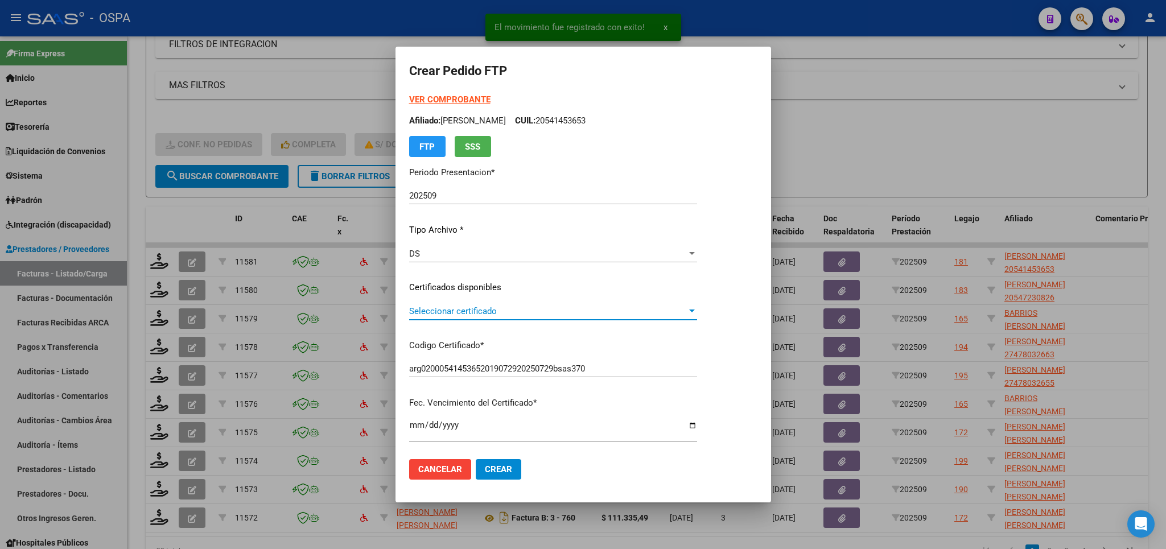
click at [631, 312] on span "Seleccionar certificado" at bounding box center [548, 311] width 278 height 10
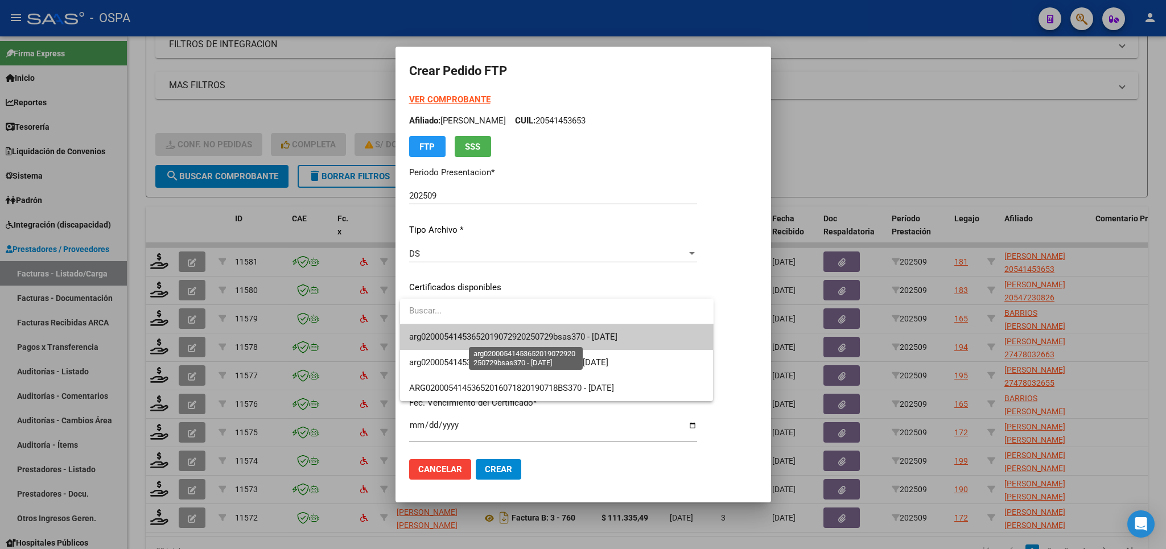
click at [616, 336] on span "arg02000541453652019072920250729bsas370 - [DATE]" at bounding box center [513, 337] width 208 height 10
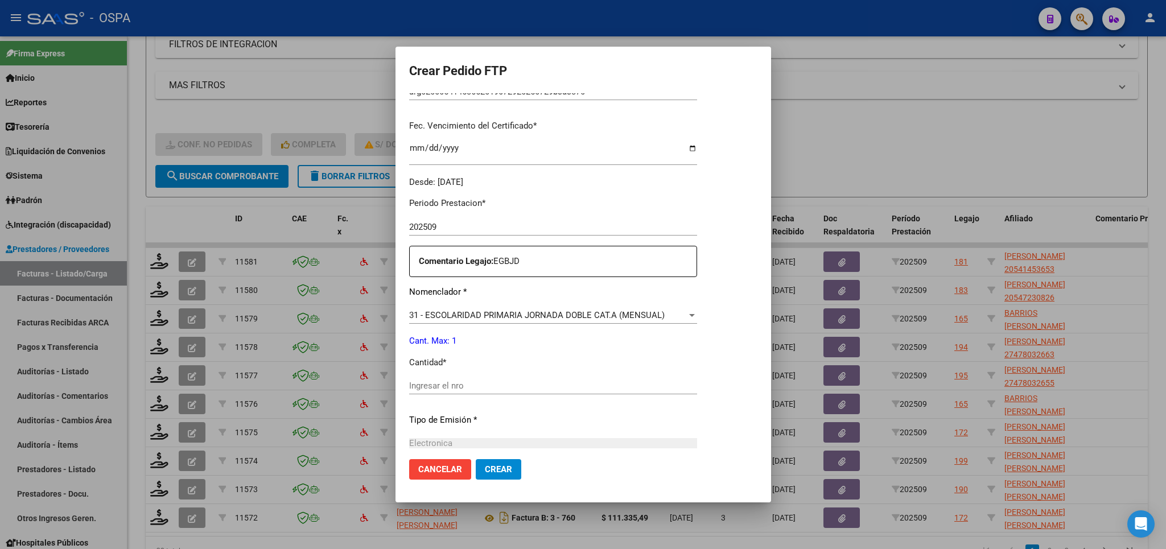
scroll to position [333, 0]
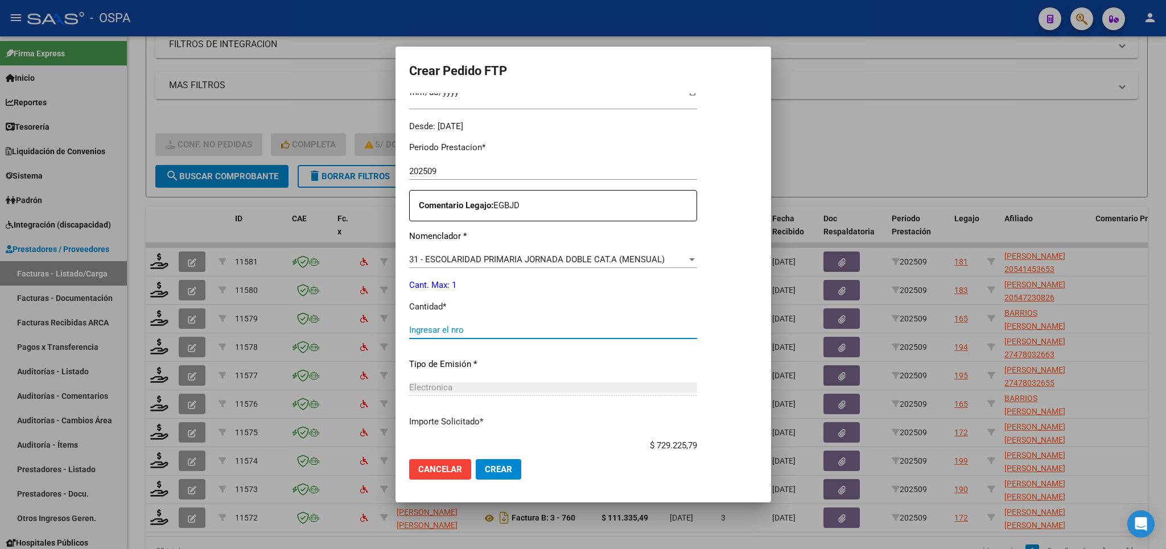
click at [606, 328] on input "Ingresar el nro" at bounding box center [553, 330] width 288 height 10
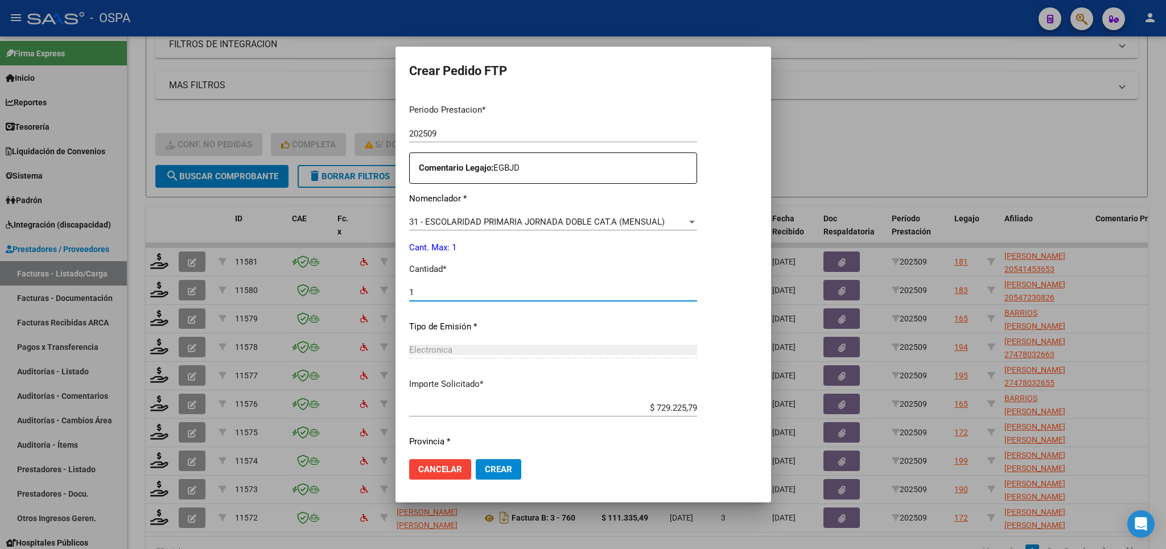
scroll to position [398, 0]
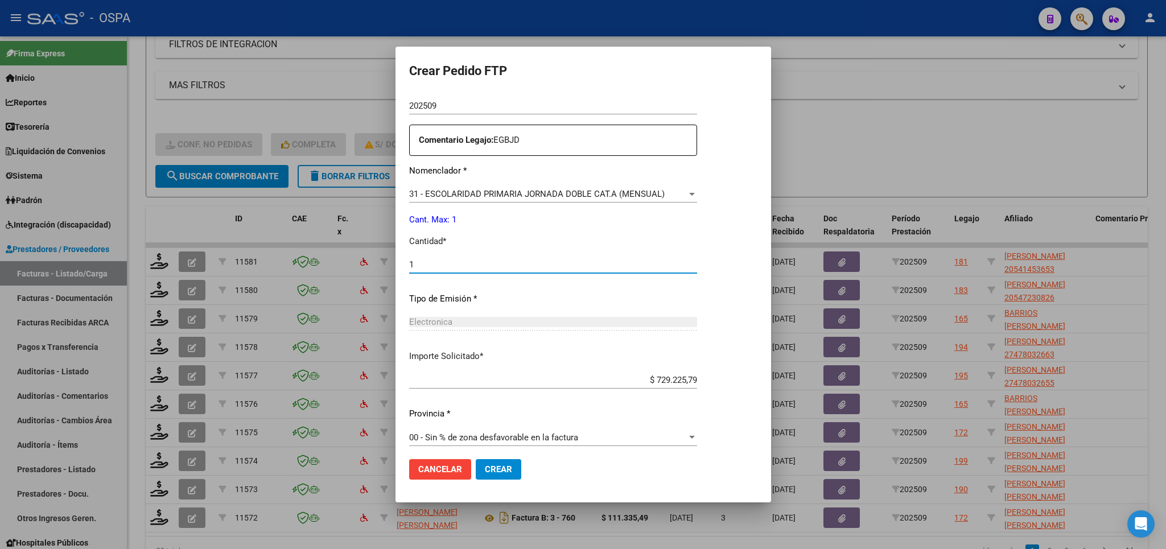
type input "1"
click at [507, 471] on span "Crear" at bounding box center [498, 469] width 27 height 10
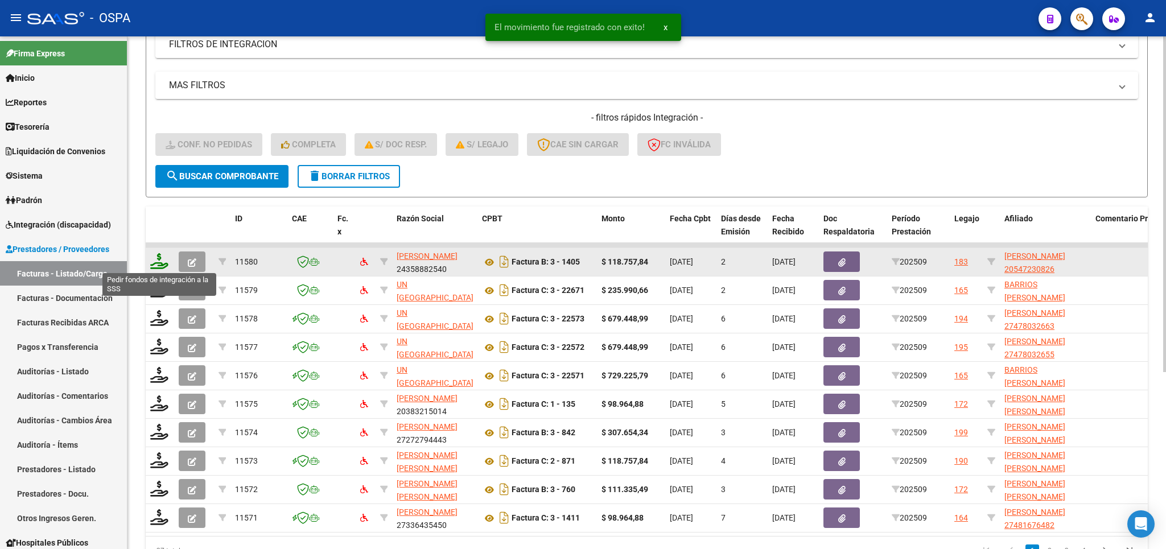
click at [164, 258] on icon at bounding box center [159, 261] width 18 height 16
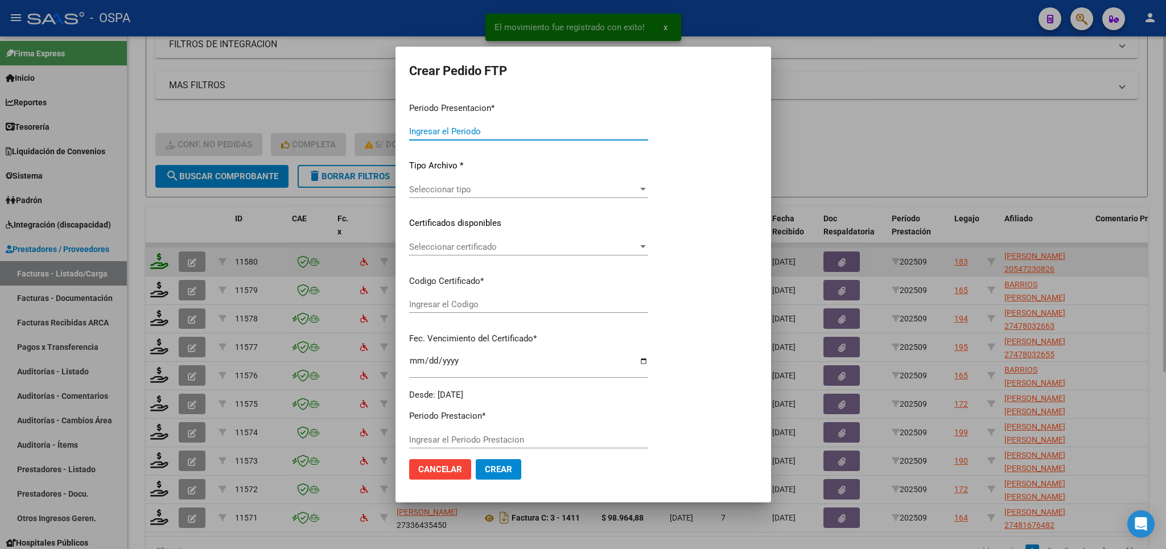
type input "202509"
type input "$ 118.757,84"
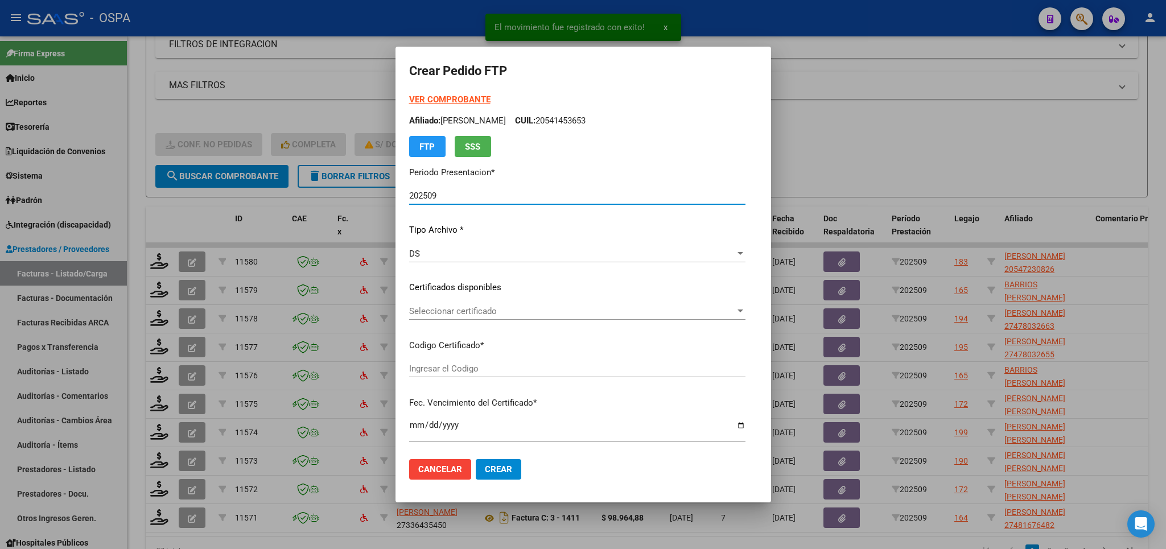
type input "ARG02000547230822022051920250519CHU176"
type input "[DATE]"
click at [656, 311] on span "Seleccionar certificado" at bounding box center [572, 311] width 326 height 10
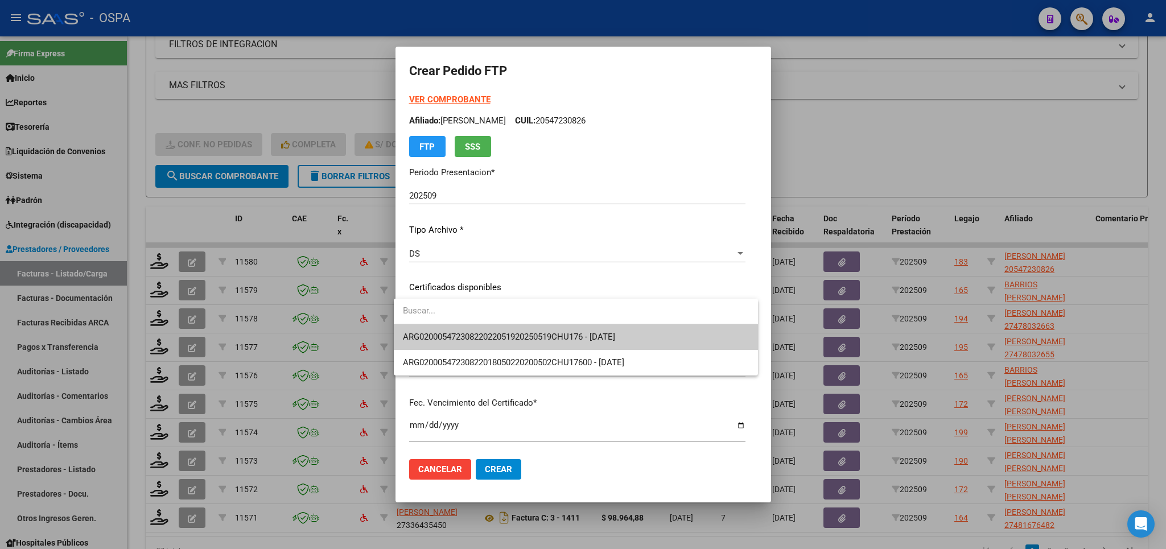
click at [643, 339] on span "ARG02000547230822022051920250519CHU176 - [DATE]" at bounding box center [576, 337] width 346 height 26
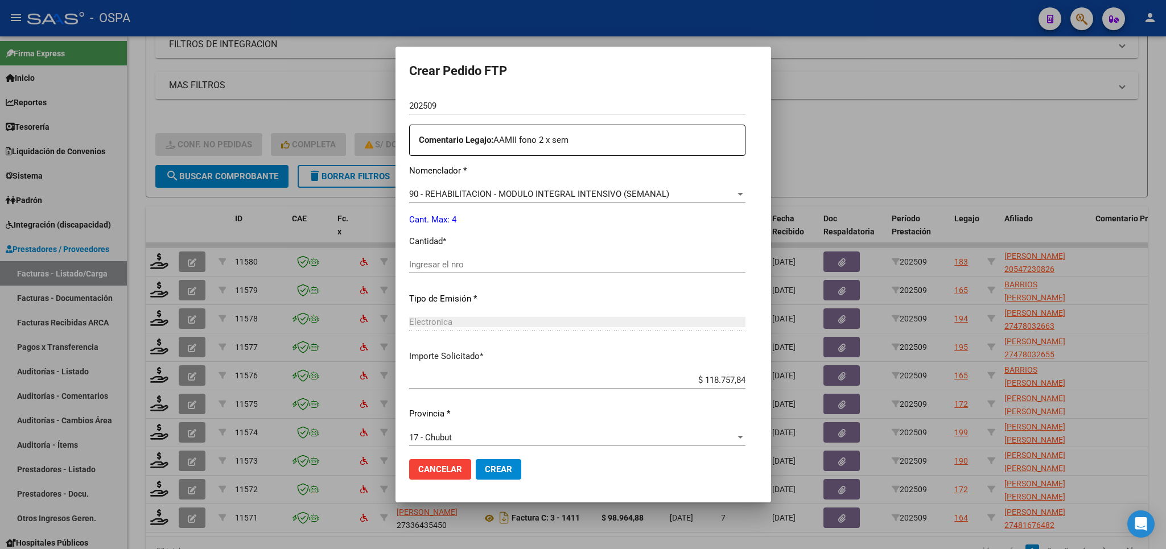
click at [500, 261] on input "Ingresar el nro" at bounding box center [577, 265] width 336 height 10
type input "4"
click at [493, 475] on span "Crear" at bounding box center [498, 469] width 27 height 10
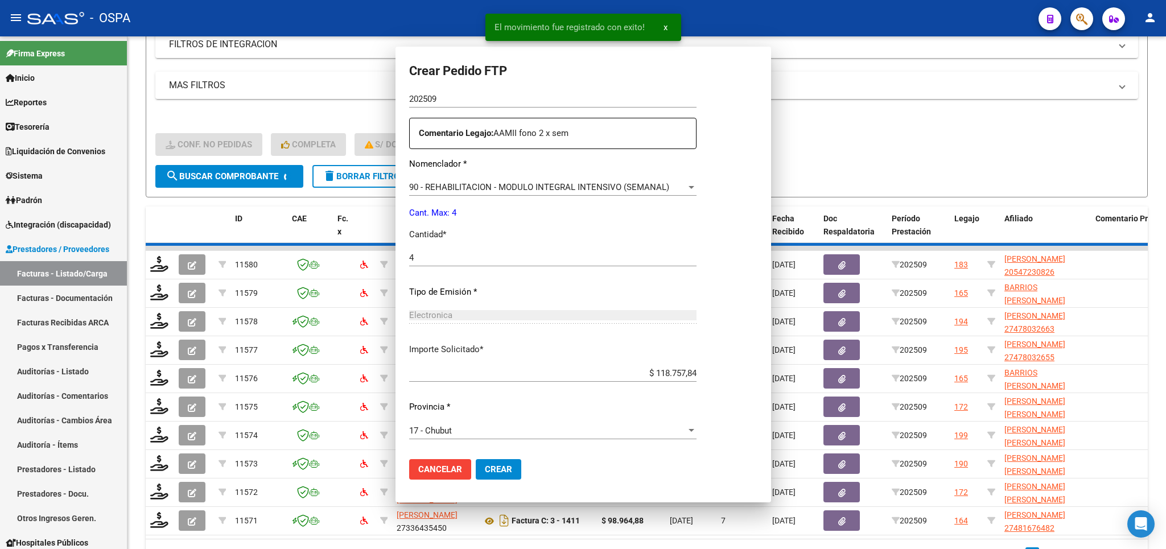
scroll to position [0, 0]
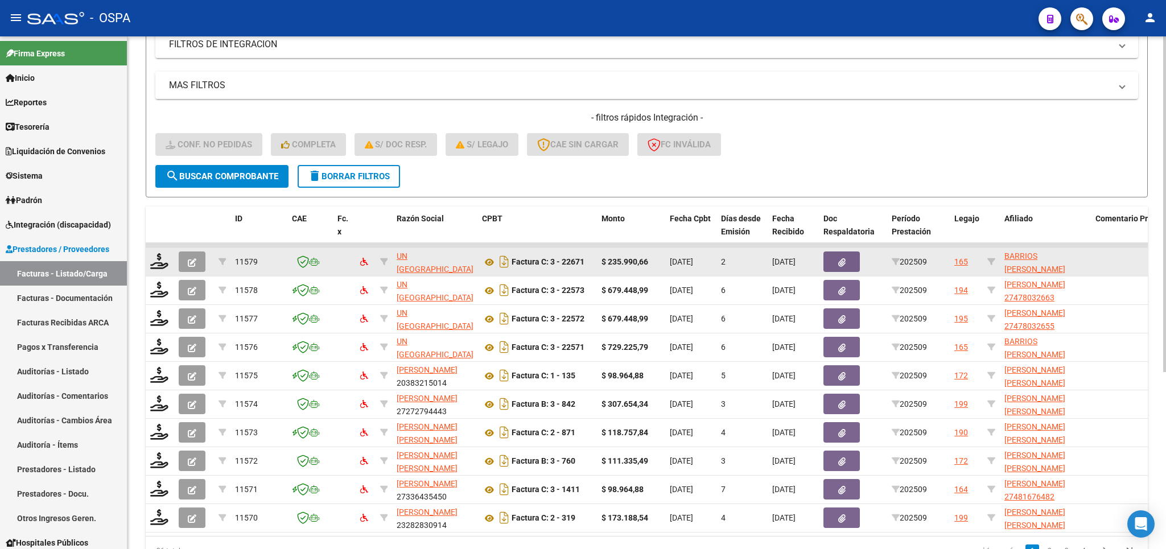
click at [191, 257] on span "button" at bounding box center [192, 262] width 9 height 10
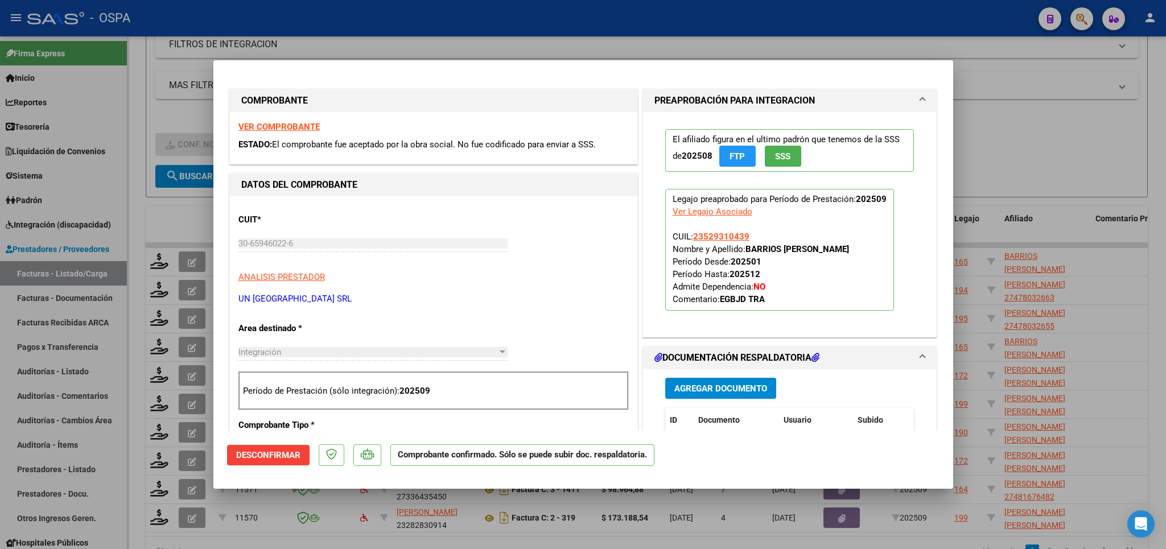
click at [1025, 138] on div at bounding box center [583, 274] width 1166 height 549
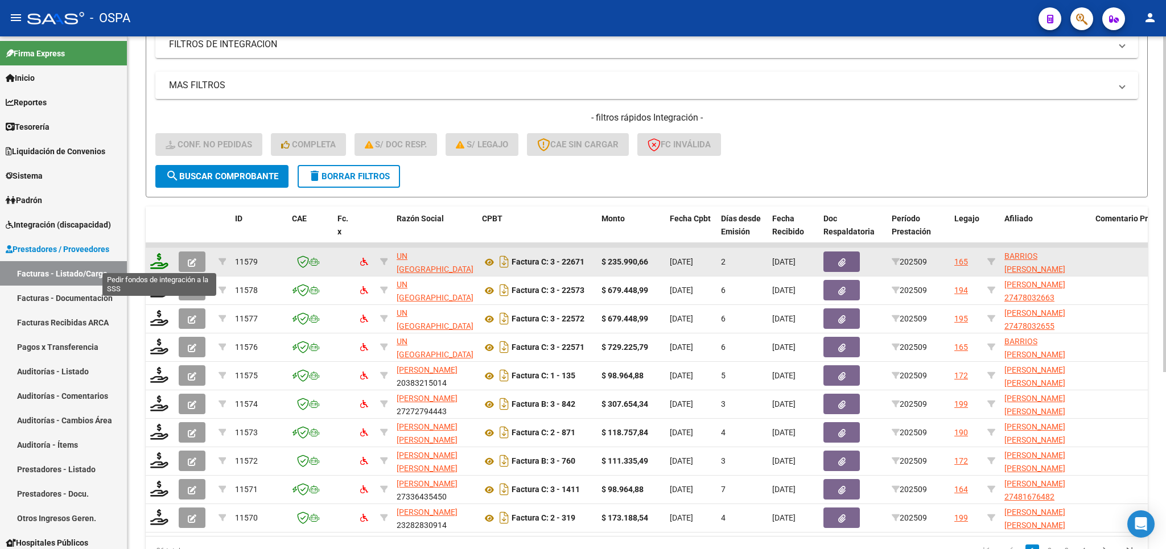
click at [160, 268] on icon at bounding box center [159, 261] width 18 height 16
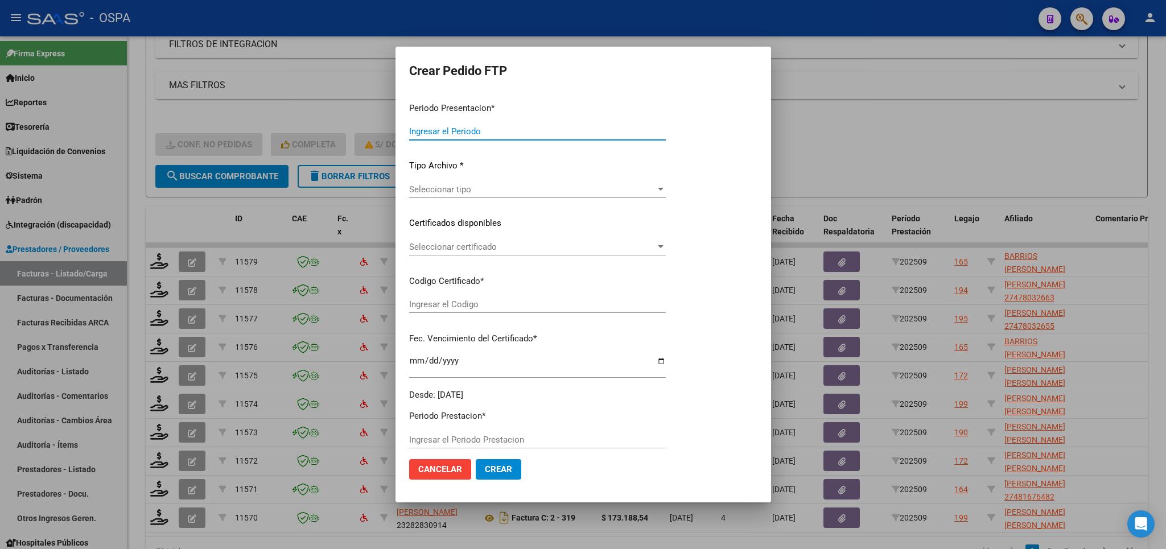
type input "202509"
type input "$ 235.990,66"
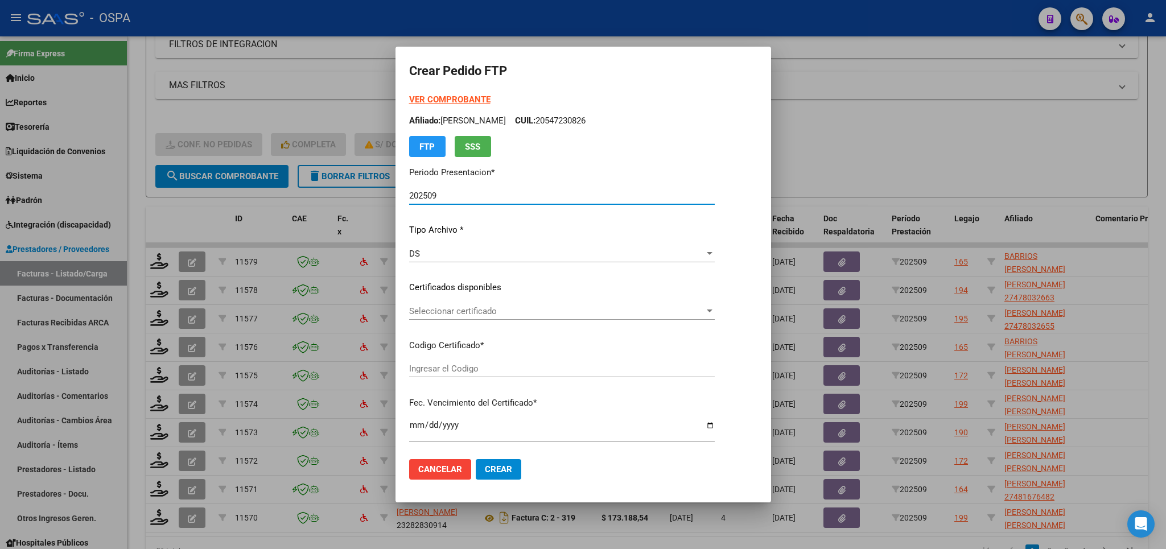
type input "ARG02000529310432021102620261026BS315"
type input "[DATE]"
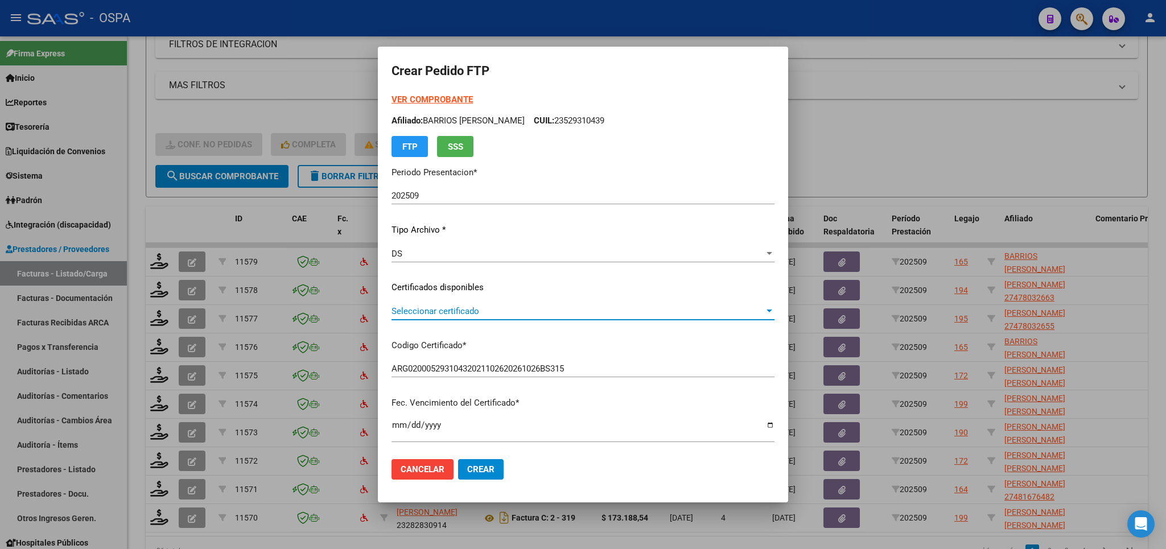
click at [623, 310] on span "Seleccionar certificado" at bounding box center [578, 311] width 373 height 10
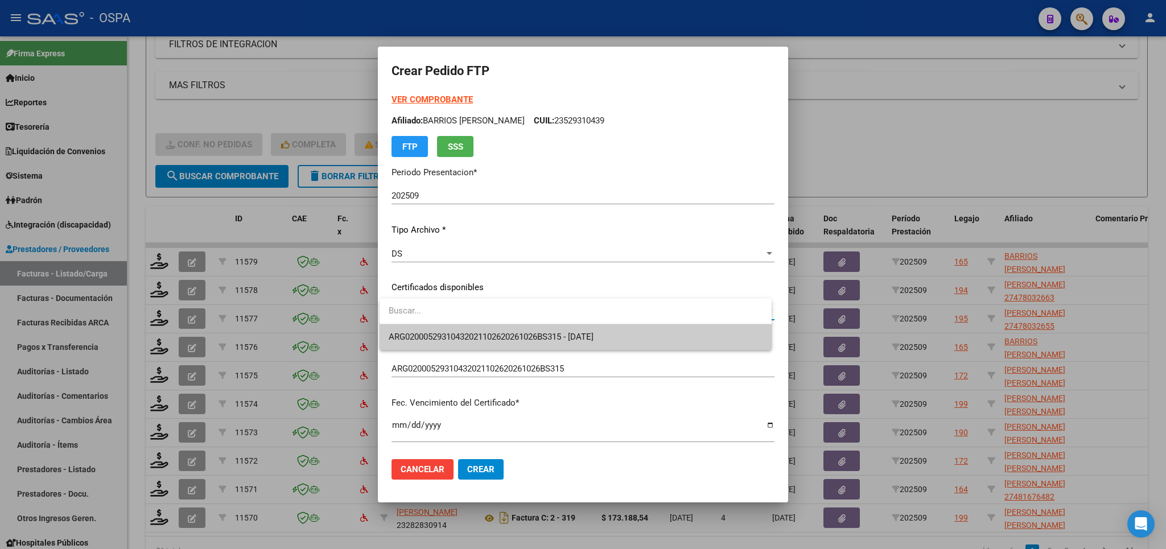
click at [614, 331] on span "ARG02000529310432021102620261026BS315 - [DATE]" at bounding box center [576, 337] width 374 height 26
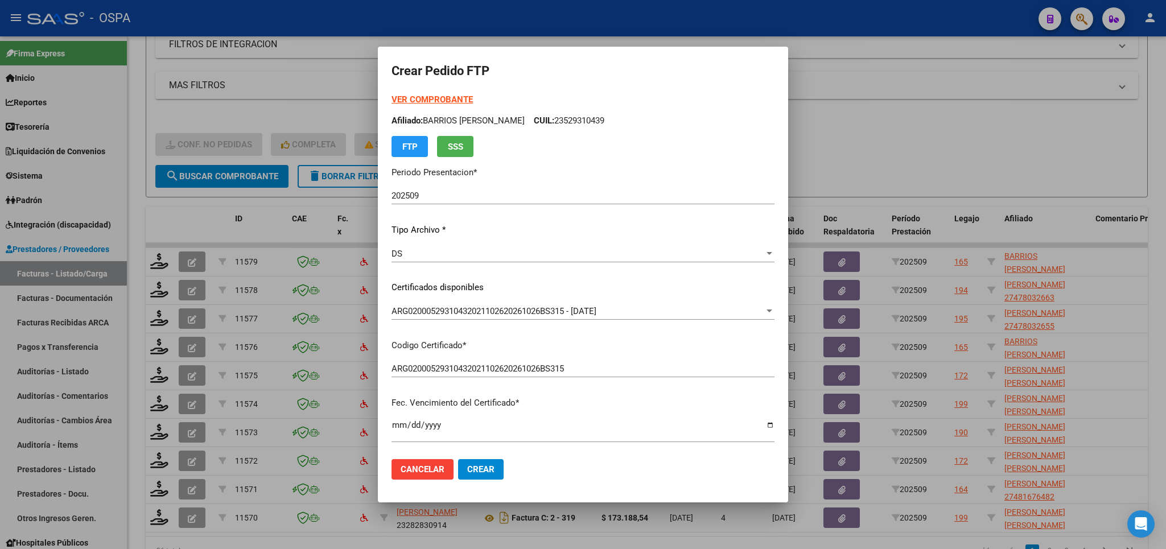
click at [447, 99] on strong "VER COMPROBANTE" at bounding box center [432, 99] width 81 height 10
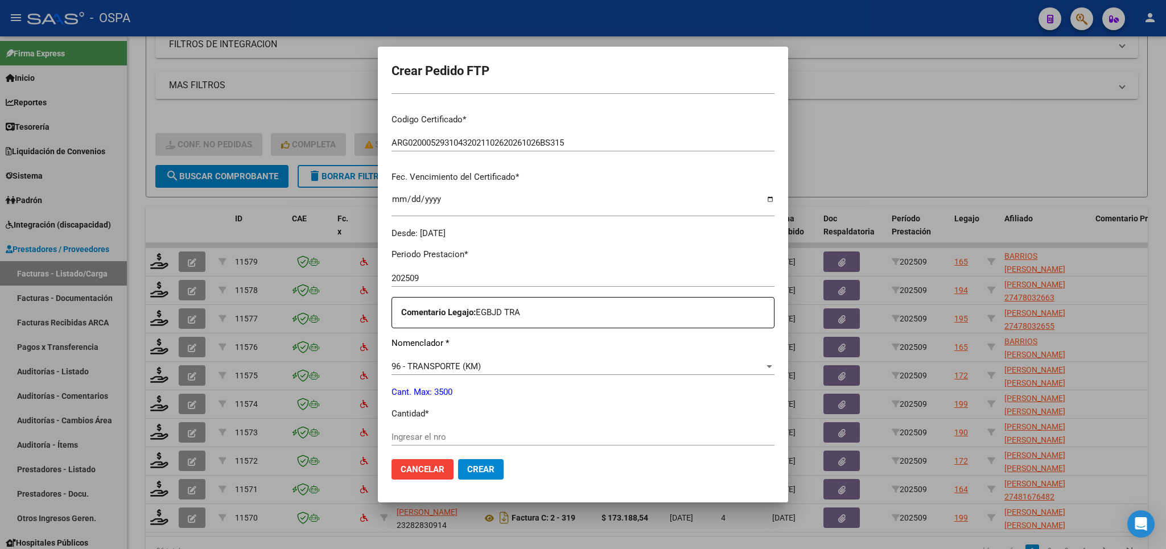
scroll to position [266, 0]
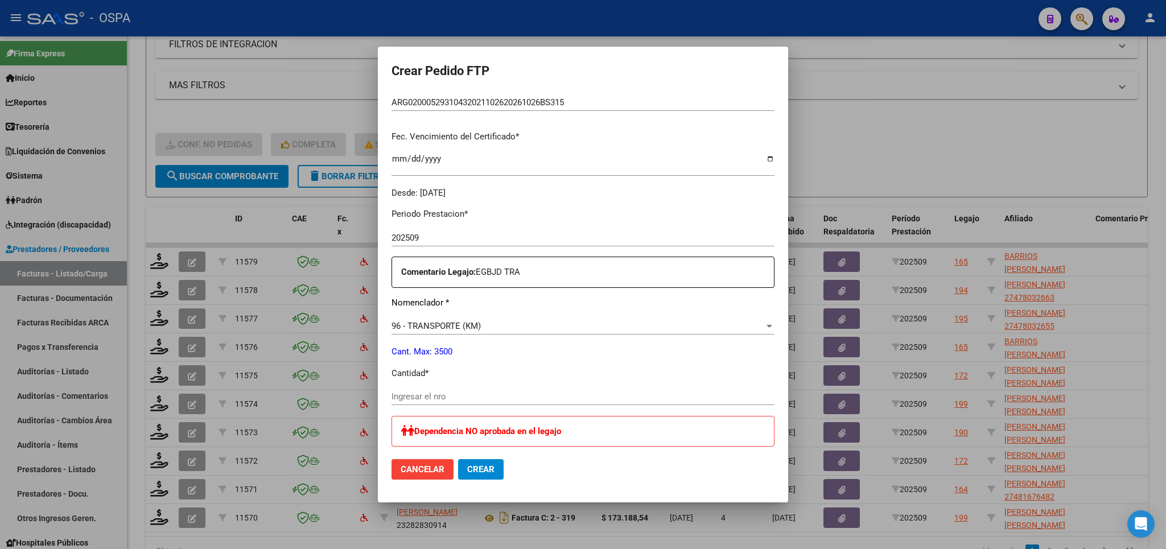
click at [587, 382] on div "Periodo Prestacion * 202509 Ingresar el Periodo Prestacion Comentario Legajo: E…" at bounding box center [583, 489] width 383 height 580
click at [588, 393] on input "Ingresar el nro" at bounding box center [583, 397] width 383 height 10
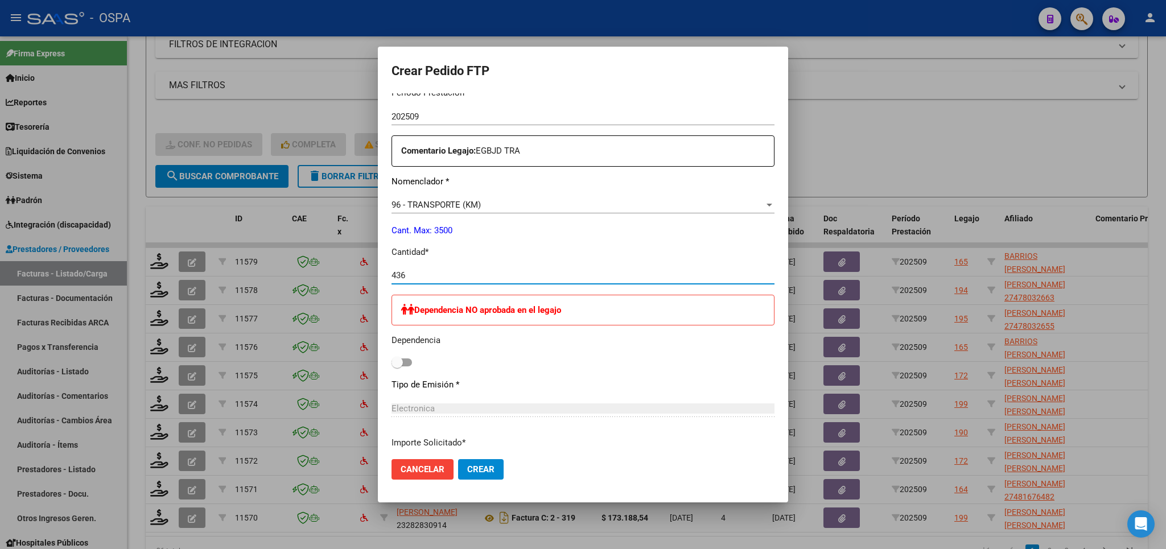
scroll to position [399, 0]
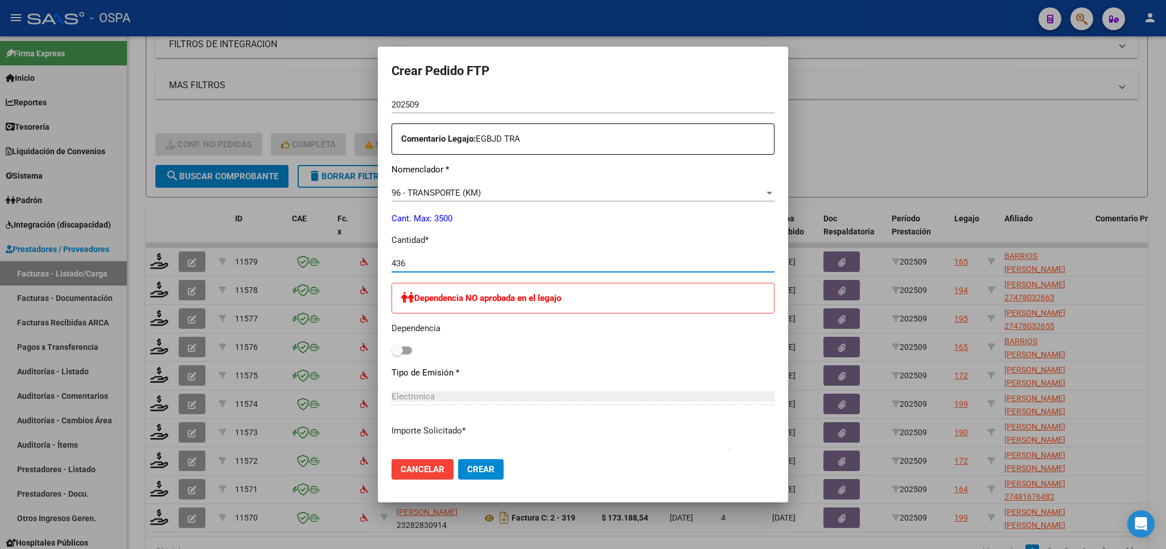
type input "436"
click at [471, 472] on span "Crear" at bounding box center [480, 469] width 27 height 10
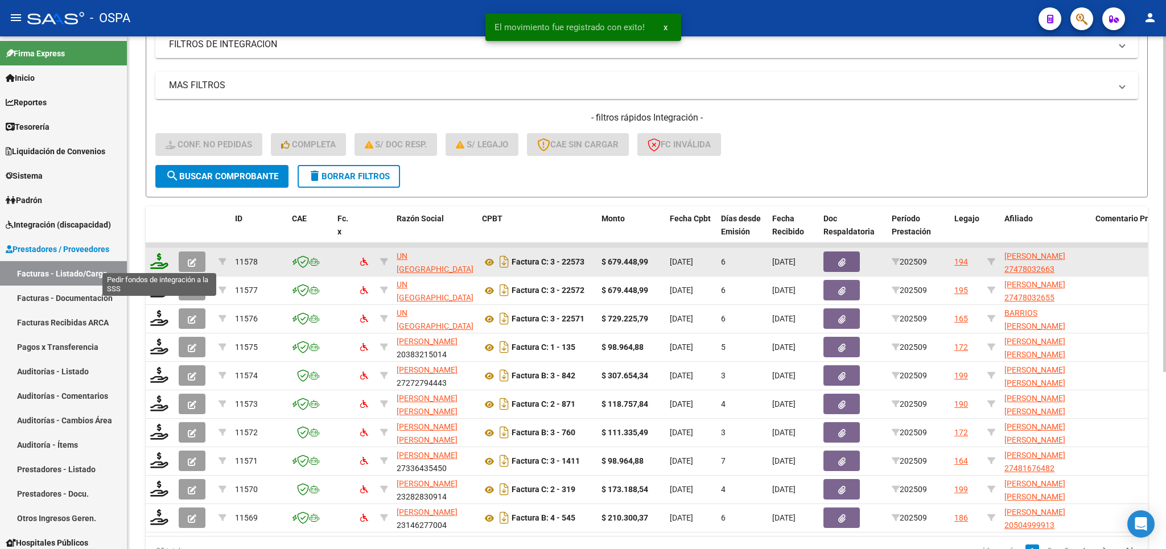
click at [160, 263] on icon at bounding box center [159, 261] width 18 height 16
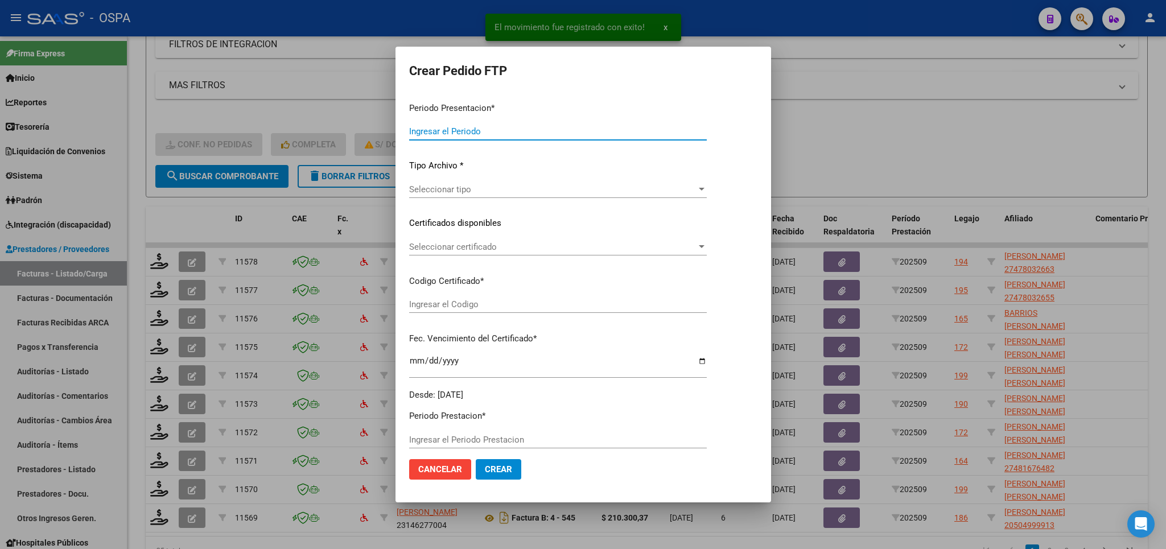
type input "202509"
type input "$ 679.448,99"
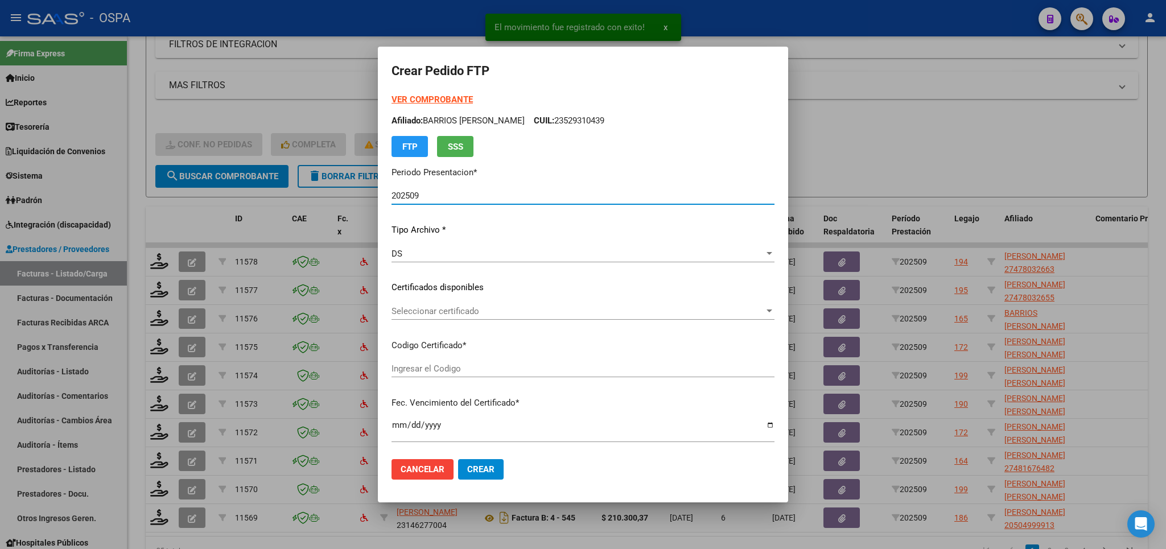
type input "arg01000478032662017042620220426bs370"
type input "[DATE]"
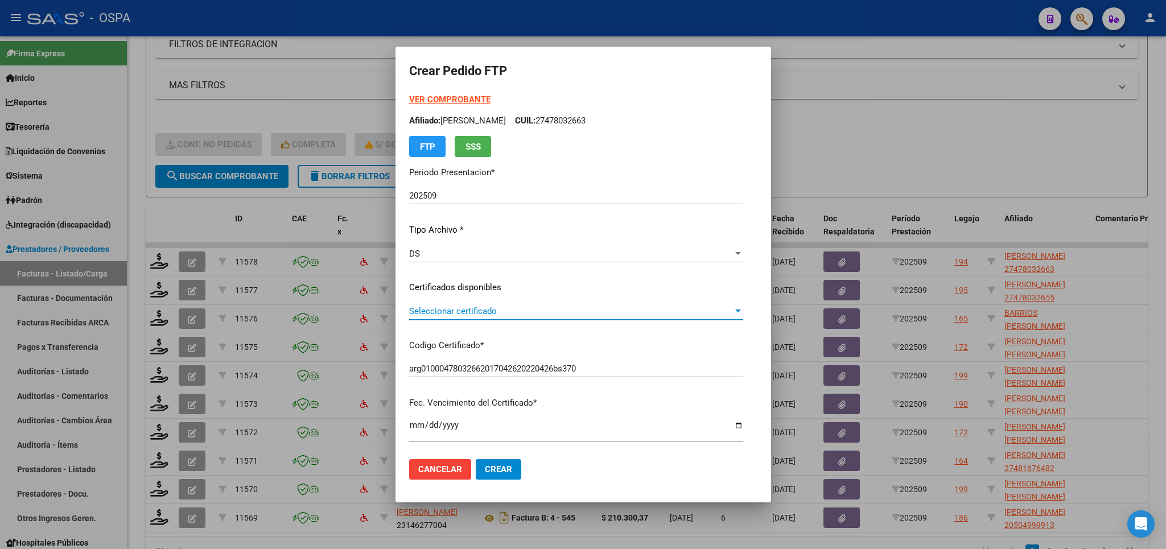
click at [633, 309] on span "Seleccionar certificado" at bounding box center [571, 311] width 324 height 10
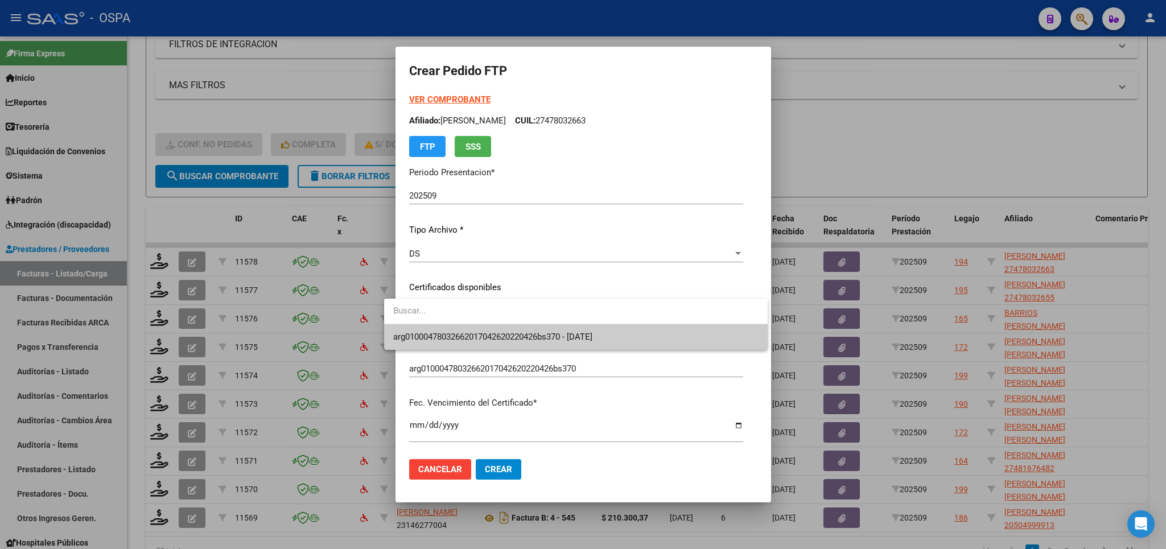
click at [625, 339] on span "arg01000478032662017042620220426bs370 - [DATE]" at bounding box center [575, 337] width 365 height 26
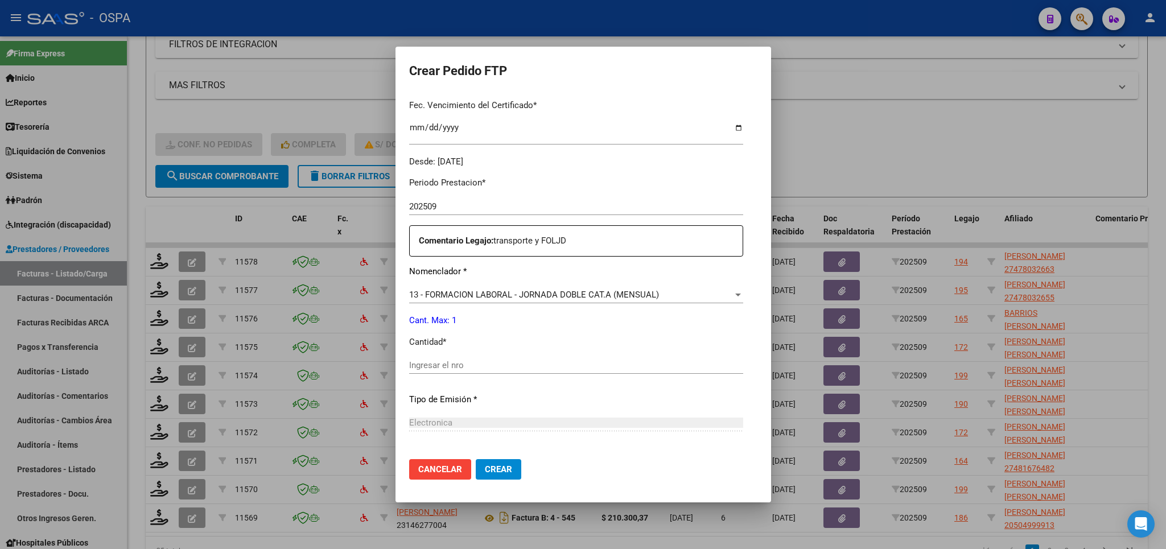
scroll to position [333, 0]
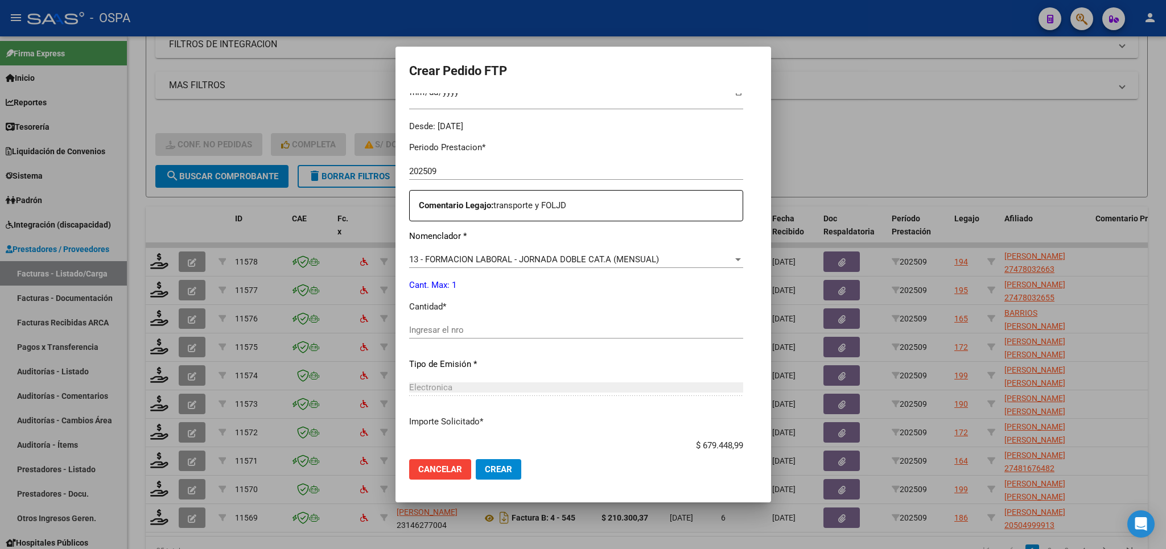
click at [608, 322] on div "Ingresar el nro" at bounding box center [576, 330] width 334 height 17
type input "1"
click at [485, 469] on span "Crear" at bounding box center [498, 469] width 27 height 10
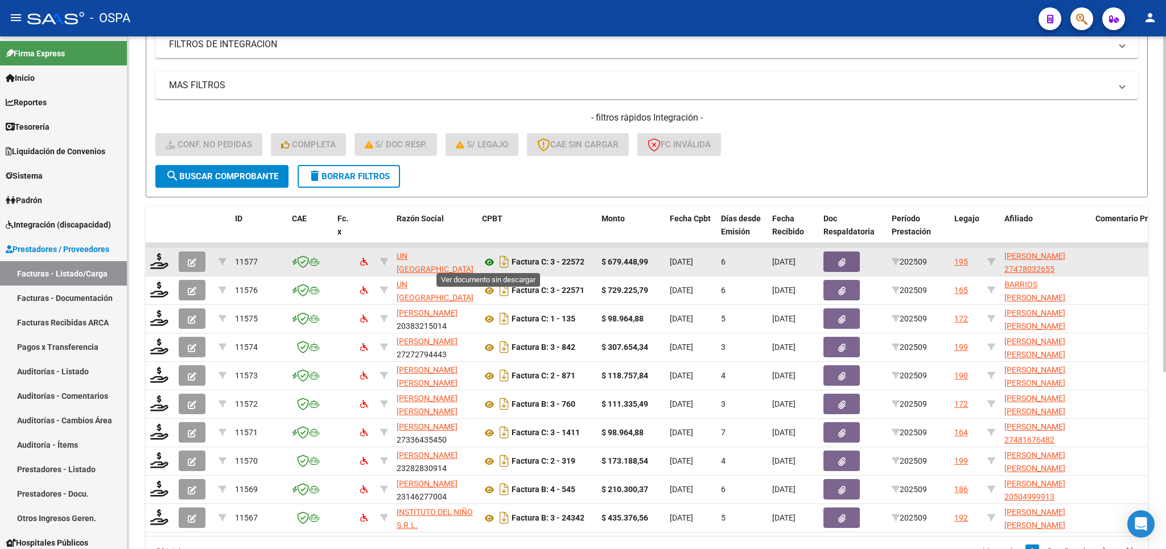
click at [490, 262] on icon at bounding box center [489, 263] width 15 height 14
click at [155, 256] on icon at bounding box center [159, 261] width 18 height 16
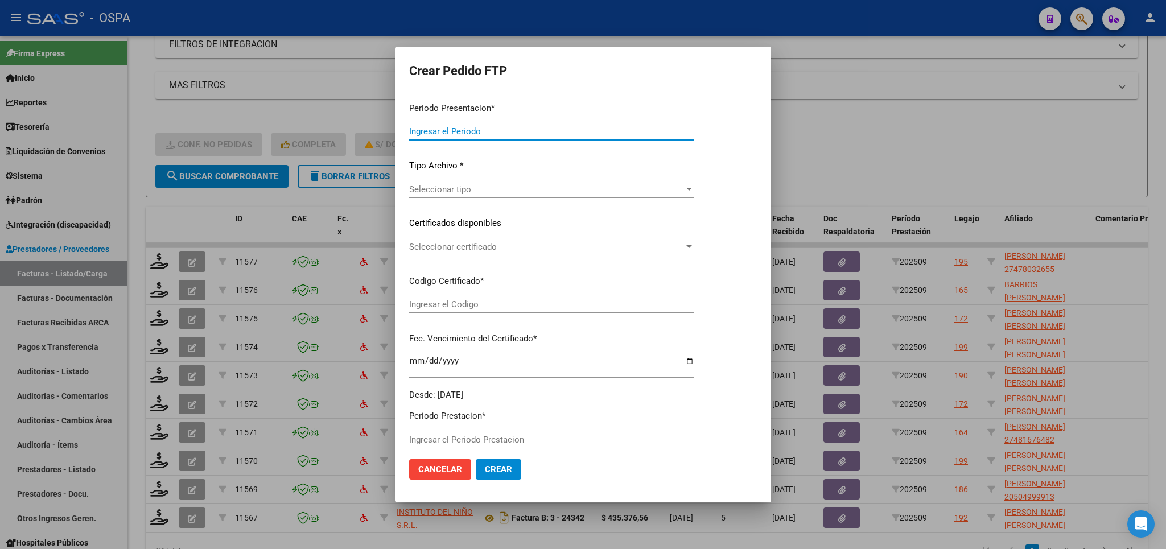
type input "202509"
type input "$ 679.448,99"
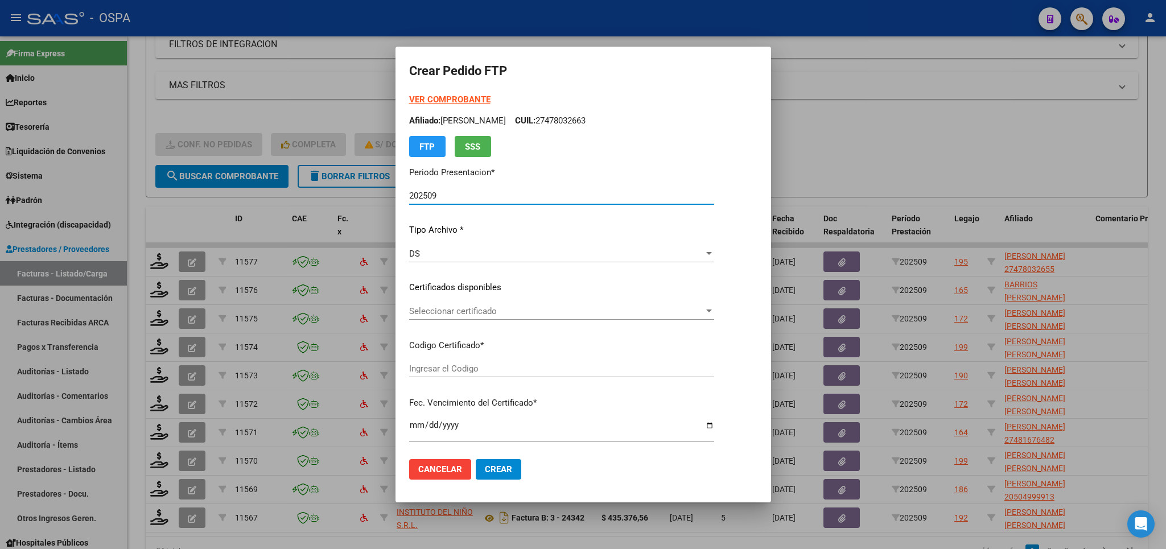
type input "arg01000478032652017042620220426bs370"
type input "[DATE]"
click at [541, 314] on span "Seleccionar certificado" at bounding box center [556, 311] width 295 height 10
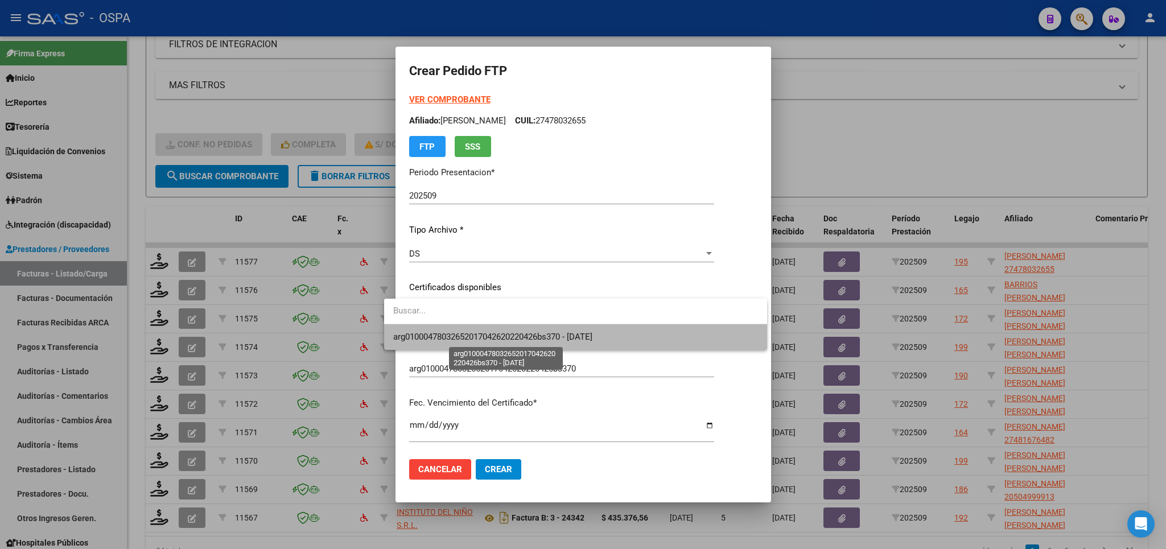
click at [534, 339] on span "arg01000478032652017042620220426bs370 - [DATE]" at bounding box center [492, 337] width 199 height 10
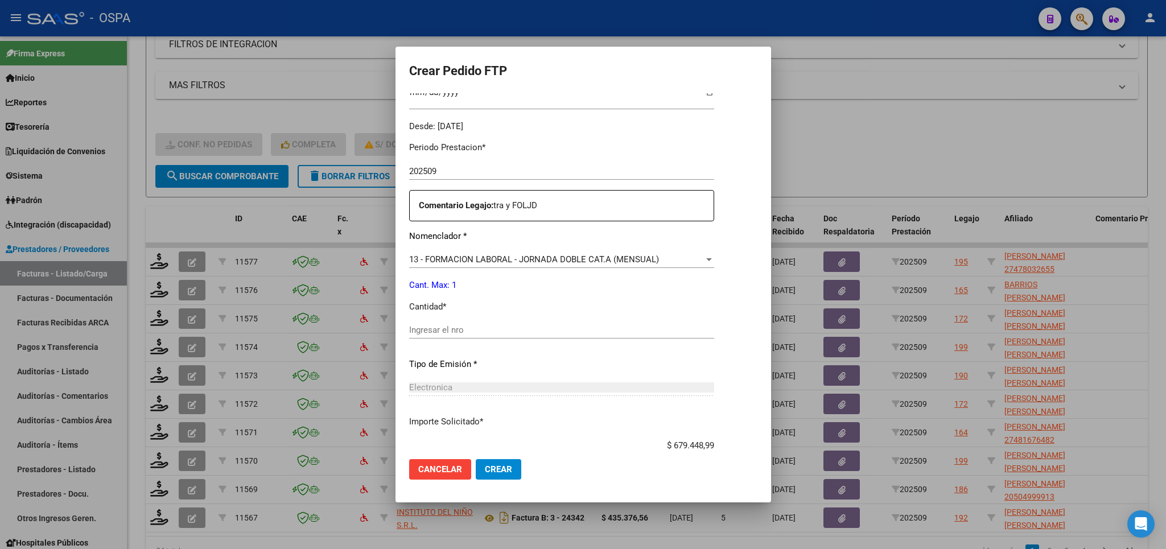
click at [521, 326] on input "Ingresar el nro" at bounding box center [561, 330] width 305 height 10
type input "1"
click at [490, 471] on span "Crear" at bounding box center [498, 469] width 27 height 10
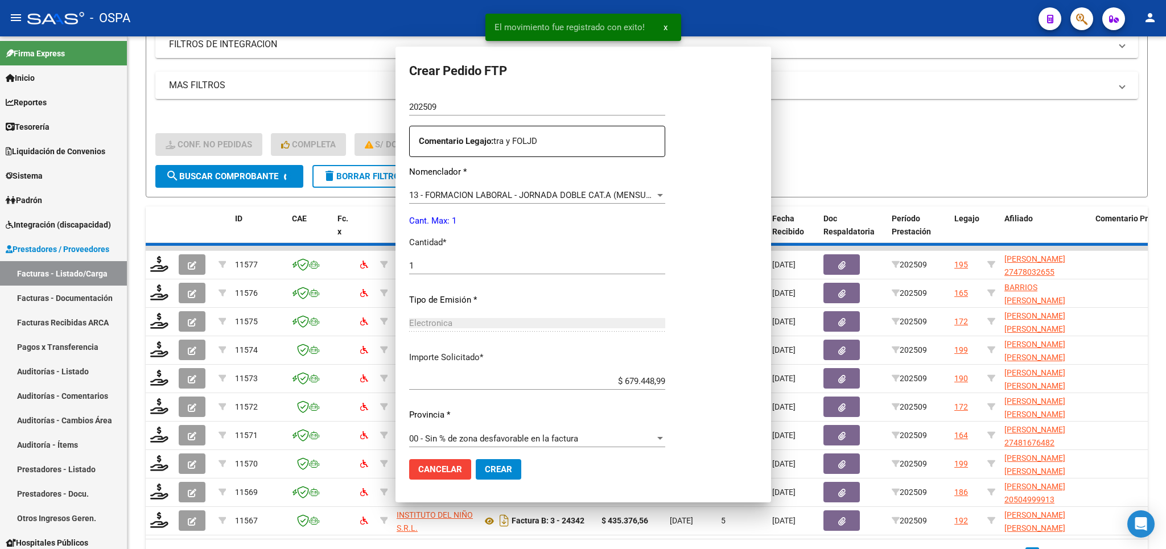
scroll to position [0, 0]
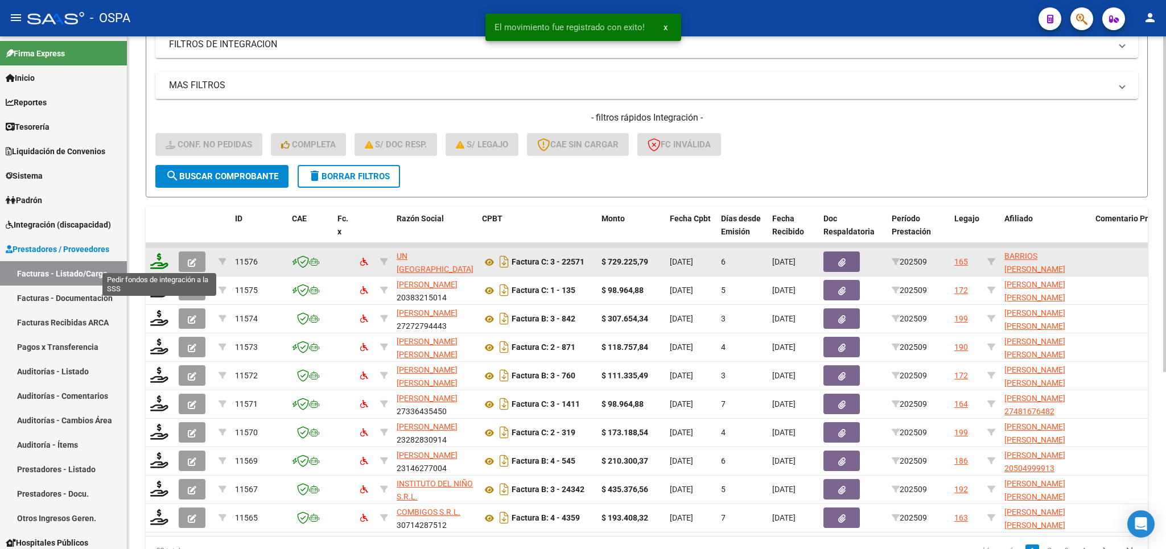
click at [160, 262] on icon at bounding box center [159, 261] width 18 height 16
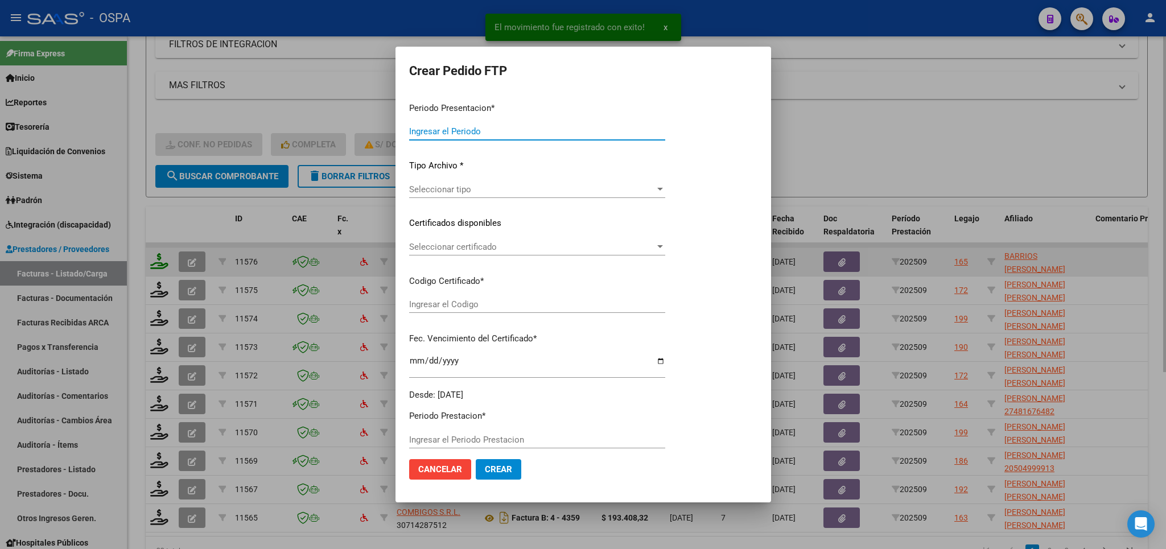
type input "202509"
type input "$ 729.225,79"
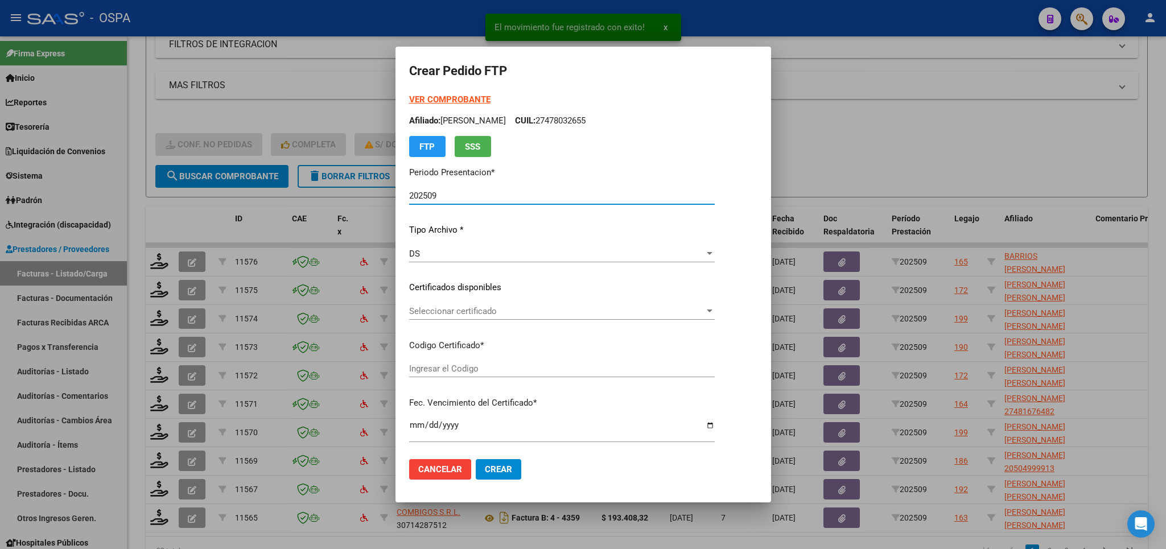
type input "ARG02000529310432021102620261026BS315"
type input "[DATE]"
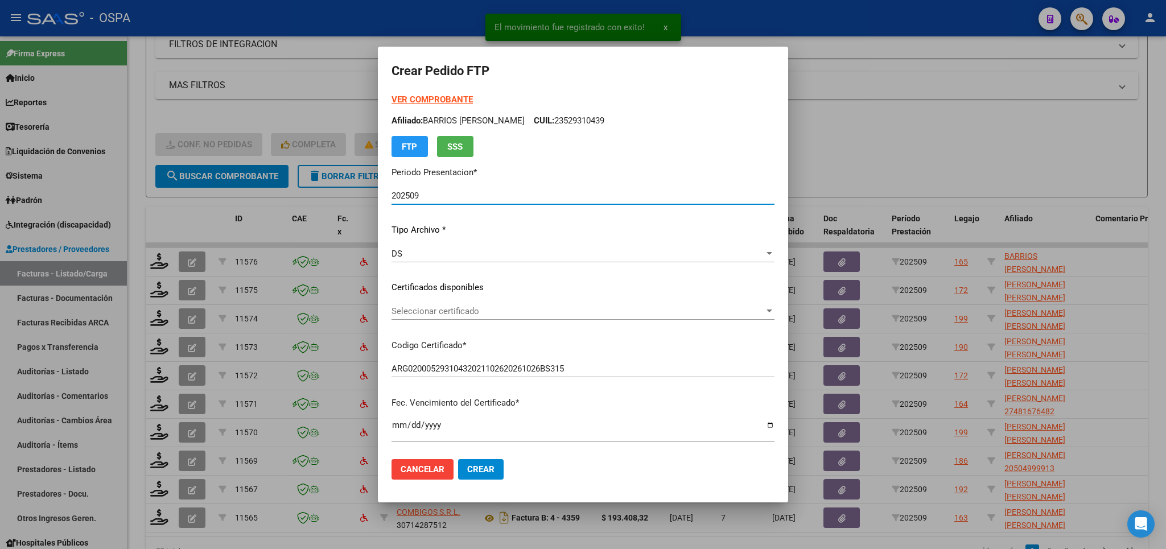
click at [647, 315] on span "Seleccionar certificado" at bounding box center [578, 311] width 373 height 10
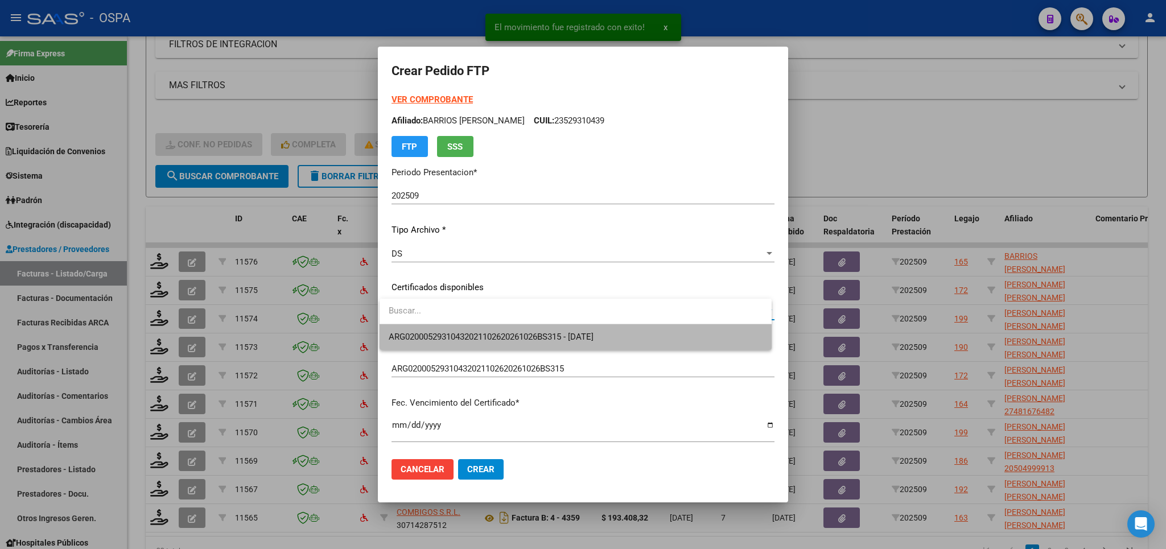
click at [639, 332] on span "ARG02000529310432021102620261026BS315 - [DATE]" at bounding box center [576, 337] width 374 height 26
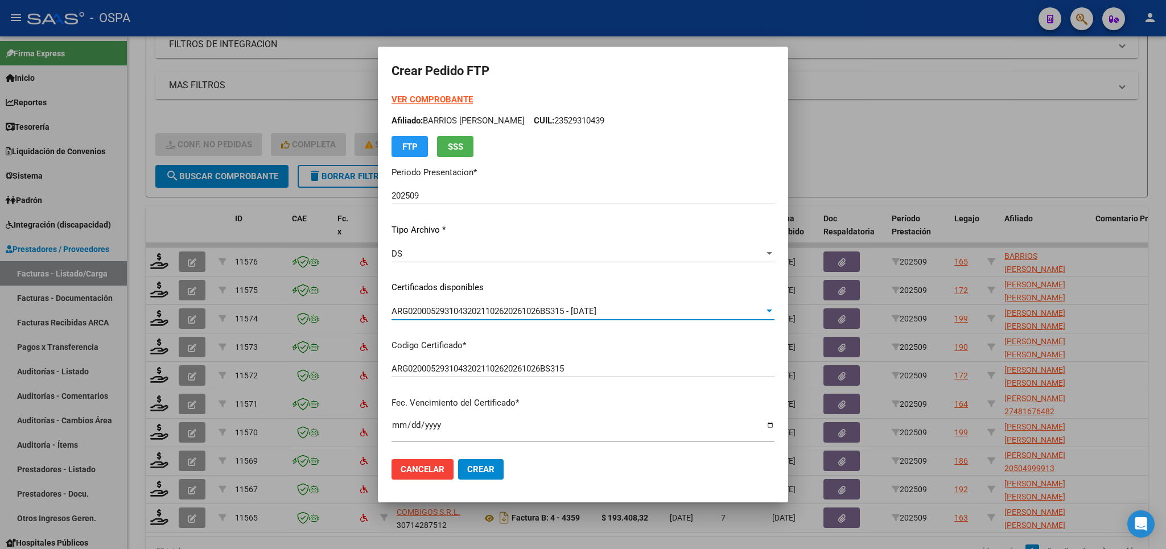
click at [413, 98] on strong "VER COMPROBANTE" at bounding box center [432, 99] width 81 height 10
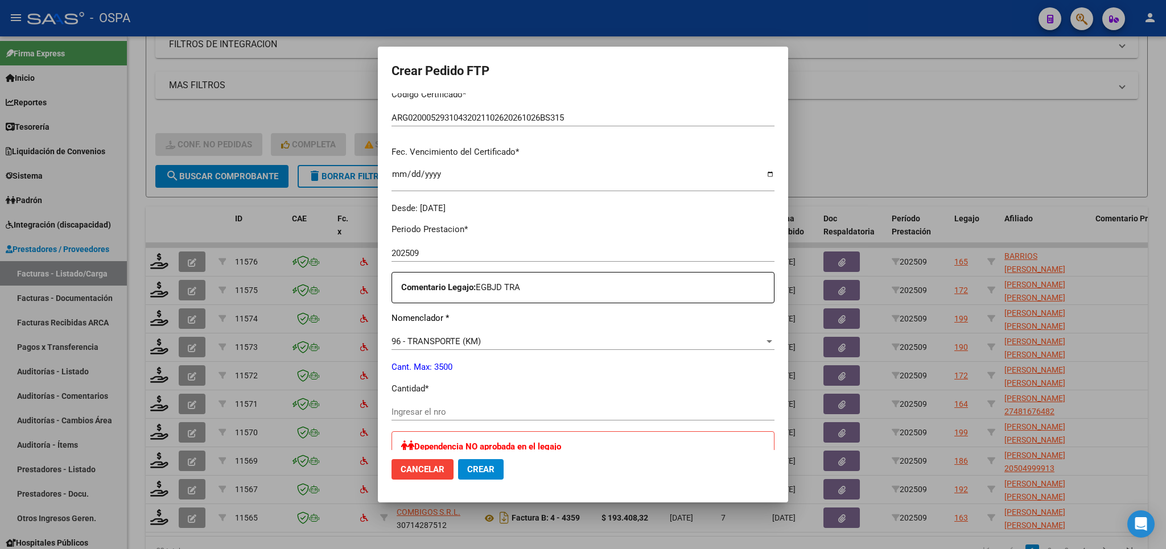
scroll to position [333, 0]
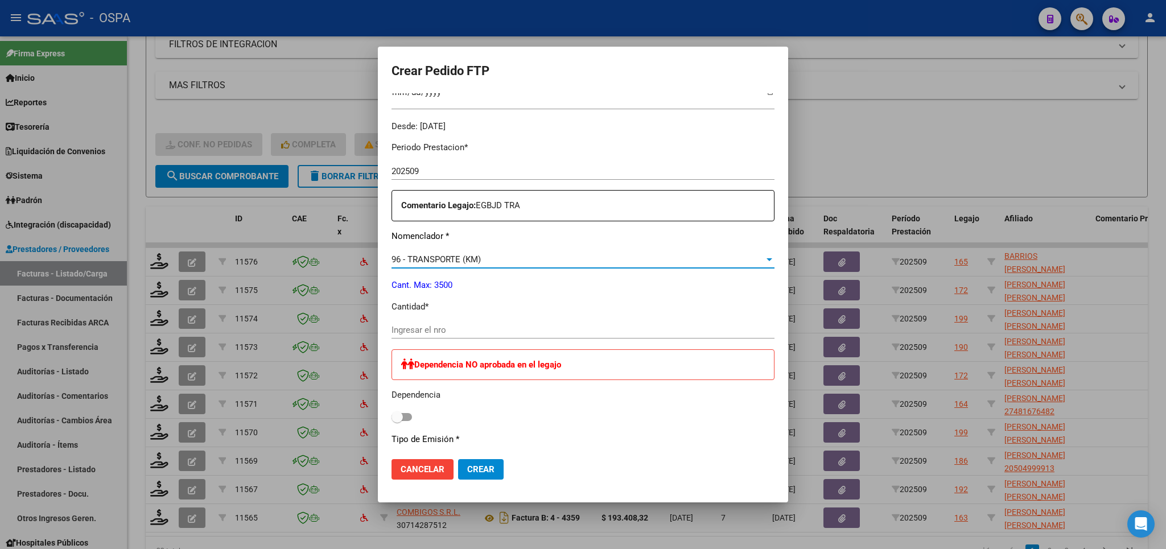
click at [703, 254] on div "96 - TRANSPORTE (KM)" at bounding box center [578, 259] width 373 height 10
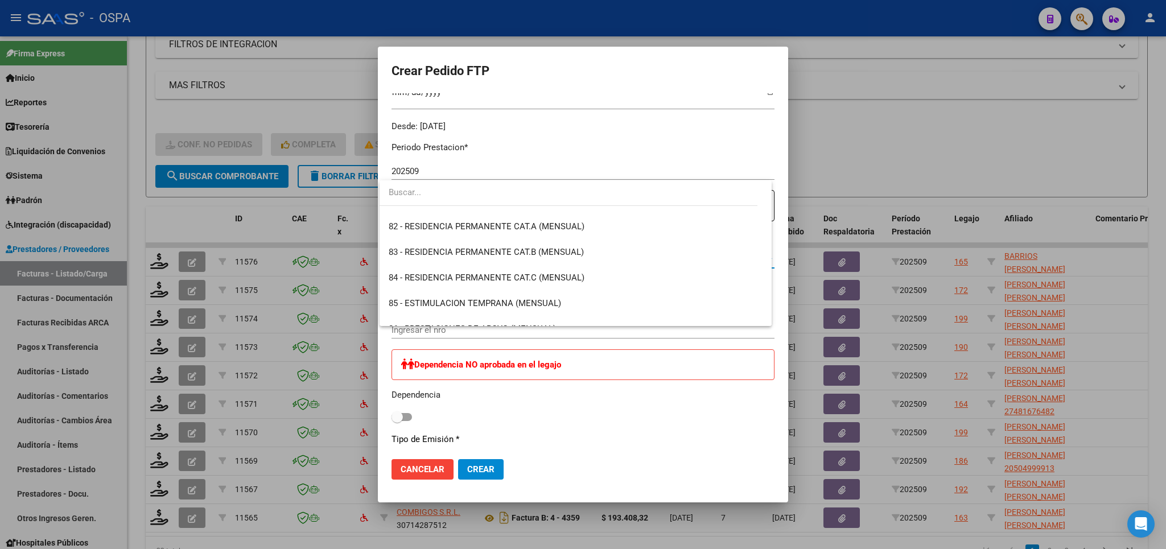
scroll to position [2065, 0]
click at [673, 116] on div at bounding box center [583, 274] width 1166 height 549
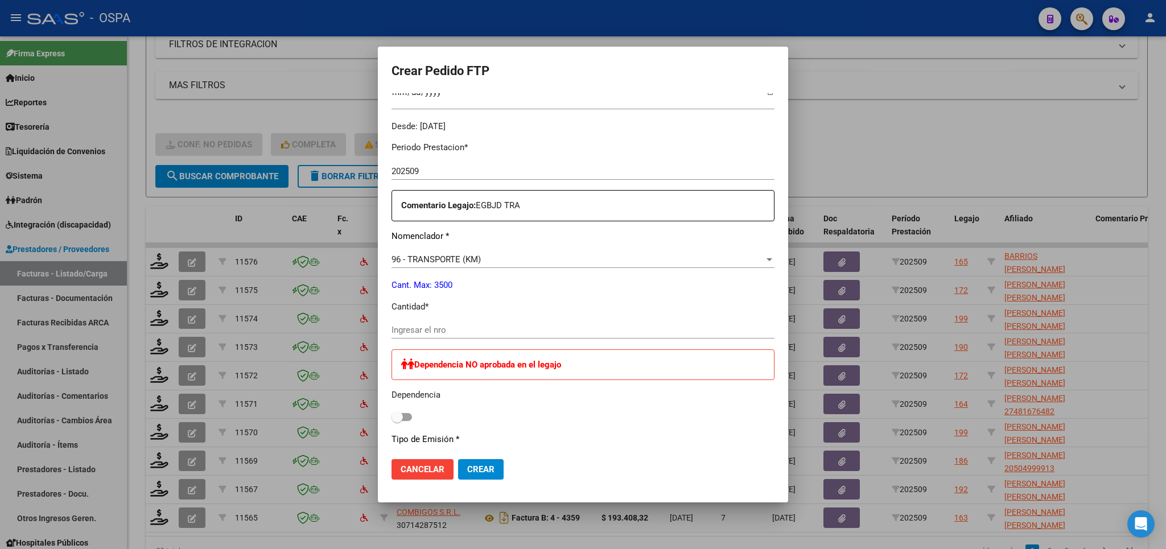
click at [599, 254] on div "96 - TRANSPORTE (KM)" at bounding box center [578, 259] width 373 height 10
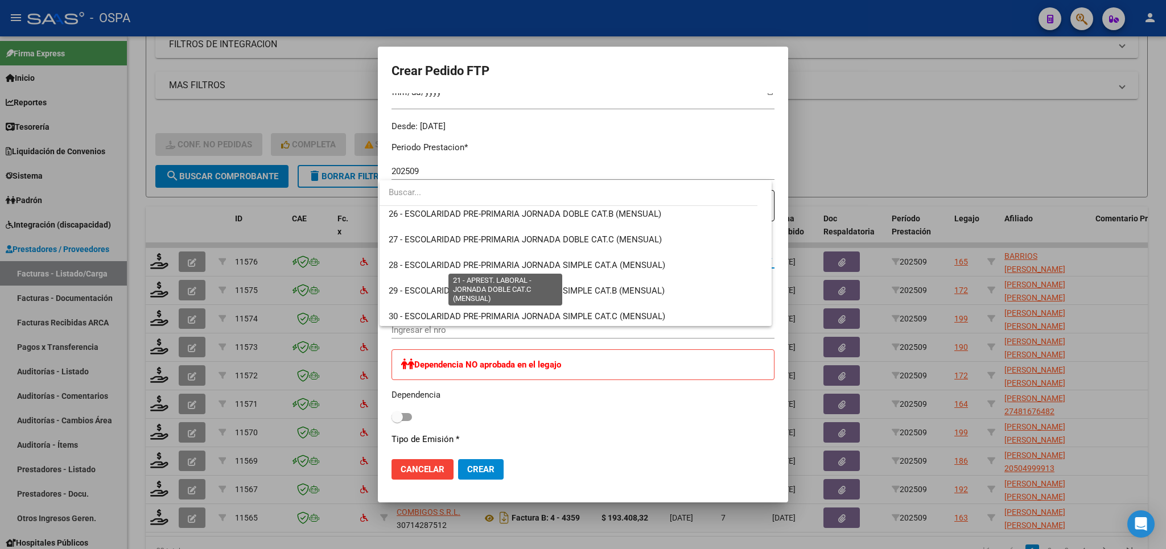
scroll to position [667, 0]
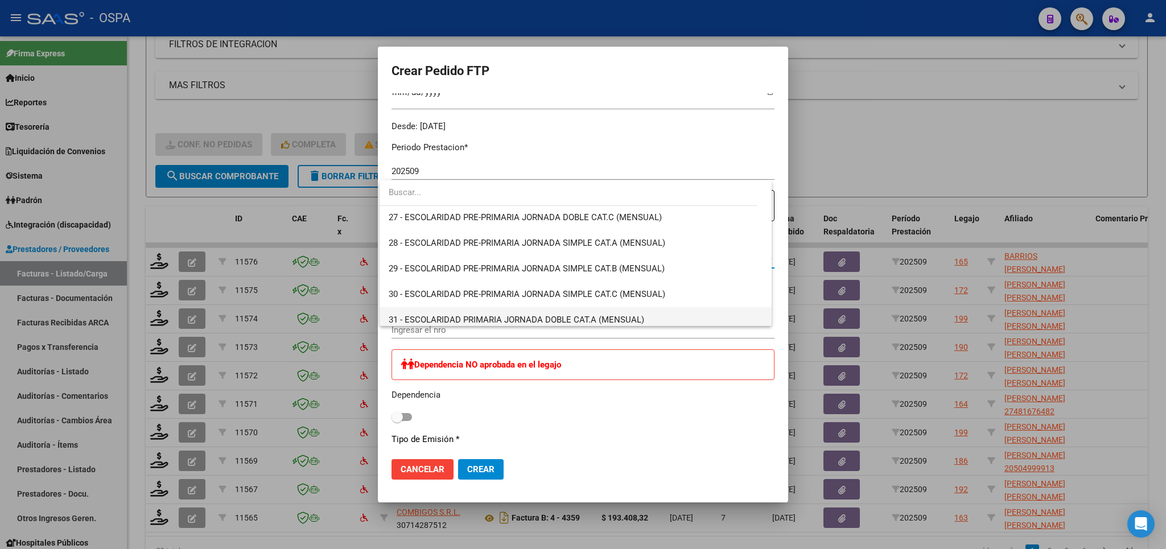
click at [579, 312] on span "31 - ESCOLARIDAD PRIMARIA JORNADA DOBLE CAT.A (MENSUAL)" at bounding box center [576, 320] width 374 height 26
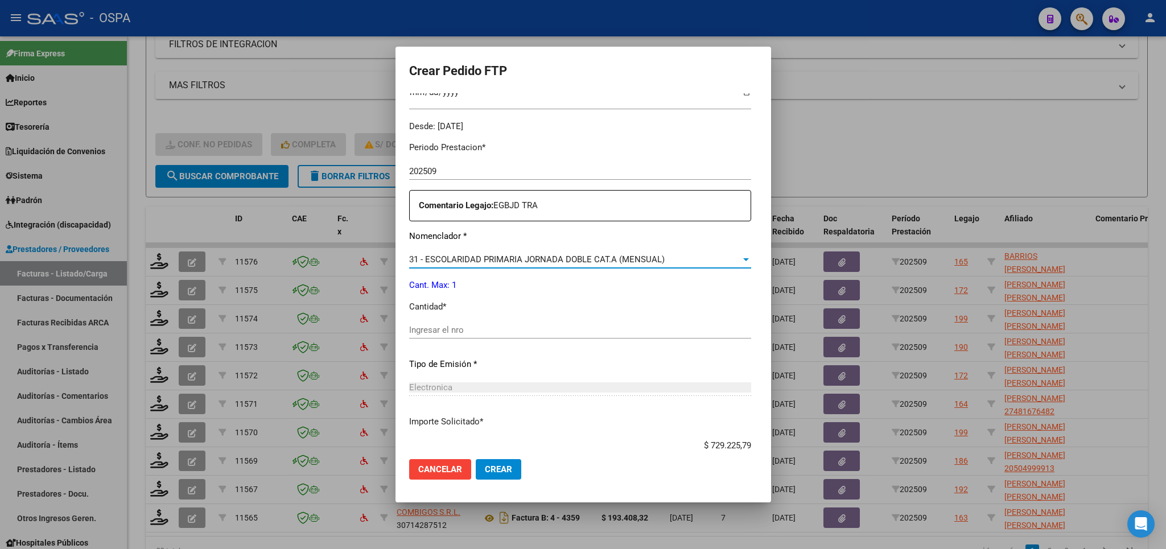
scroll to position [674, 0]
click at [557, 330] on div "Ingresar el nro" at bounding box center [580, 330] width 342 height 17
type input "1"
click at [505, 471] on span "Crear" at bounding box center [498, 469] width 27 height 10
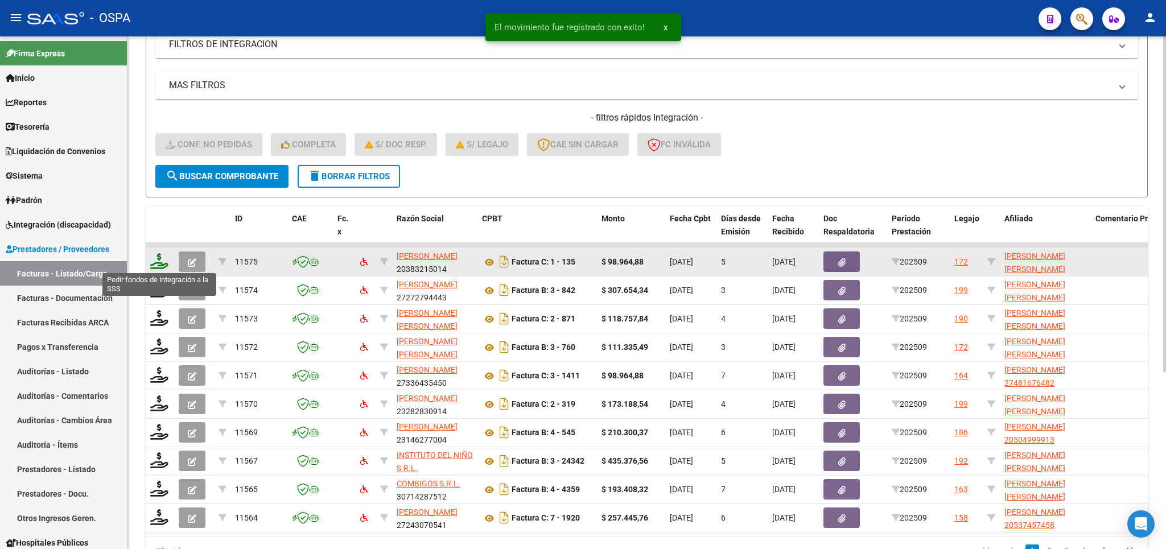
click at [160, 258] on icon at bounding box center [159, 261] width 18 height 16
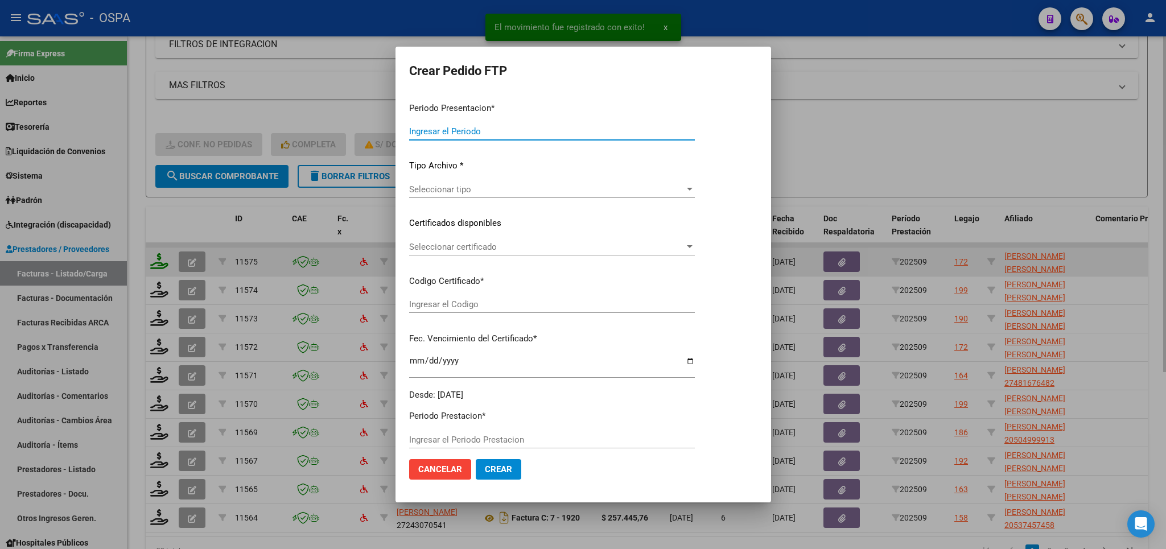
type input "202509"
type input "$ 98.964,88"
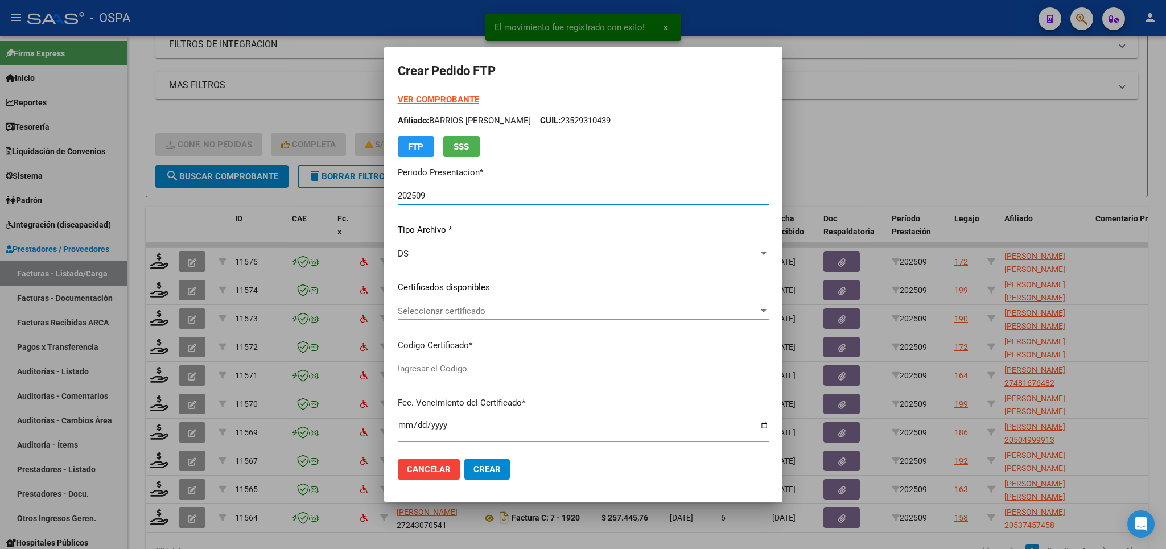
type input "ARG0200057399489222121420251214BS315"
type input "2025-12-14"
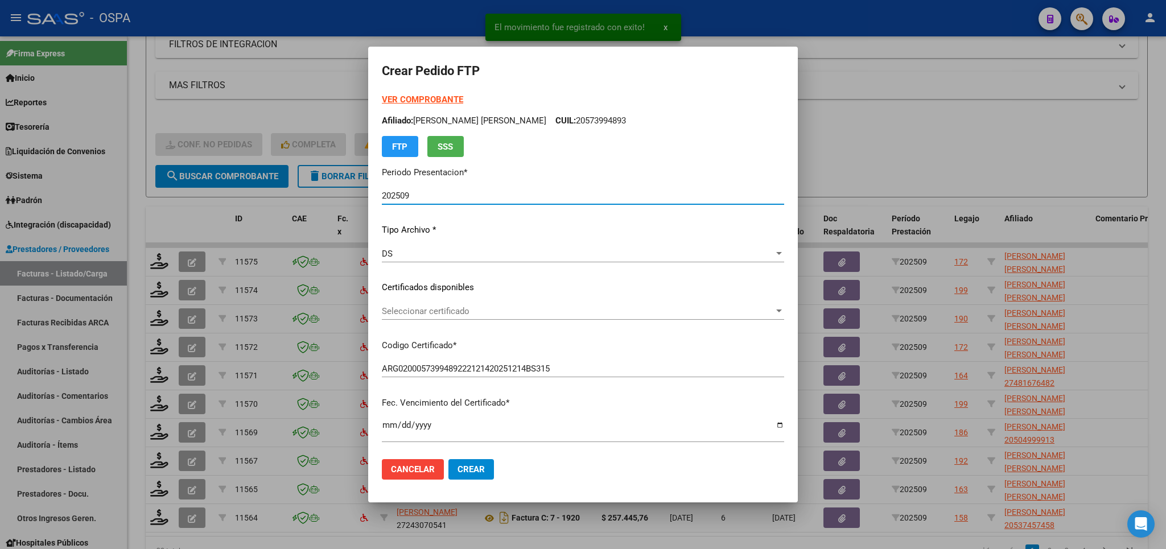
click at [671, 318] on div "Seleccionar certificado Seleccionar certificado" at bounding box center [583, 311] width 402 height 17
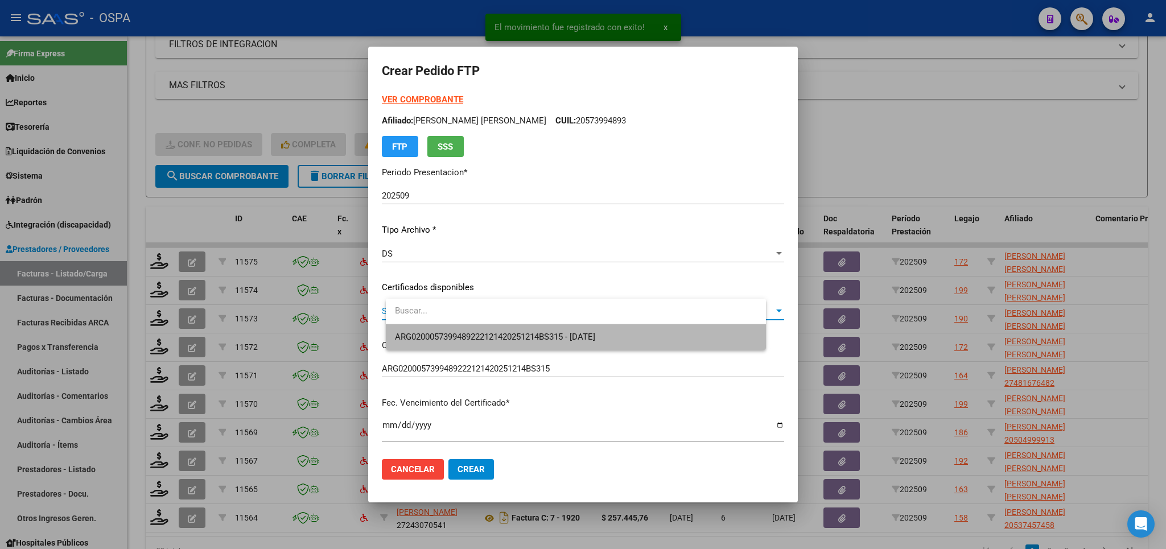
click at [654, 337] on span "ARG0200057399489222121420251214BS315 - 2025-12-14" at bounding box center [576, 337] width 362 height 26
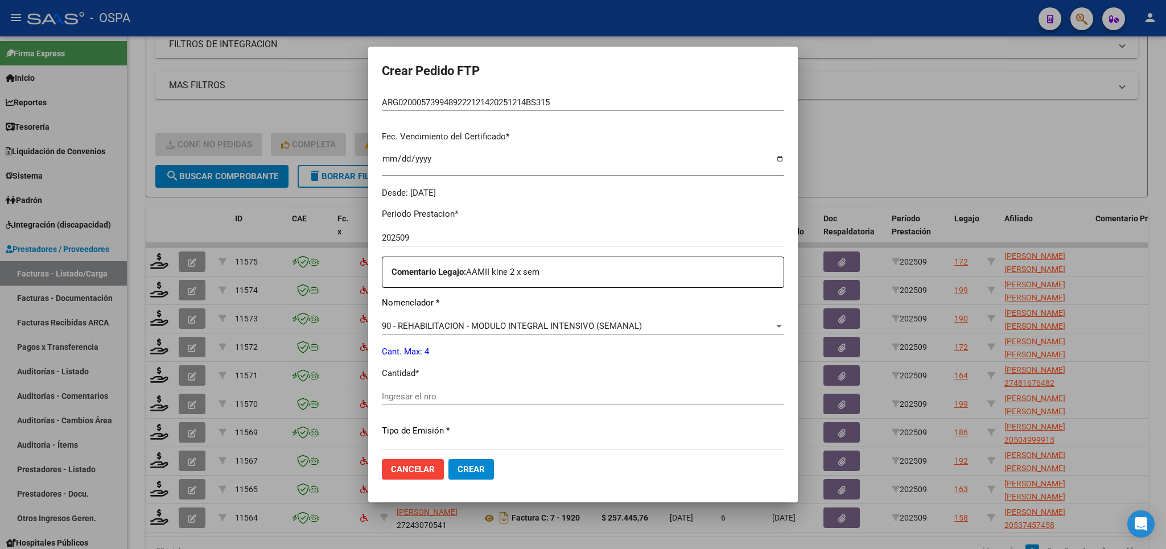
scroll to position [333, 0]
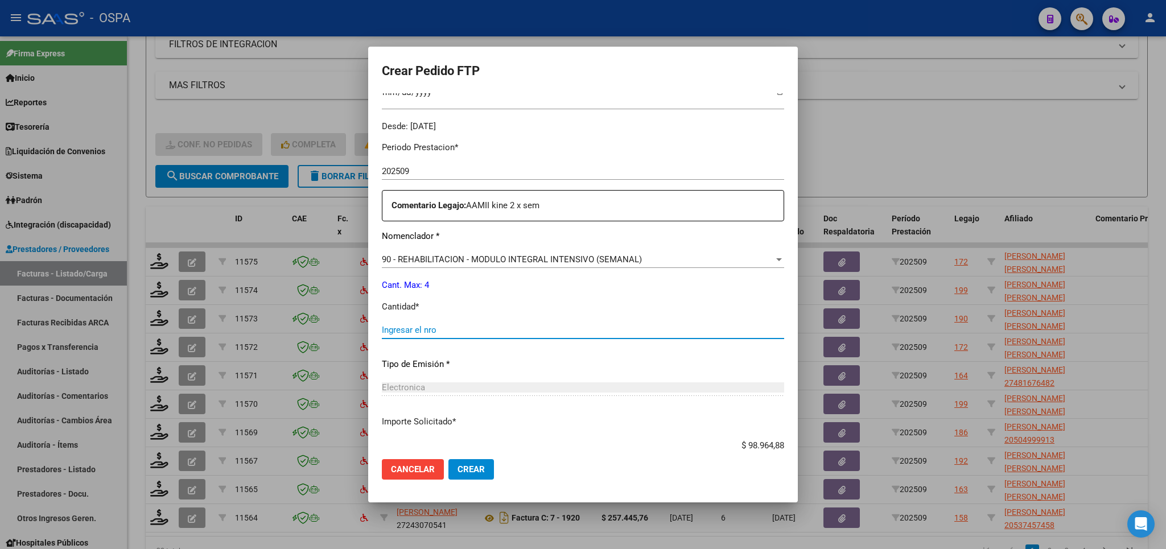
click at [650, 325] on input "Ingresar el nro" at bounding box center [583, 330] width 402 height 10
type input "4"
click at [485, 469] on span "Crear" at bounding box center [471, 469] width 27 height 10
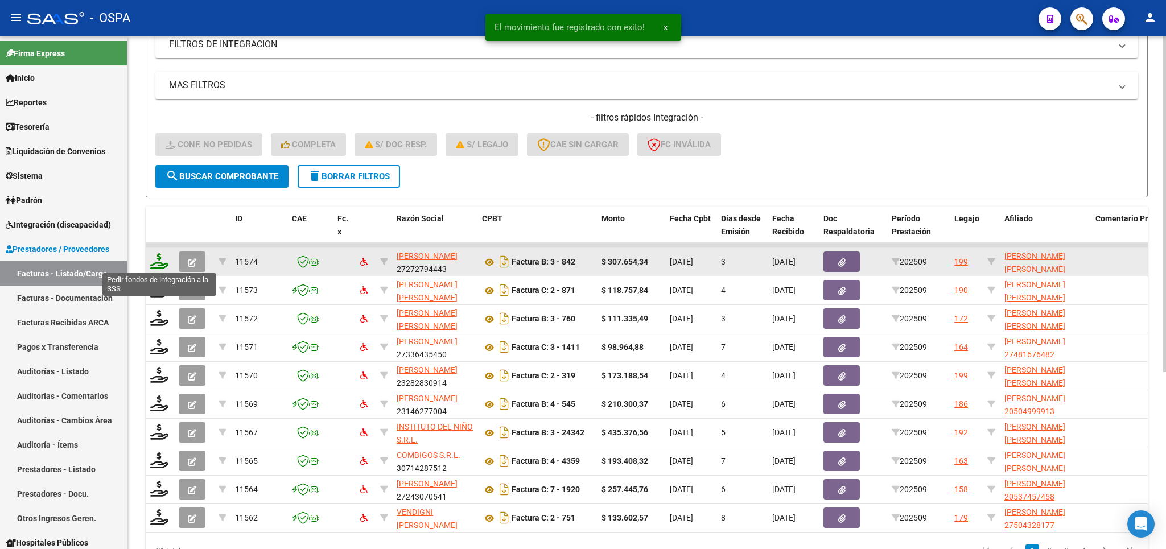
click at [160, 263] on icon at bounding box center [159, 261] width 18 height 16
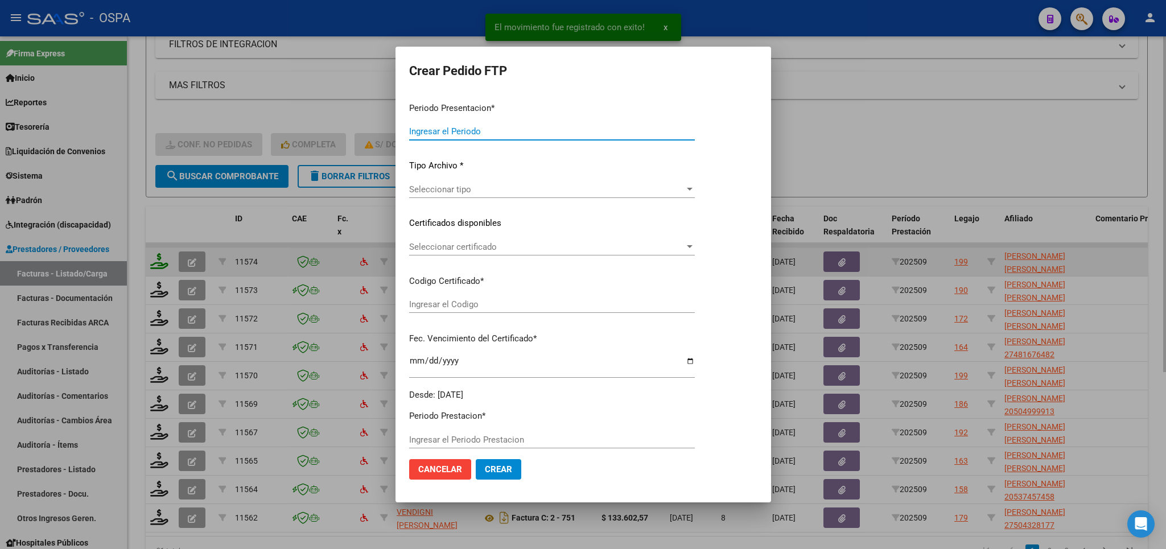
type input "202509"
type input "$ 307.654,34"
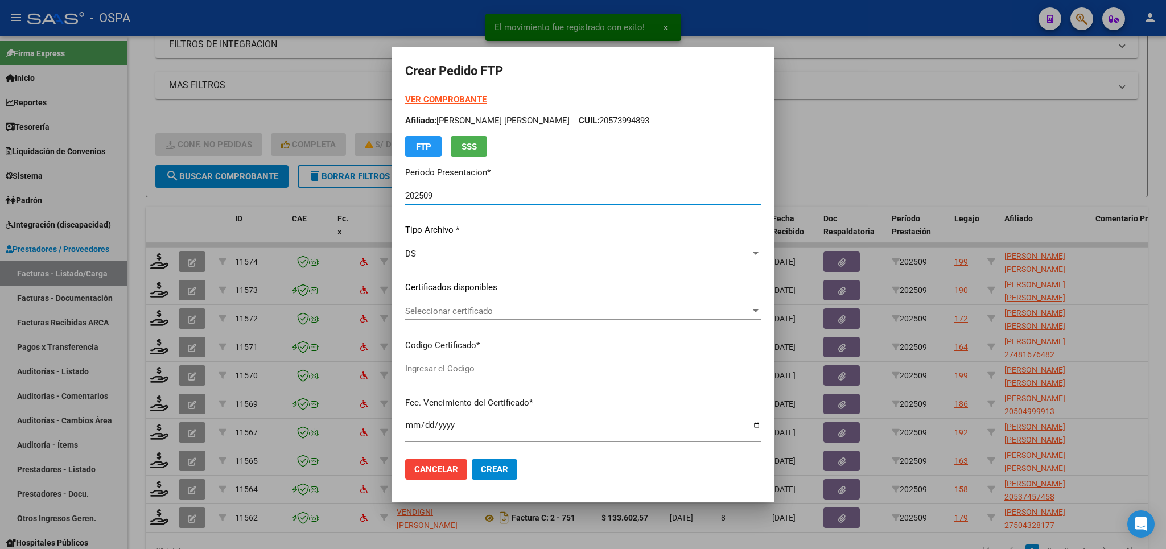
type input "arg000533036712022091520270915bs315"
type input "2027-09-15"
click at [662, 312] on span "Seleccionar certificado" at bounding box center [577, 311] width 345 height 10
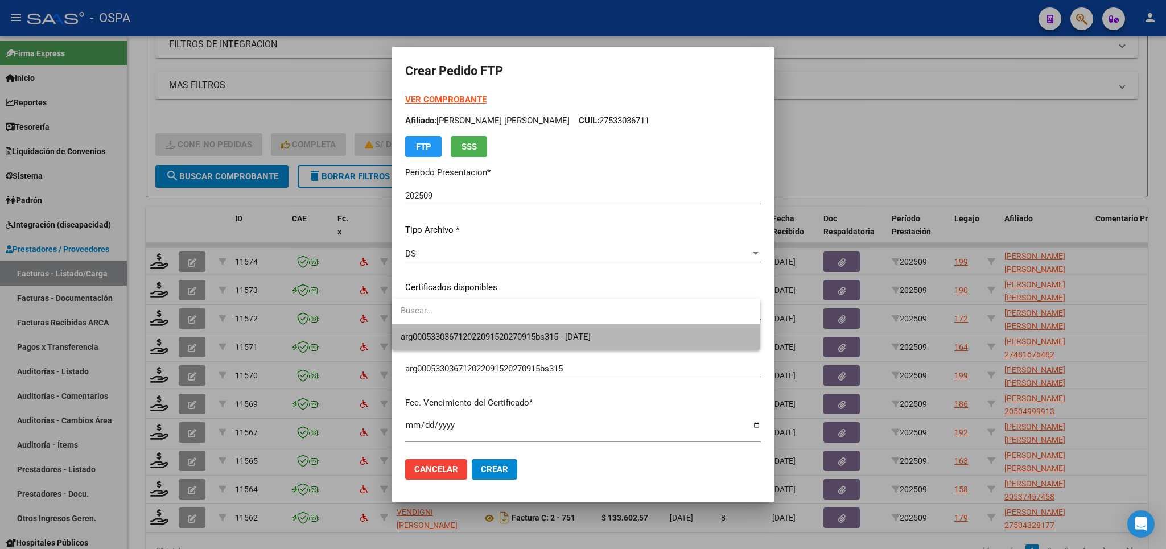
click at [653, 337] on span "arg000533036712022091520270915bs315 - 2027-09-15" at bounding box center [576, 337] width 351 height 26
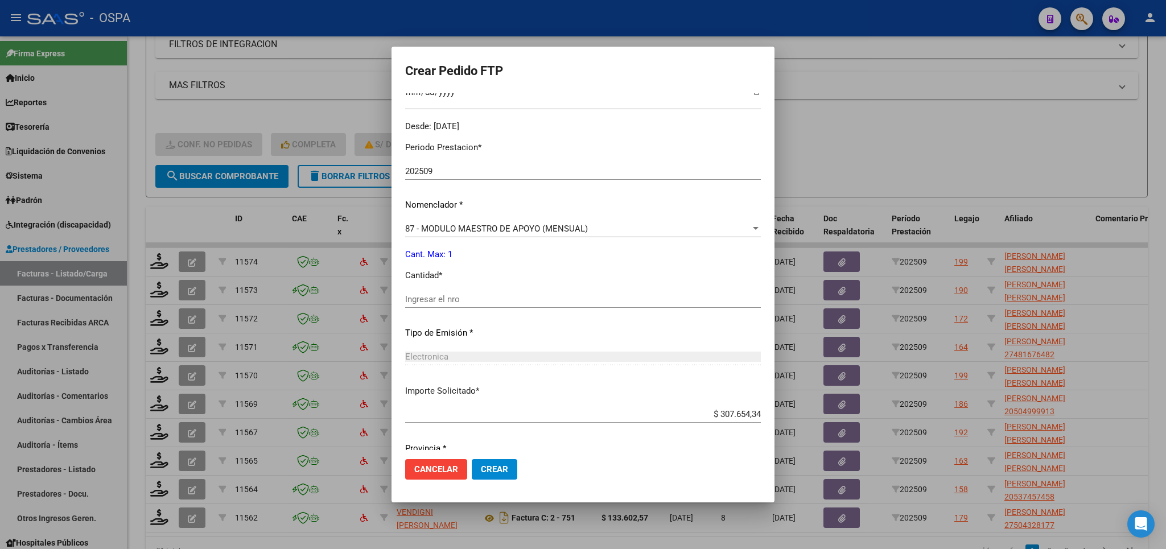
click at [621, 291] on div "Ingresar el nro" at bounding box center [583, 299] width 356 height 17
type input "1"
click at [495, 469] on span "Crear" at bounding box center [494, 469] width 27 height 10
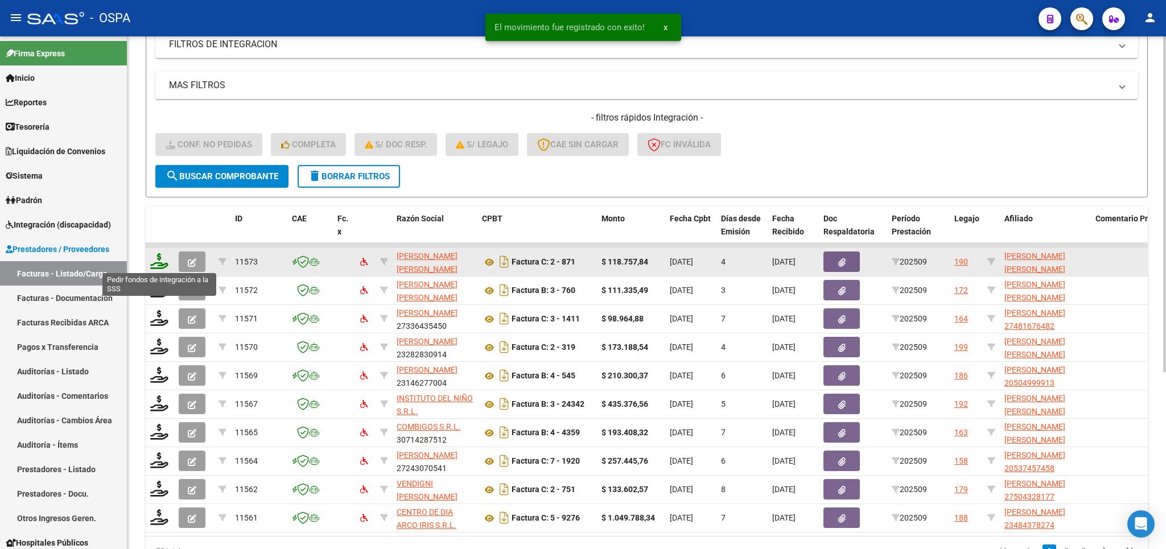
click at [158, 266] on icon at bounding box center [159, 261] width 18 height 16
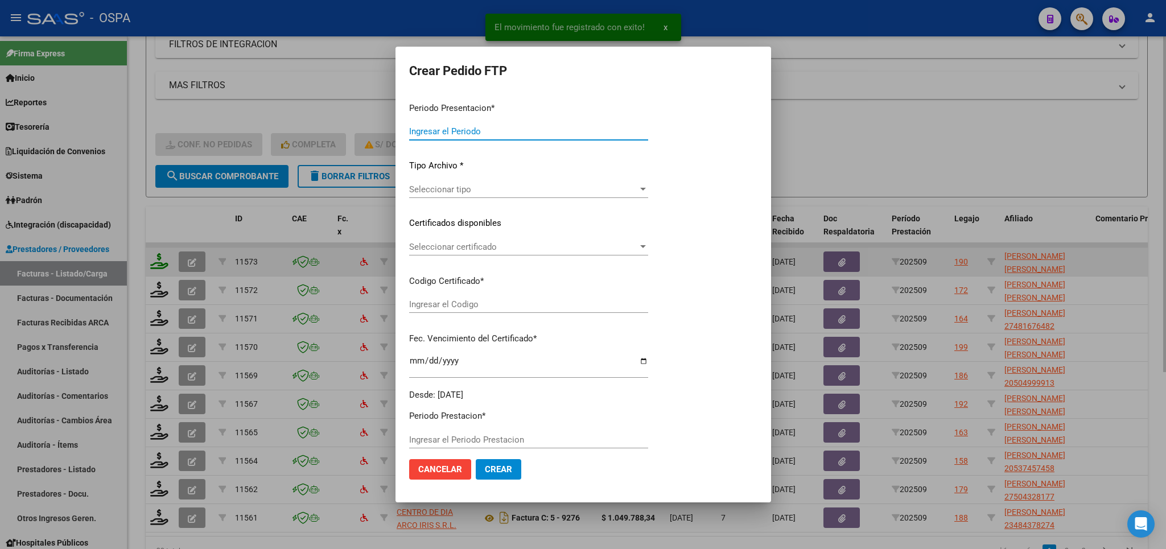
type input "202509"
type input "$ 118.757,84"
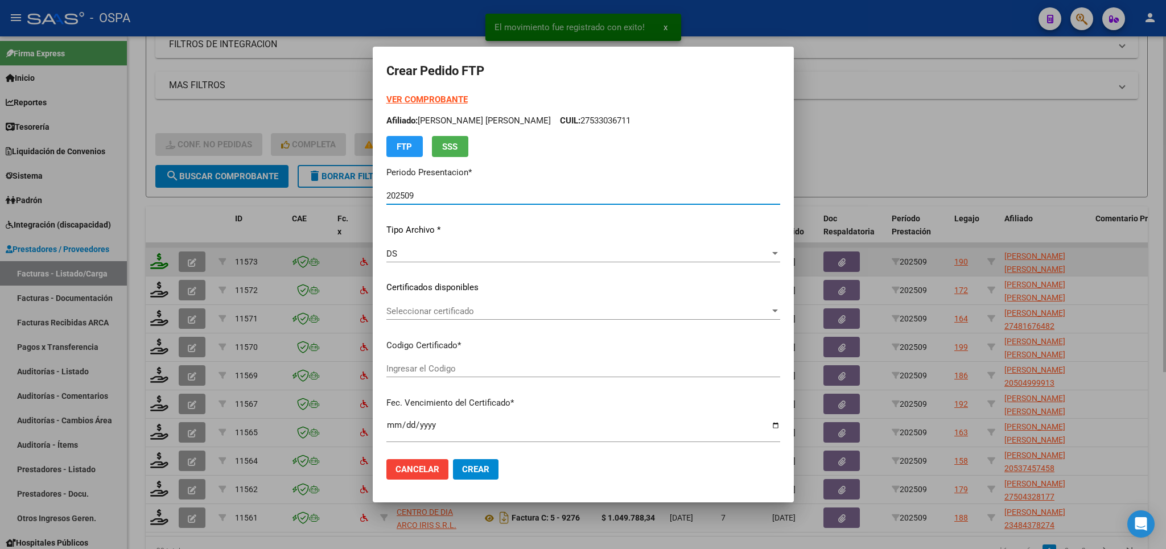
type input "arg02000543984542022122120271221chu176"
type input "2027-12-21"
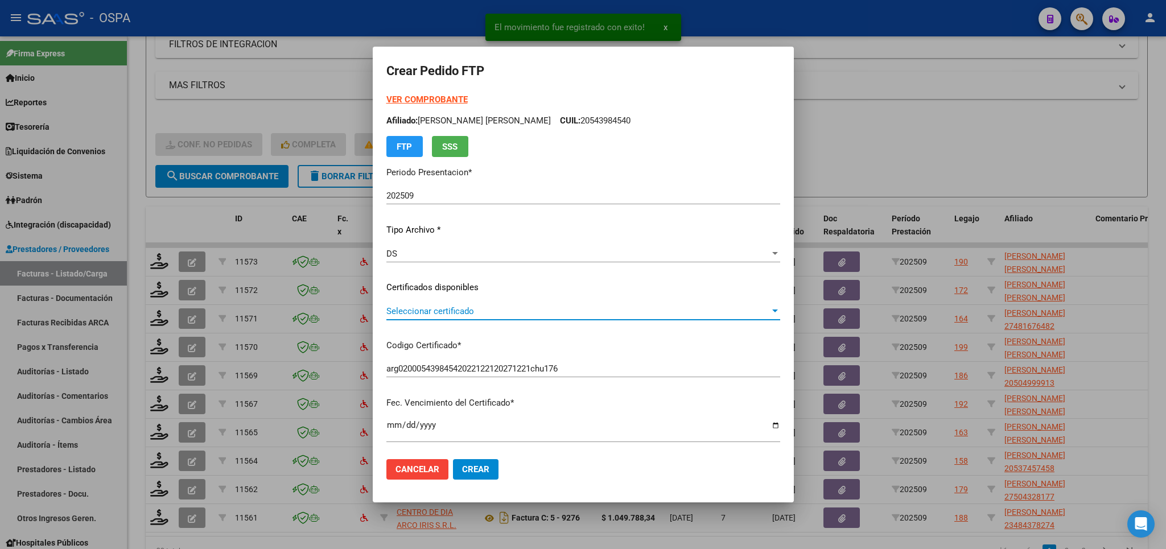
click at [620, 312] on span "Seleccionar certificado" at bounding box center [578, 311] width 384 height 10
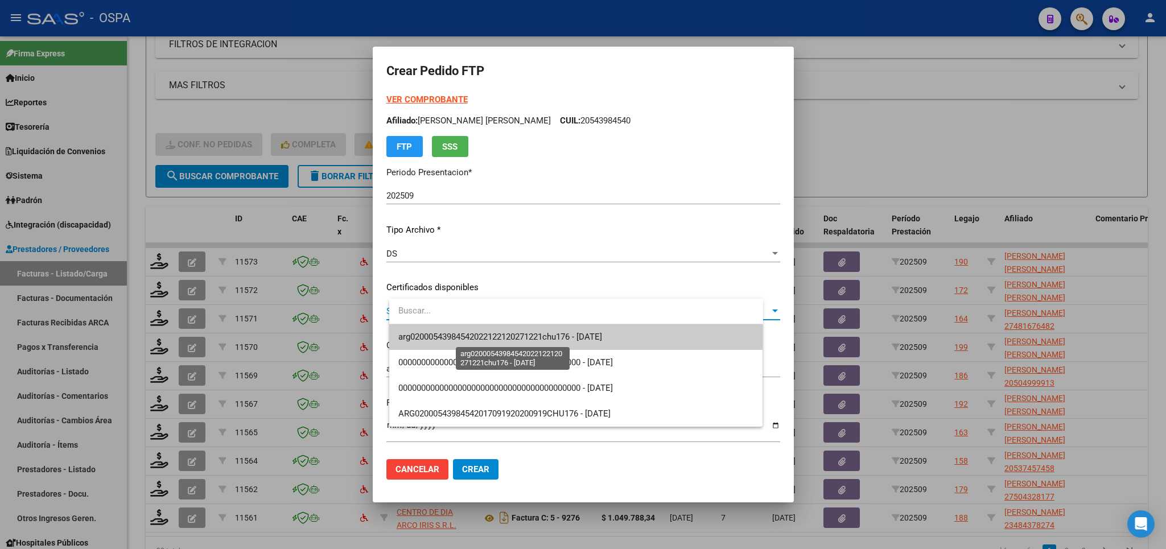
click at [602, 341] on span "arg02000543984542022122120271221chu176 - 2027-12-21" at bounding box center [500, 337] width 204 height 10
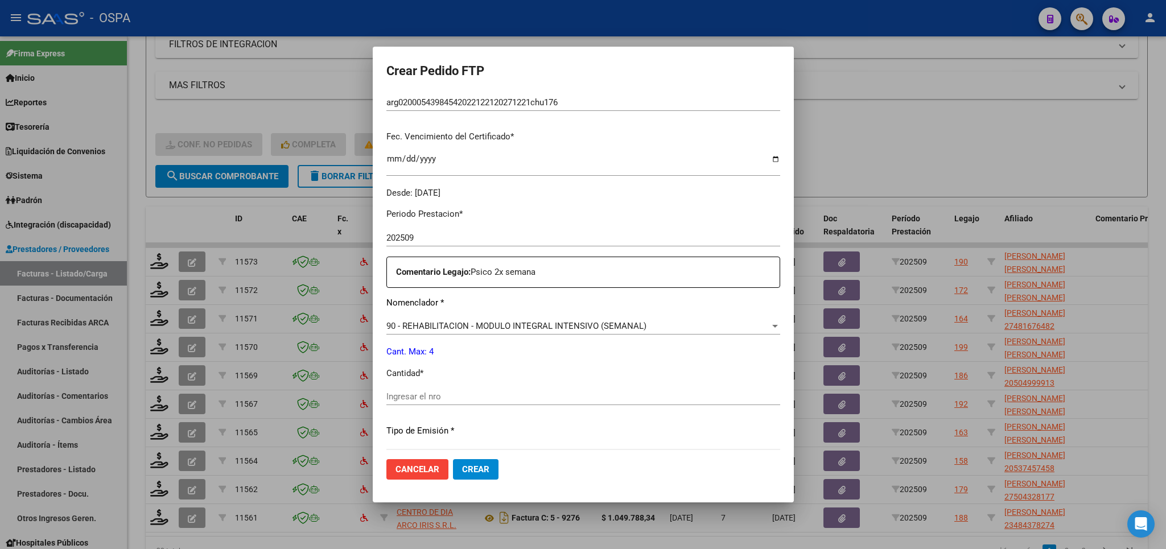
scroll to position [333, 0]
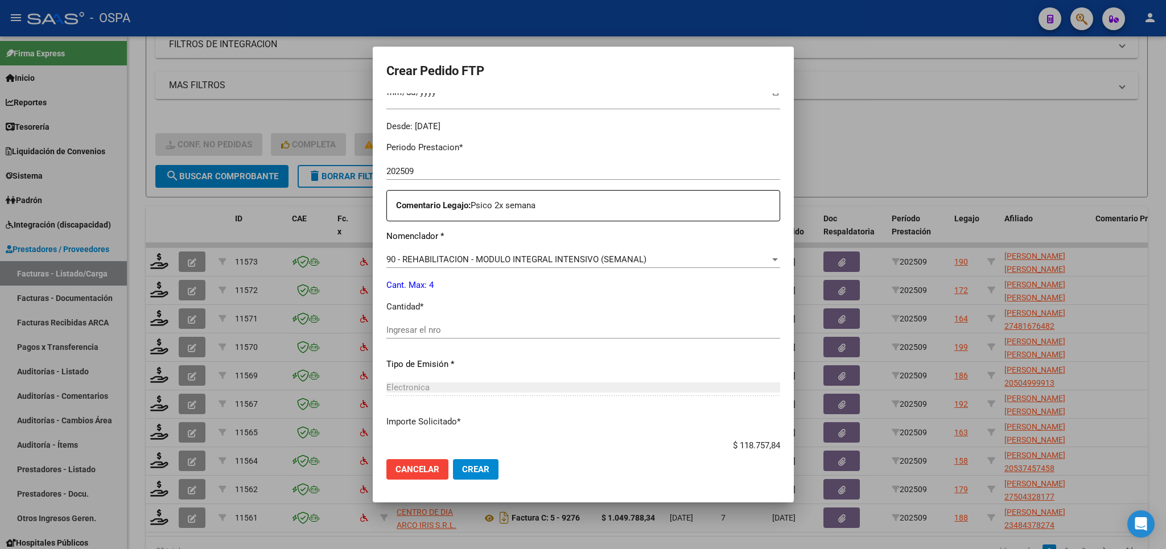
click at [611, 322] on div "Ingresar el nro" at bounding box center [583, 330] width 394 height 17
type input "4"
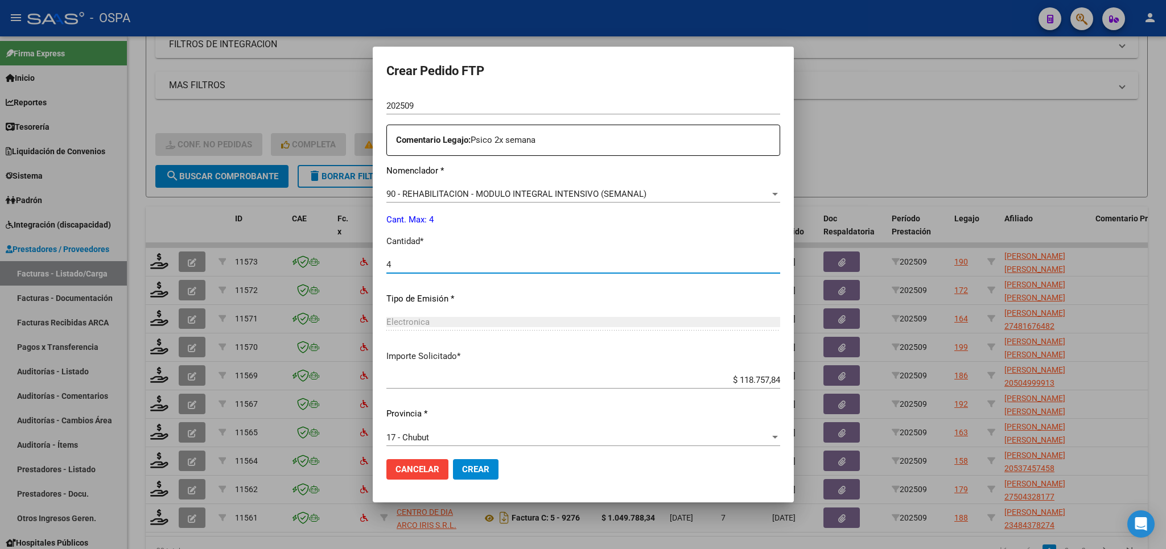
click at [489, 471] on span "Crear" at bounding box center [475, 469] width 27 height 10
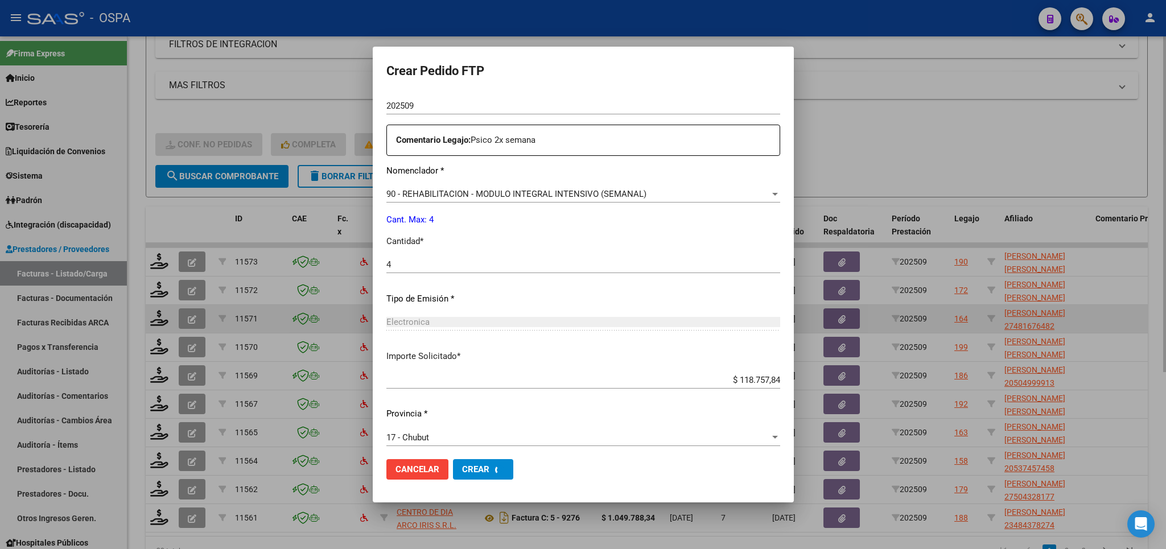
scroll to position [0, 0]
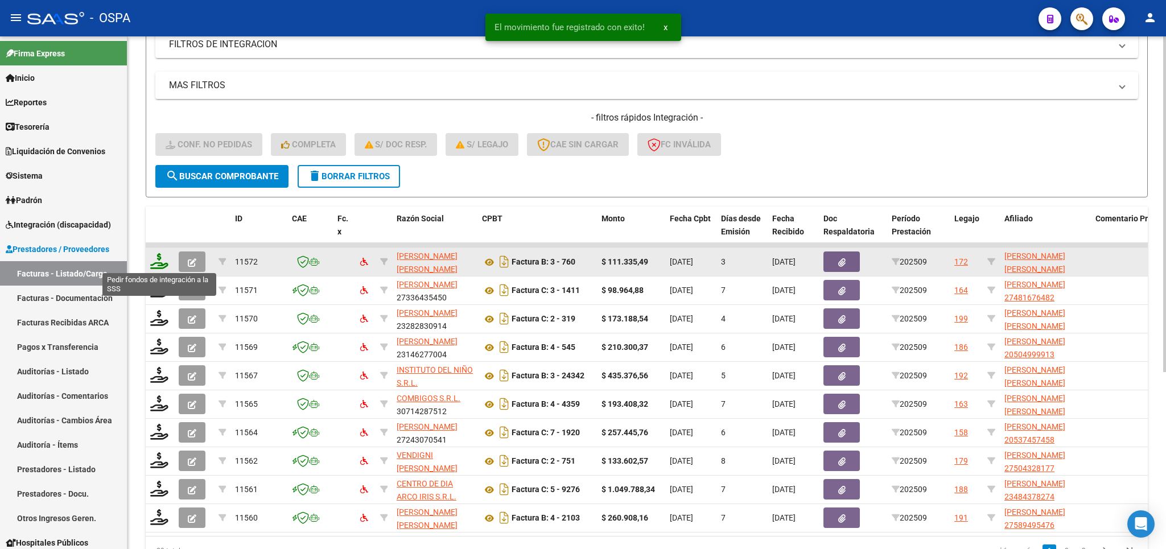
drag, startPoint x: 153, startPoint y: 258, endPoint x: 151, endPoint y: 267, distance: 9.8
click at [151, 267] on icon at bounding box center [159, 261] width 18 height 16
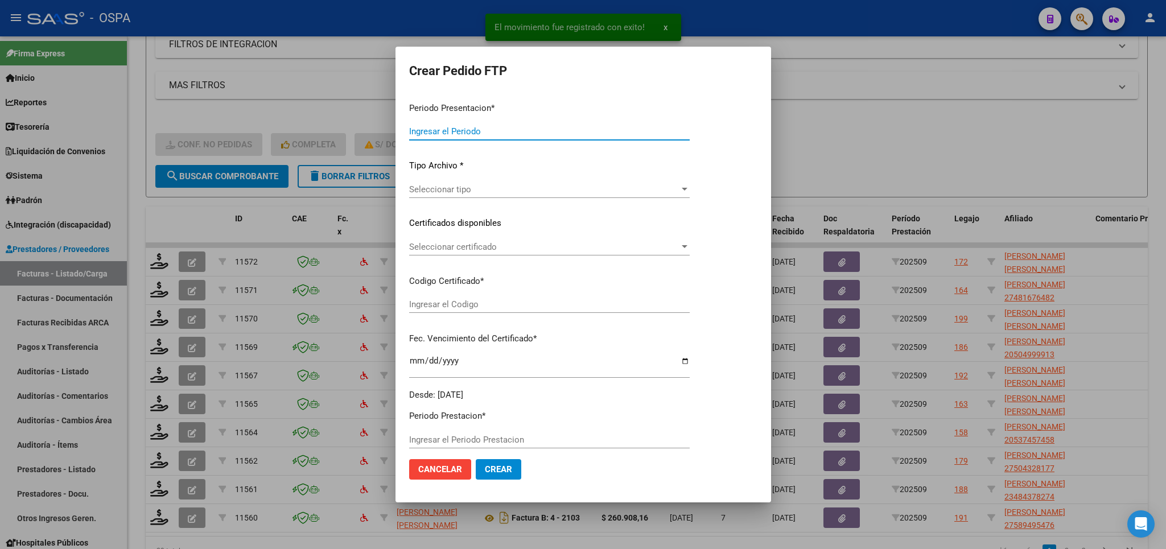
type input "202509"
type input "$ 111.335,49"
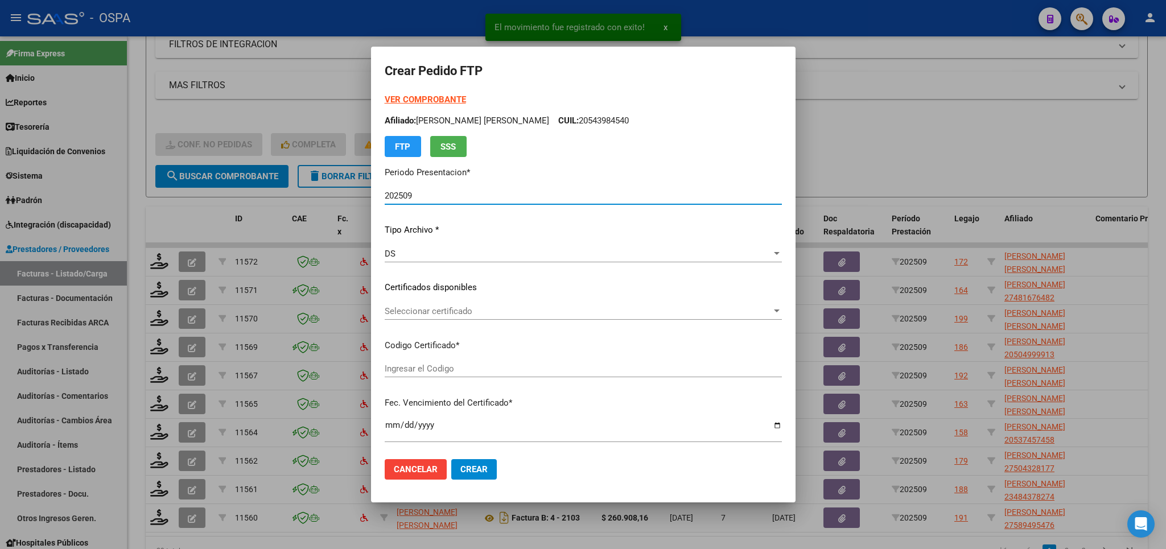
type input "ARG0200057399489222121420251214BS315"
type input "2025-12-14"
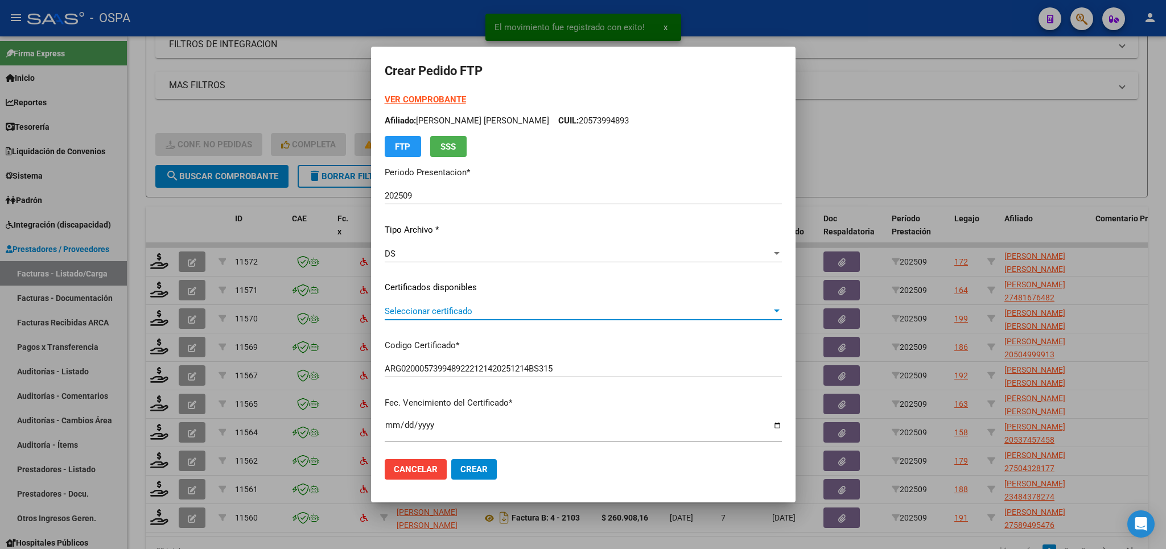
click at [712, 307] on span "Seleccionar certificado" at bounding box center [578, 311] width 387 height 10
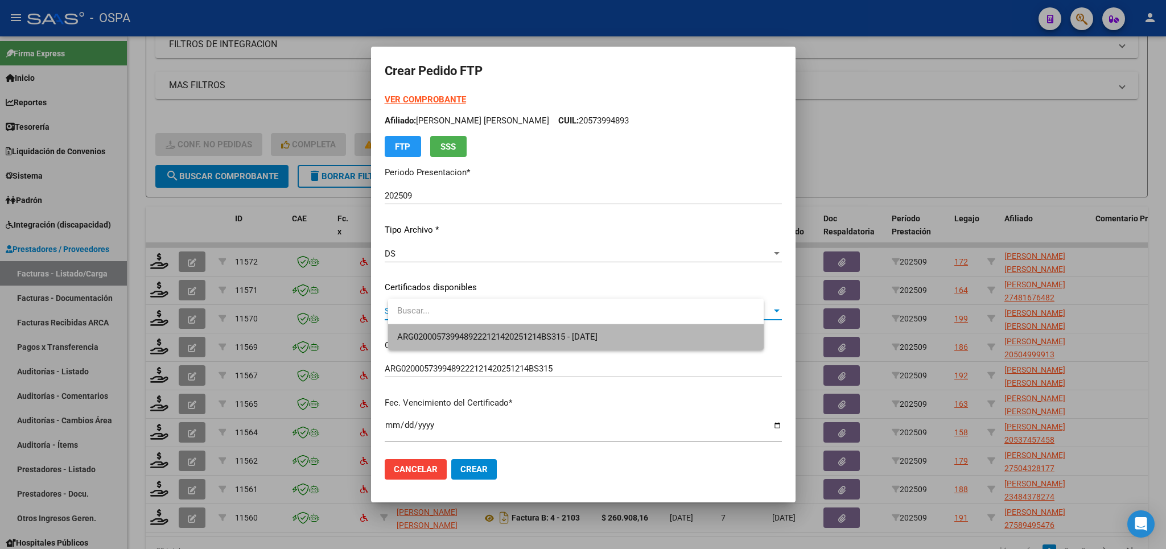
click at [710, 337] on span "ARG0200057399489222121420251214BS315 - 2025-12-14" at bounding box center [575, 337] width 357 height 26
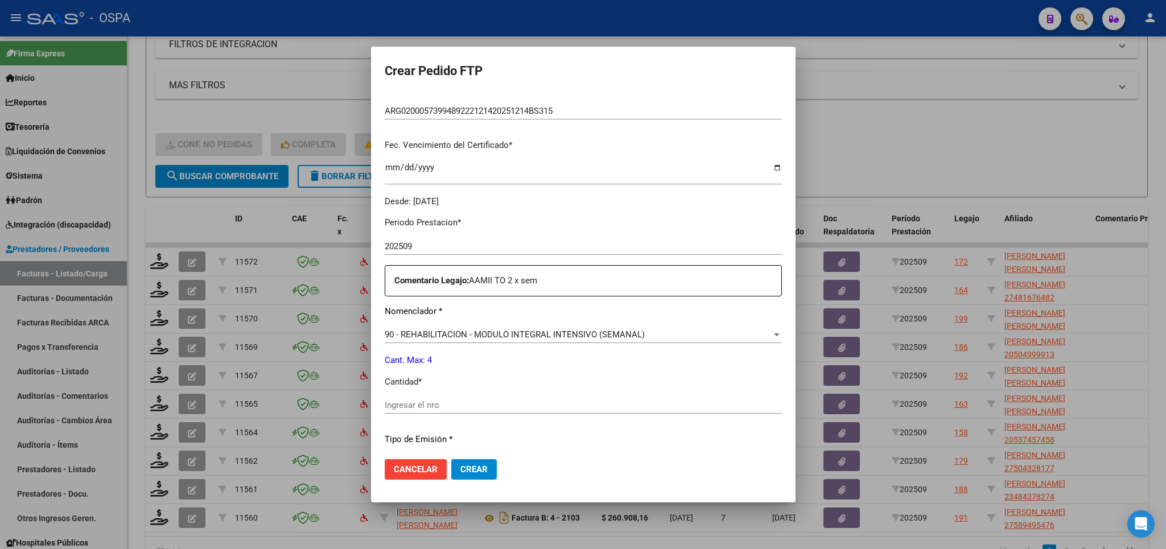
scroll to position [333, 0]
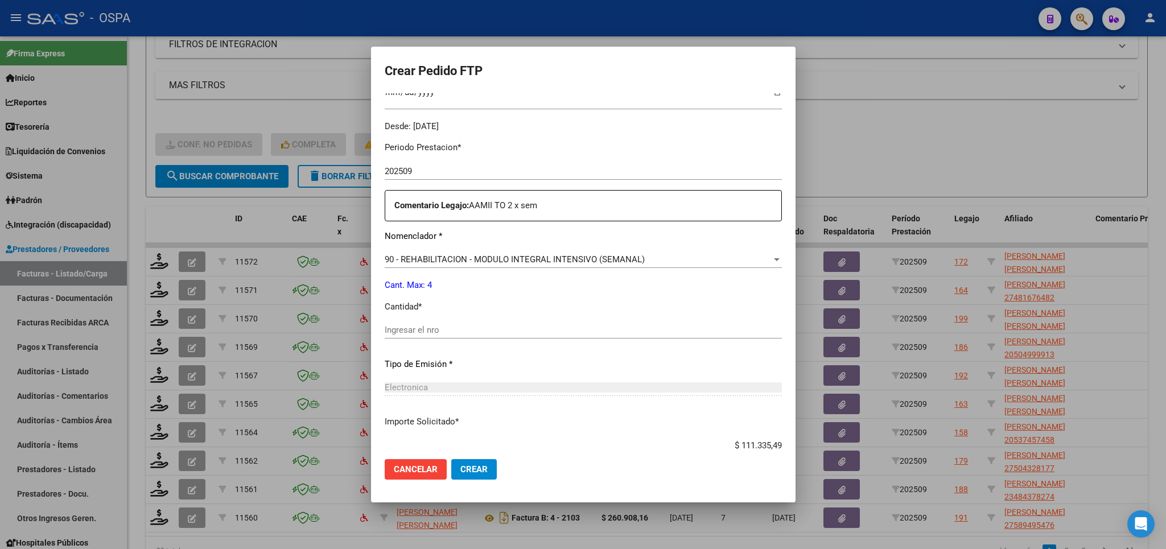
click at [640, 325] on input "Ingresar el nro" at bounding box center [583, 330] width 397 height 10
type input "4"
click at [488, 472] on span "Crear" at bounding box center [473, 469] width 27 height 10
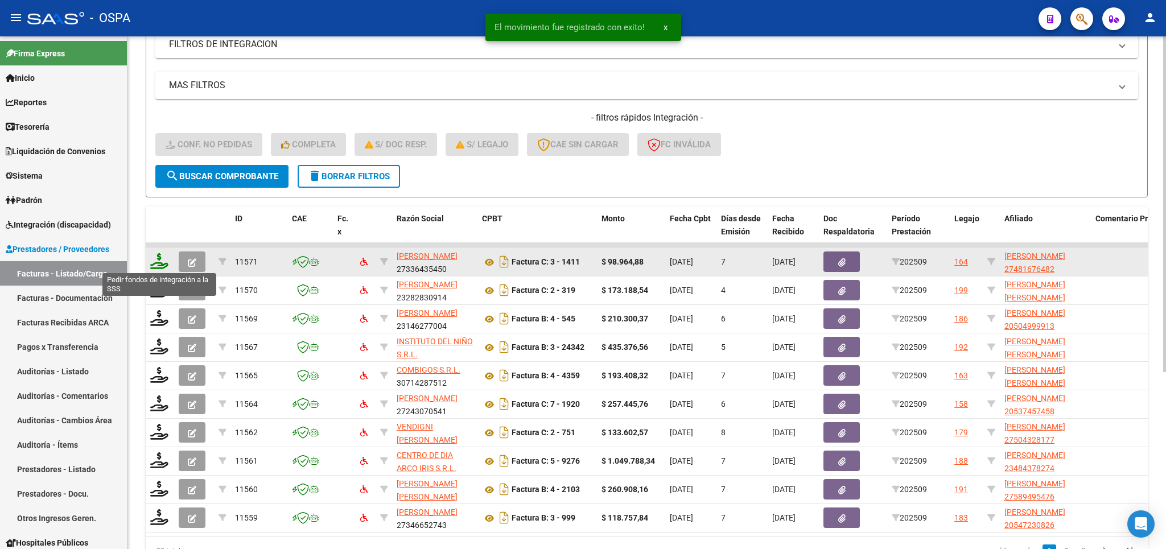
click at [156, 263] on icon at bounding box center [159, 261] width 18 height 16
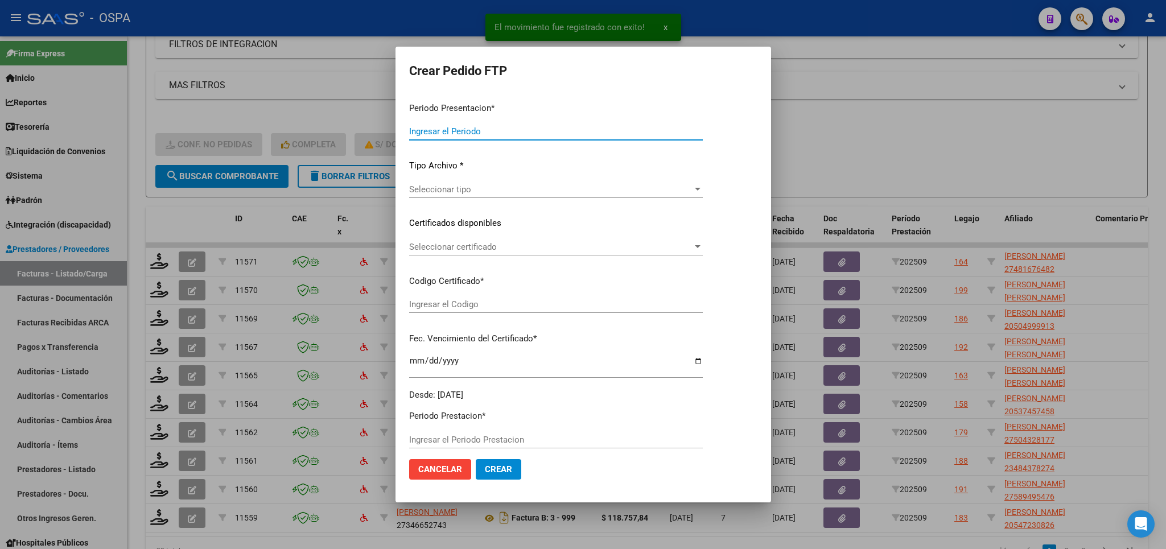
type input "202509"
type input "$ 98.964,88"
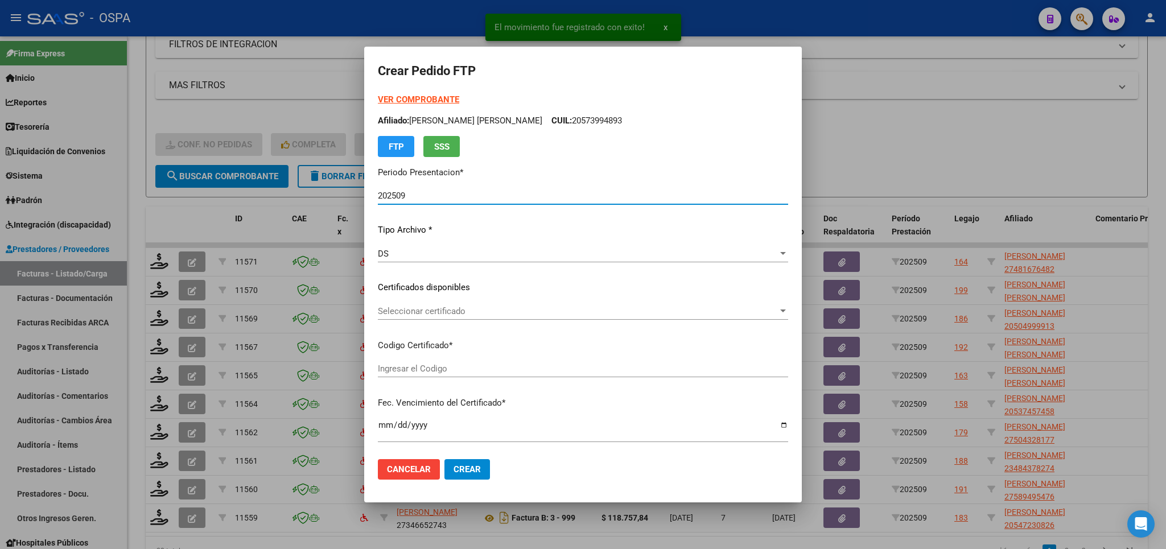
type input "arg01000481676482024101820261018bue342"
type input "2026-10-18"
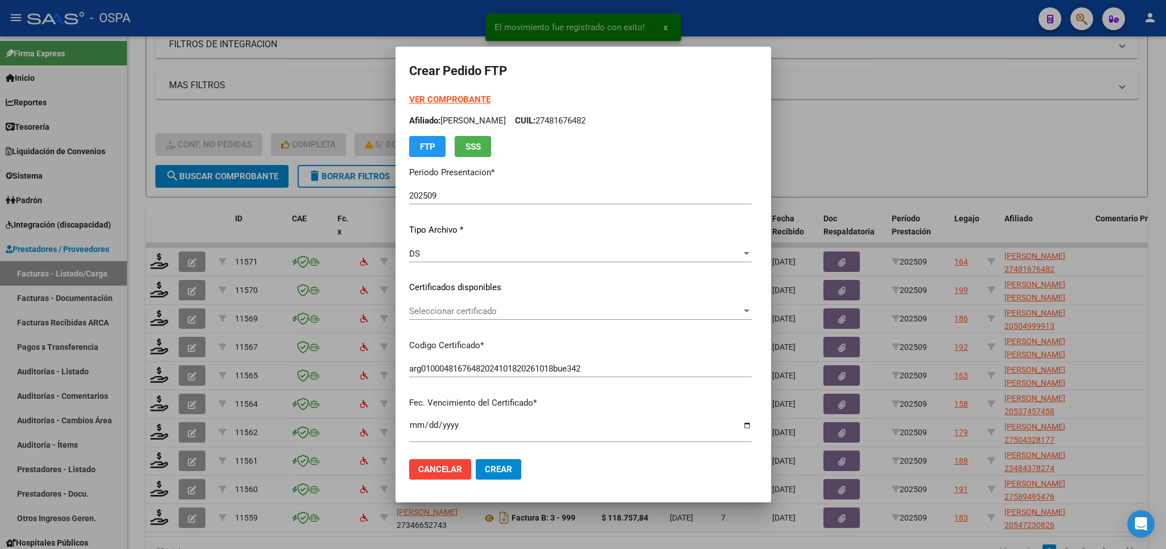
click at [674, 318] on div "Seleccionar certificado Seleccionar certificado" at bounding box center [580, 311] width 343 height 17
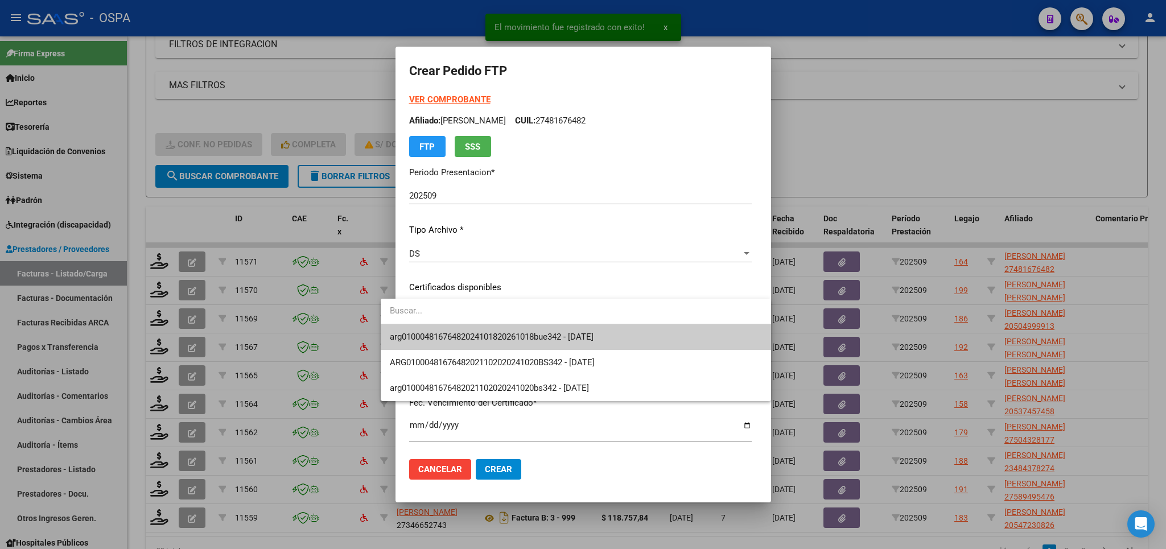
click at [620, 343] on span "arg01000481676482024101820261018bue342 - 2026-10-18" at bounding box center [576, 337] width 372 height 26
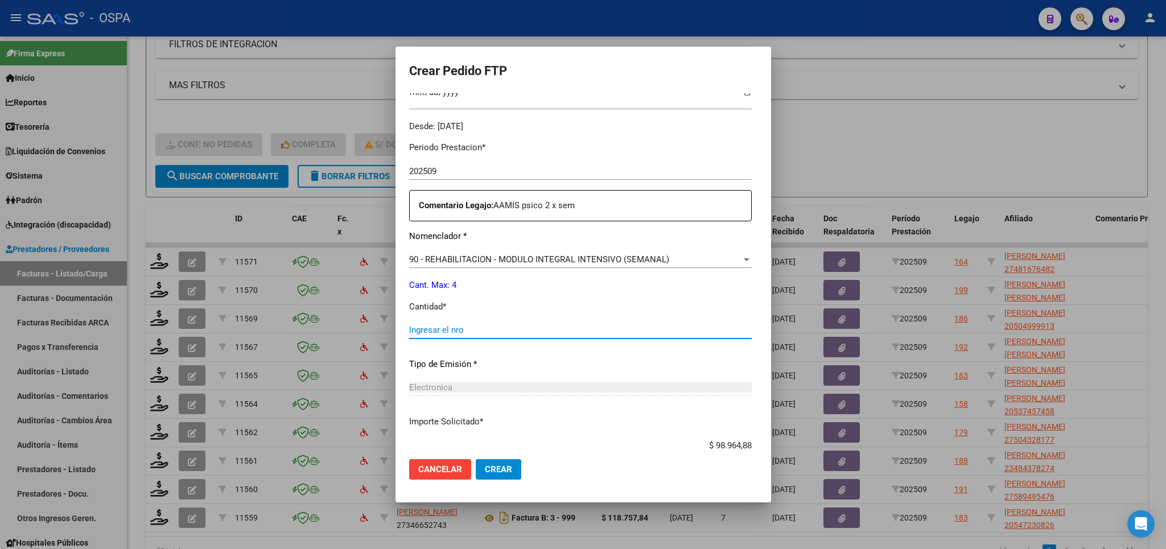
click at [614, 325] on input "Ingresar el nro" at bounding box center [580, 330] width 343 height 10
type input "4"
click at [485, 473] on span "Crear" at bounding box center [498, 469] width 27 height 10
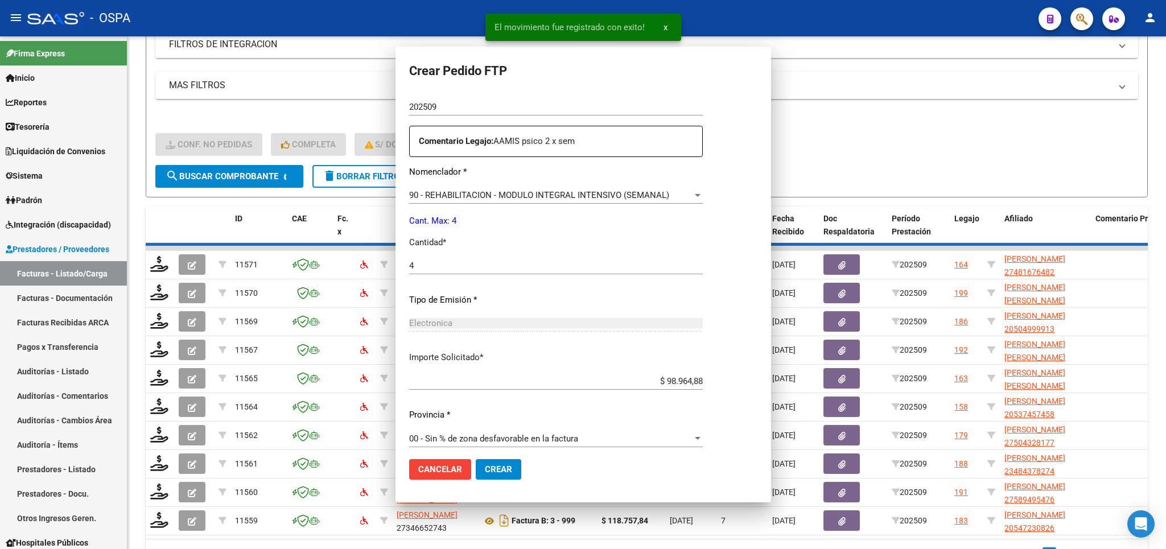
scroll to position [0, 0]
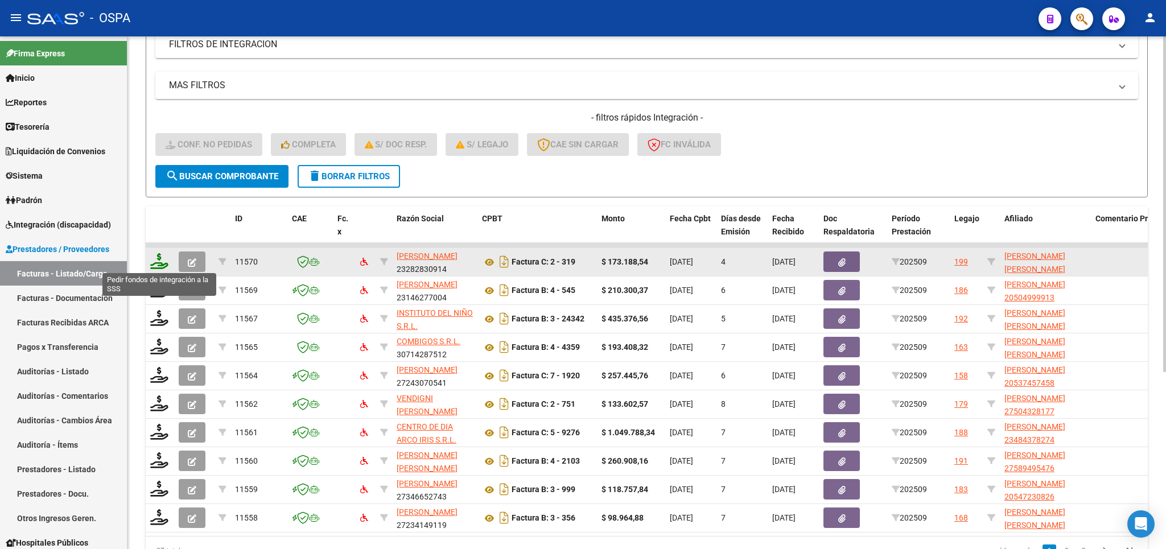
click at [162, 260] on icon at bounding box center [159, 261] width 18 height 16
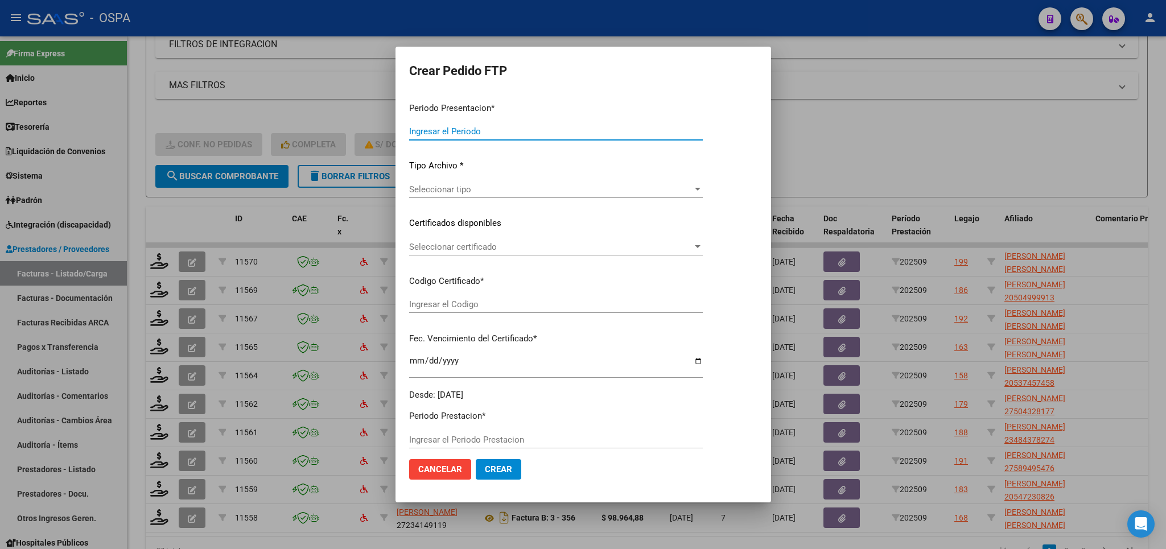
type input "202509"
type input "$ 173.188,54"
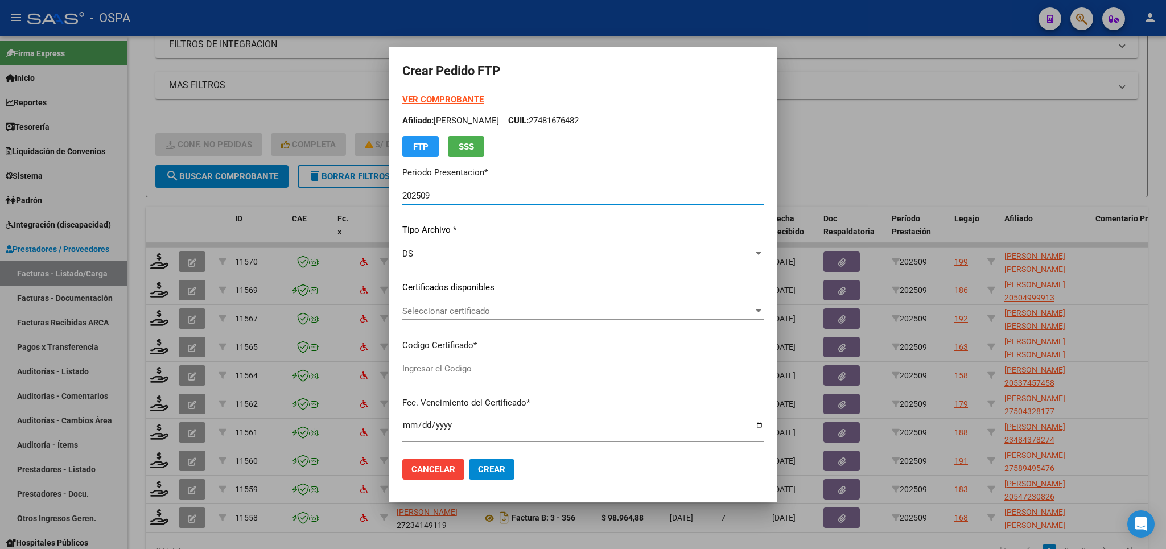
type input "arg000533036712022091520270915bs315"
type input "2027-09-15"
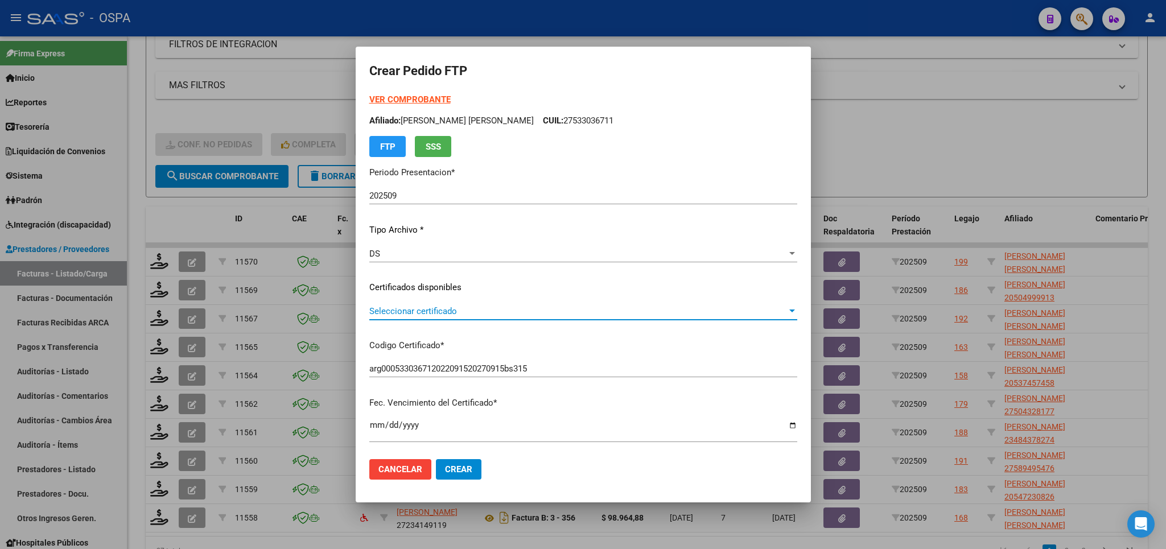
click at [599, 310] on span "Seleccionar certificado" at bounding box center [578, 311] width 418 height 10
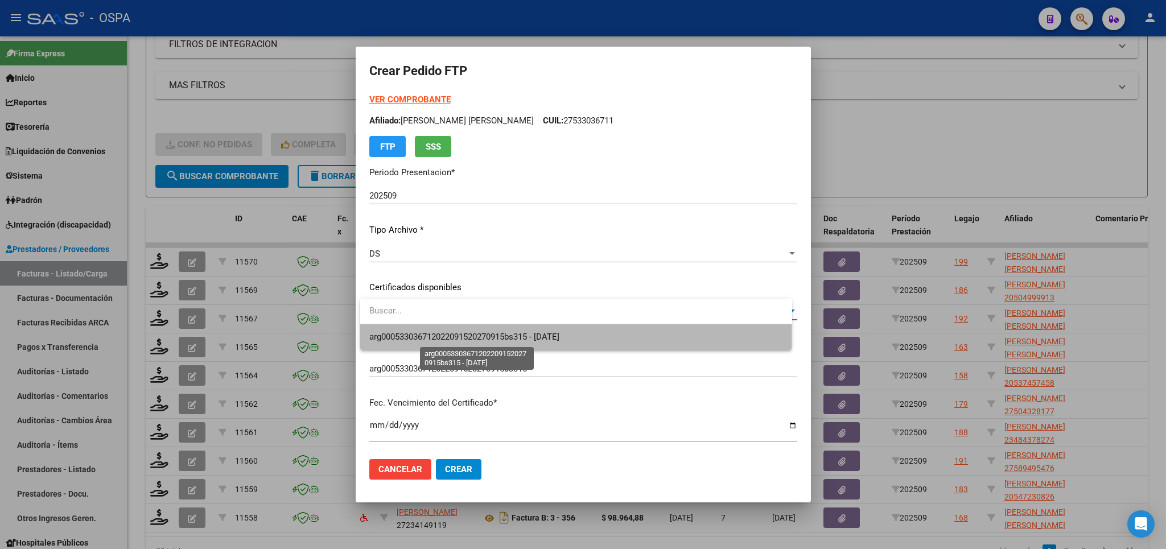
click at [559, 341] on span "arg000533036712022091520270915bs315 - 2027-09-15" at bounding box center [464, 337] width 190 height 10
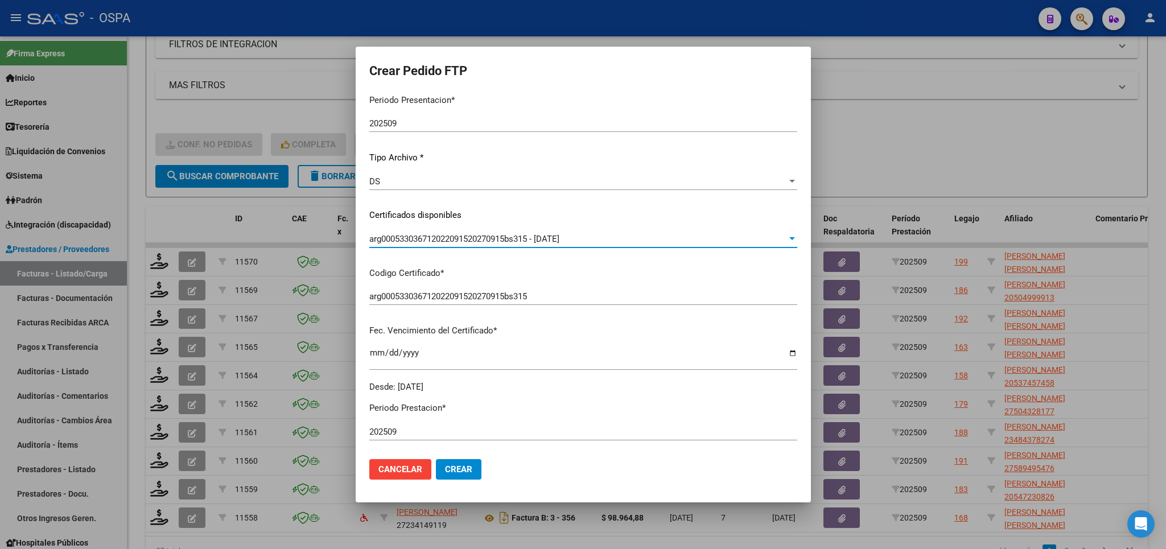
scroll to position [266, 0]
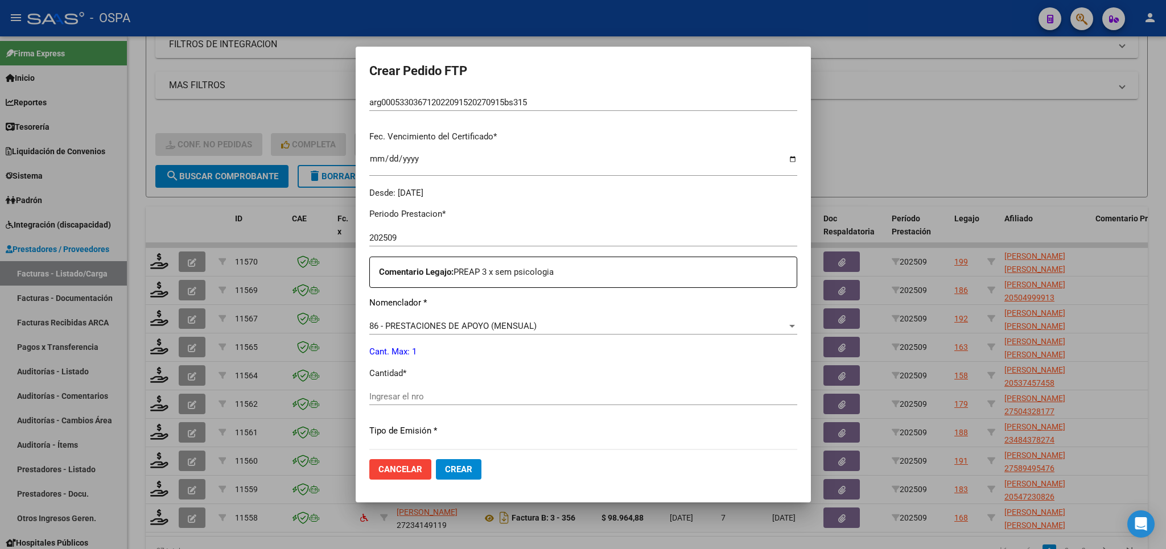
click at [521, 392] on input "Ingresar el nro" at bounding box center [583, 397] width 428 height 10
type input "1"
drag, startPoint x: 460, startPoint y: 471, endPoint x: 464, endPoint y: 464, distance: 8.4
click at [464, 464] on button "Crear" at bounding box center [459, 469] width 46 height 20
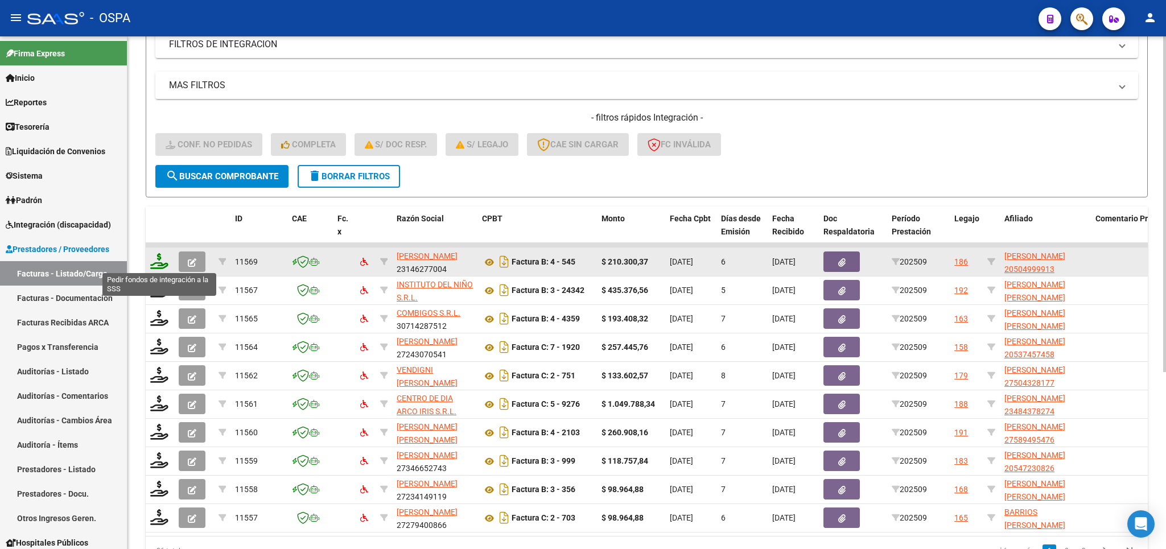
click at [159, 265] on icon at bounding box center [159, 261] width 18 height 16
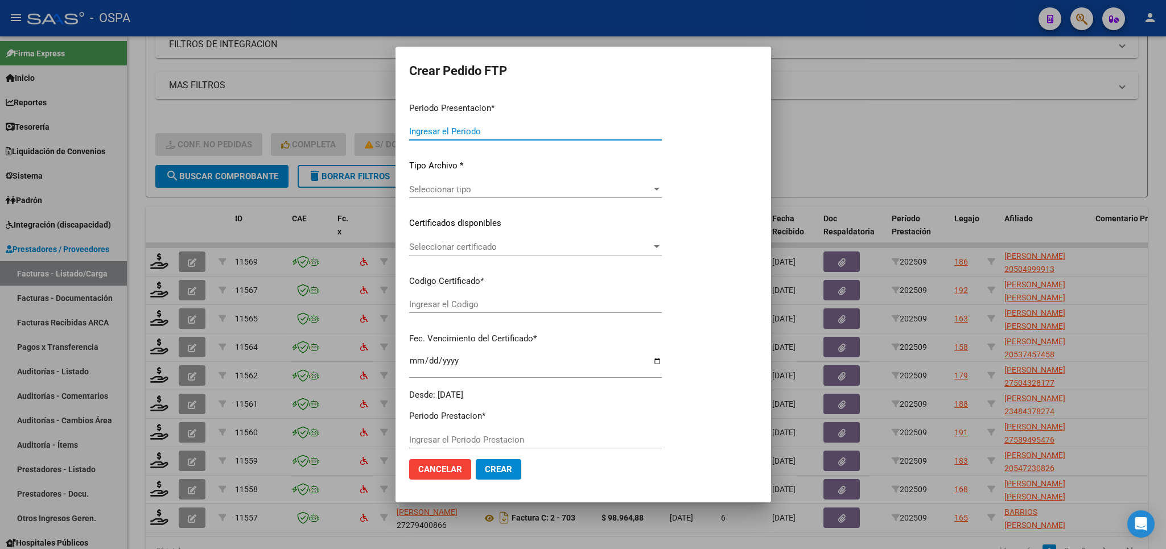
type input "202509"
type input "$ 210.300,37"
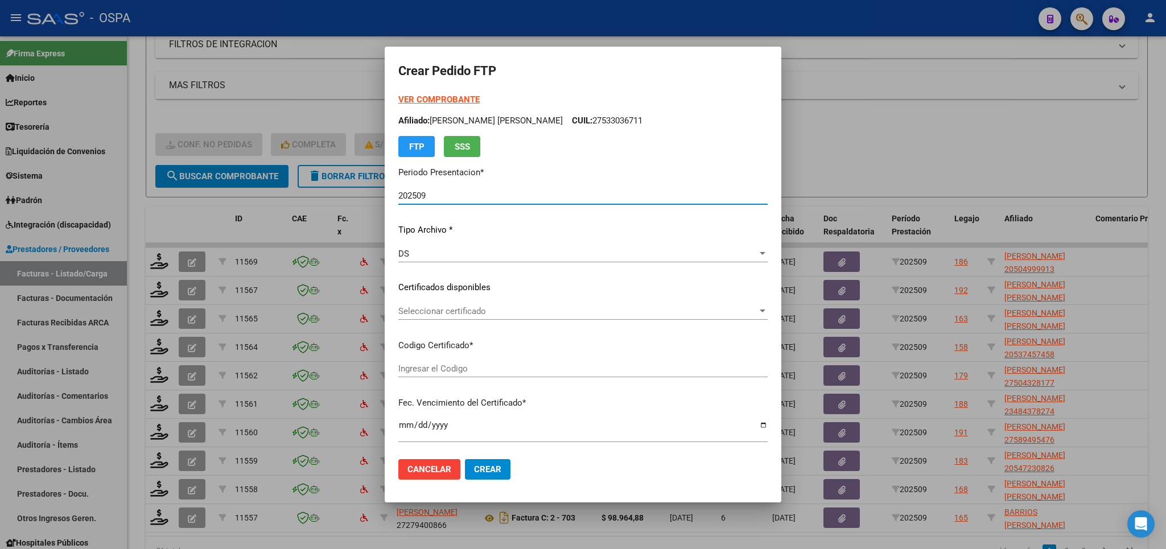
type input "arg02000504999912022011220270112bs315"
type input "[DATE]"
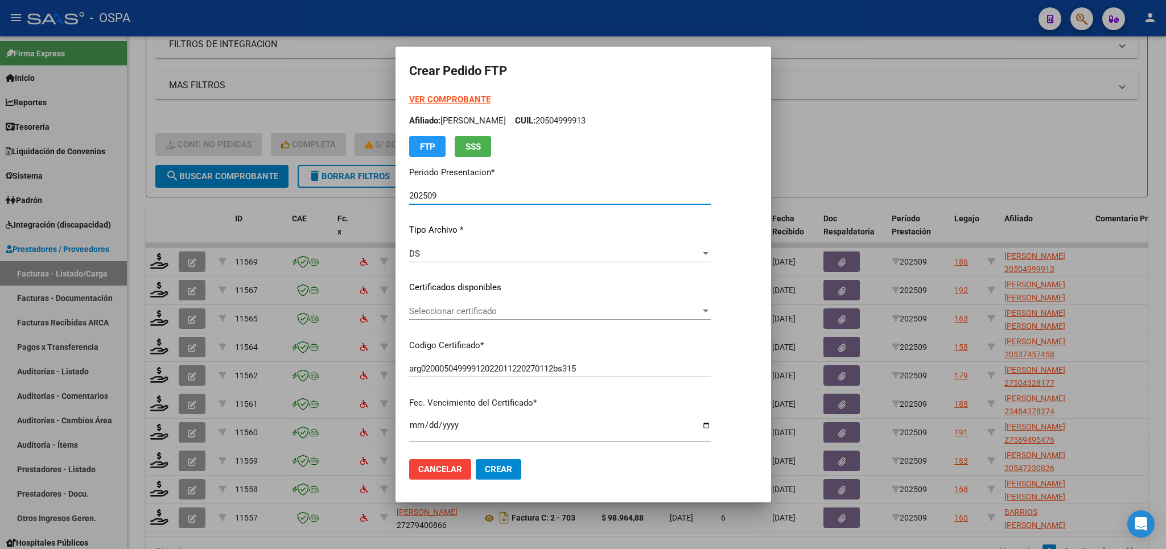
click at [632, 315] on span "Seleccionar certificado" at bounding box center [554, 311] width 291 height 10
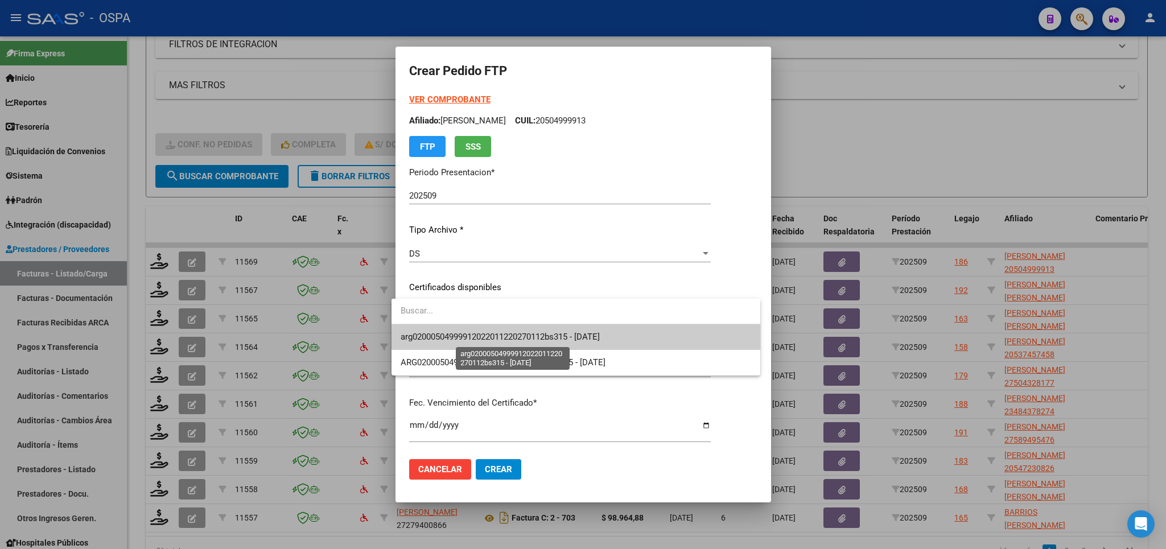
click at [600, 340] on span "arg02000504999912022011220270112bs315 - [DATE]" at bounding box center [500, 337] width 199 height 10
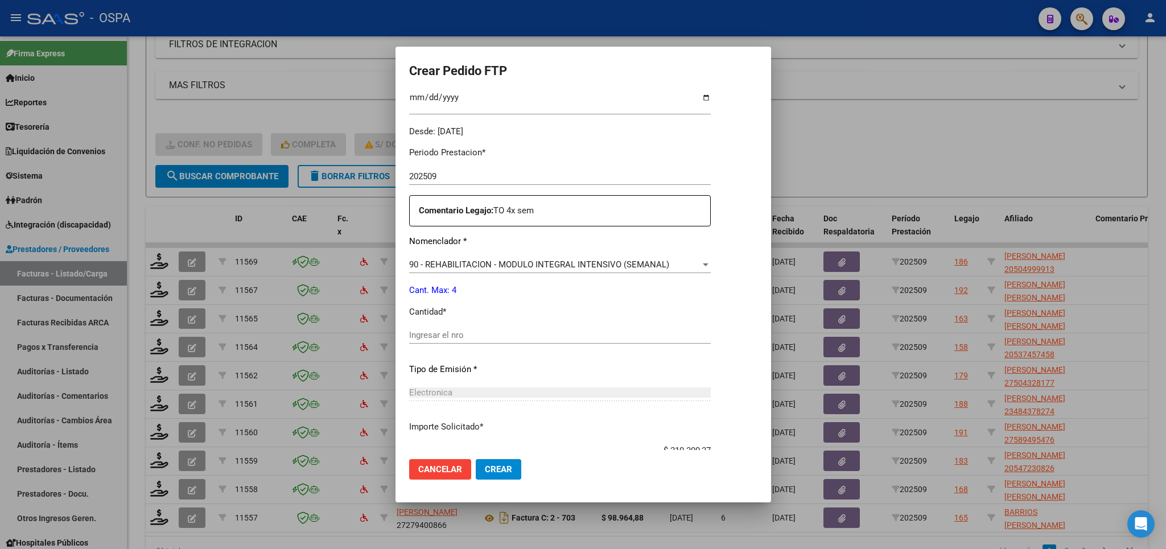
scroll to position [333, 0]
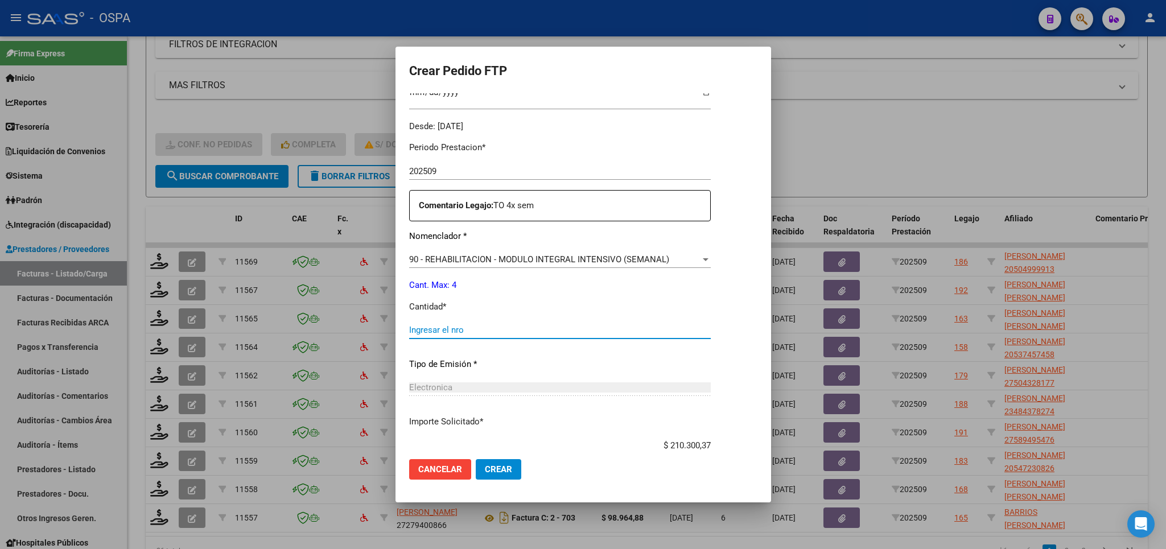
click at [623, 326] on input "Ingresar el nro" at bounding box center [560, 330] width 302 height 10
type input "4"
click at [501, 476] on button "Crear" at bounding box center [499, 469] width 46 height 20
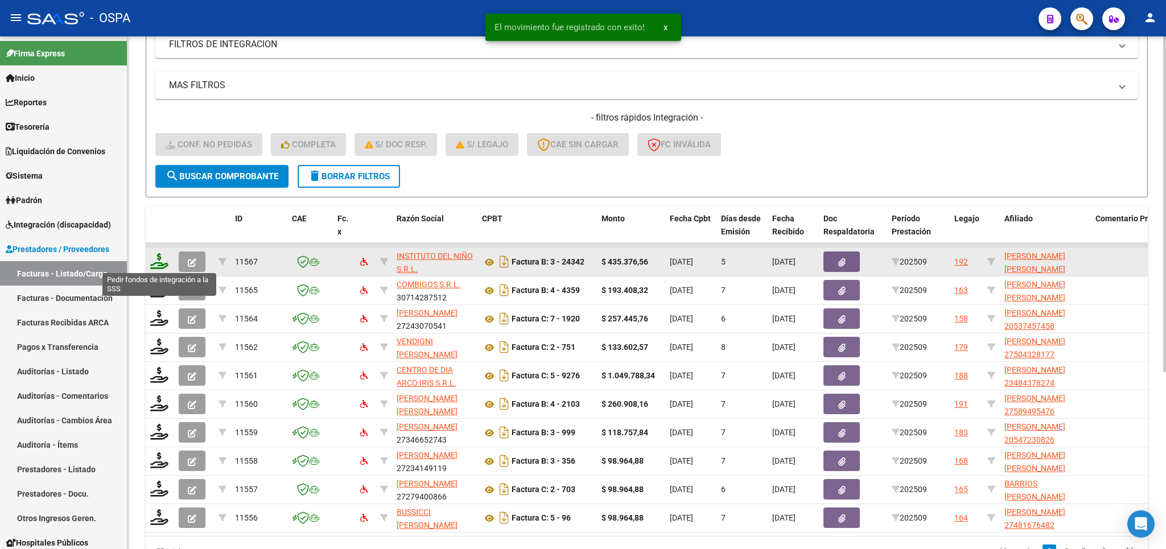
click at [160, 263] on icon at bounding box center [159, 261] width 18 height 16
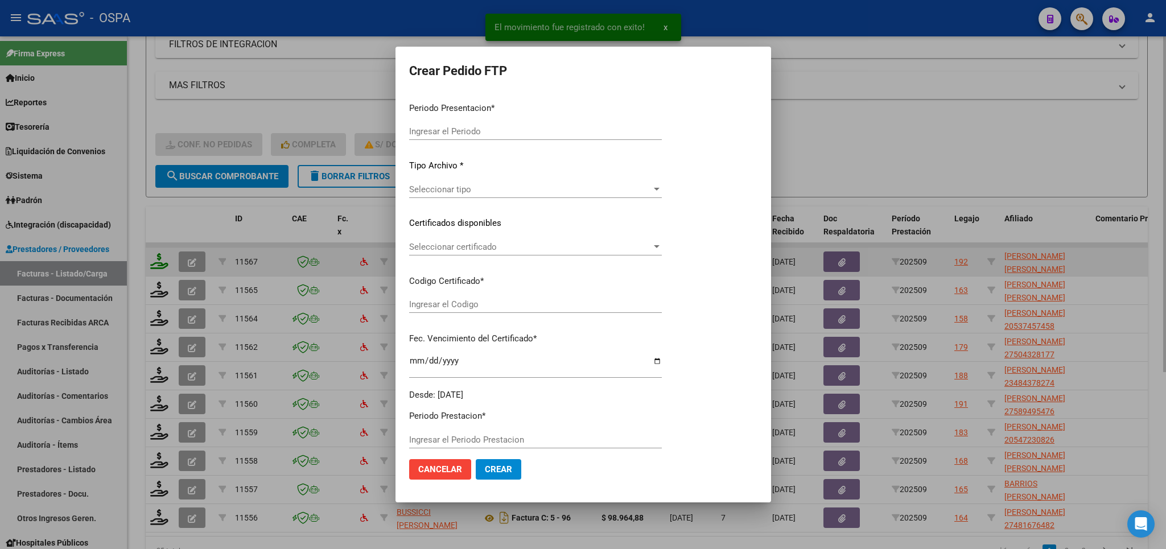
type input "202509"
type input "$ 435.376,56"
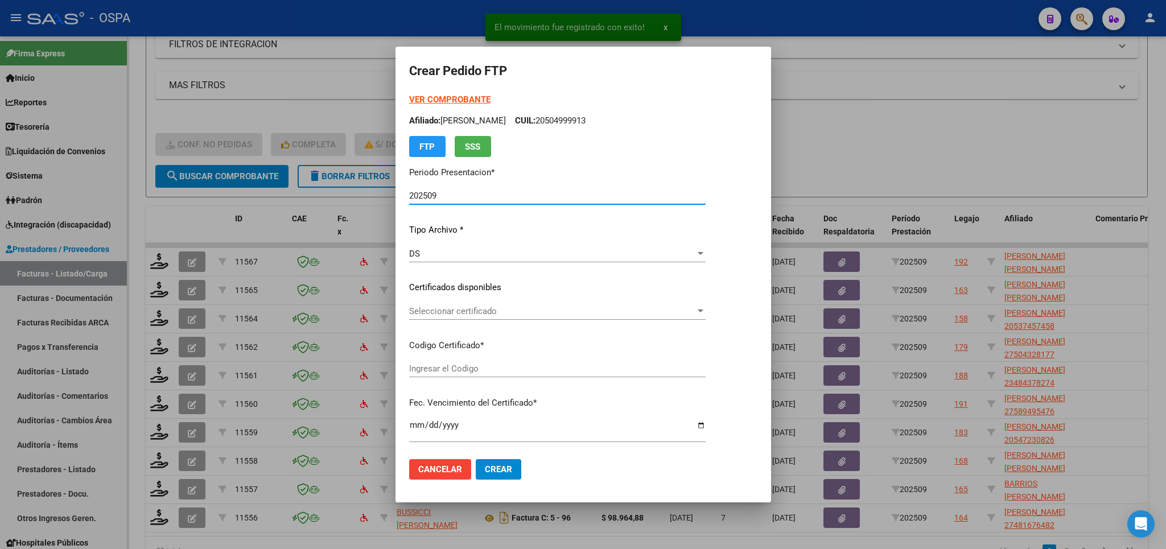
type input "arge02000588490762022032320250323bs315"
type input "2025-03-23"
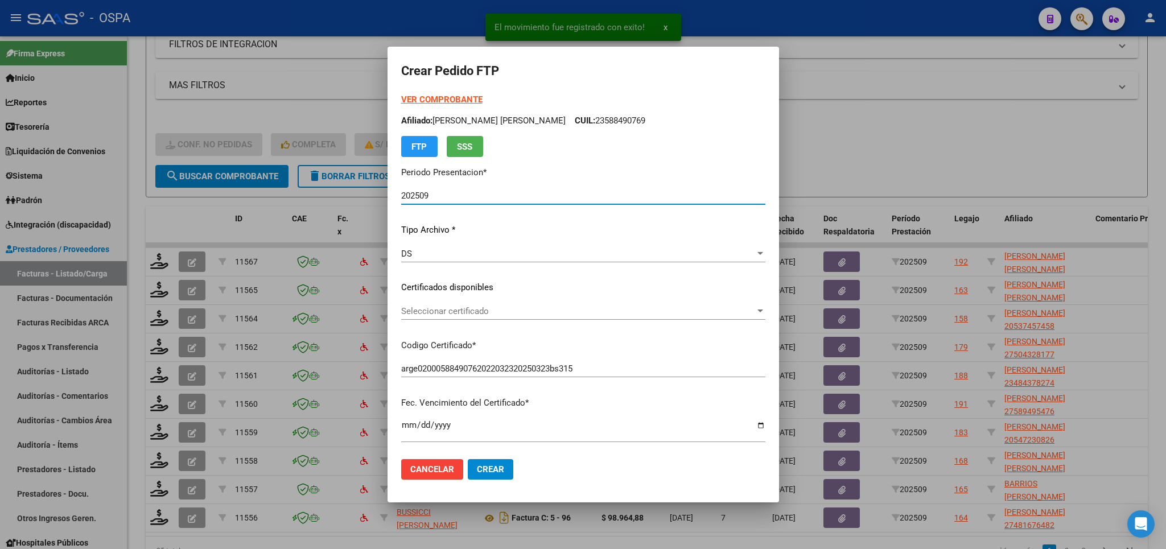
click at [664, 315] on span "Seleccionar certificado" at bounding box center [578, 311] width 354 height 10
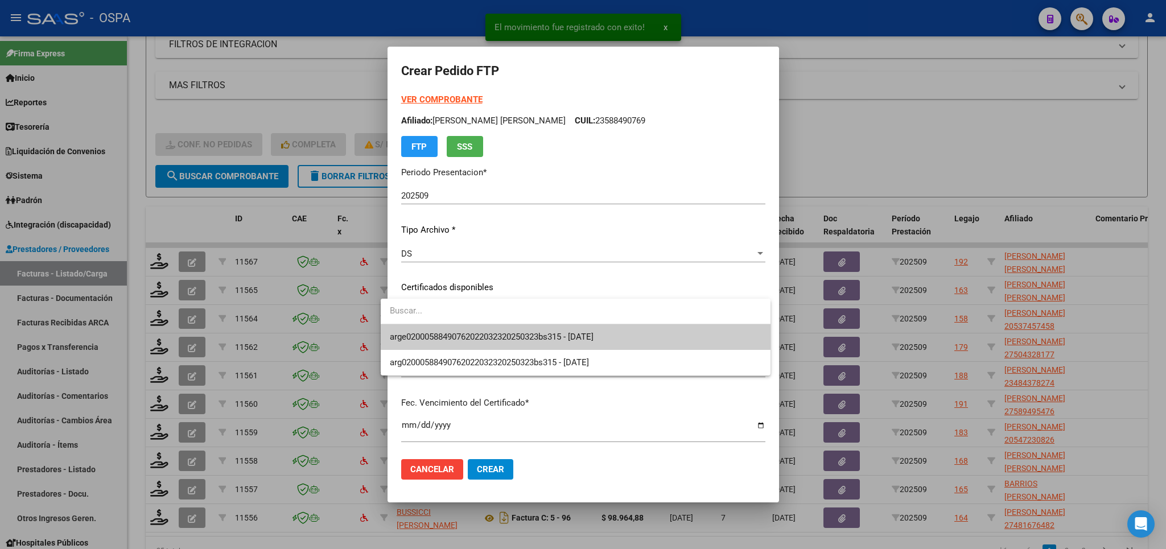
click at [648, 336] on span "arge02000588490762022032320250323bs315 - 2025-03-23" at bounding box center [576, 337] width 372 height 26
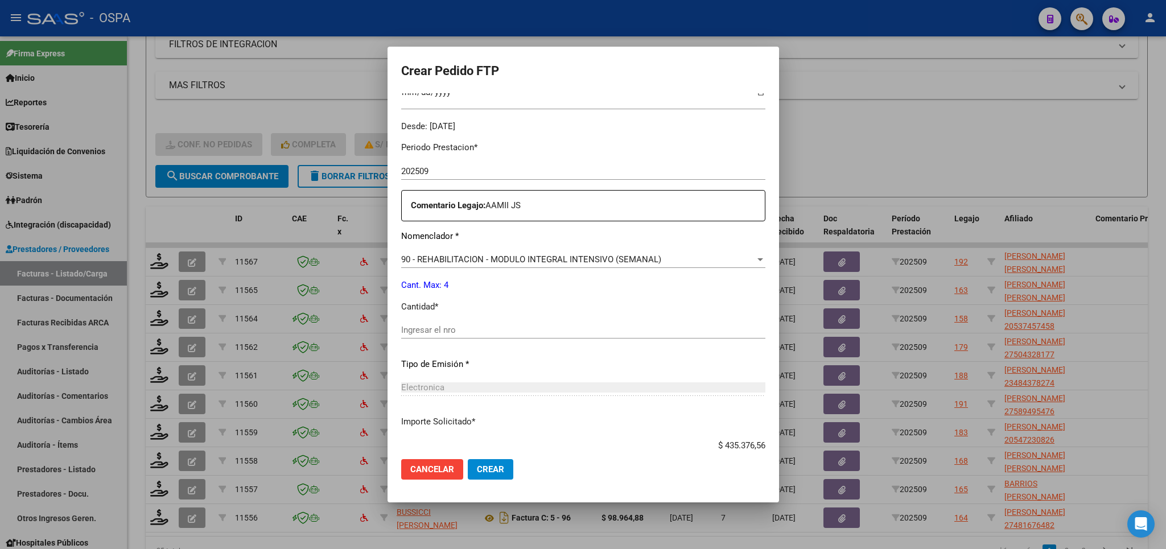
click at [639, 330] on div "Ingresar el nro" at bounding box center [583, 330] width 364 height 17
type input "4"
click at [480, 467] on span "Crear" at bounding box center [490, 469] width 27 height 10
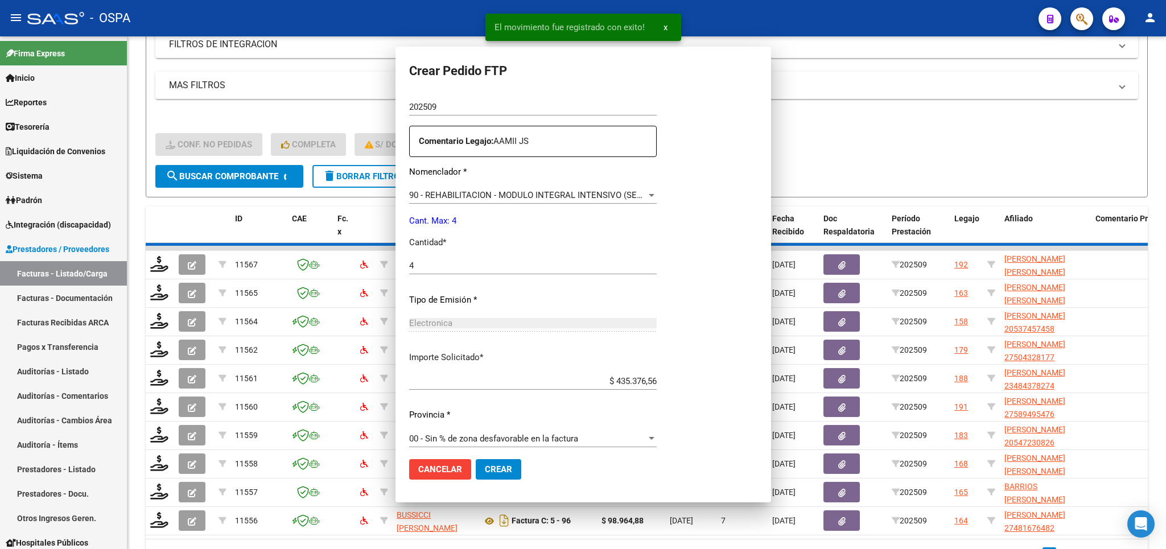
scroll to position [0, 0]
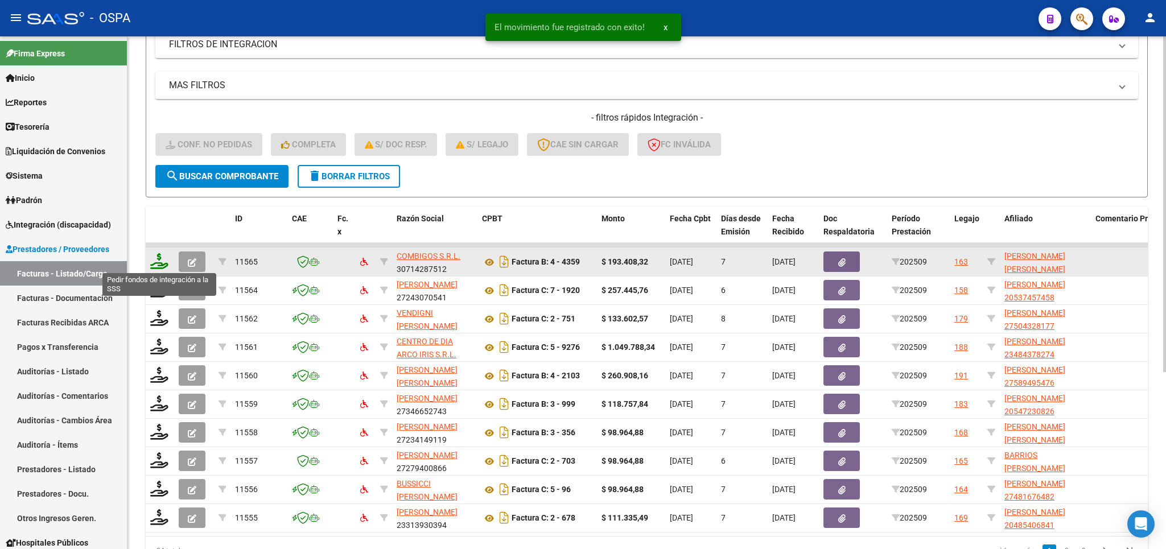
click at [160, 259] on icon at bounding box center [159, 261] width 18 height 16
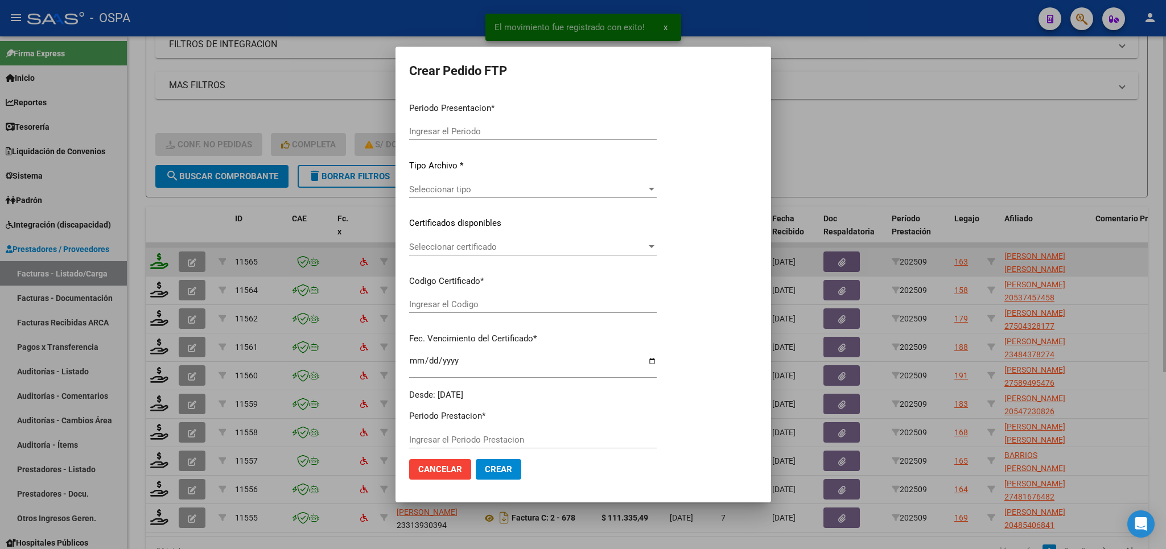
type input "202509"
type input "$ 193.408,32"
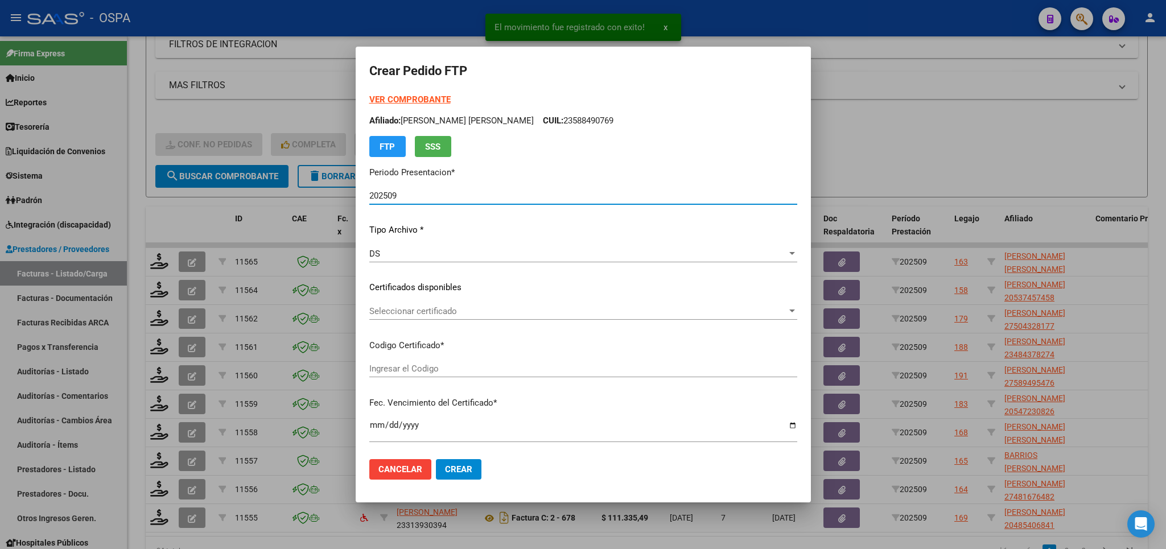
type input "arg01000482221272022021020270210bs315"
type input "2027-02-10"
click at [405, 97] on strong "VER COMPROBANTE" at bounding box center [409, 99] width 81 height 10
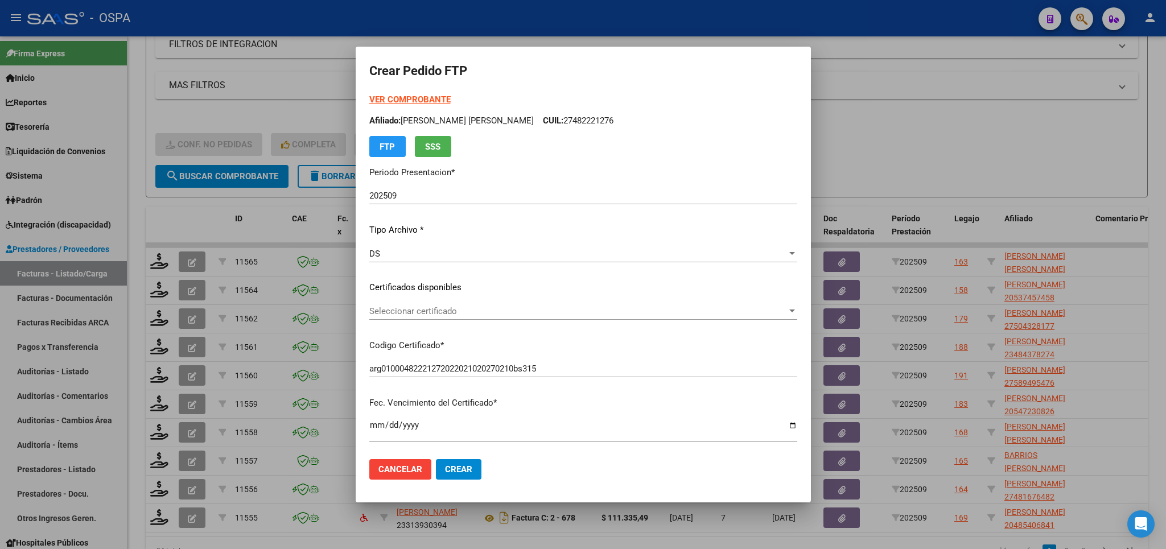
click at [440, 314] on span "Seleccionar certificado" at bounding box center [578, 311] width 418 height 10
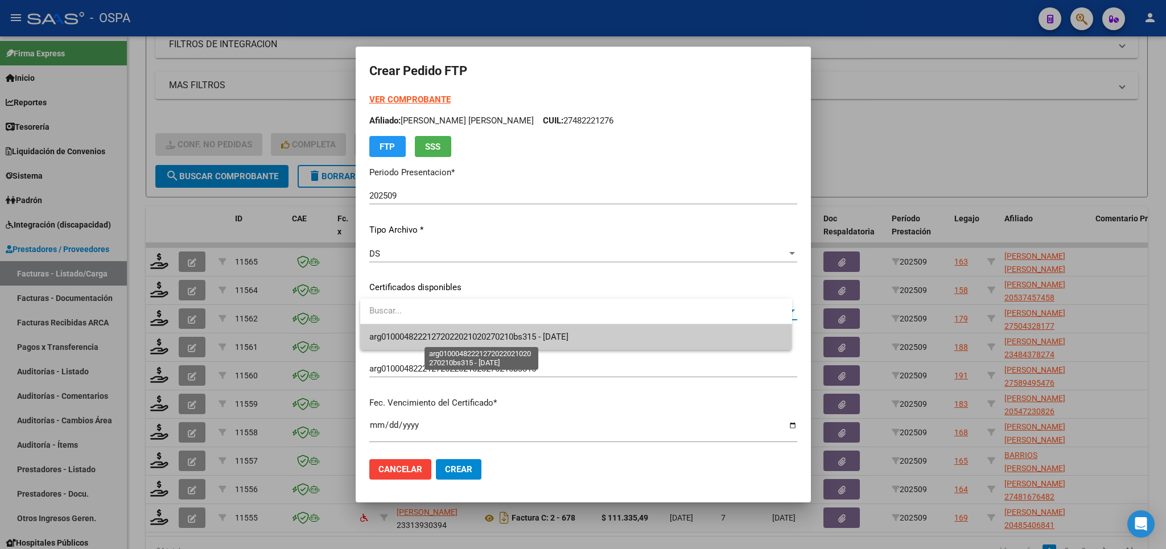
click at [452, 335] on span "arg01000482221272022021020270210bs315 - 2027-02-10" at bounding box center [468, 337] width 199 height 10
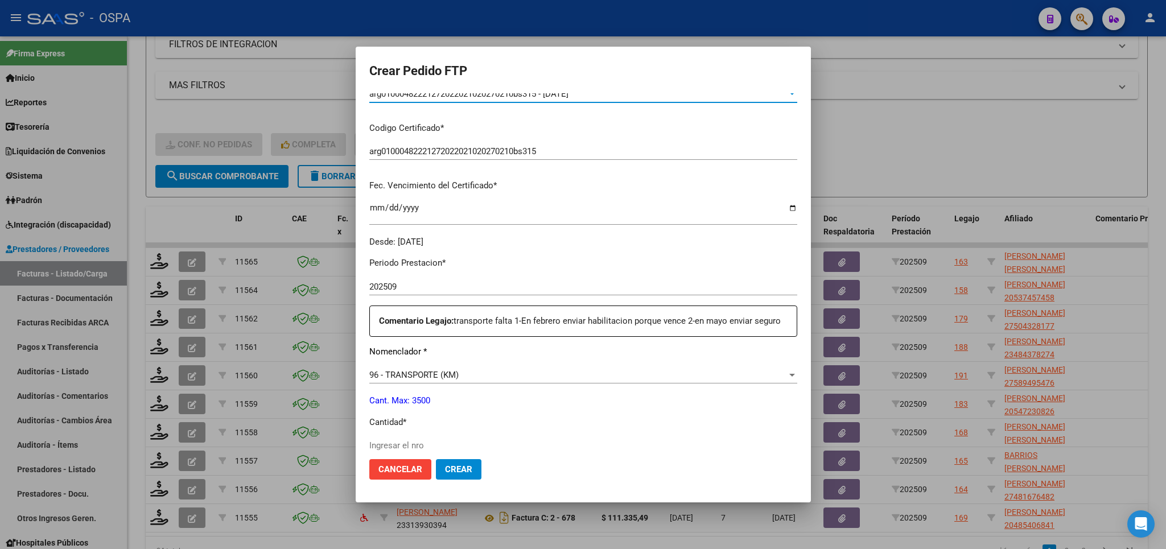
scroll to position [266, 0]
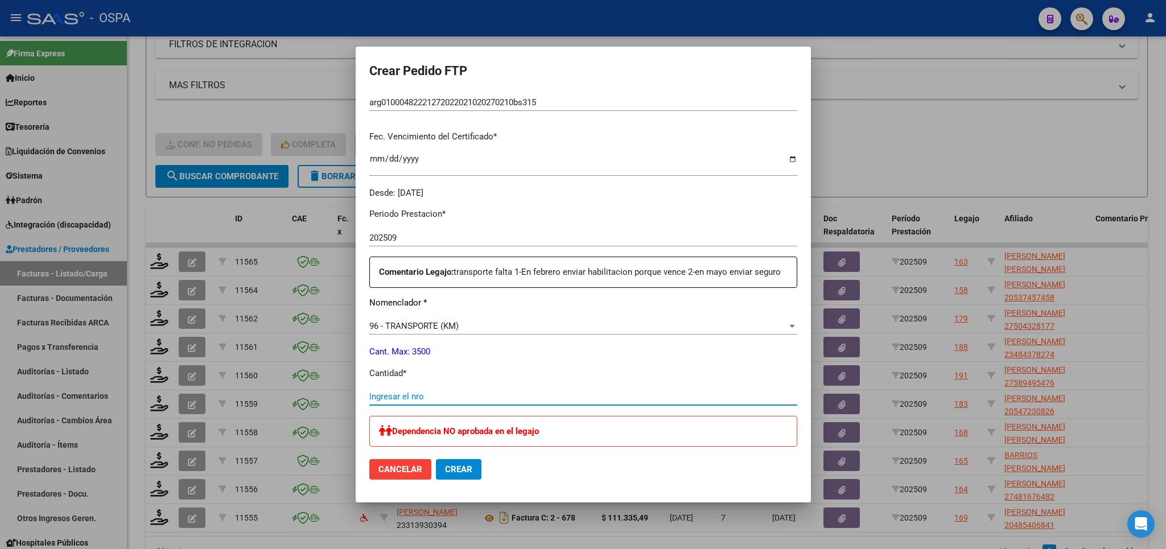
click at [534, 399] on input "Ingresar el nro" at bounding box center [583, 397] width 428 height 10
type input "357"
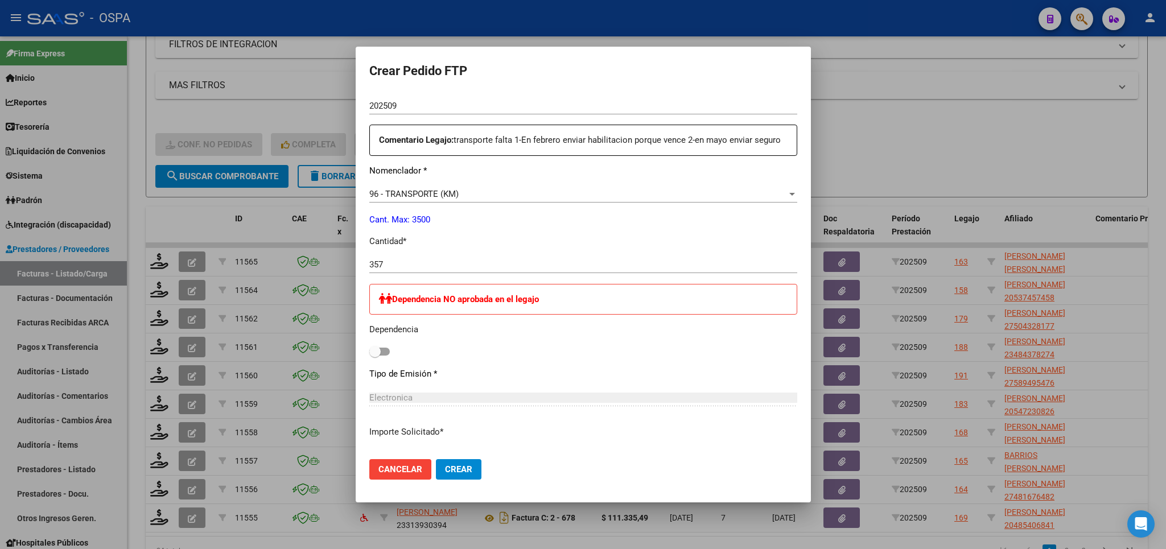
scroll to position [399, 0]
click at [447, 464] on button "Crear" at bounding box center [459, 469] width 46 height 20
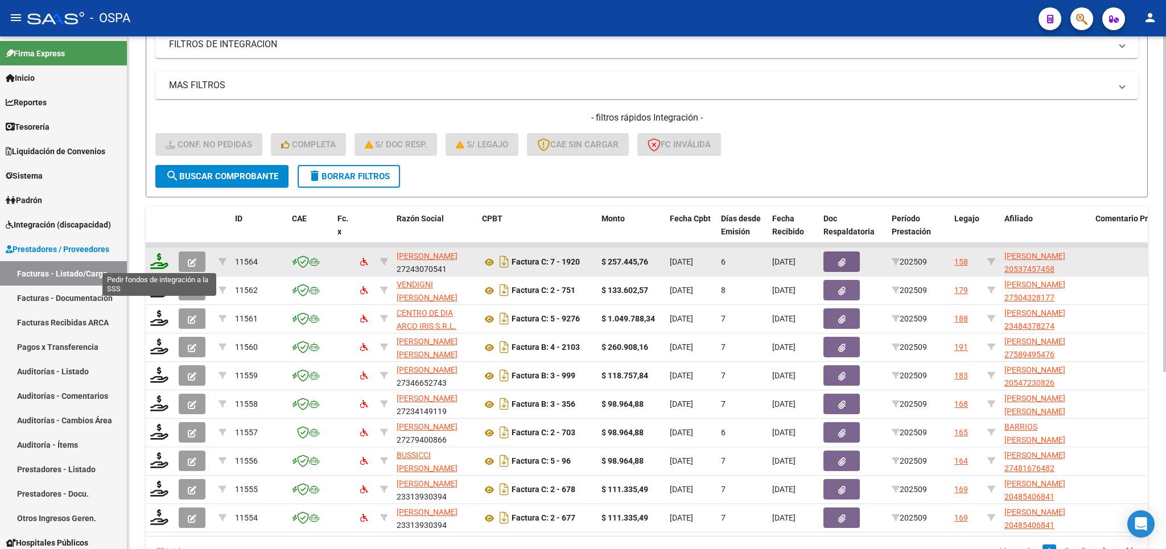
click at [157, 259] on icon at bounding box center [159, 261] width 18 height 16
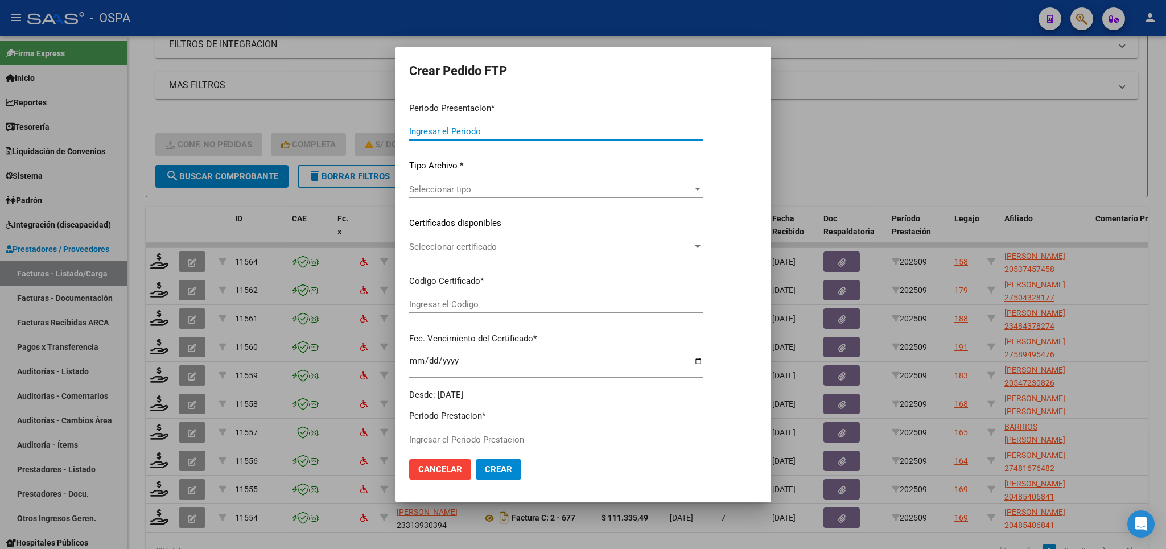
type input "202509"
type input "$ 257.445,76"
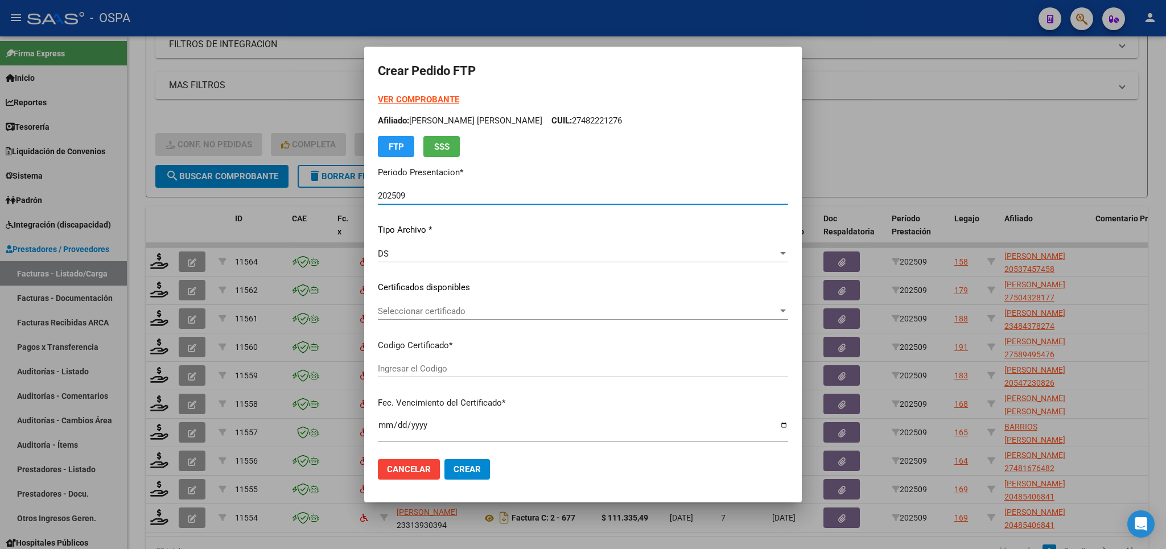
type input "arg02000537457452024071220270712bue315"
type input "2027-07-12"
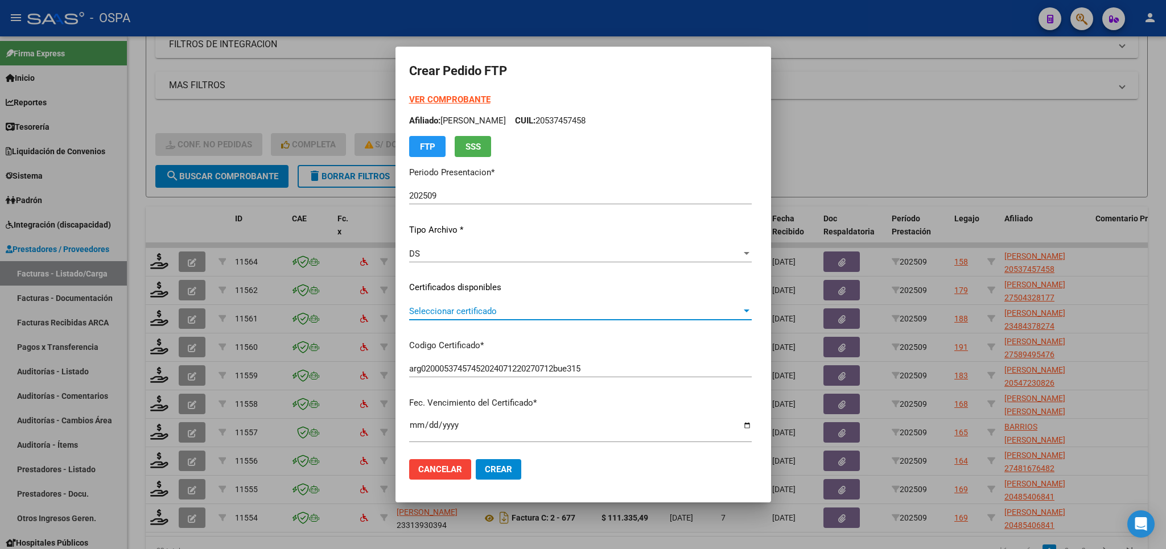
click at [705, 310] on span "Seleccionar certificado" at bounding box center [575, 311] width 332 height 10
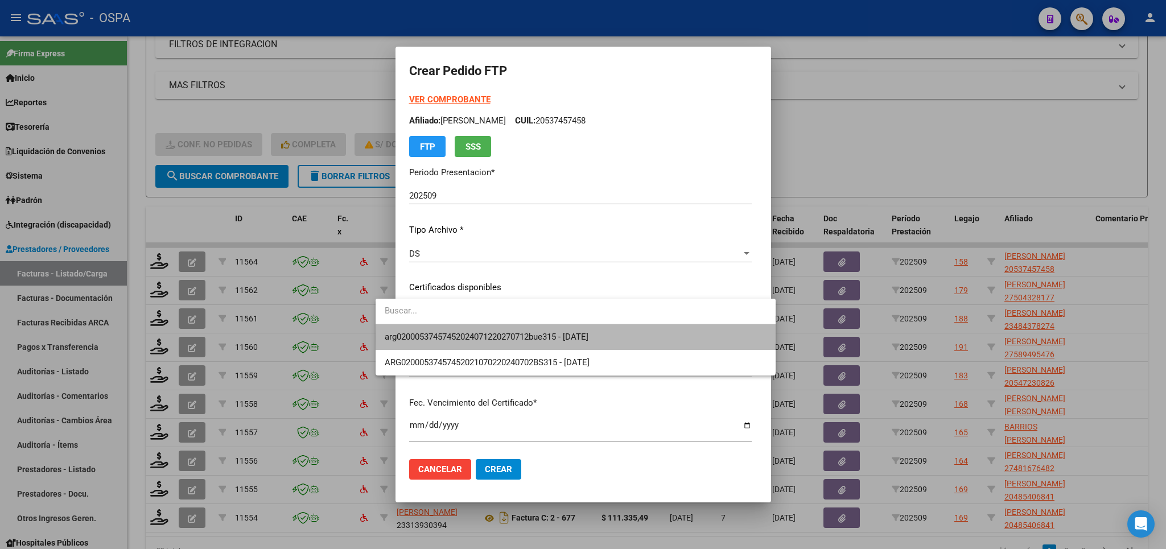
click at [701, 338] on span "arg02000537457452024071220270712bue315 - 2027-07-12" at bounding box center [576, 337] width 382 height 26
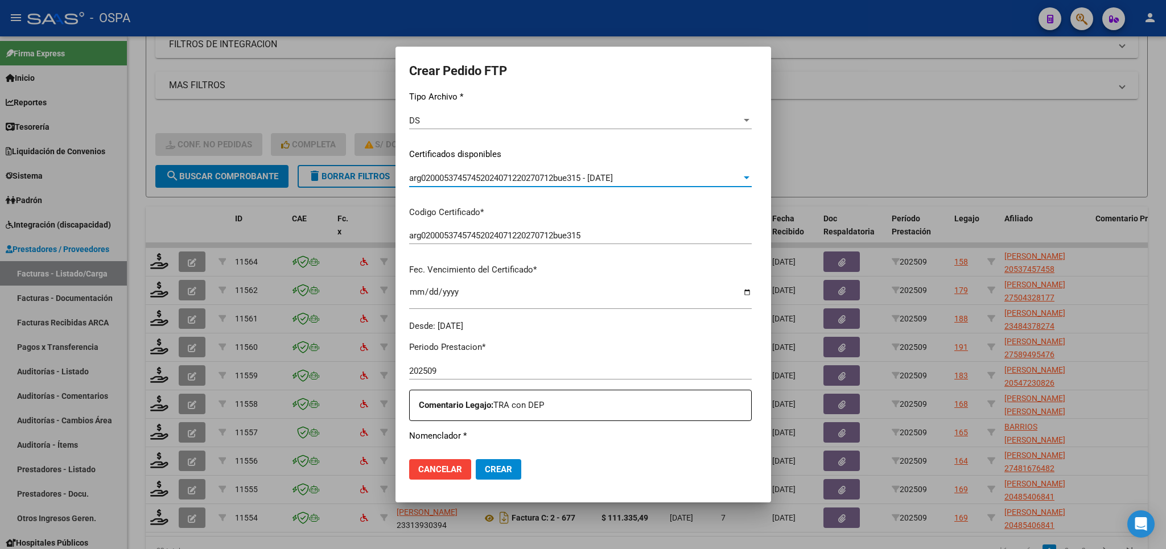
scroll to position [0, 0]
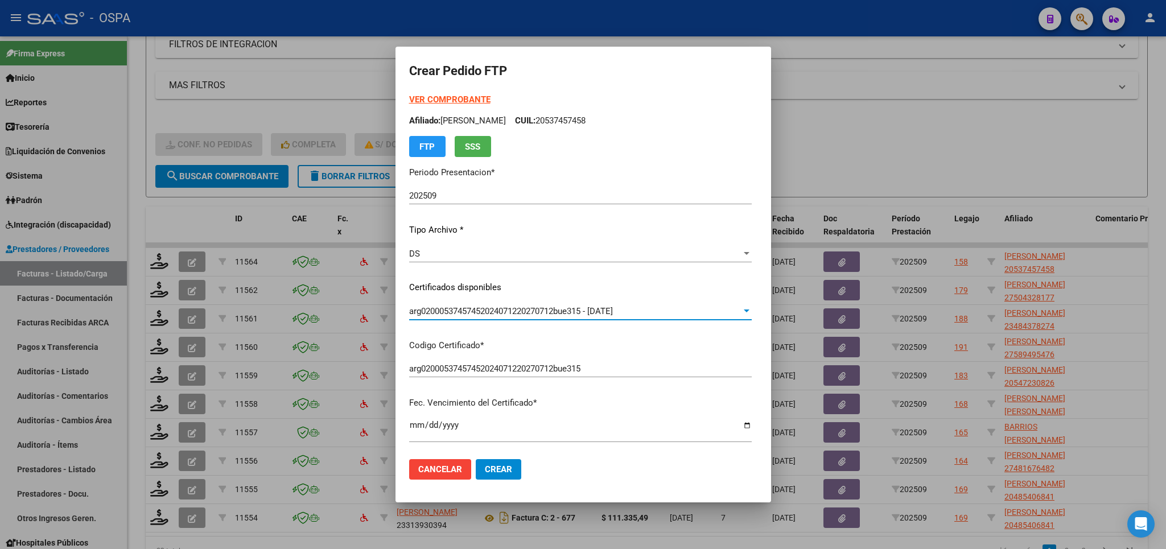
click at [418, 98] on strong "VER COMPROBANTE" at bounding box center [449, 99] width 81 height 10
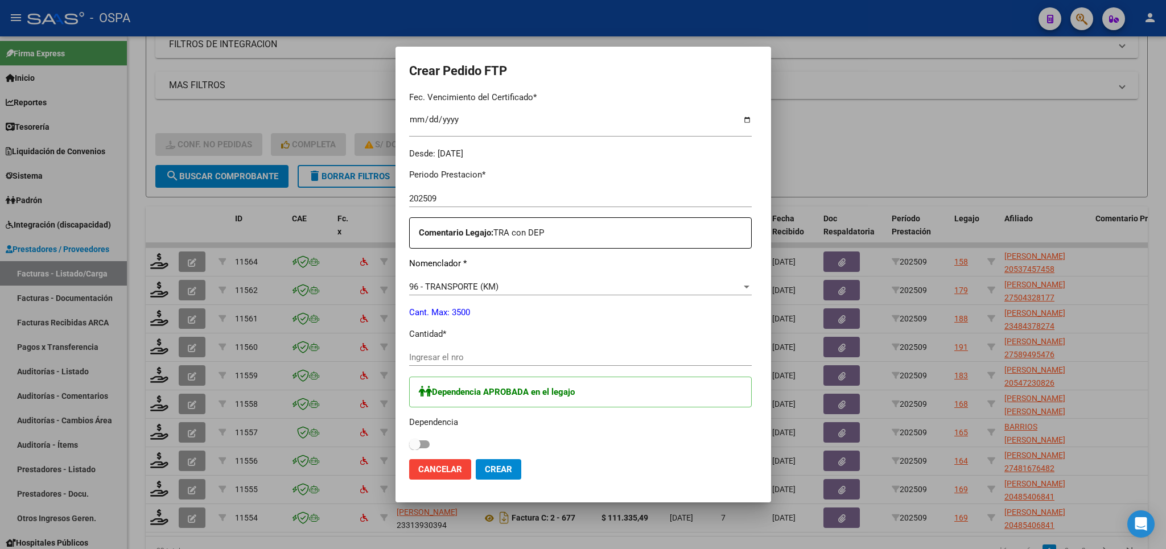
scroll to position [399, 0]
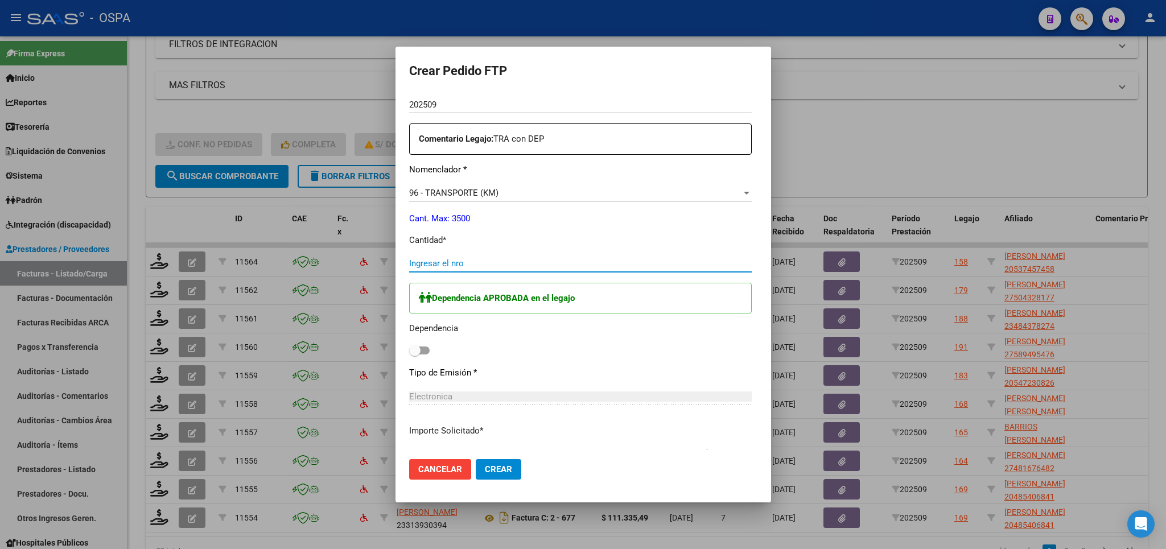
click at [547, 258] on input "Ingresar el nro" at bounding box center [580, 263] width 343 height 10
type input "352"
click at [409, 347] on span at bounding box center [419, 351] width 20 height 8
click at [414, 355] on input "checkbox" at bounding box center [414, 355] width 1 height 1
checkbox input "true"
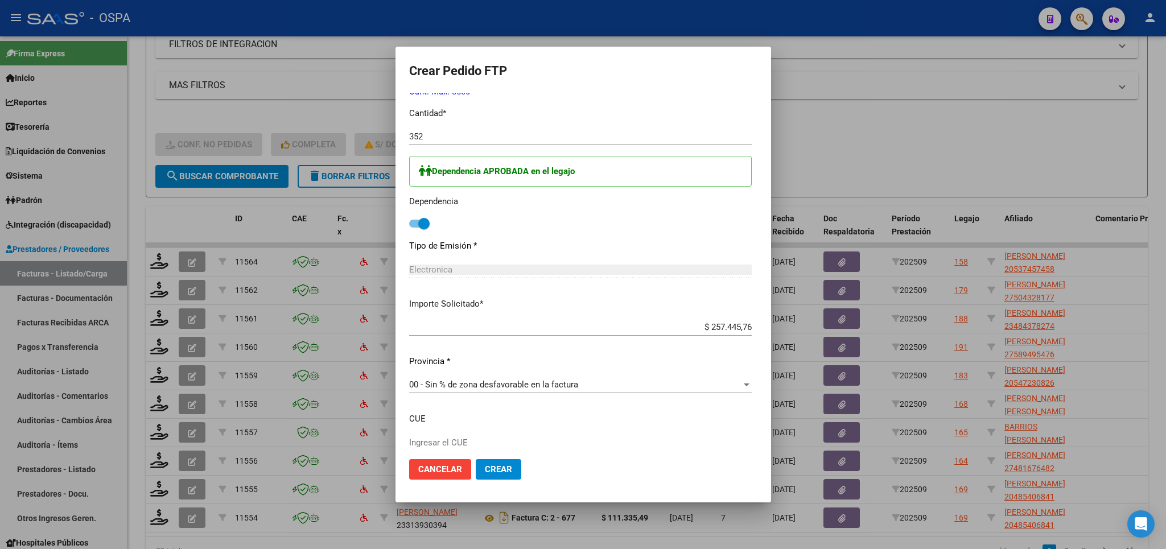
scroll to position [533, 0]
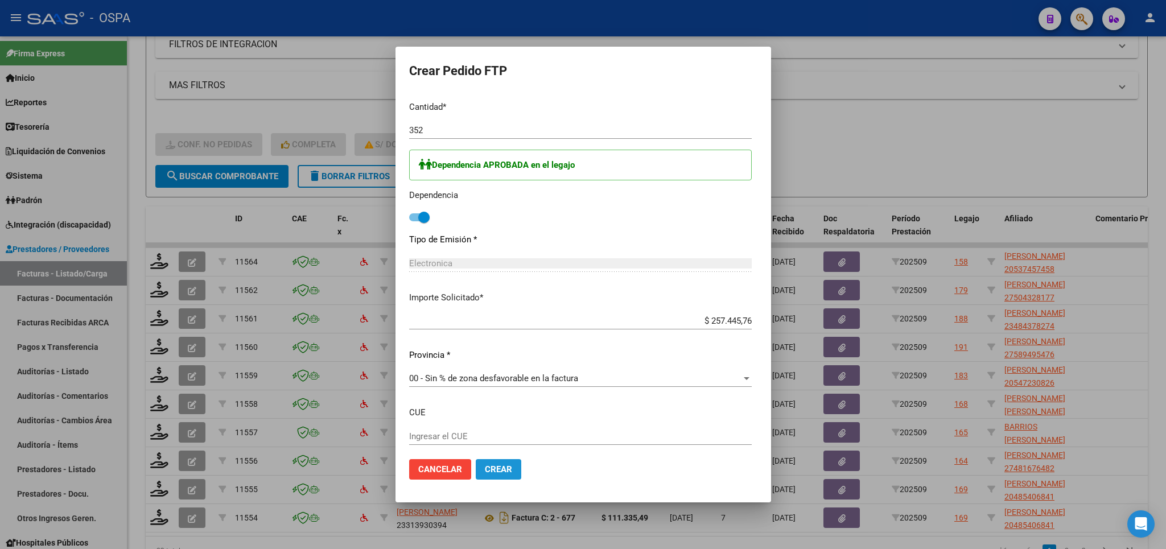
click at [488, 471] on button "Crear" at bounding box center [499, 469] width 46 height 20
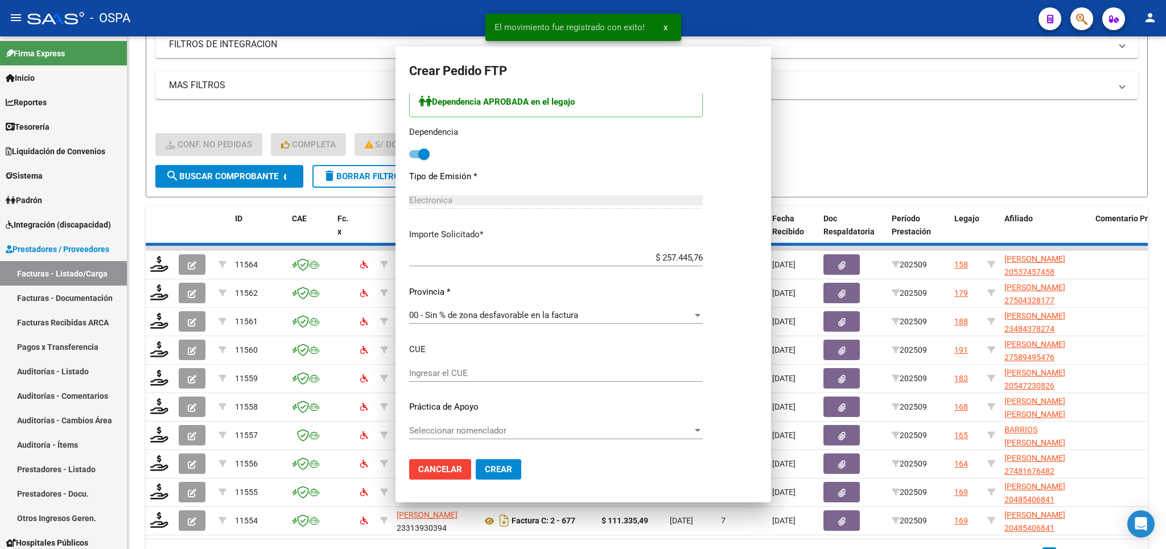
scroll to position [0, 0]
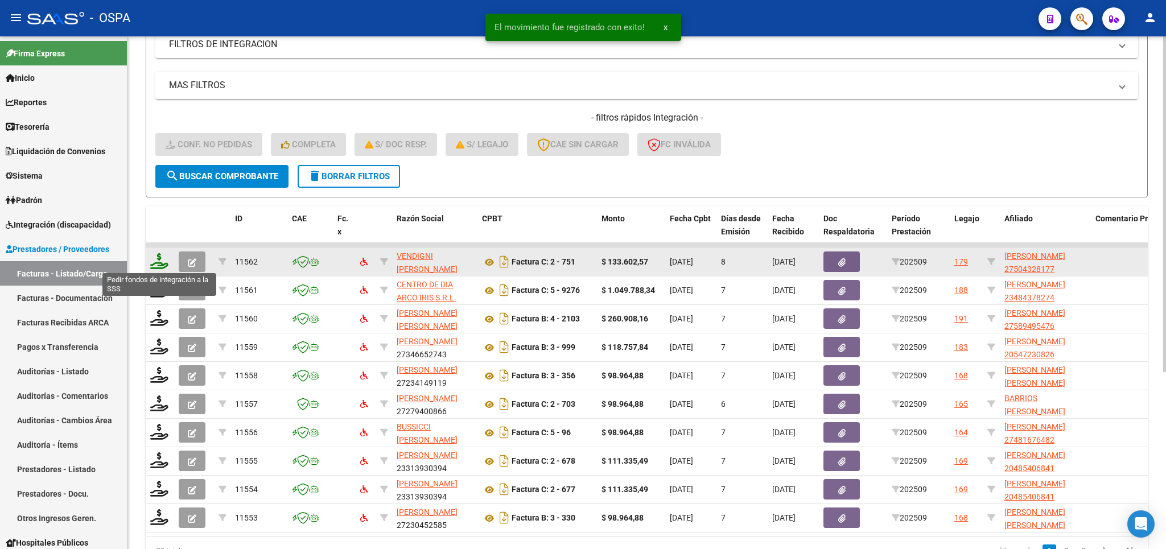
click at [160, 256] on icon at bounding box center [159, 261] width 18 height 16
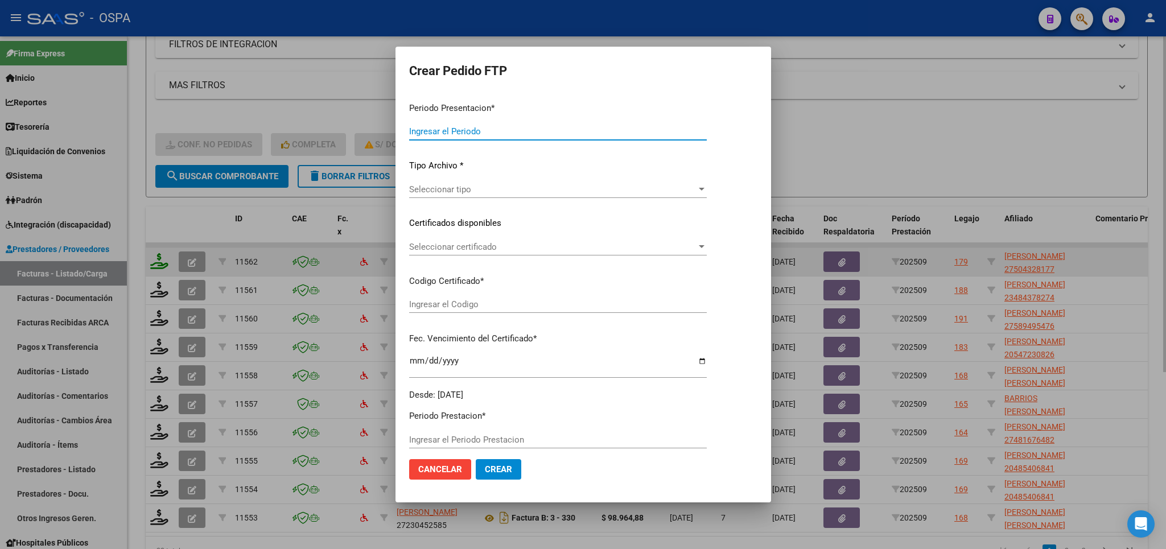
type input "202509"
type input "$ 133.602,57"
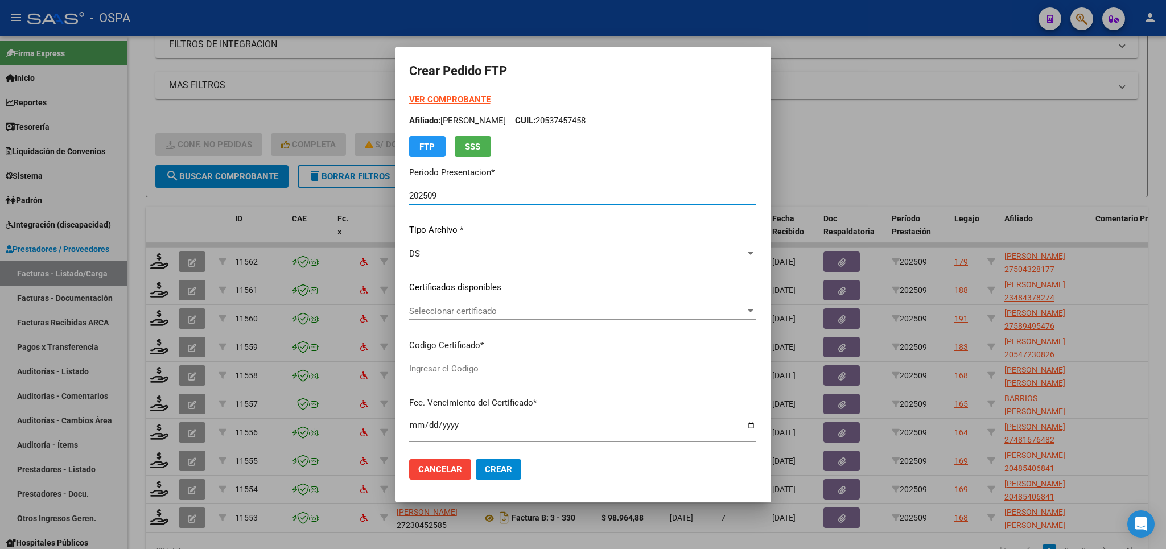
type input "ARG01-00050432817-20200228-20250228-RIO-"
type input "2025-02-28"
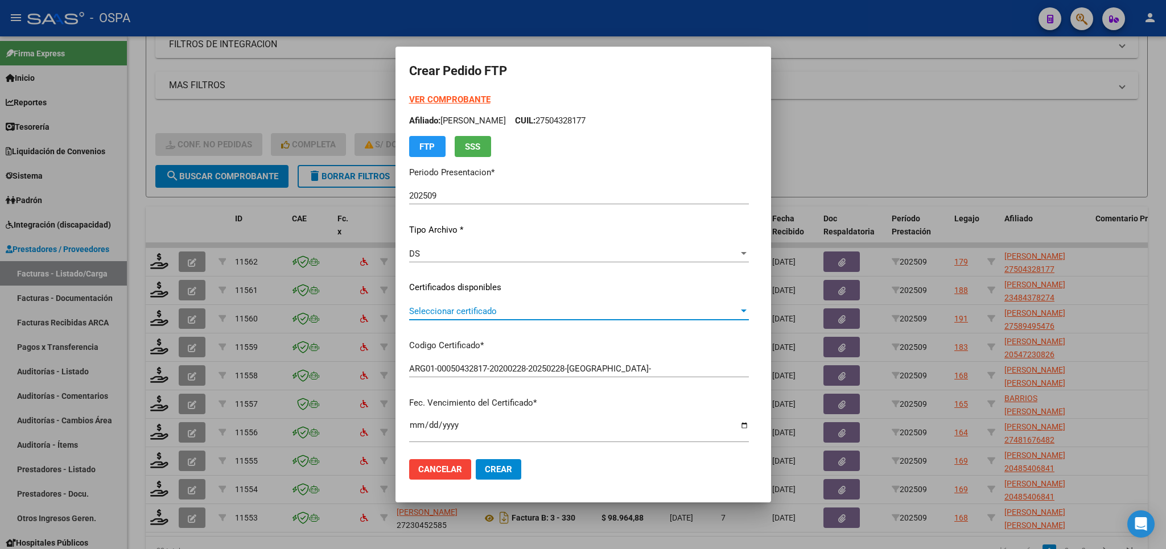
click at [637, 314] on span "Seleccionar certificado" at bounding box center [574, 311] width 330 height 10
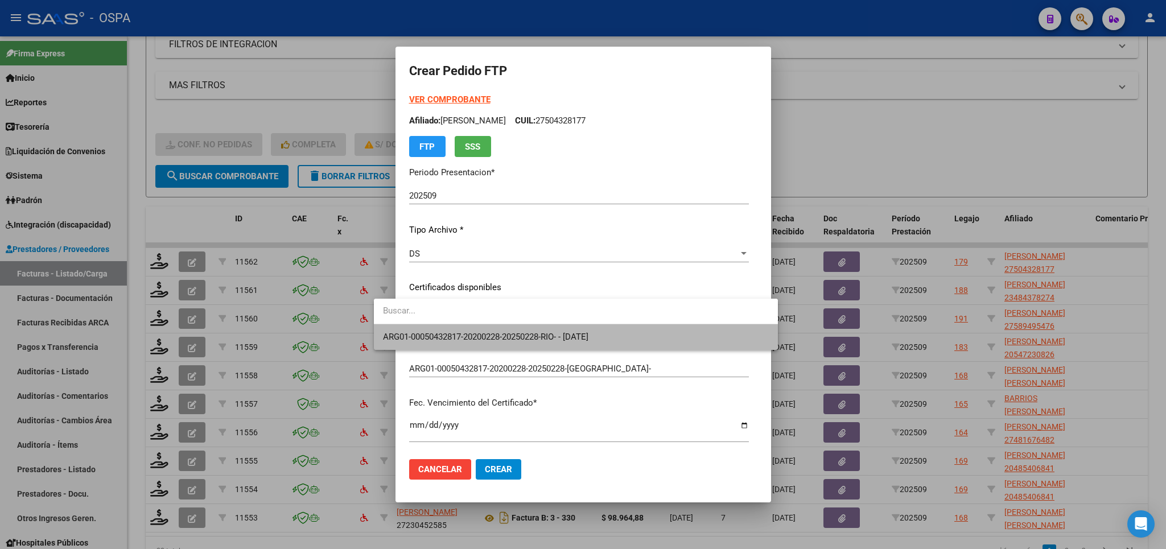
click at [635, 339] on span "ARG01-00050432817-20200228-20250228-RIO- - 2025-02-28" at bounding box center [576, 337] width 386 height 26
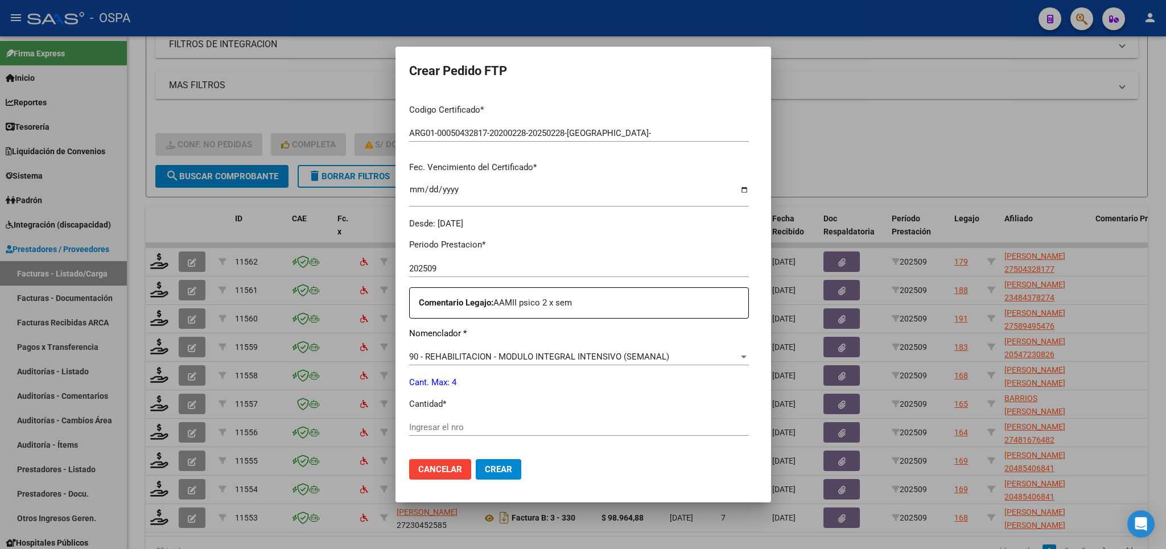
scroll to position [266, 0]
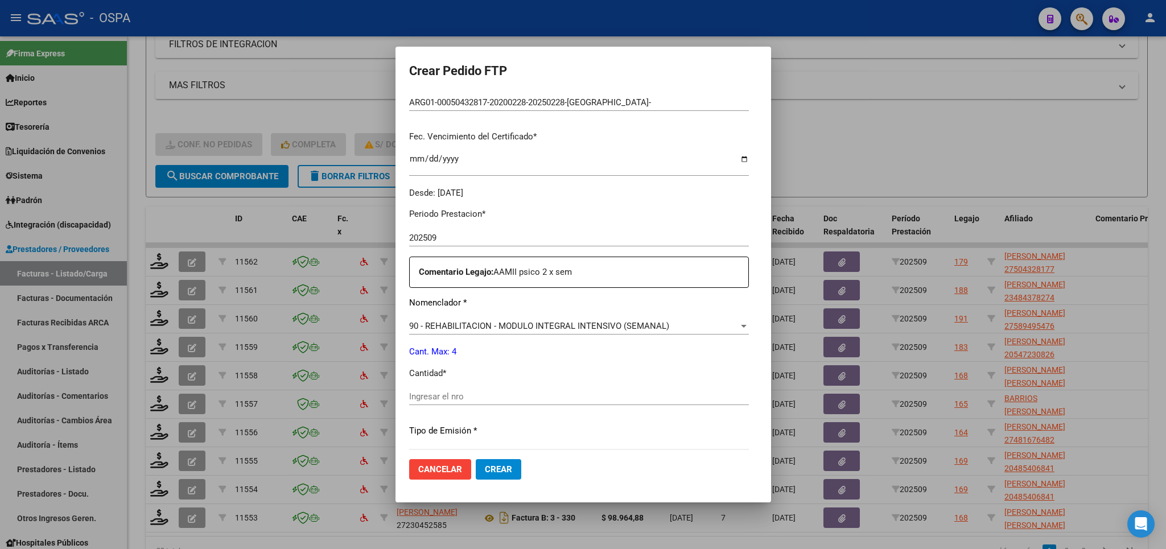
click at [611, 392] on input "Ingresar el nro" at bounding box center [579, 397] width 340 height 10
type input "4"
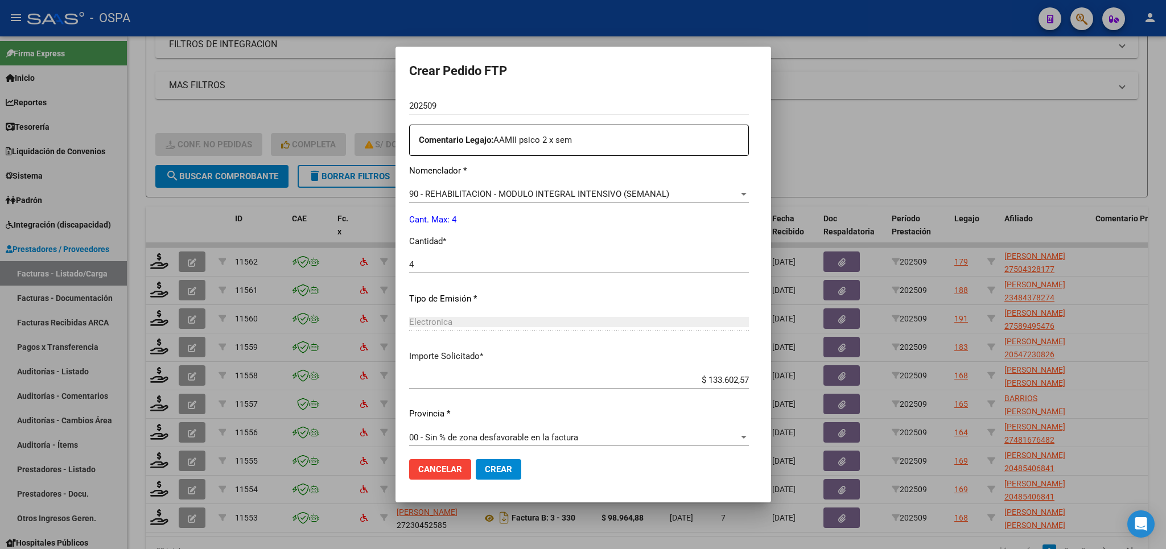
click at [485, 475] on span "Crear" at bounding box center [498, 469] width 27 height 10
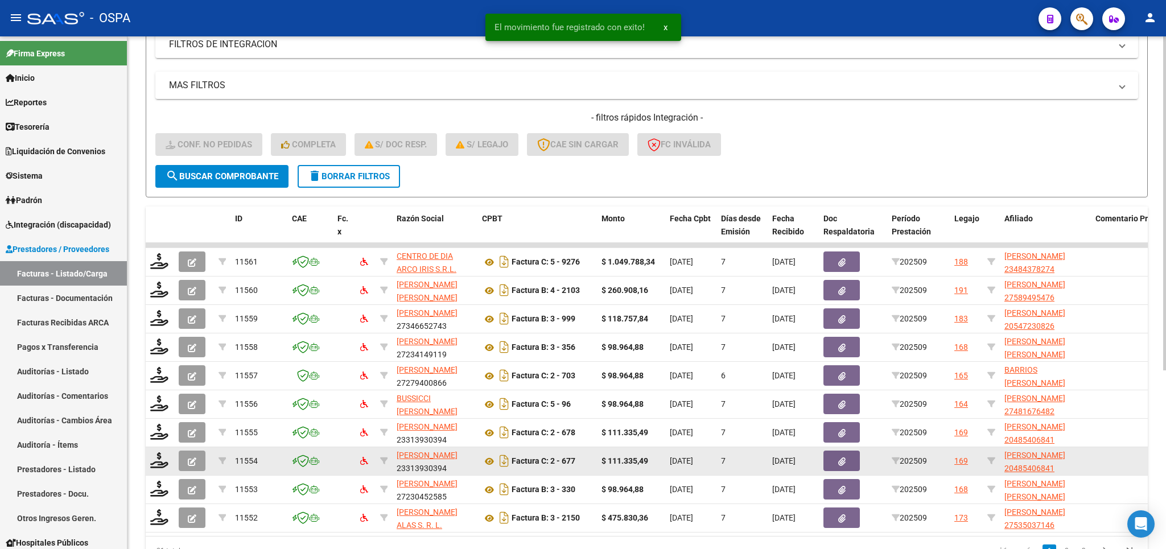
scroll to position [270, 0]
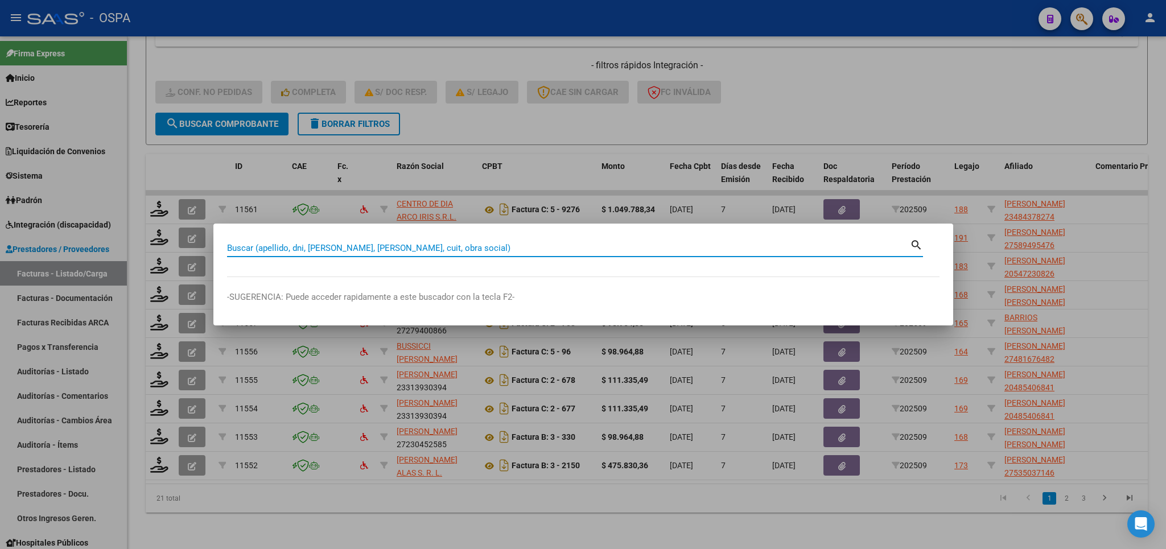
click at [986, 92] on div at bounding box center [583, 274] width 1166 height 549
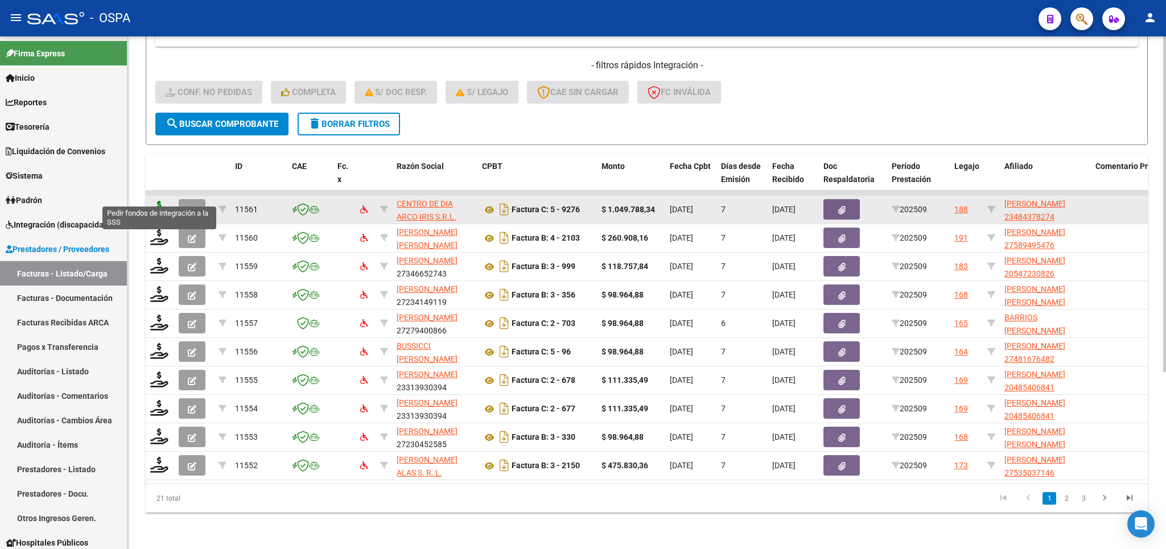
click at [162, 201] on icon at bounding box center [159, 209] width 18 height 16
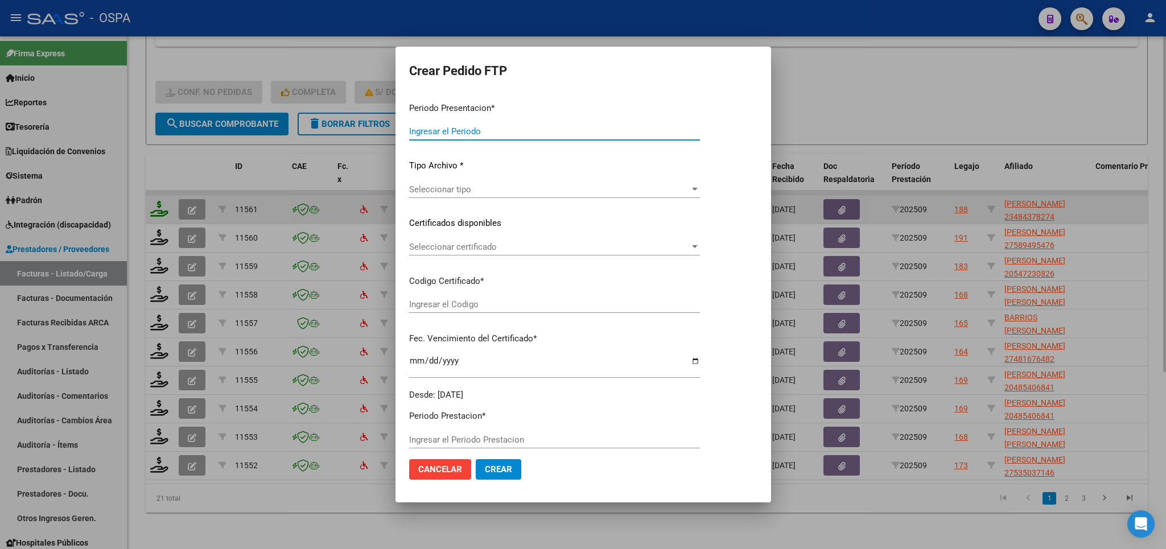
type input "202509"
type input "$ 1.049.788,34"
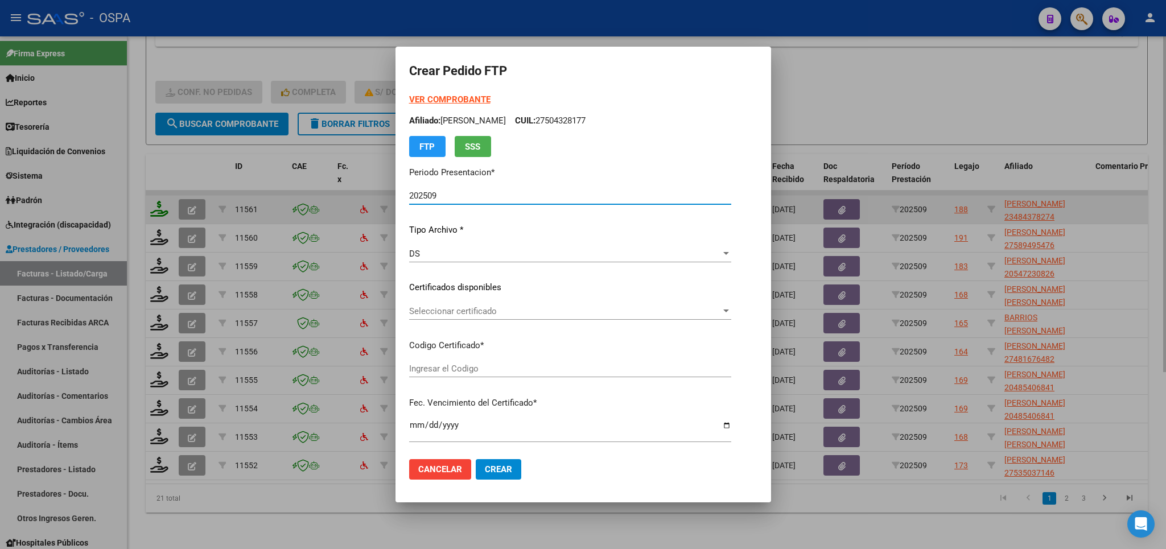
type input "ARG01000484378272017062820220628BS315"
type input "2022-06-28"
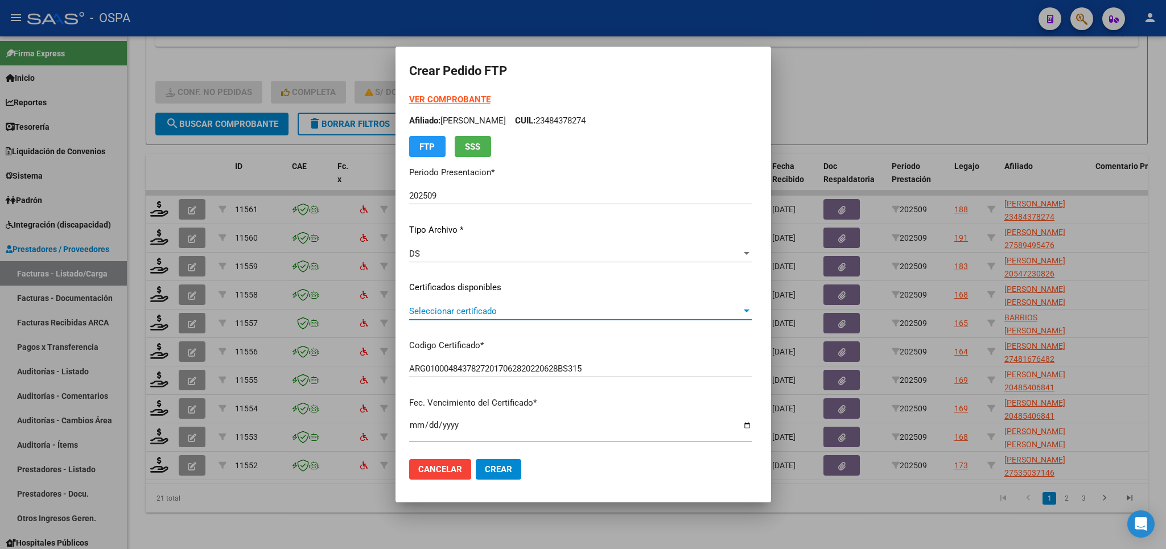
click at [742, 312] on span "Seleccionar certificado" at bounding box center [575, 311] width 332 height 10
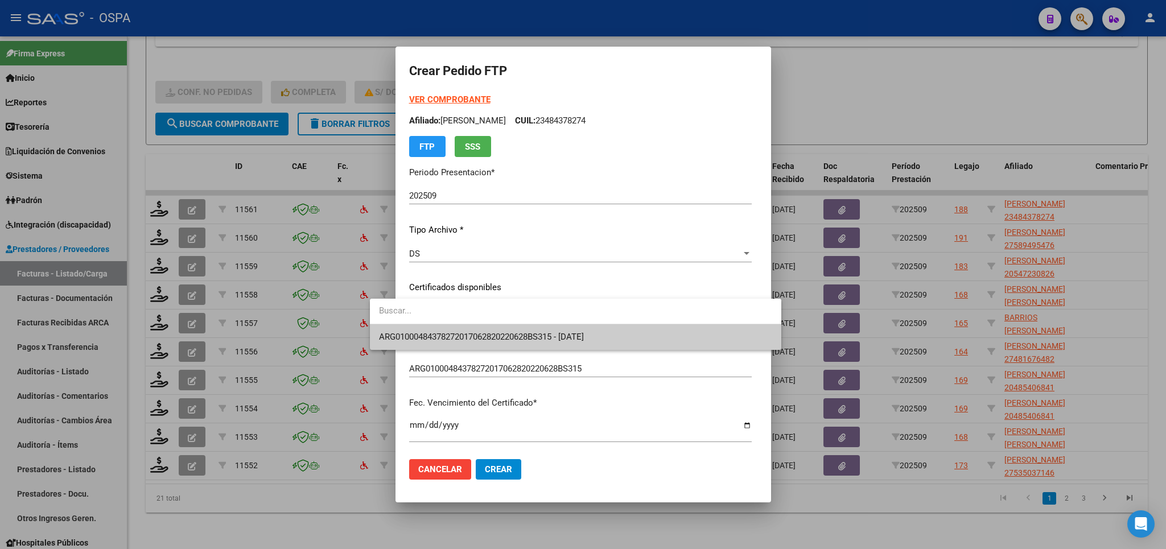
click at [677, 341] on span "ARG01000484378272017062820220628BS315 - 2022-06-28" at bounding box center [575, 337] width 393 height 26
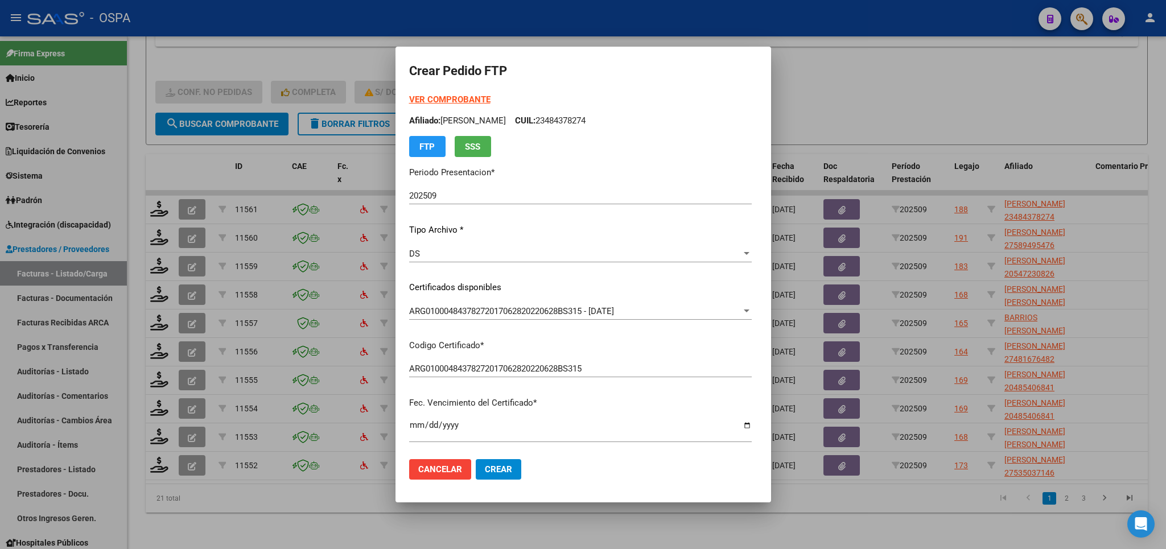
click at [433, 98] on strong "VER COMPROBANTE" at bounding box center [449, 99] width 81 height 10
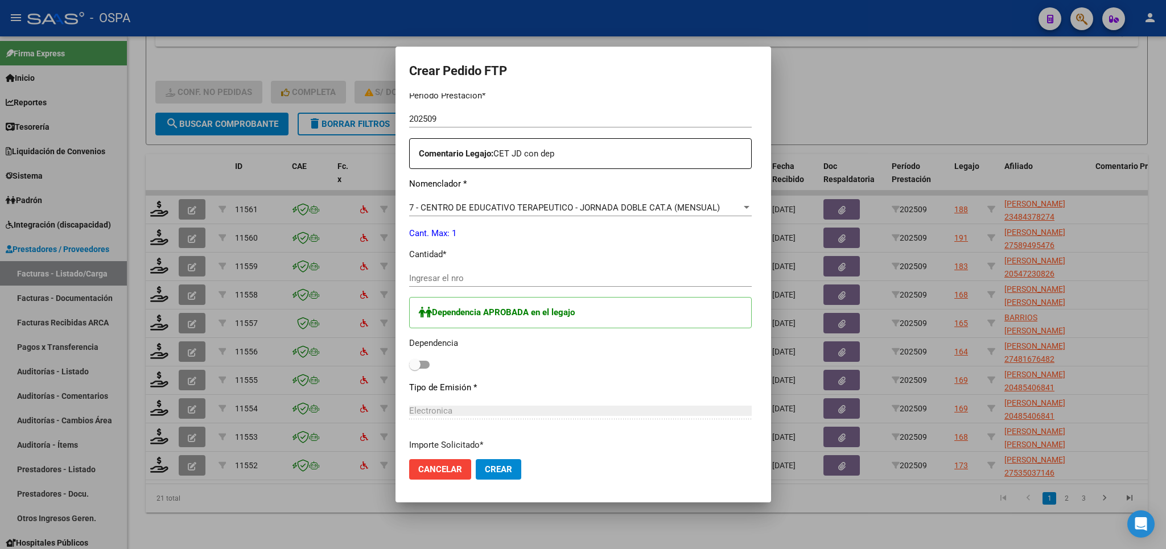
scroll to position [399, 0]
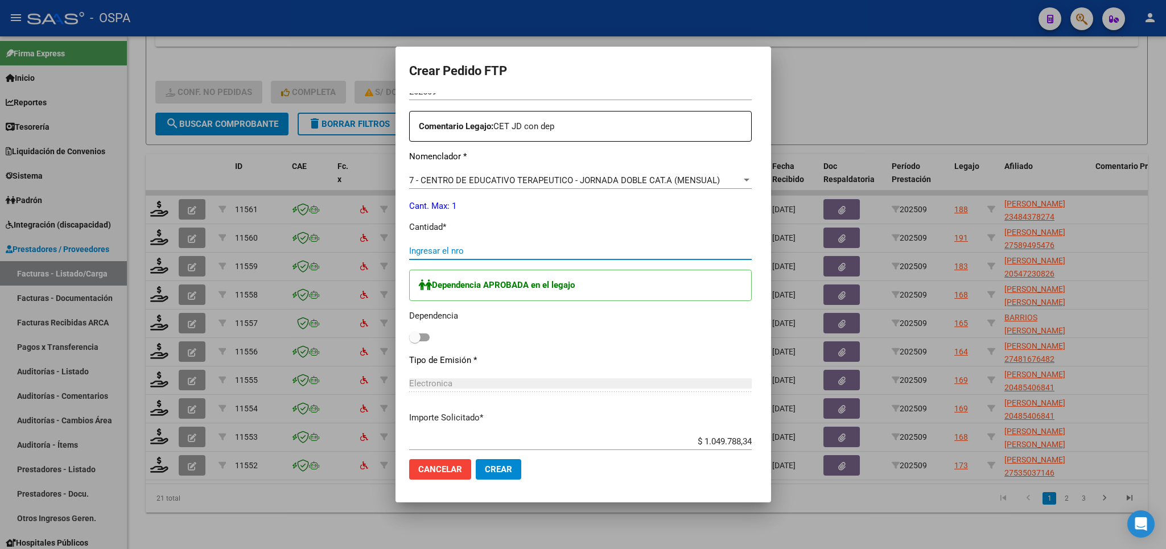
click at [583, 246] on input "Ingresar el nro" at bounding box center [580, 251] width 343 height 10
type input "1"
click at [409, 331] on label at bounding box center [419, 338] width 20 height 14
click at [414, 341] on input "checkbox" at bounding box center [414, 341] width 1 height 1
checkbox input "true"
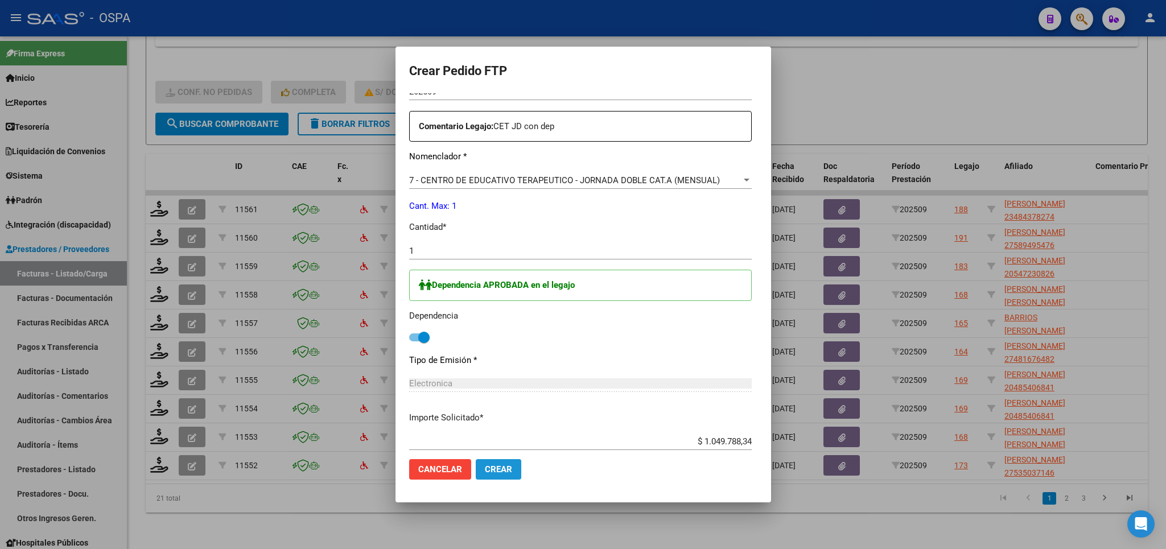
click at [485, 468] on span "Crear" at bounding box center [498, 469] width 27 height 10
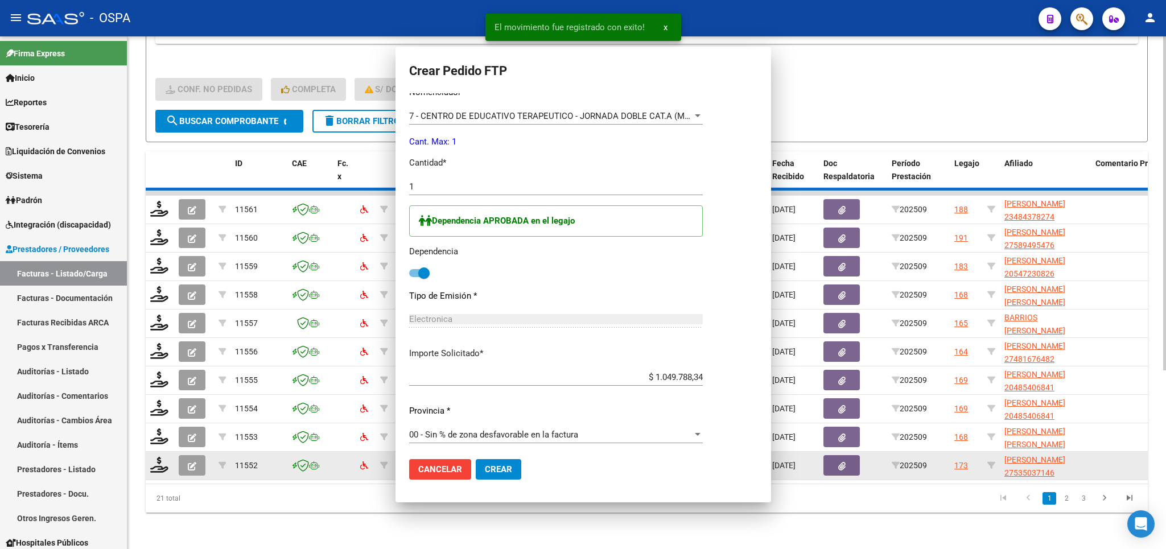
scroll to position [0, 0]
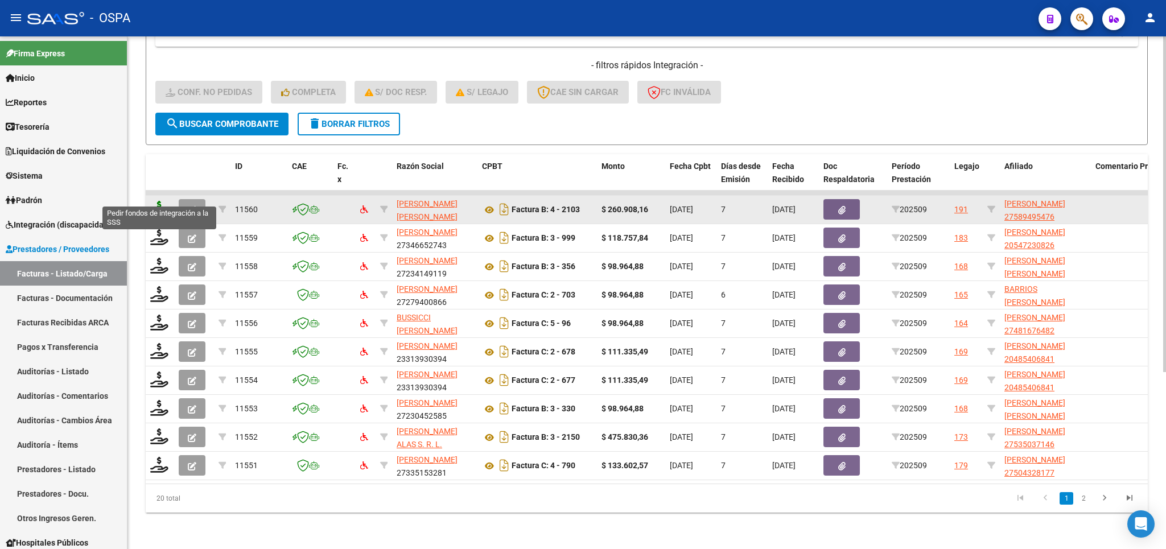
click at [158, 201] on icon at bounding box center [159, 209] width 18 height 16
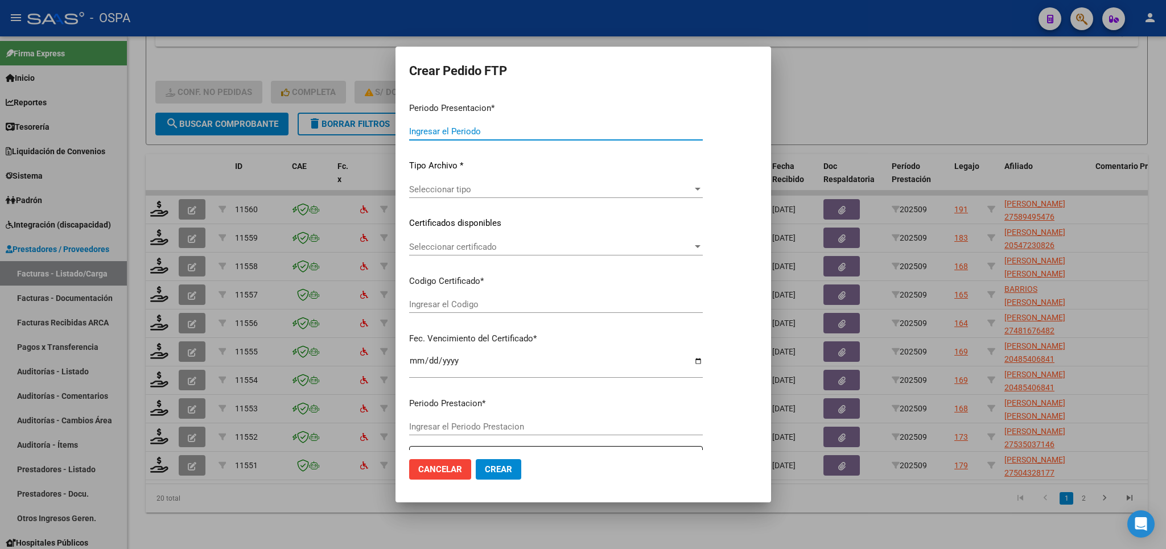
type input "202509"
type input "$ 260.908,16"
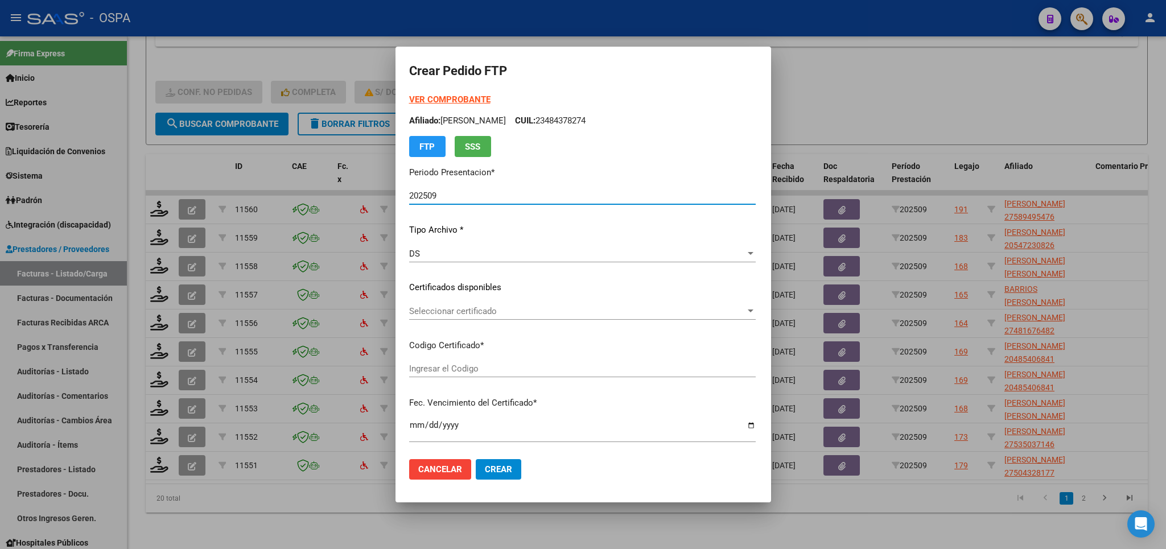
type input "arg01000589495472023053120260531cba536"
type input "2026-05-01"
click at [676, 318] on div "Seleccionar certificado Seleccionar certificado" at bounding box center [553, 311] width 288 height 17
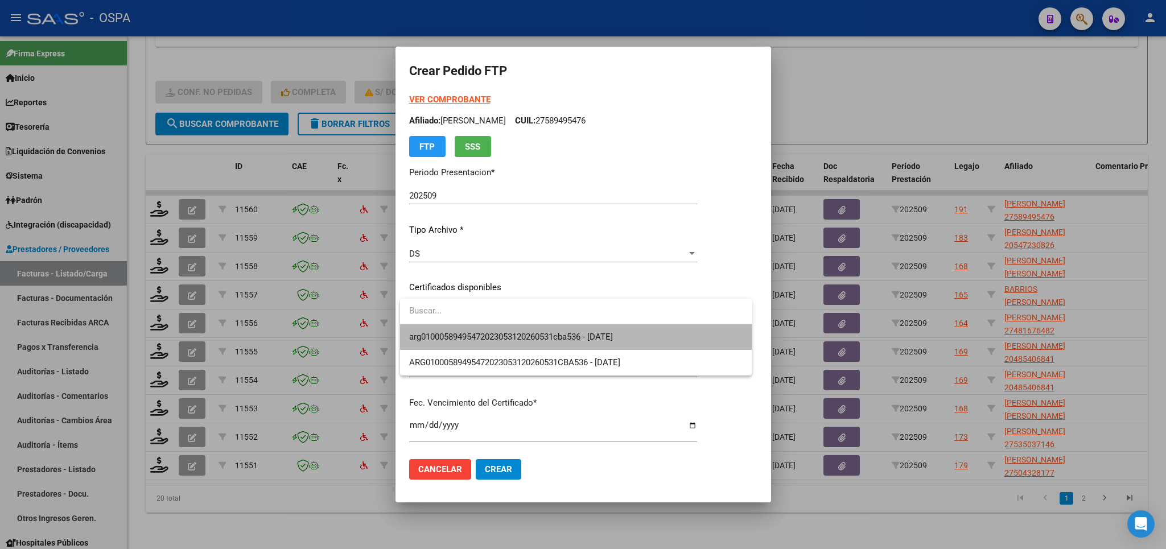
click at [673, 341] on span "arg01000589495472023053120260531cba536 - 2026-05-01" at bounding box center [576, 337] width 334 height 26
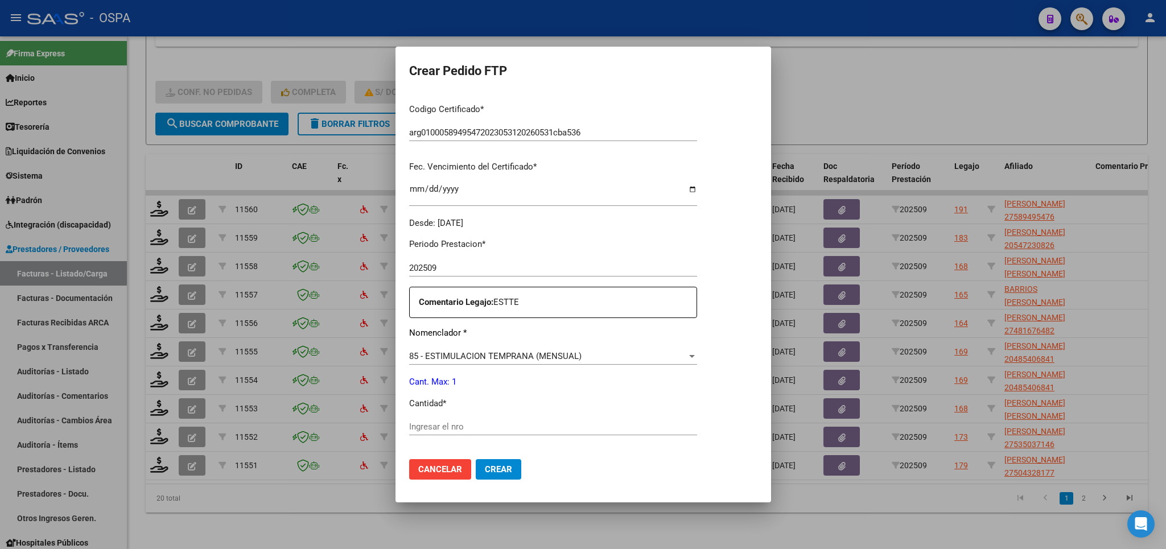
scroll to position [266, 0]
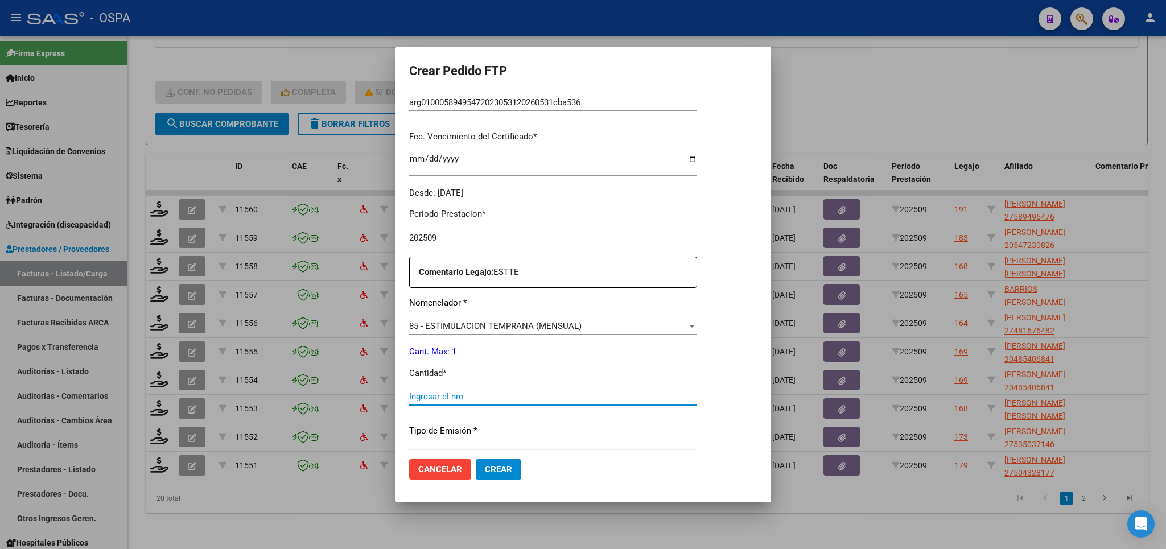
click at [652, 396] on input "Ingresar el nro" at bounding box center [553, 397] width 288 height 10
type input "1"
click at [510, 469] on span "Crear" at bounding box center [498, 469] width 27 height 10
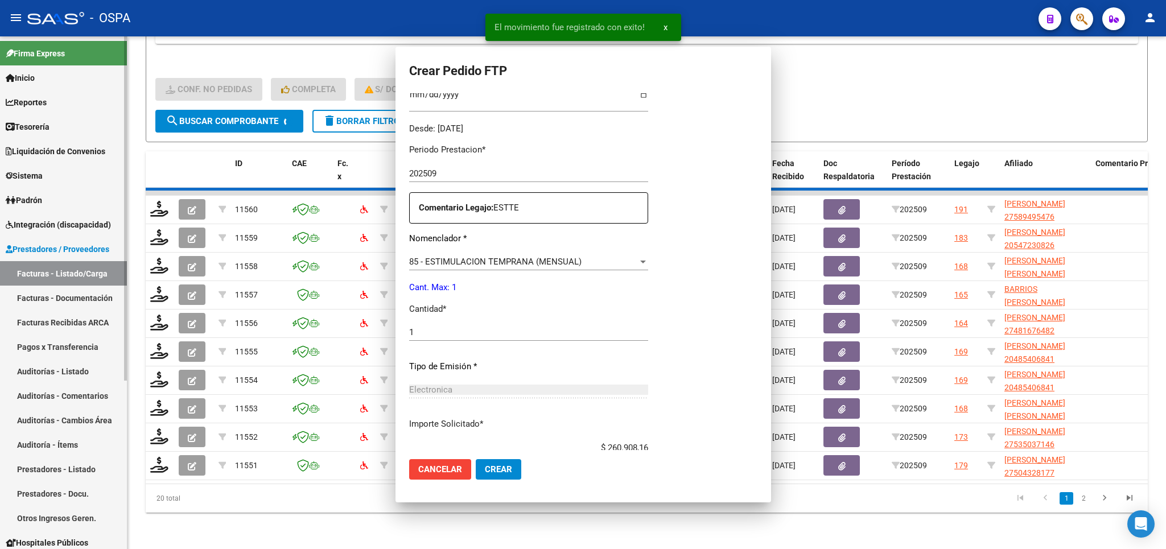
scroll to position [0, 0]
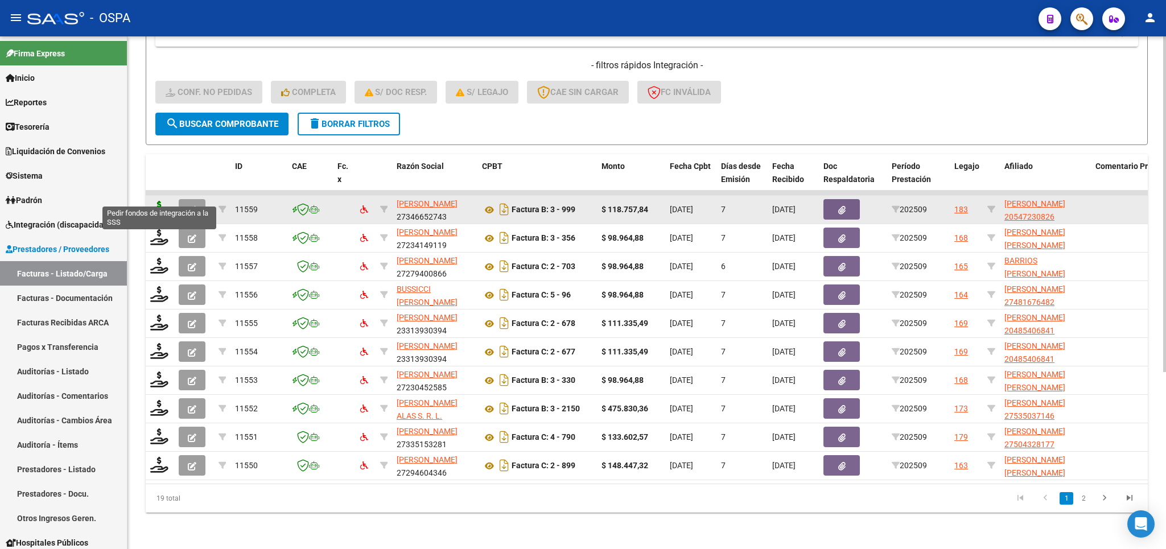
click at [158, 201] on icon at bounding box center [159, 209] width 18 height 16
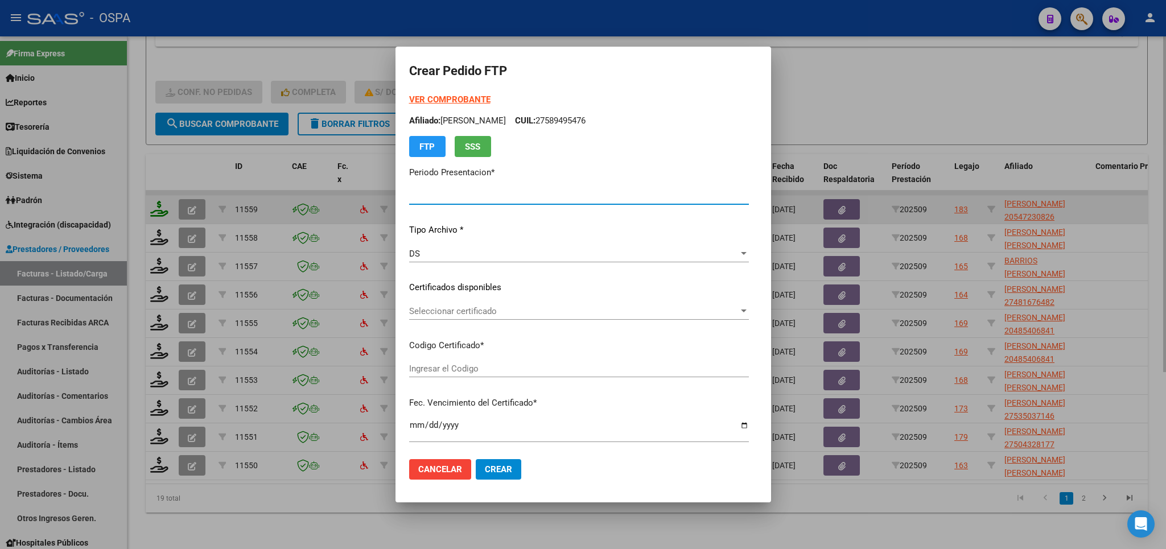
type input "202509"
type input "$ 118.757,84"
type input "ARG02000547230822022051920250519CHU176"
type input "[DATE]"
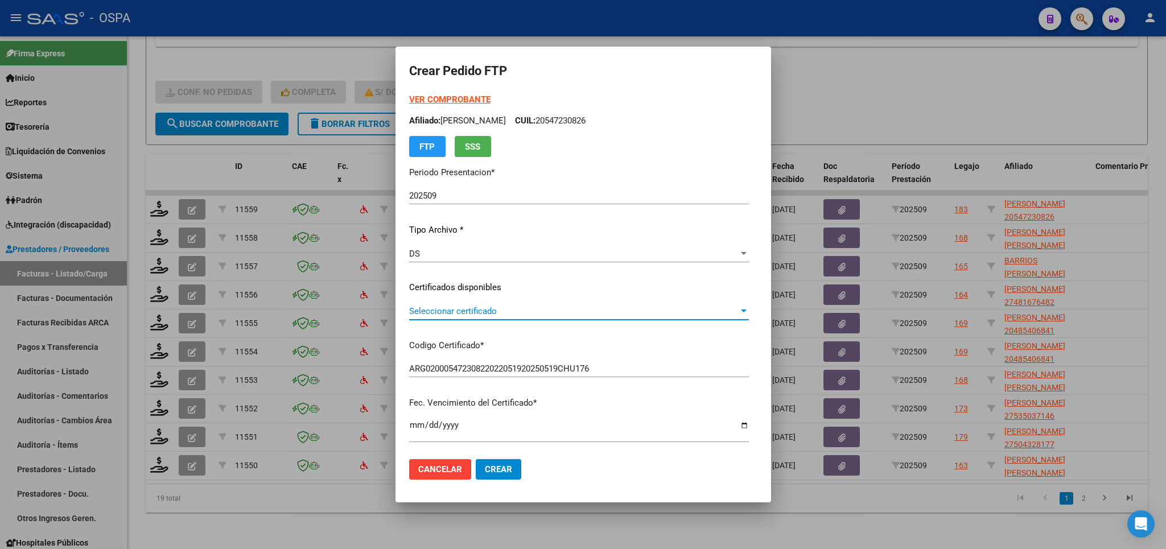
click at [662, 312] on span "Seleccionar certificado" at bounding box center [574, 311] width 330 height 10
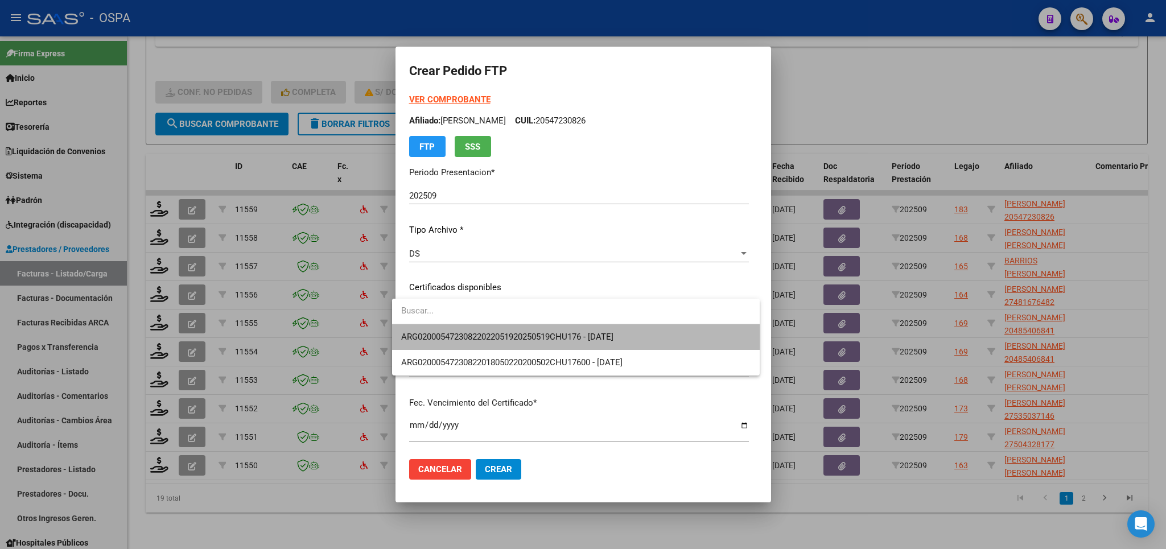
click at [664, 341] on span "ARG02000547230822022051920250519CHU176 - [DATE]" at bounding box center [575, 337] width 349 height 26
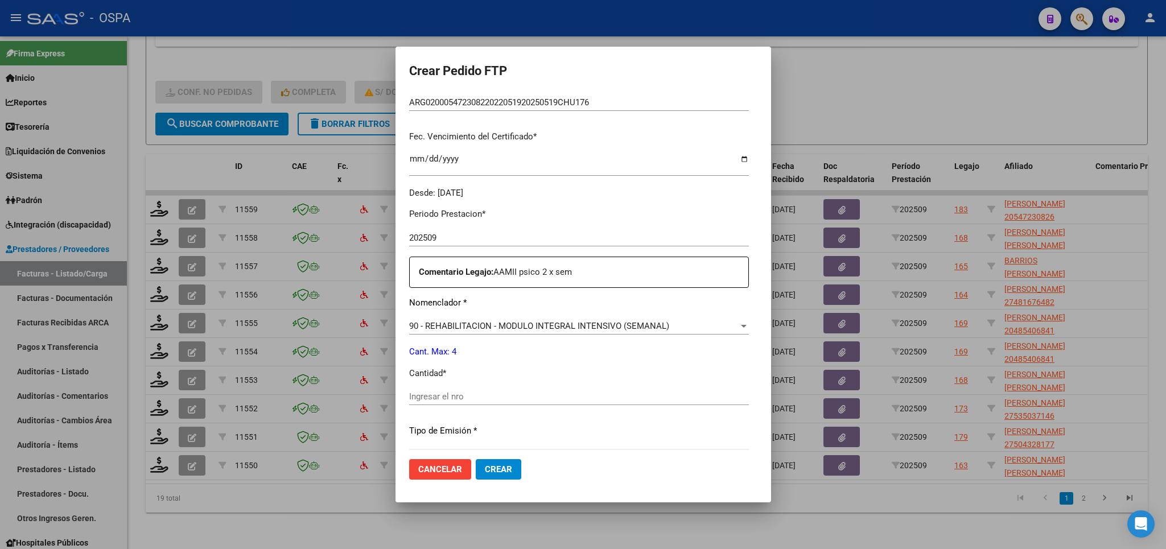
scroll to position [333, 0]
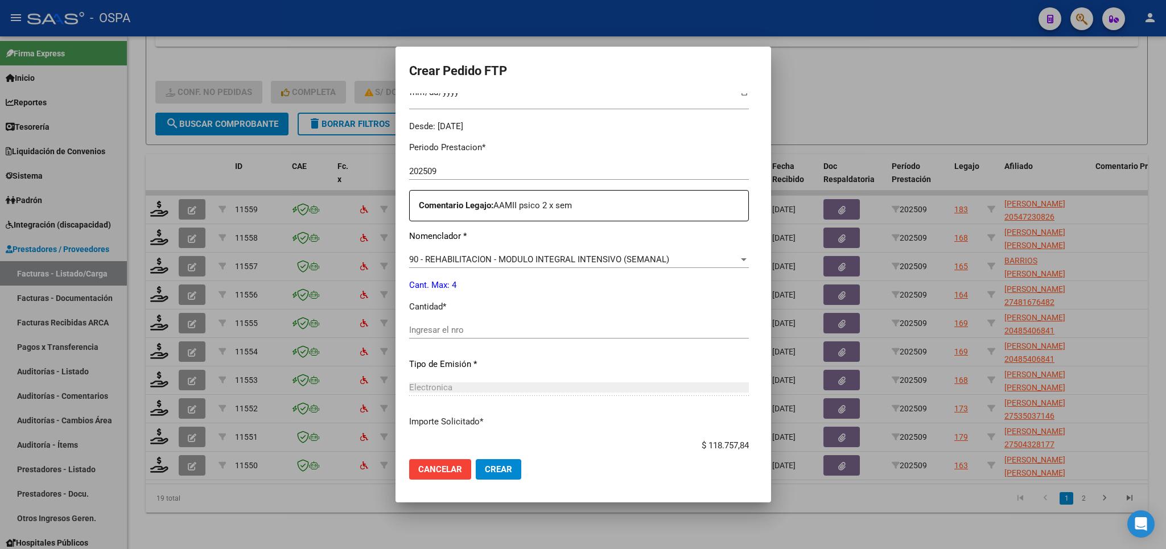
click at [649, 330] on div "Ingresar el nro" at bounding box center [579, 330] width 340 height 17
type input "4"
drag, startPoint x: 495, startPoint y: 472, endPoint x: 495, endPoint y: 489, distance: 17.1
click at [495, 489] on mat-dialog-container "Crear Pedido FTP VER COMPROBANTE ARCA Padrón Afiliado: OJEDA ARON IVAN CUIL: 20…" at bounding box center [584, 275] width 376 height 456
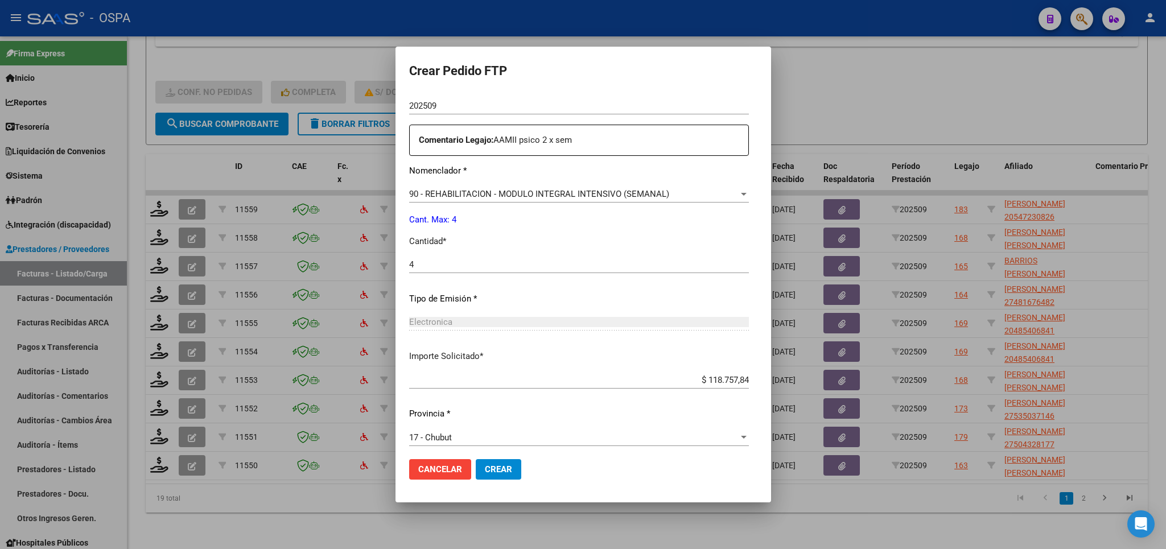
click at [485, 471] on span "Crear" at bounding box center [498, 469] width 27 height 10
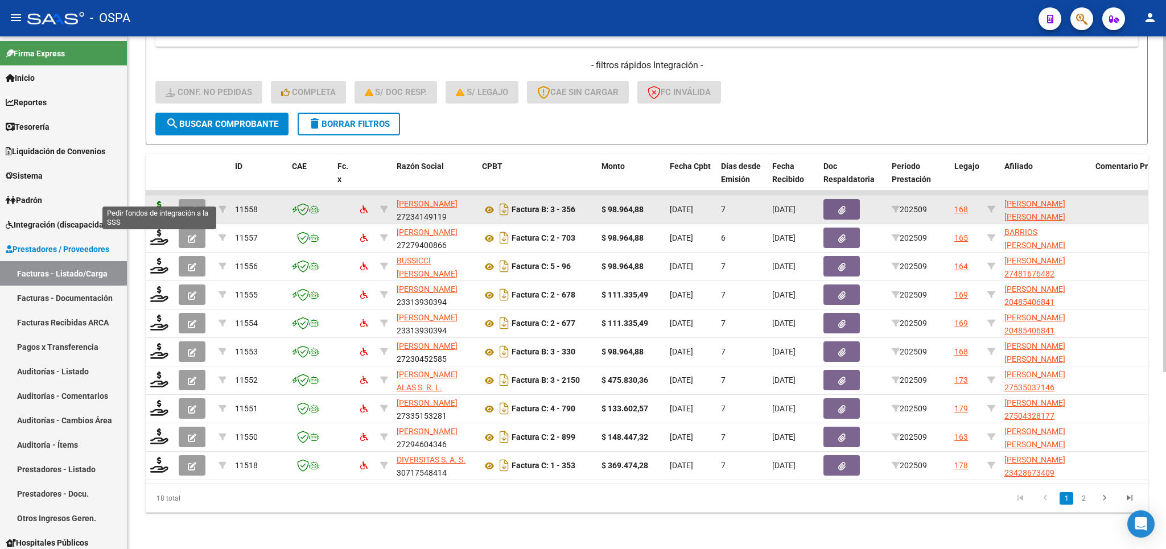
click at [154, 201] on icon at bounding box center [159, 209] width 18 height 16
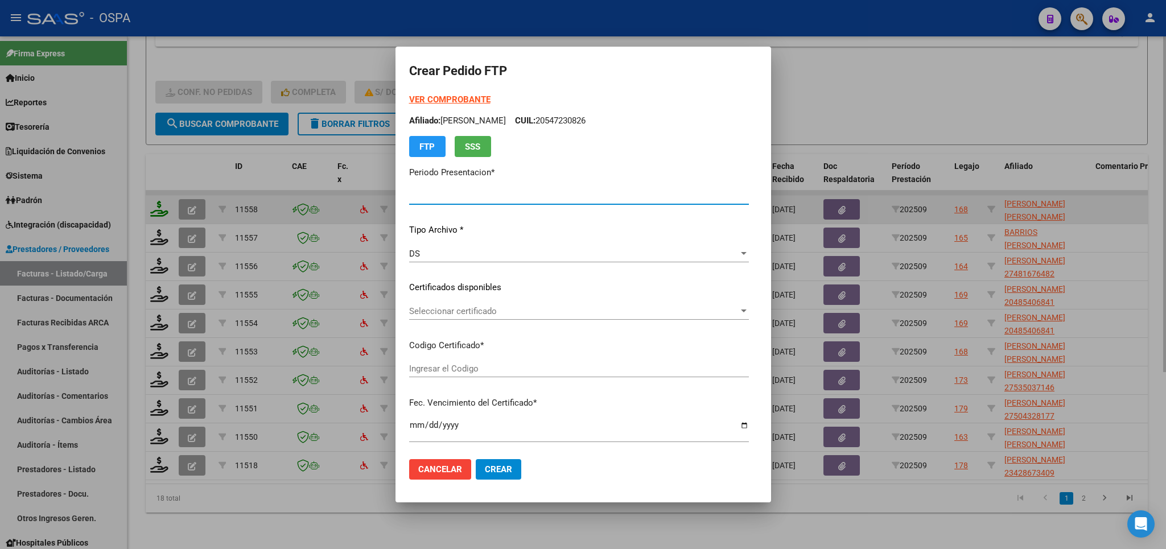
type input "202509"
type input "$ 98.964,88"
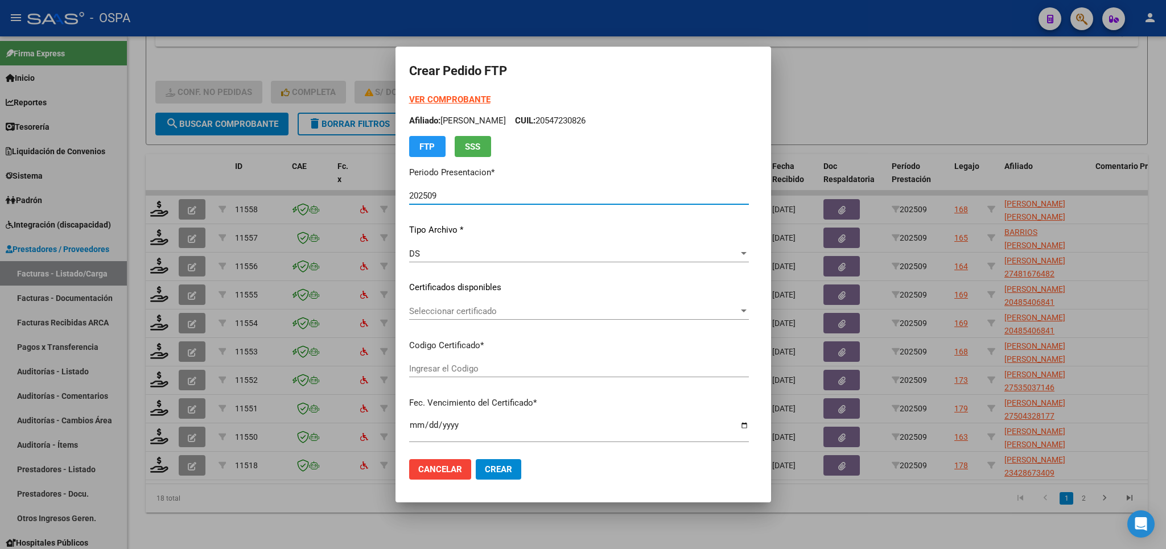
type input "arg02000511402932023030820330308BS440"
type input "2033-03-01"
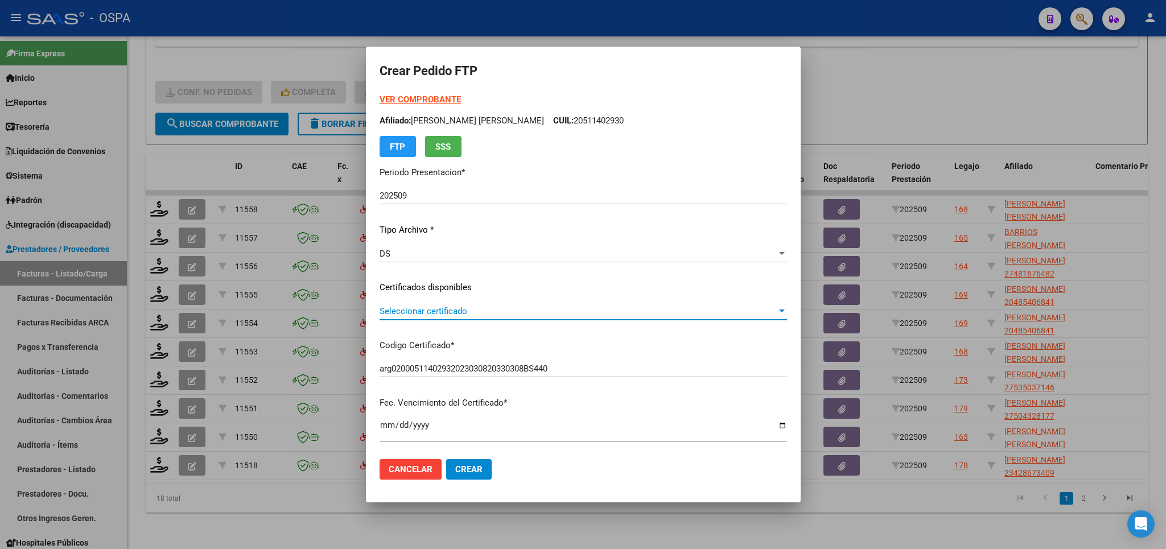
click at [606, 314] on span "Seleccionar certificado" at bounding box center [578, 311] width 397 height 10
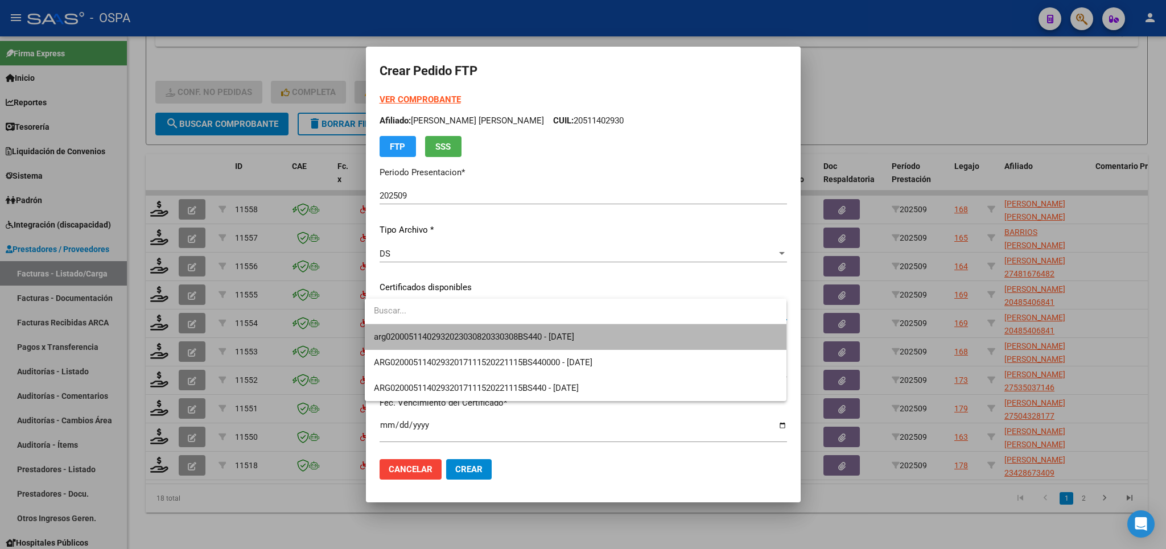
click at [606, 341] on span "arg02000511402932023030820330308BS440 - 2033-03-01" at bounding box center [575, 337] width 403 height 26
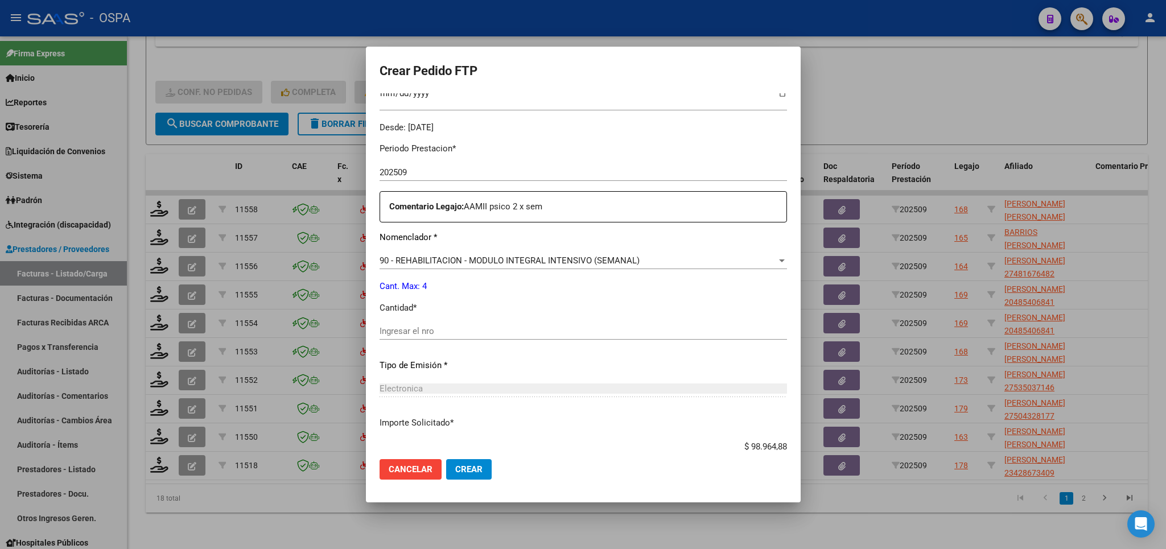
scroll to position [333, 0]
click at [614, 332] on div "Ingresar el nro" at bounding box center [583, 330] width 407 height 17
type input "4"
click at [467, 468] on span "Crear" at bounding box center [468, 469] width 27 height 10
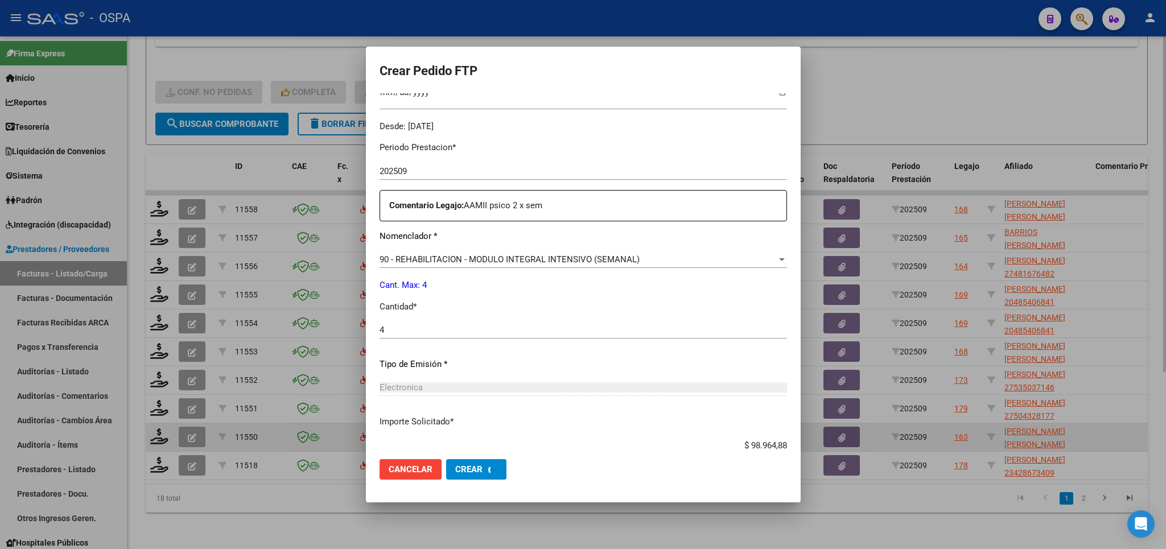
scroll to position [0, 0]
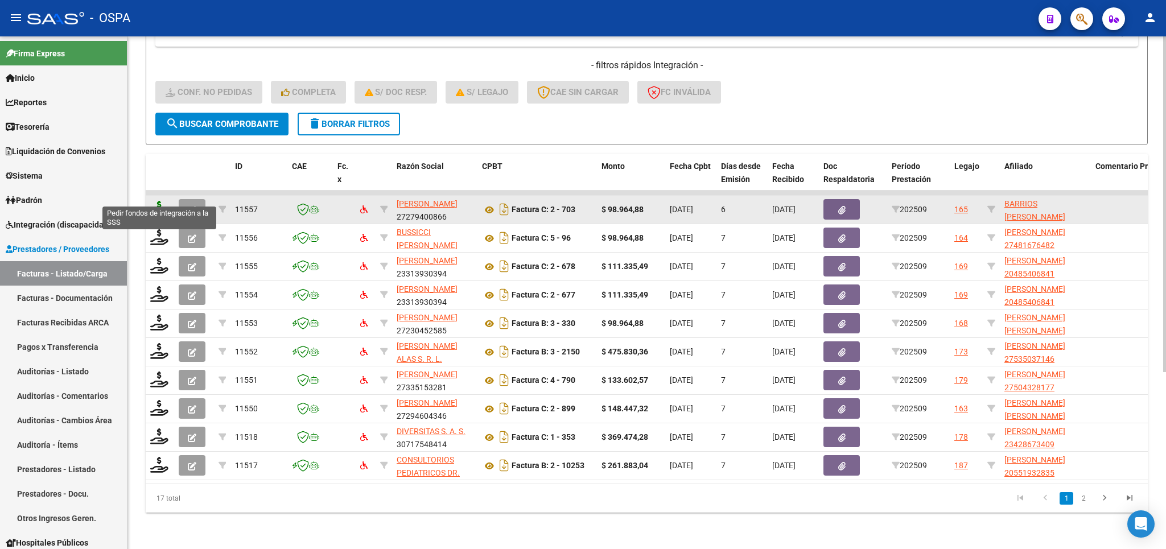
click at [159, 201] on icon at bounding box center [159, 209] width 18 height 16
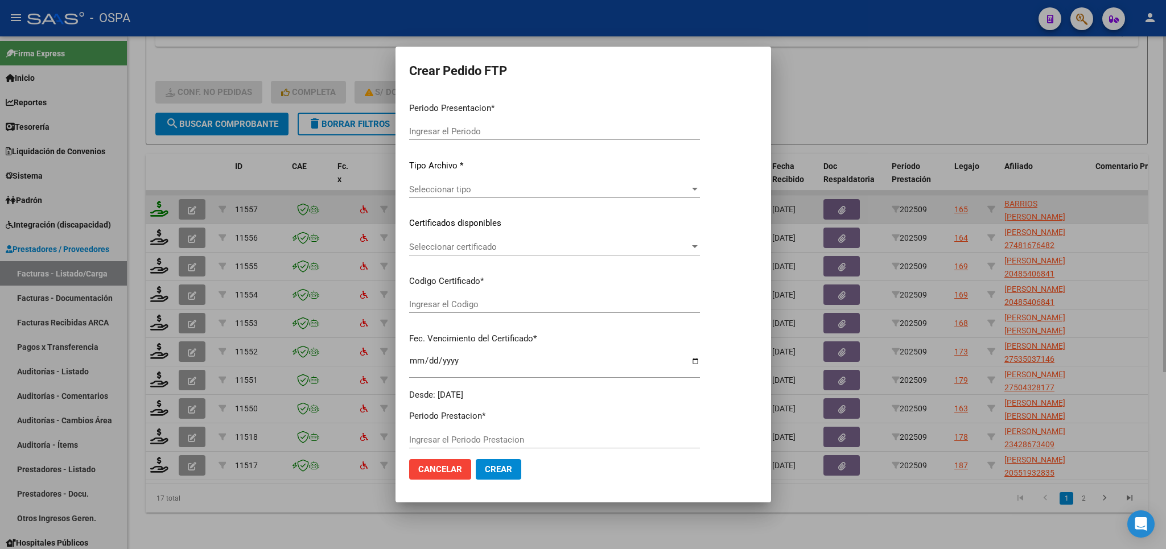
type input "202509"
type input "$ 98.964,88"
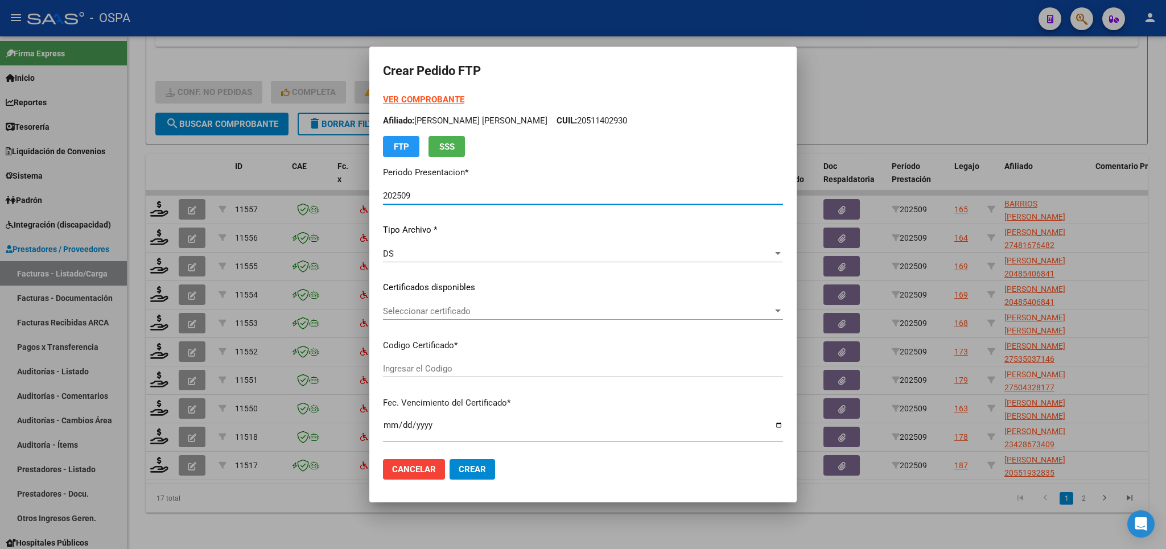
type input "ARG02000529310432021102620261026BS315"
type input "[DATE]"
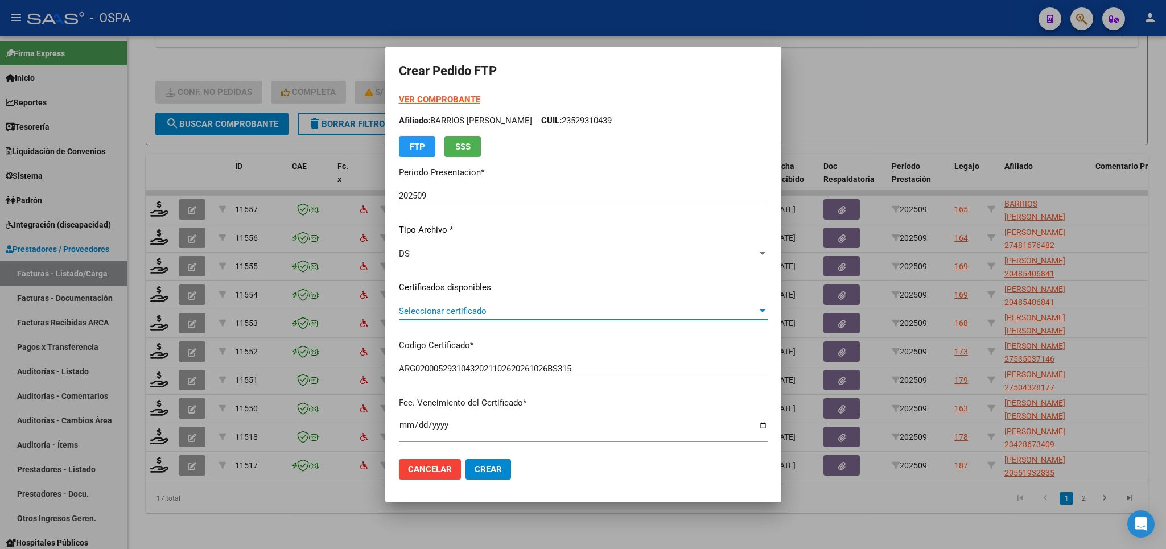
click at [481, 312] on span "Seleccionar certificado" at bounding box center [578, 311] width 359 height 10
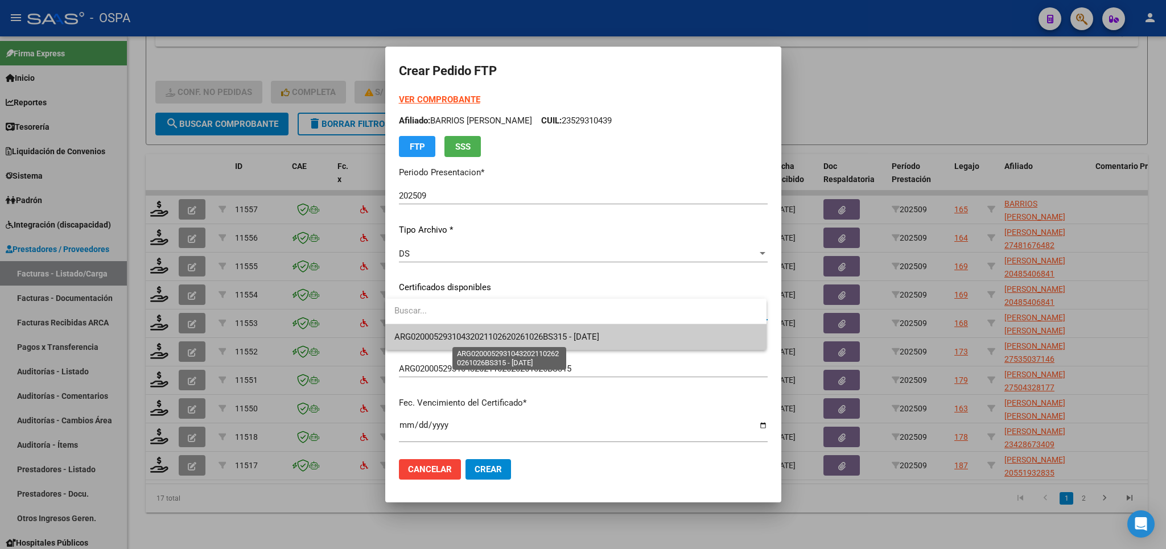
click at [472, 337] on span "ARG02000529310432021102620261026BS315 - [DATE]" at bounding box center [496, 337] width 205 height 10
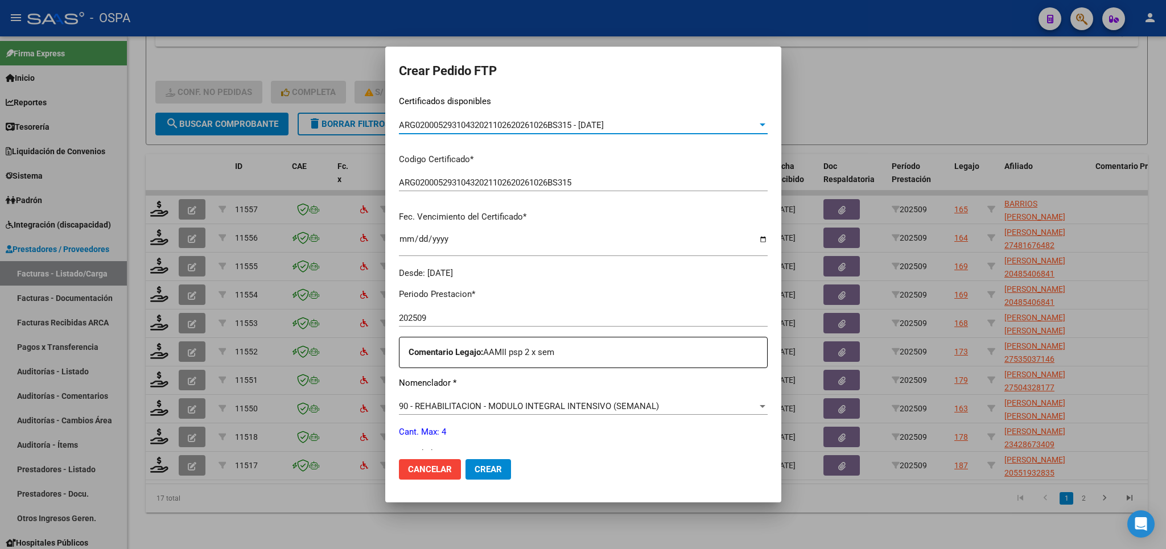
scroll to position [333, 0]
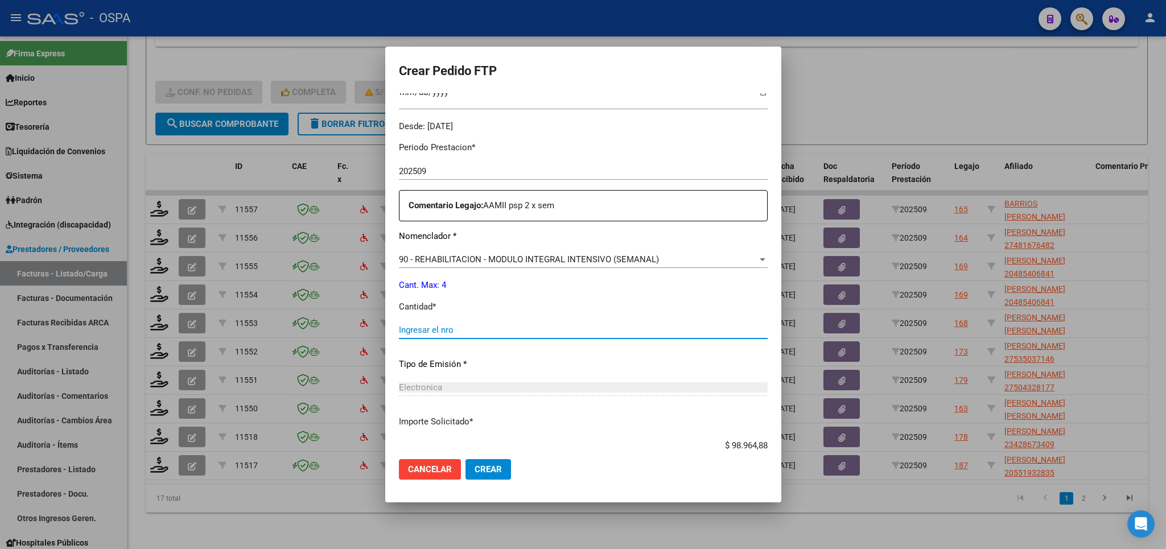
click at [565, 325] on input "Ingresar el nro" at bounding box center [583, 330] width 369 height 10
type input "4"
click at [488, 476] on button "Crear" at bounding box center [489, 469] width 46 height 20
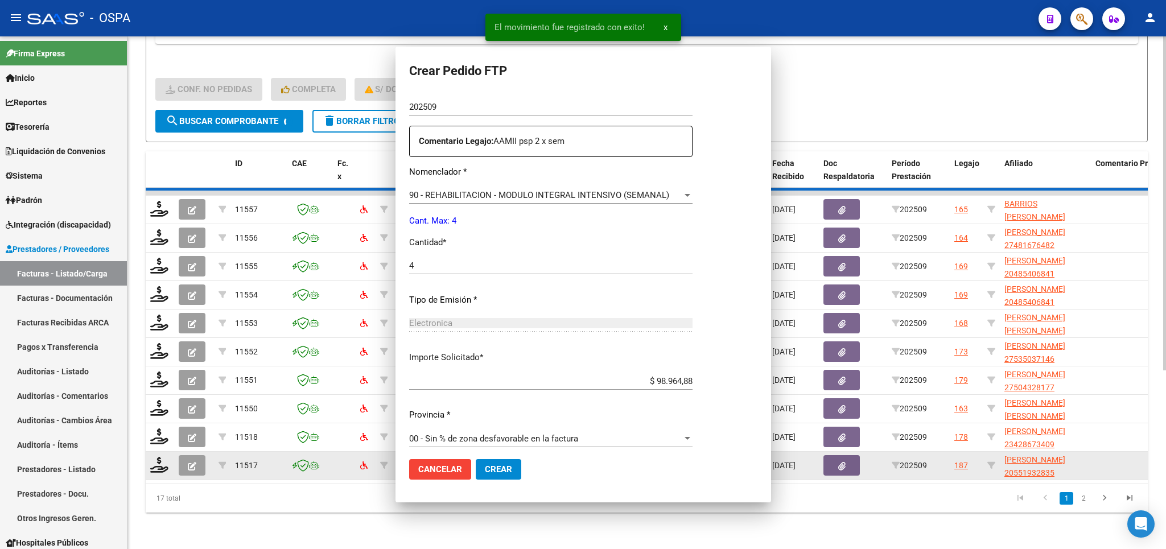
scroll to position [0, 0]
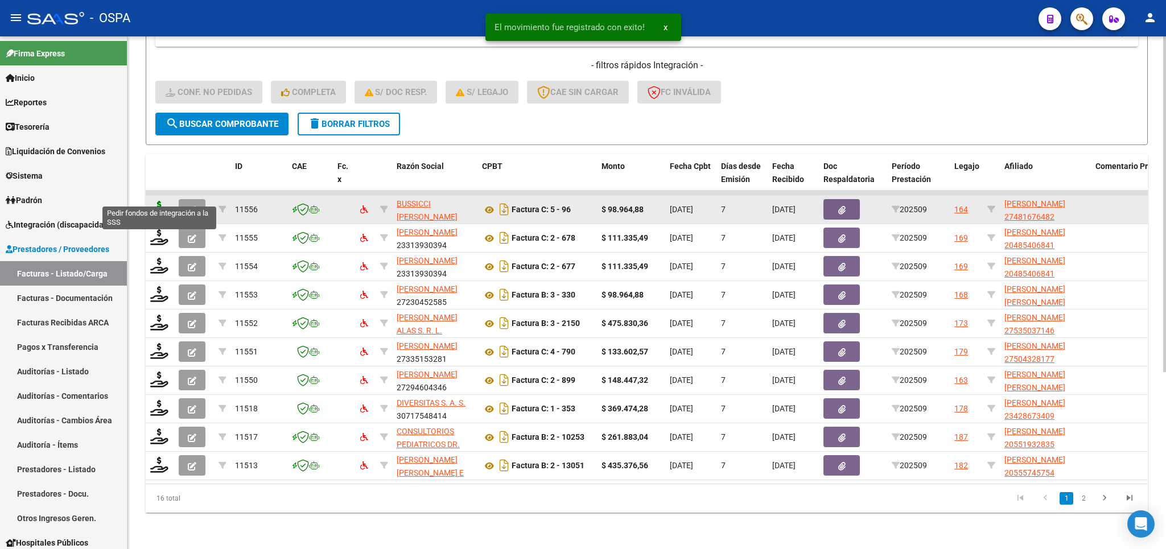
click at [163, 201] on icon at bounding box center [159, 209] width 18 height 16
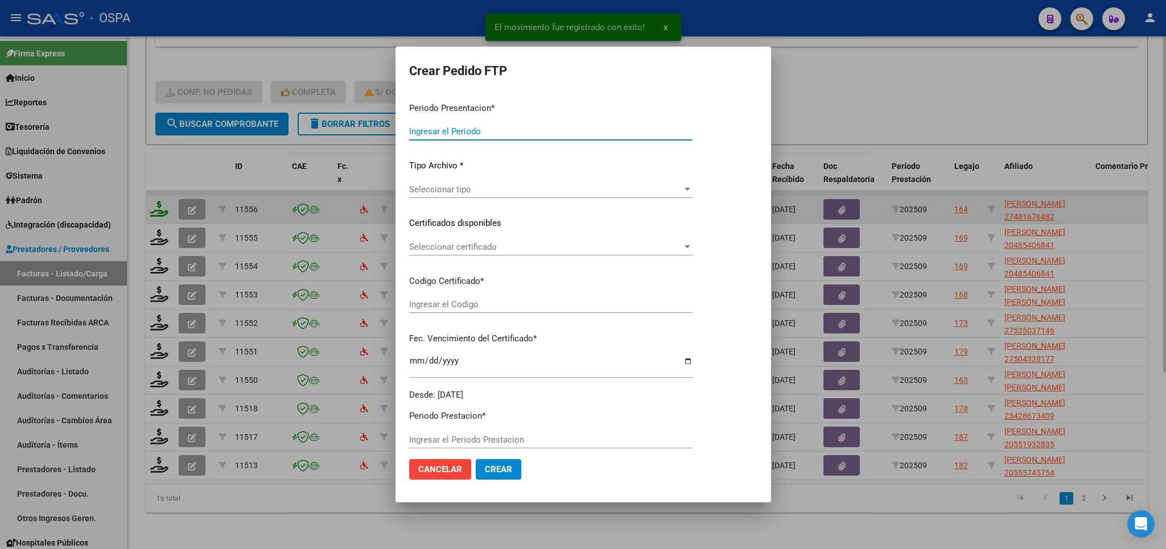
type input "202509"
type input "$ 98.964,88"
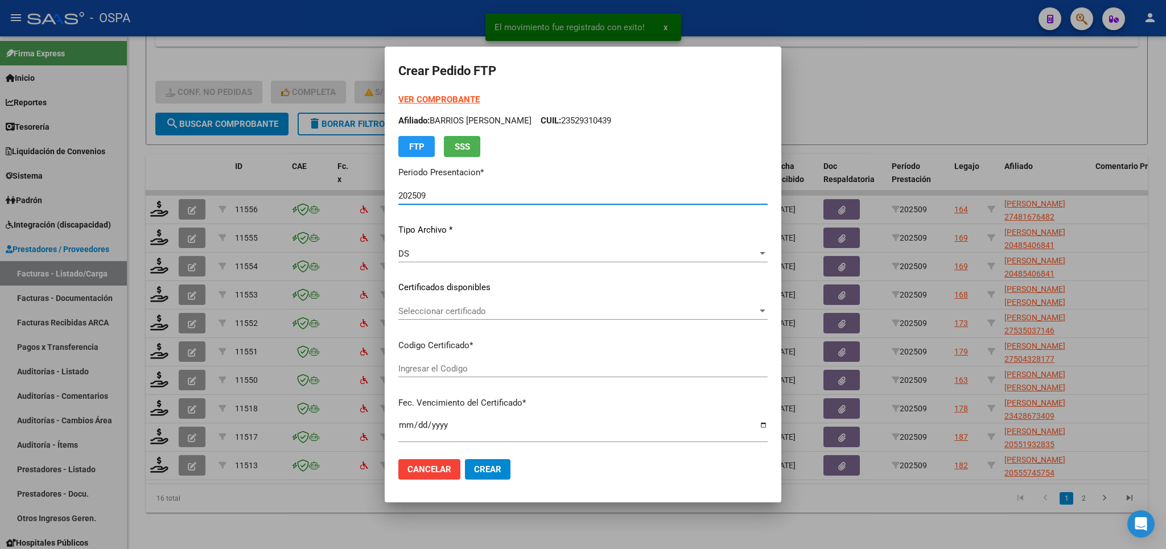
type input "arg01000481676482024101820261018bue342"
type input "2026-10-18"
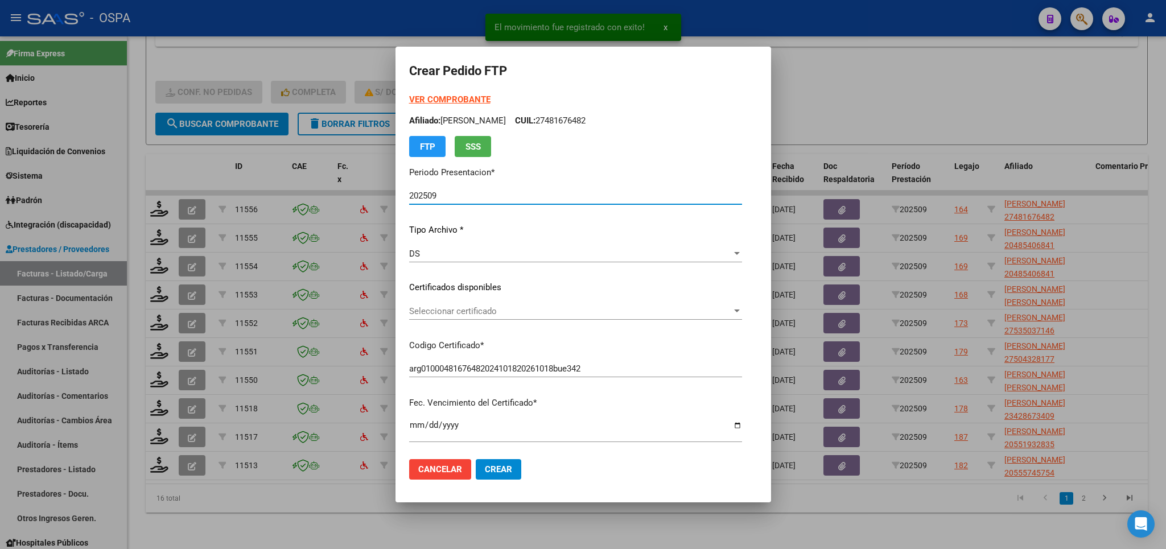
click at [669, 312] on span "Seleccionar certificado" at bounding box center [570, 311] width 323 height 10
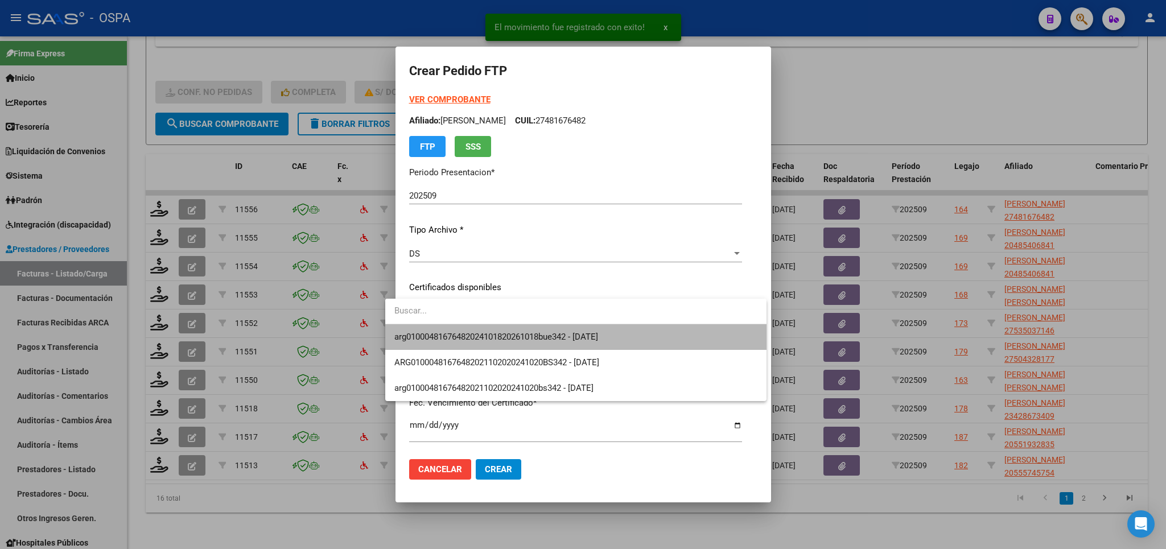
click at [660, 341] on span "arg01000481676482024101820261018bue342 - 2026-10-18" at bounding box center [575, 337] width 363 height 26
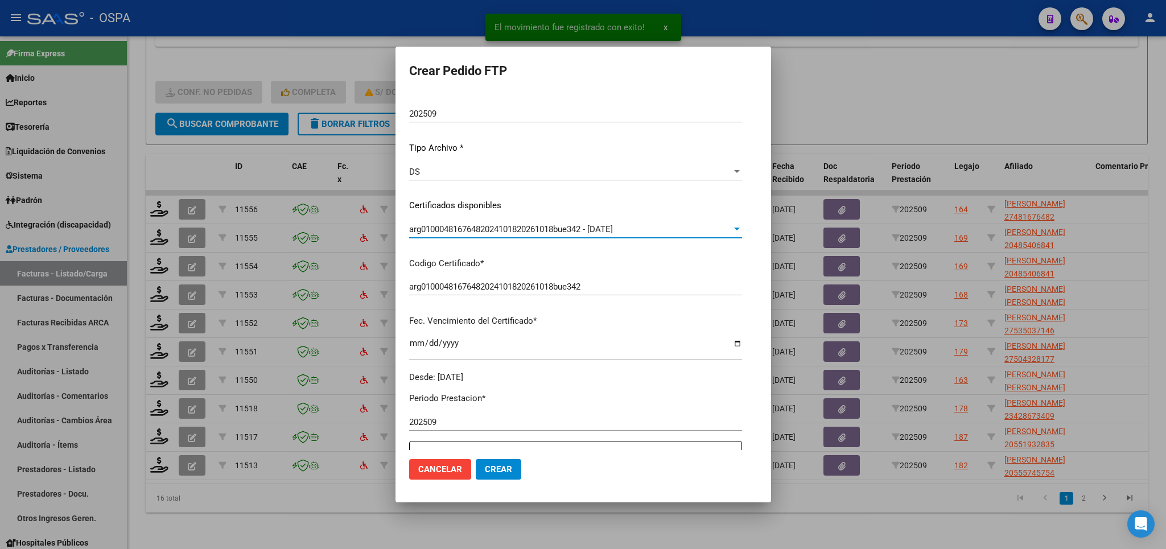
scroll to position [266, 0]
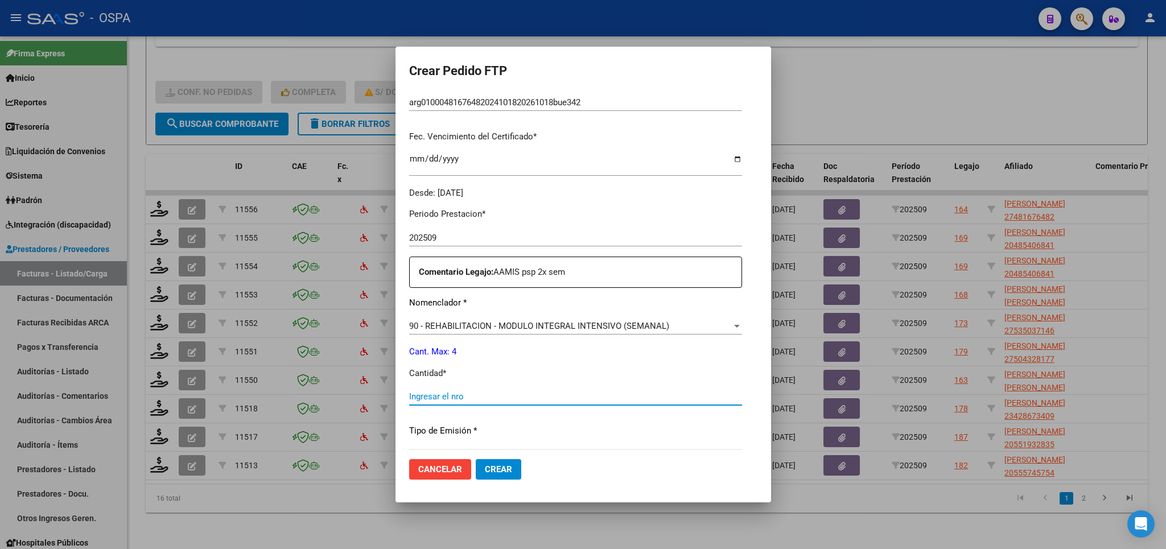
click at [569, 393] on input "Ingresar el nro" at bounding box center [575, 397] width 333 height 10
type input "4"
click at [500, 476] on button "Crear" at bounding box center [499, 469] width 46 height 20
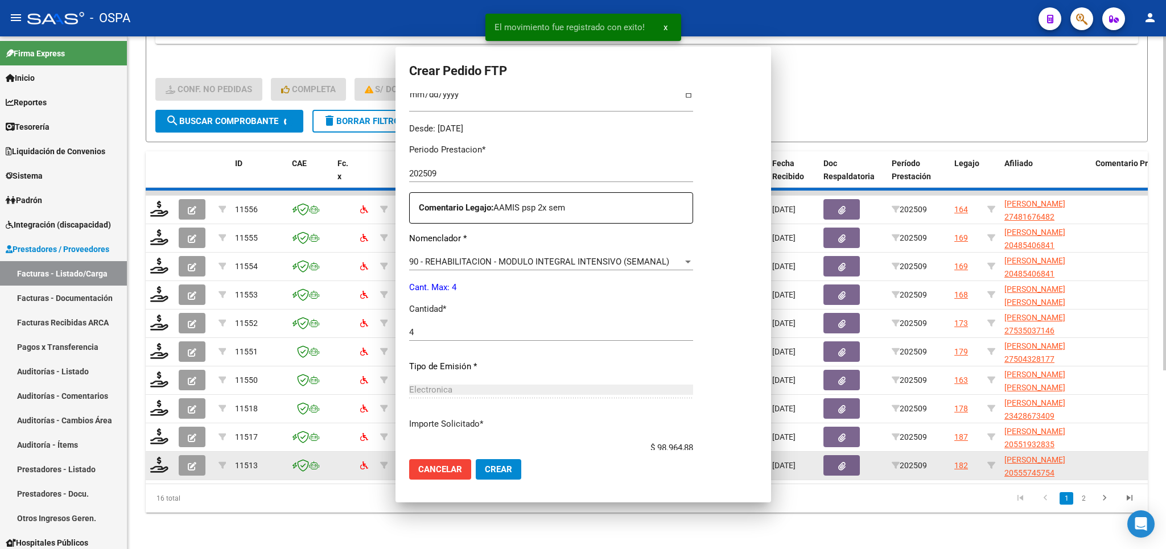
scroll to position [0, 0]
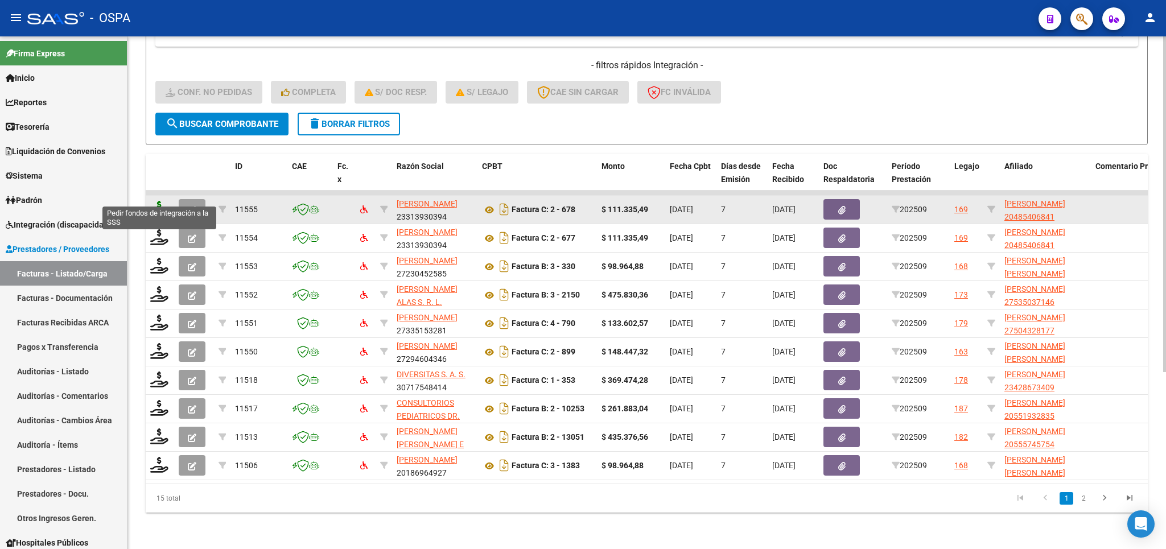
click at [157, 201] on icon at bounding box center [159, 209] width 18 height 16
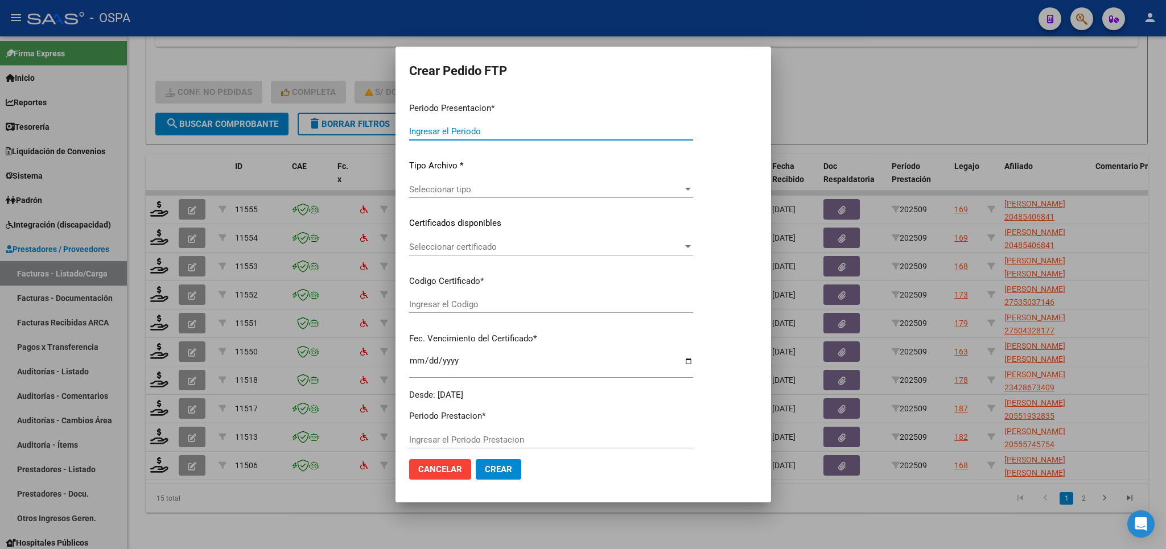
type input "202509"
type input "$ 111.335,49"
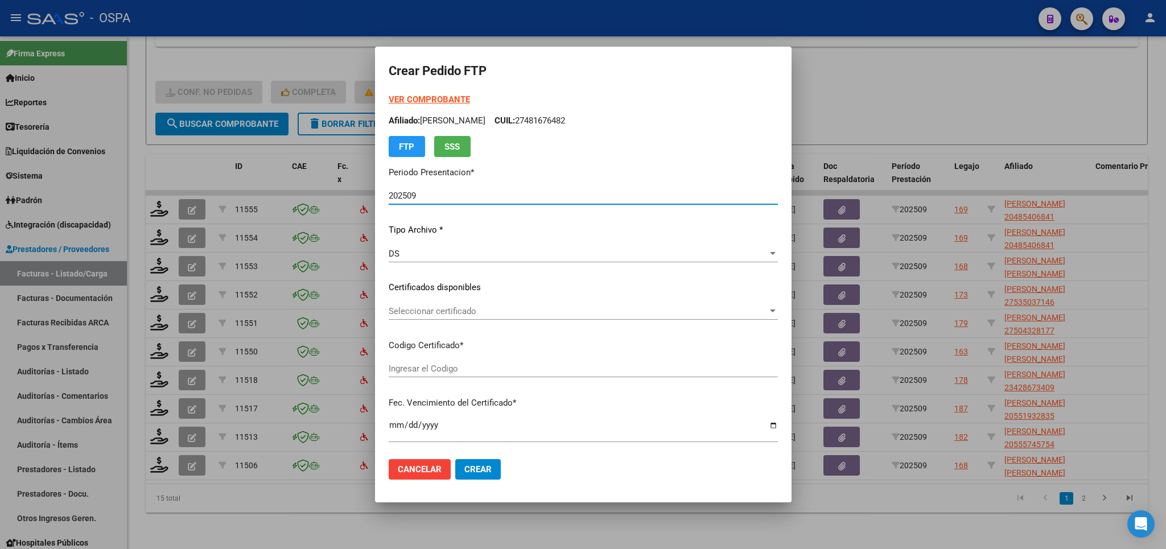
type input "ARG02000485406842024071020280710SAN169"
type input "2028-07-10"
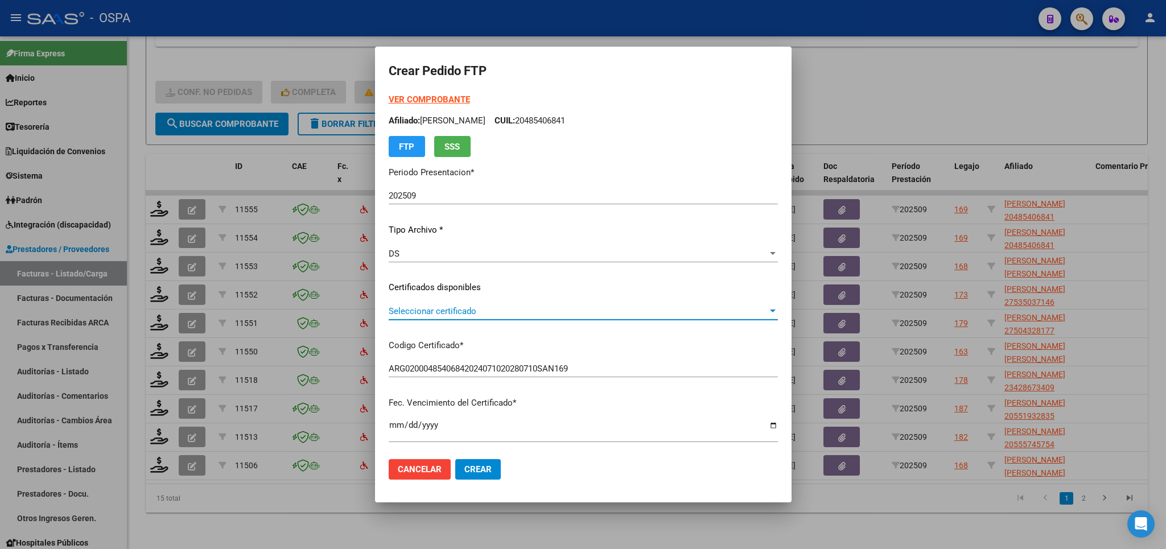
click at [574, 310] on span "Seleccionar certificado" at bounding box center [578, 311] width 379 height 10
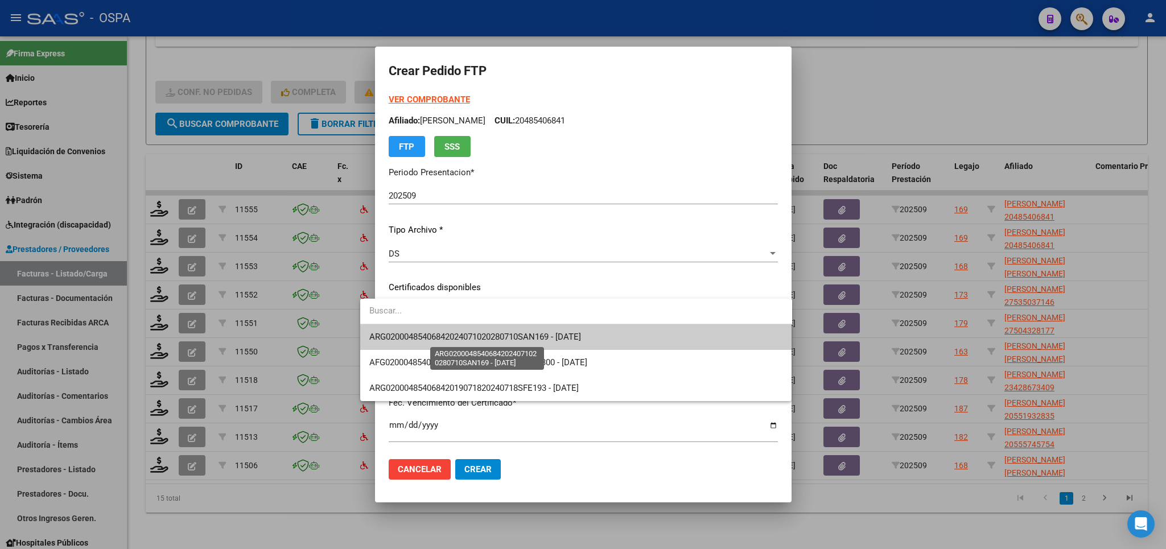
click at [555, 342] on span "ARG02000485406842024071020280710SAN169 - 2028-07-10" at bounding box center [475, 337] width 212 height 10
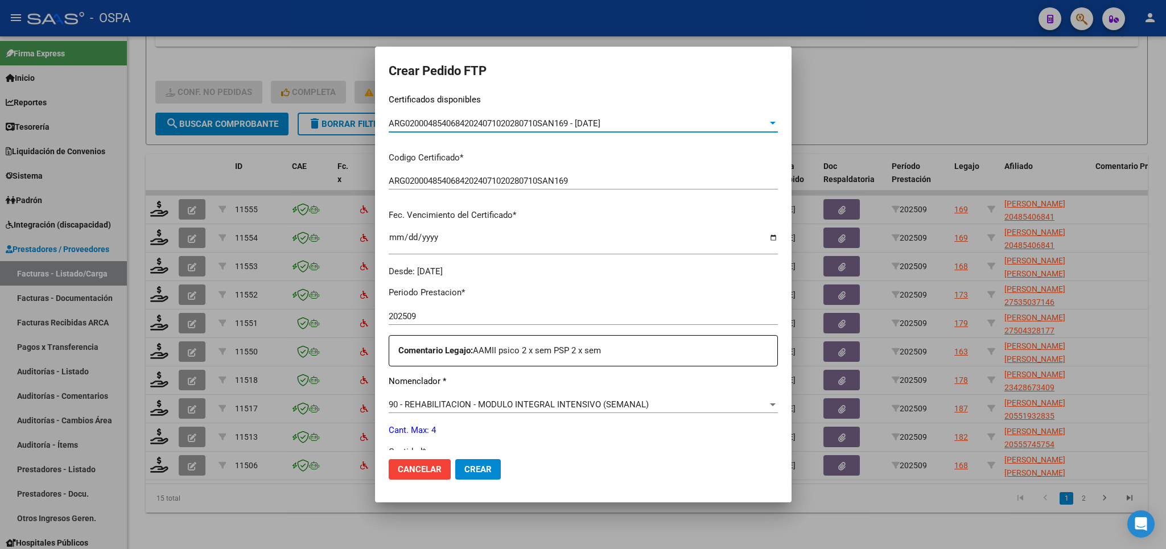
scroll to position [266, 0]
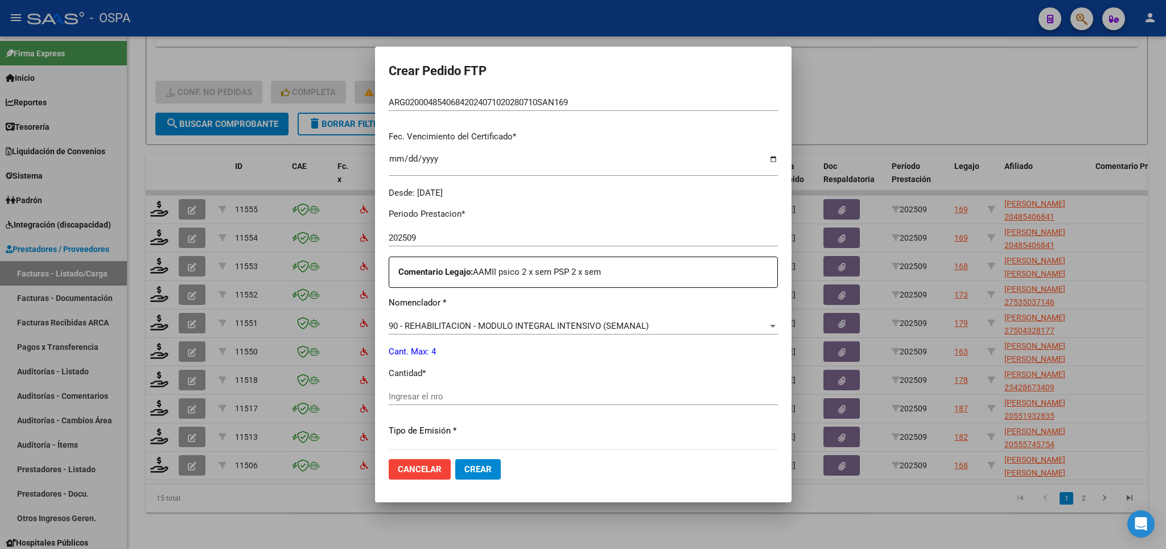
click at [547, 399] on div "Ingresar el nro" at bounding box center [583, 396] width 389 height 17
type input "4"
click at [462, 476] on button "Crear" at bounding box center [478, 469] width 46 height 20
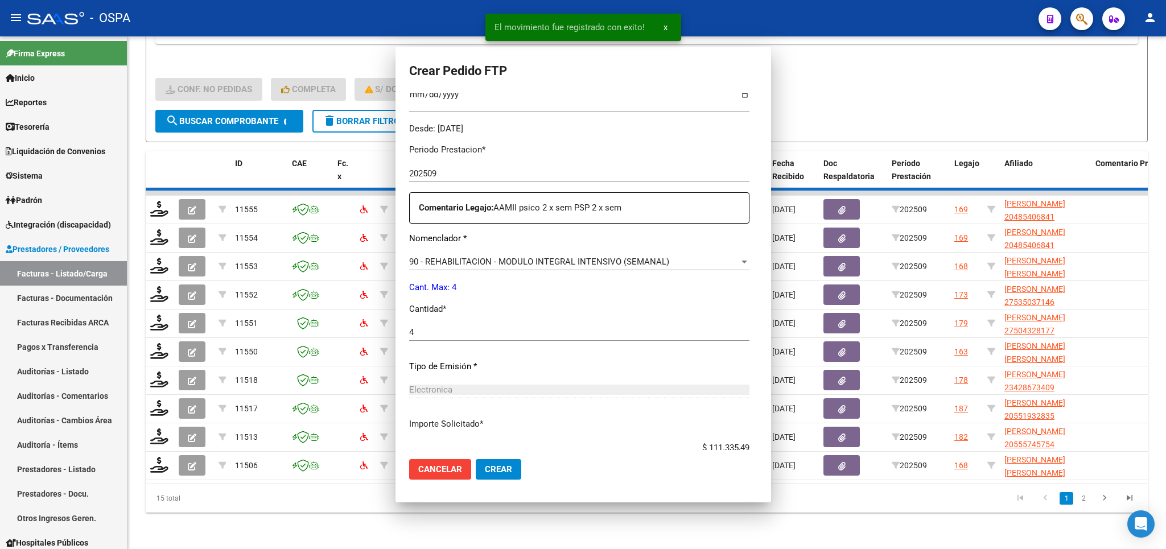
scroll to position [0, 0]
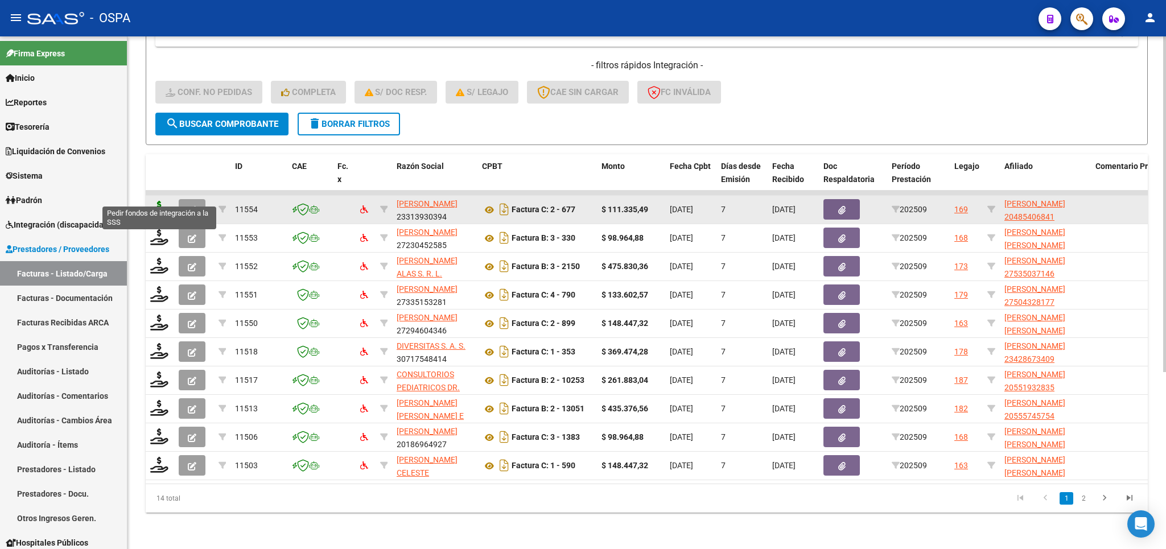
click at [154, 201] on icon at bounding box center [159, 209] width 18 height 16
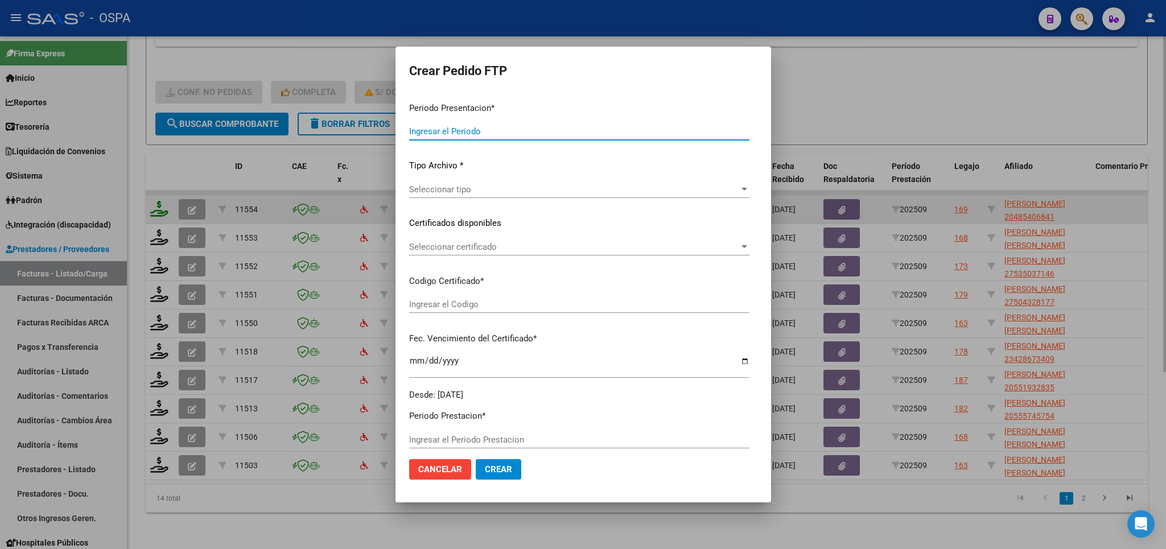
type input "202509"
type input "$ 111.335,49"
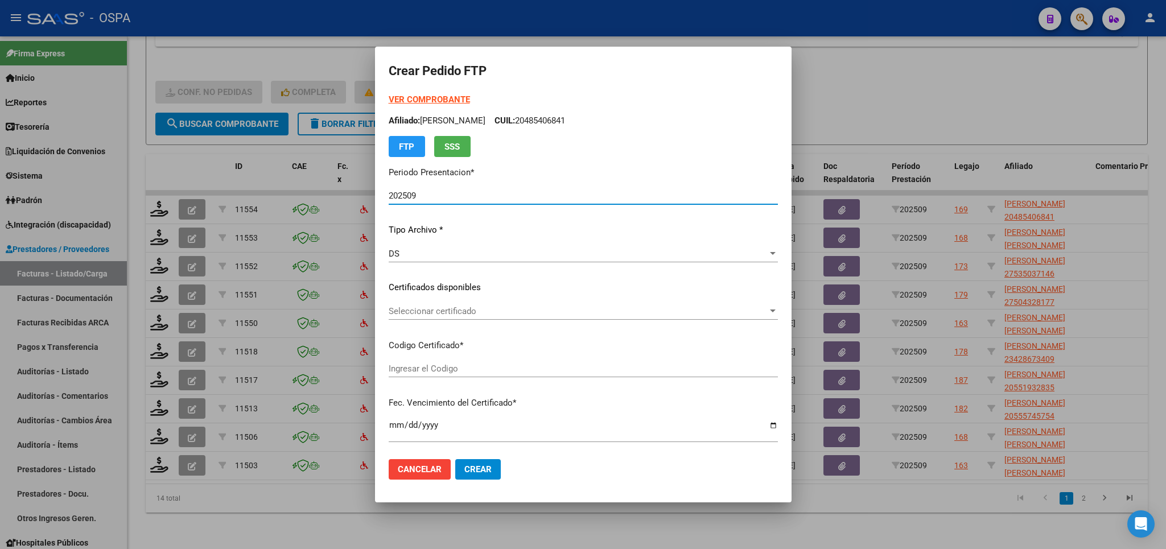
type input "ARG02000485406842024071020280710SAN169"
type input "2028-07-10"
click at [679, 304] on div "Seleccionar certificado Seleccionar certificado" at bounding box center [583, 311] width 389 height 17
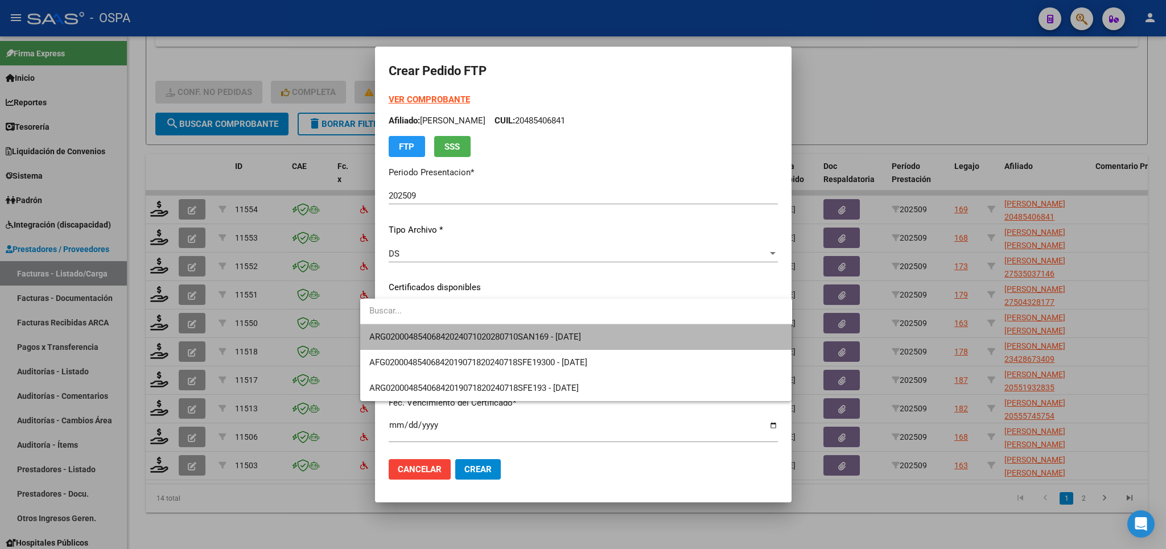
click at [664, 343] on span "ARG02000485406842024071020280710SAN169 - 2028-07-10" at bounding box center [576, 337] width 414 height 26
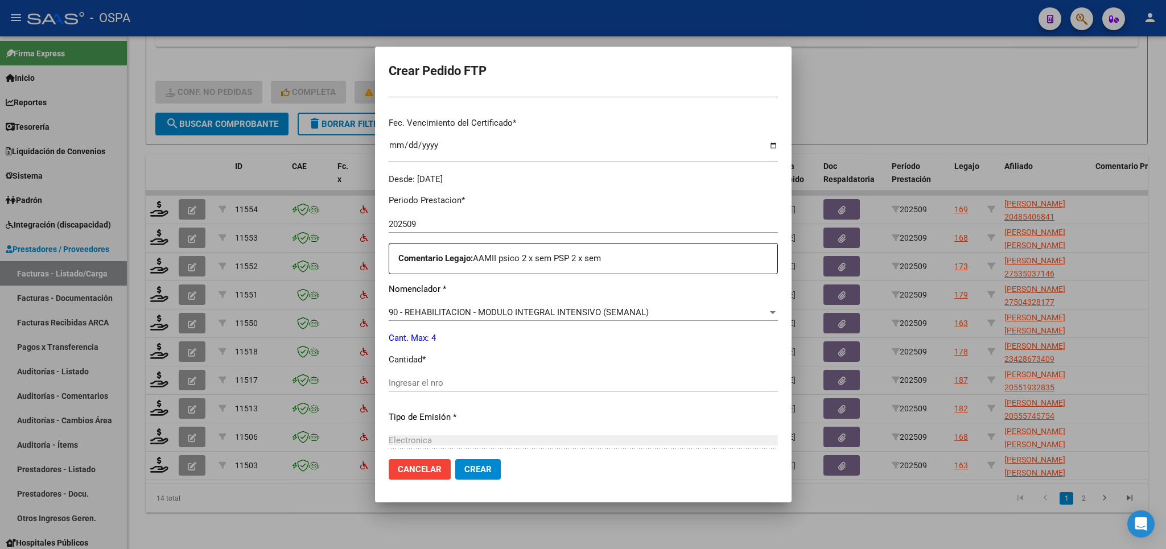
scroll to position [333, 0]
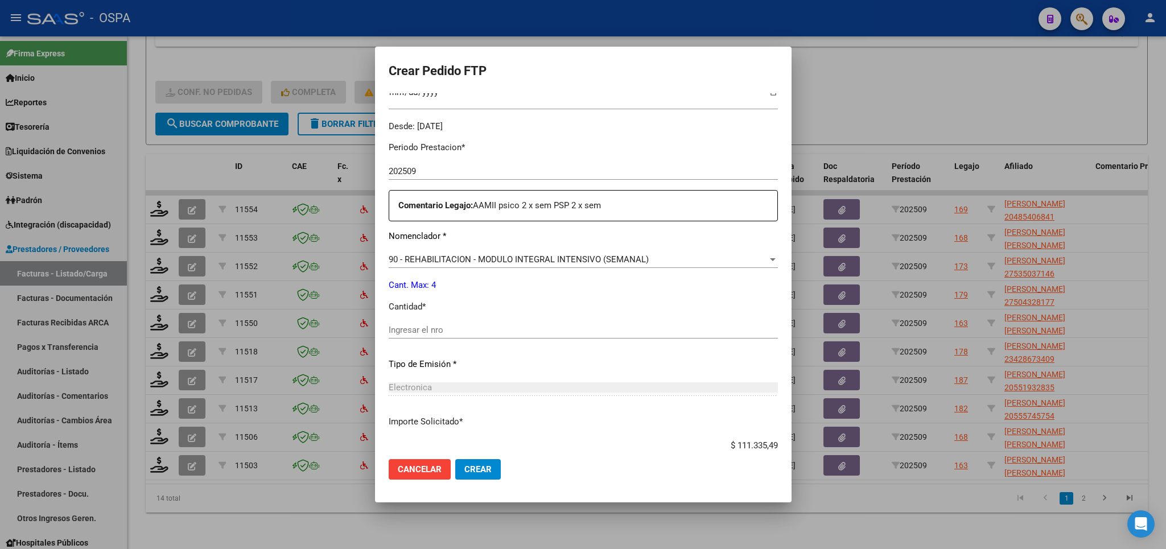
click at [652, 322] on div "Ingresar el nro" at bounding box center [583, 330] width 389 height 17
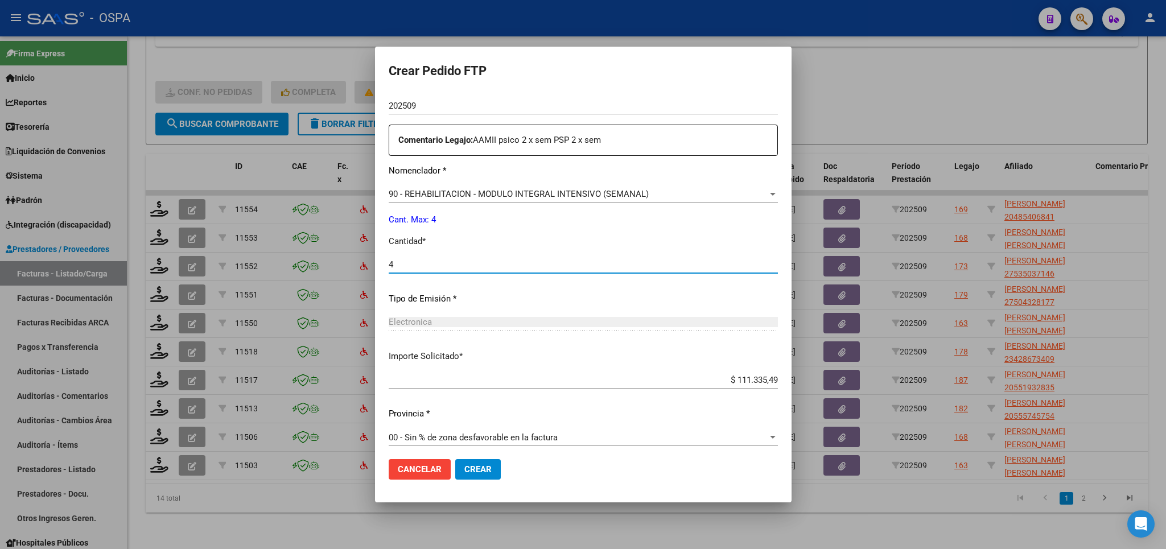
type input "4"
click at [466, 472] on span "Crear" at bounding box center [477, 469] width 27 height 10
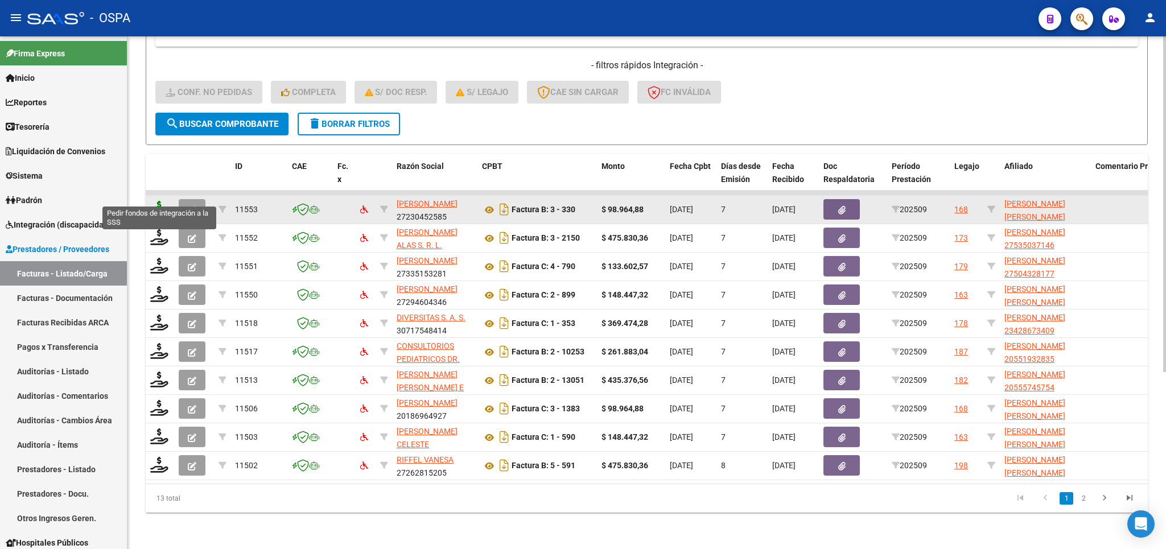
click at [162, 201] on icon at bounding box center [159, 209] width 18 height 16
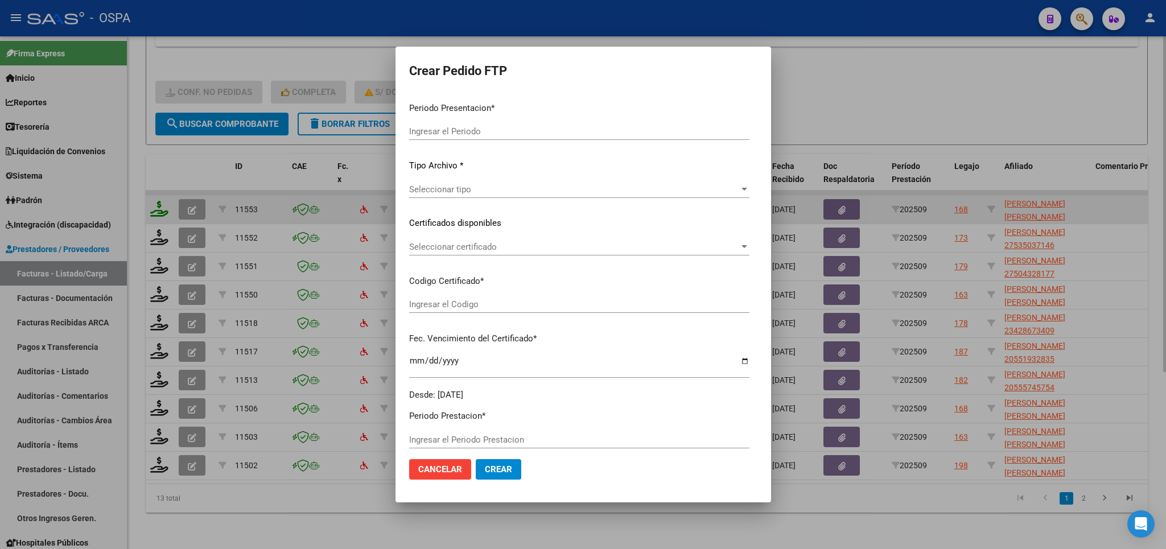
type input "202509"
type input "$ 98.964,88"
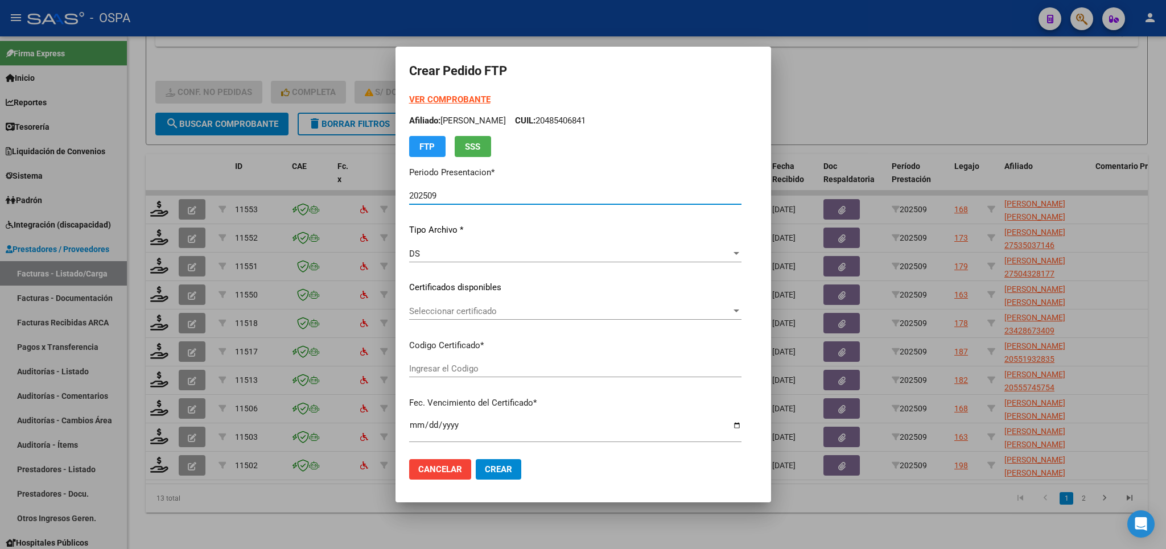
type input "arg02000511402932023030820330308BS440"
type input "2033-03-01"
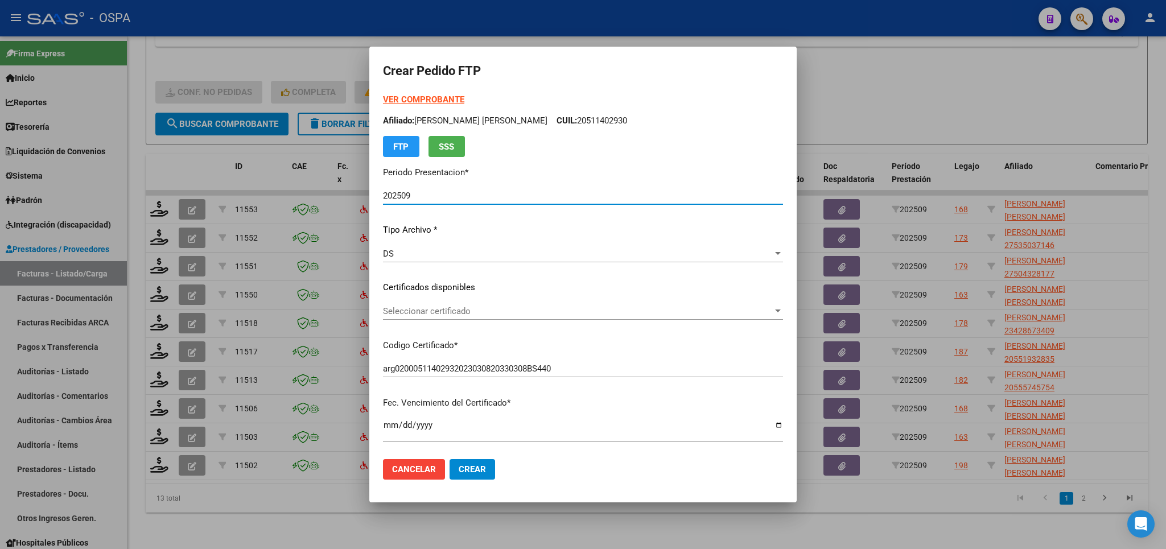
click at [633, 310] on span "Seleccionar certificado" at bounding box center [578, 311] width 390 height 10
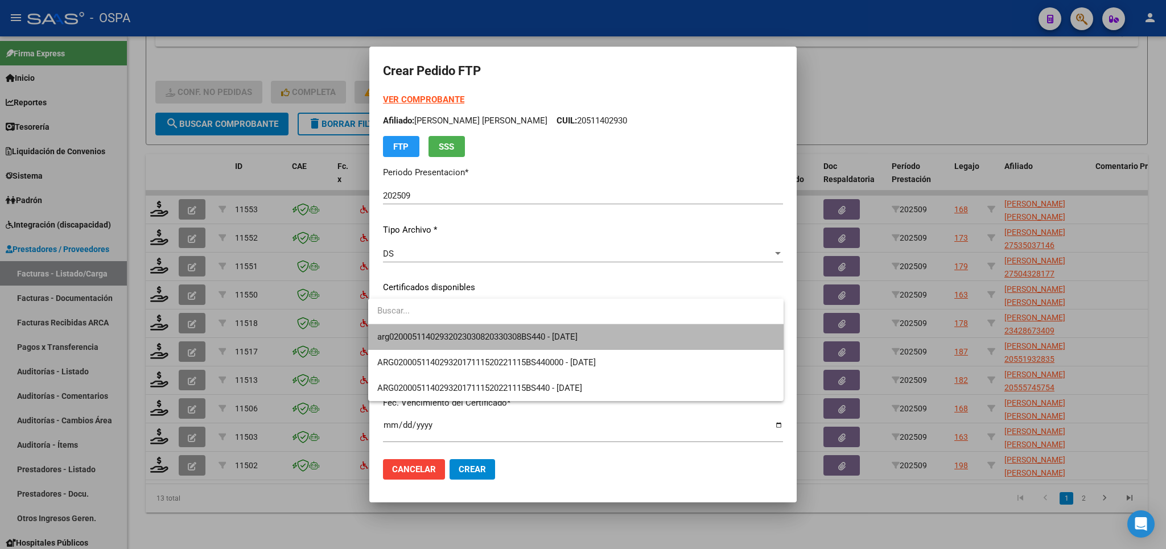
click at [639, 343] on span "arg02000511402932023030820330308BS440 - 2033-03-01" at bounding box center [575, 337] width 397 height 26
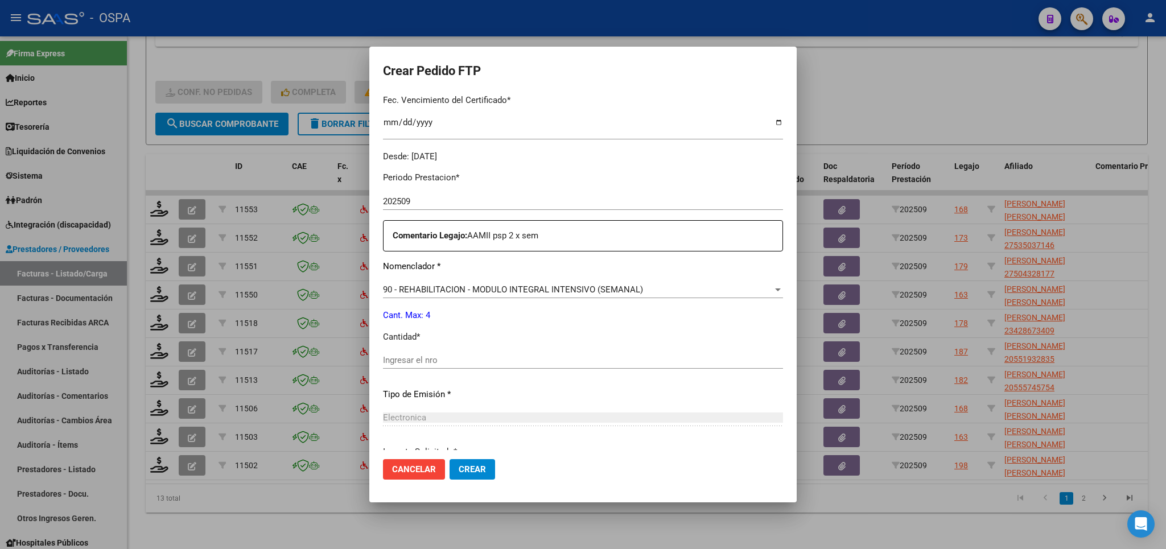
scroll to position [333, 0]
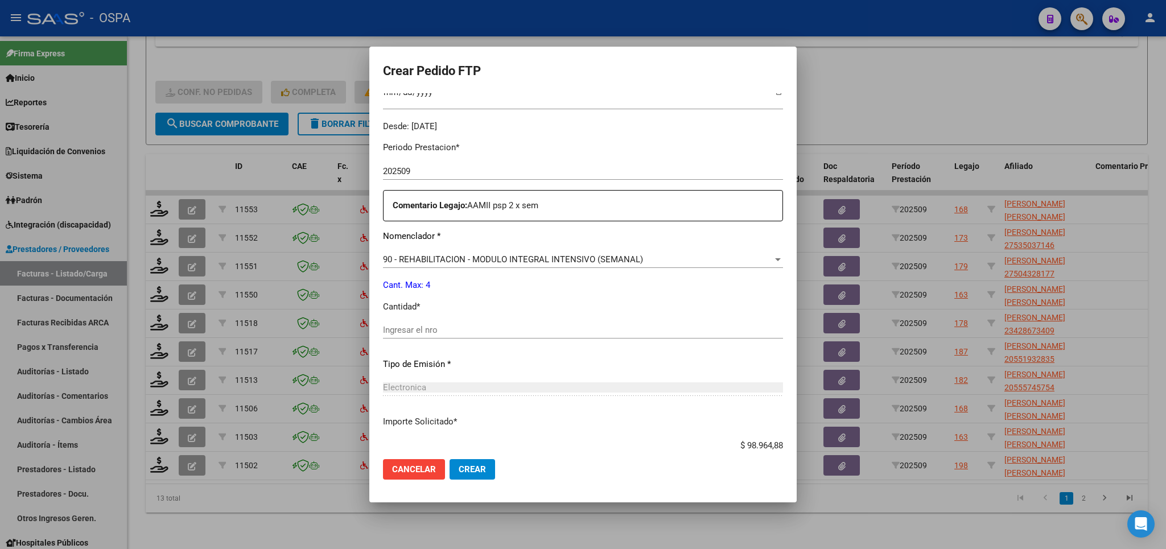
click at [614, 325] on input "Ingresar el nro" at bounding box center [583, 330] width 400 height 10
type input "4"
click at [471, 473] on span "Crear" at bounding box center [472, 469] width 27 height 10
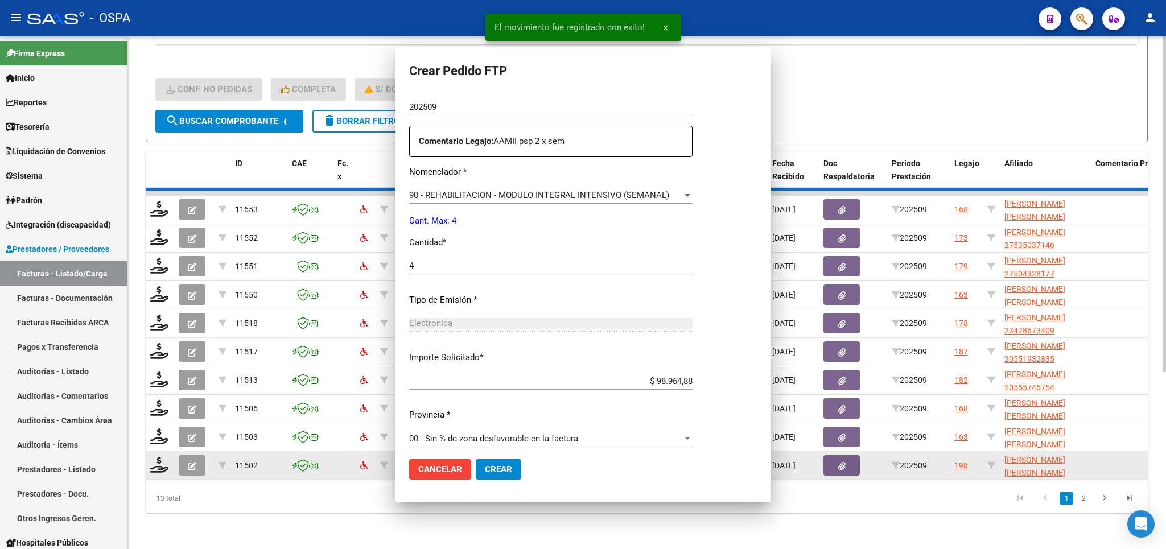
scroll to position [0, 0]
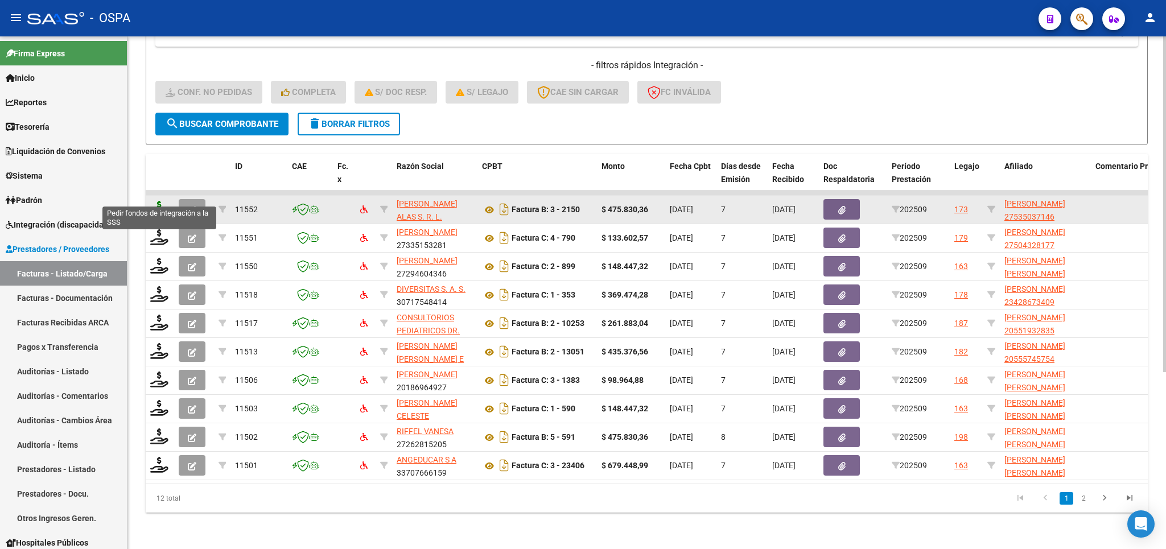
click at [152, 201] on icon at bounding box center [159, 209] width 18 height 16
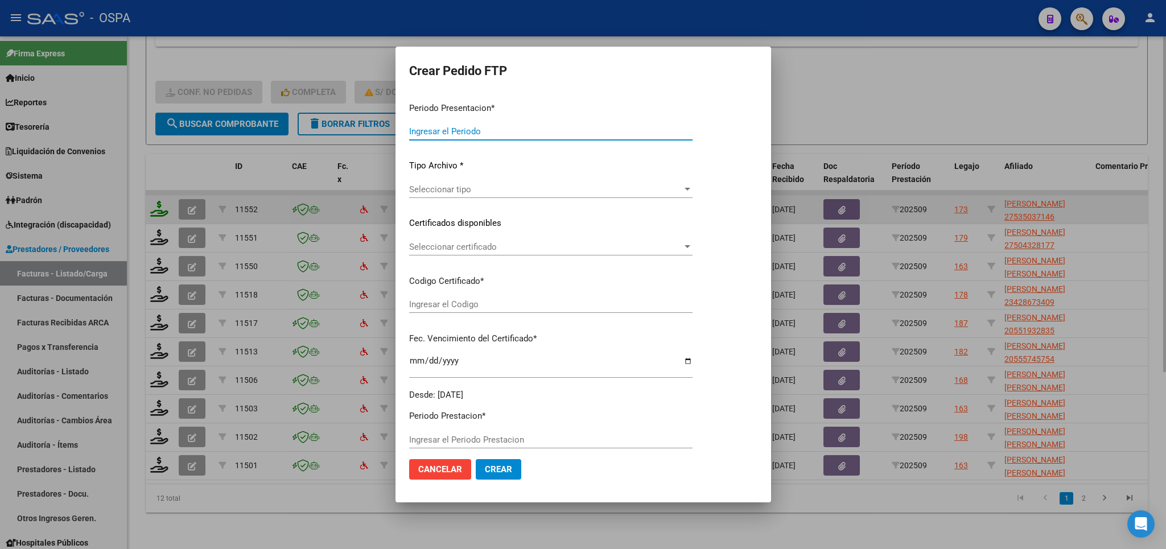
type input "202509"
type input "$ 475.830,36"
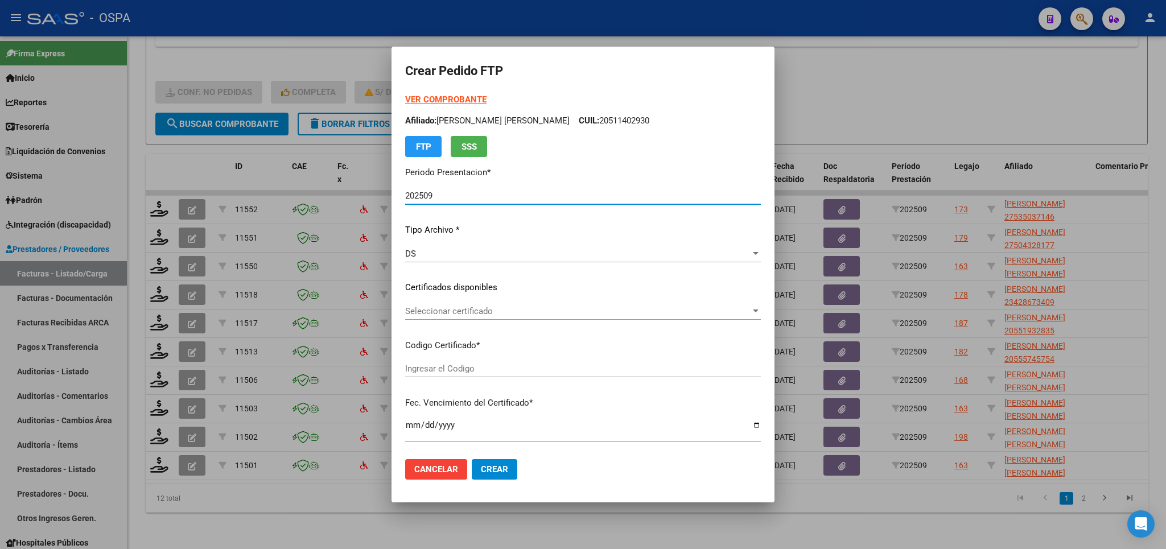
type input "arg01000535037142024032220290322san163"
type input "[DATE]"
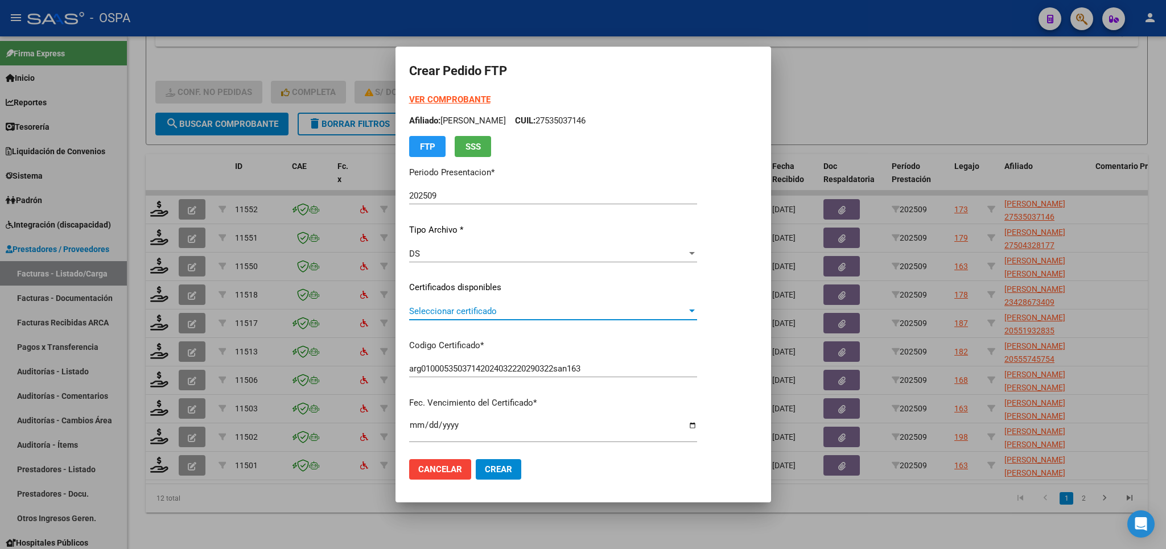
click at [687, 307] on span "Seleccionar certificado" at bounding box center [548, 311] width 278 height 10
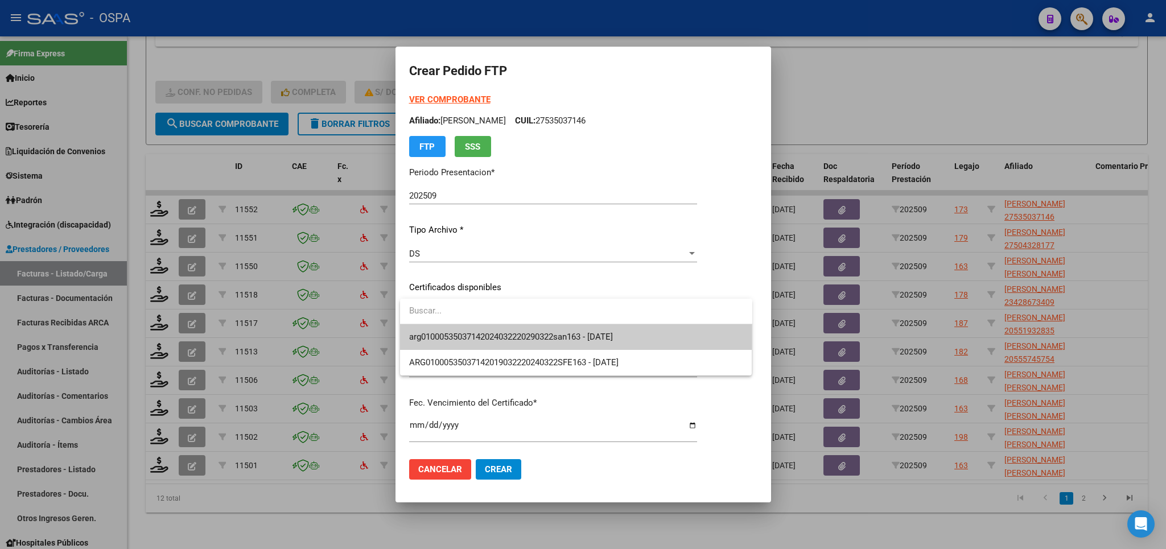
click at [676, 336] on span "arg01000535037142024032220290322san163 - [DATE]" at bounding box center [576, 337] width 334 height 26
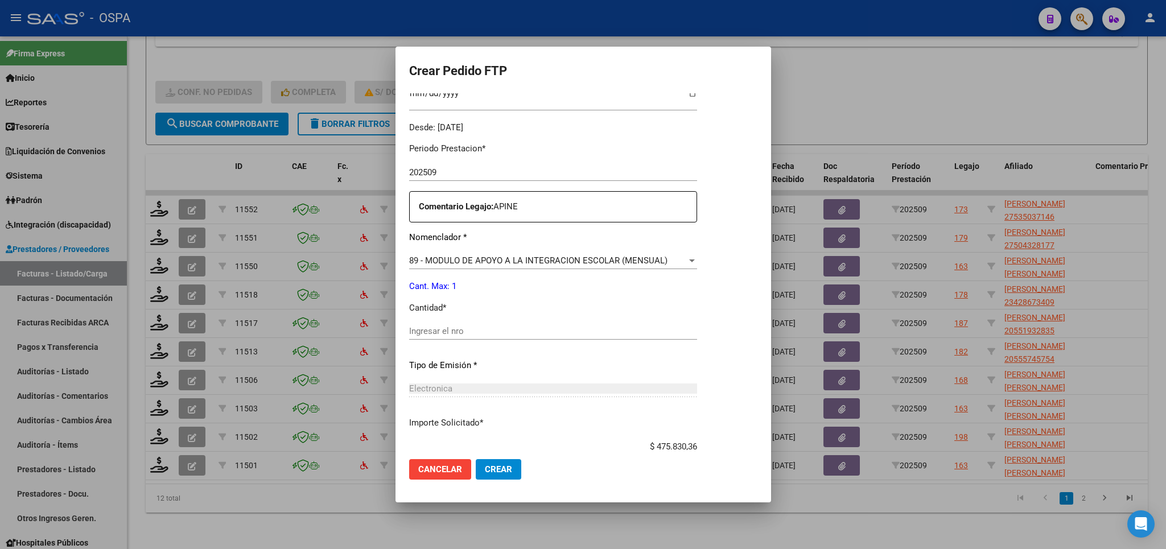
scroll to position [333, 0]
click at [657, 328] on input "Ingresar el nro" at bounding box center [553, 330] width 288 height 10
type input "1"
click at [504, 471] on span "Crear" at bounding box center [498, 469] width 27 height 10
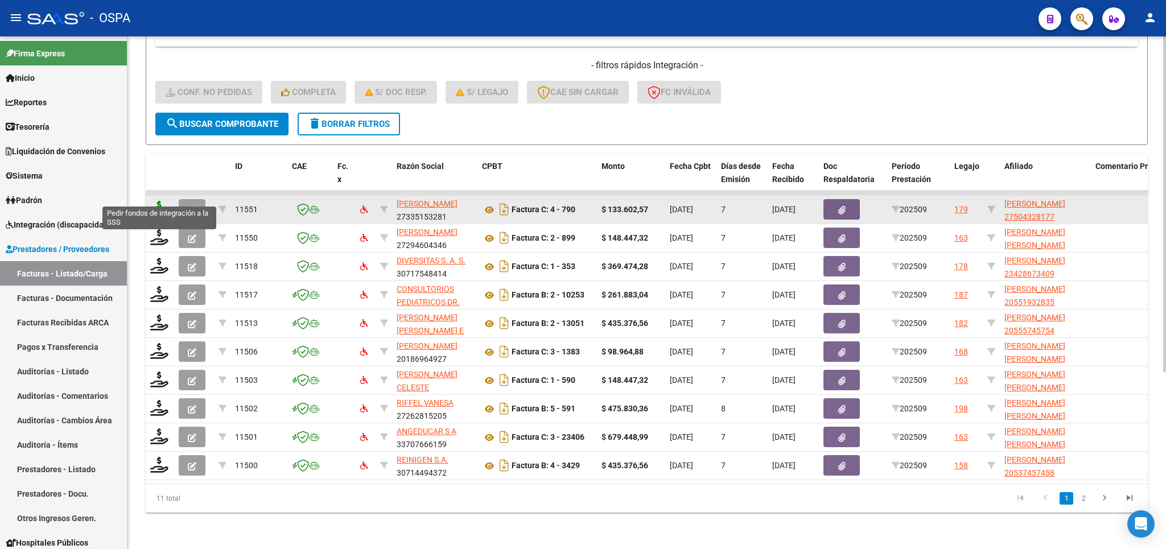
click at [155, 201] on icon at bounding box center [159, 209] width 18 height 16
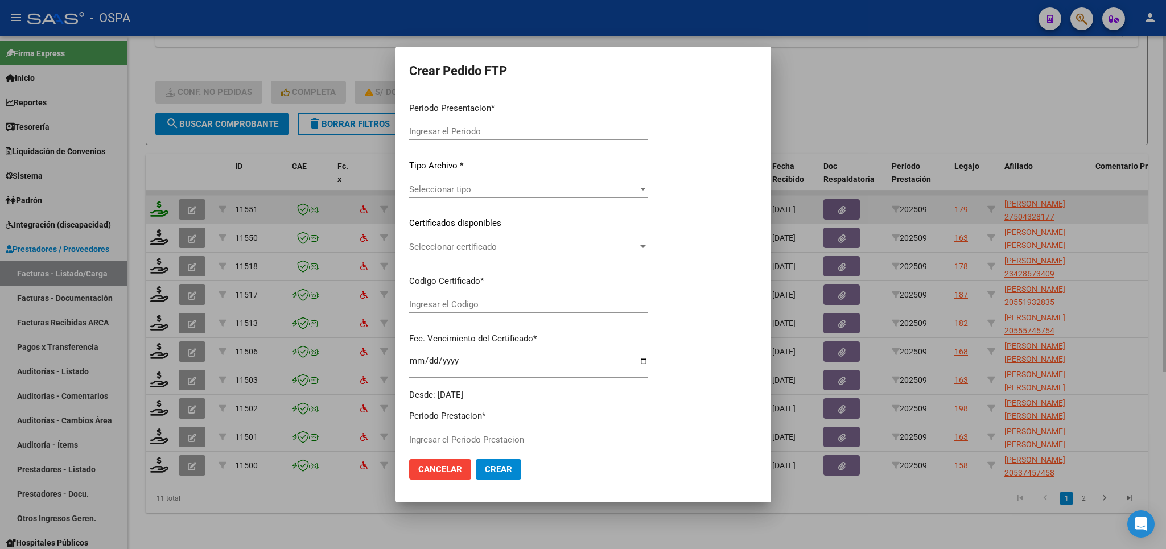
type input "202509"
type input "$ 133.602,57"
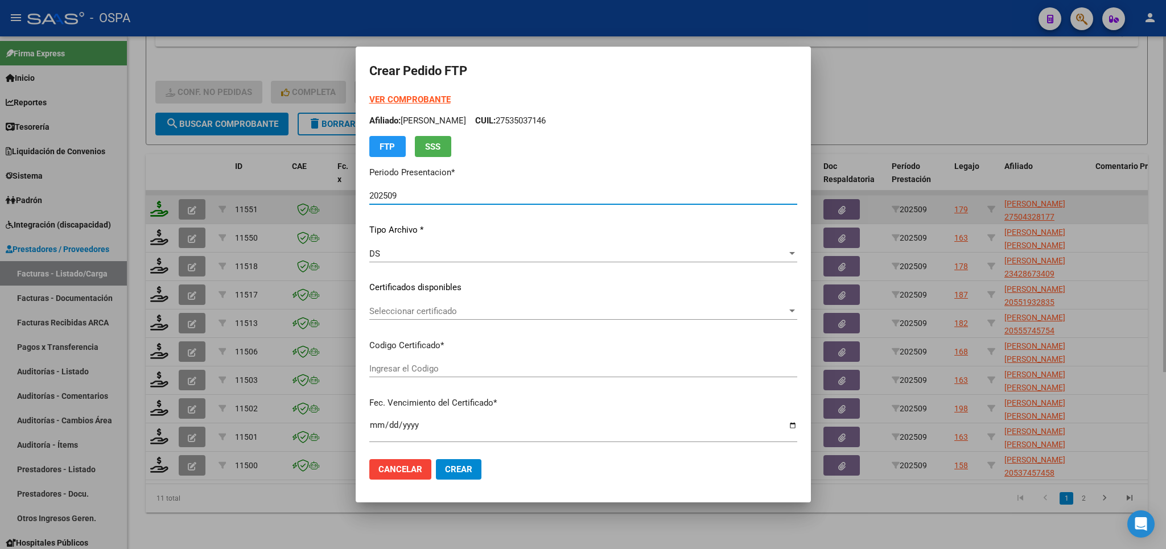
type input "ARG01-00050432817-20200228-20250228-RIO-"
type input "2025-02-28"
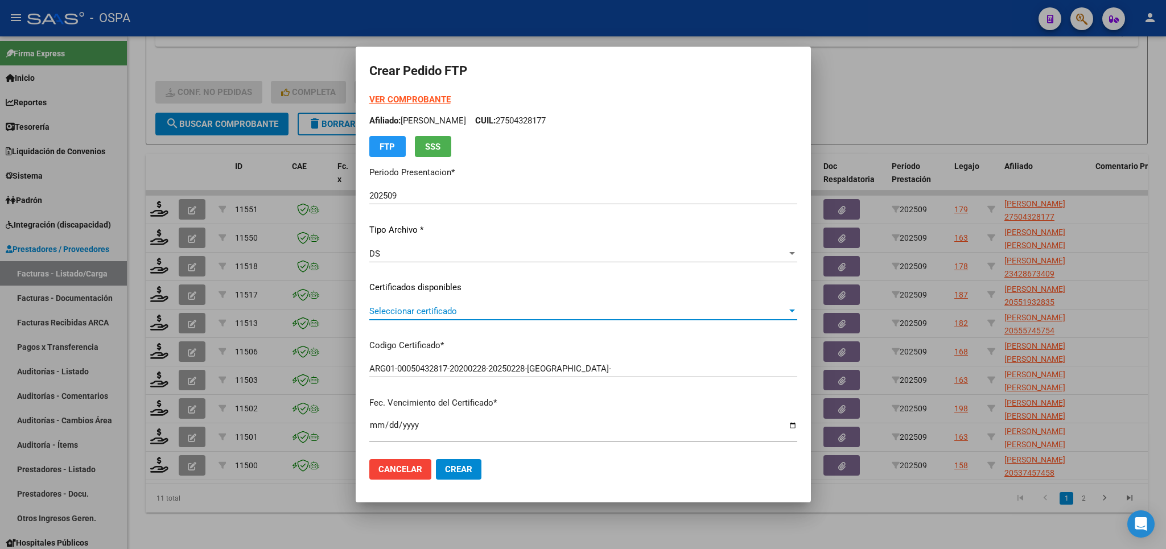
click at [706, 312] on span "Seleccionar certificado" at bounding box center [578, 311] width 418 height 10
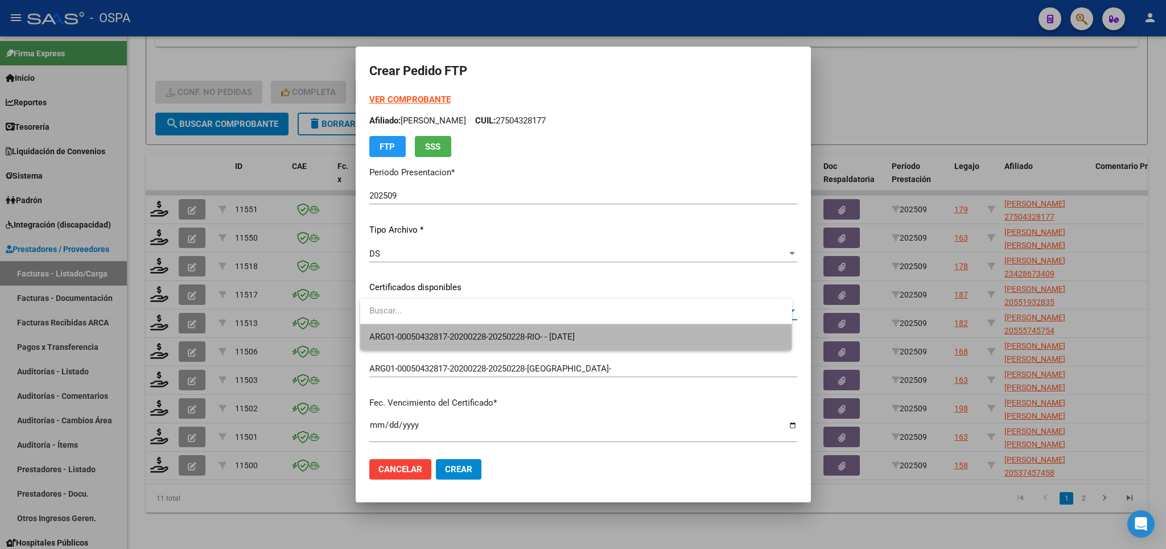
click at [684, 336] on span "ARG01-00050432817-20200228-20250228-RIO- - 2025-02-28" at bounding box center [576, 337] width 414 height 26
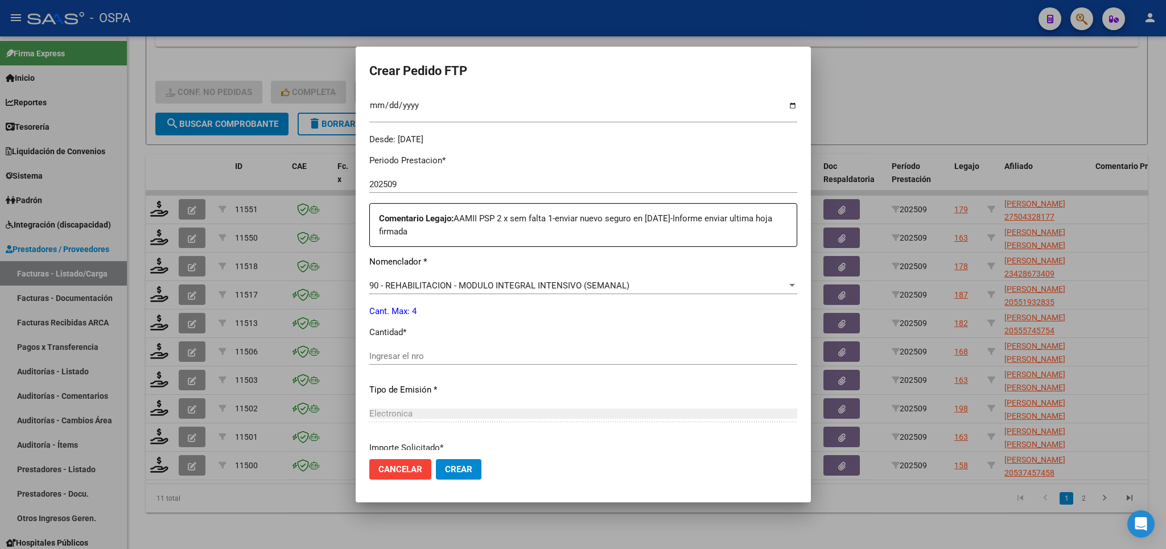
scroll to position [333, 0]
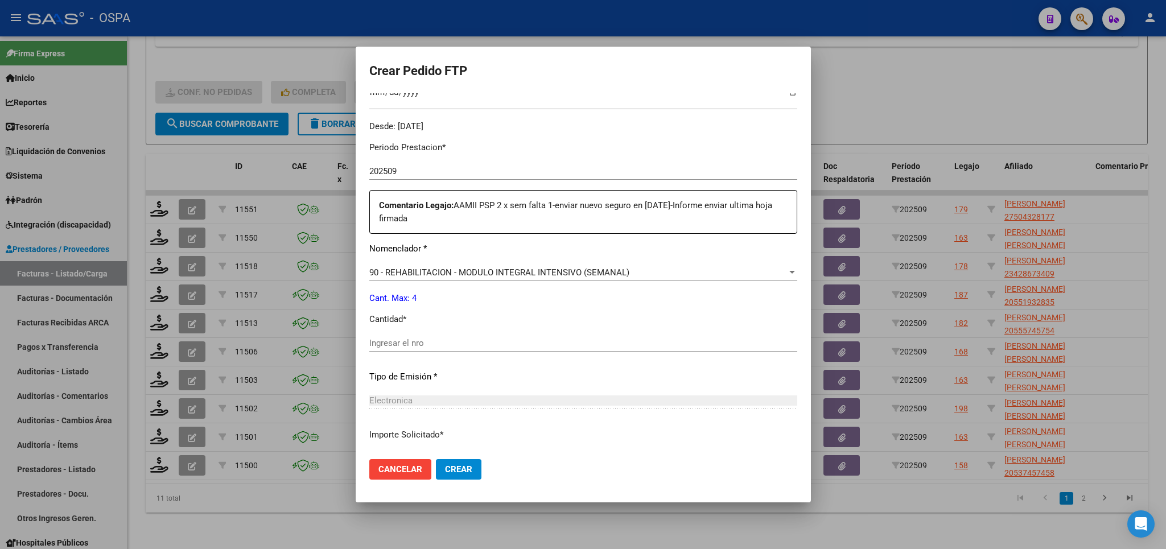
click at [597, 338] on input "Ingresar el nro" at bounding box center [583, 343] width 428 height 10
type input "4"
click at [454, 466] on span "Crear" at bounding box center [458, 469] width 27 height 10
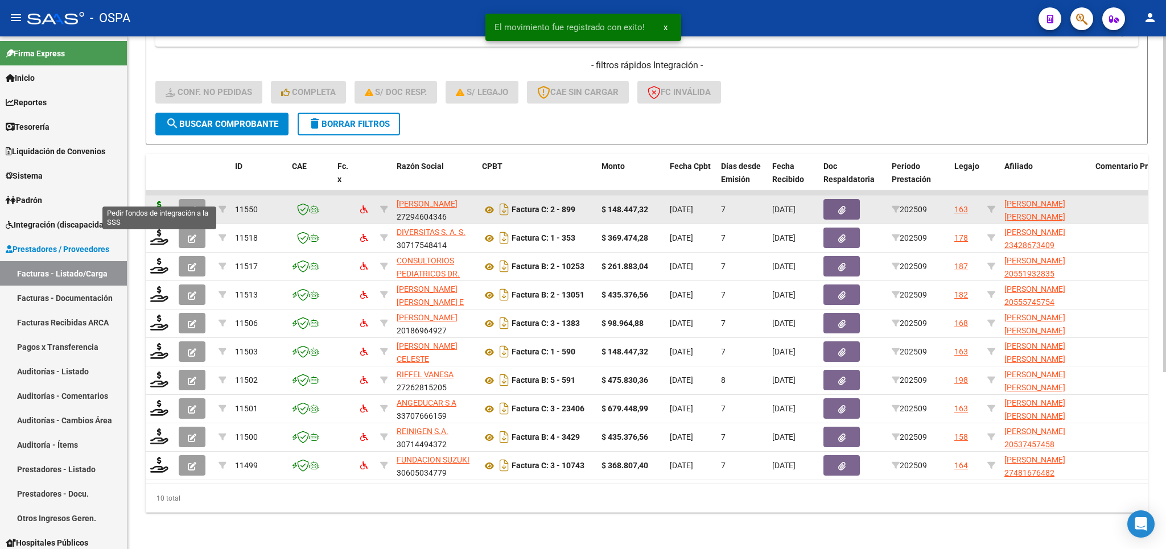
click at [158, 201] on icon at bounding box center [159, 209] width 18 height 16
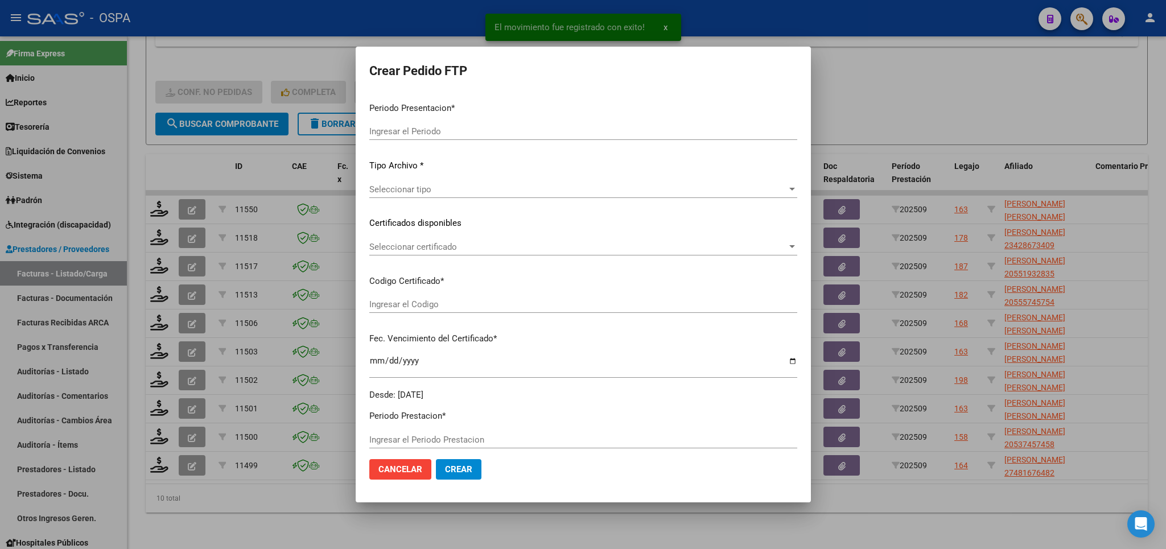
type input "202509"
type input "$ 148.447,32"
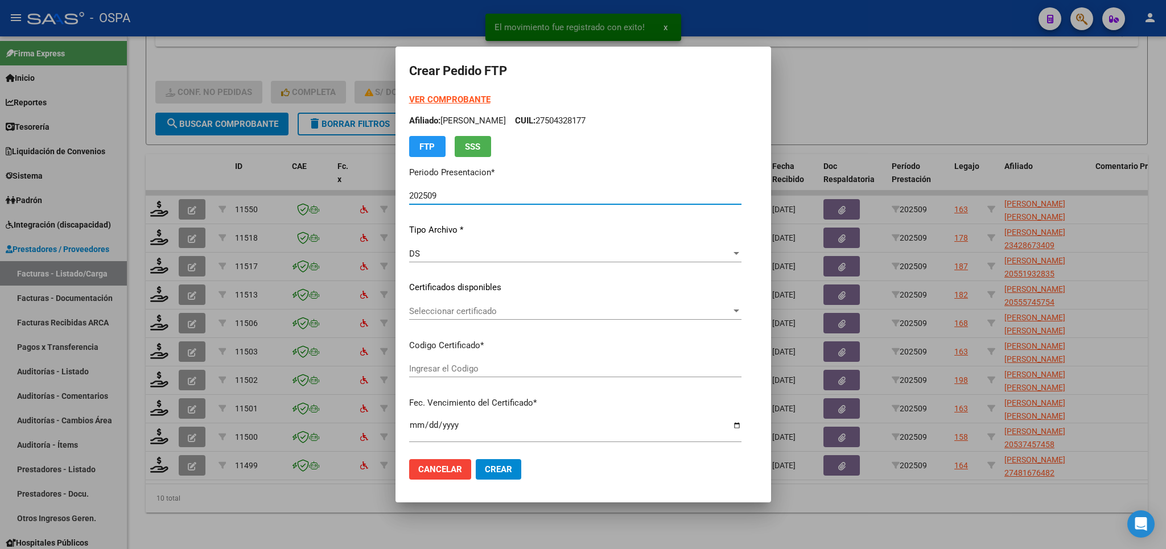
type input "arg01000482221272022021020270210bs315"
type input "2027-02-10"
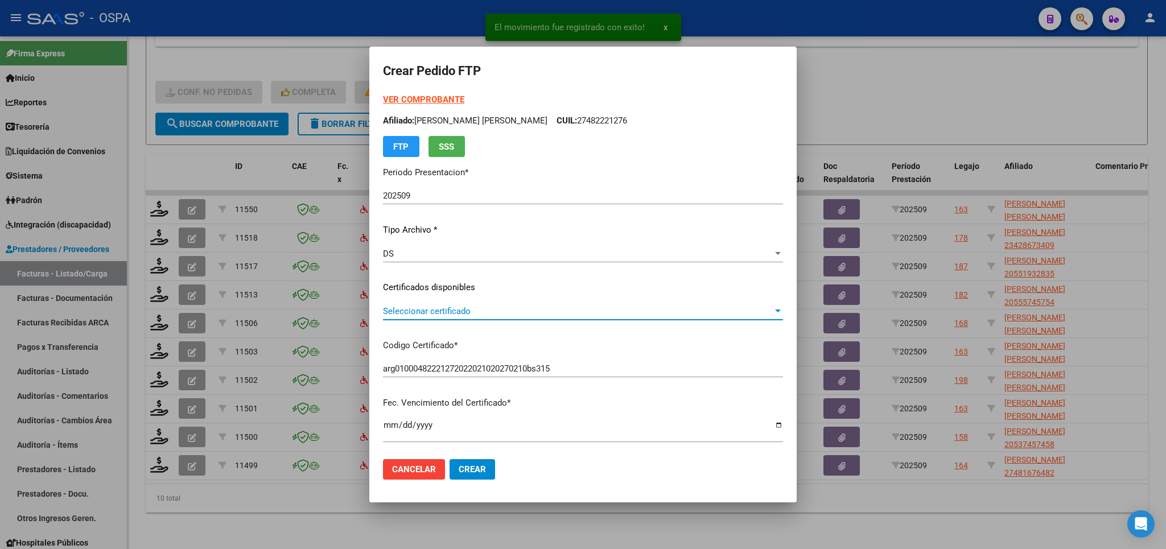
click at [662, 315] on span "Seleccionar certificado" at bounding box center [578, 311] width 390 height 10
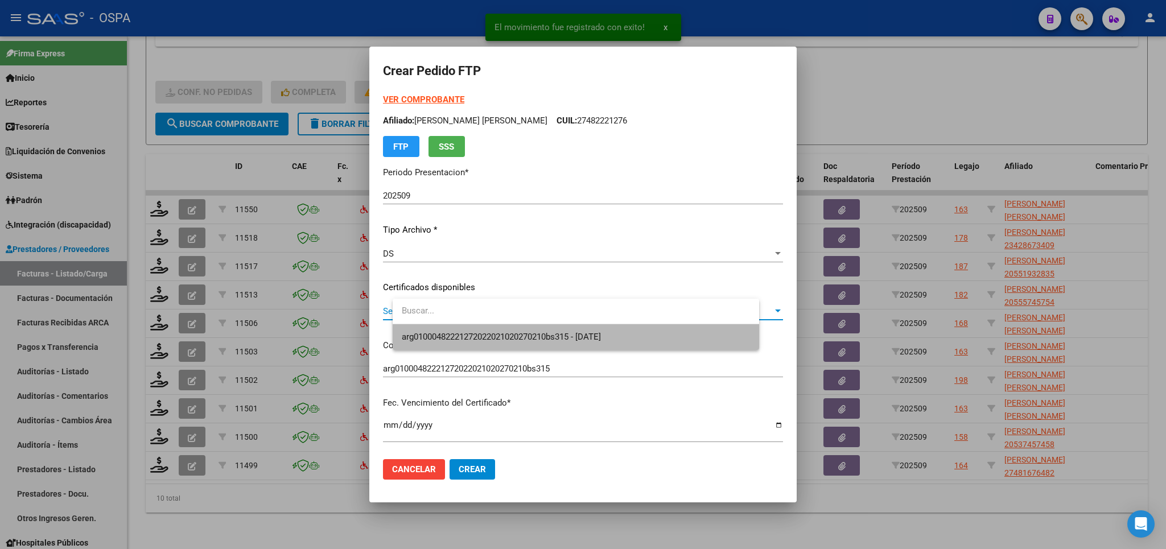
click at [652, 348] on span "arg01000482221272022021020270210bs315 - 2027-02-10" at bounding box center [576, 337] width 348 height 26
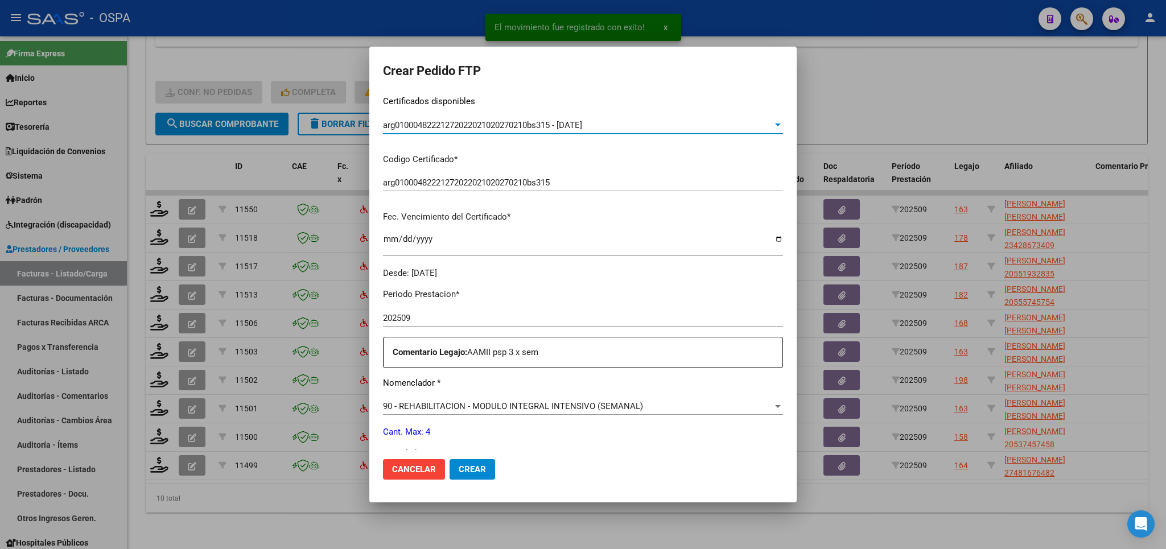
scroll to position [266, 0]
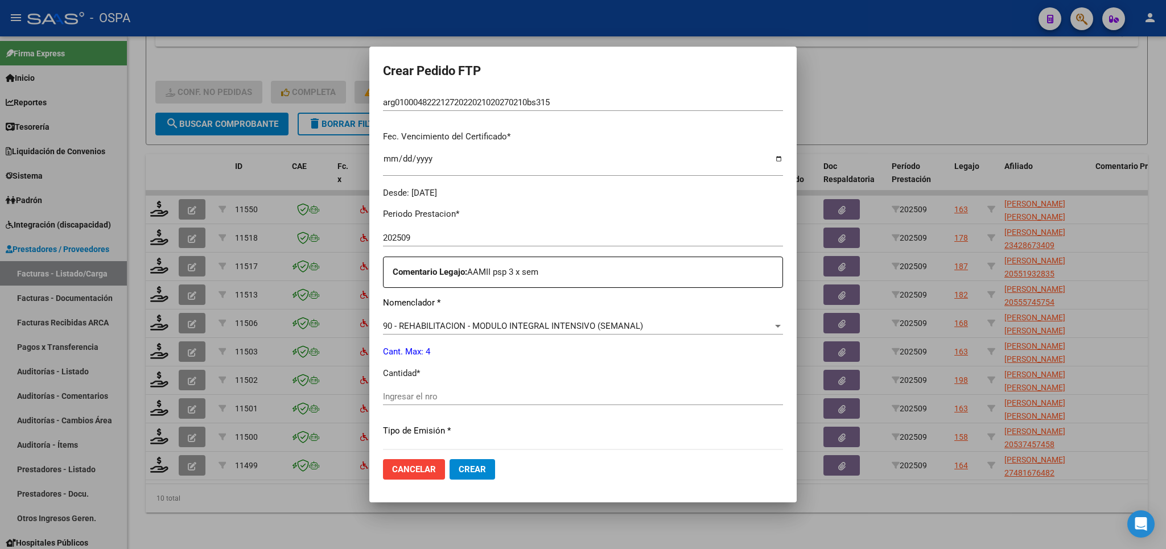
click at [607, 396] on input "Ingresar el nro" at bounding box center [583, 397] width 400 height 10
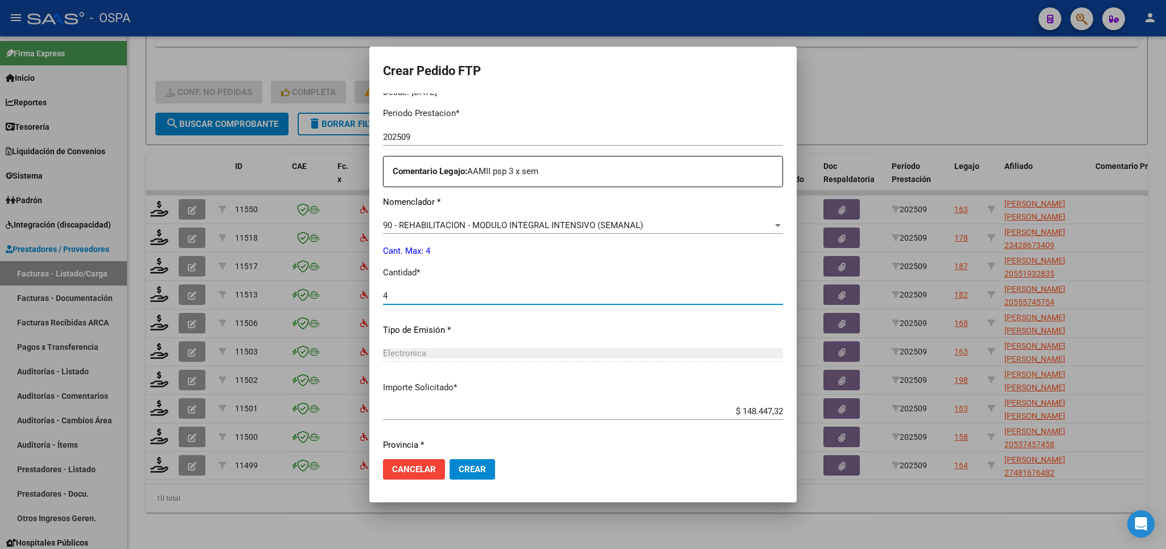
scroll to position [398, 0]
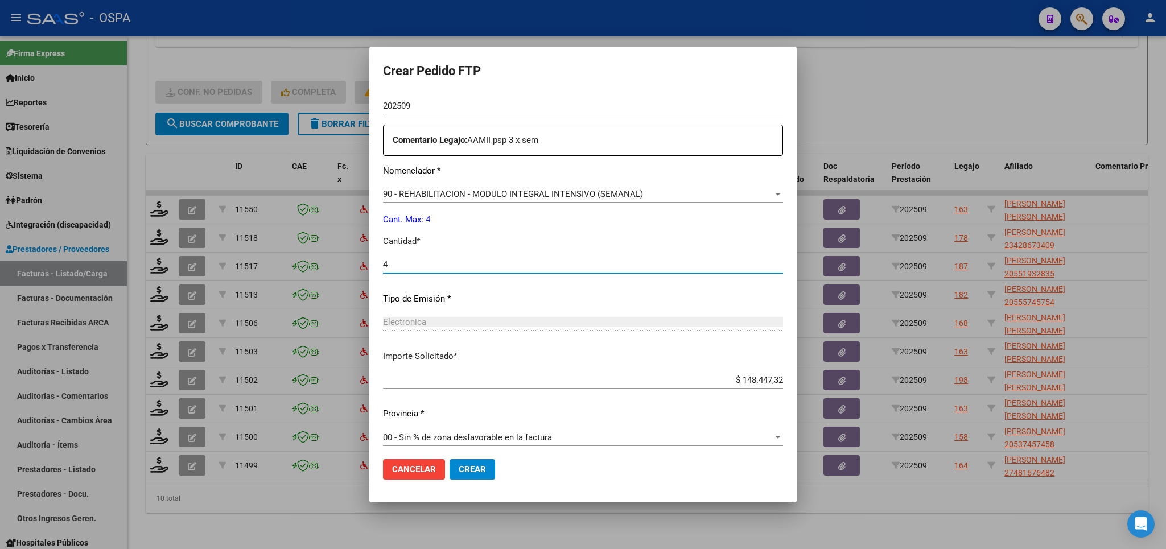
type input "4"
click at [478, 468] on span "Crear" at bounding box center [472, 469] width 27 height 10
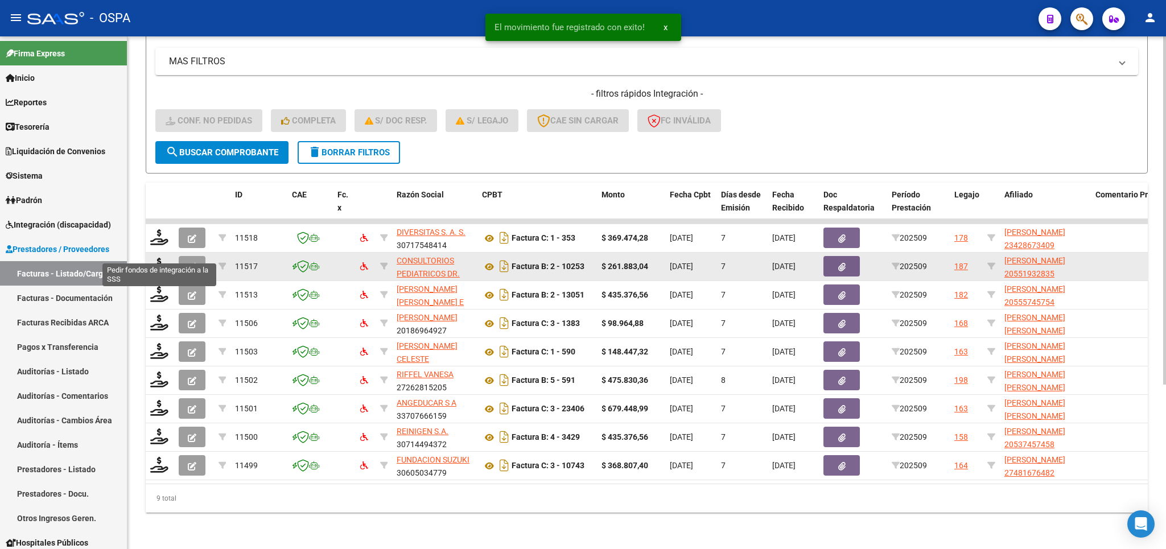
scroll to position [242, 0]
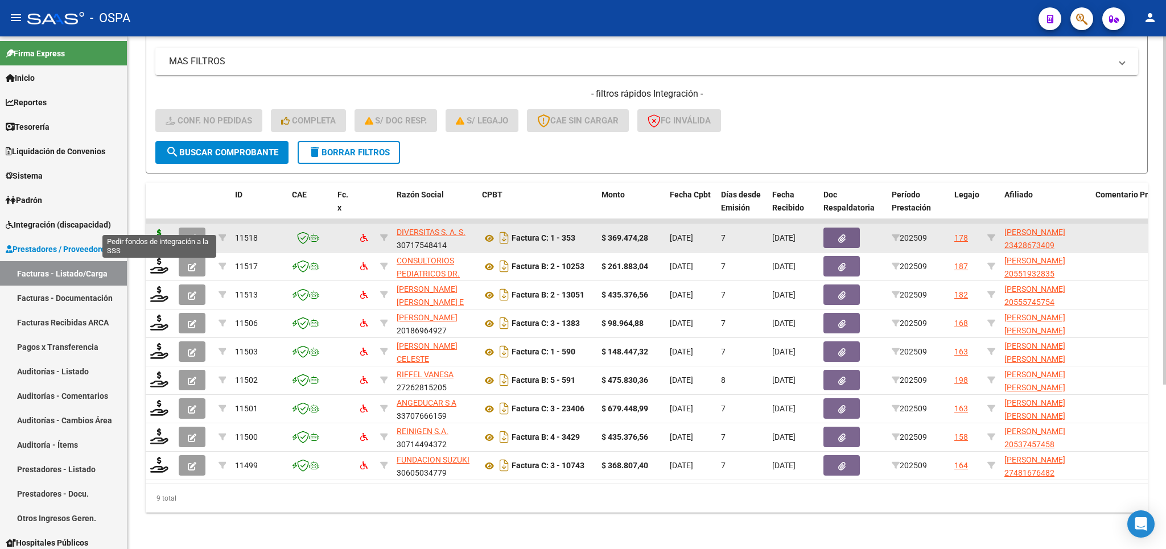
click at [157, 229] on icon at bounding box center [159, 237] width 18 height 16
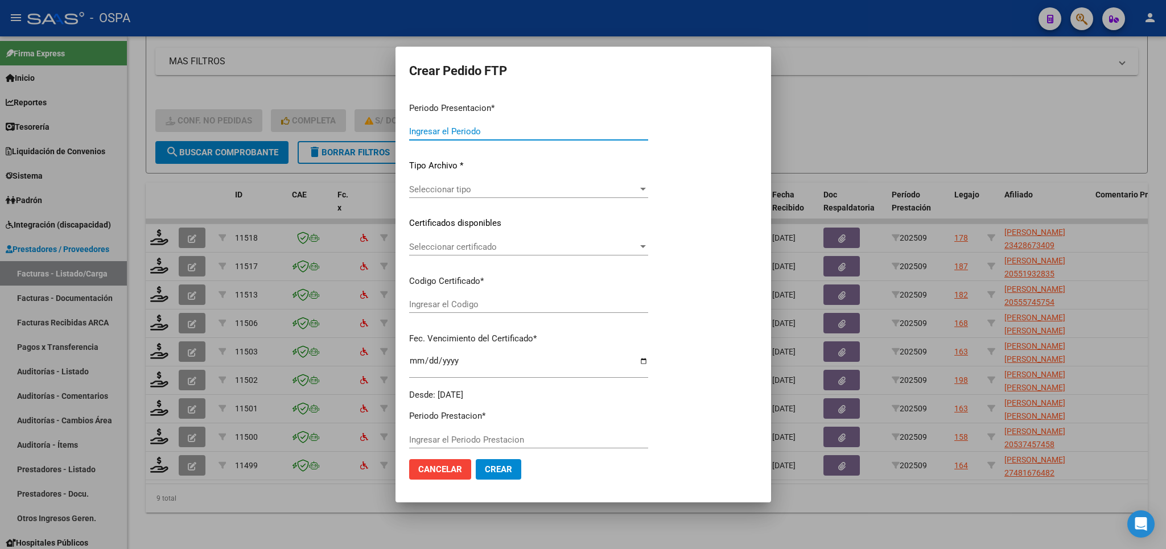
type input "202509"
type input "$ 369.474,28"
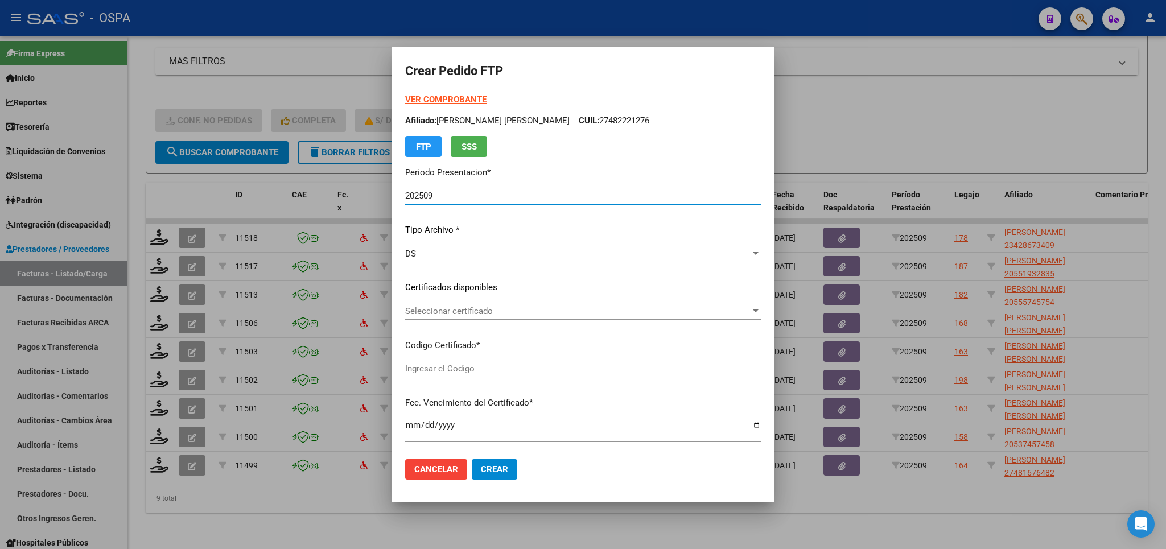
type input "23428673409"
type input "2032-11-04"
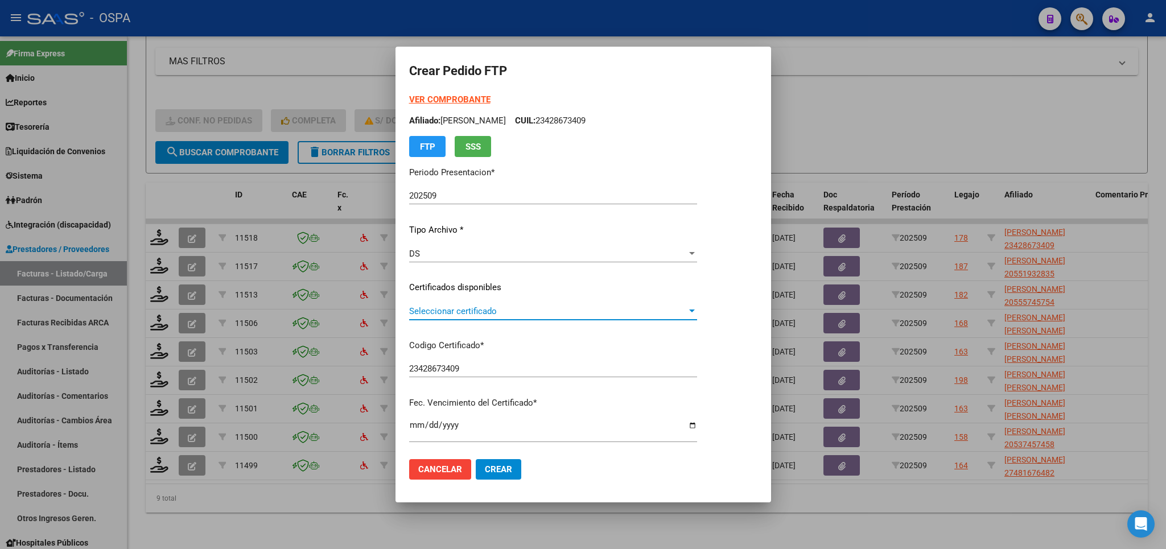
click at [598, 312] on span "Seleccionar certificado" at bounding box center [548, 311] width 278 height 10
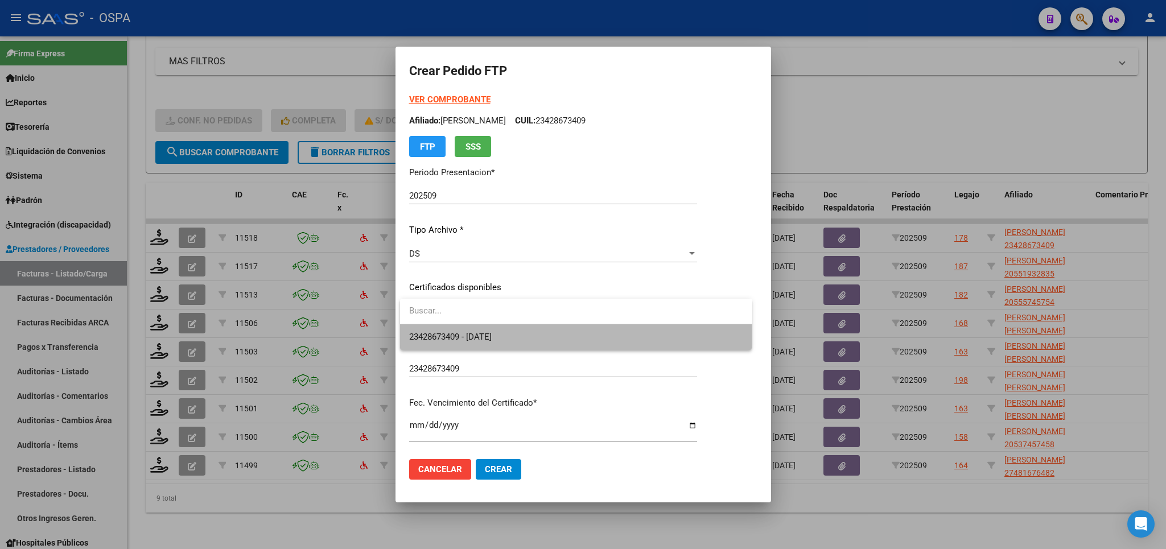
click at [594, 338] on span "23428673409 - 2032-11-04" at bounding box center [576, 337] width 334 height 26
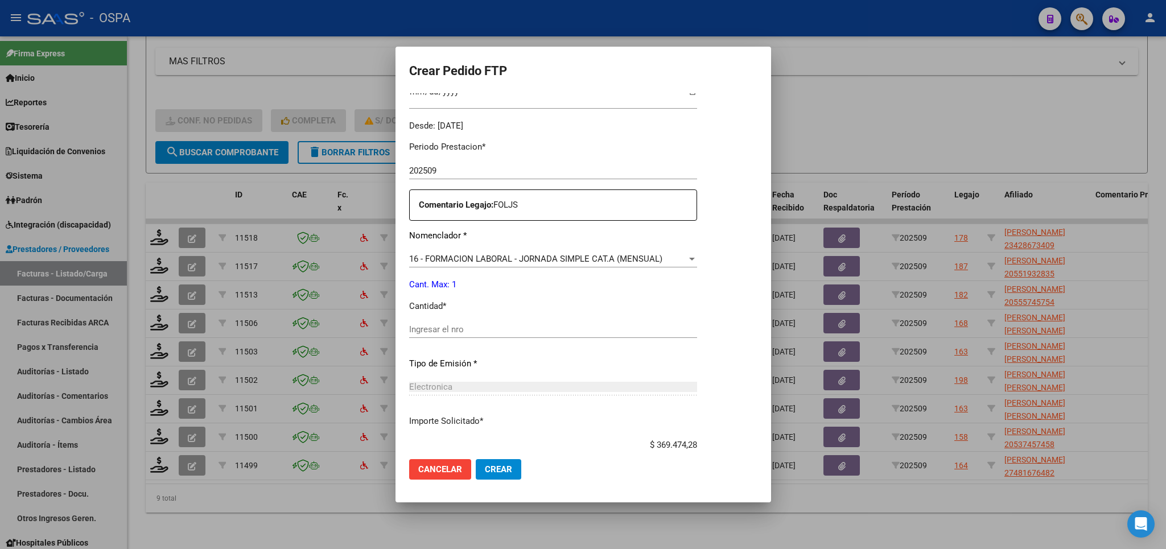
scroll to position [398, 0]
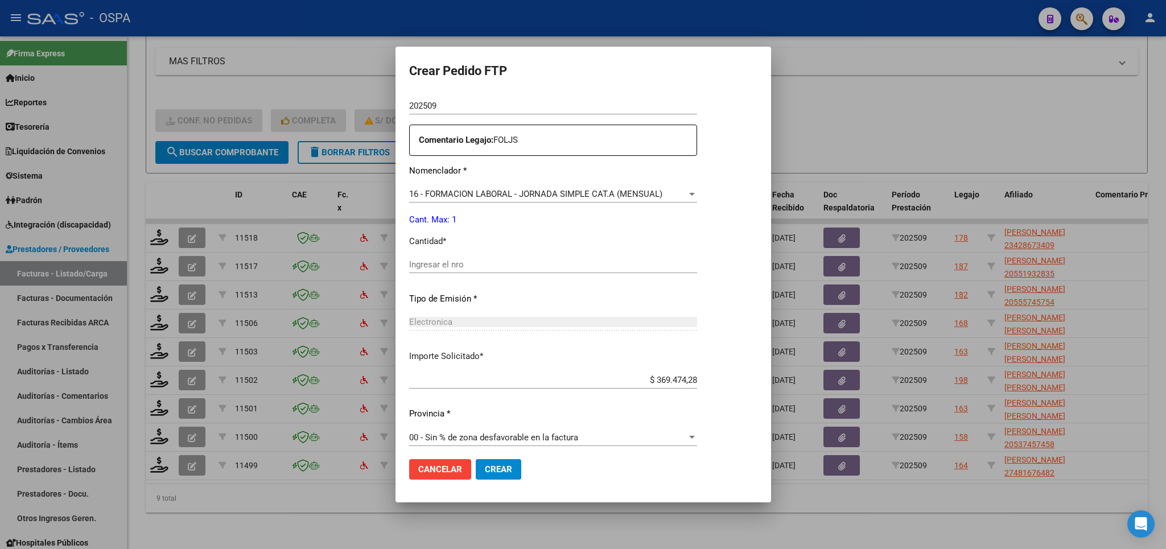
click at [559, 247] on div "Periodo Prestacion * 202509 Ingresar el Periodo Prestacion Comentario Legajo: F…" at bounding box center [553, 262] width 288 height 390
click at [562, 260] on input "Ingresar el nro" at bounding box center [553, 265] width 288 height 10
type input "1"
click at [506, 472] on span "Crear" at bounding box center [498, 469] width 27 height 10
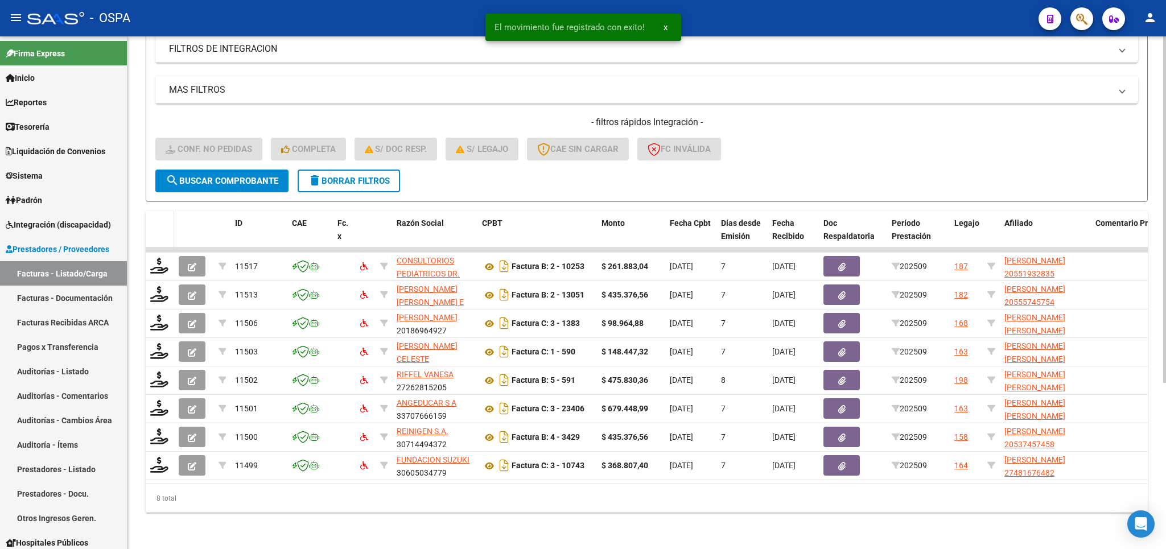
scroll to position [214, 0]
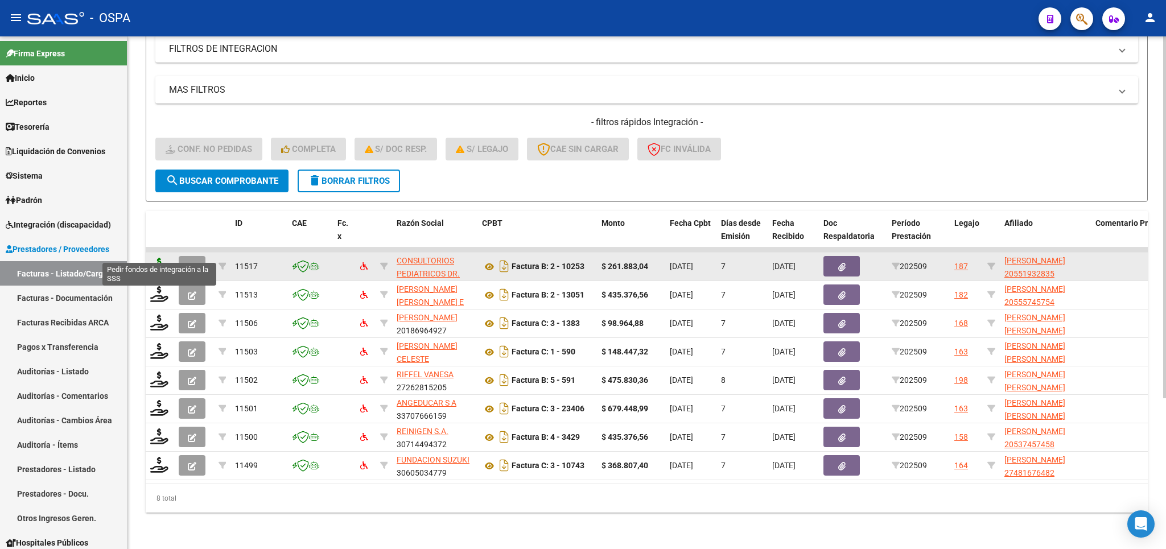
click at [157, 258] on icon at bounding box center [159, 266] width 18 height 16
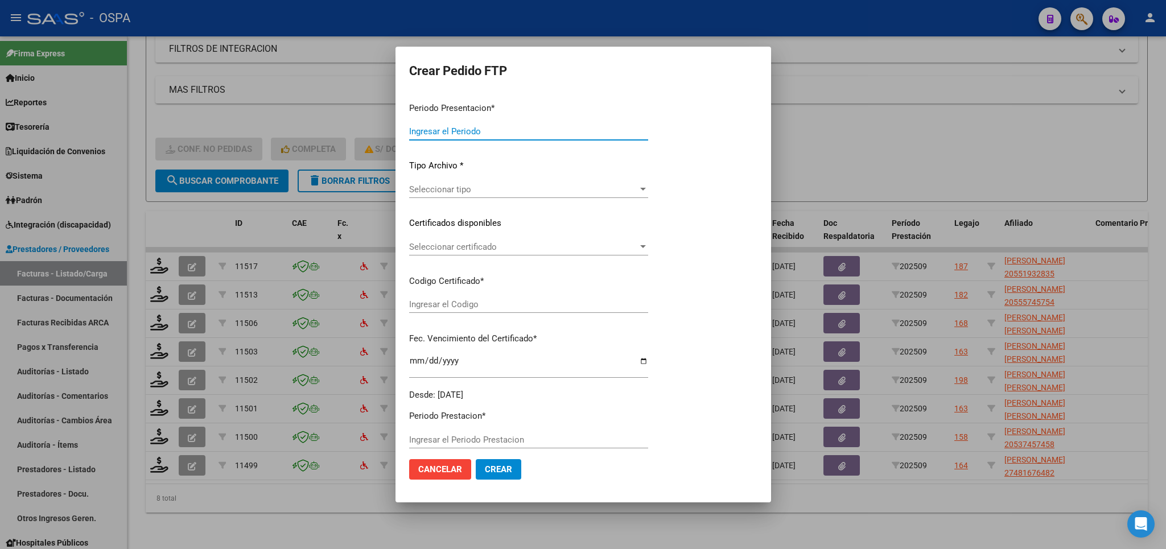
type input "202509"
type input "$ 261.883,04"
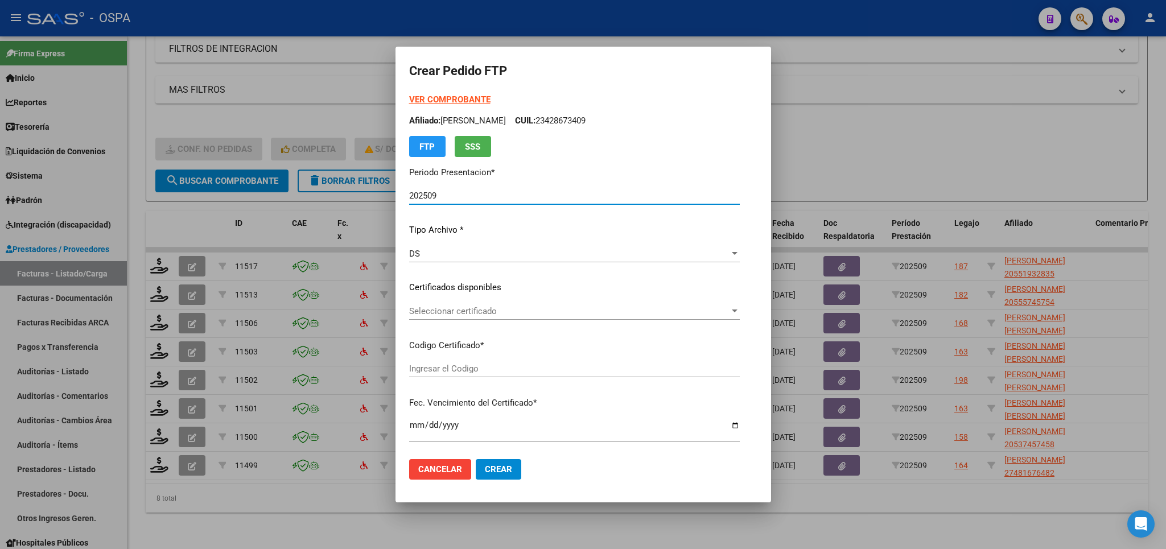
type input "arg02000551932832025041120350411bue427"
type input "[DATE]"
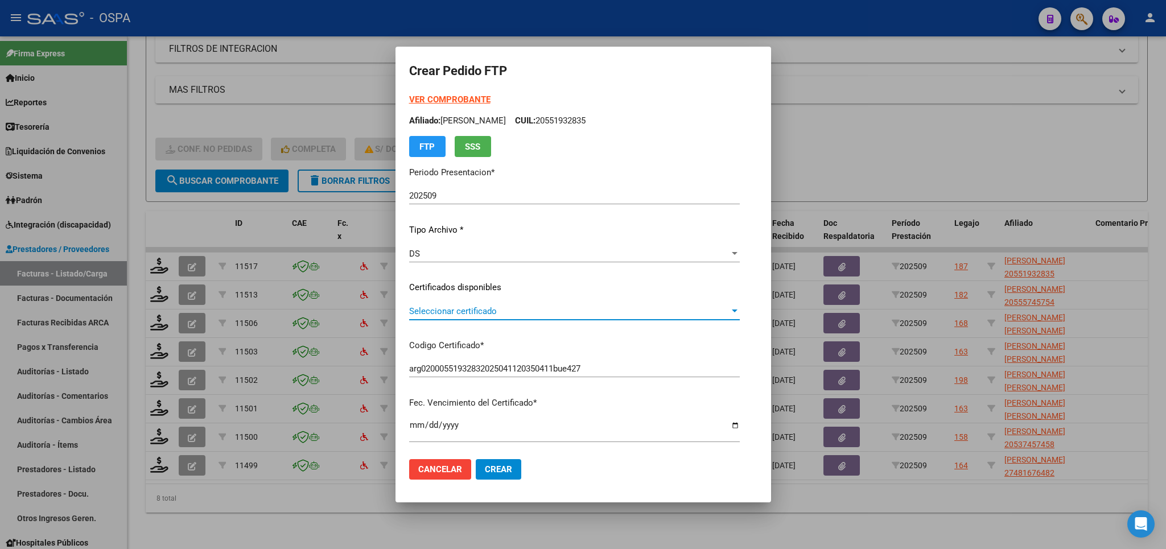
click at [626, 307] on span "Seleccionar certificado" at bounding box center [569, 311] width 320 height 10
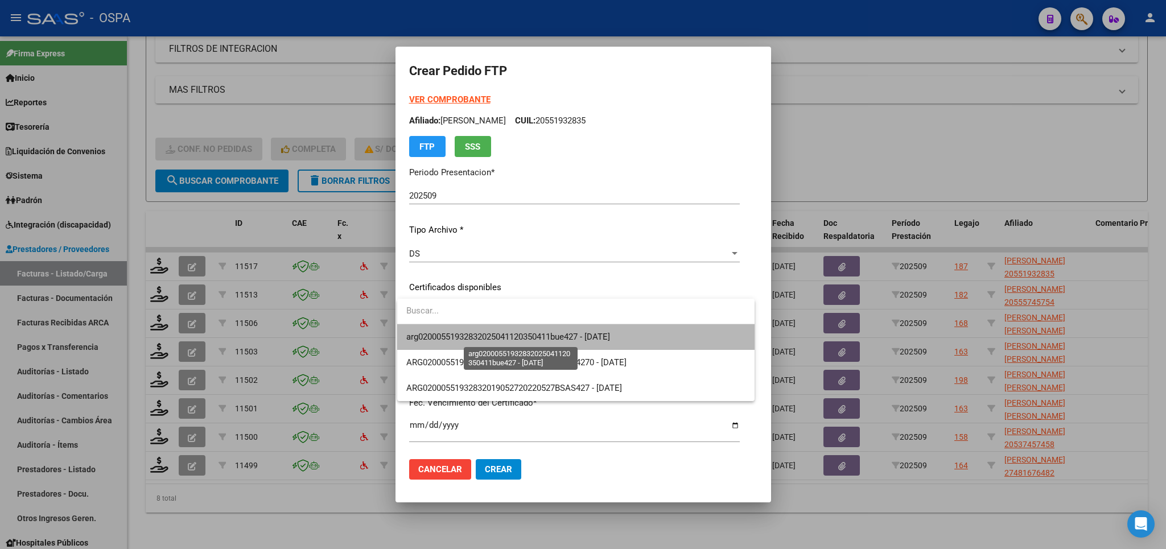
click at [610, 336] on span "arg02000551932832025041120350411bue427 - [DATE]" at bounding box center [508, 337] width 204 height 10
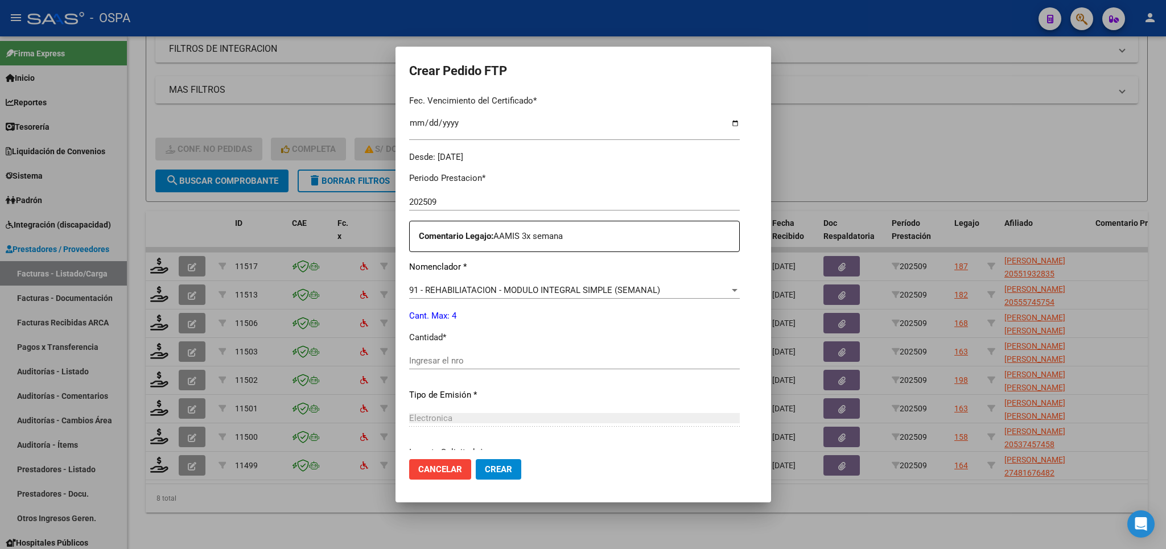
scroll to position [333, 0]
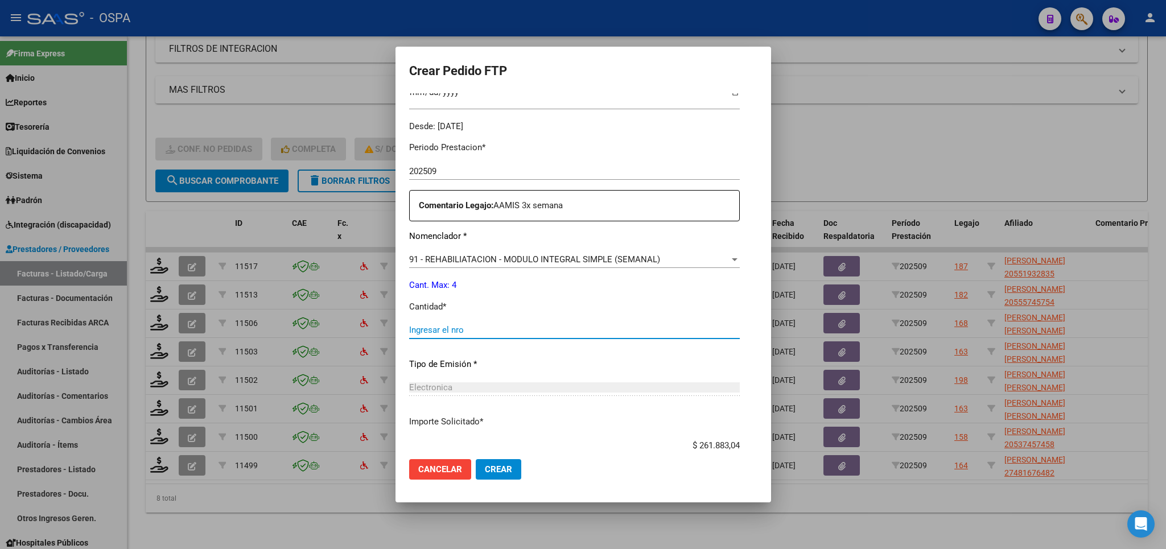
click at [603, 326] on input "Ingresar el nro" at bounding box center [574, 330] width 331 height 10
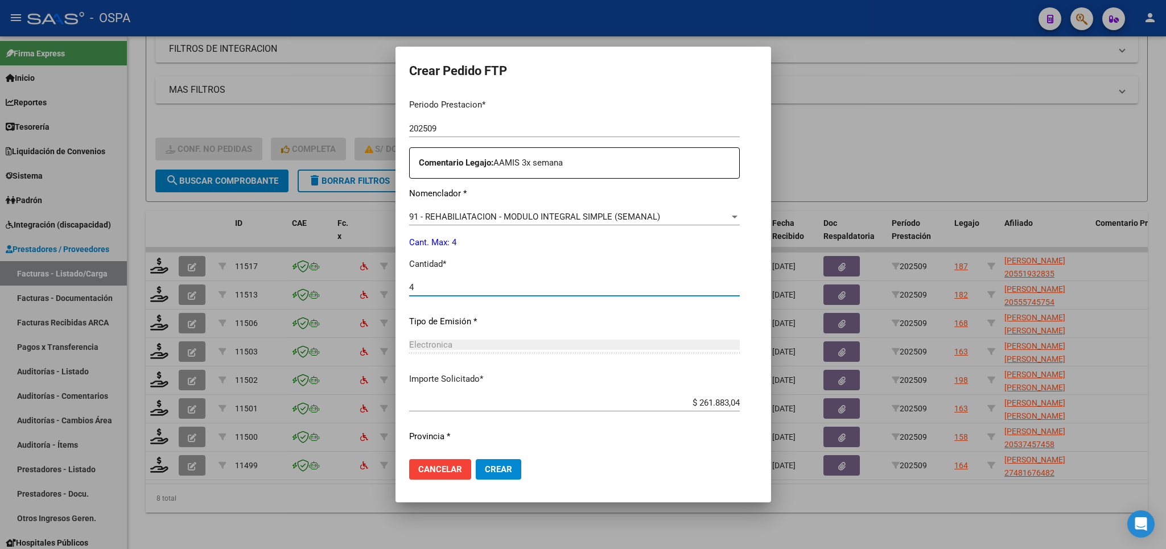
scroll to position [398, 0]
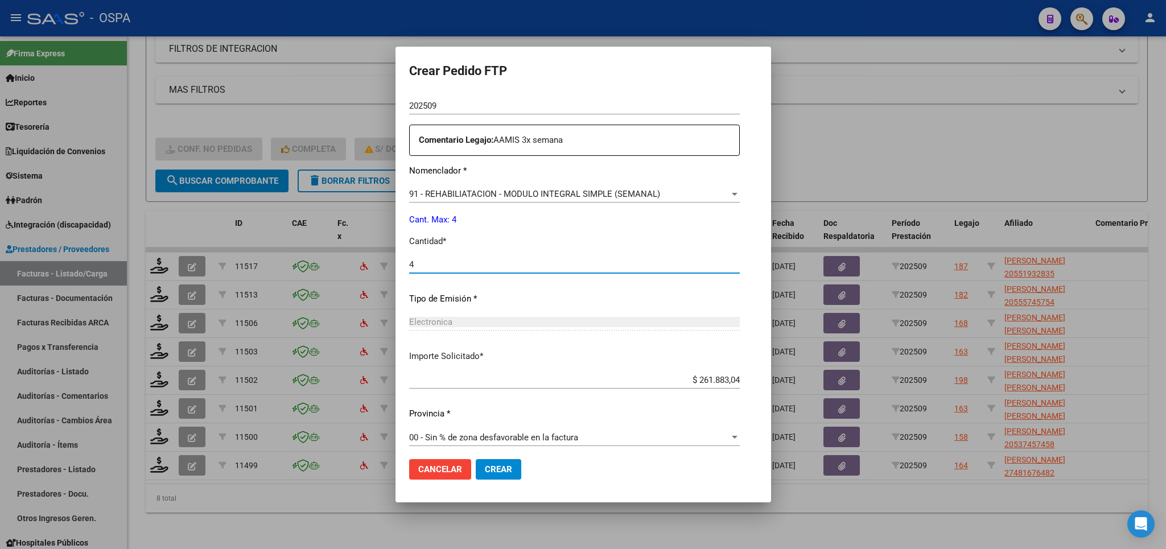
type input "4"
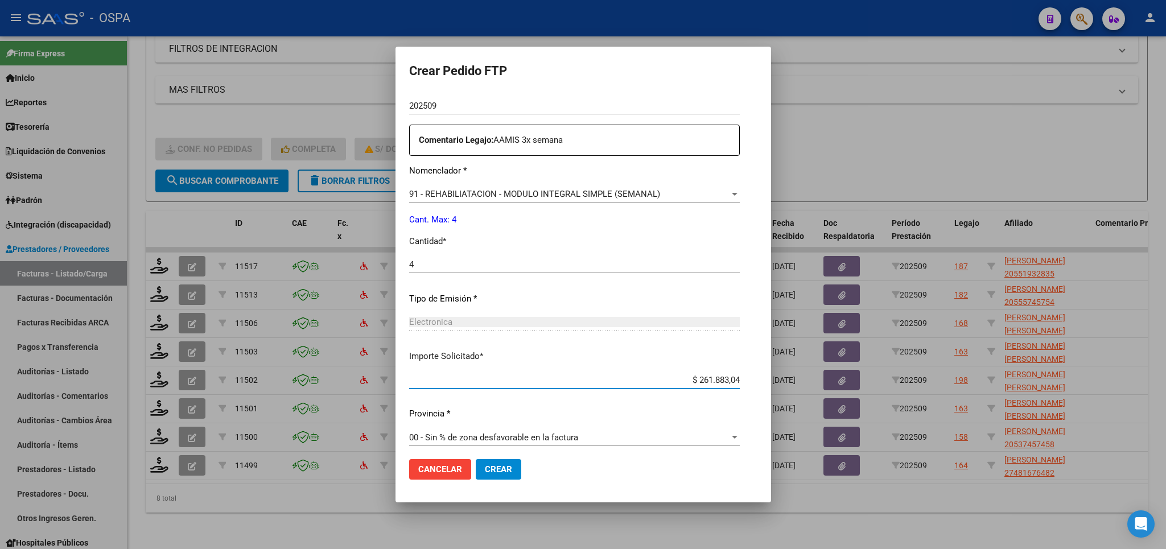
click at [497, 471] on span "Crear" at bounding box center [498, 469] width 27 height 10
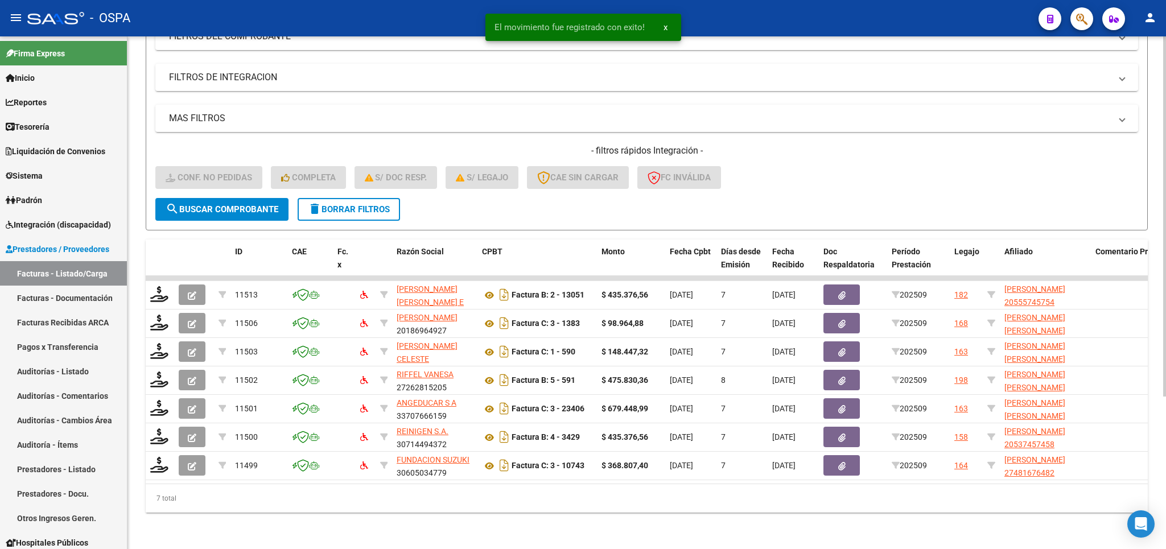
scroll to position [185, 0]
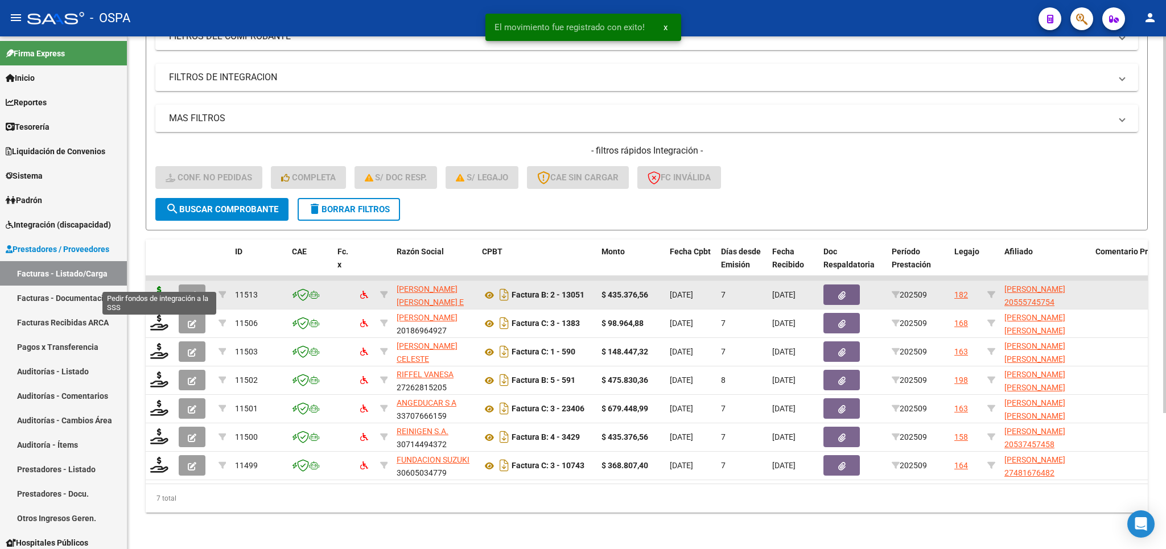
click at [158, 286] on icon at bounding box center [159, 294] width 18 height 16
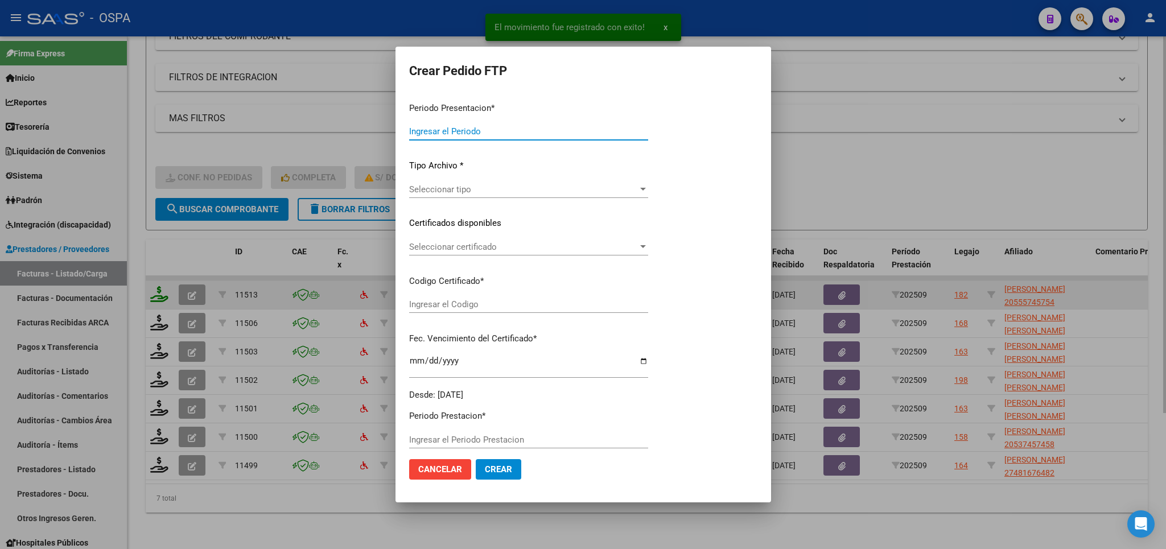
type input "202509"
type input "$ 435.376,56"
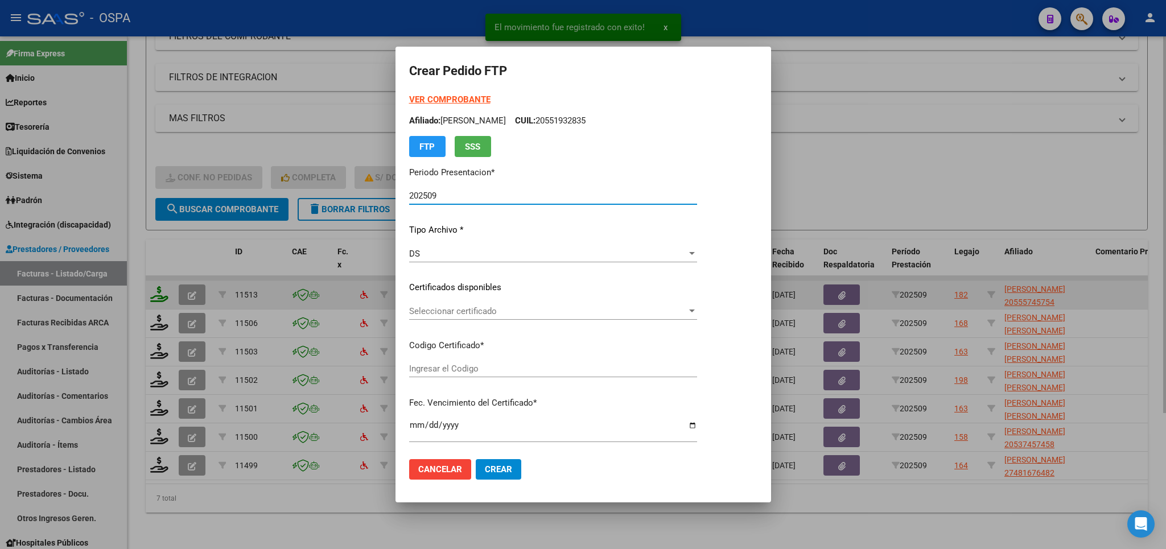
type input "arg 02000555745752023120120281201bue315"
type input "2028-12-01"
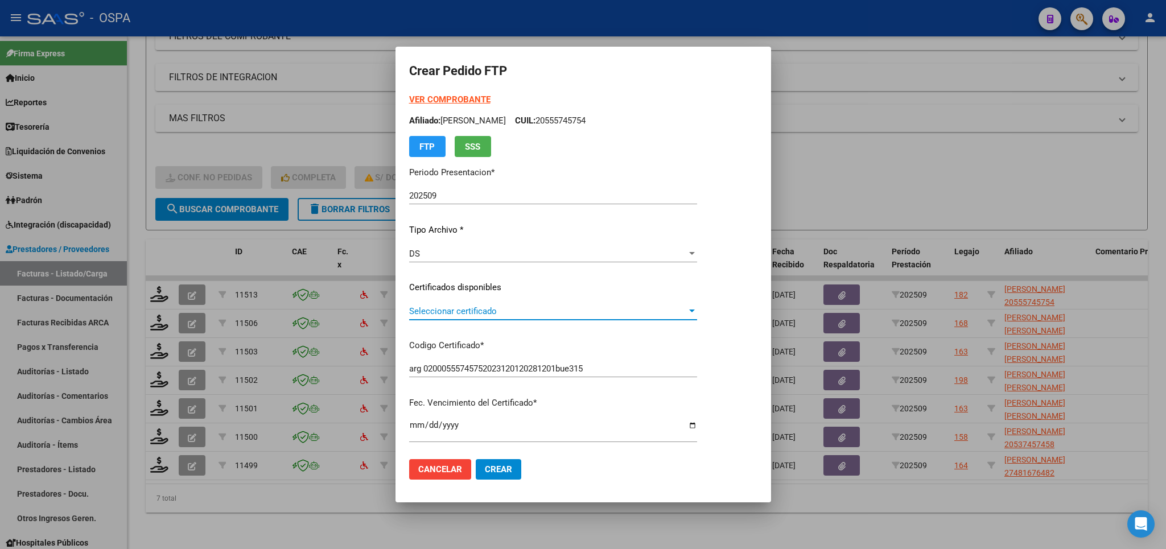
click at [643, 311] on span "Seleccionar certificado" at bounding box center [548, 311] width 278 height 10
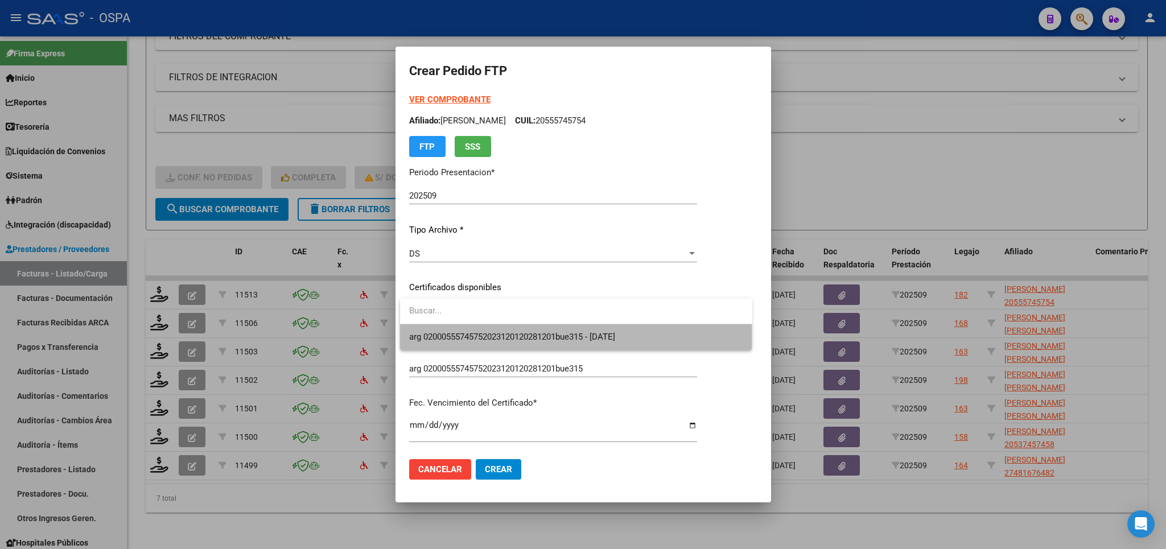
click at [619, 345] on span "arg 02000555745752023120120281201bue315 - 2028-12-01" at bounding box center [576, 337] width 334 height 26
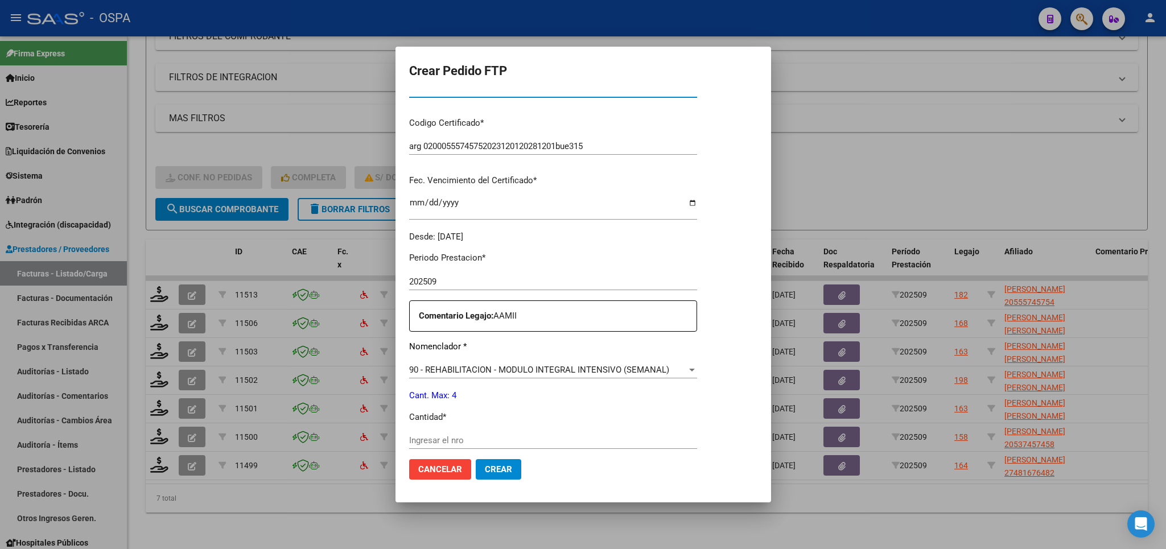
scroll to position [266, 0]
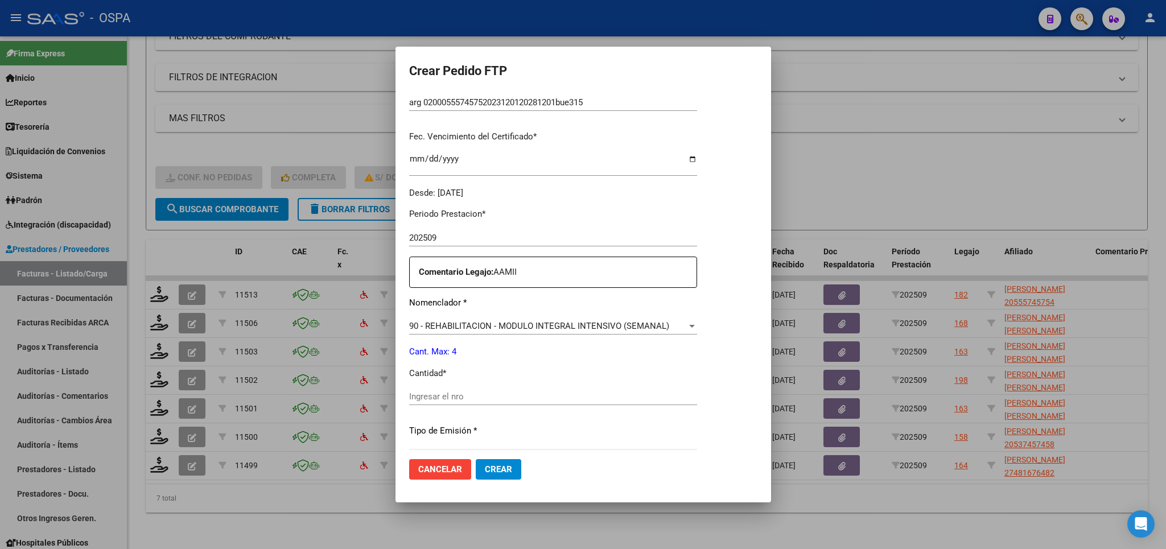
drag, startPoint x: 628, startPoint y: 390, endPoint x: 624, endPoint y: 398, distance: 8.1
click at [626, 392] on input "Ingresar el nro" at bounding box center [553, 397] width 288 height 10
type input "4"
click at [492, 471] on span "Crear" at bounding box center [498, 469] width 27 height 10
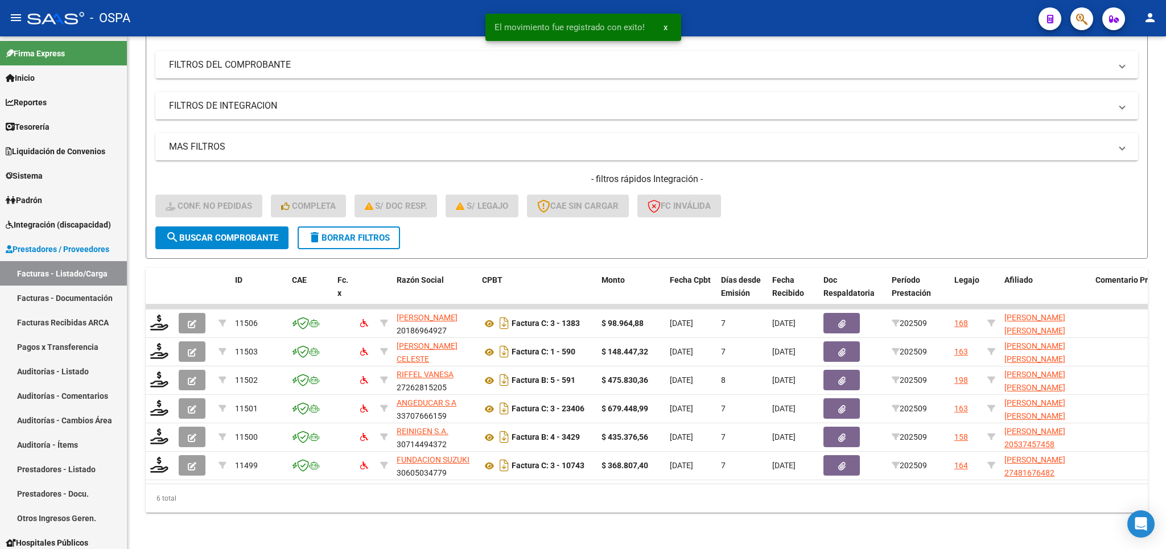
scroll to position [157, 0]
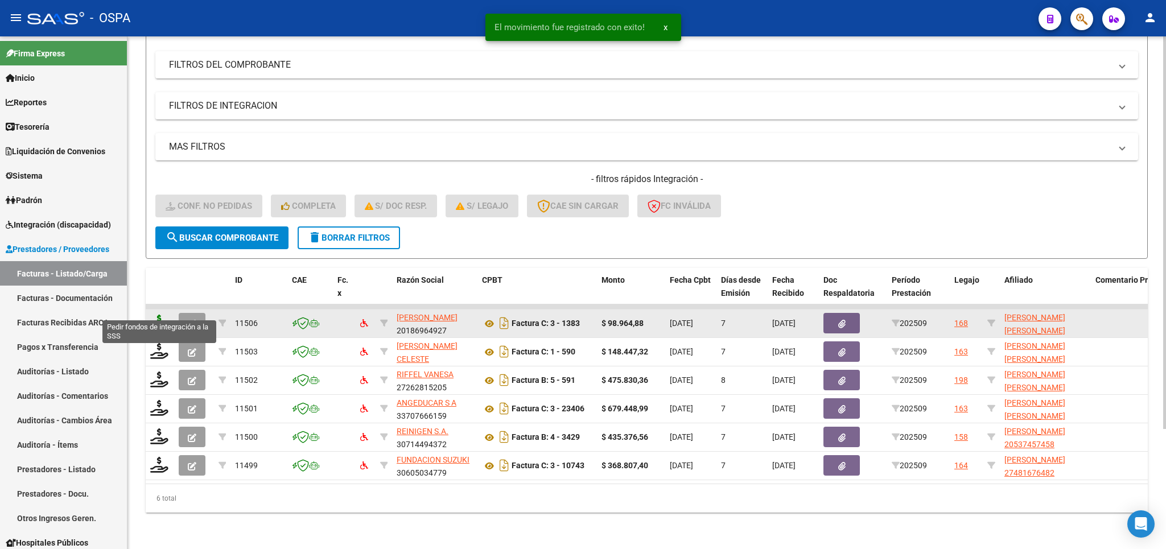
click at [162, 315] on icon at bounding box center [159, 323] width 18 height 16
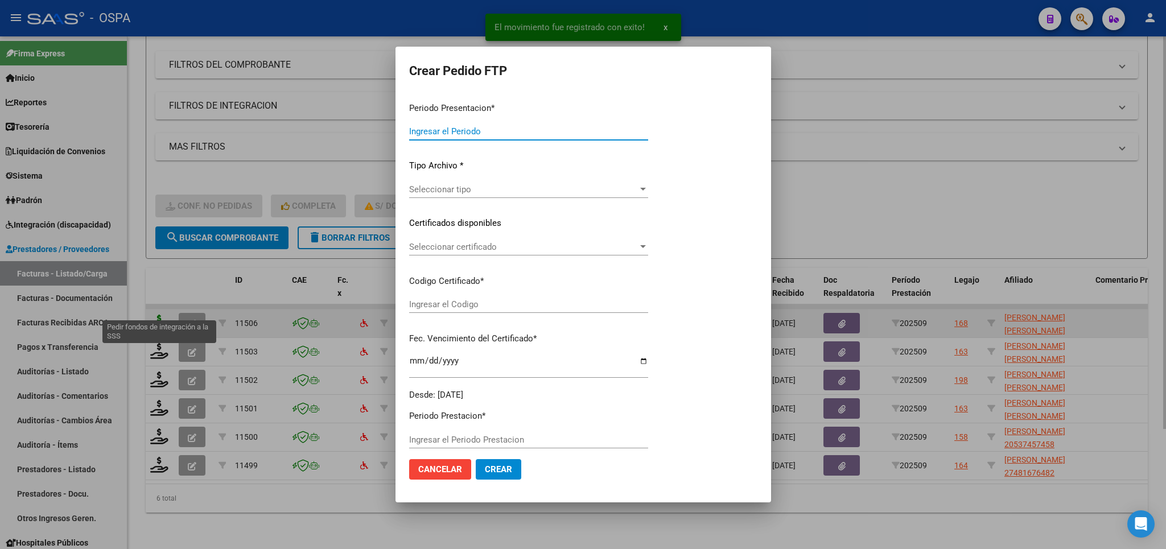
type input "202509"
type input "$ 98.964,88"
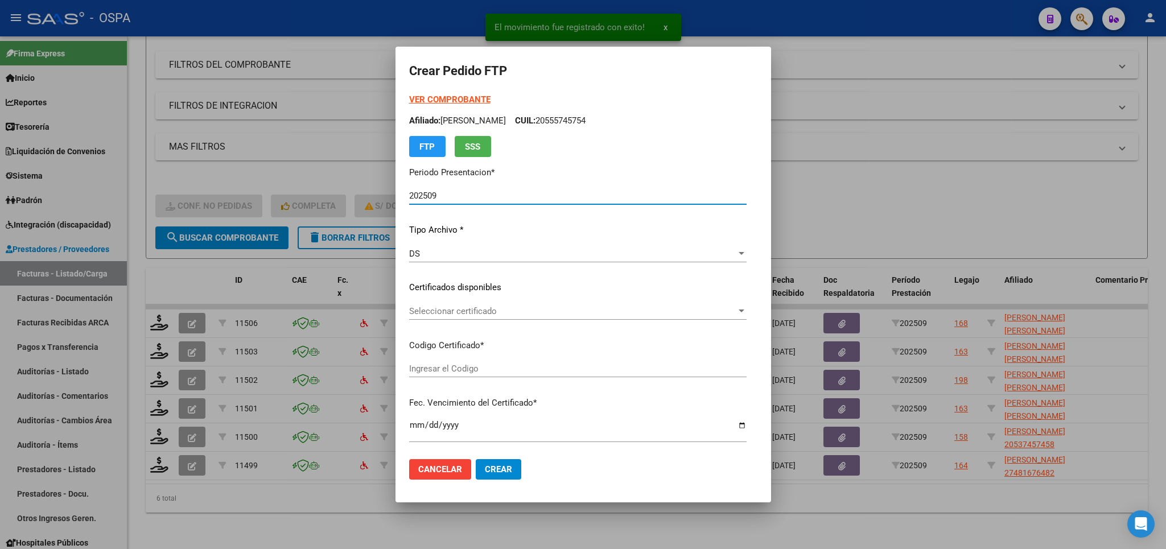
type input "arg02000511402932023030820330308BS440"
type input "2033-03-01"
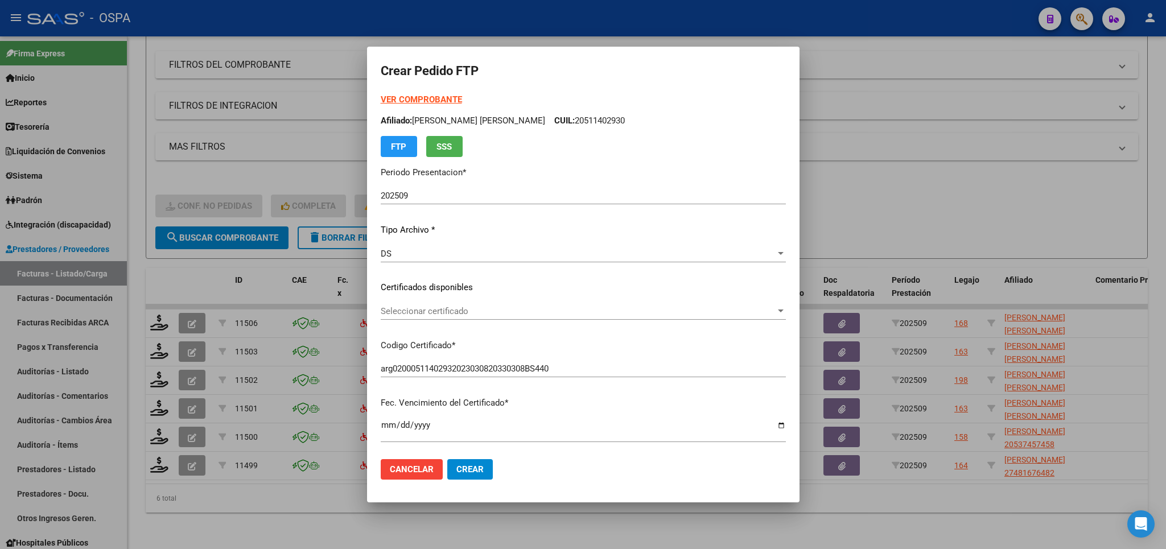
click at [643, 306] on div "Seleccionar certificado Seleccionar certificado" at bounding box center [583, 311] width 405 height 17
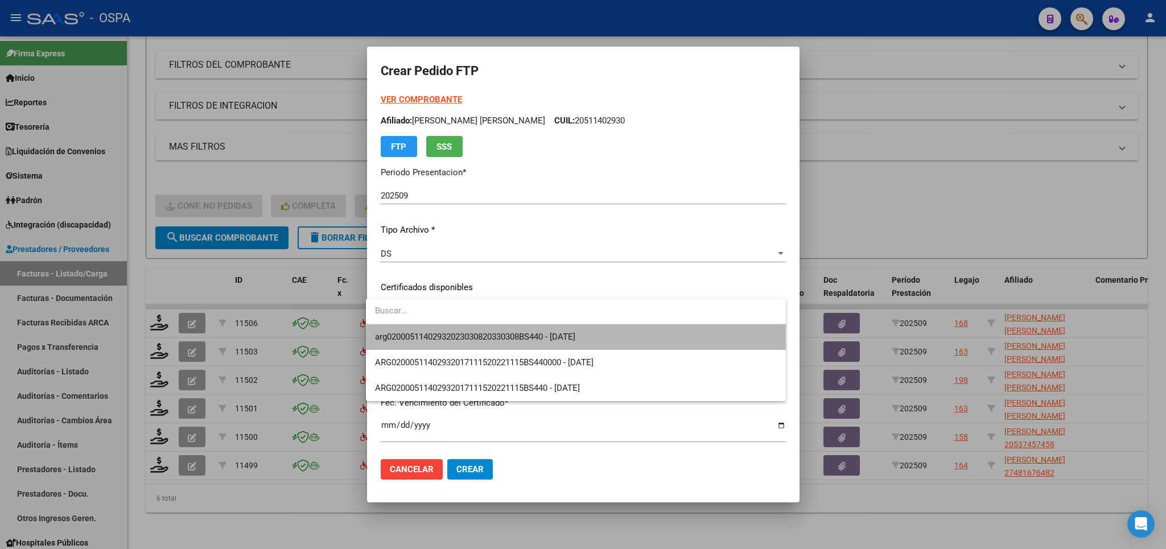
click at [624, 343] on span "arg02000511402932023030820330308BS440 - 2033-03-01" at bounding box center [576, 337] width 402 height 26
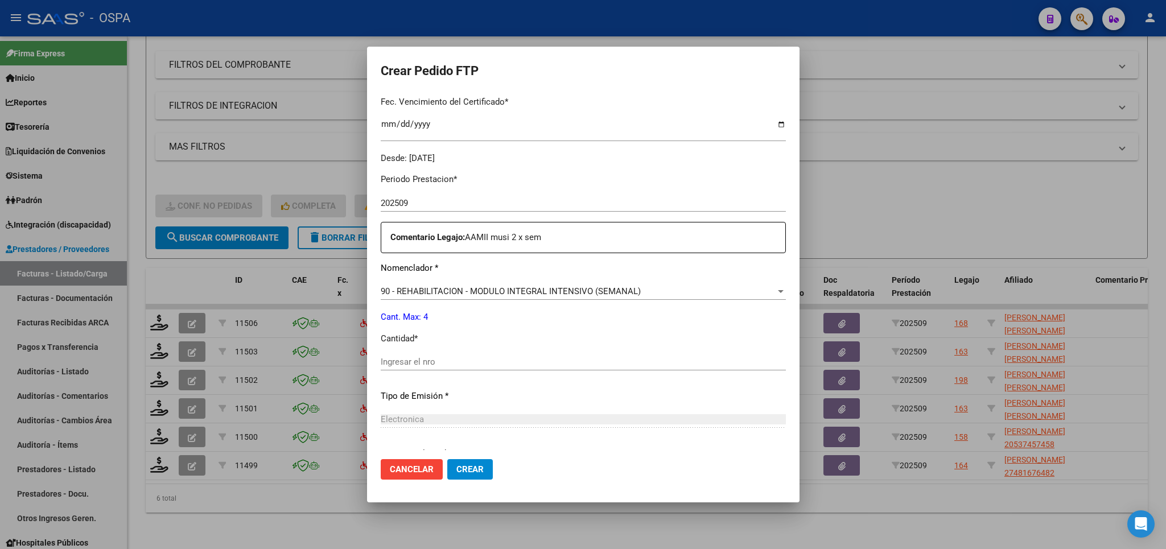
scroll to position [333, 0]
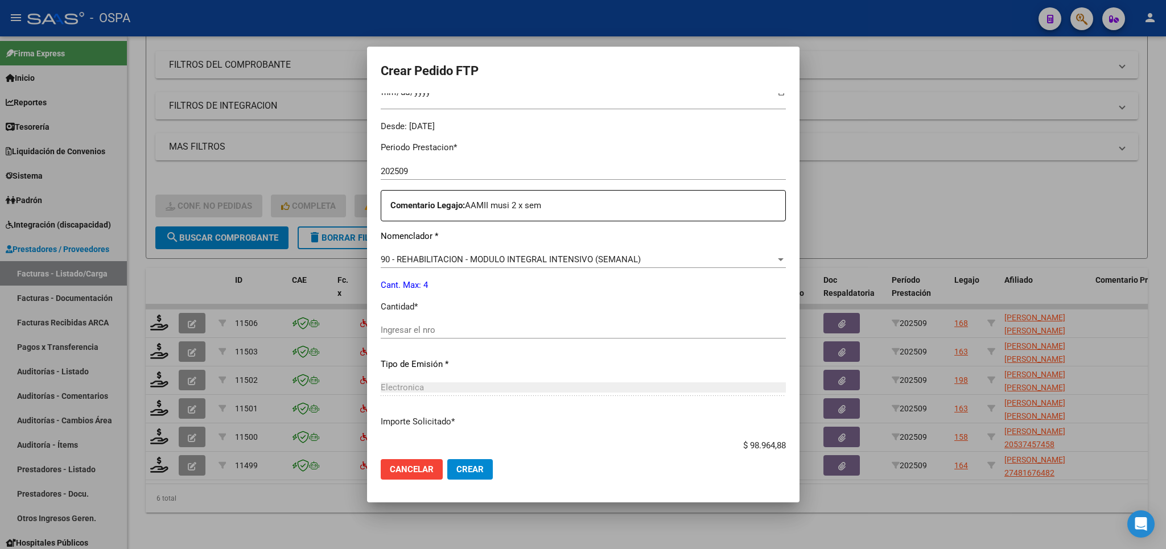
click at [585, 325] on input "Ingresar el nro" at bounding box center [583, 330] width 405 height 10
type input "4"
click at [454, 462] on button "Crear" at bounding box center [470, 469] width 46 height 20
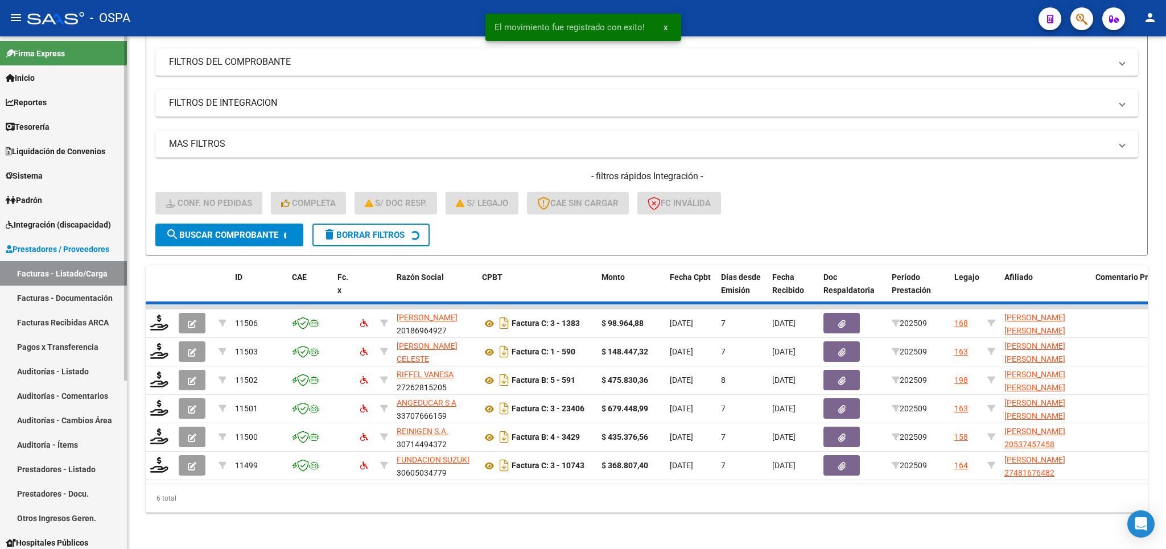
scroll to position [129, 0]
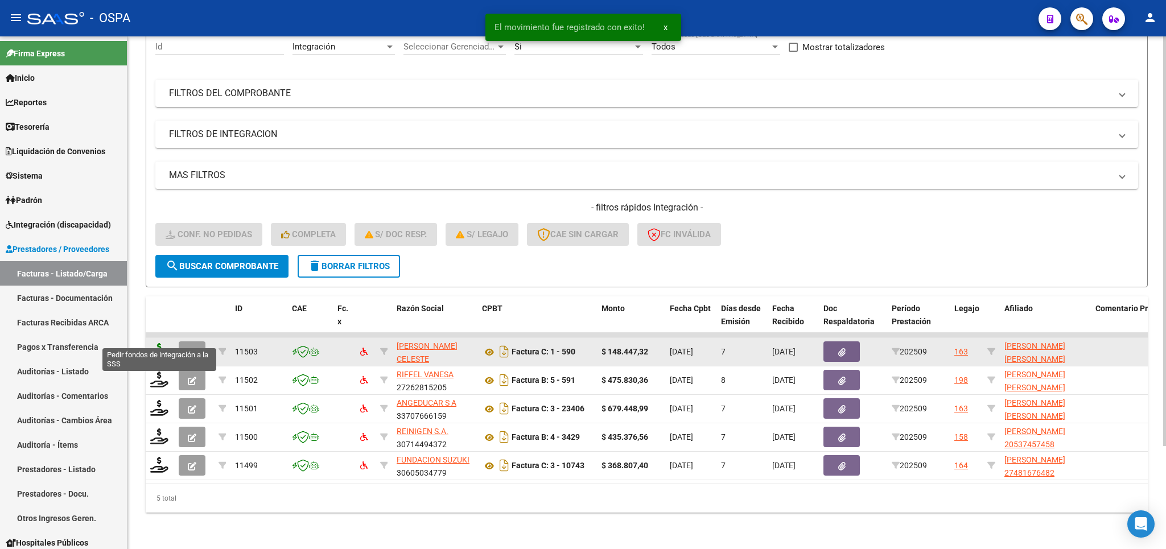
click at [163, 343] on icon at bounding box center [159, 351] width 18 height 16
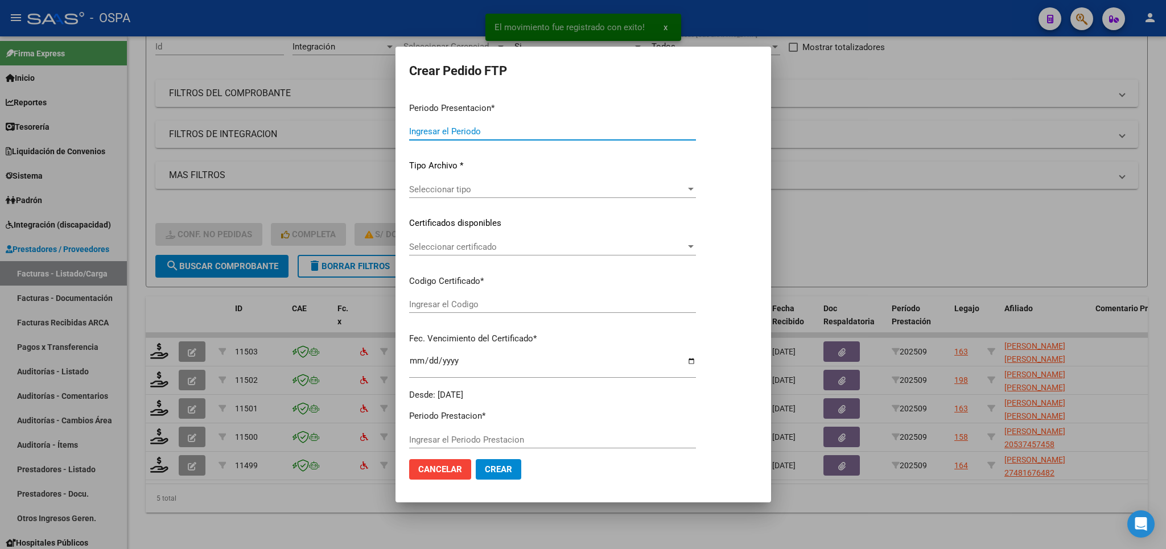
type input "202509"
type input "$ 148.447,32"
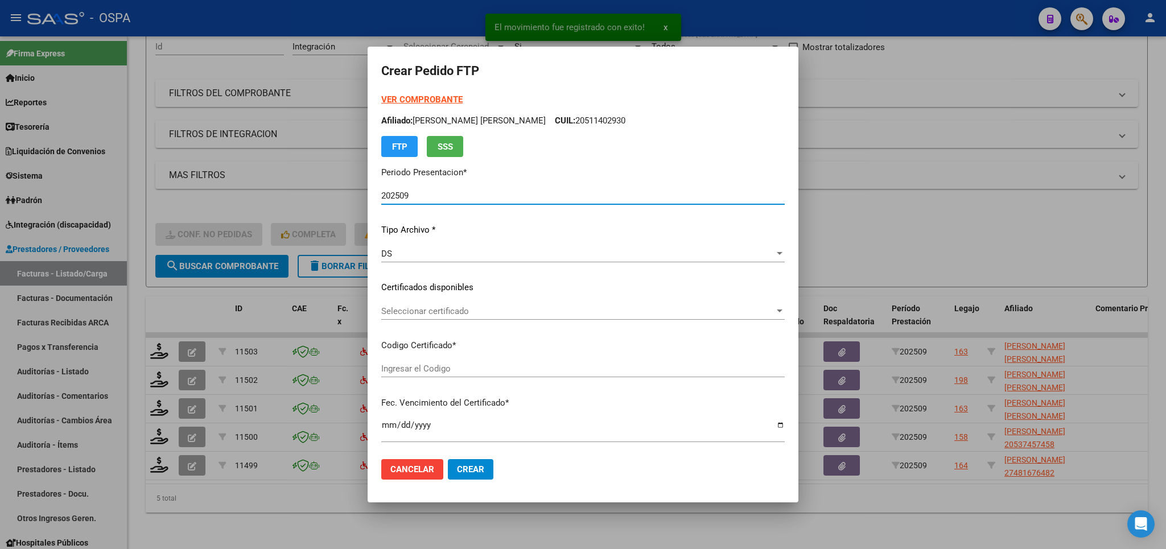
type input "arg01000482221272022021020270210bs315"
type input "2027-02-10"
click at [654, 311] on span "Seleccionar certificado" at bounding box center [577, 311] width 393 height 10
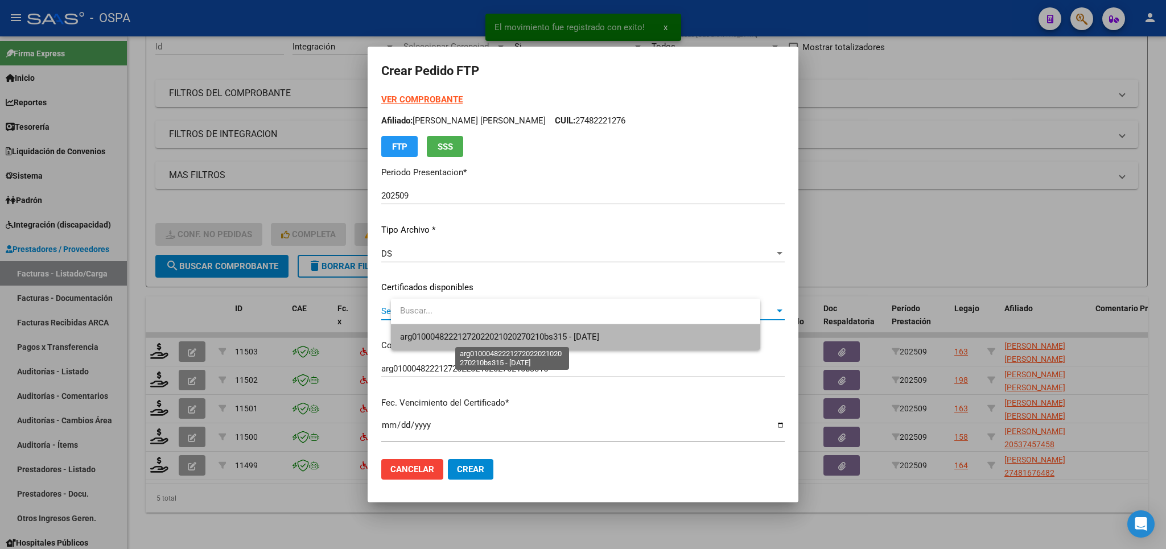
click at [599, 341] on span "arg01000482221272022021020270210bs315 - 2027-02-10" at bounding box center [499, 337] width 199 height 10
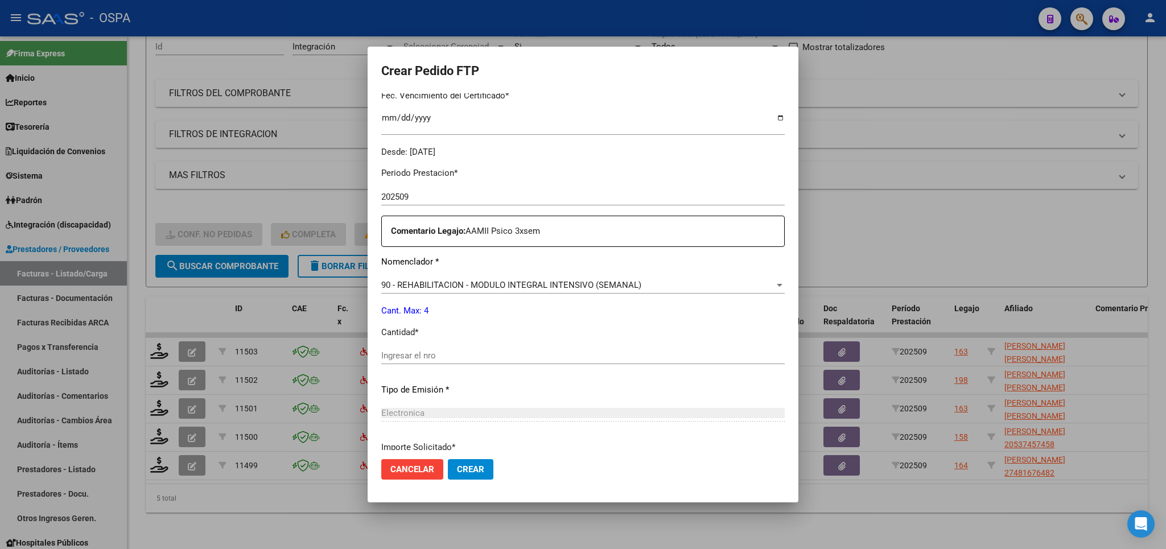
scroll to position [333, 0]
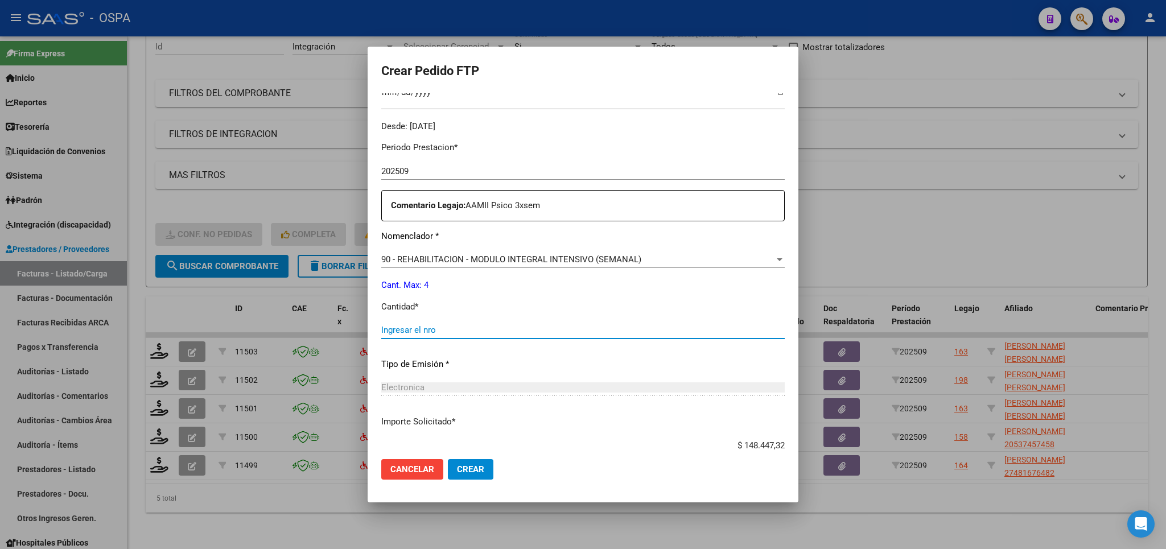
click at [572, 325] on input "Ingresar el nro" at bounding box center [582, 330] width 403 height 10
type input "4"
click at [483, 473] on span "Crear" at bounding box center [470, 469] width 27 height 10
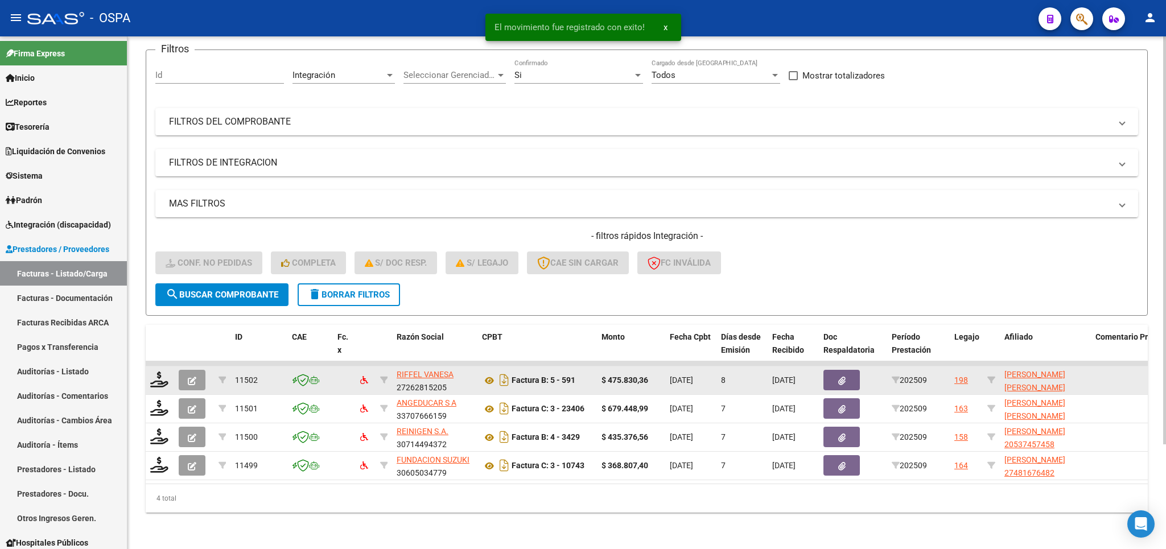
scroll to position [100, 0]
click at [166, 372] on icon at bounding box center [159, 380] width 18 height 16
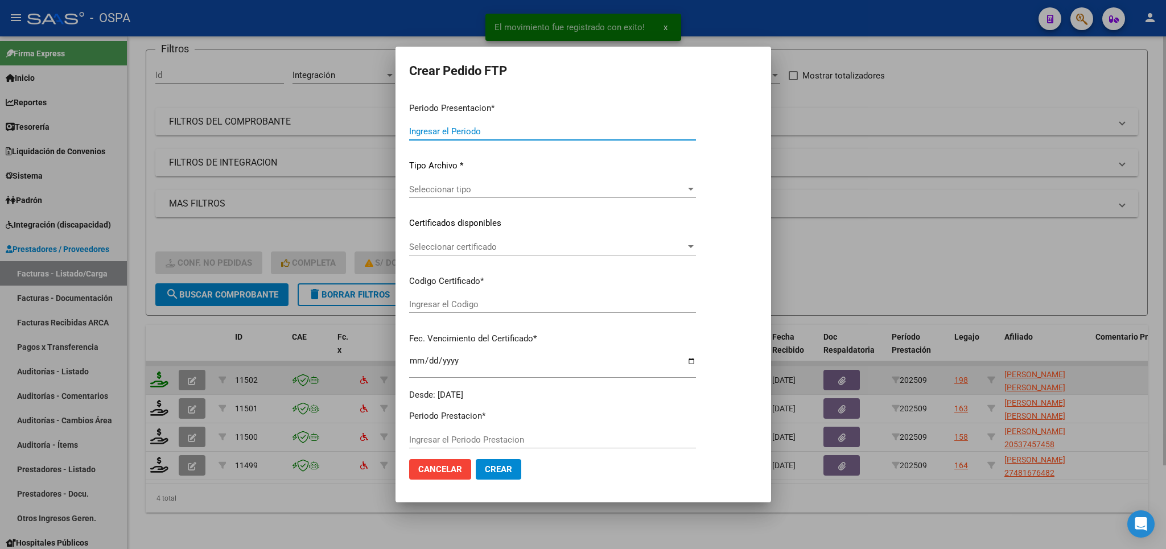
type input "202509"
type input "$ 475.830,36"
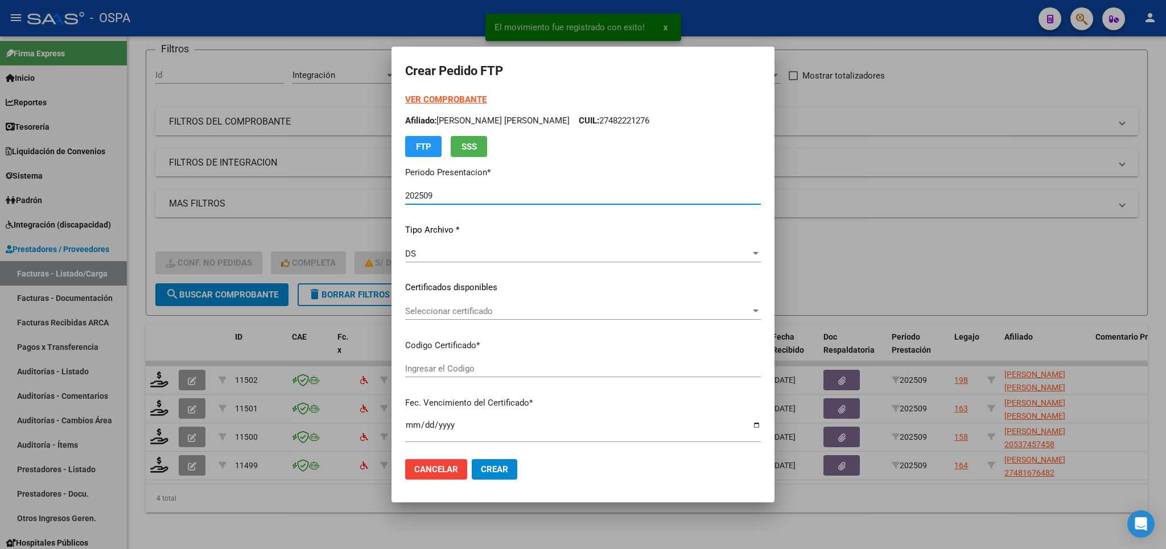
type input "arg02000566360622023110620261106bs427"
type input "2026-11-06"
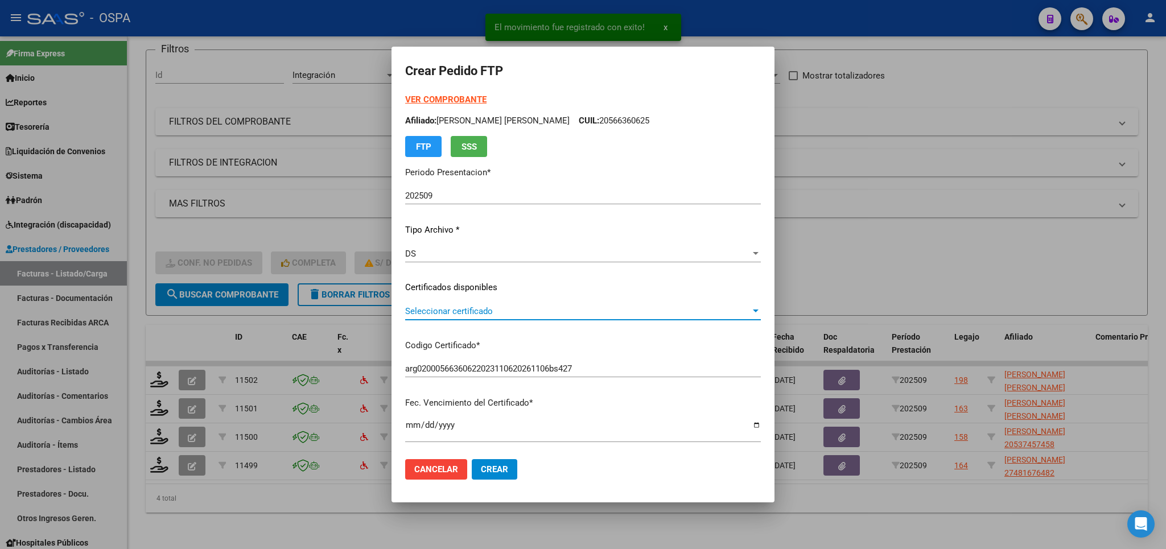
click at [527, 312] on span "Seleccionar certificado" at bounding box center [577, 311] width 345 height 10
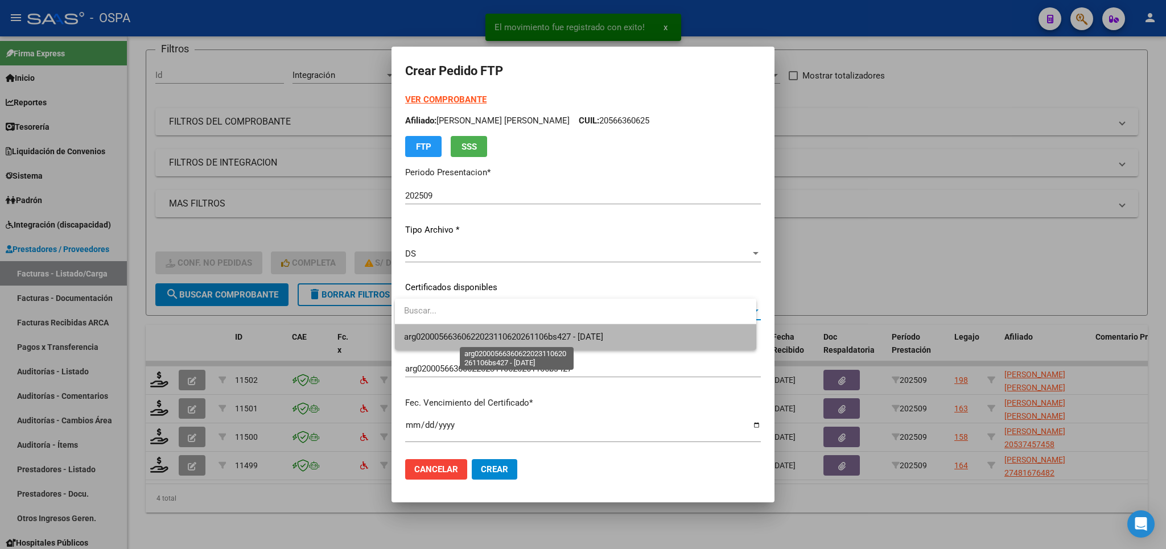
click at [530, 343] on span "arg02000566360622023110620261106bs427 - 2026-11-06" at bounding box center [575, 337] width 343 height 26
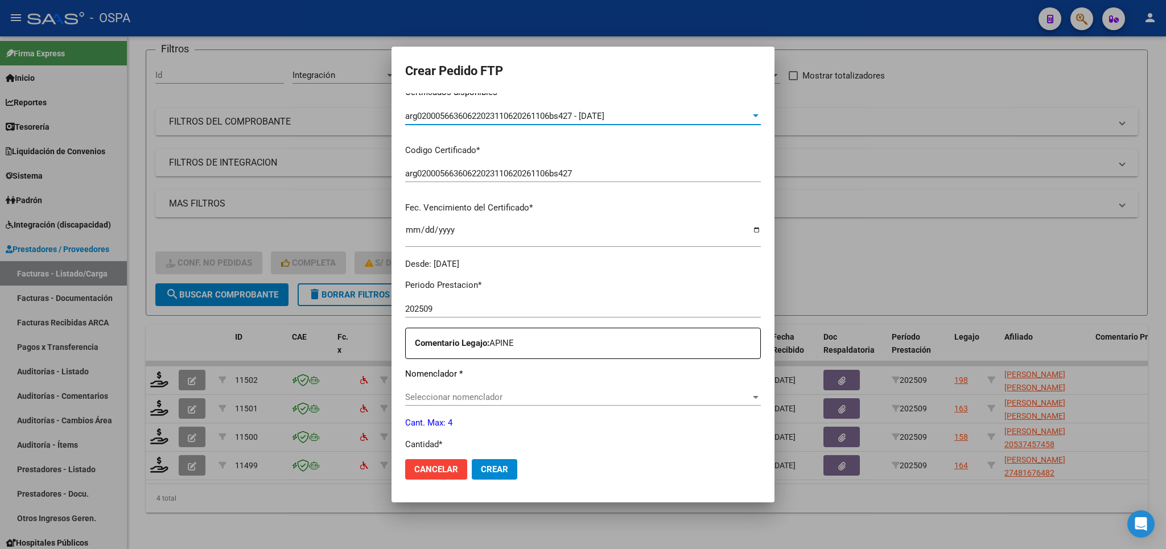
scroll to position [200, 0]
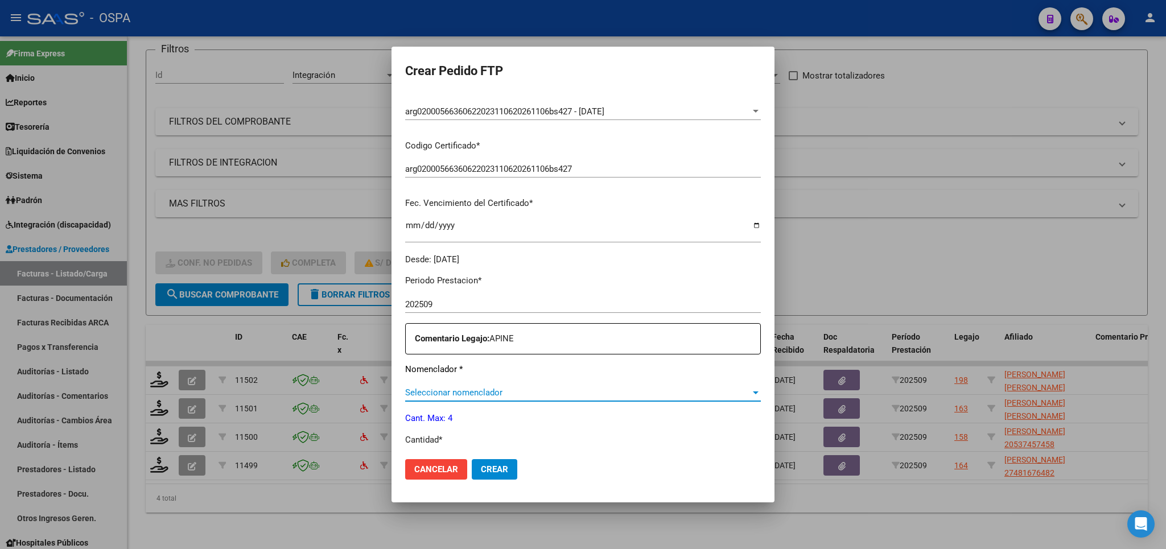
click at [520, 388] on span "Seleccionar nomenclador" at bounding box center [577, 393] width 345 height 10
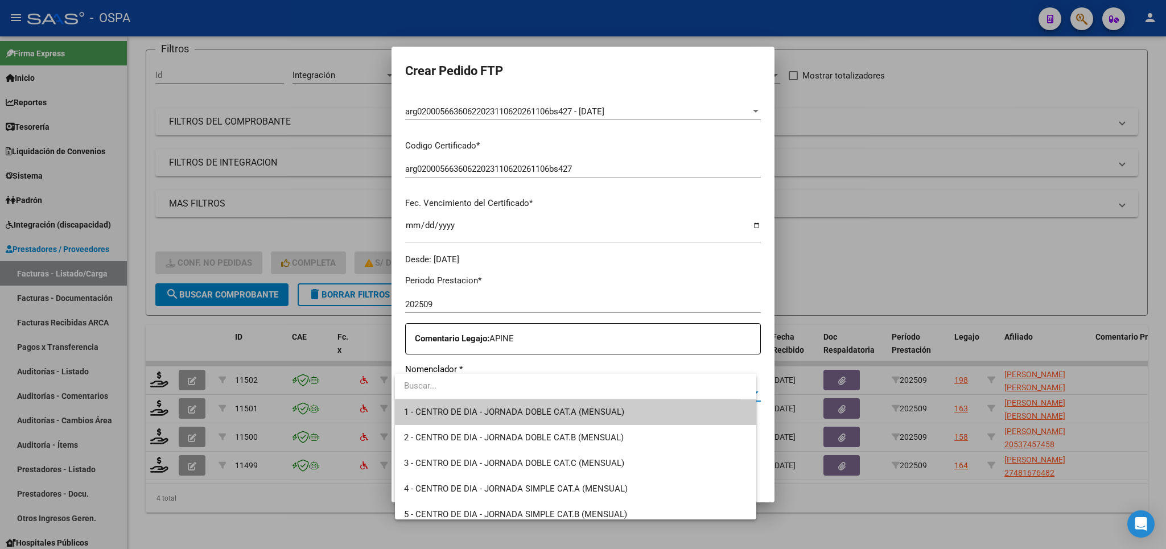
click at [655, 269] on div at bounding box center [583, 274] width 1166 height 549
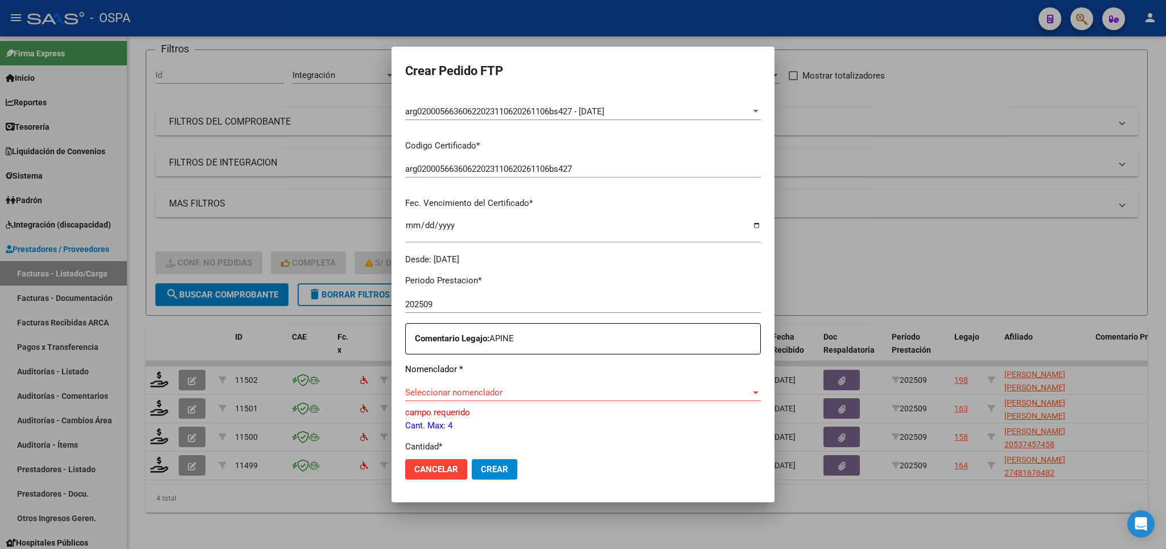
click at [971, 46] on div at bounding box center [583, 274] width 1166 height 549
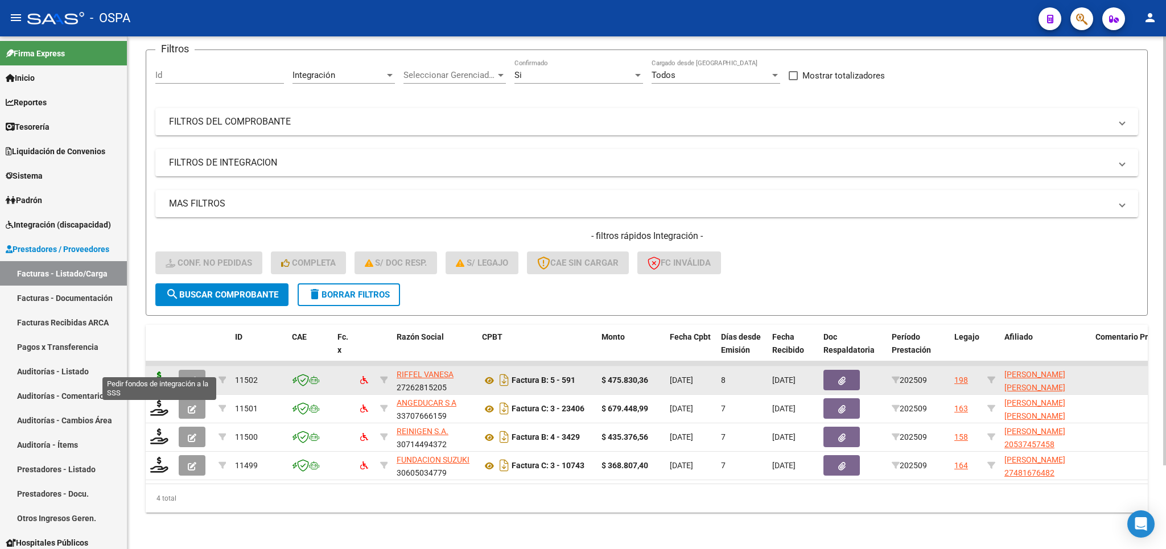
click at [162, 372] on icon at bounding box center [159, 380] width 18 height 16
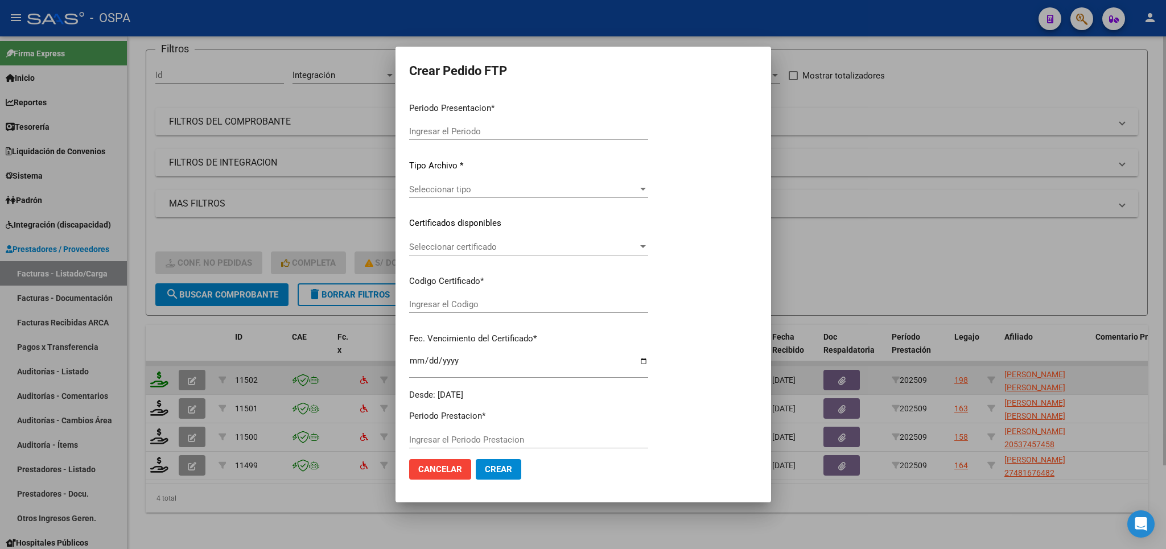
type input "202509"
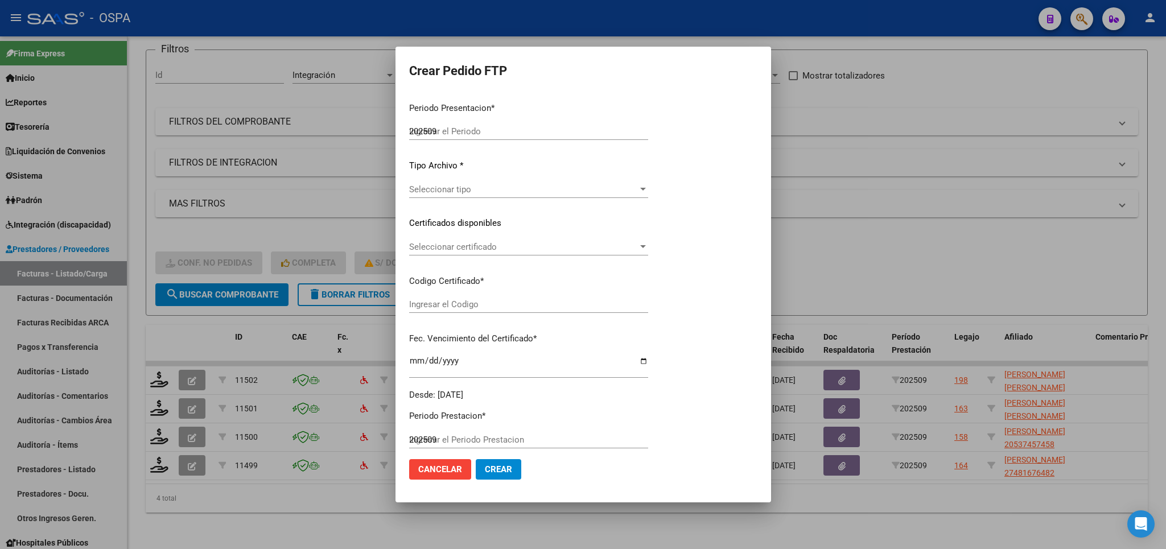
type input "$ 475.830,36"
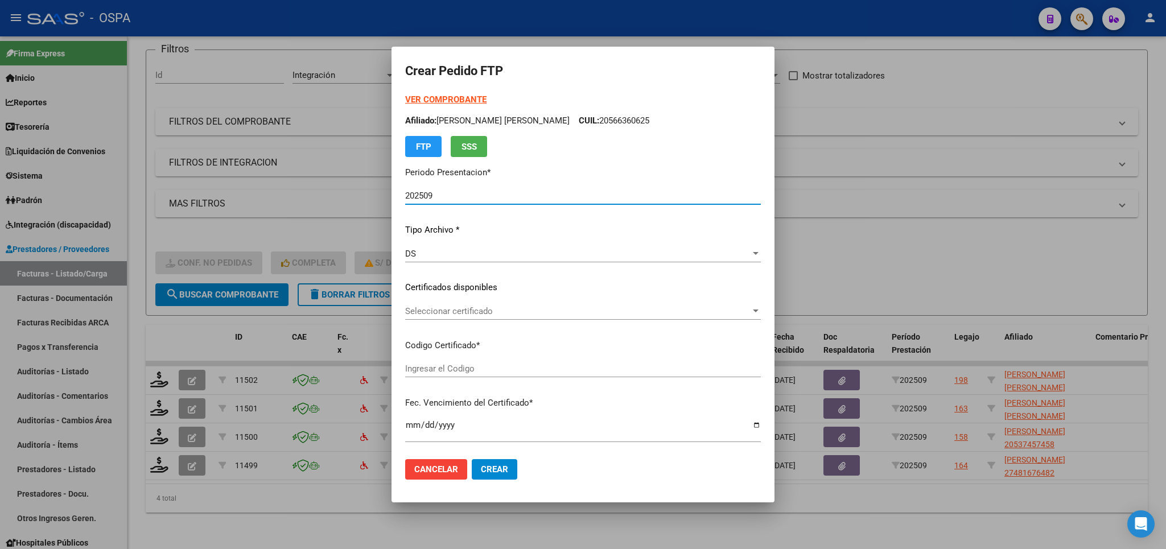
type input "arg02000566360622023110620261106bs427"
type input "2026-11-06"
click at [527, 312] on span "Seleccionar certificado" at bounding box center [577, 311] width 345 height 10
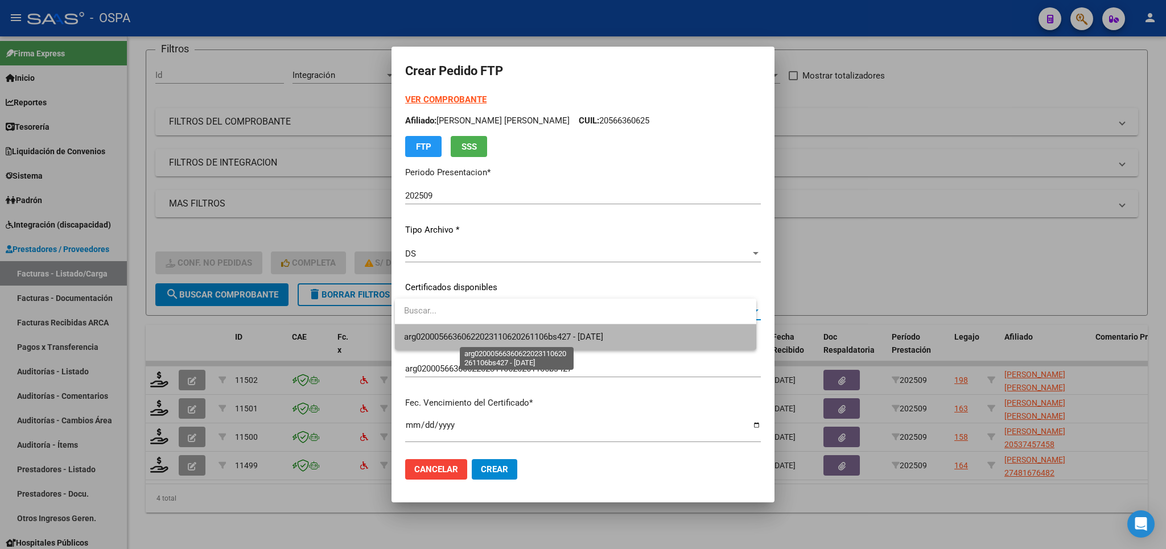
click at [516, 341] on span "arg02000566360622023110620261106bs427 - 2026-11-06" at bounding box center [503, 337] width 199 height 10
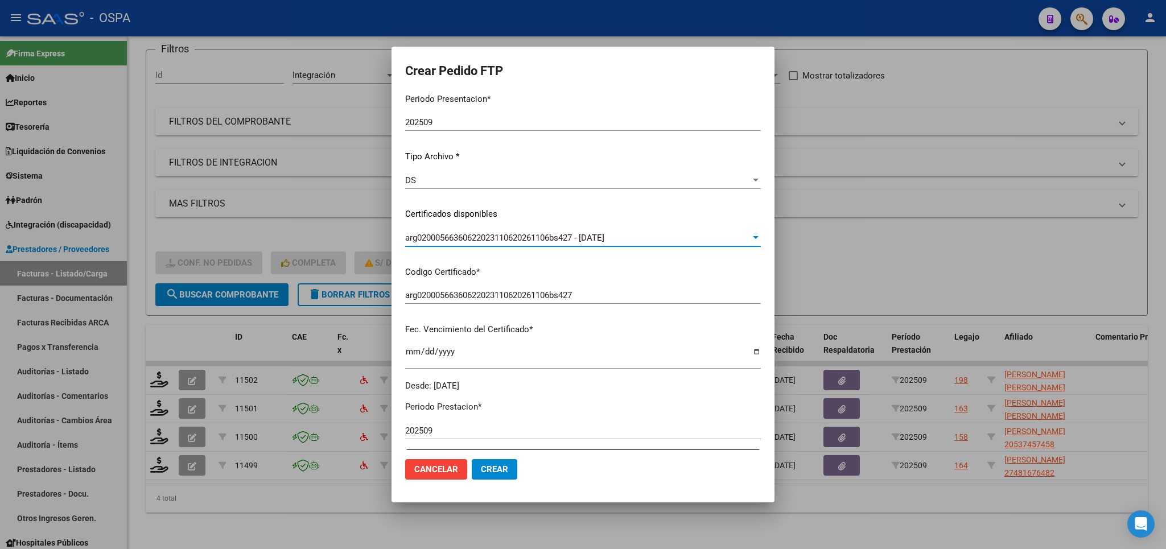
scroll to position [333, 0]
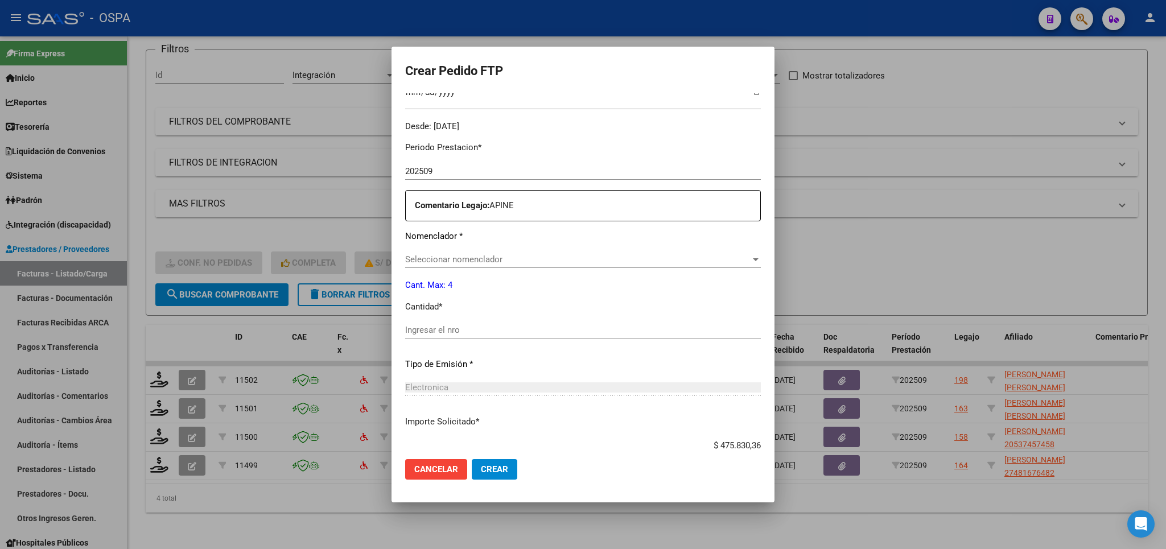
click at [522, 251] on div "Seleccionar nomenclador Seleccionar nomenclador" at bounding box center [583, 259] width 356 height 17
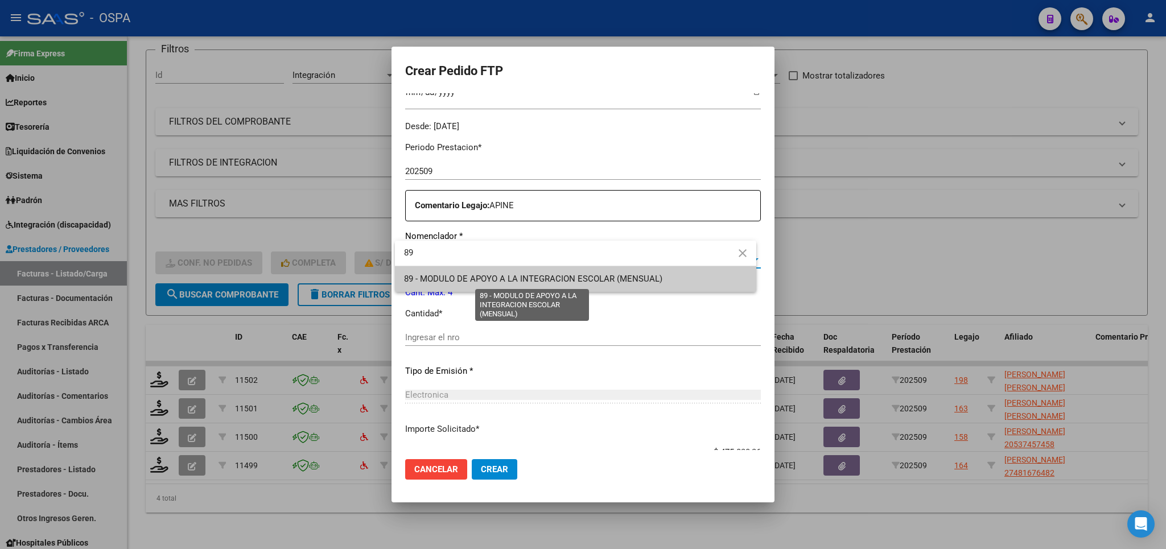
type input "89"
click at [529, 280] on span "89 - MODULO DE APOYO A LA INTEGRACION ESCOLAR (MENSUAL)" at bounding box center [533, 279] width 258 height 10
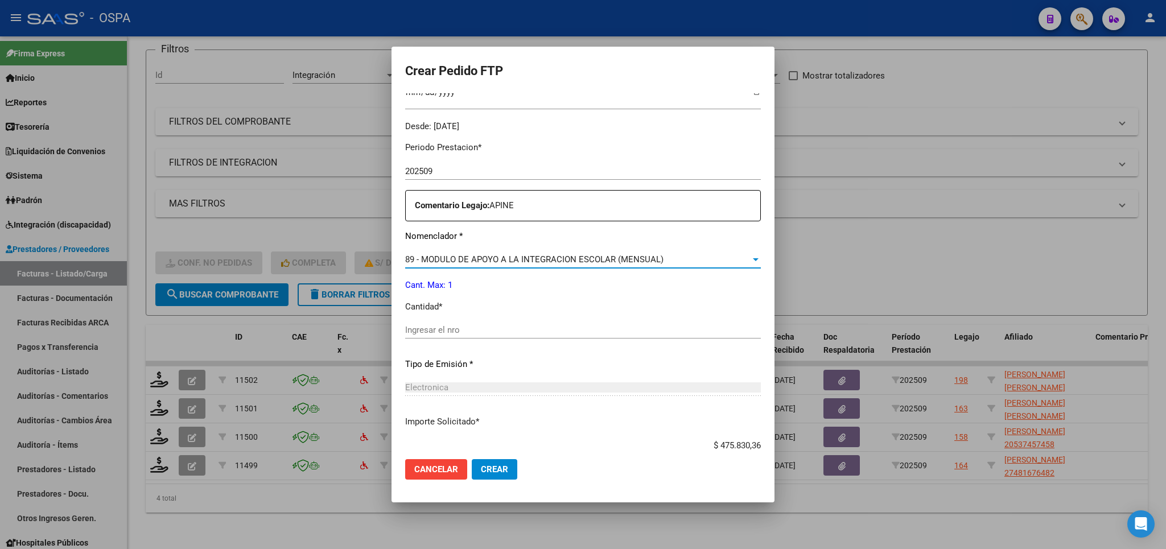
click at [536, 325] on input "Ingresar el nro" at bounding box center [583, 330] width 356 height 10
type input "1"
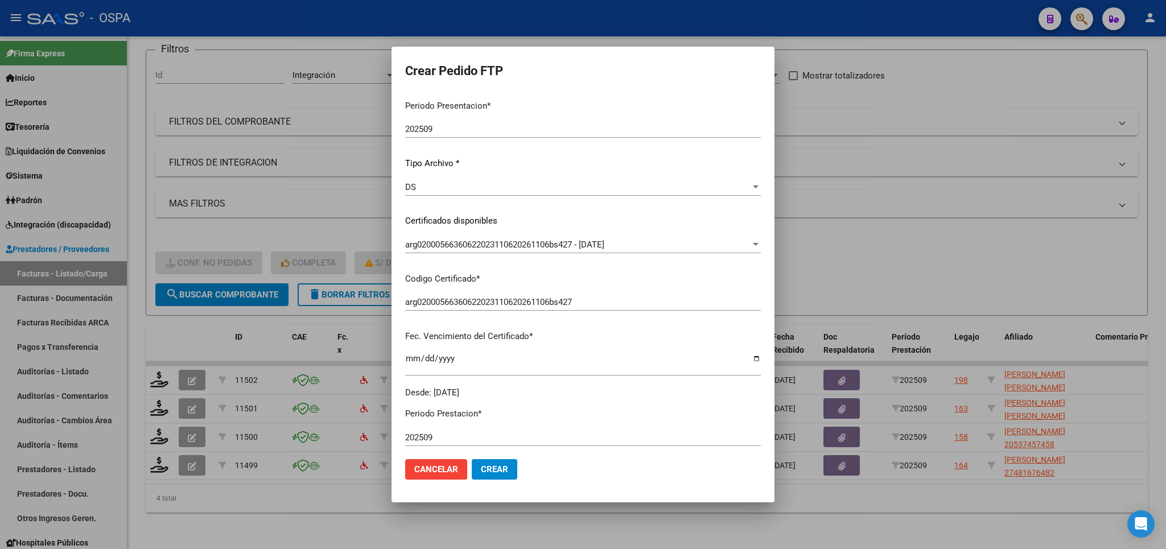
scroll to position [0, 0]
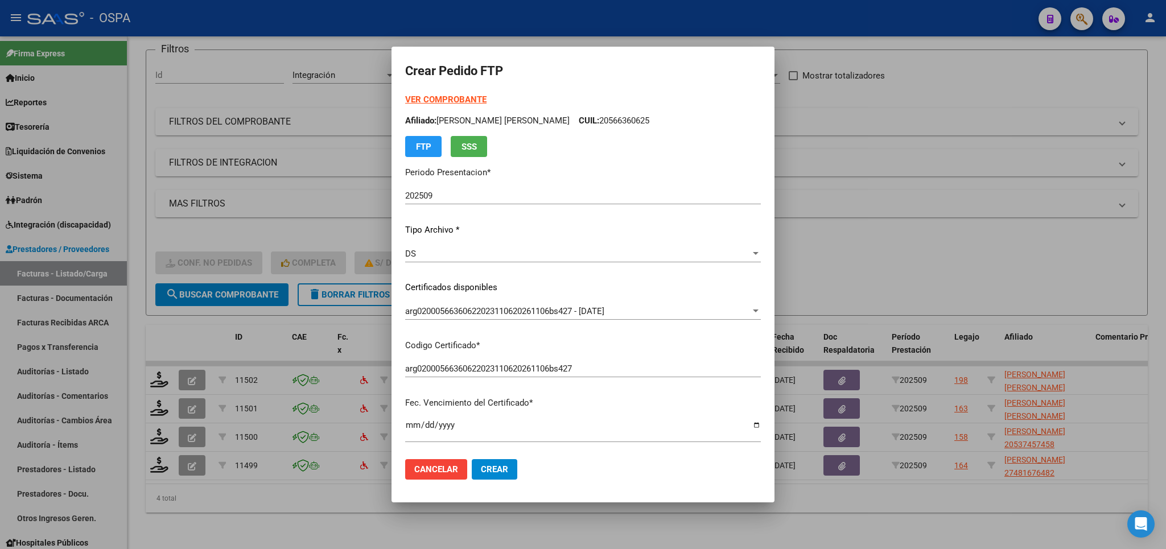
click at [458, 97] on strong "VER COMPROBANTE" at bounding box center [445, 99] width 81 height 10
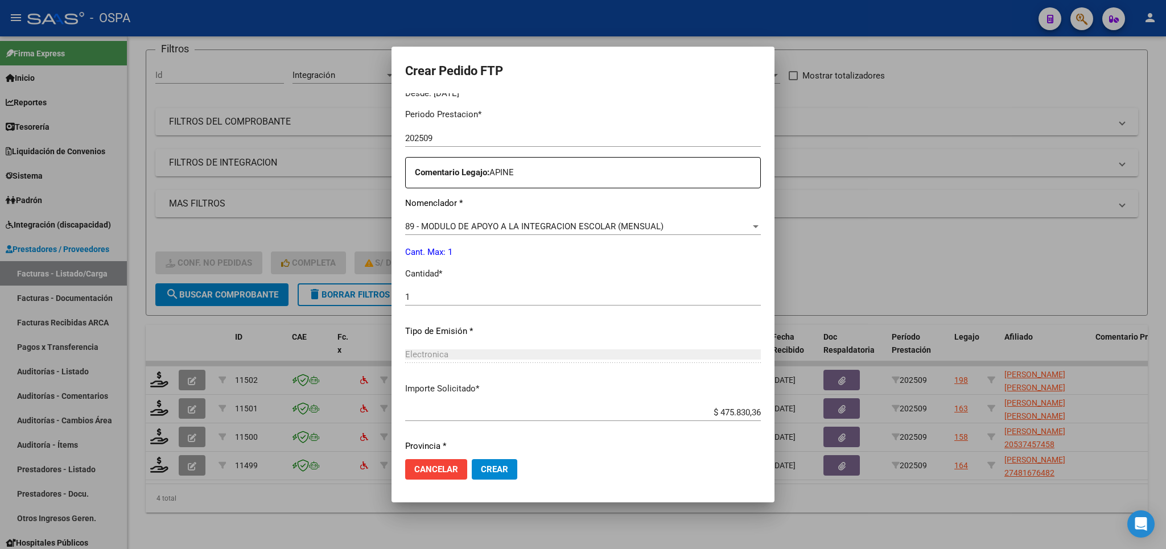
scroll to position [398, 0]
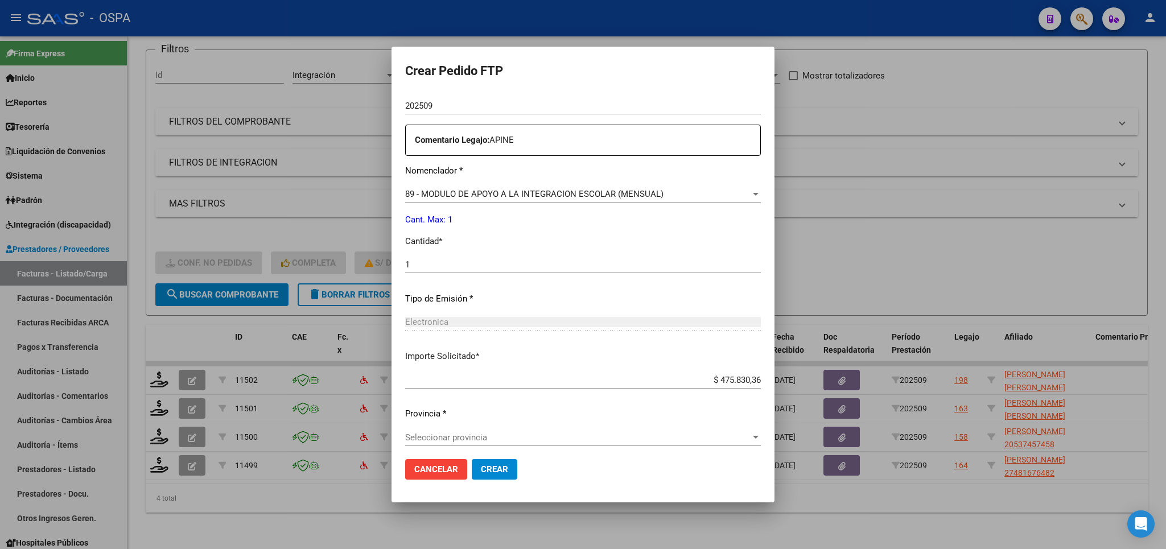
click at [662, 433] on span "Seleccionar provincia" at bounding box center [577, 438] width 345 height 10
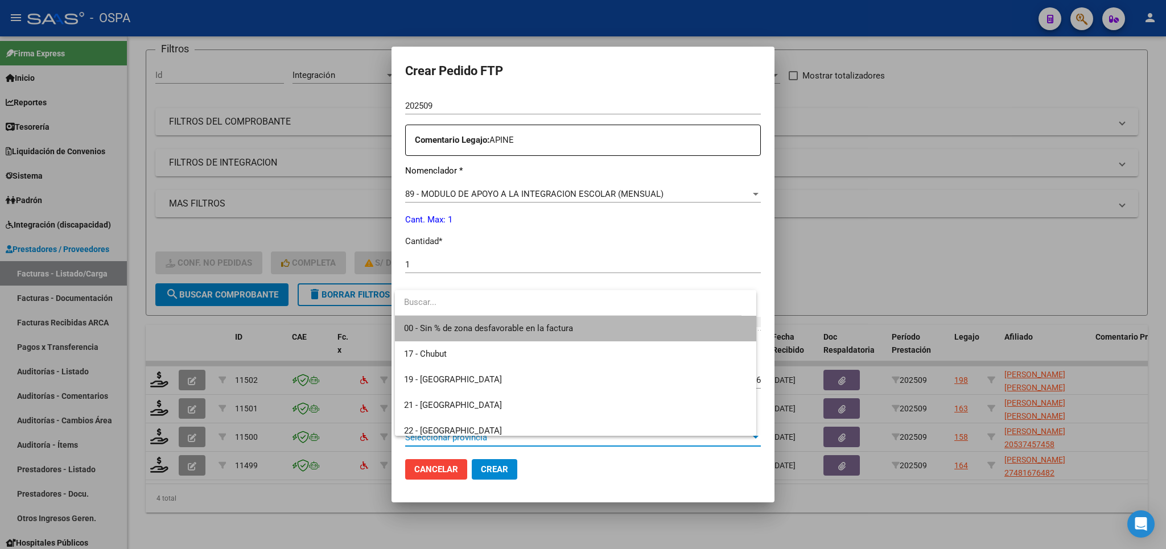
click at [580, 326] on span "00 - Sin % de zona desfavorable en la factura" at bounding box center [575, 329] width 343 height 26
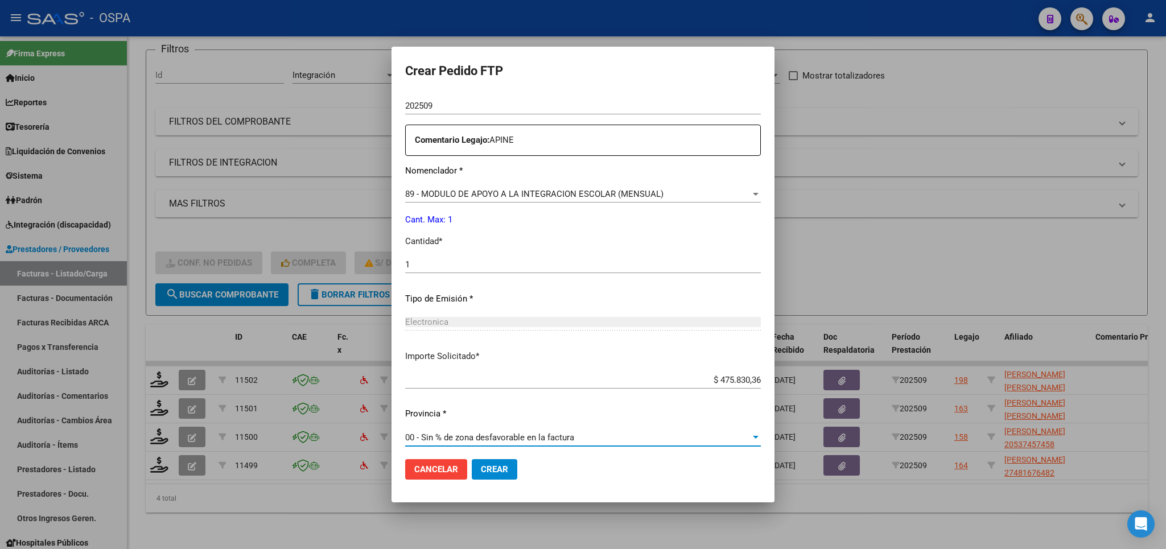
click at [501, 472] on span "Crear" at bounding box center [494, 469] width 27 height 10
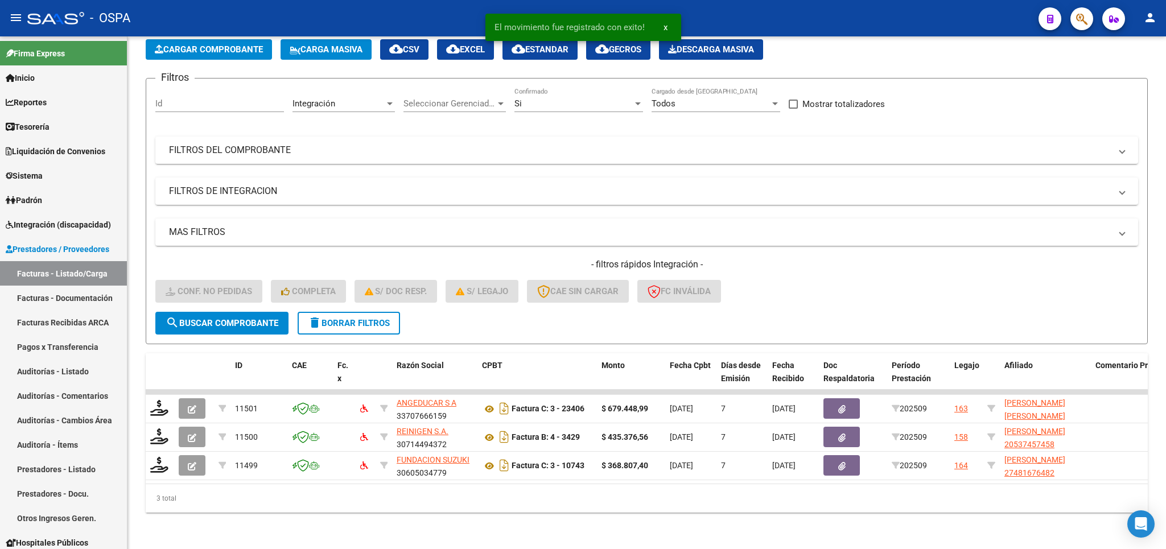
scroll to position [72, 0]
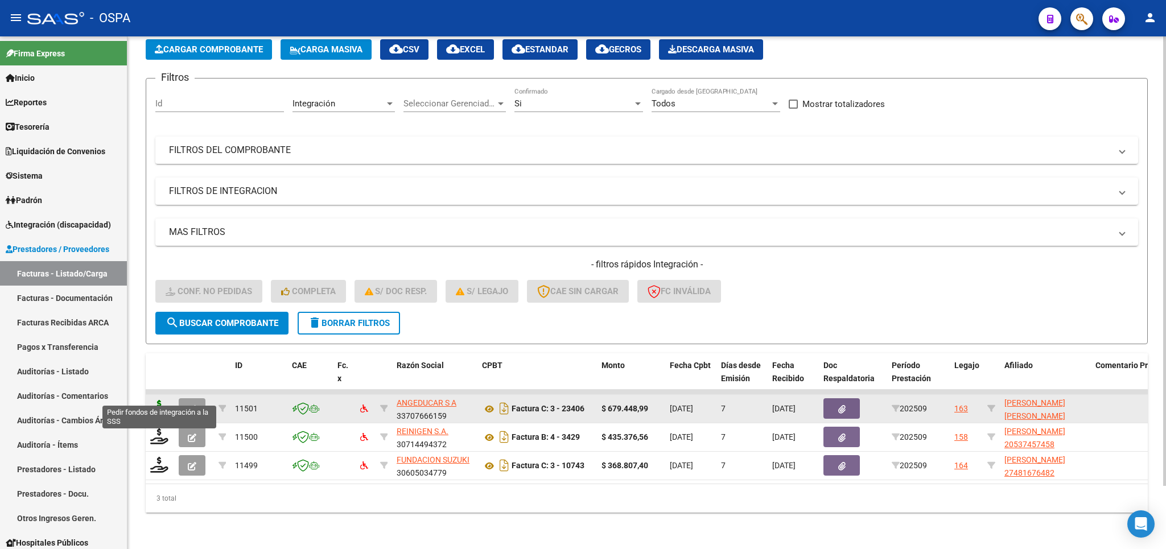
click at [155, 400] on icon at bounding box center [159, 408] width 18 height 16
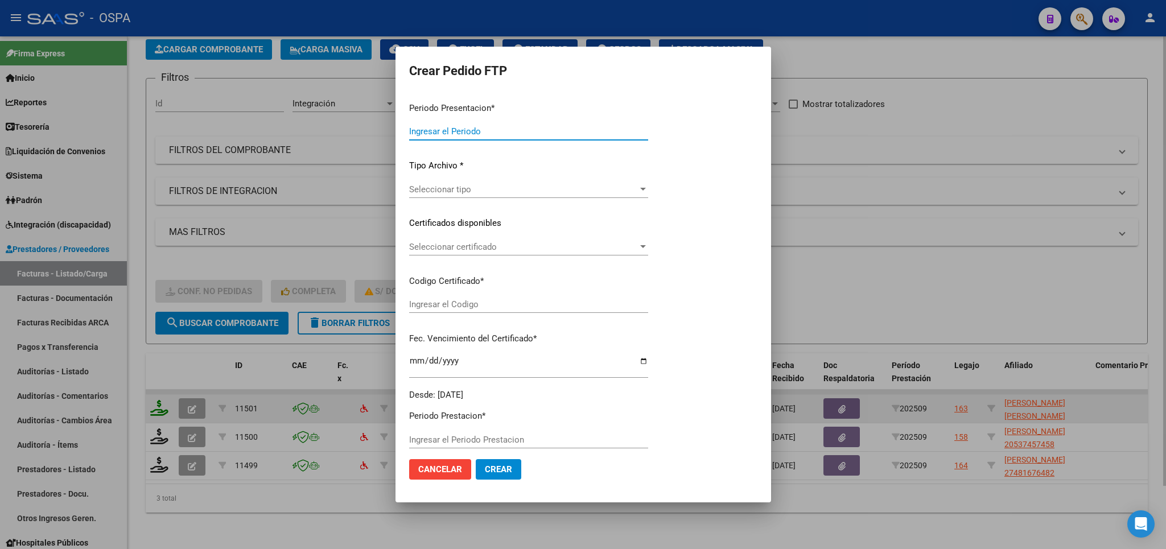
type input "202509"
type input "$ 679.448,99"
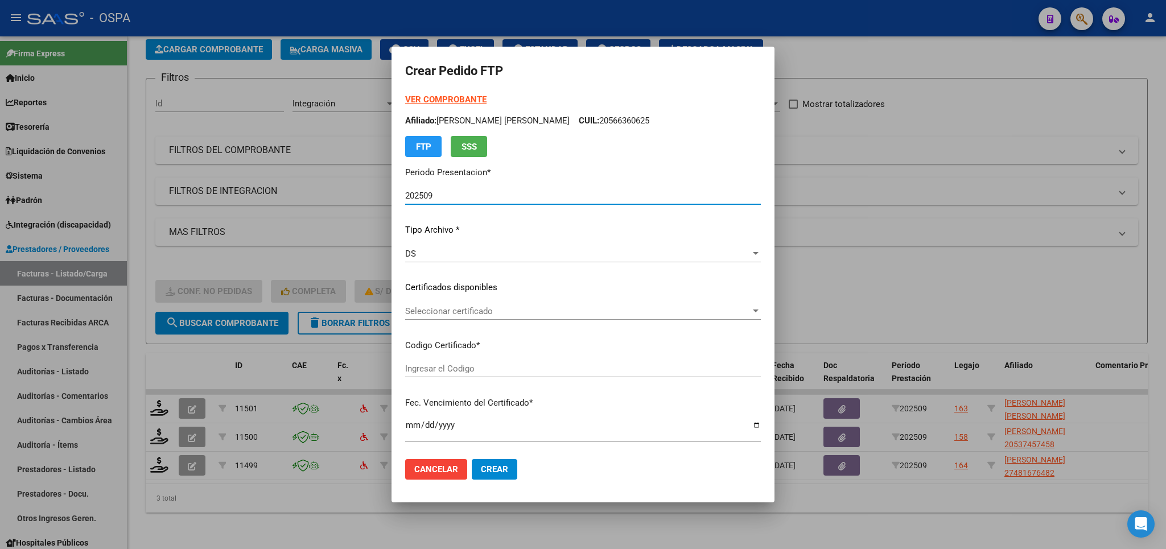
type input "arg01000482221272022021020270210bs315"
type input "2027-02-10"
click at [654, 314] on span "Seleccionar certificado" at bounding box center [577, 311] width 345 height 10
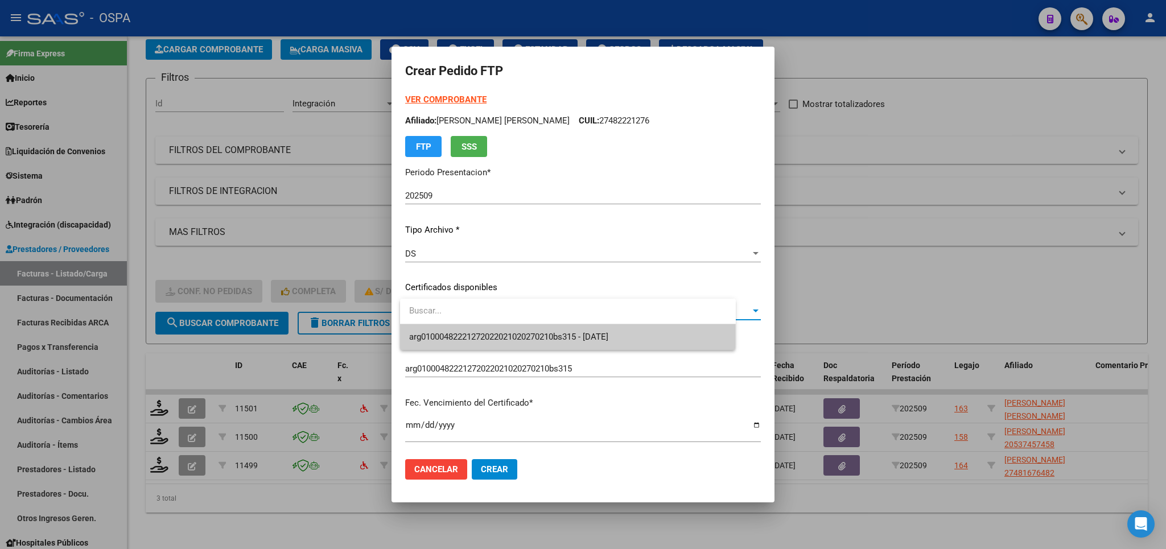
click at [608, 334] on span "arg01000482221272022021020270210bs315 - 2027-02-10" at bounding box center [508, 337] width 199 height 10
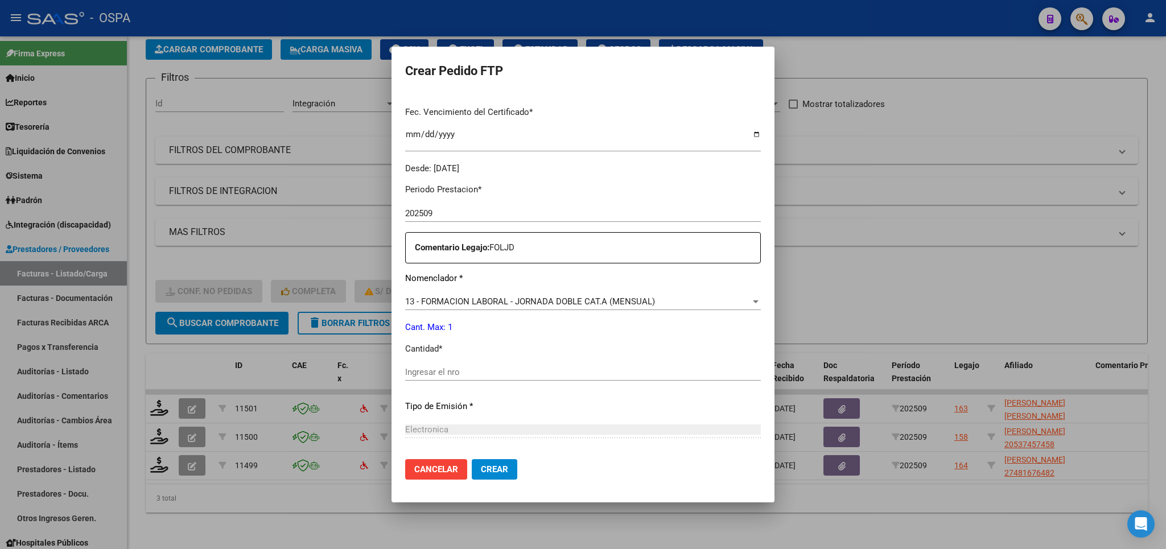
scroll to position [333, 0]
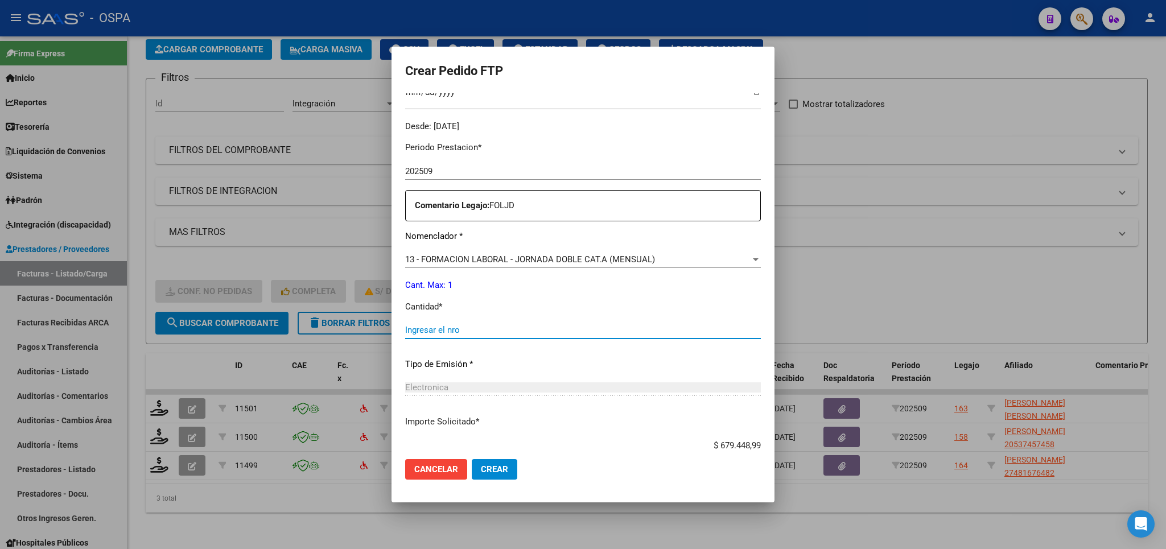
click at [578, 325] on input "Ingresar el nro" at bounding box center [583, 330] width 356 height 10
type input "1"
click at [495, 472] on span "Crear" at bounding box center [494, 469] width 27 height 10
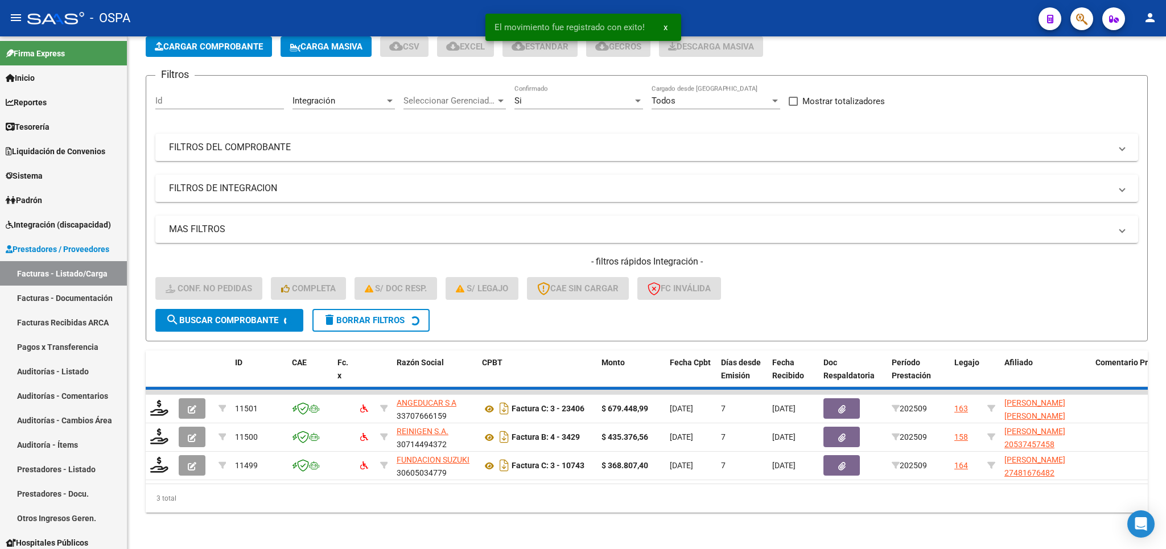
scroll to position [43, 0]
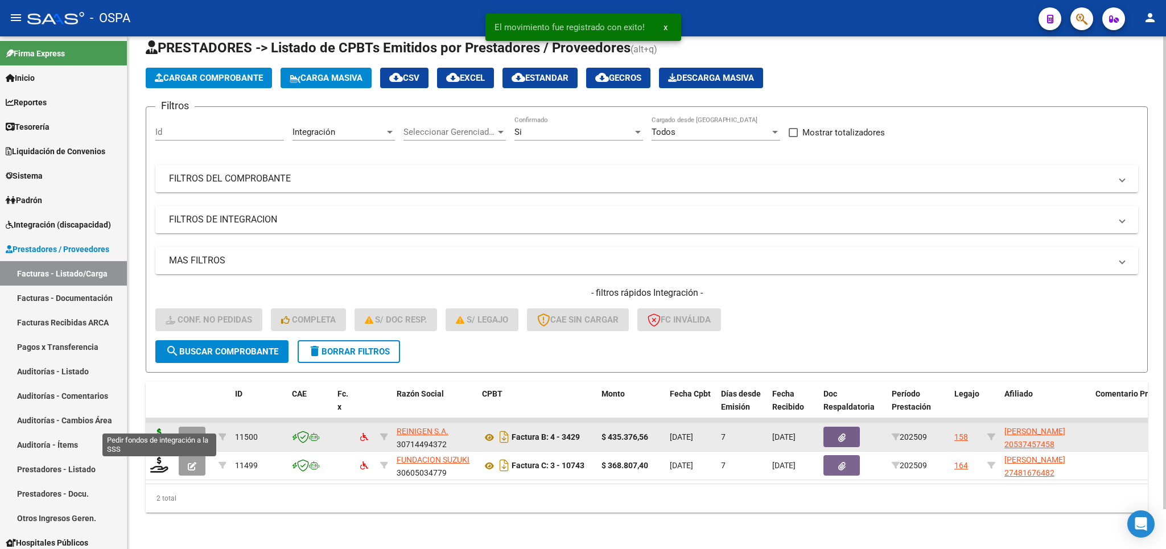
click at [154, 429] on icon at bounding box center [159, 437] width 18 height 16
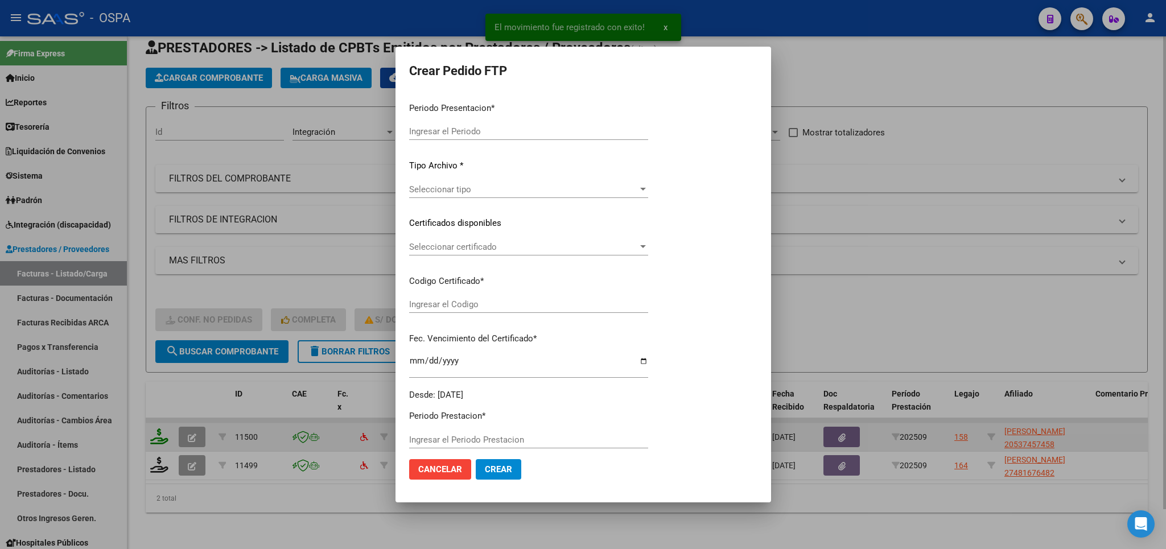
type input "202509"
type input "$ 435.376,56"
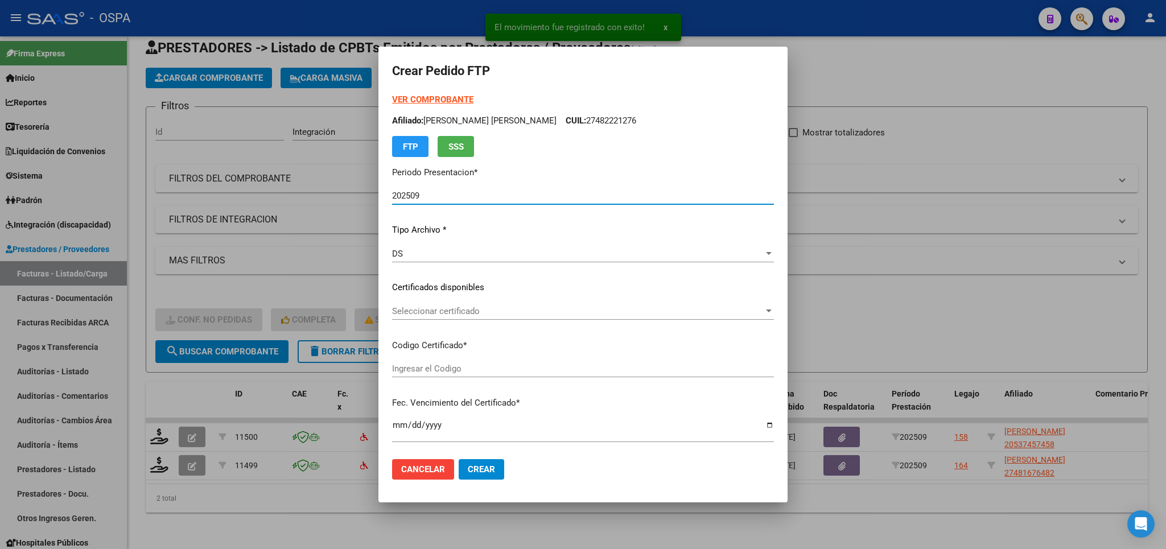
type input "arg02000537457452024071220270712bue315"
type input "2027-07-12"
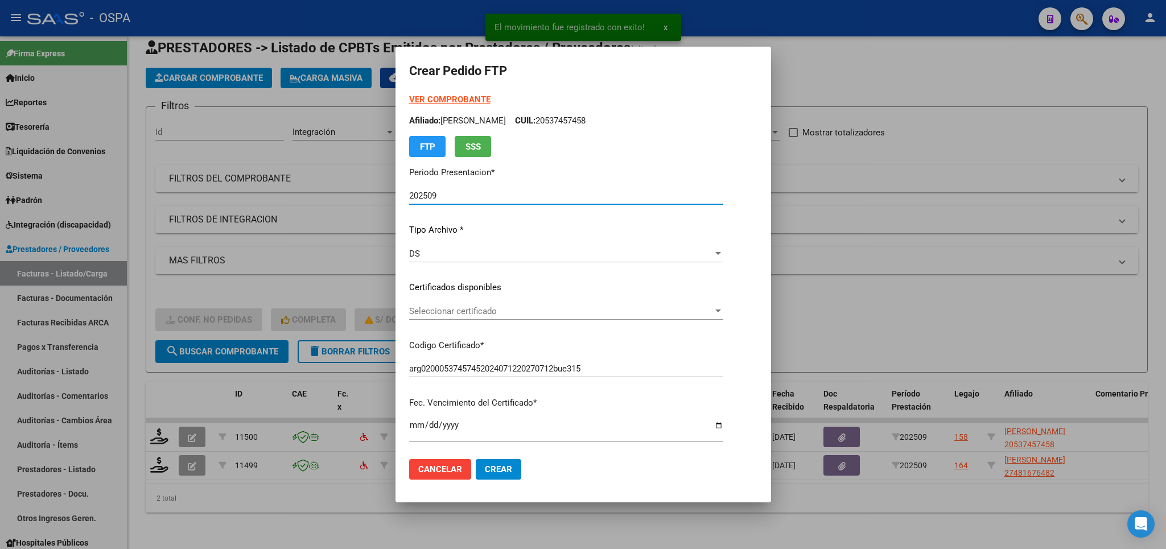
click at [652, 312] on span "Seleccionar certificado" at bounding box center [561, 311] width 304 height 10
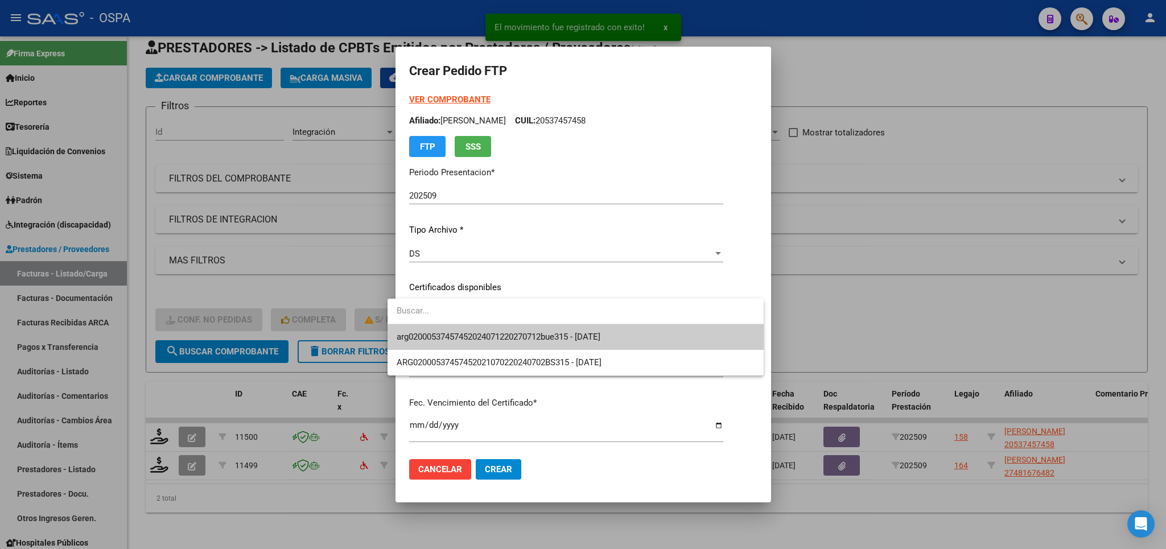
click at [650, 336] on span "arg02000537457452024071220270712bue315 - 2027-07-12" at bounding box center [576, 337] width 358 height 26
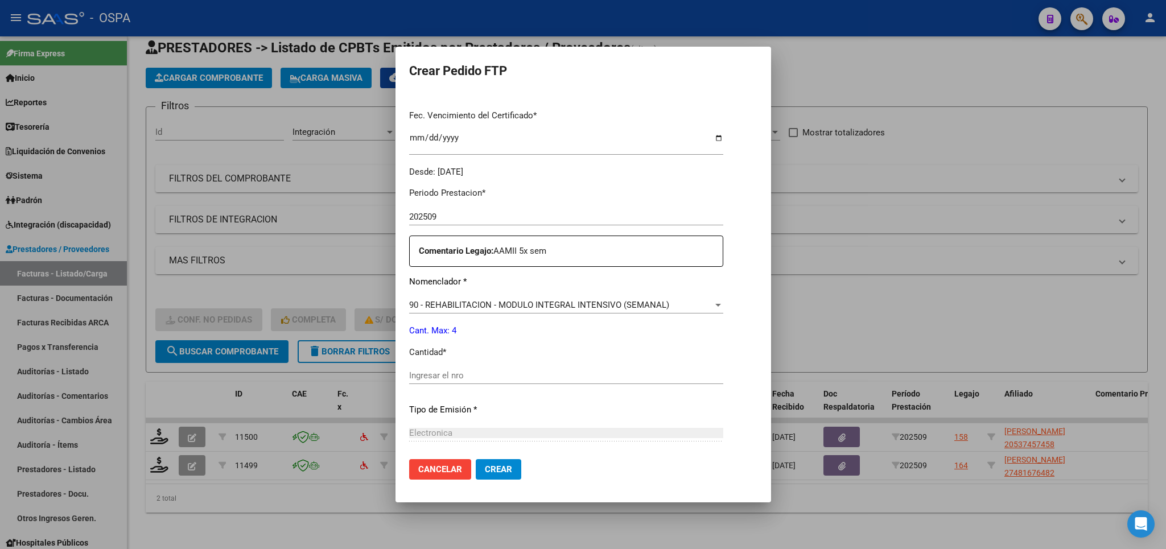
scroll to position [333, 0]
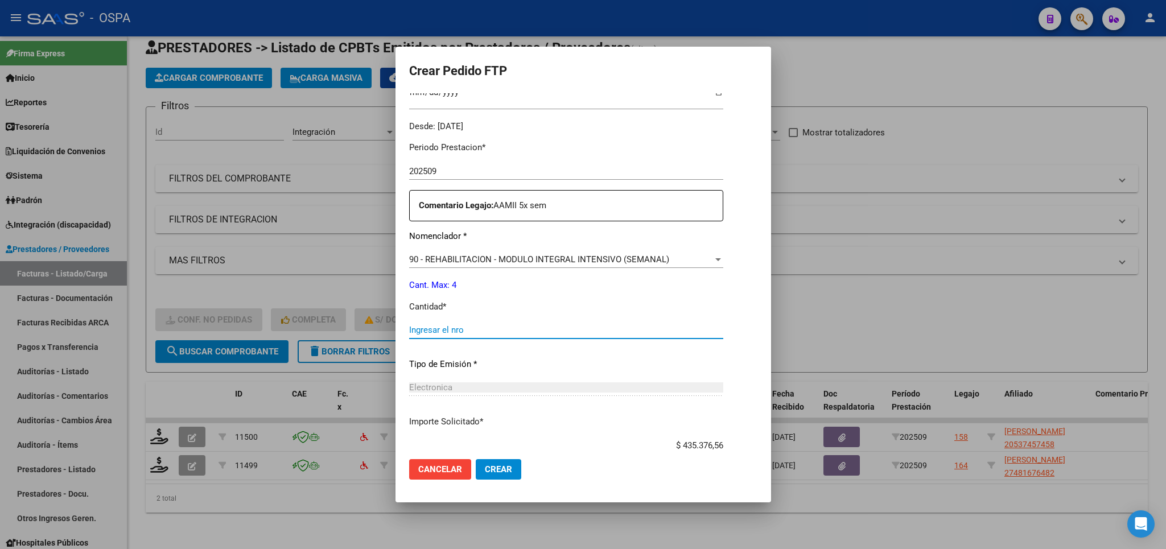
click at [600, 325] on input "Ingresar el nro" at bounding box center [566, 330] width 314 height 10
type input "4"
click at [476, 477] on button "Crear" at bounding box center [499, 469] width 46 height 20
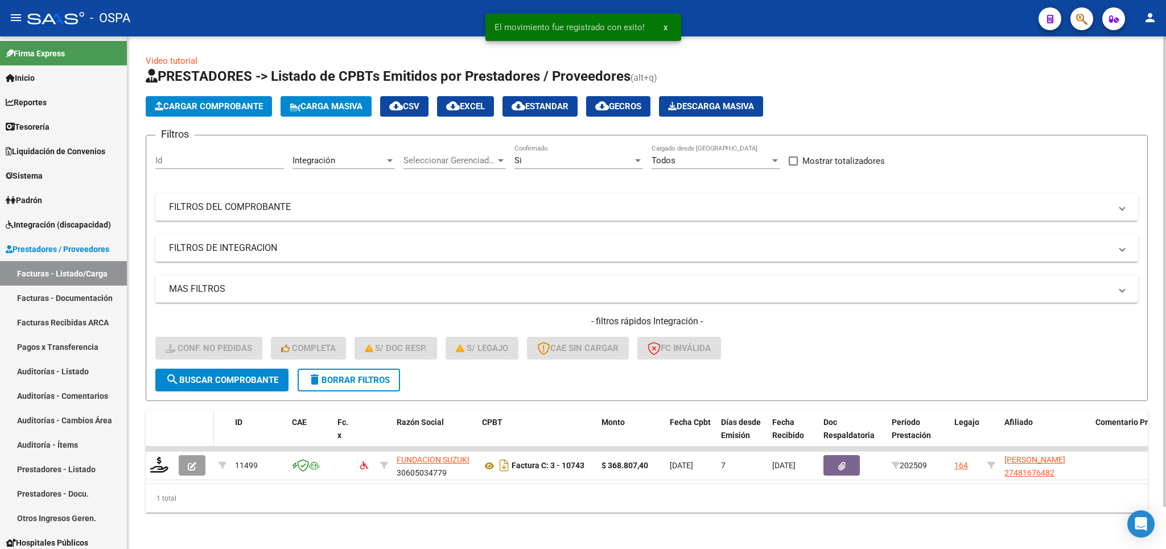
scroll to position [14, 0]
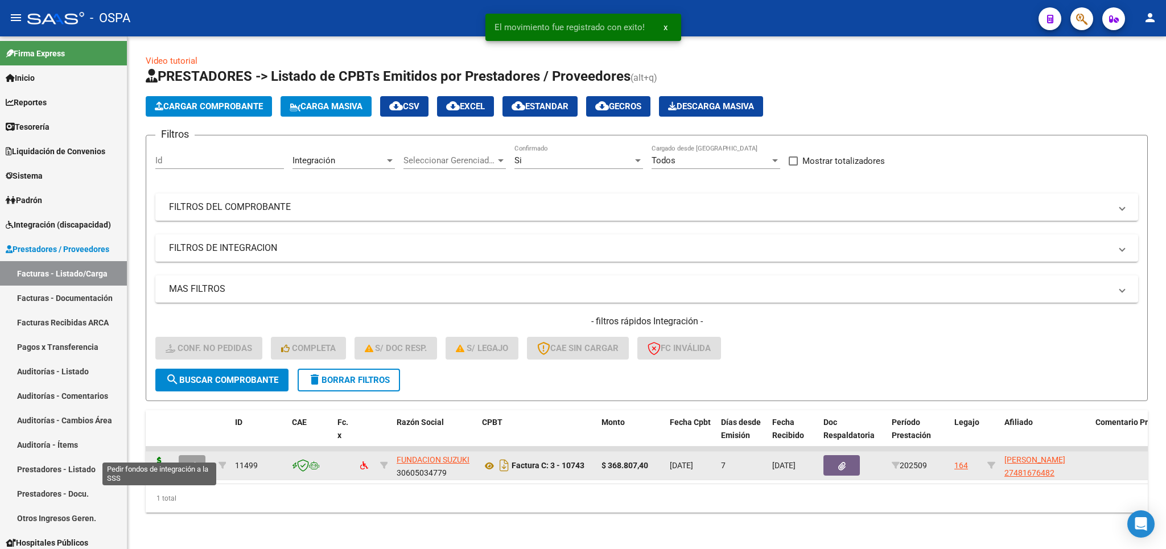
click at [162, 457] on icon at bounding box center [159, 465] width 18 height 16
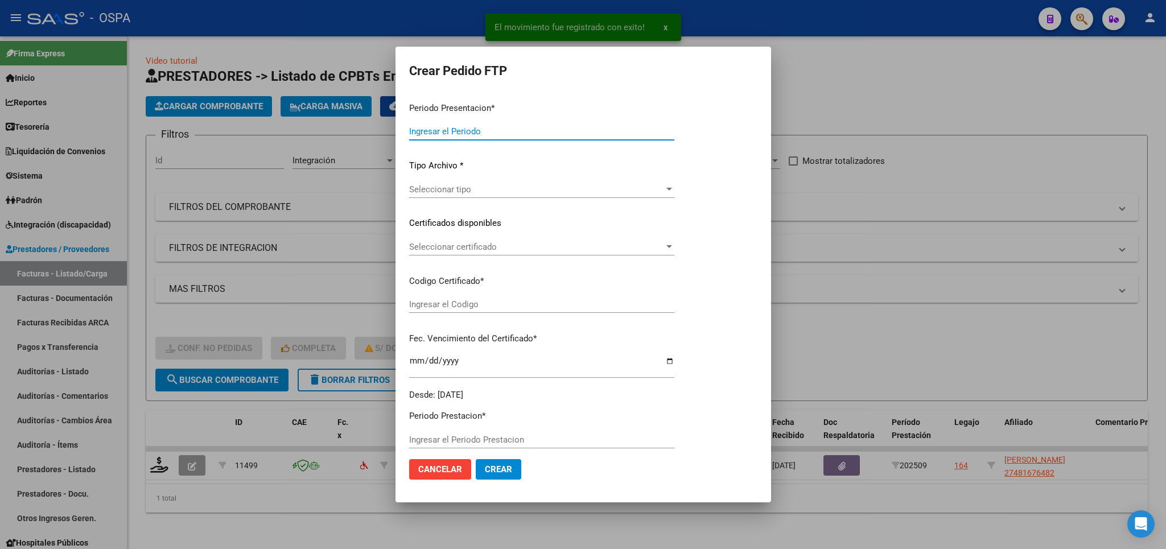
type input "202509"
type input "$ 368.807,40"
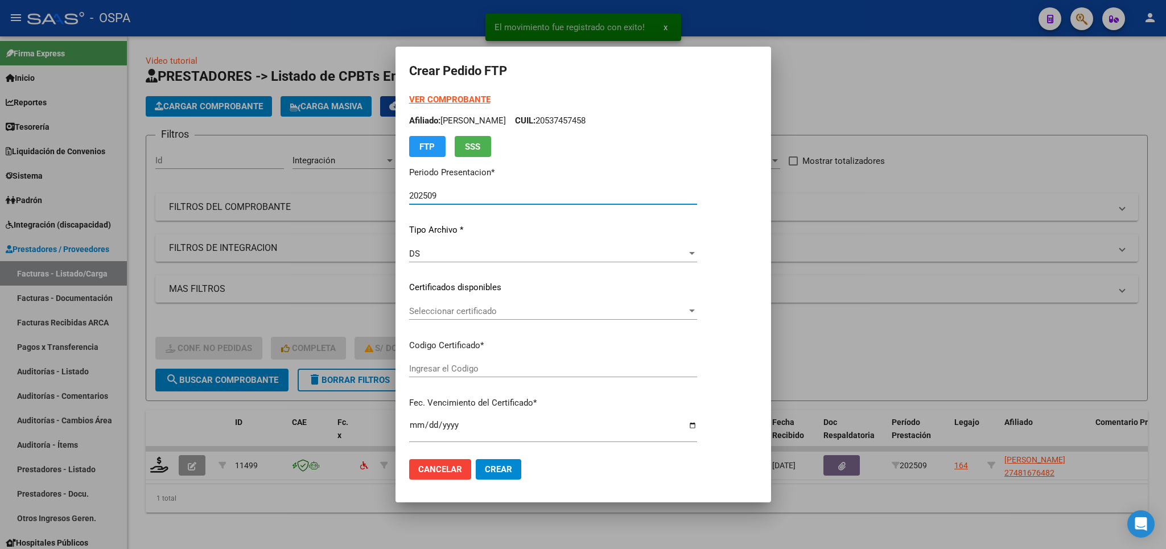
type input "arg01000481676482024101820261018bue342"
type input "2026-10-18"
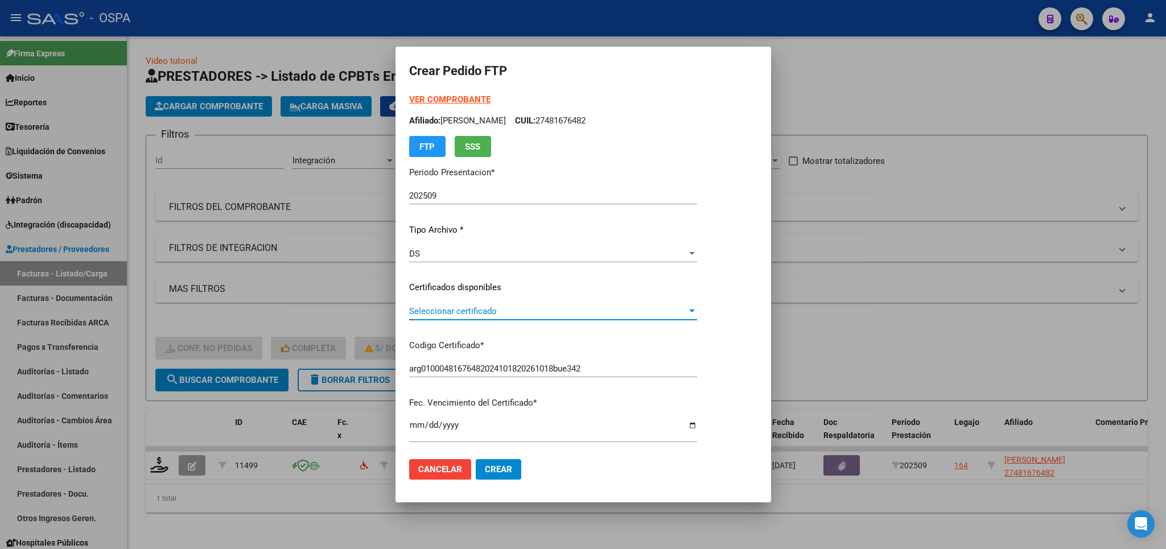
click at [667, 308] on span "Seleccionar certificado" at bounding box center [548, 311] width 278 height 10
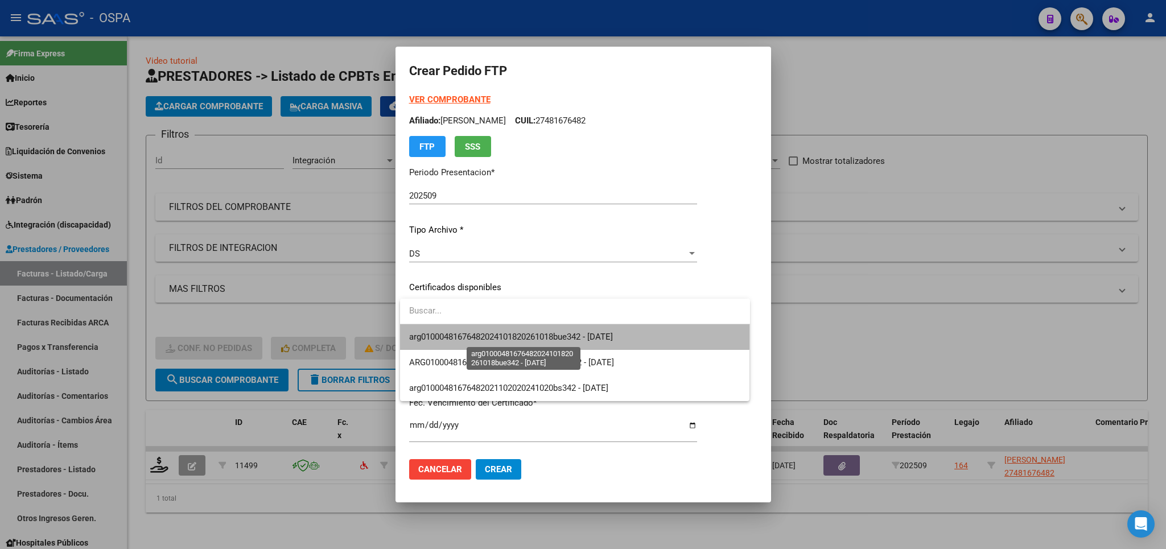
click at [613, 339] on span "arg01000481676482024101820261018bue342 - 2026-10-18" at bounding box center [511, 337] width 204 height 10
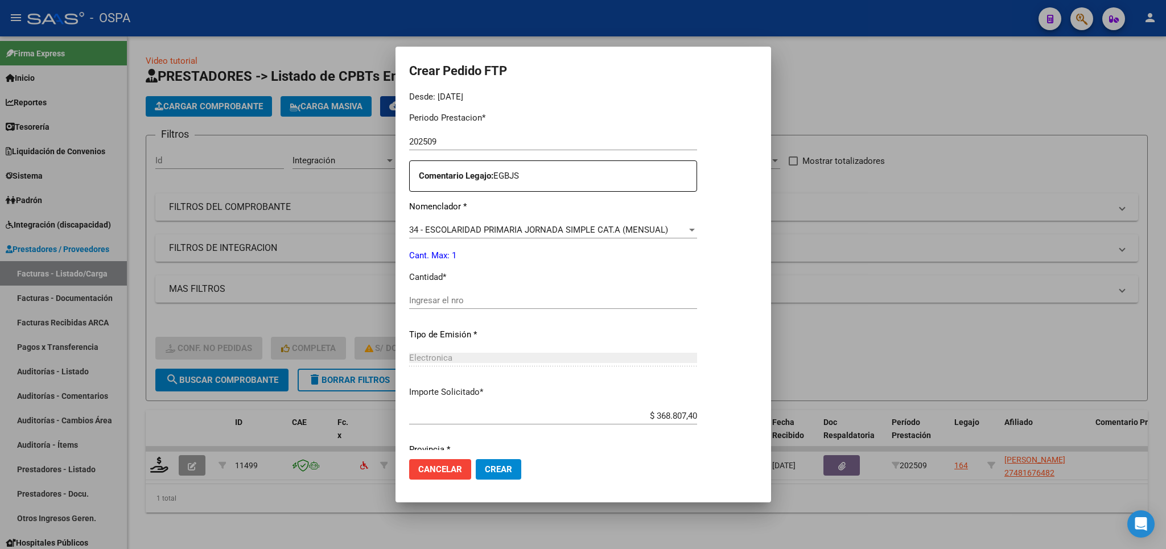
scroll to position [398, 0]
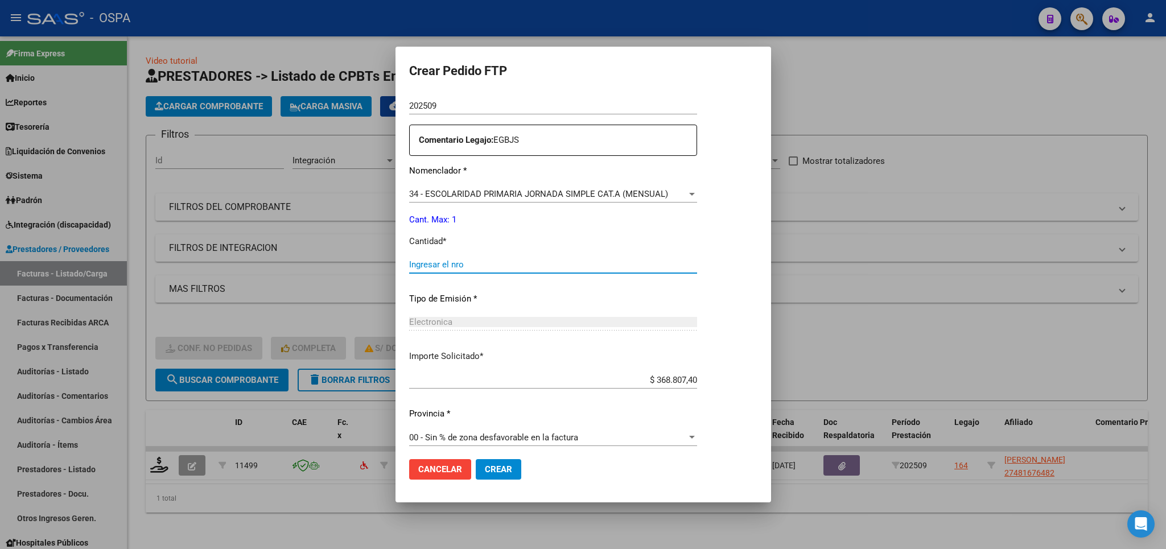
click at [602, 260] on input "Ingresar el nro" at bounding box center [553, 265] width 288 height 10
click at [504, 469] on span "Crear" at bounding box center [498, 469] width 27 height 10
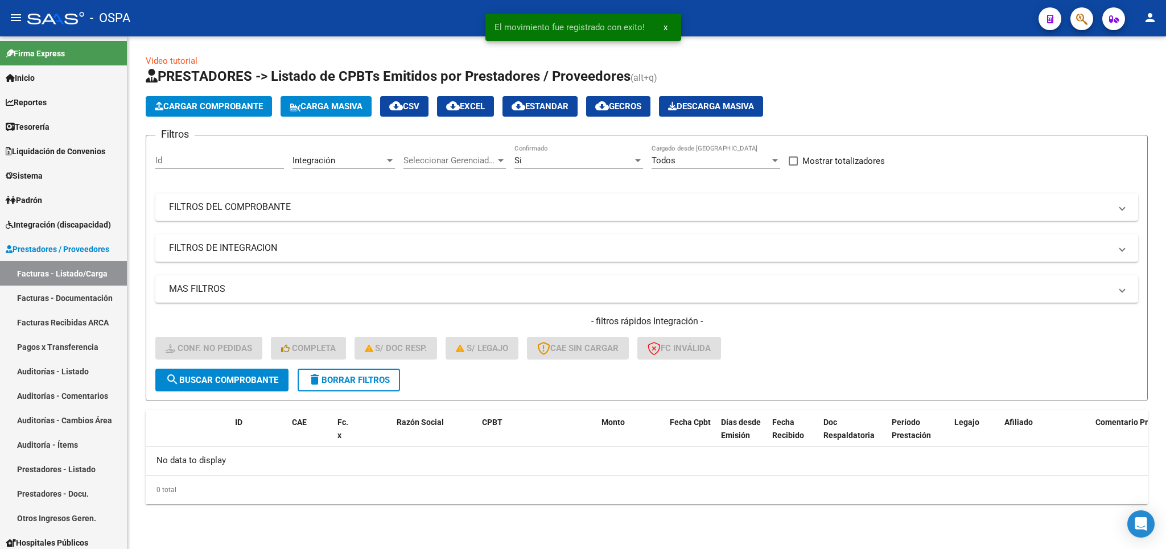
scroll to position [0, 0]
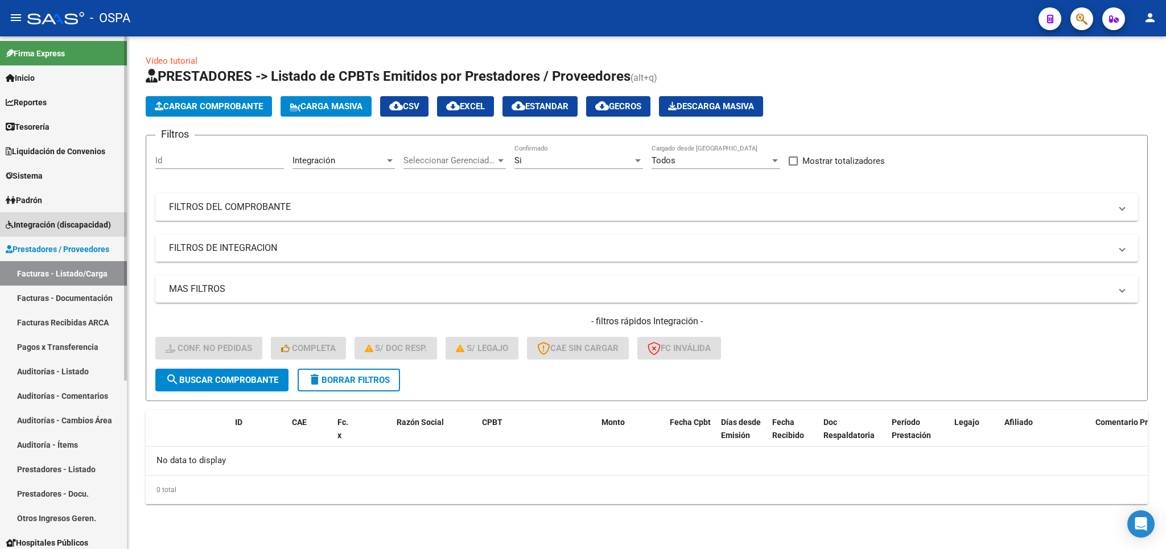
click at [34, 223] on span "Integración (discapacidad)" at bounding box center [58, 225] width 105 height 13
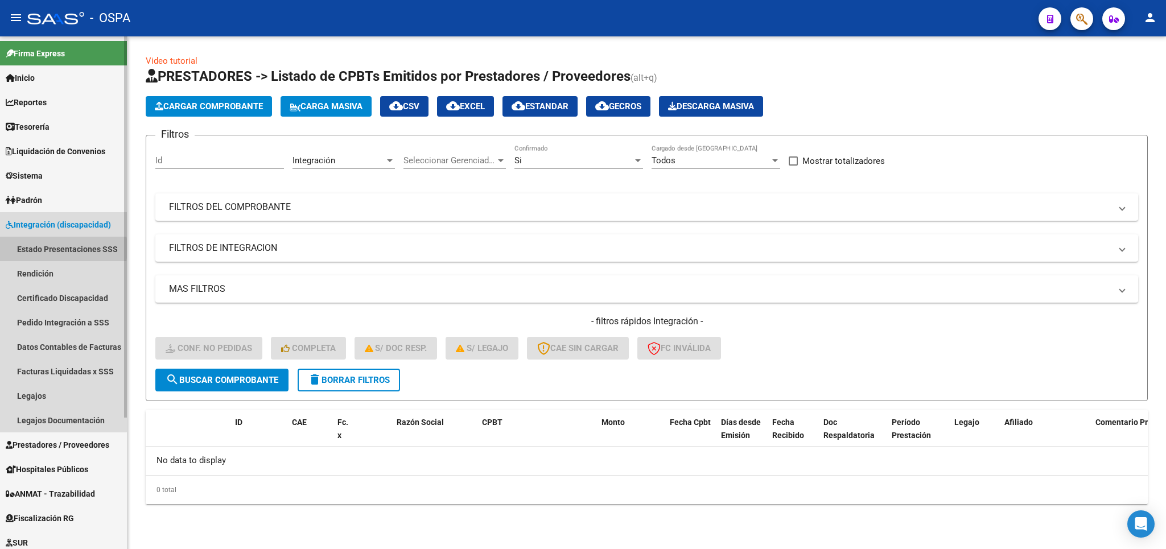
click at [41, 249] on link "Estado Presentaciones SSS" at bounding box center [63, 249] width 127 height 24
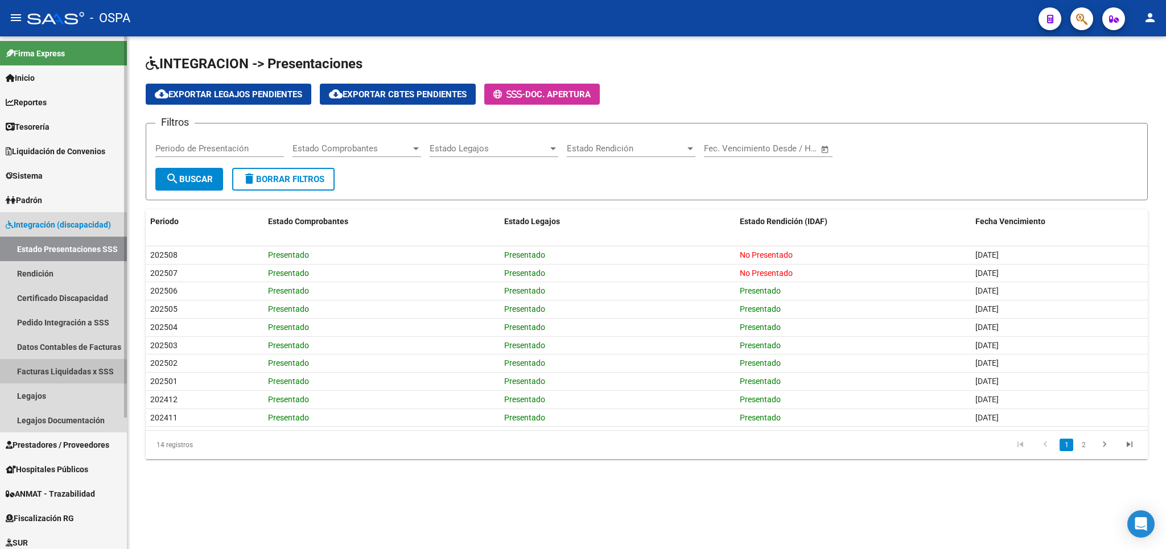
click at [63, 373] on link "Facturas Liquidadas x SSS" at bounding box center [63, 371] width 127 height 24
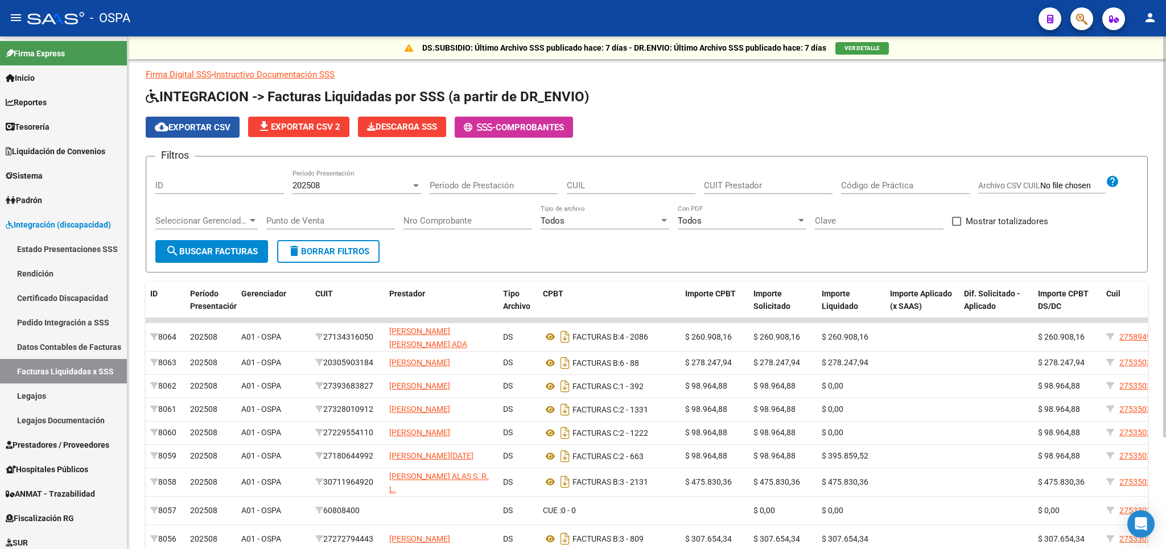
click at [201, 133] on button "cloud_download Exportar CSV" at bounding box center [193, 127] width 94 height 21
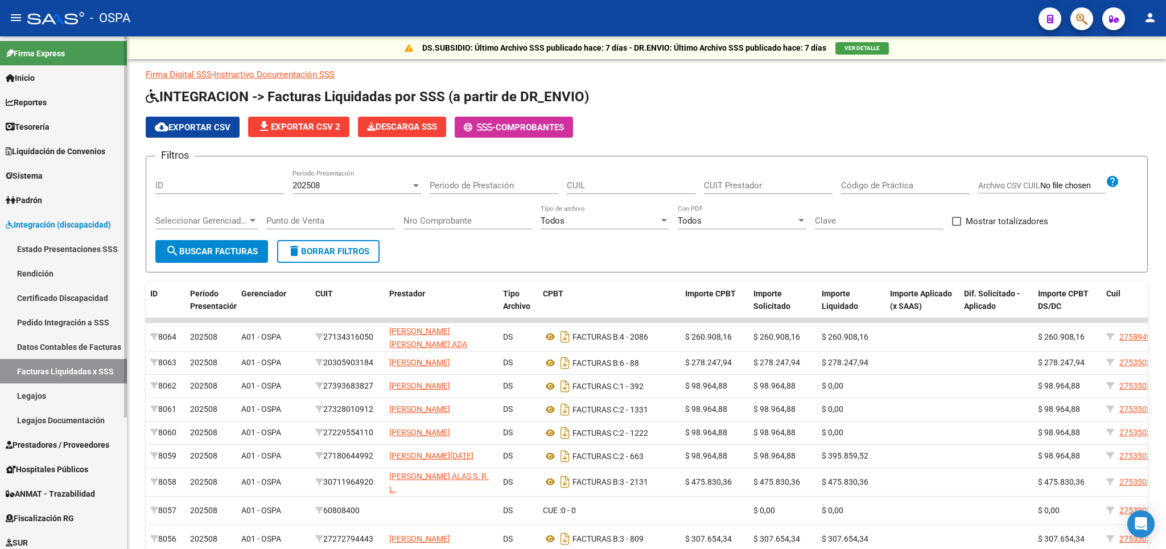
click at [39, 450] on span "Prestadores / Proveedores" at bounding box center [58, 445] width 104 height 13
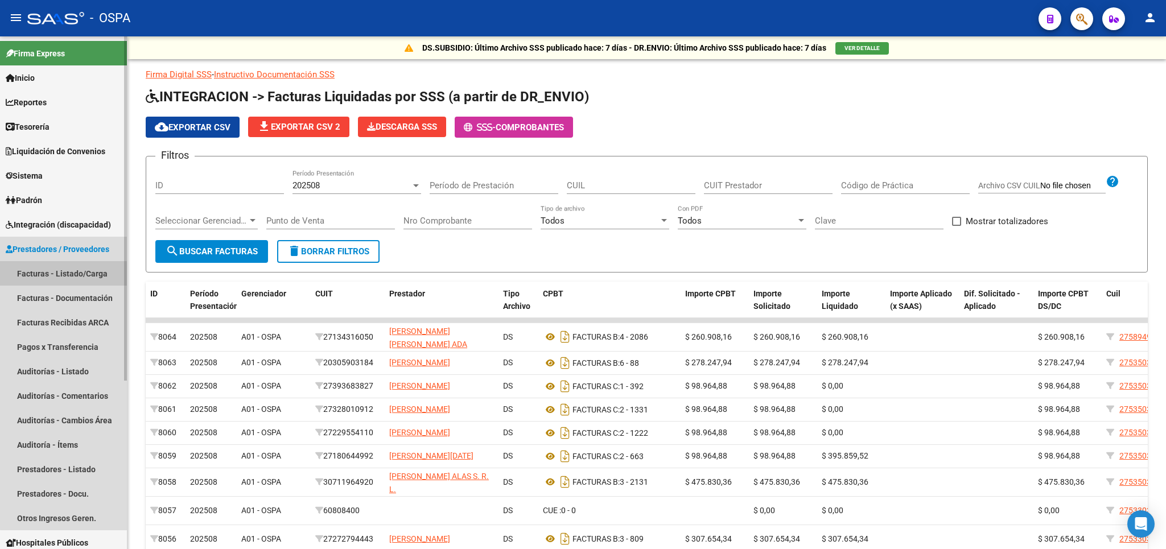
click at [76, 268] on link "Facturas - Listado/Carga" at bounding box center [63, 273] width 127 height 24
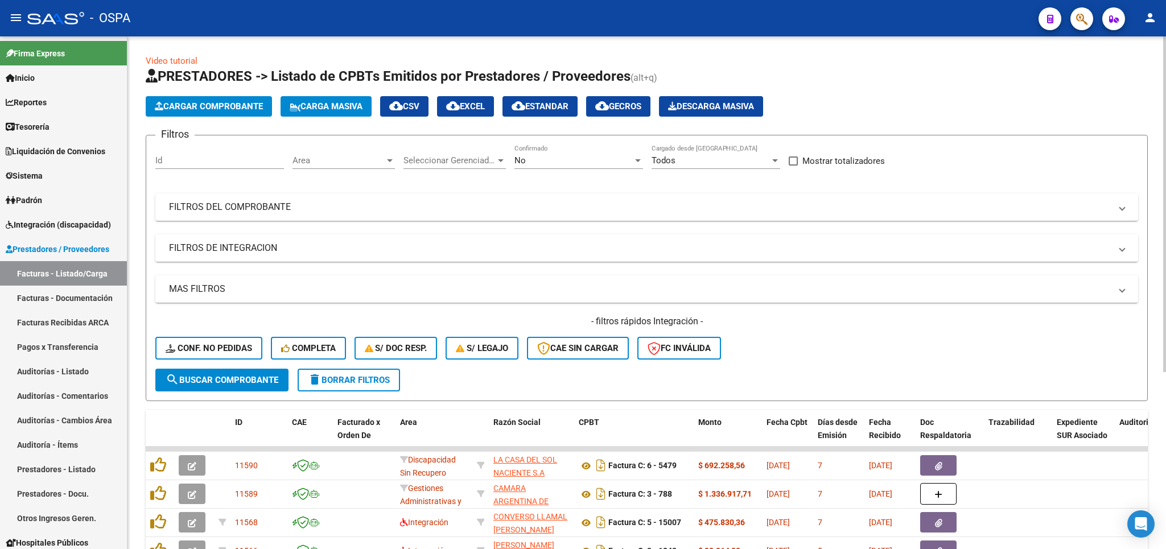
click at [563, 162] on div "No" at bounding box center [573, 160] width 118 height 10
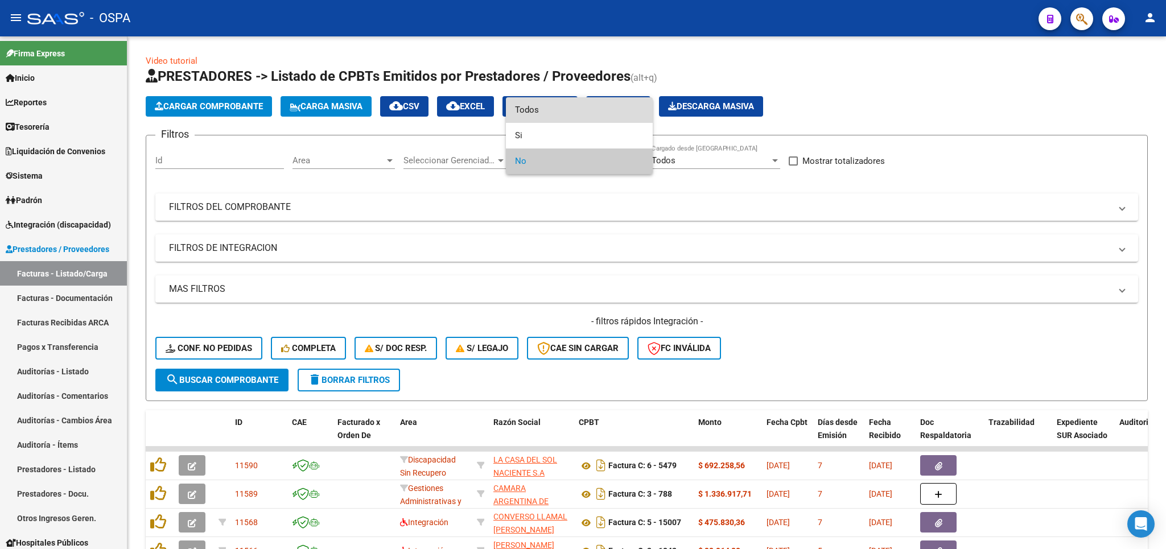
click at [563, 112] on span "Todos" at bounding box center [579, 110] width 129 height 26
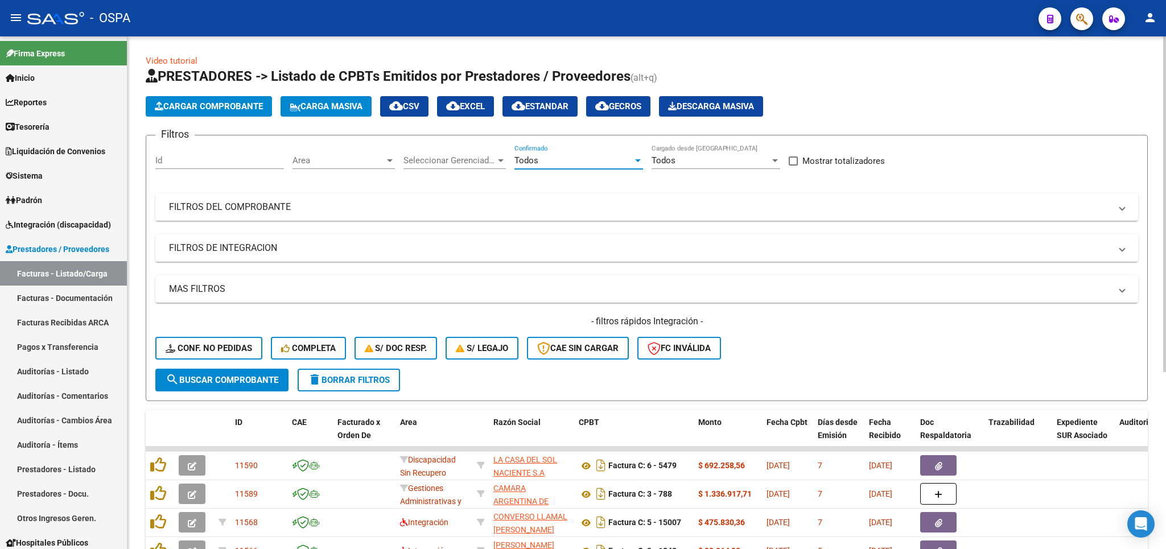
click at [489, 215] on mat-expansion-panel-header "FILTROS DEL COMPROBANTE" at bounding box center [646, 206] width 983 height 27
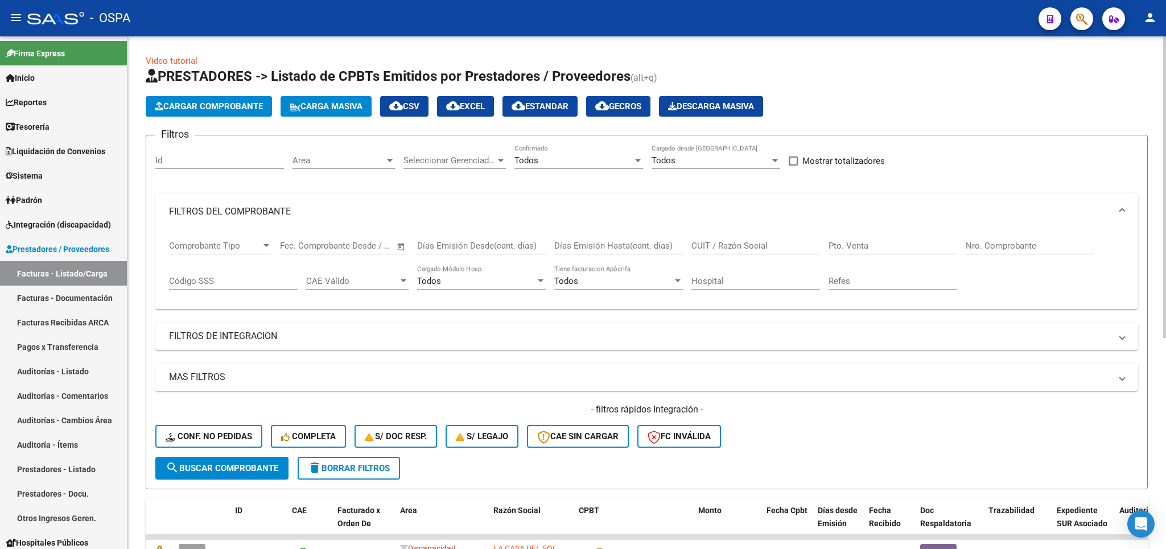
click at [1007, 247] on input "Nro. Comprobante" at bounding box center [1030, 246] width 129 height 10
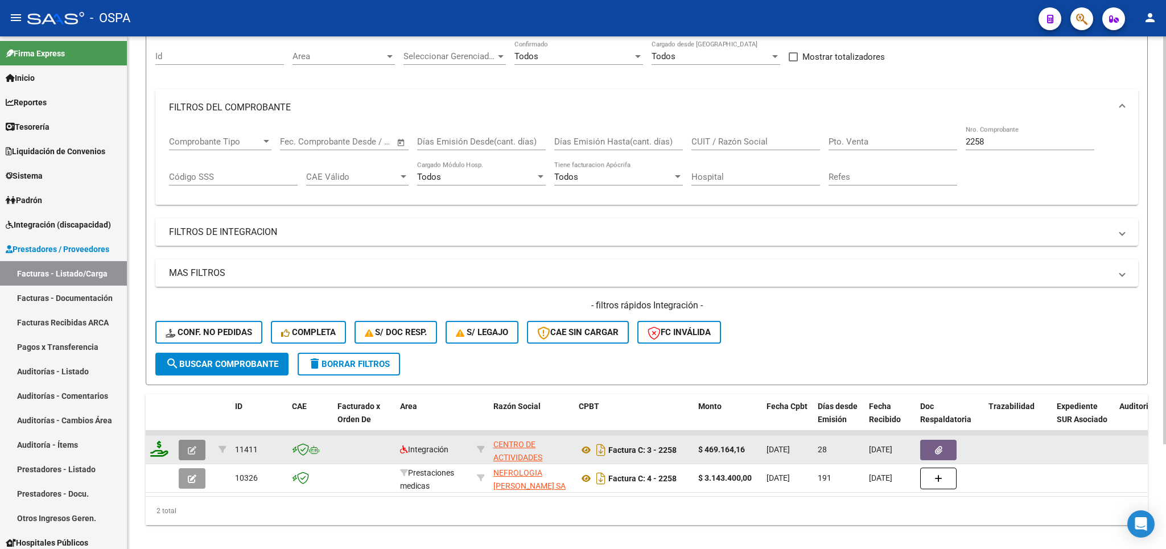
click at [193, 447] on icon "button" at bounding box center [192, 450] width 9 height 9
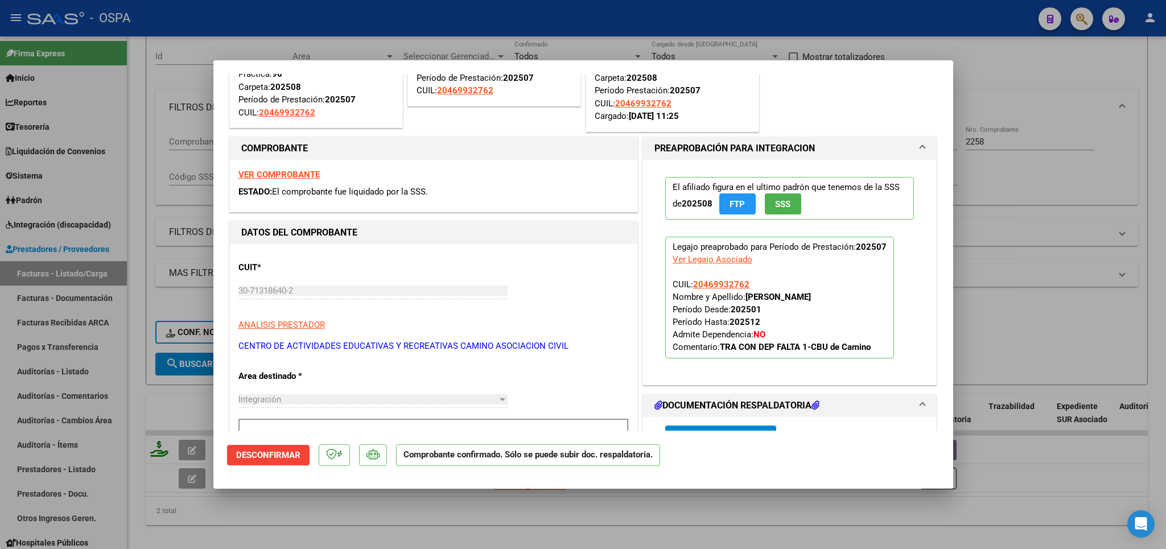
scroll to position [0, 0]
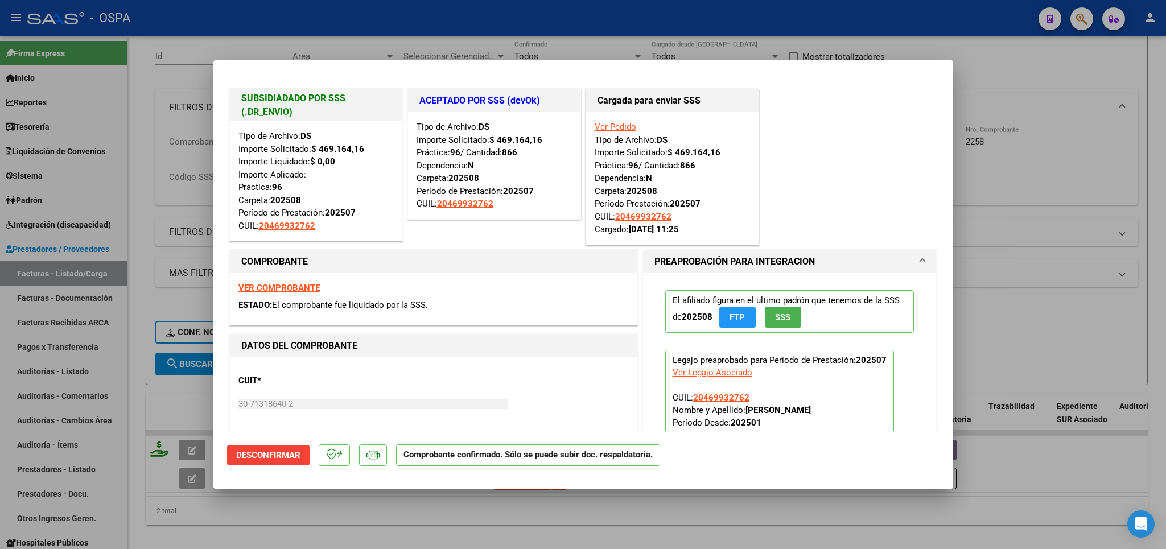
click at [287, 289] on strong "VER COMPROBANTE" at bounding box center [278, 288] width 81 height 10
click at [1025, 70] on div at bounding box center [583, 274] width 1166 height 549
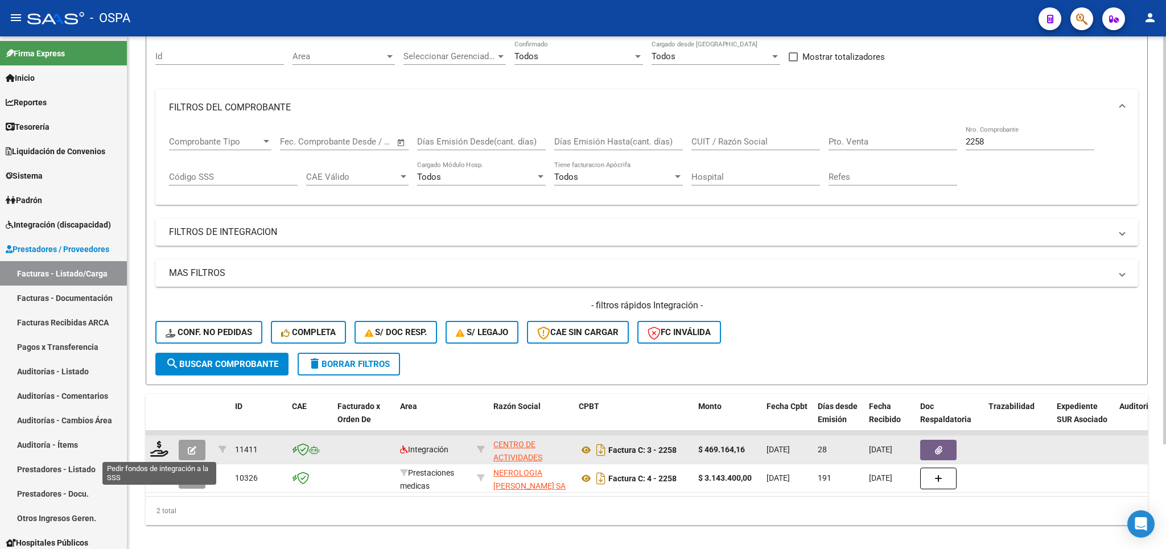
click at [162, 452] on icon at bounding box center [159, 449] width 18 height 16
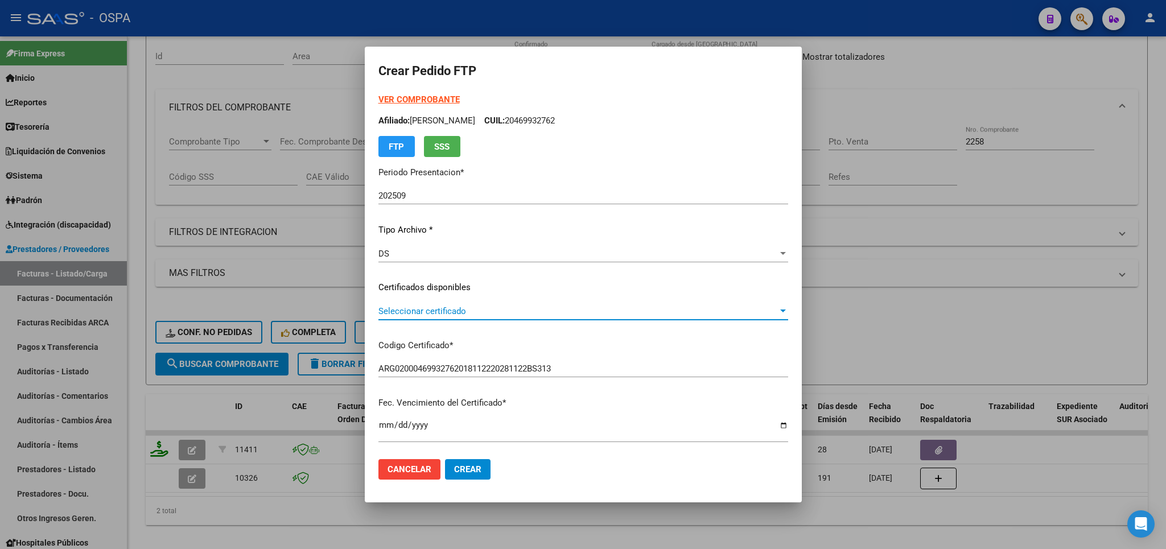
click at [577, 312] on span "Seleccionar certificado" at bounding box center [577, 311] width 399 height 10
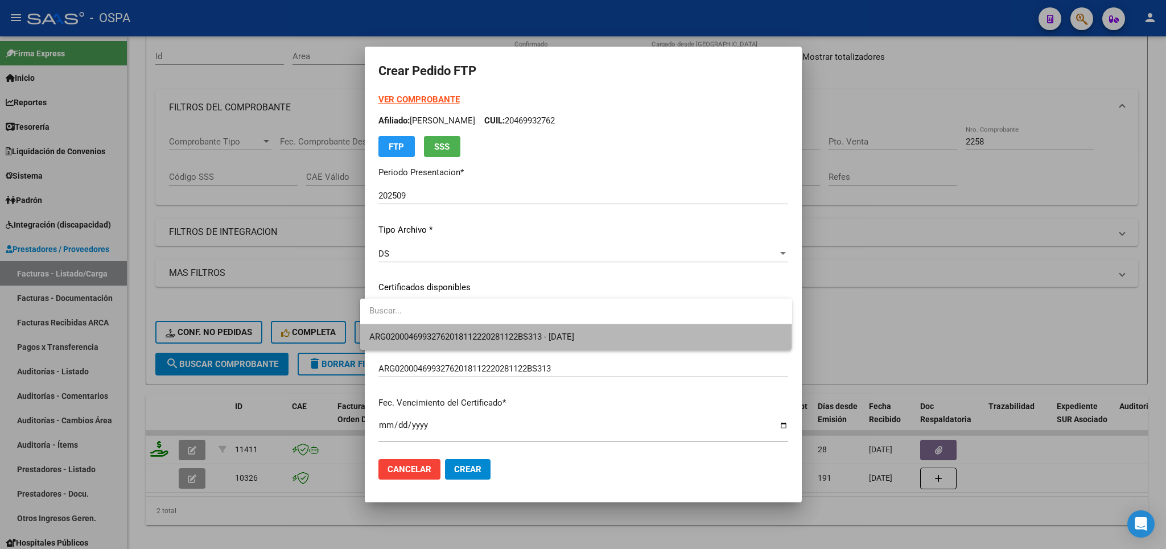
click at [563, 344] on span "ARG02000469932762018112220281122BS313 - [DATE]" at bounding box center [576, 337] width 414 height 26
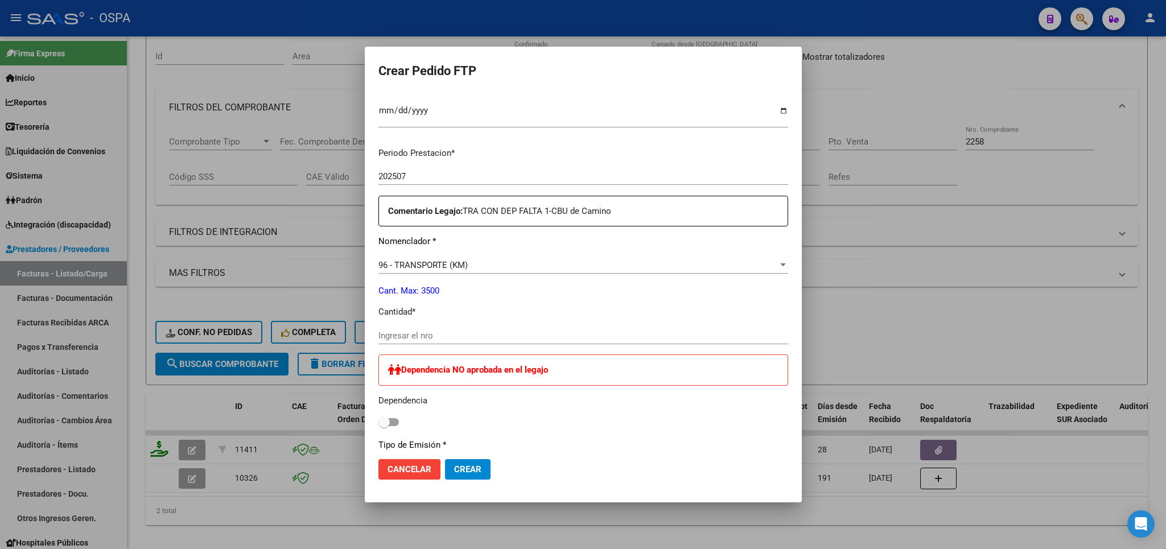
scroll to position [333, 0]
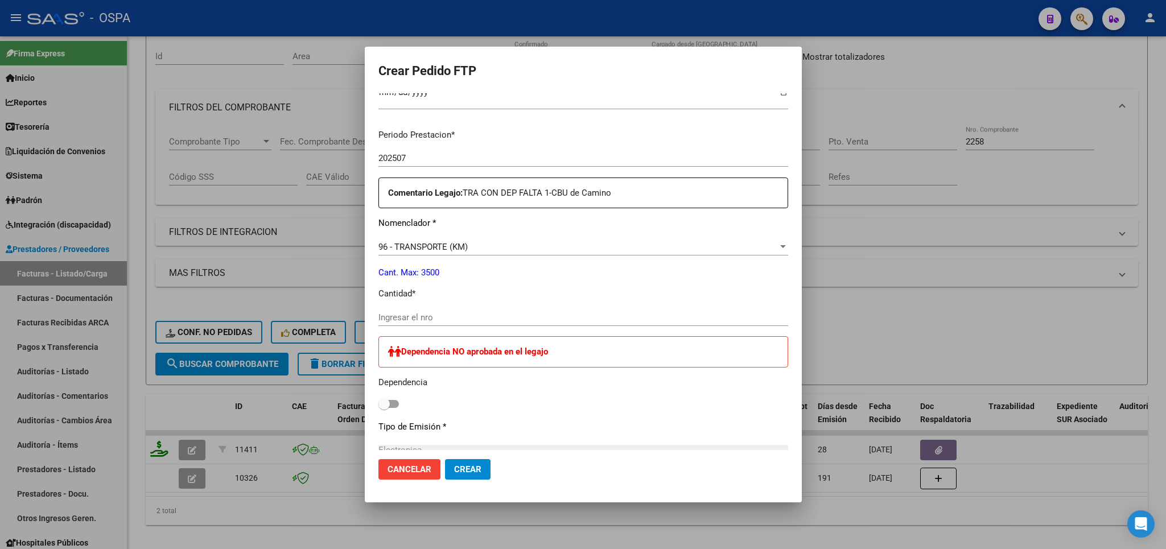
click at [588, 312] on input "Ingresar el nro" at bounding box center [583, 317] width 410 height 10
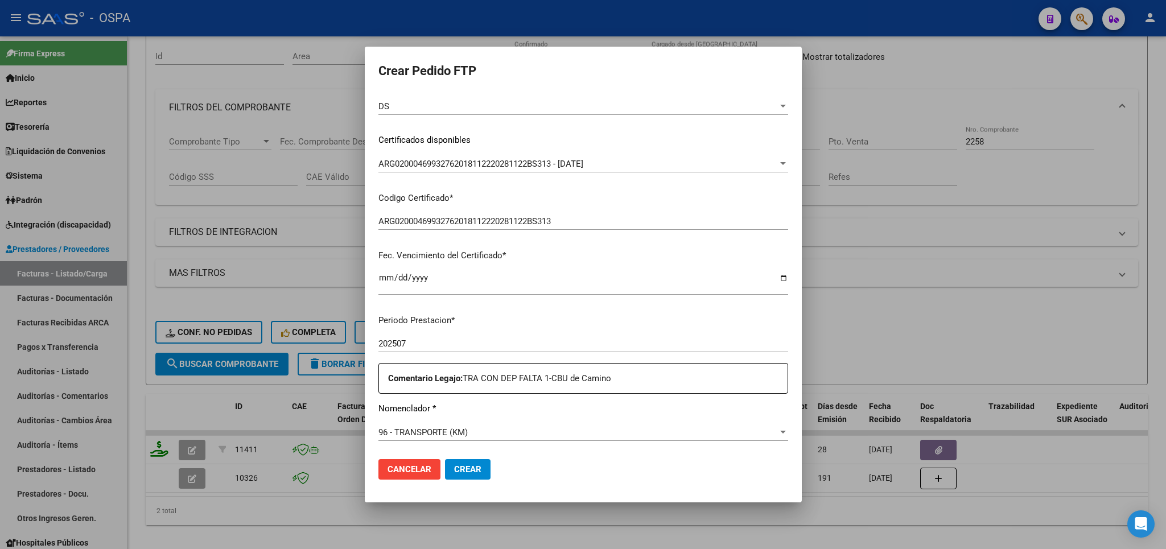
scroll to position [67, 0]
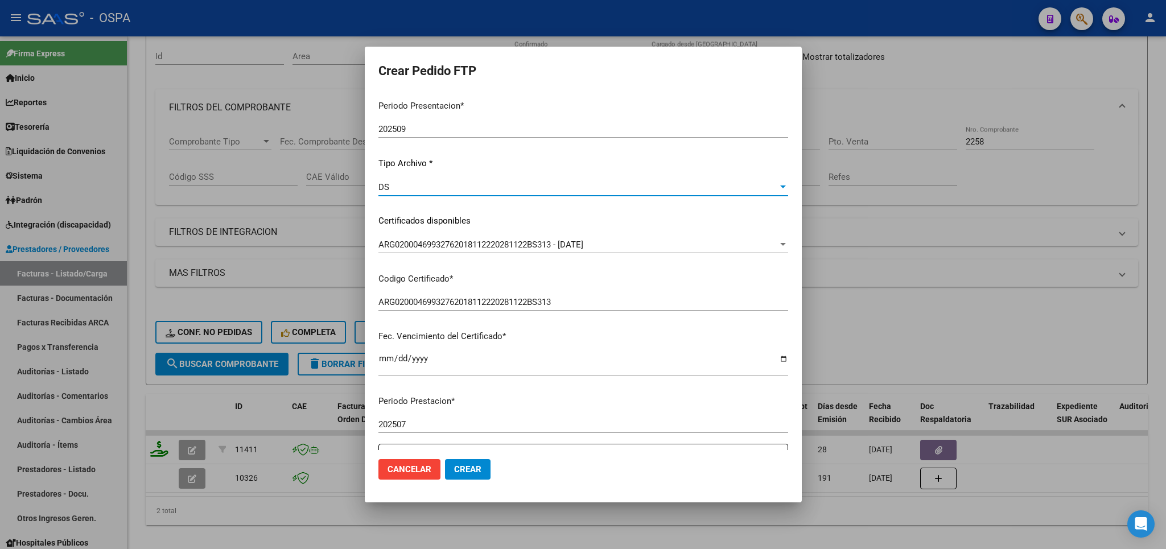
click at [679, 186] on div "DS" at bounding box center [577, 187] width 399 height 10
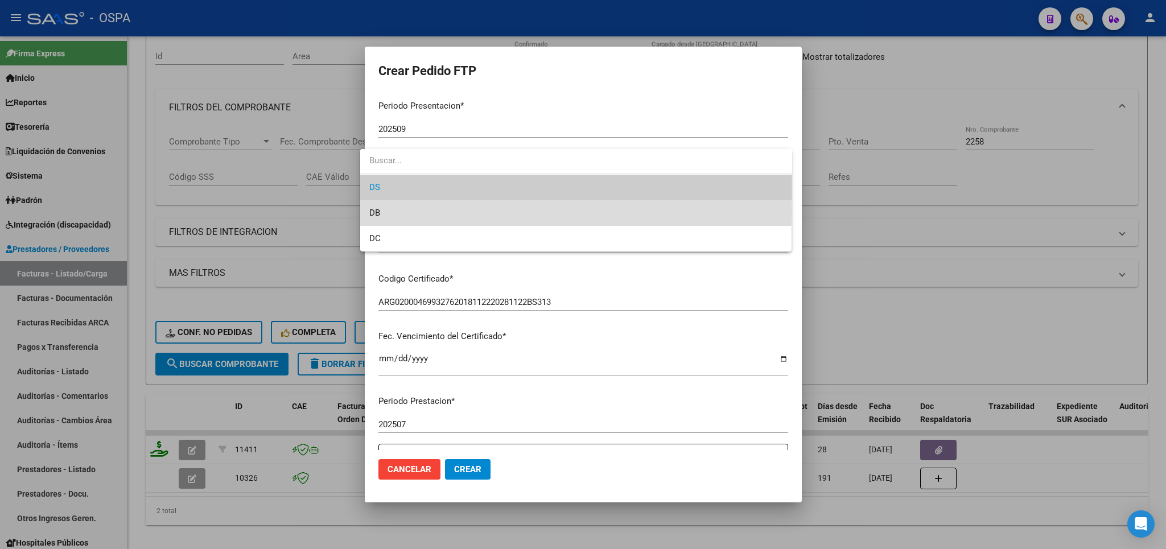
click at [466, 213] on span "DB" at bounding box center [576, 213] width 414 height 26
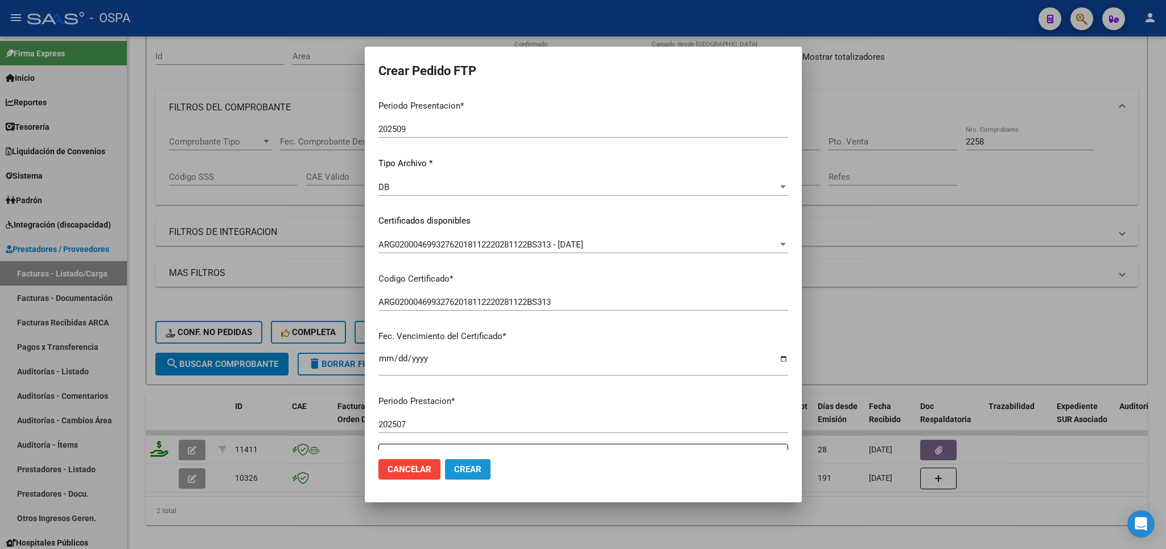
click at [466, 474] on span "Crear" at bounding box center [467, 469] width 27 height 10
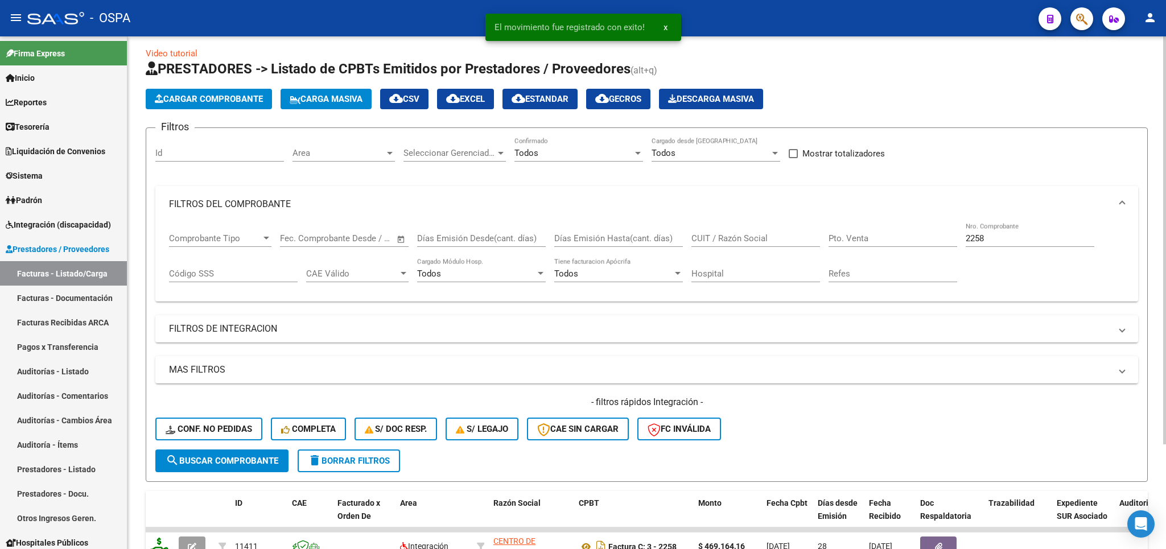
scroll to position [0, 0]
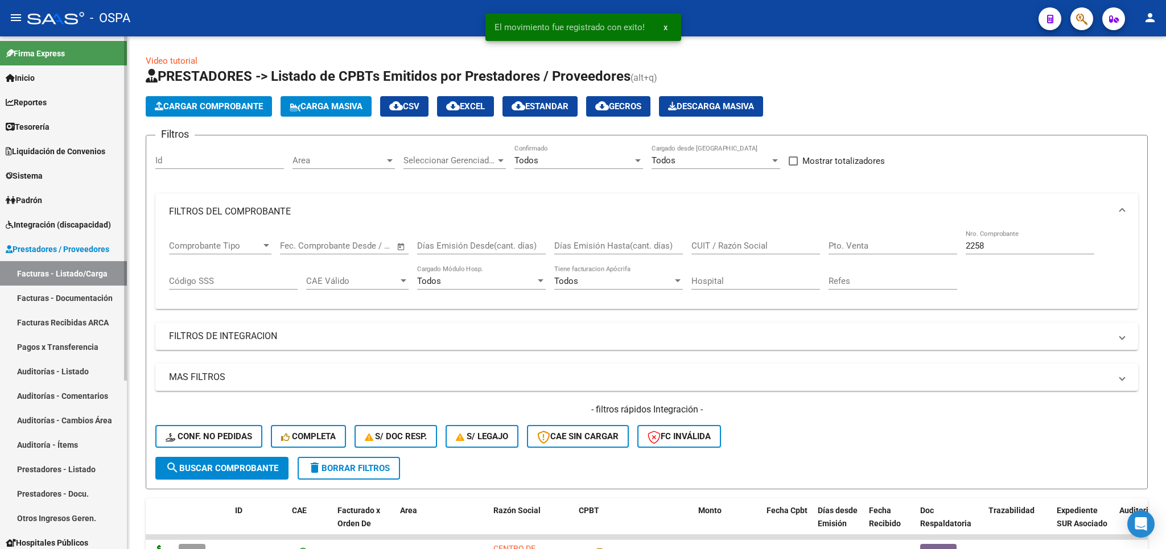
click at [51, 225] on span "Integración (discapacidad)" at bounding box center [58, 225] width 105 height 13
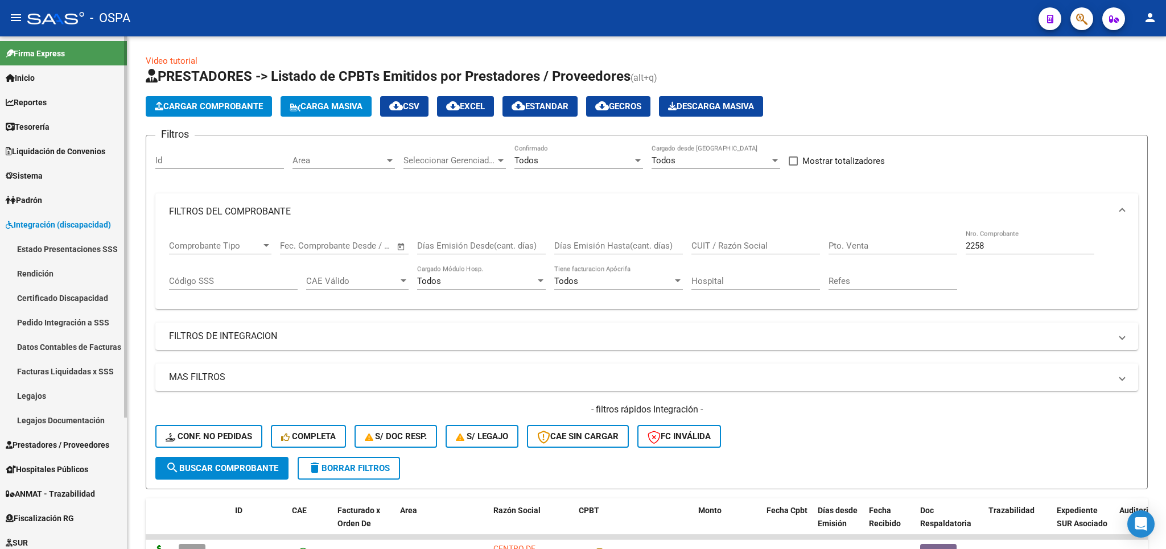
click at [71, 321] on link "Pedido Integración a SSS" at bounding box center [63, 322] width 127 height 24
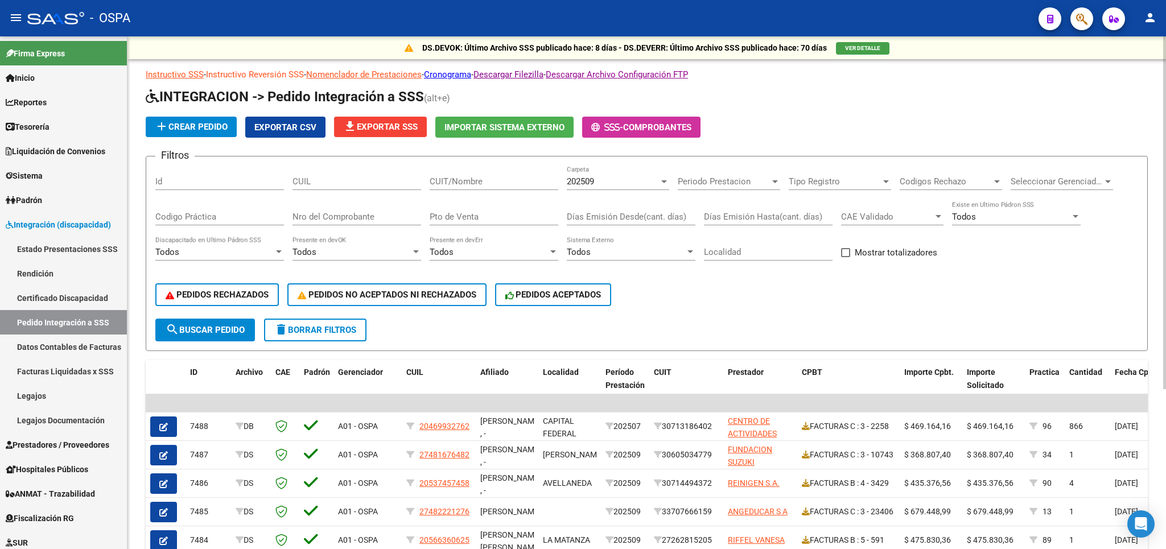
click at [274, 73] on link "Instructivo Reversión SSS" at bounding box center [255, 74] width 98 height 10
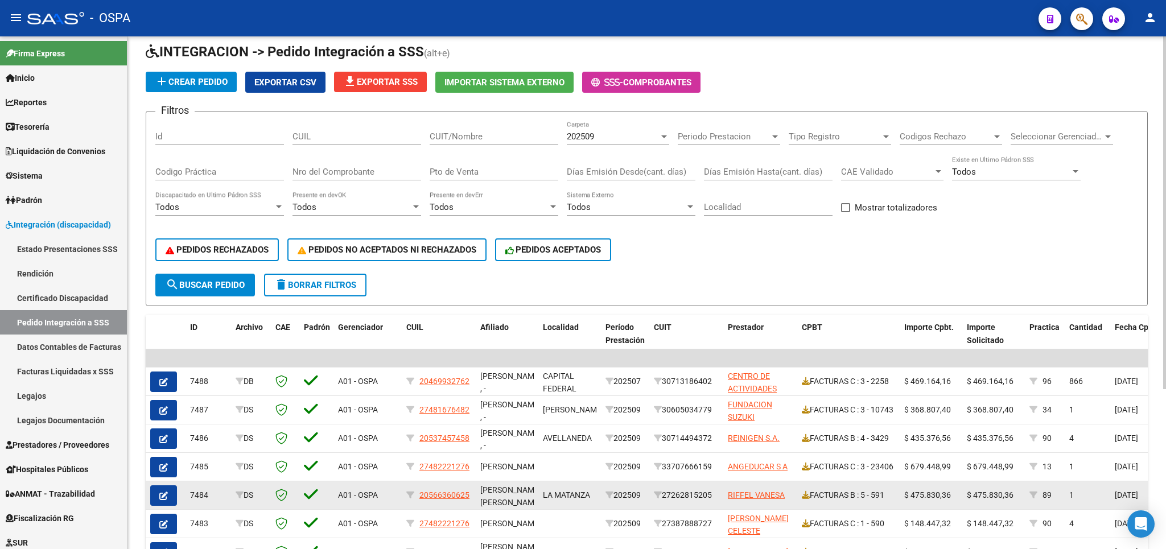
scroll to position [33, 0]
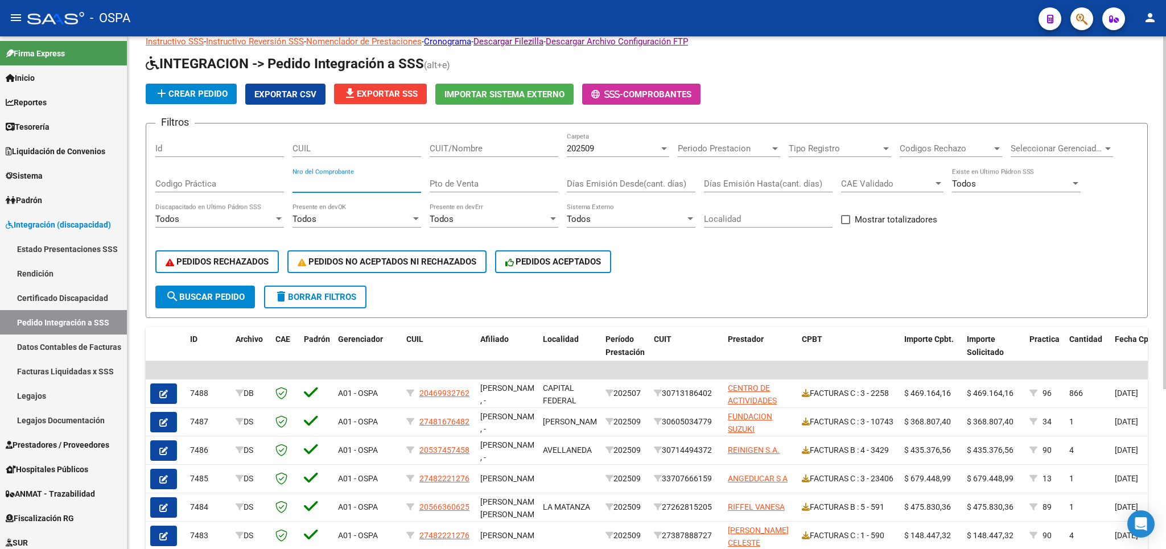
click at [341, 184] on input "Nro del Comprobante" at bounding box center [357, 184] width 129 height 10
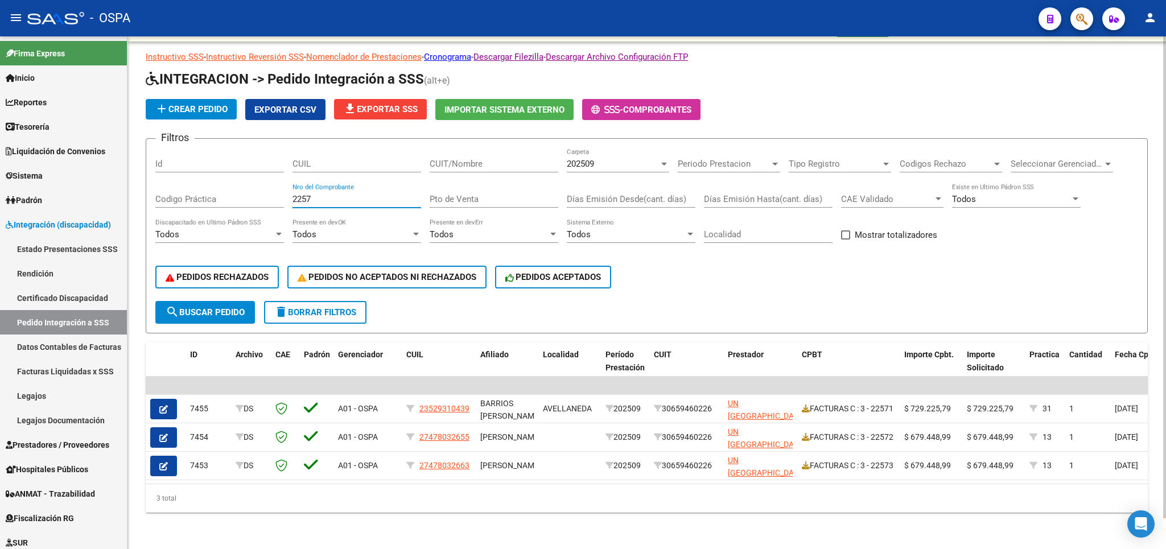
click at [633, 159] on div "202509" at bounding box center [613, 164] width 92 height 10
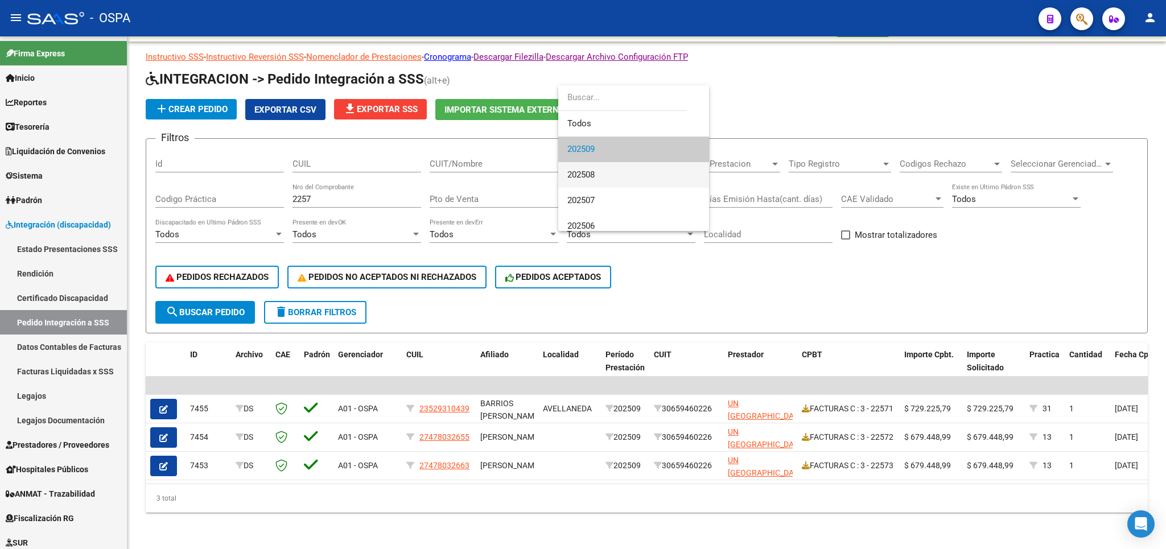
click at [604, 180] on span "202508" at bounding box center [633, 175] width 133 height 26
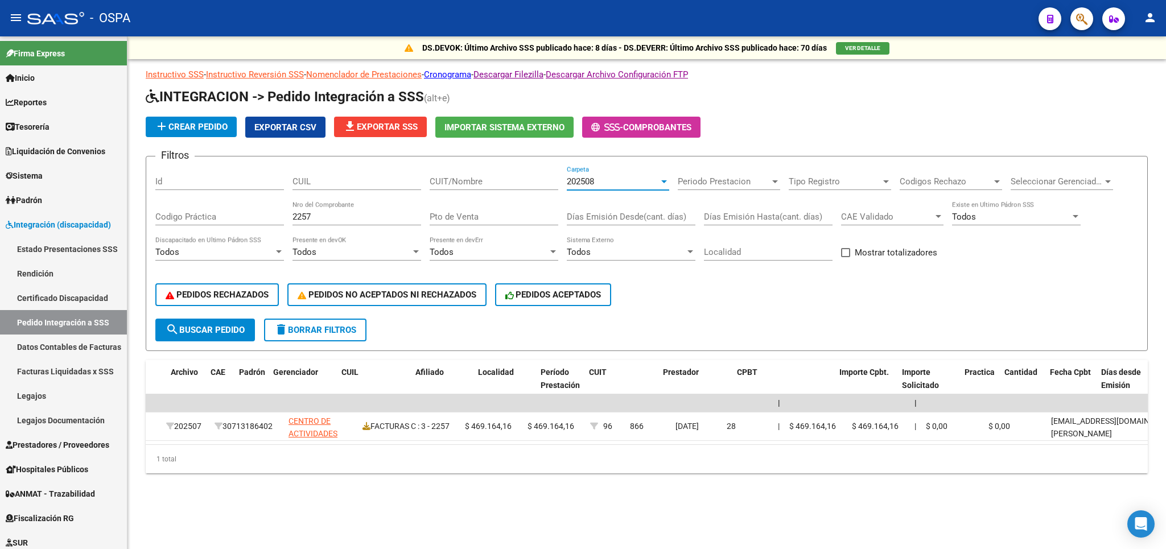
scroll to position [0, 0]
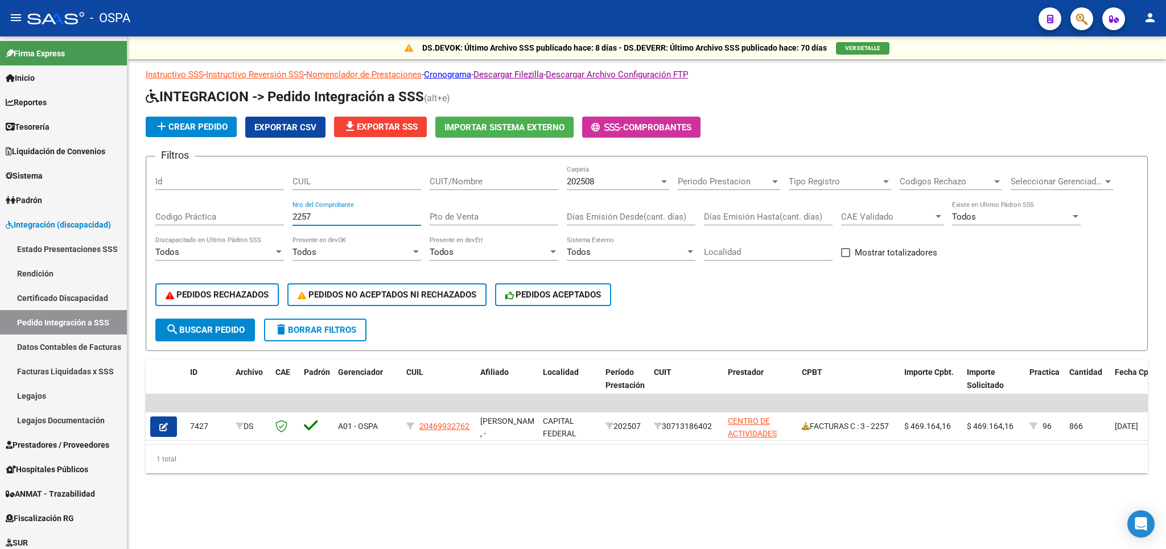
click at [336, 215] on input "2257" at bounding box center [357, 217] width 129 height 10
click at [467, 180] on input "CUIT/Nombre" at bounding box center [494, 181] width 129 height 10
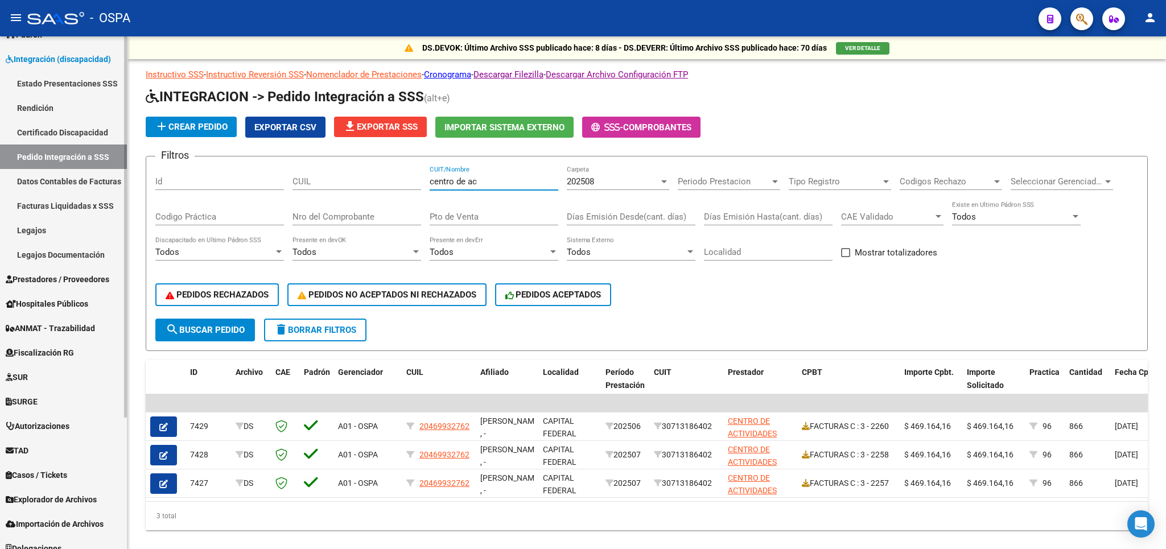
scroll to position [178, 0]
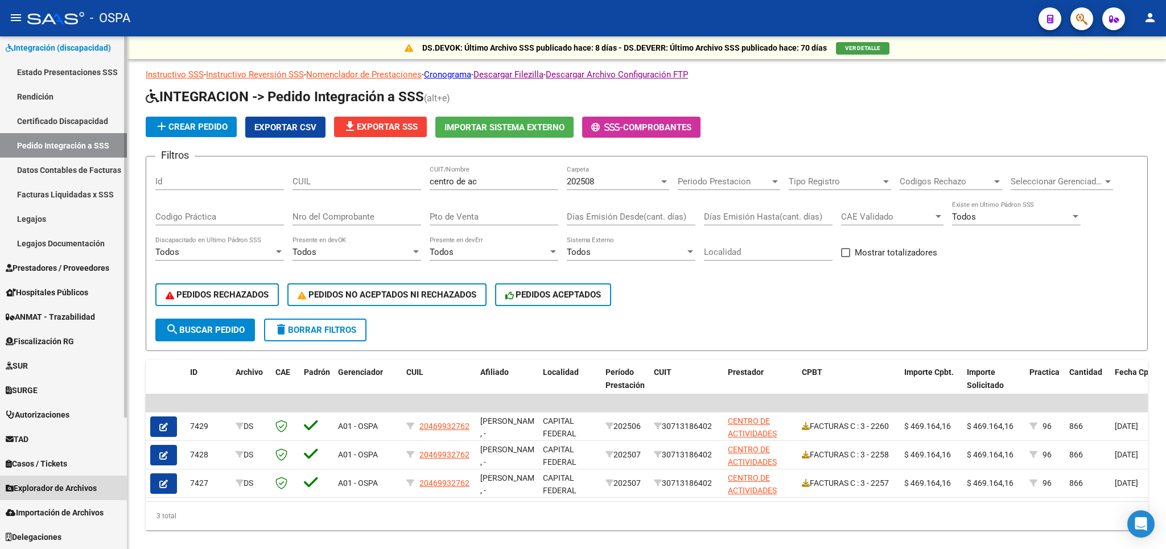
click at [75, 487] on span "Explorador de Archivos" at bounding box center [51, 488] width 91 height 13
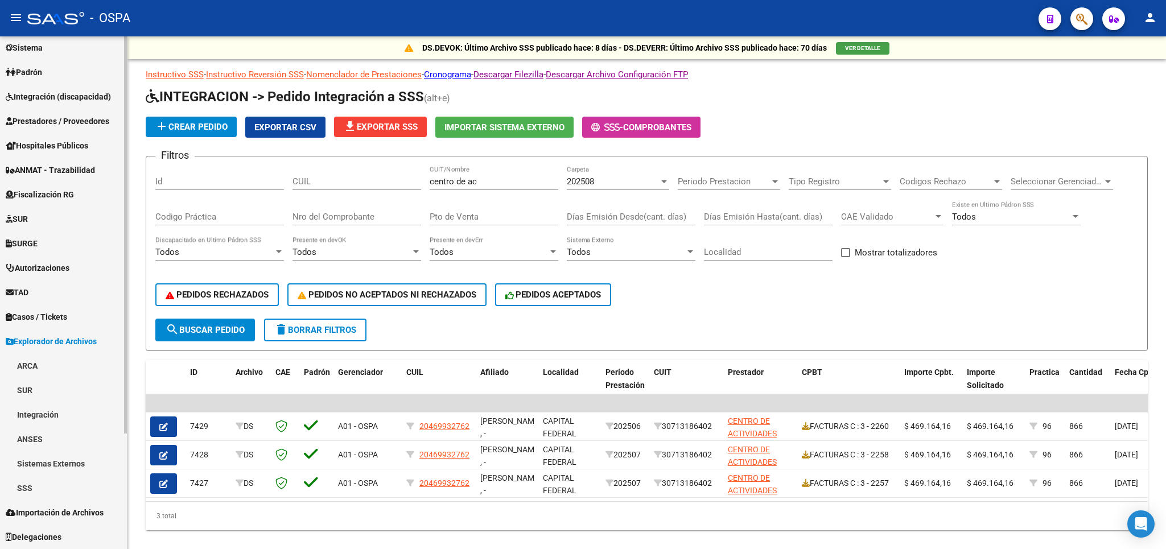
scroll to position [128, 0]
click at [56, 411] on link "Integración" at bounding box center [63, 414] width 127 height 24
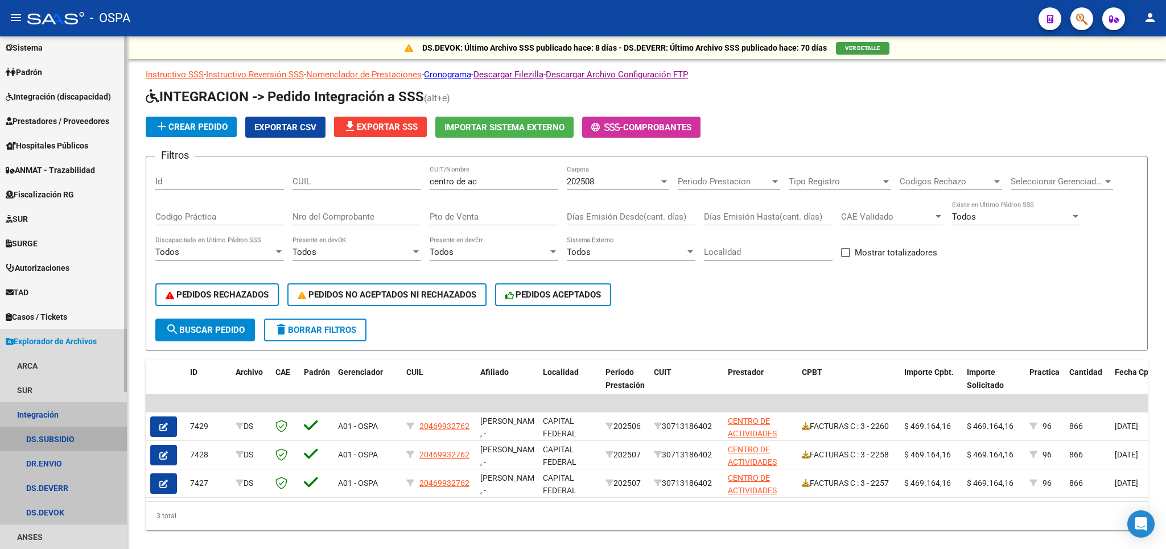
click at [37, 435] on link "DS.SUBSIDIO" at bounding box center [63, 439] width 127 height 24
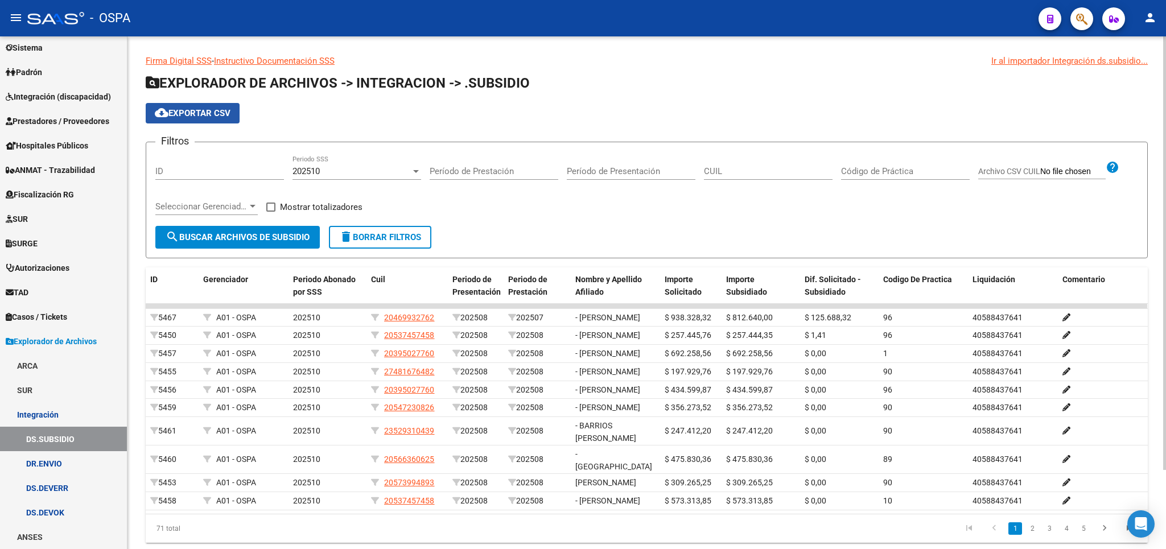
click at [210, 111] on span "cloud_download Exportar CSV" at bounding box center [193, 113] width 76 height 10
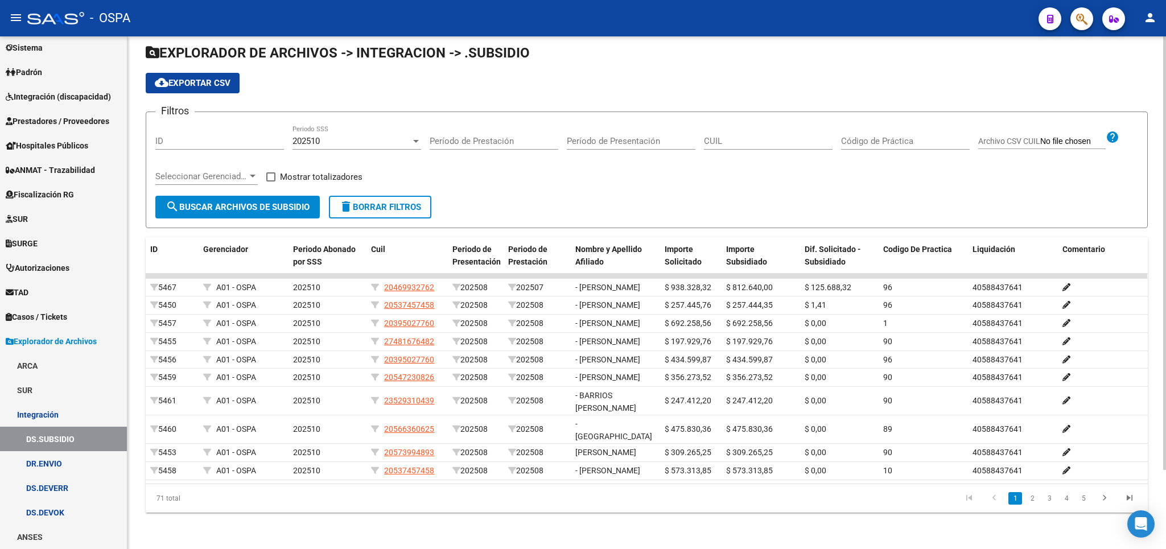
scroll to position [67, 0]
